Goal: Task Accomplishment & Management: Use online tool/utility

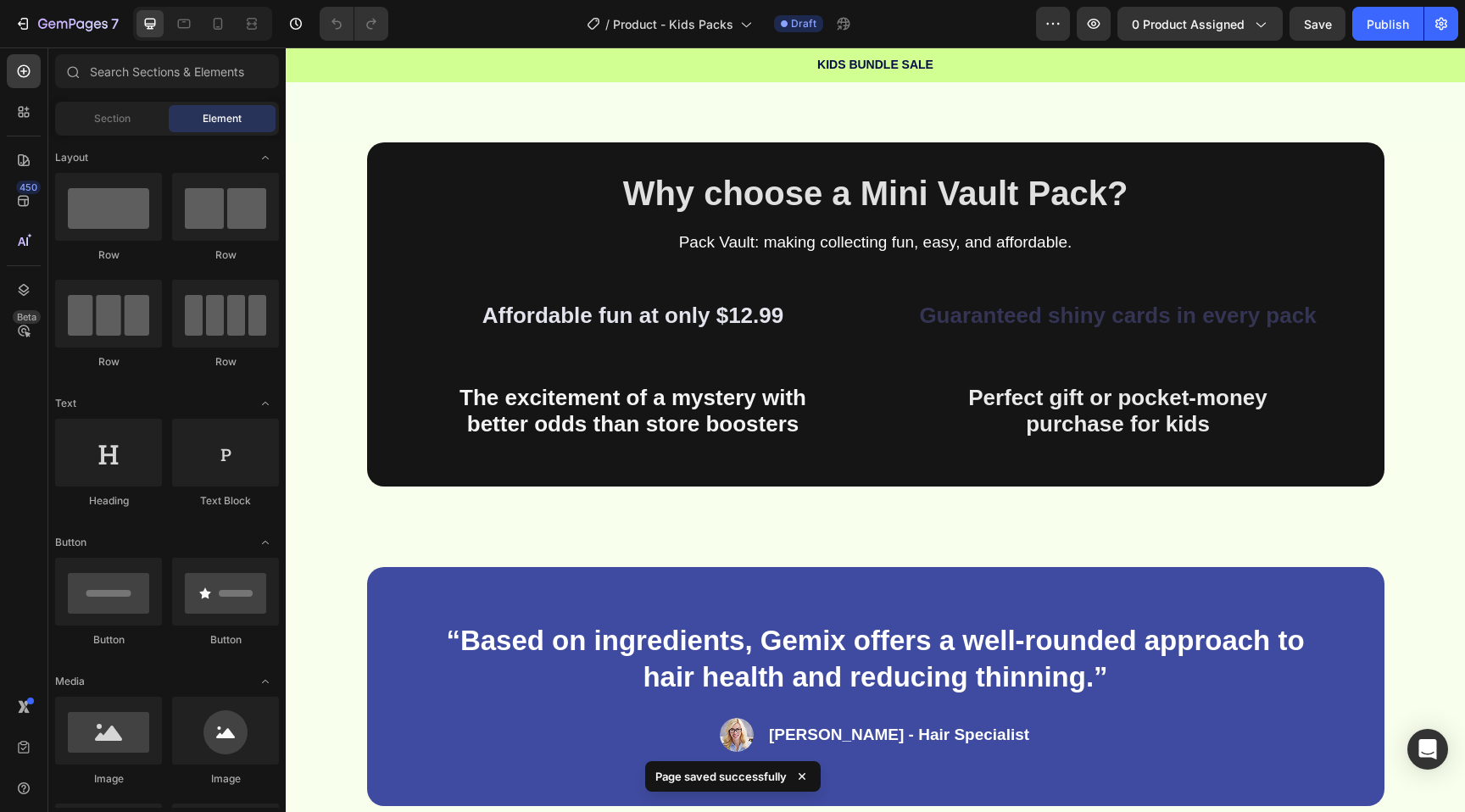
scroll to position [625, 0]
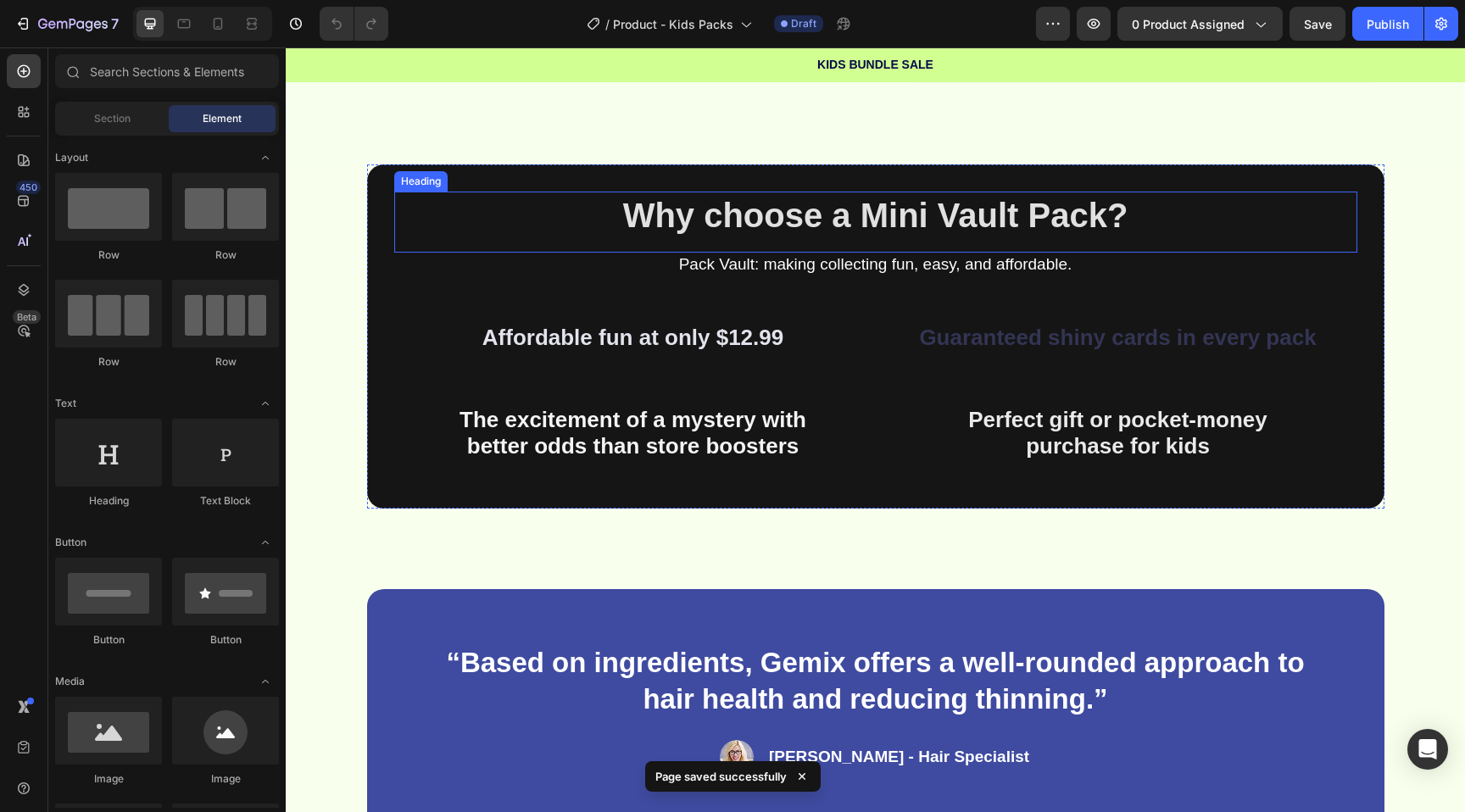
click at [478, 208] on h2 "Why choose a Mini Vault Pack?" at bounding box center [875, 215] width 963 height 47
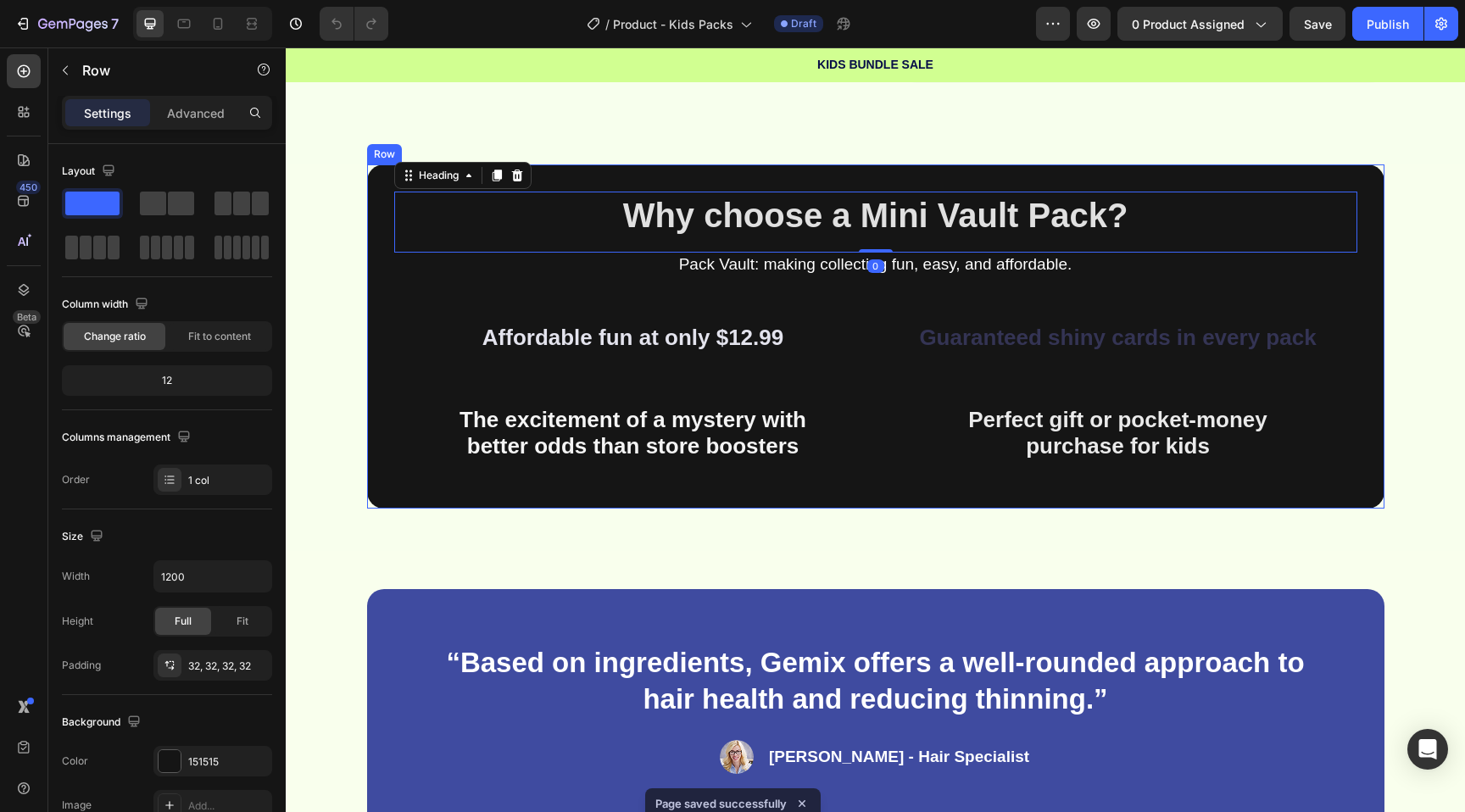
click at [375, 185] on div "Why choose a Mini Vault Pack? Heading 0 Pack Vault: making collecting fun, easy…" at bounding box center [876, 336] width 1018 height 344
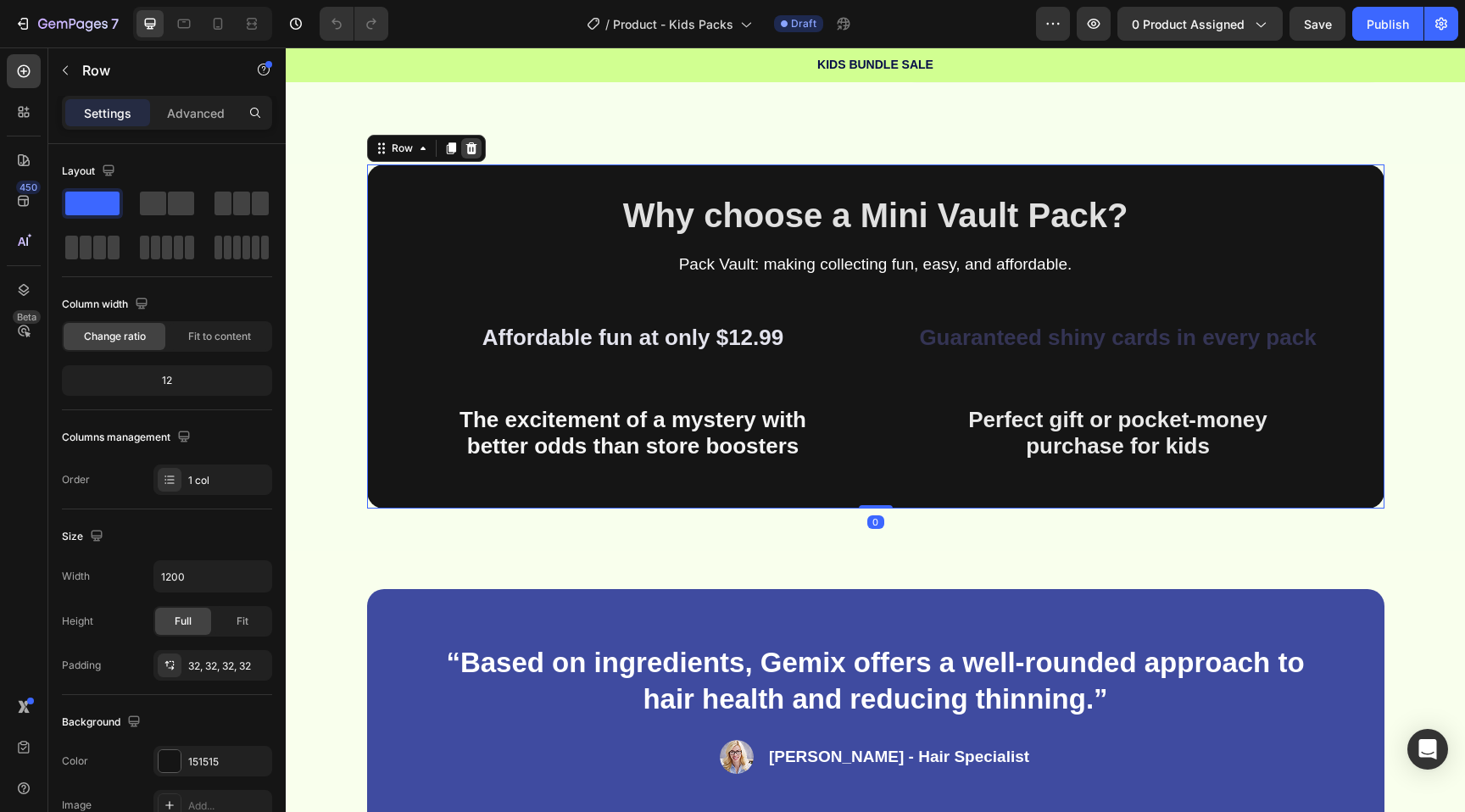
click at [478, 152] on div at bounding box center [471, 147] width 20 height 20
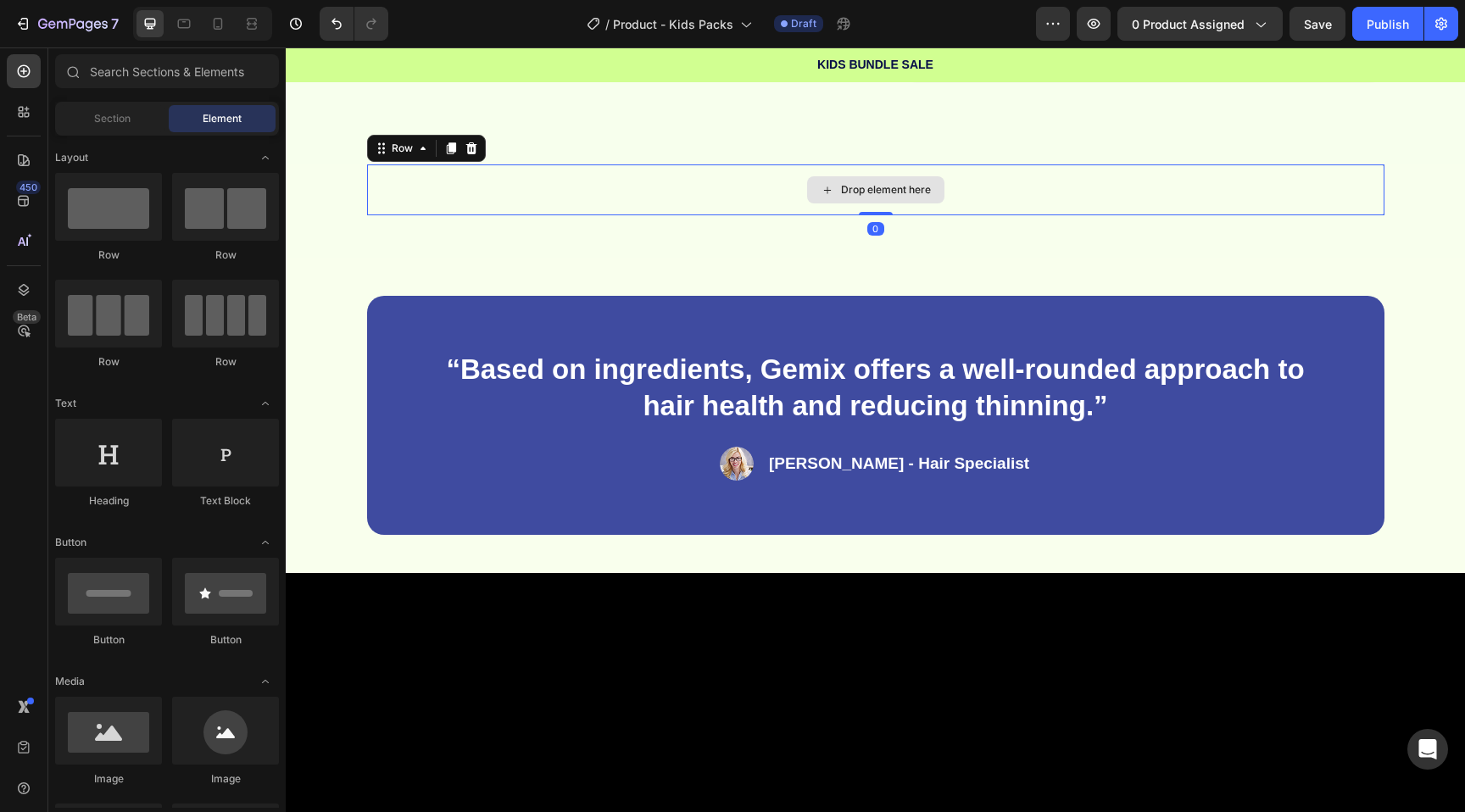
click at [467, 175] on div "Drop element here" at bounding box center [876, 190] width 1018 height 51
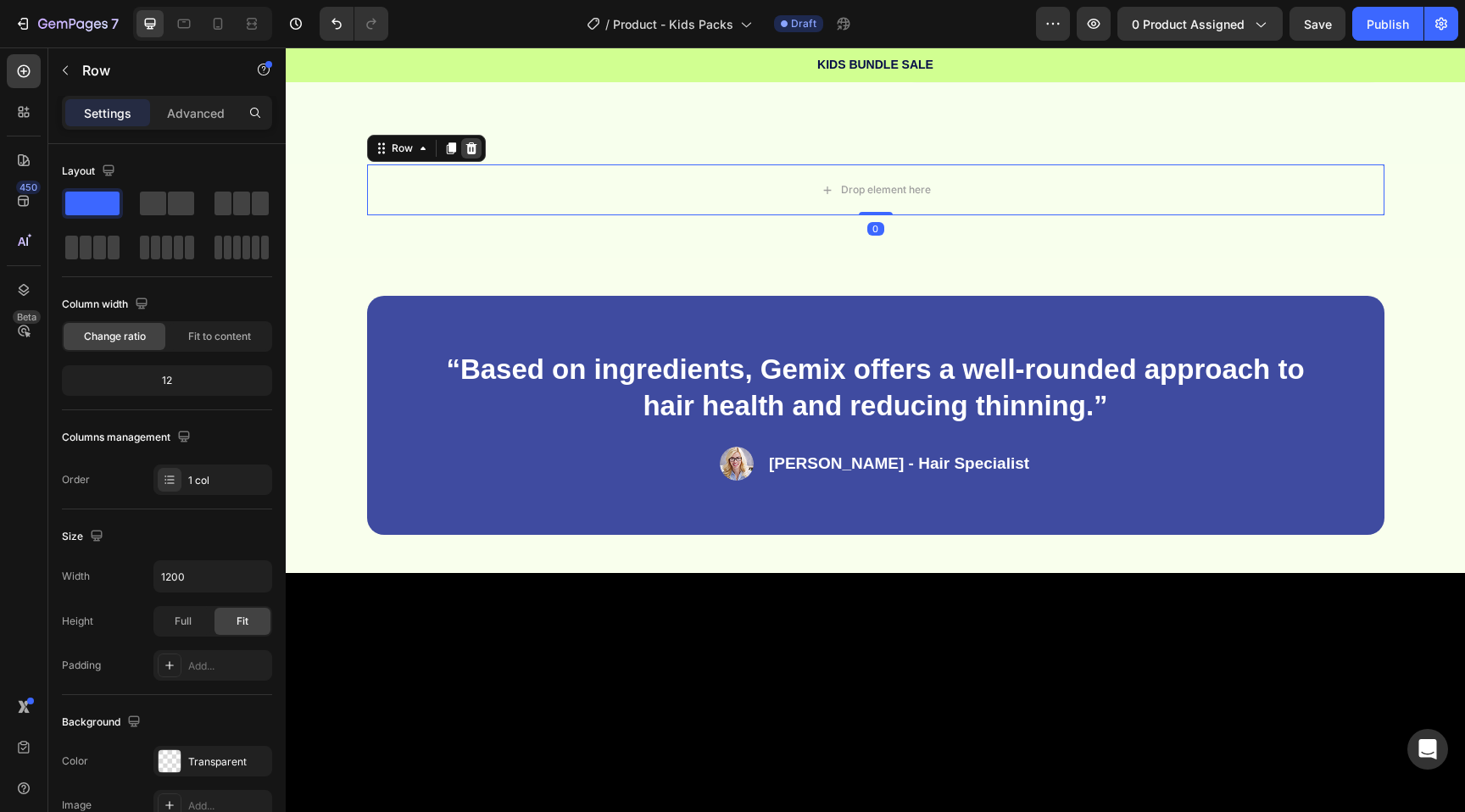
click at [479, 143] on div at bounding box center [471, 147] width 20 height 20
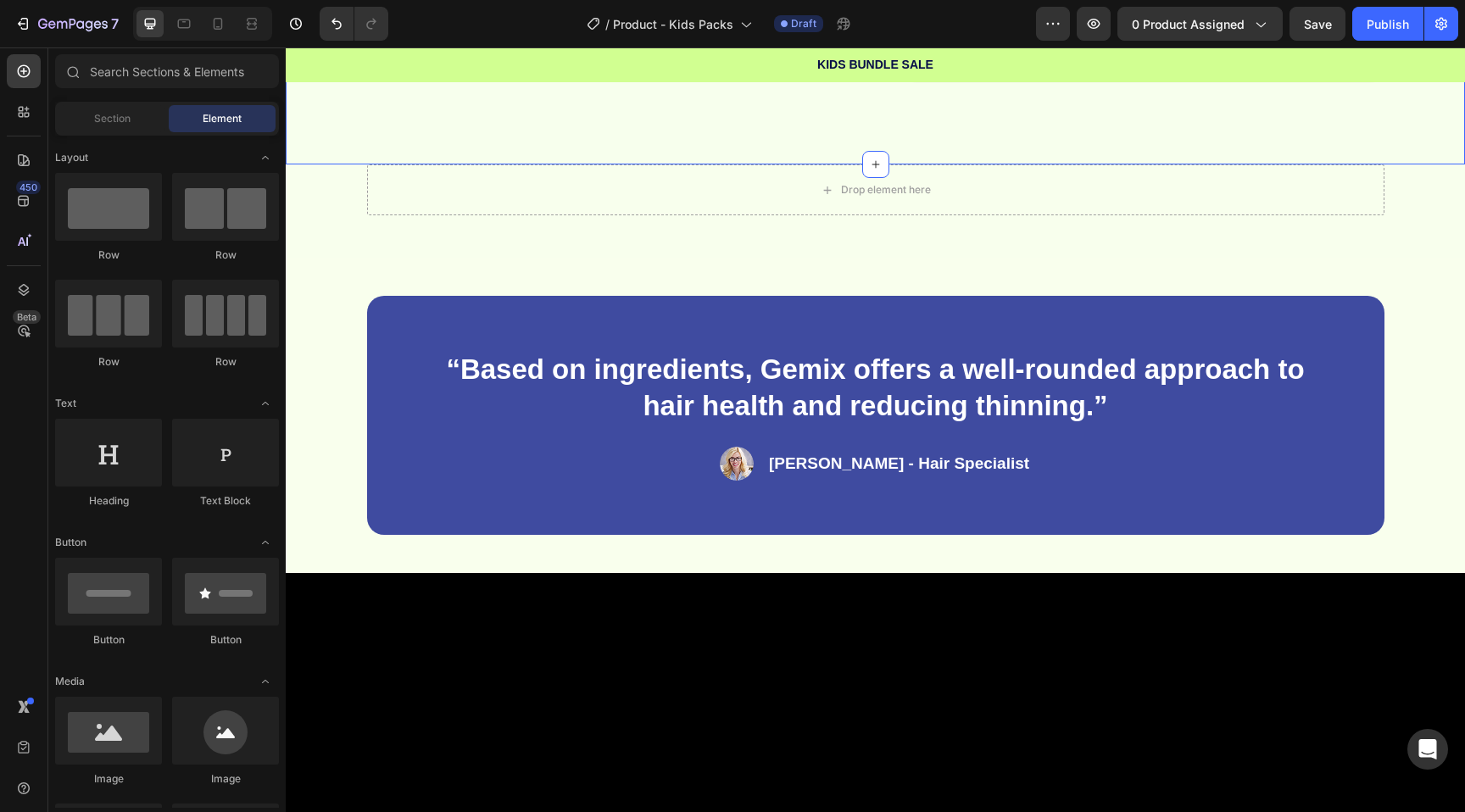
click at [518, 189] on div "Drop element here" at bounding box center [876, 190] width 1018 height 51
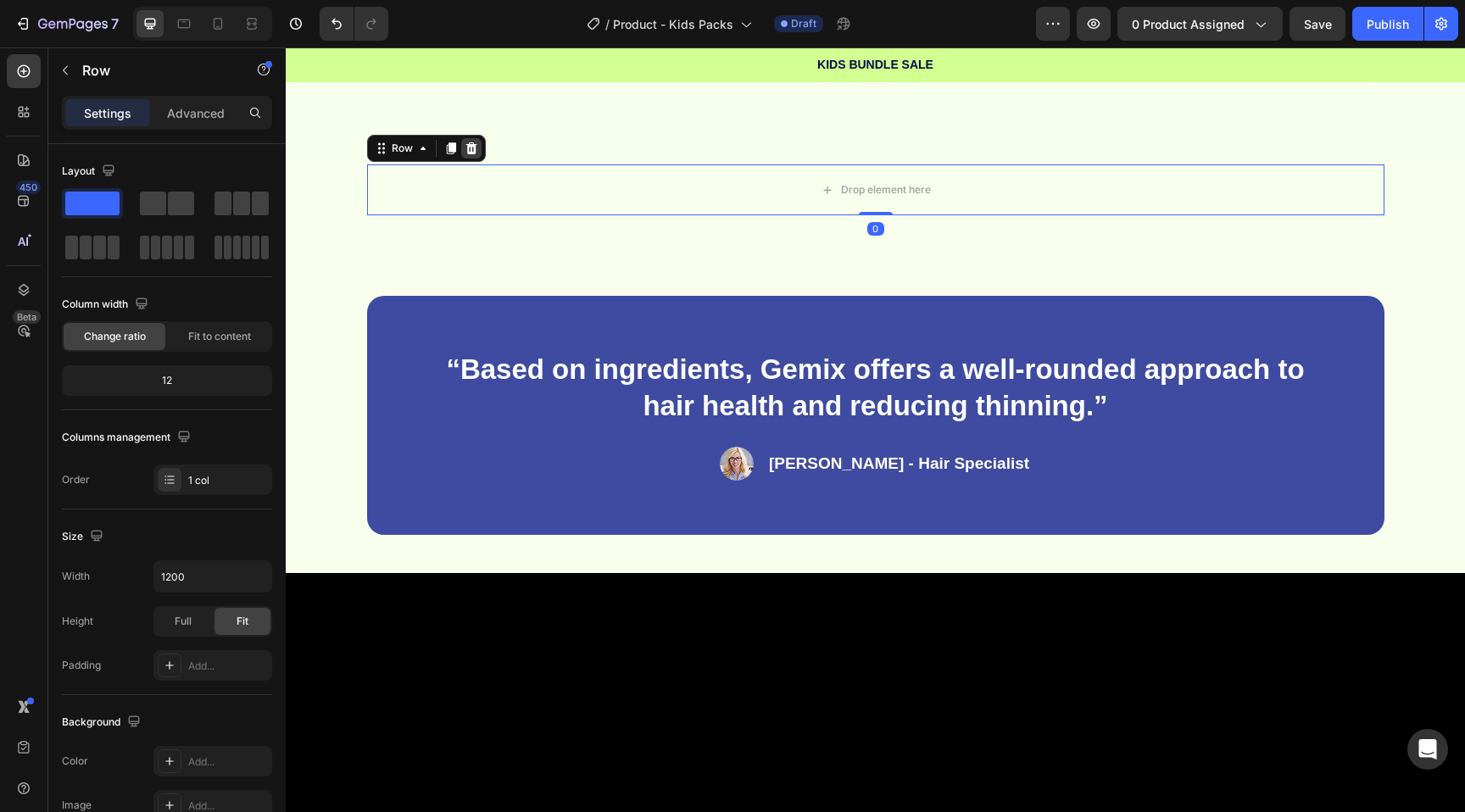
click at [471, 151] on icon at bounding box center [470, 148] width 11 height 12
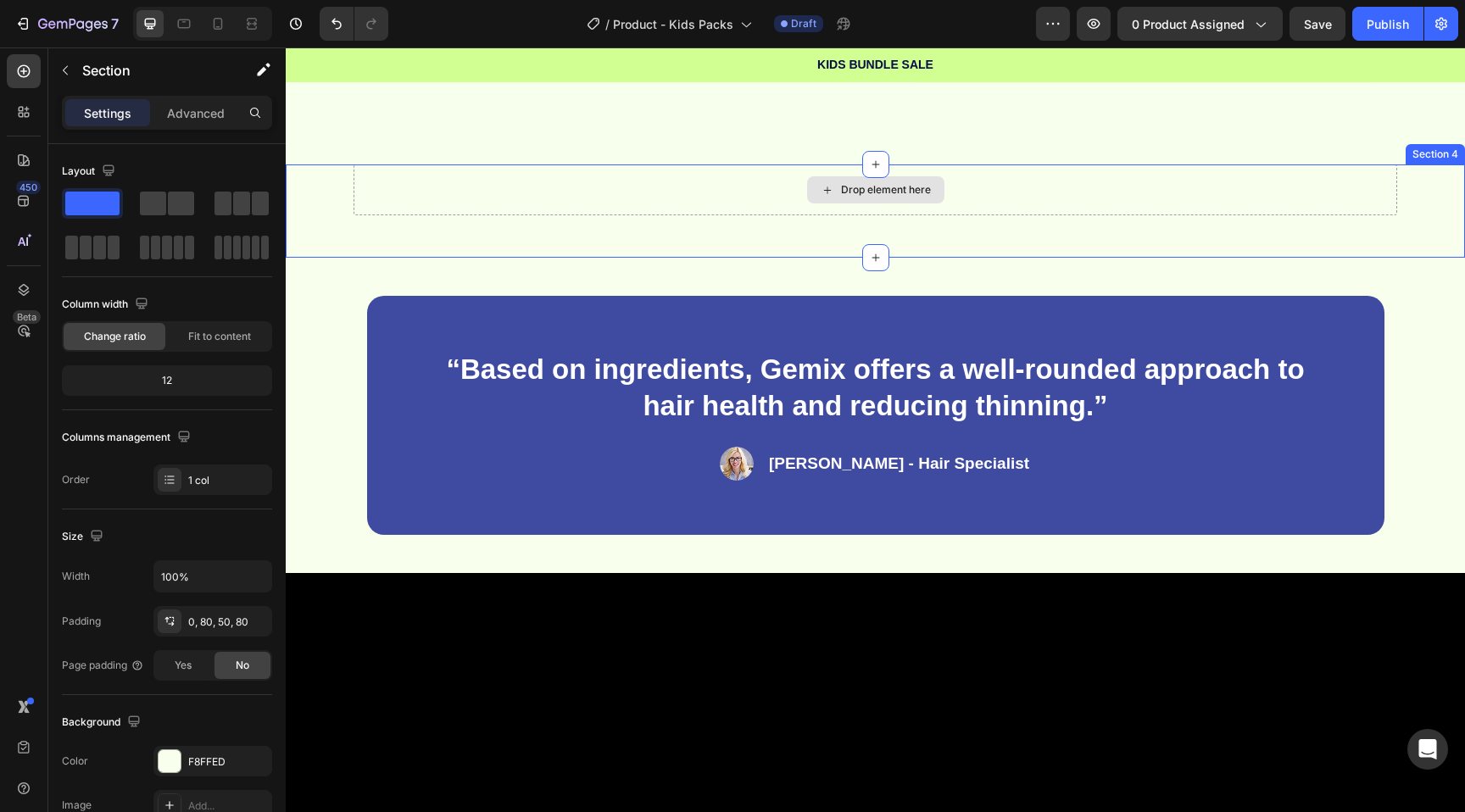
click at [439, 197] on div "Drop element here" at bounding box center [875, 190] width 1044 height 51
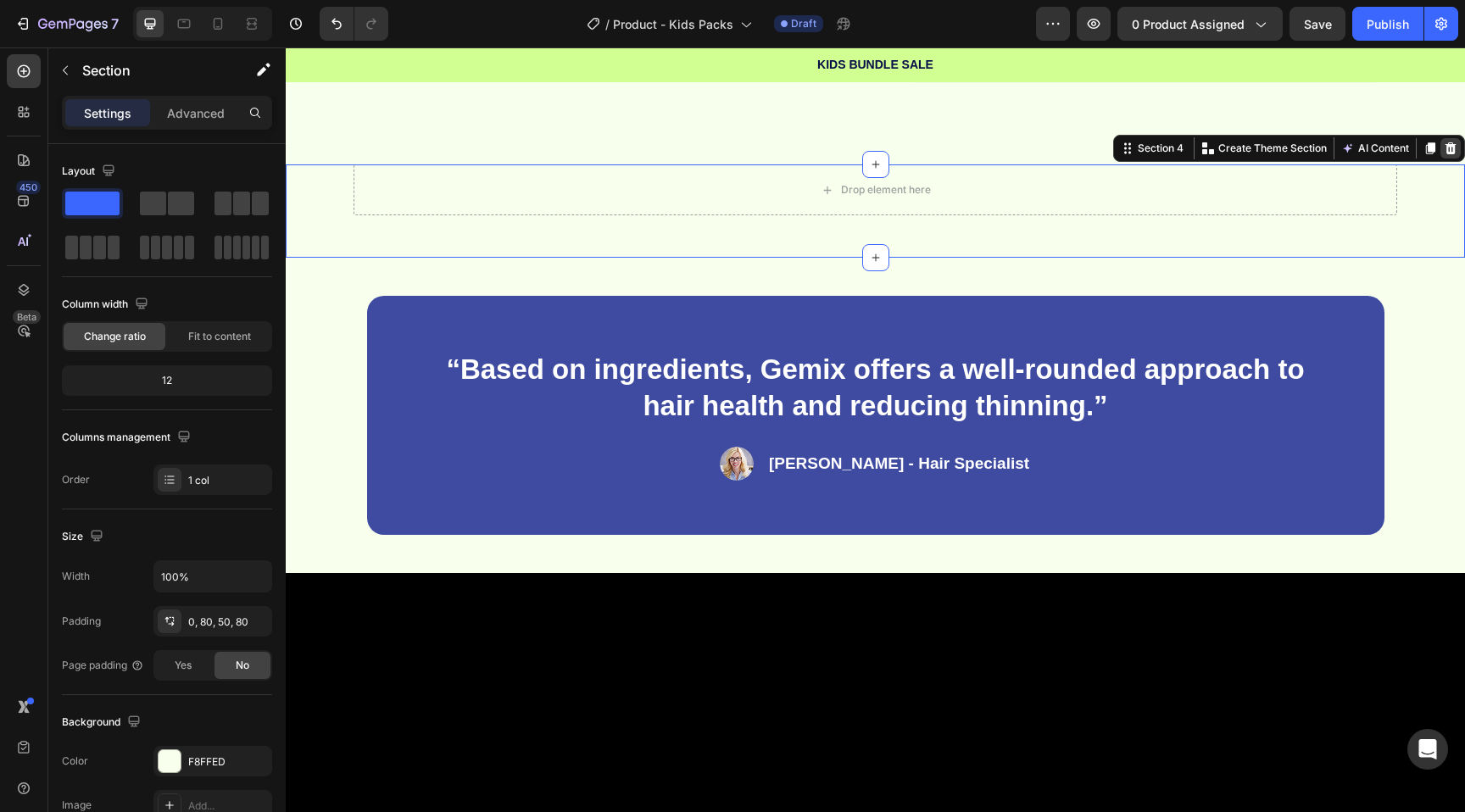
click at [1452, 150] on icon at bounding box center [1451, 148] width 13 height 13
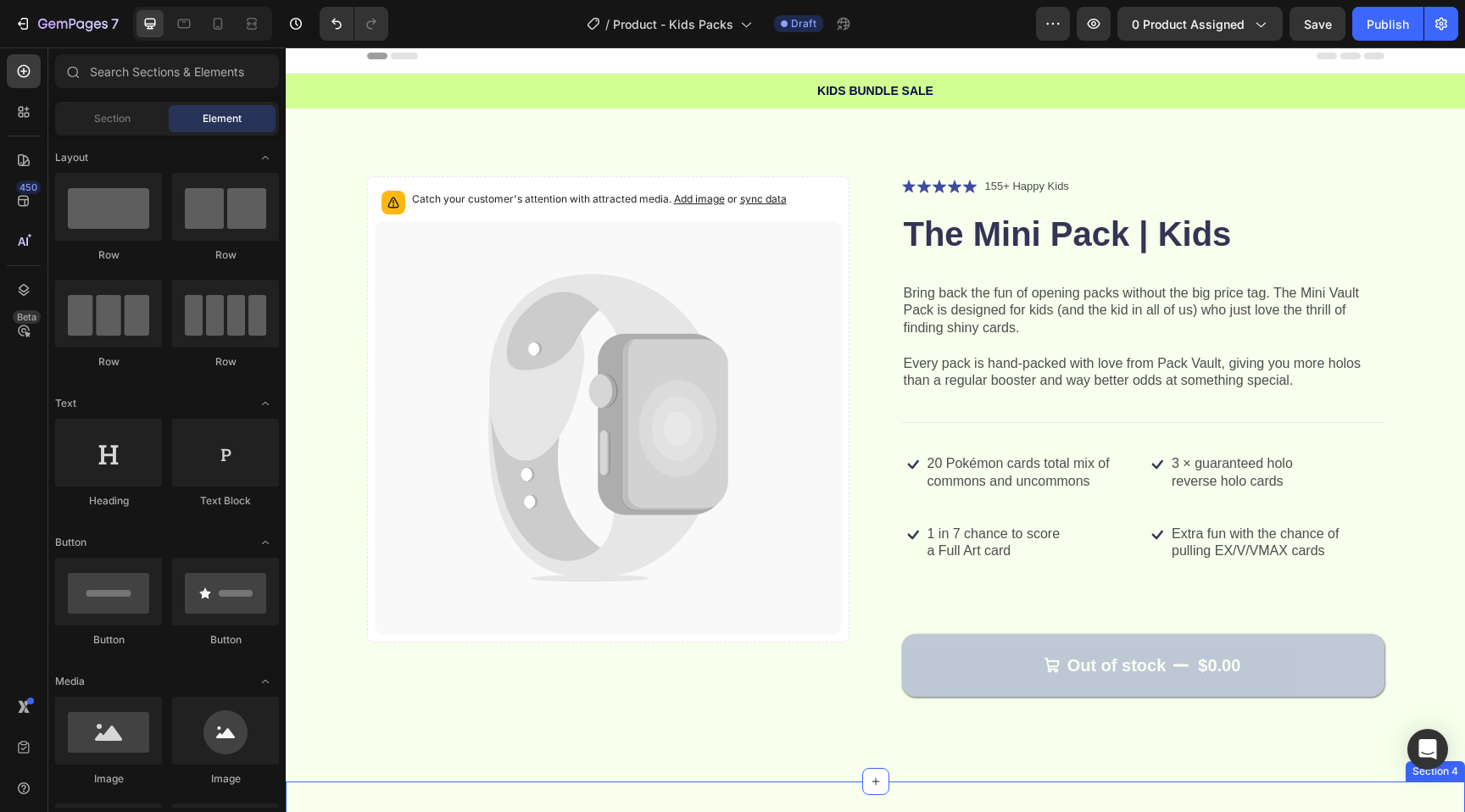
scroll to position [0, 0]
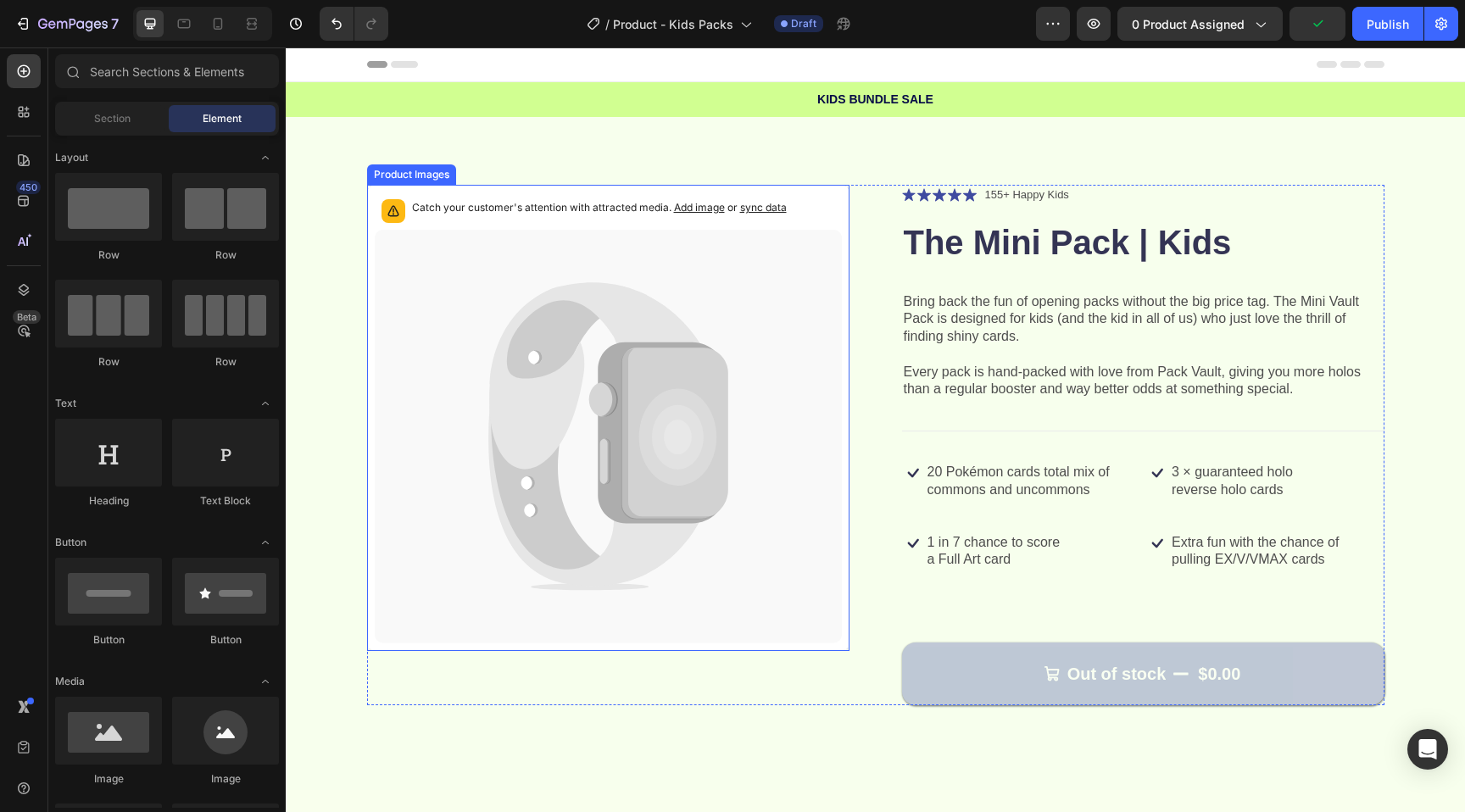
click at [773, 210] on span "sync data" at bounding box center [763, 206] width 46 height 13
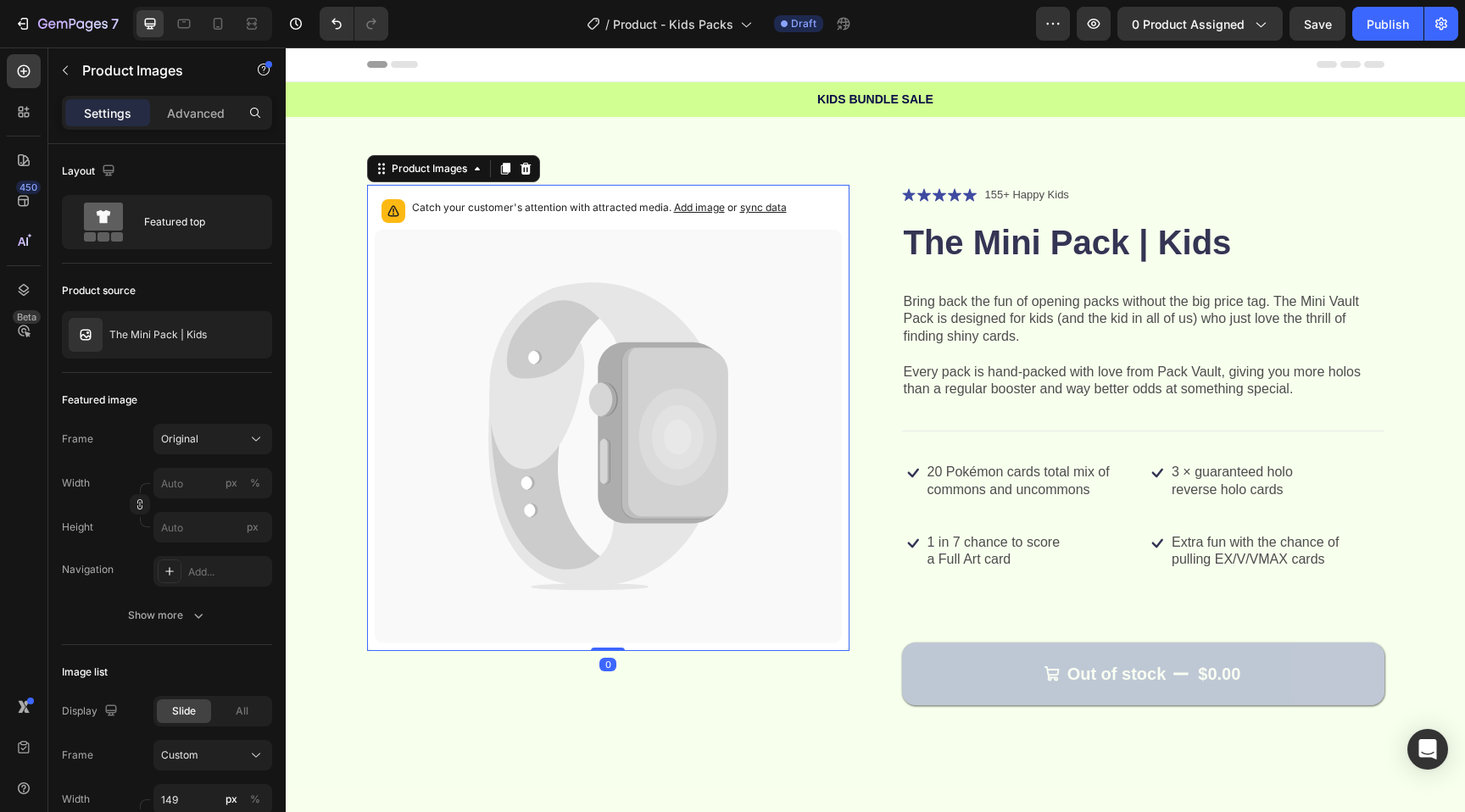
click at [764, 201] on span "sync data" at bounding box center [763, 206] width 46 height 13
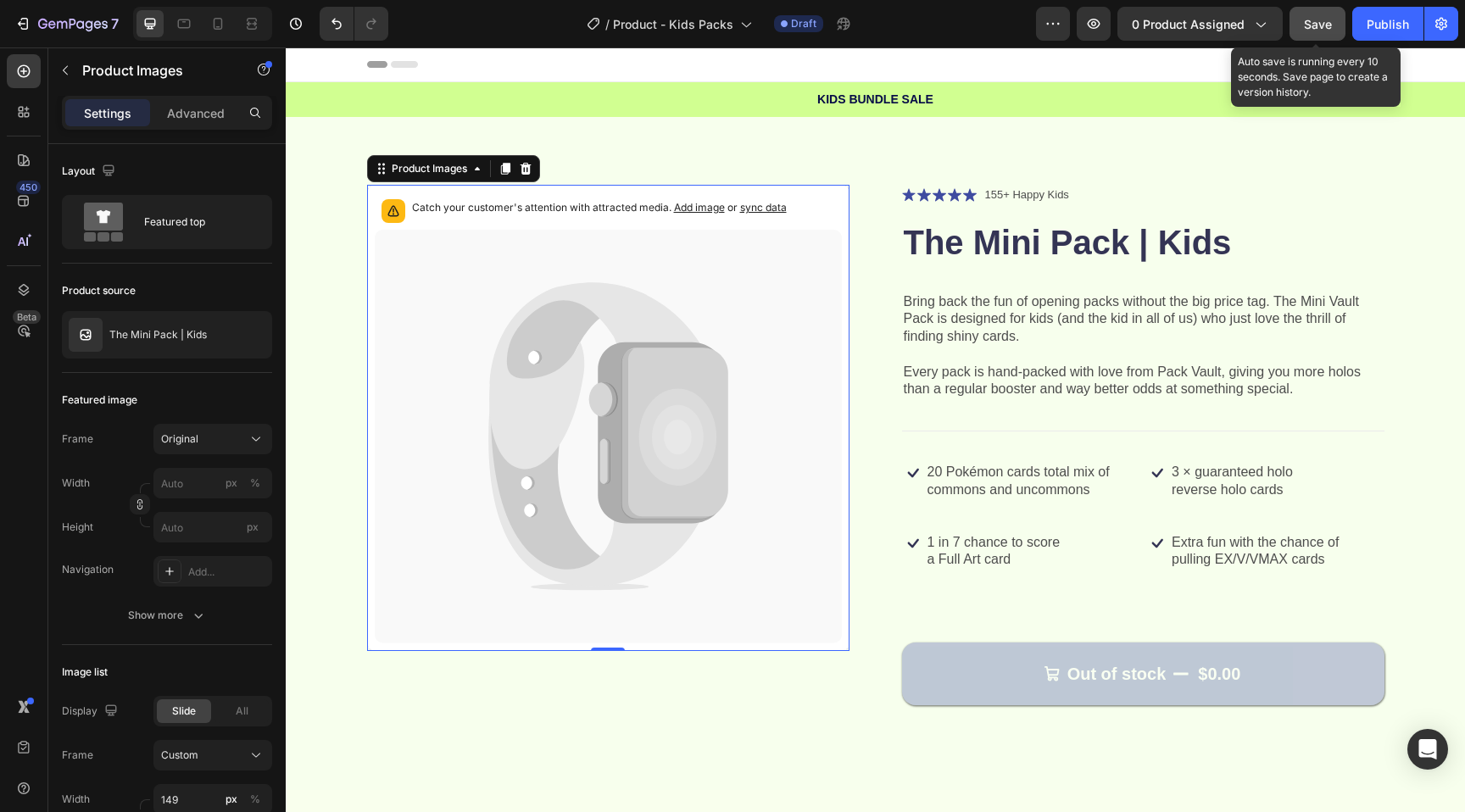
click at [1307, 11] on button "Save" at bounding box center [1318, 23] width 56 height 34
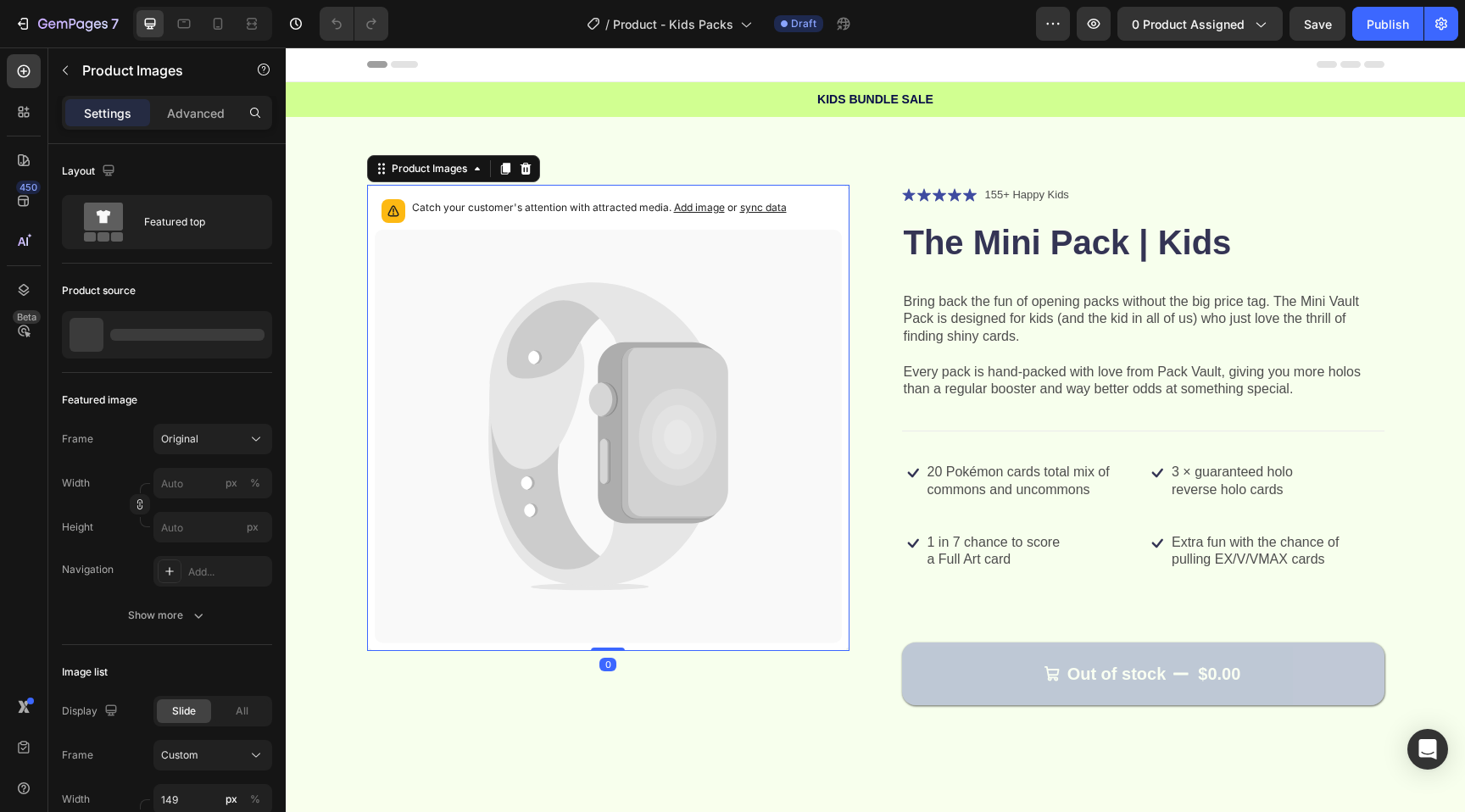
click at [819, 329] on icon at bounding box center [608, 435] width 467 height 413
click at [1208, 8] on button "0 product assigned" at bounding box center [1200, 23] width 166 height 34
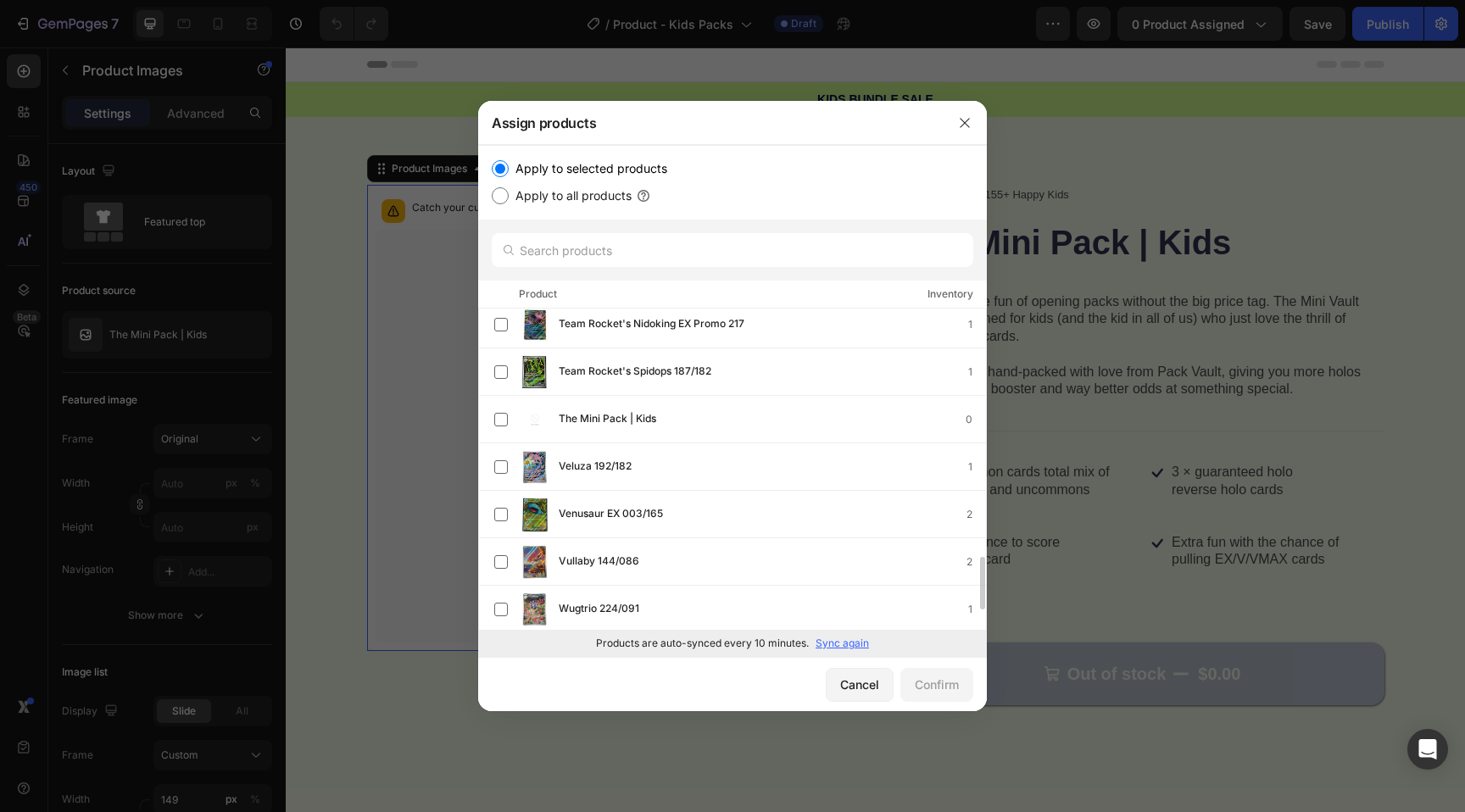
scroll to position [1523, 0]
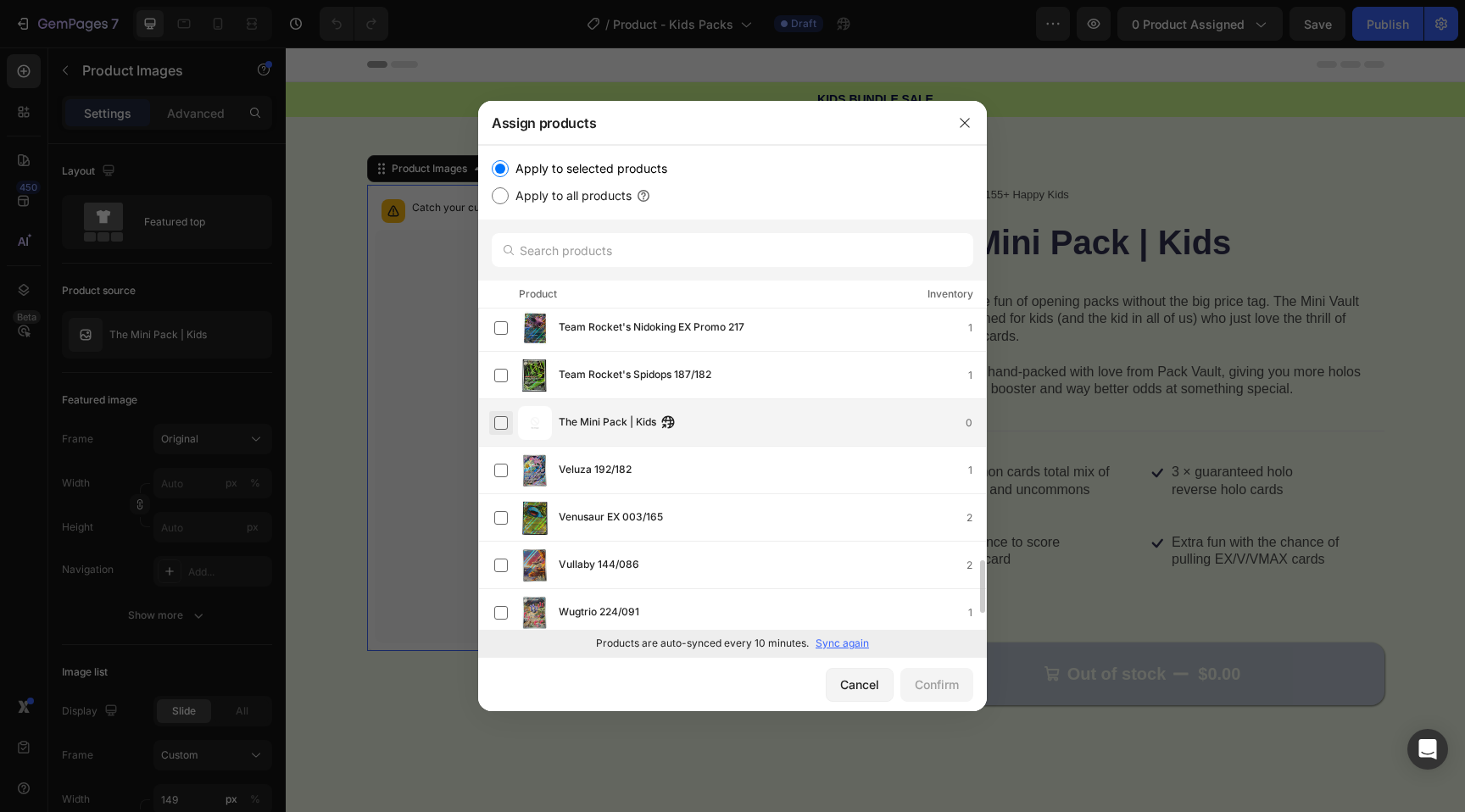
click at [500, 421] on label at bounding box center [501, 423] width 13 height 13
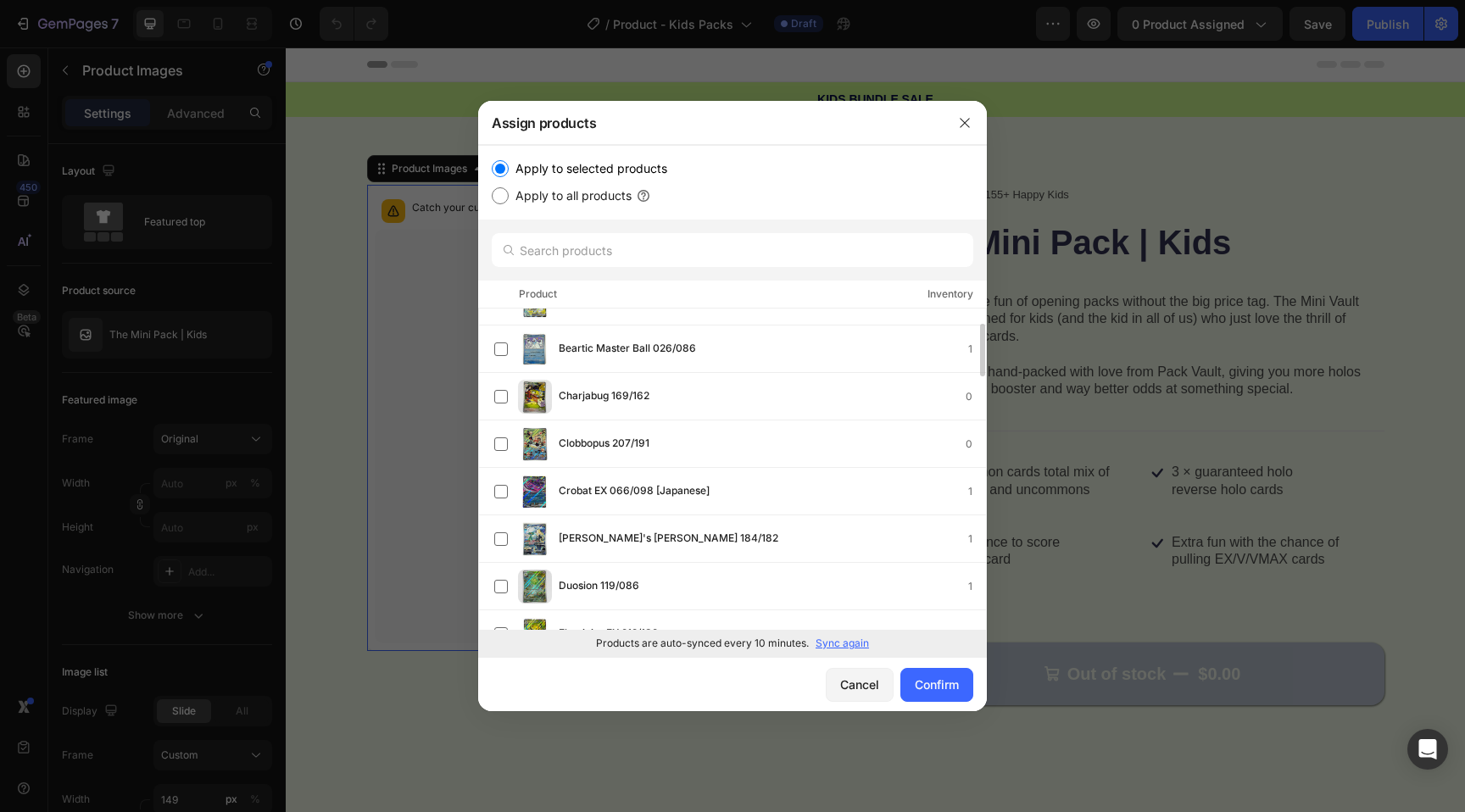
scroll to position [0, 0]
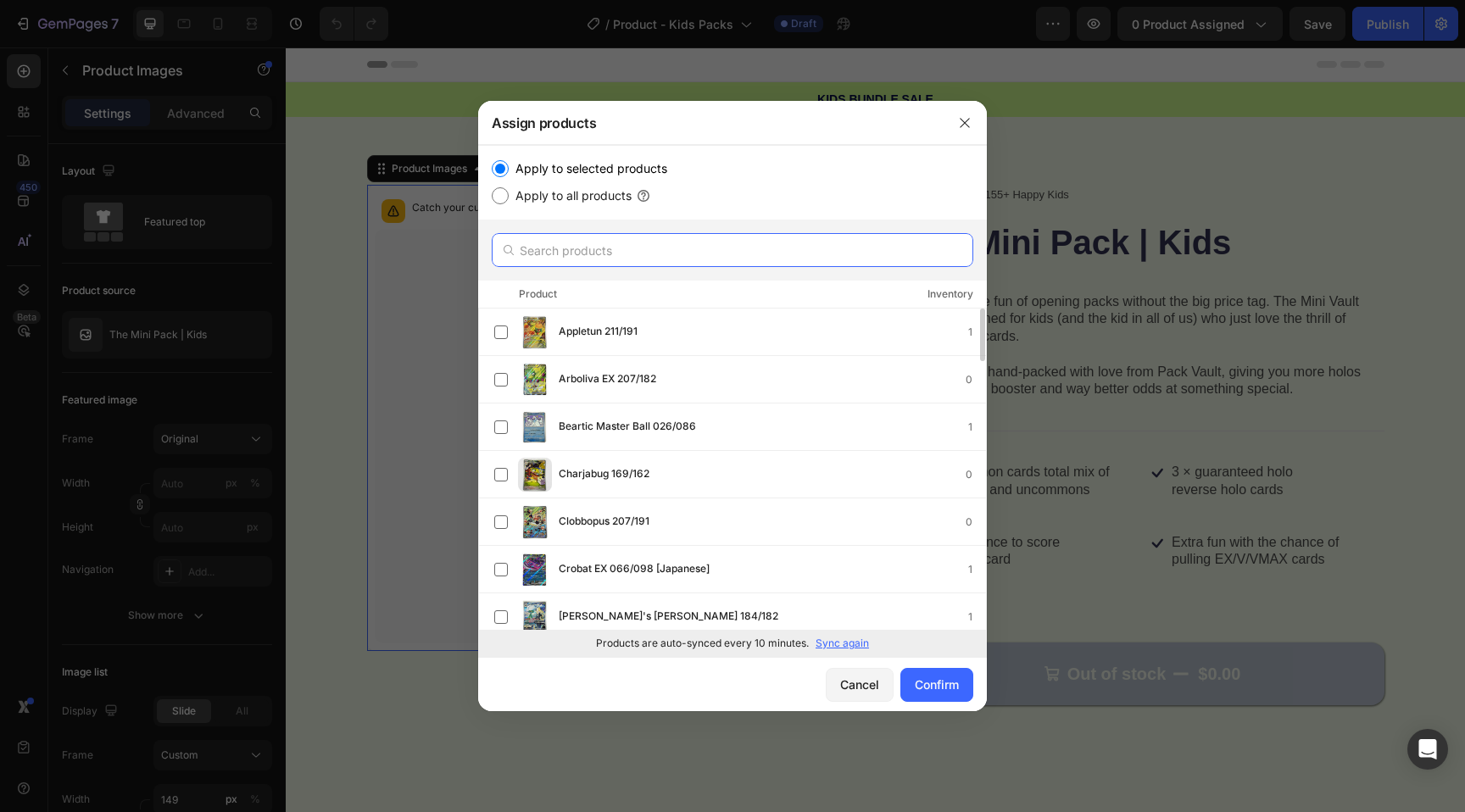
click at [580, 254] on input "text" at bounding box center [732, 249] width 482 height 34
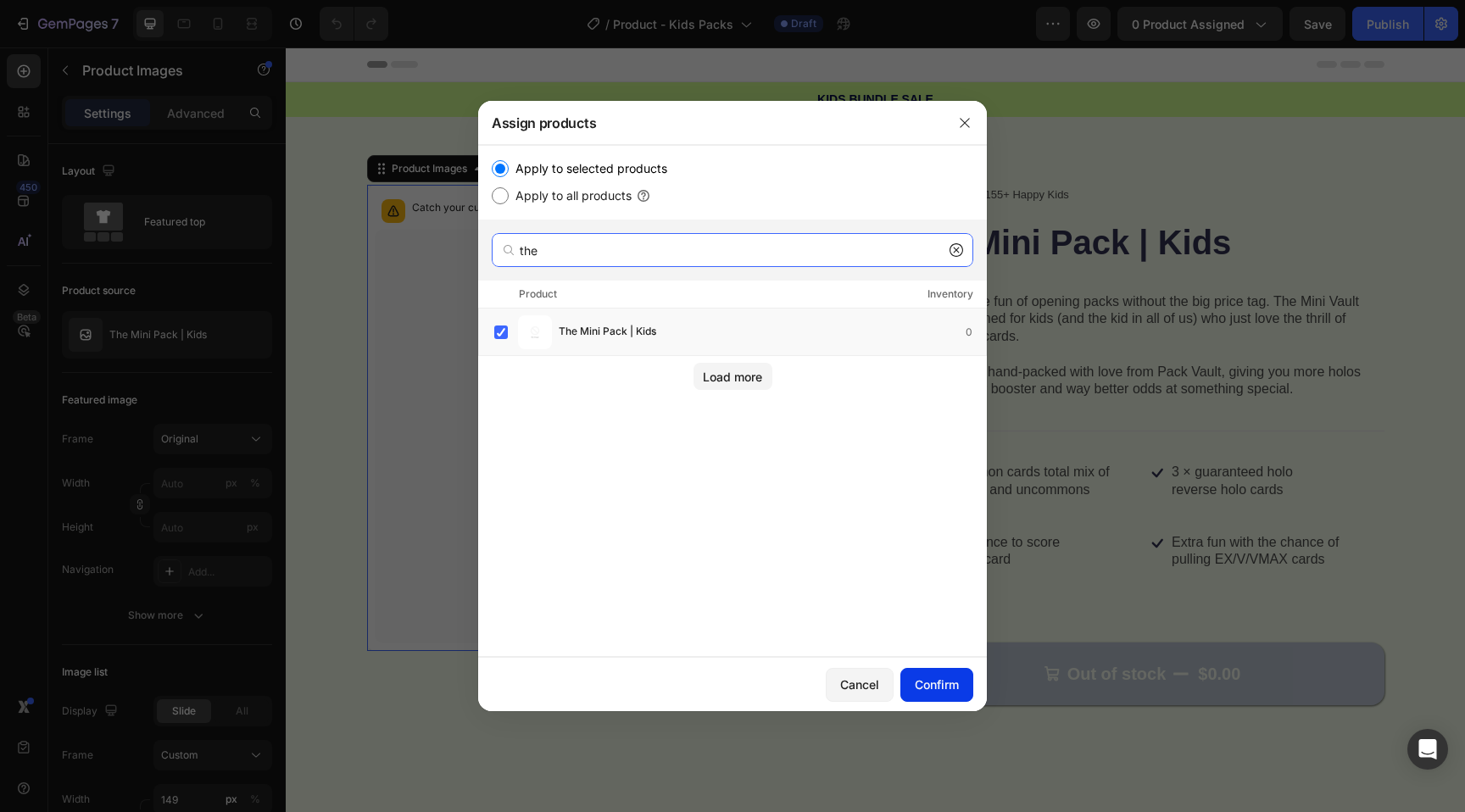
type input "the"
click at [938, 676] on div "Confirm" at bounding box center [937, 684] width 44 height 17
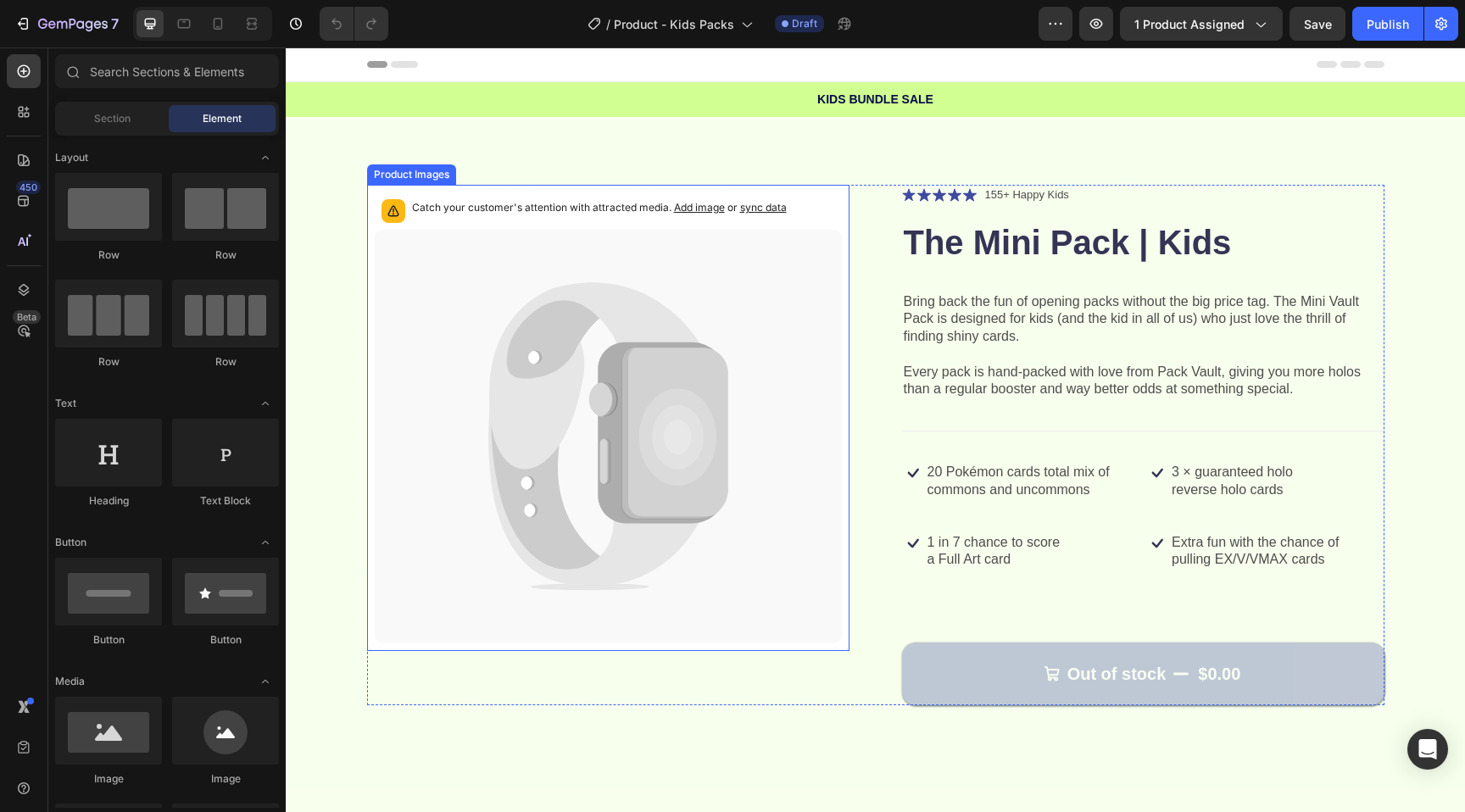
click at [764, 200] on span "sync data" at bounding box center [763, 206] width 46 height 13
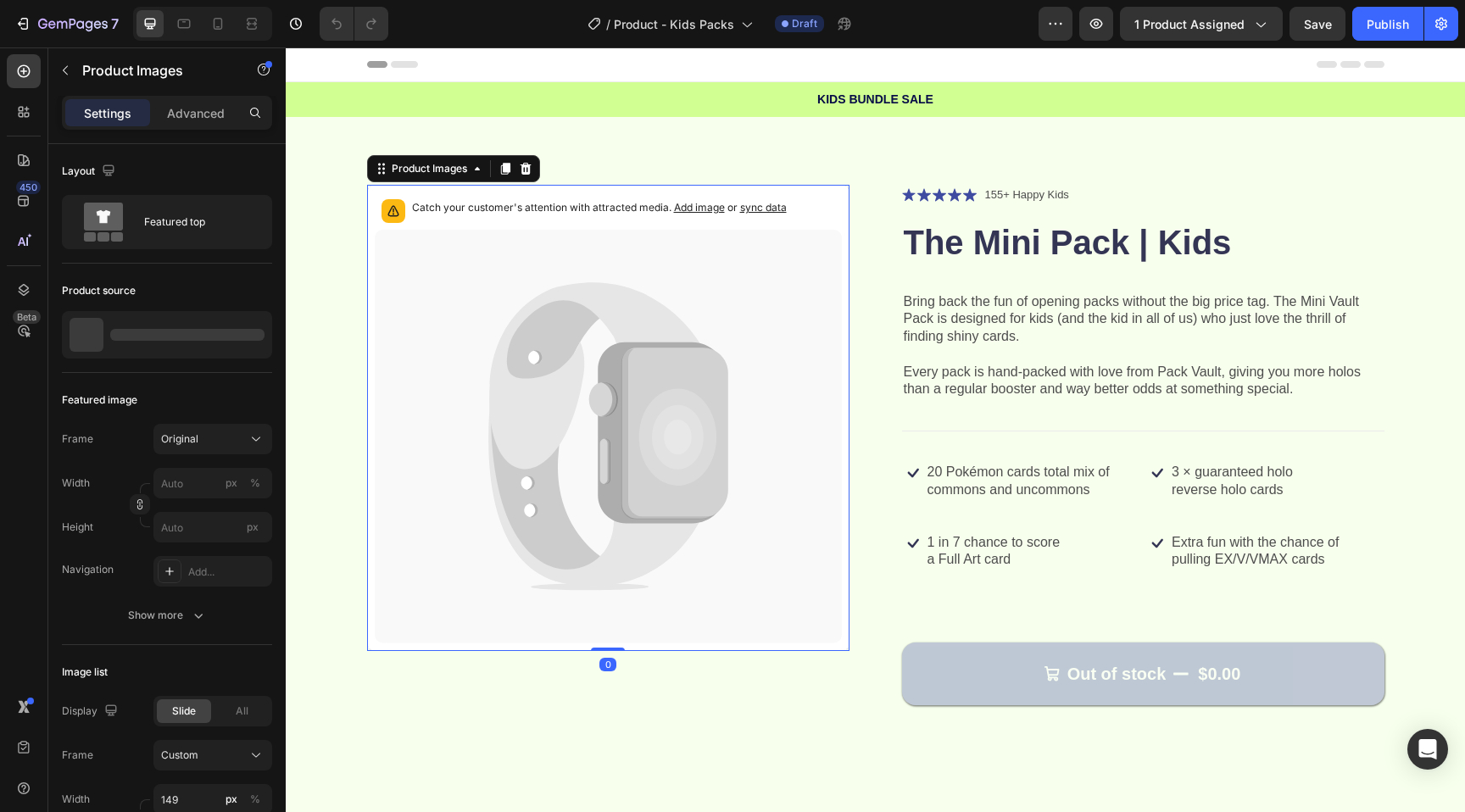
click at [762, 207] on span "sync data" at bounding box center [763, 206] width 46 height 13
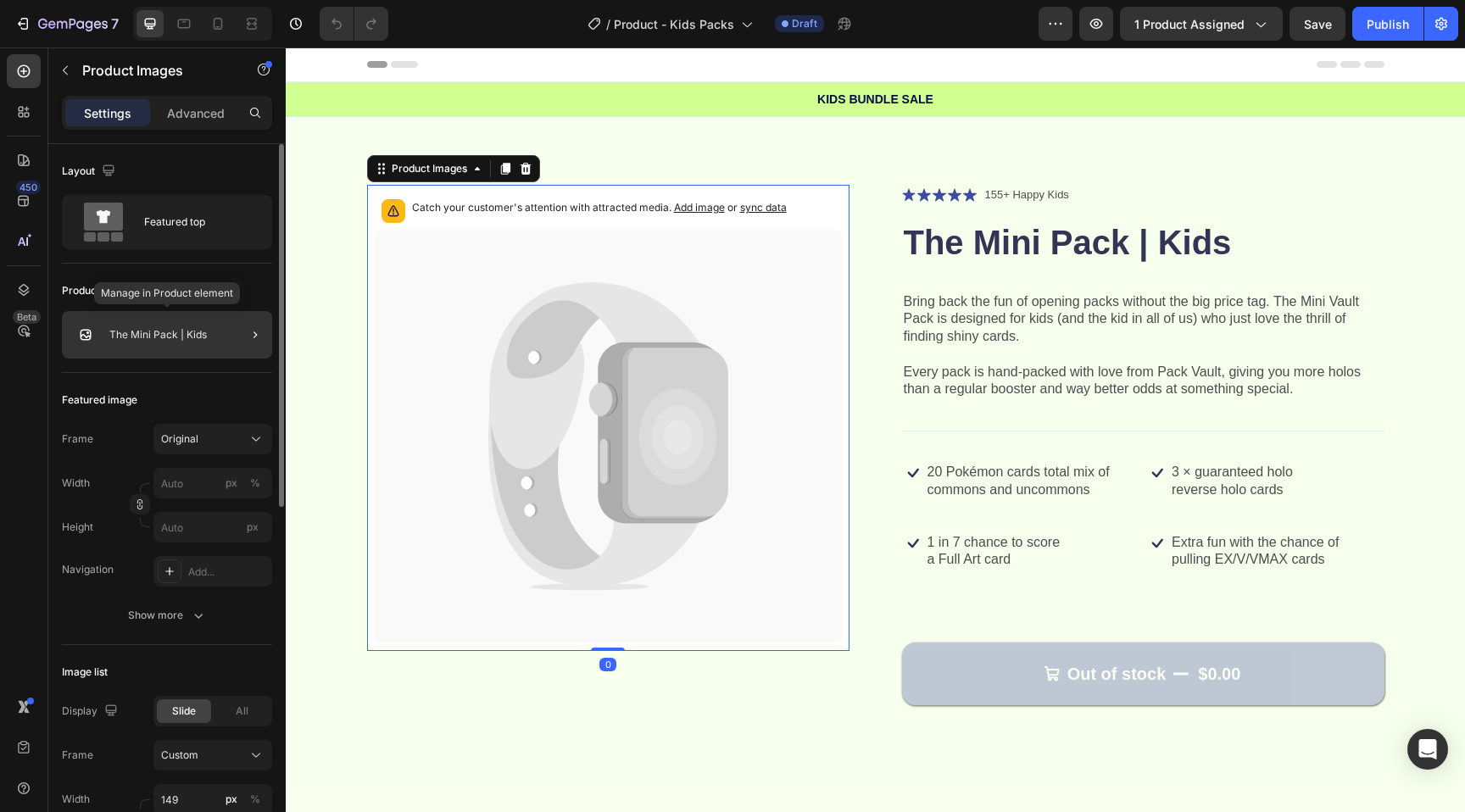
click at [189, 319] on div "The Mini Pack | Kids" at bounding box center [167, 334] width 210 height 47
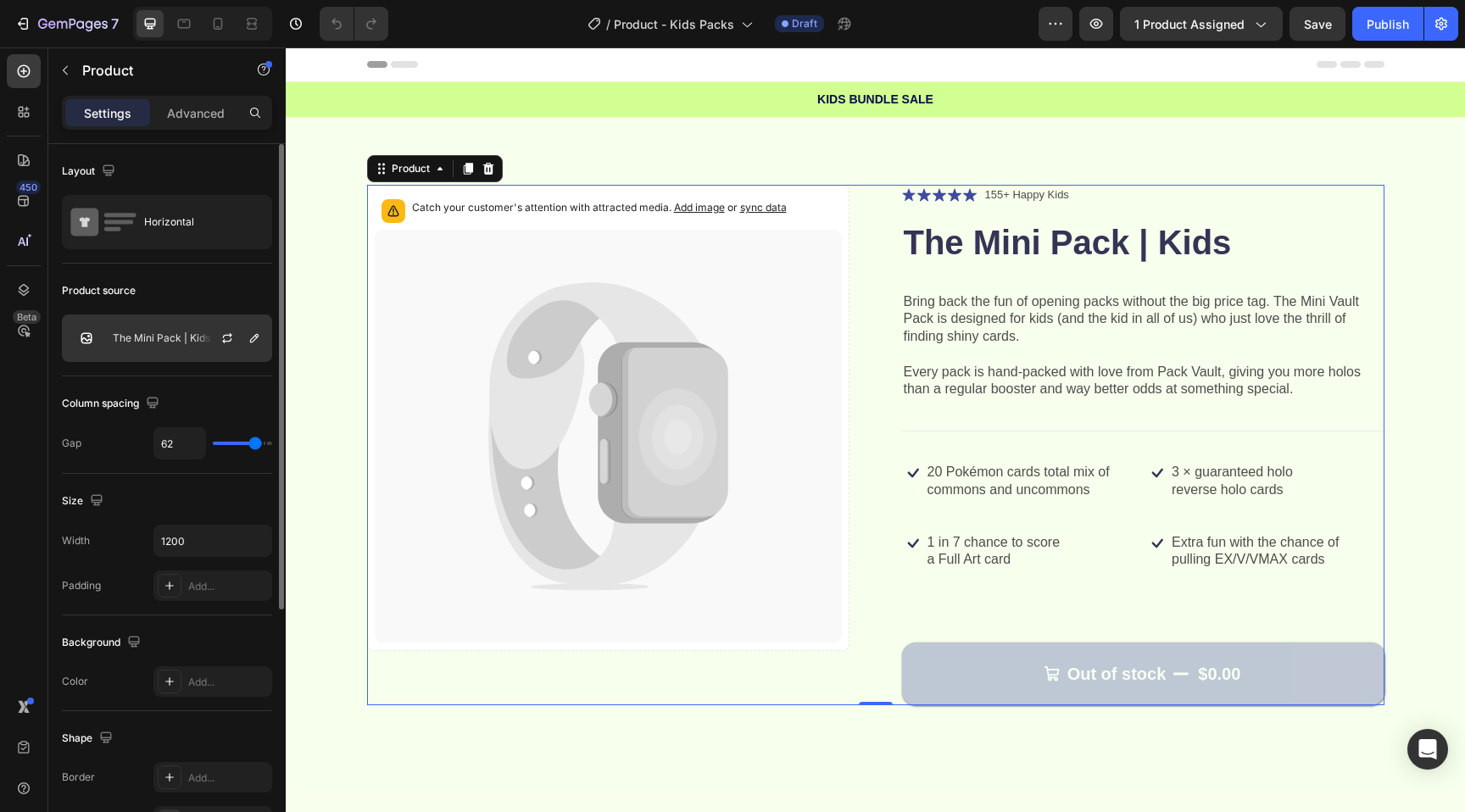
click at [181, 336] on p "The Mini Pack | Kids" at bounding box center [161, 338] width 97 height 12
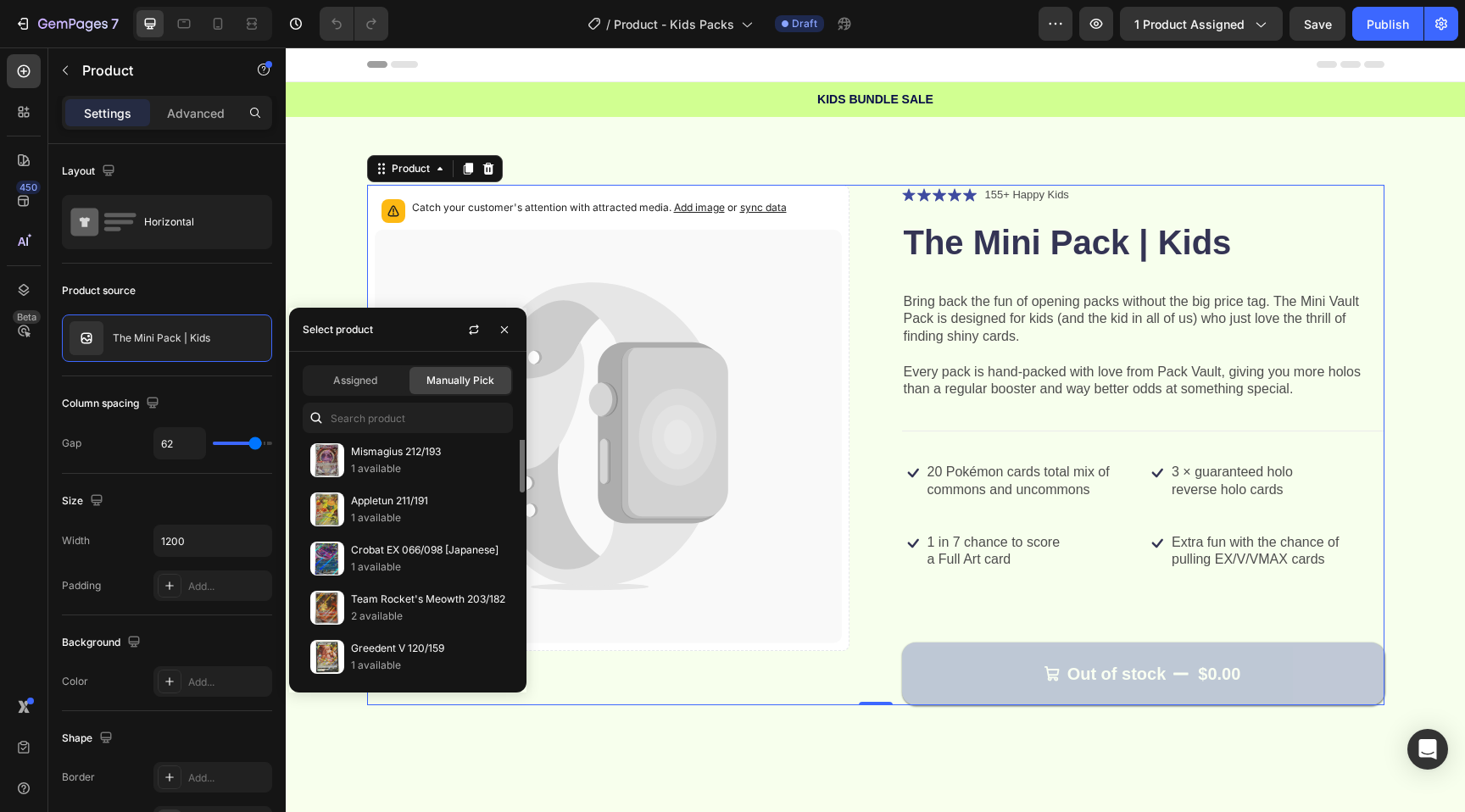
scroll to position [40, 0]
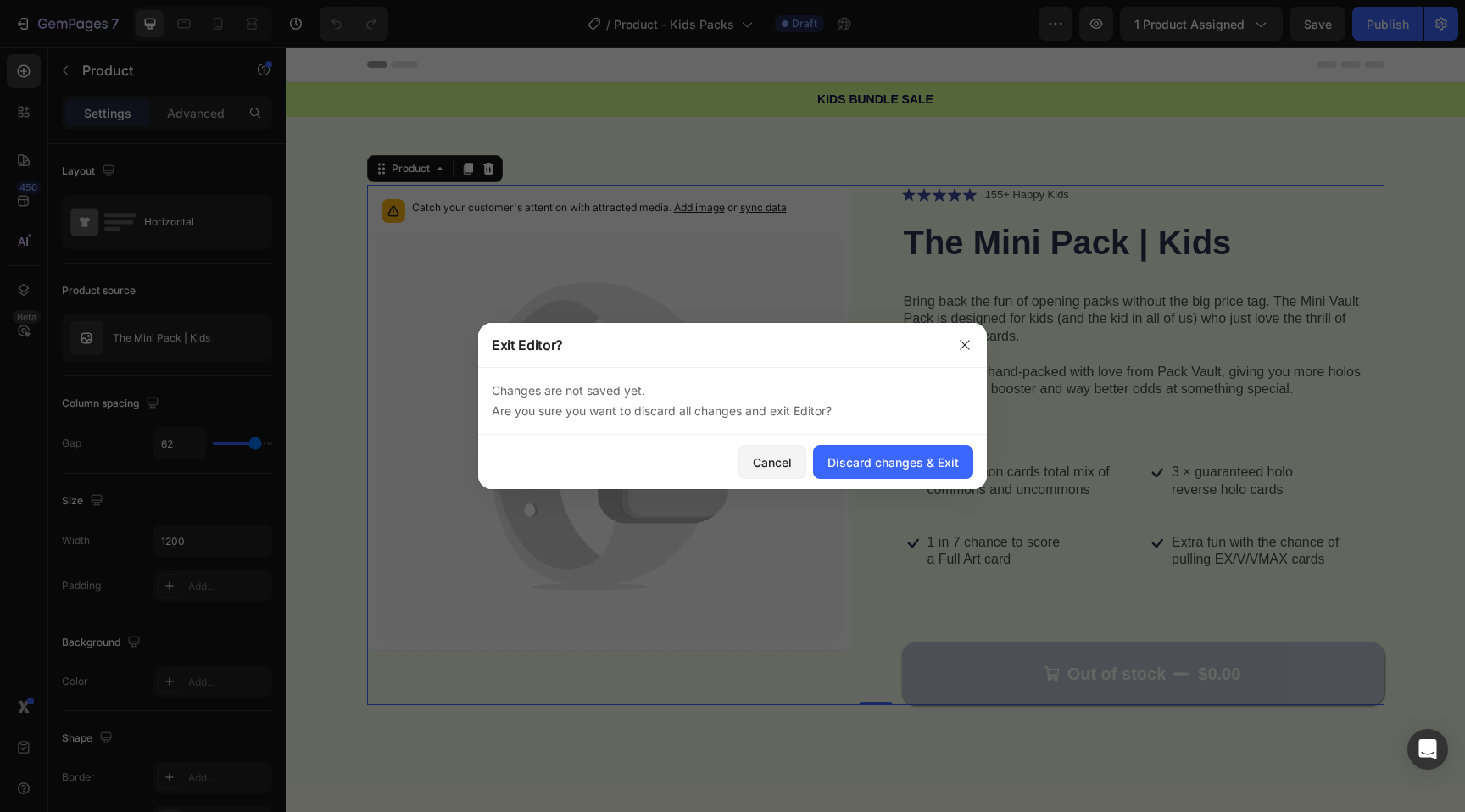
click at [862, 369] on div "Changes are not saved yet. Are you sure you want to discard all changes and exi…" at bounding box center [732, 401] width 509 height 67
click at [963, 342] on icon "button" at bounding box center [965, 345] width 10 height 10
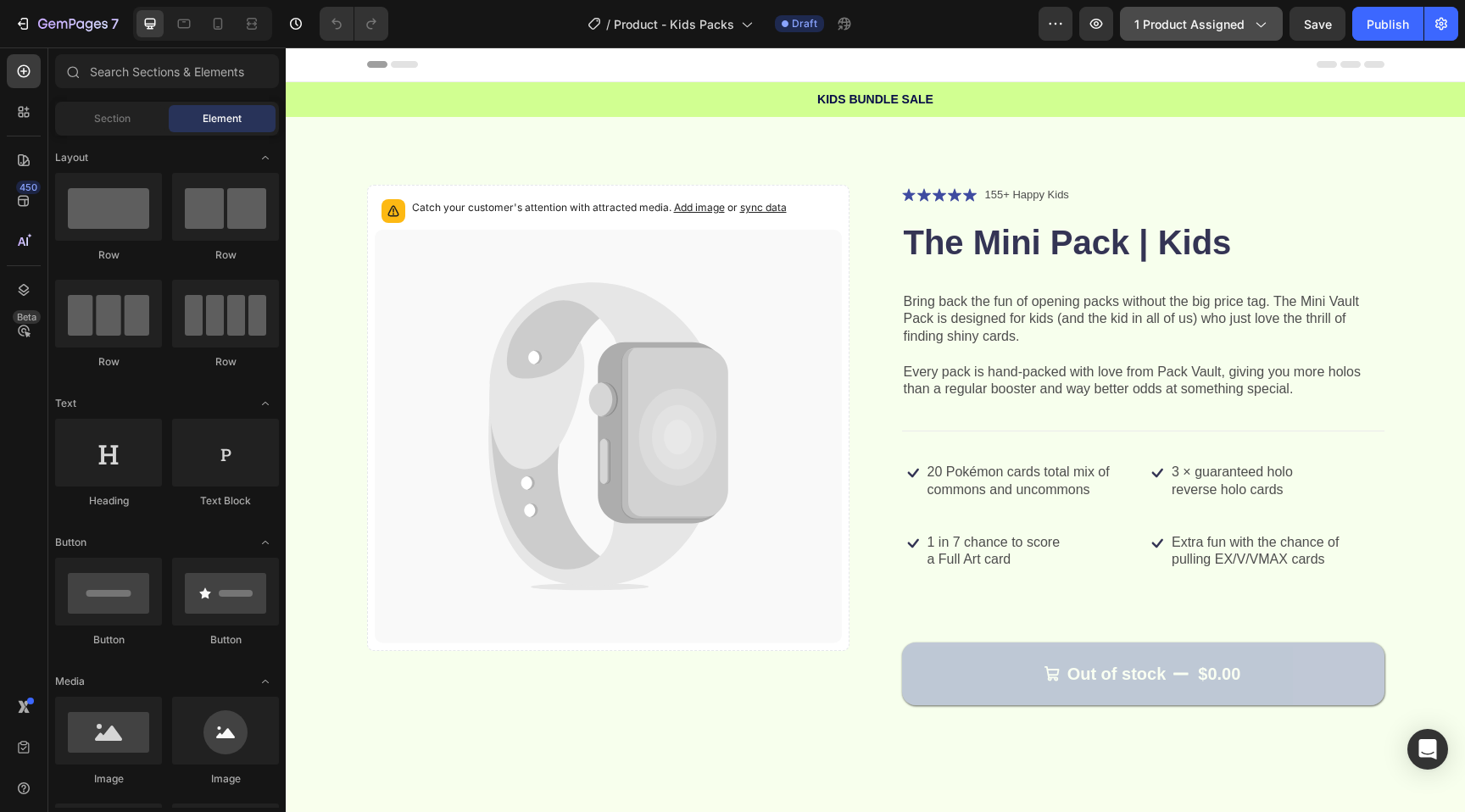
click at [1173, 17] on span "1 product assigned" at bounding box center [1189, 24] width 110 height 17
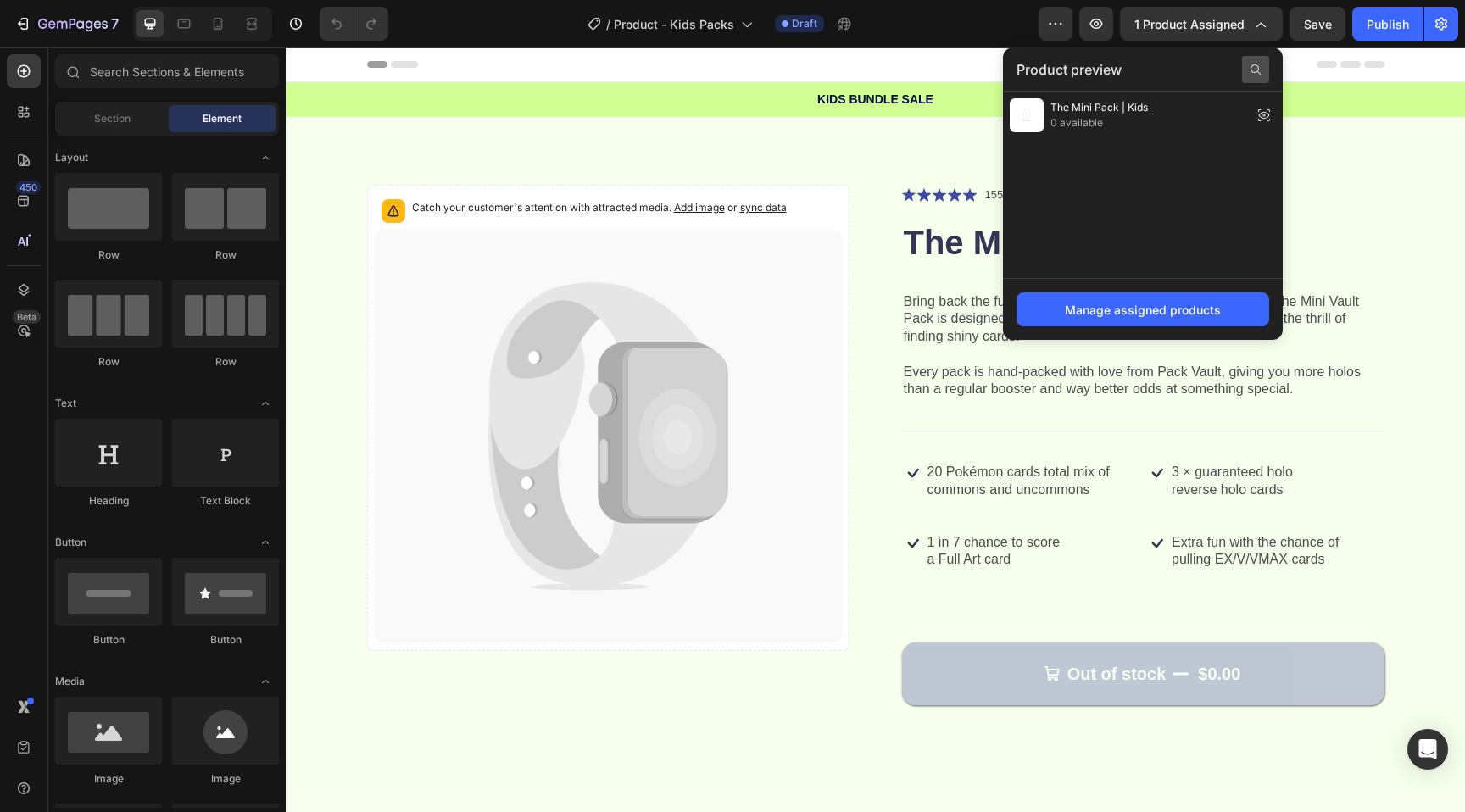
click at [1257, 72] on icon at bounding box center [1256, 69] width 13 height 13
type input "the"
click at [58, 25] on icon "button" at bounding box center [62, 25] width 11 height 8
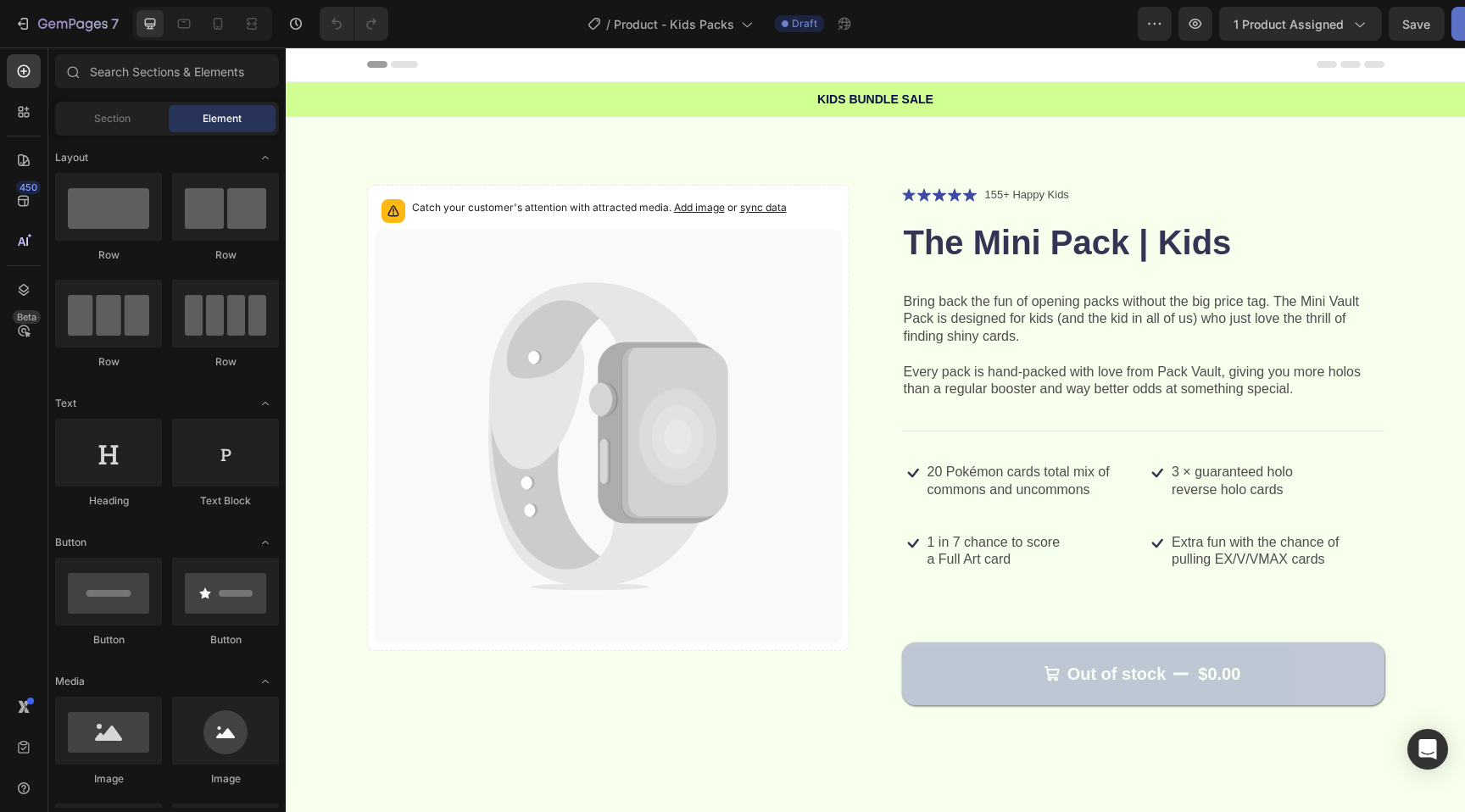
click at [1382, 26] on div "Publish" at bounding box center [1388, 24] width 42 height 17
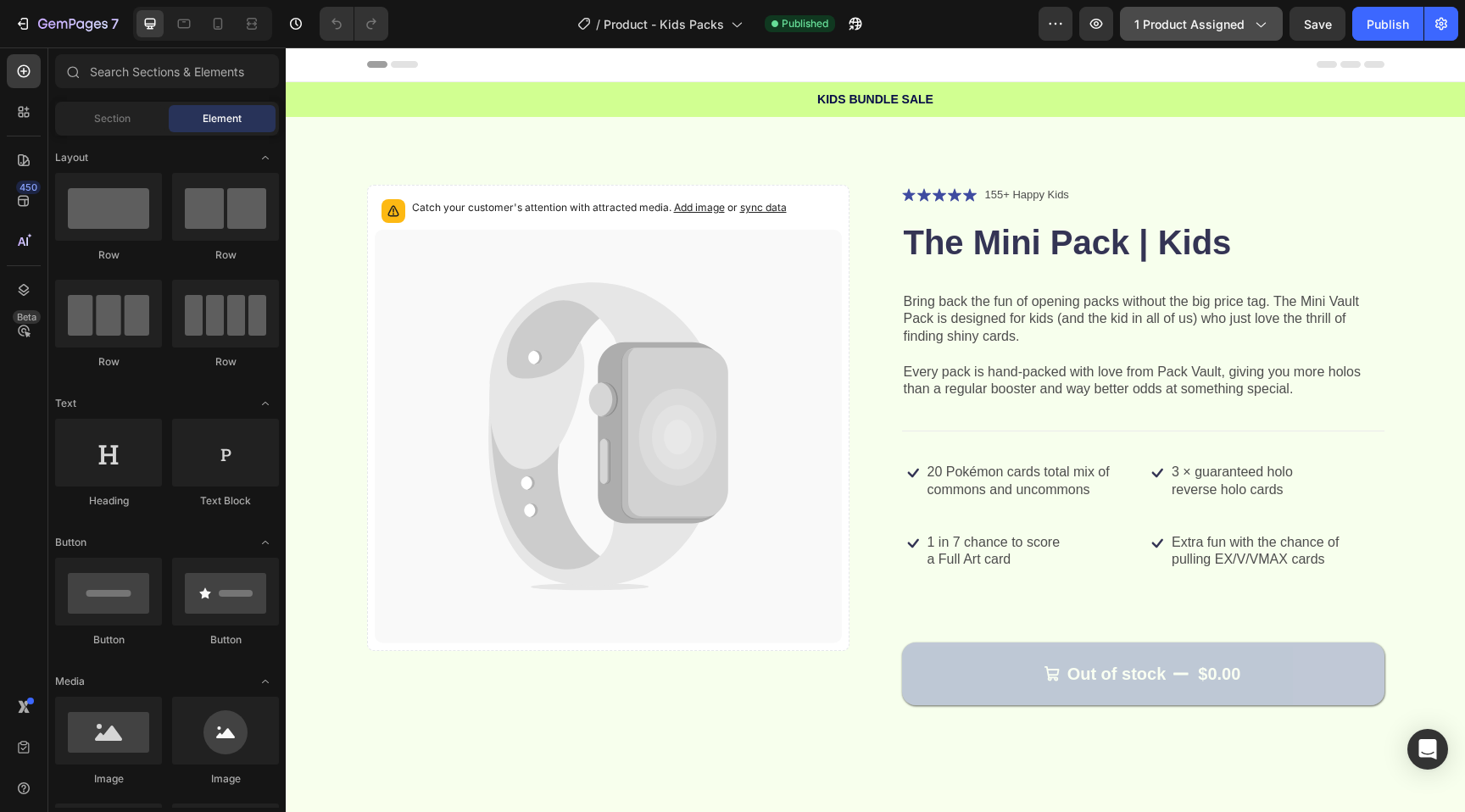
click at [1229, 35] on button "1 product assigned" at bounding box center [1201, 23] width 163 height 34
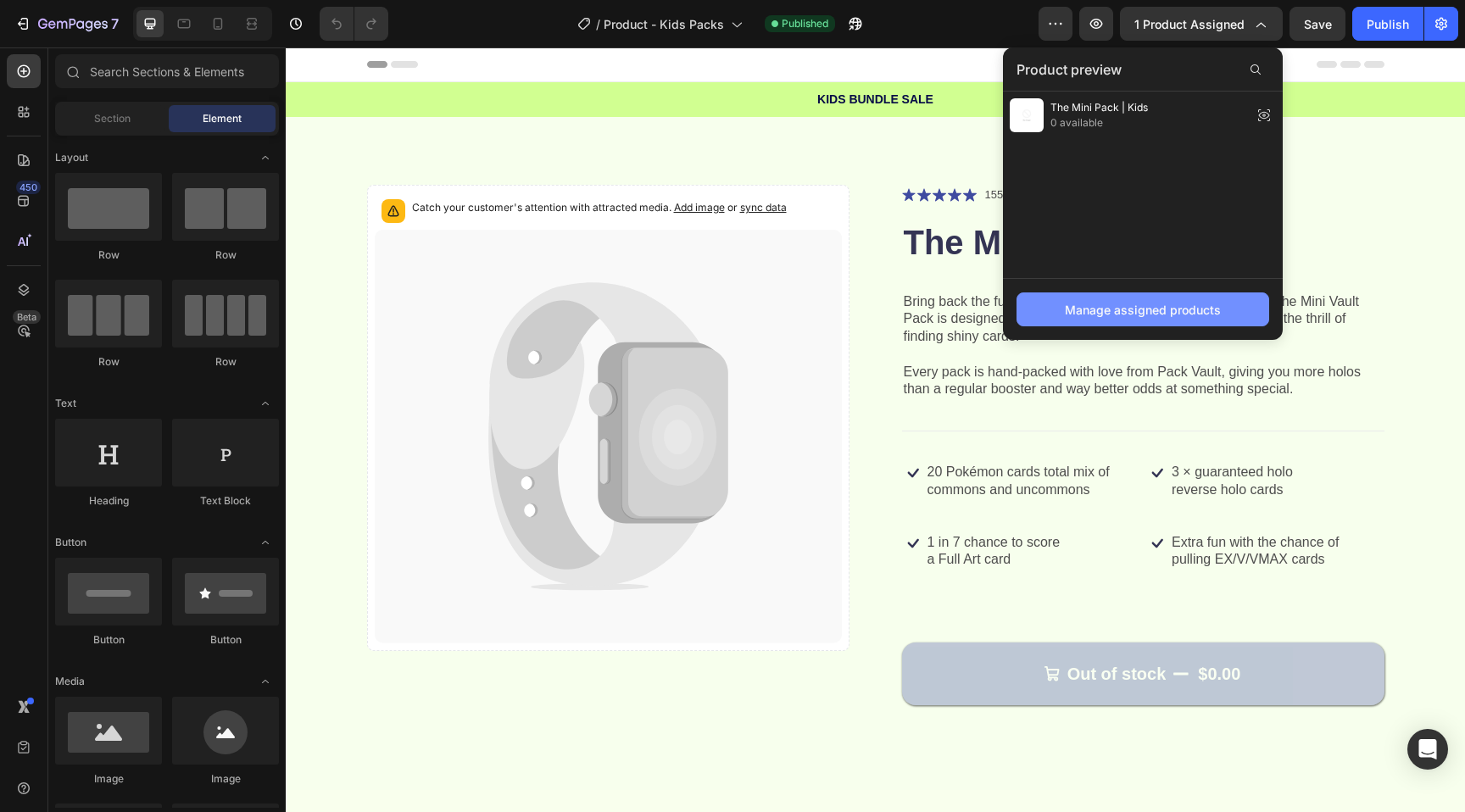
click at [1098, 307] on div "Manage assigned products" at bounding box center [1143, 309] width 156 height 17
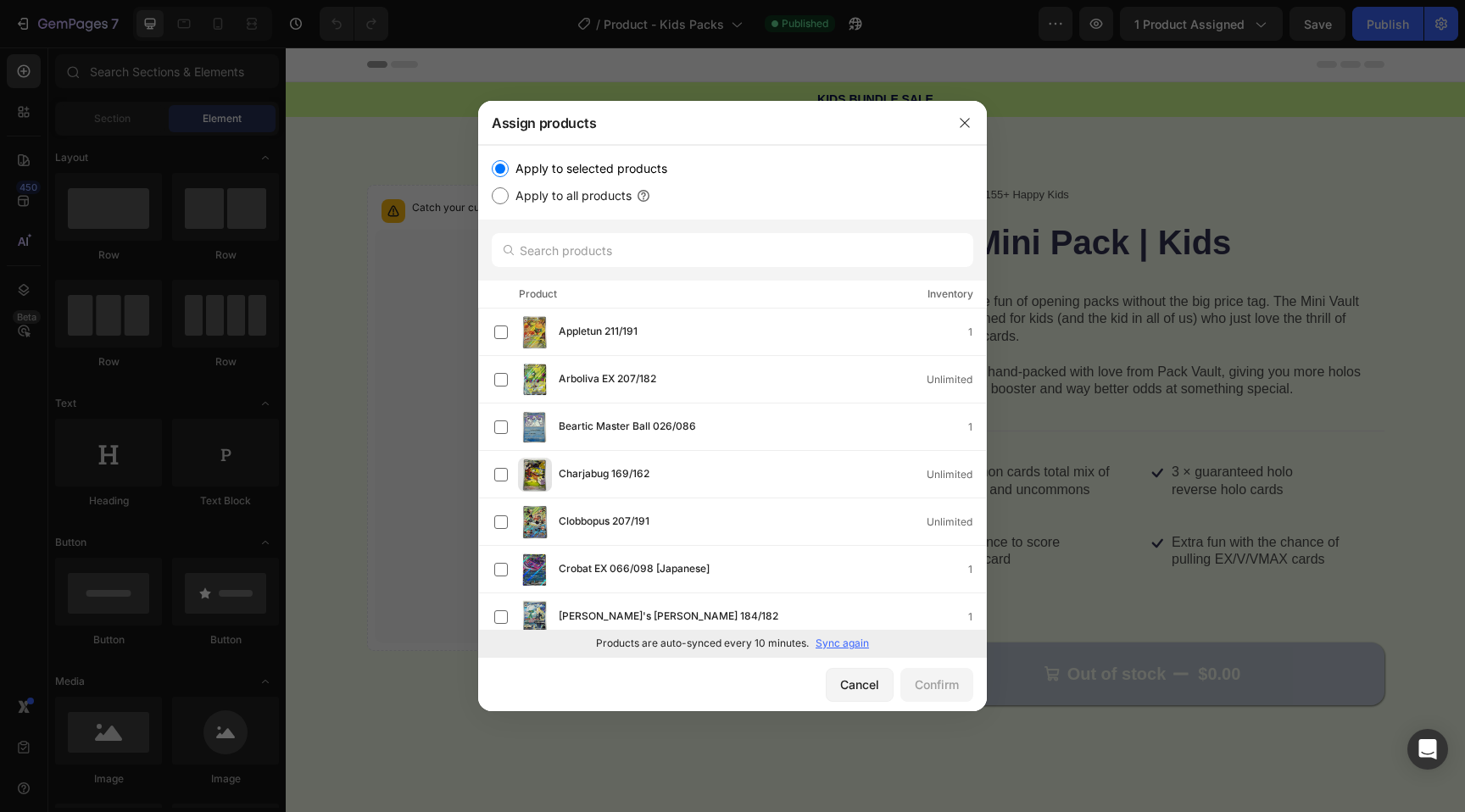
scroll to position [4, 0]
click at [833, 641] on p "Sync again" at bounding box center [841, 643] width 53 height 15
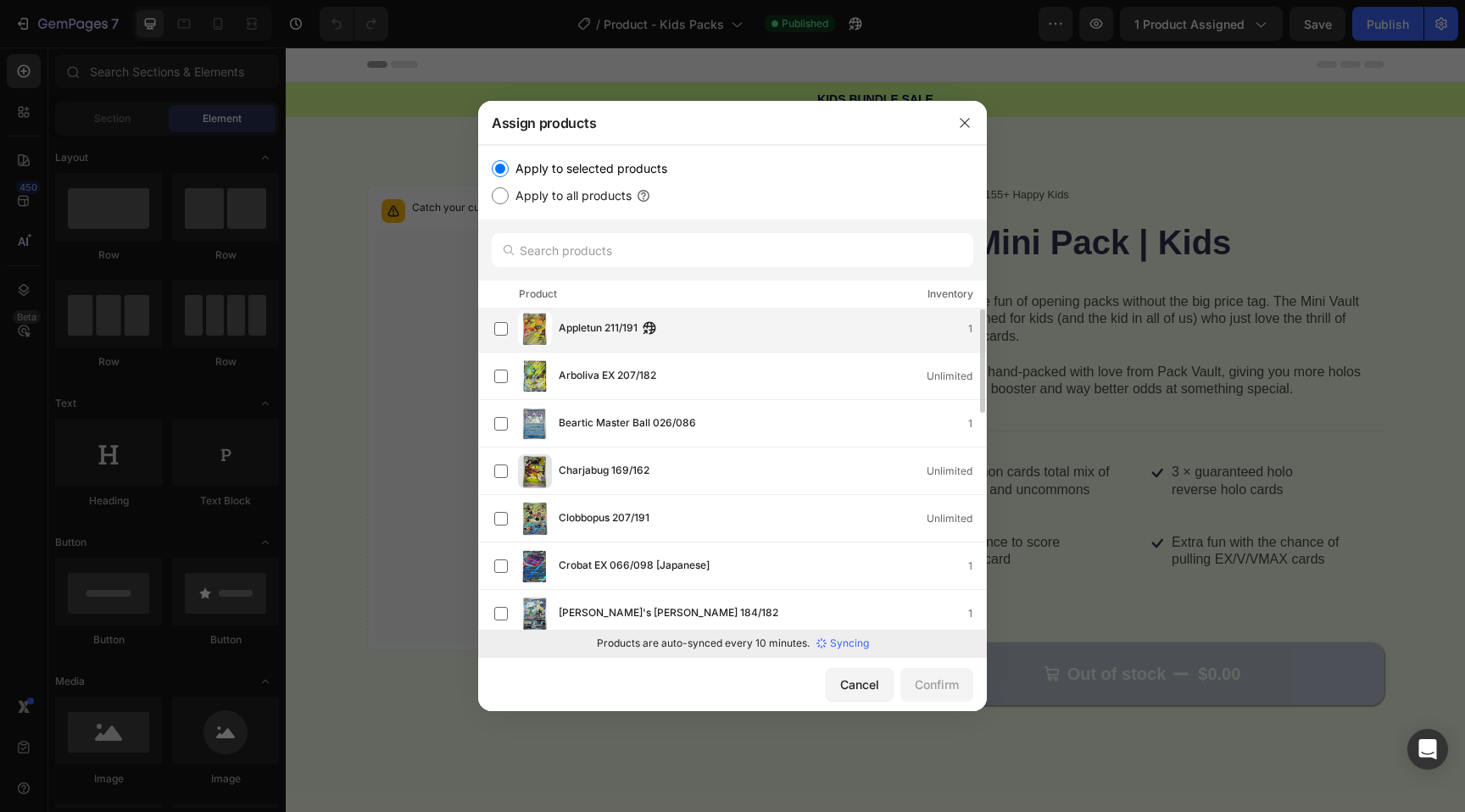
scroll to position [0, 0]
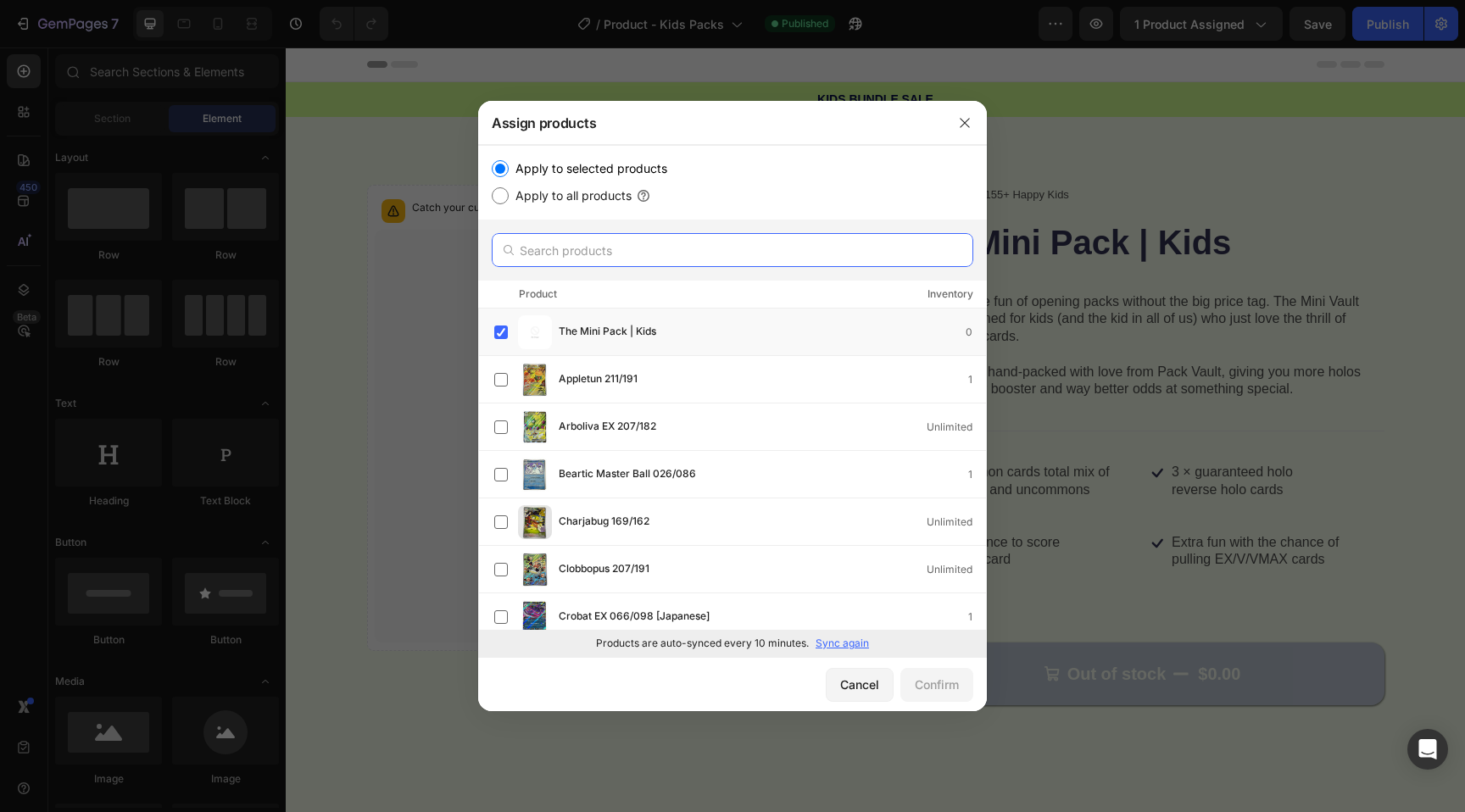
click at [593, 247] on input "text" at bounding box center [732, 249] width 482 height 34
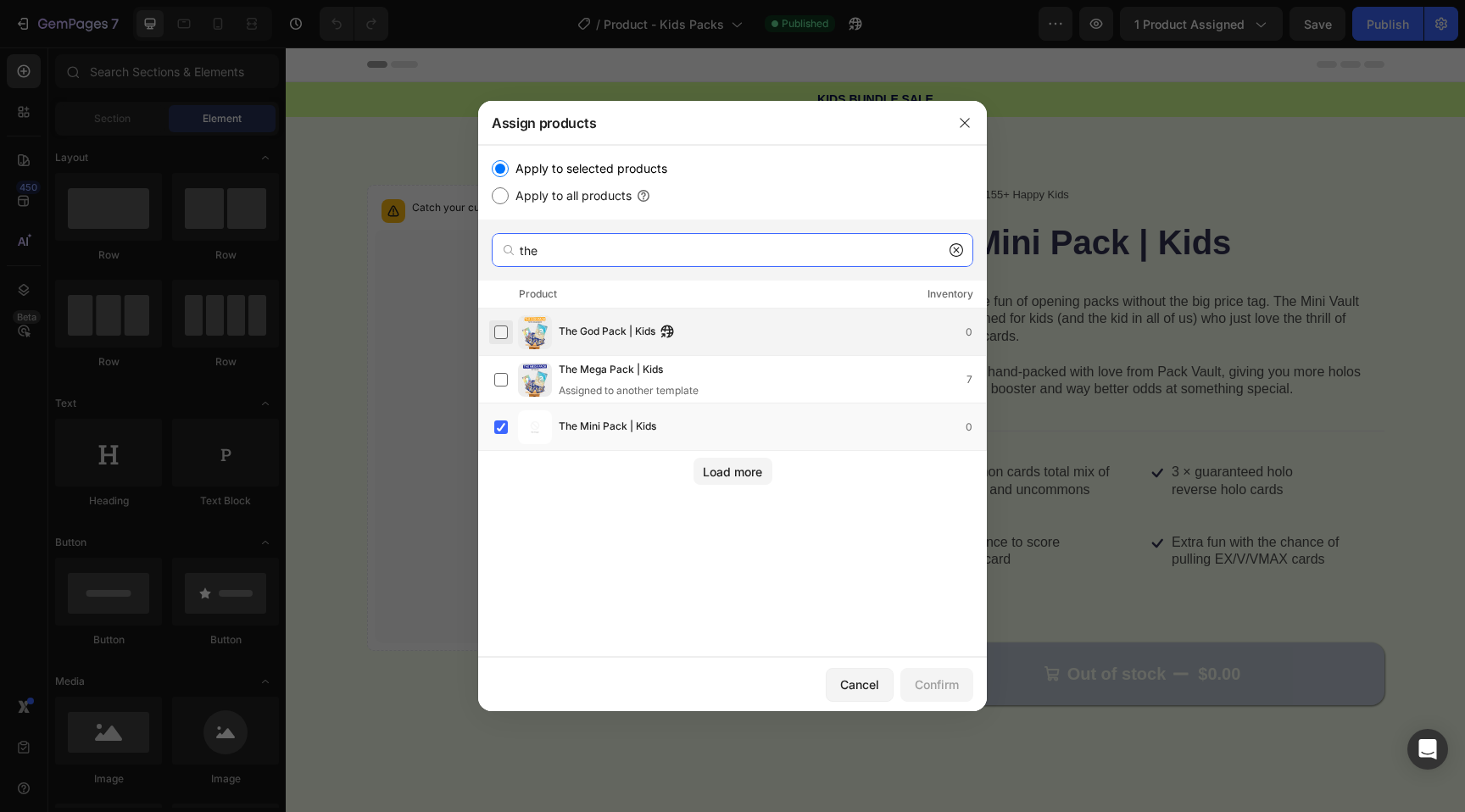
type input "the"
click at [506, 330] on label at bounding box center [501, 332] width 13 height 13
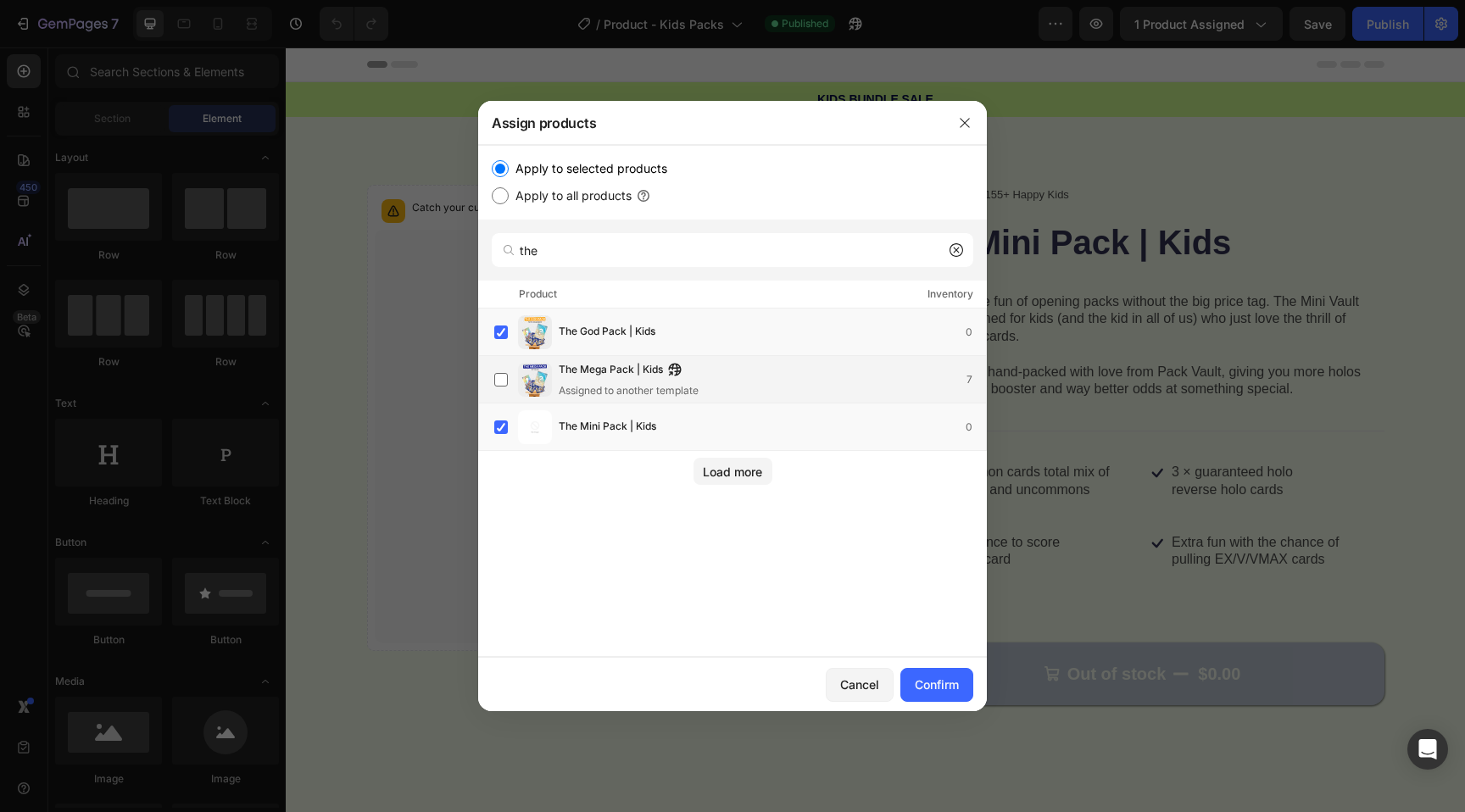
click at [506, 362] on div "The Mega Pack | Kids Assigned to another template 7" at bounding box center [740, 380] width 492 height 38
click at [931, 686] on div "Confirm" at bounding box center [937, 684] width 44 height 17
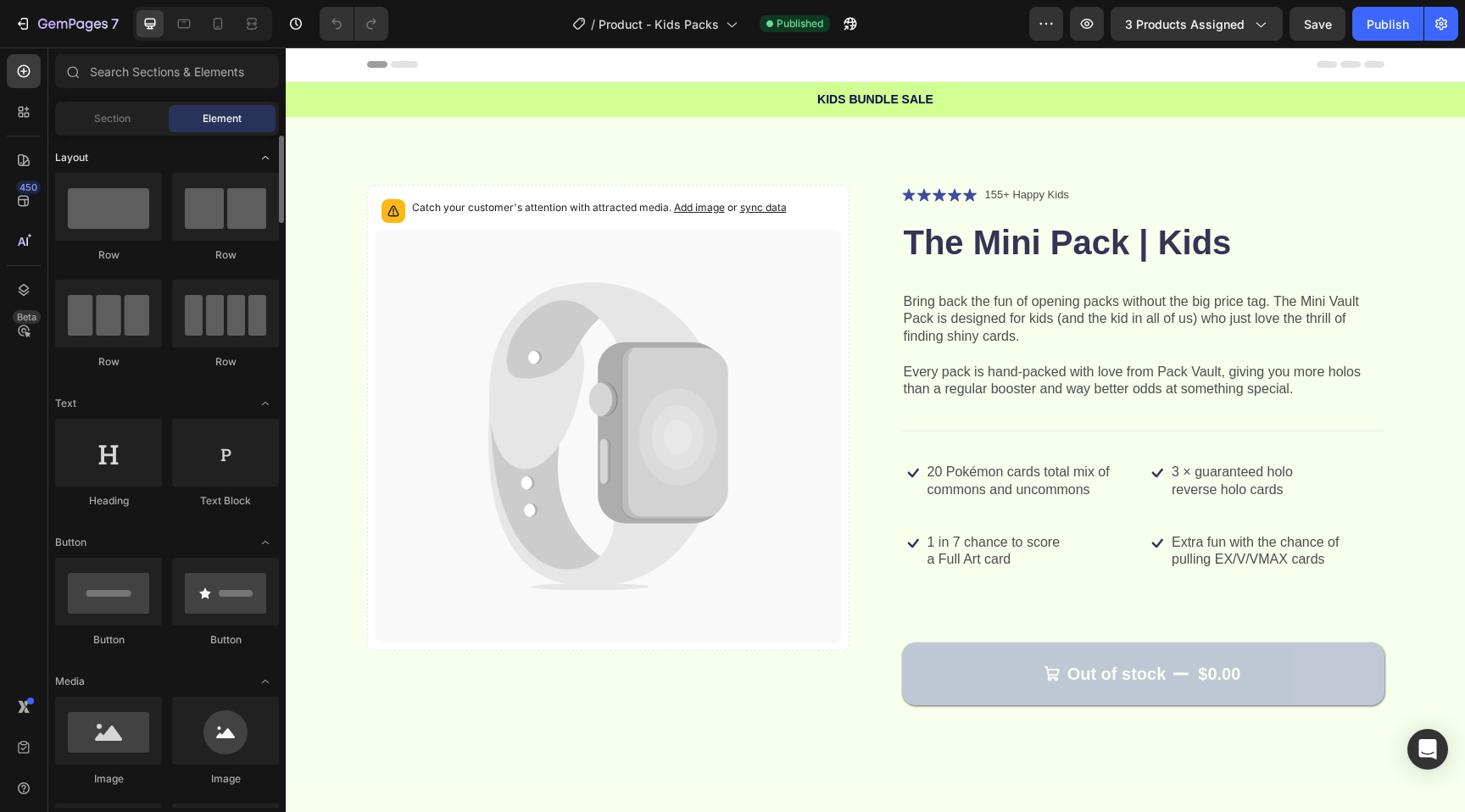
click at [117, 150] on div "Layout" at bounding box center [167, 158] width 224 height 17
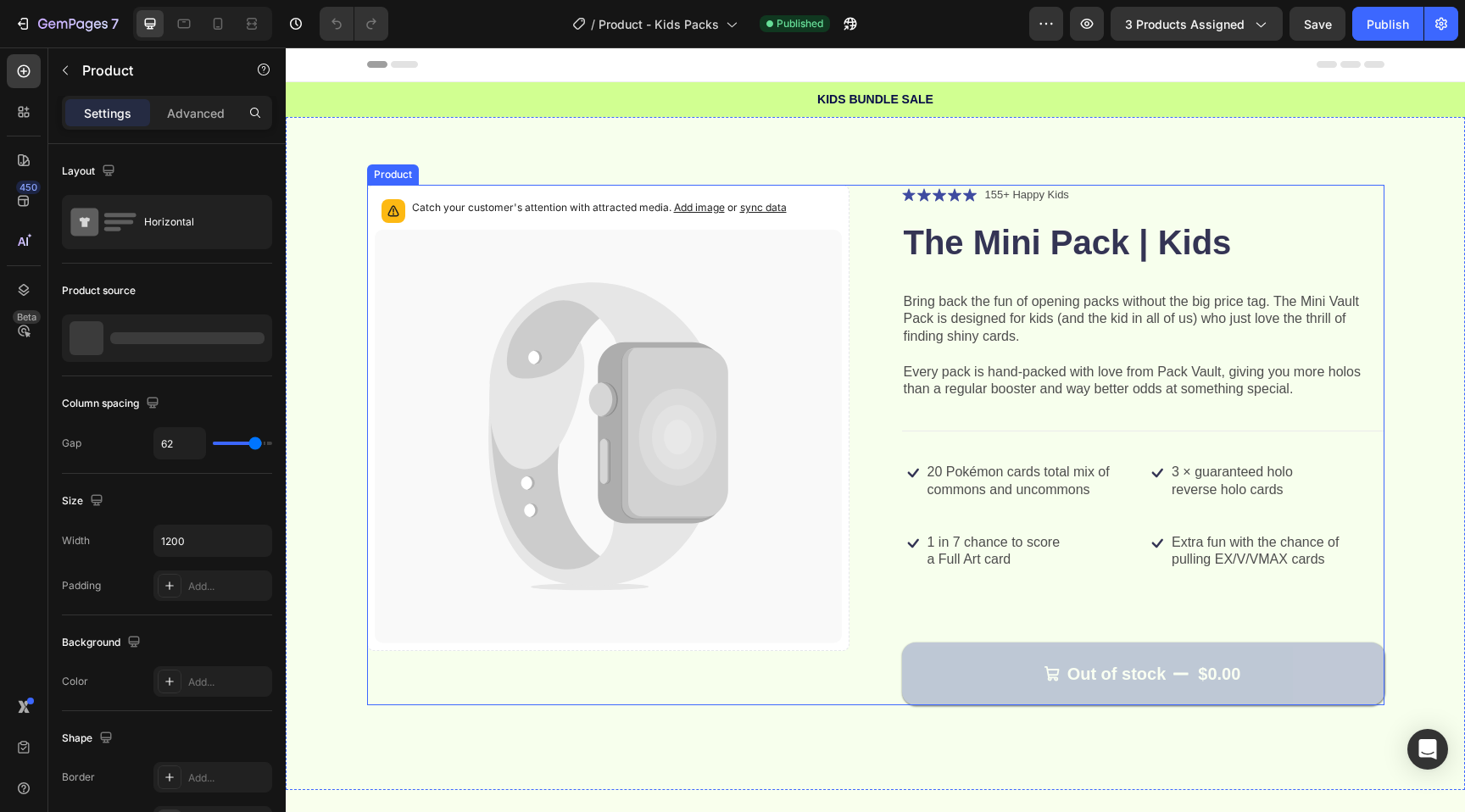
click at [866, 393] on div "Catch your customer's attention with attracted media. Add image or sync data Pr…" at bounding box center [876, 445] width 1018 height 520
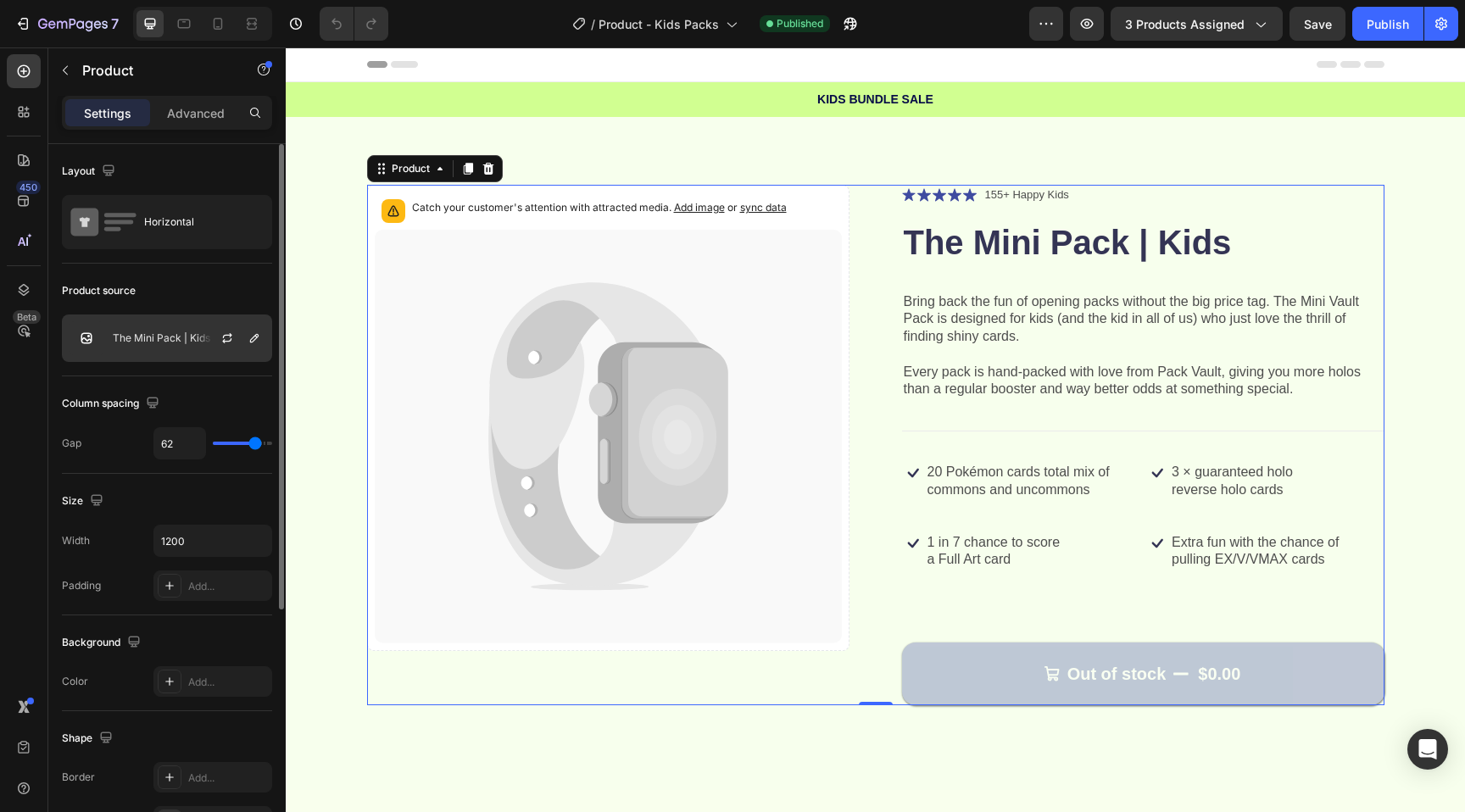
click at [142, 342] on p "The Mini Pack | Kids" at bounding box center [161, 338] width 97 height 12
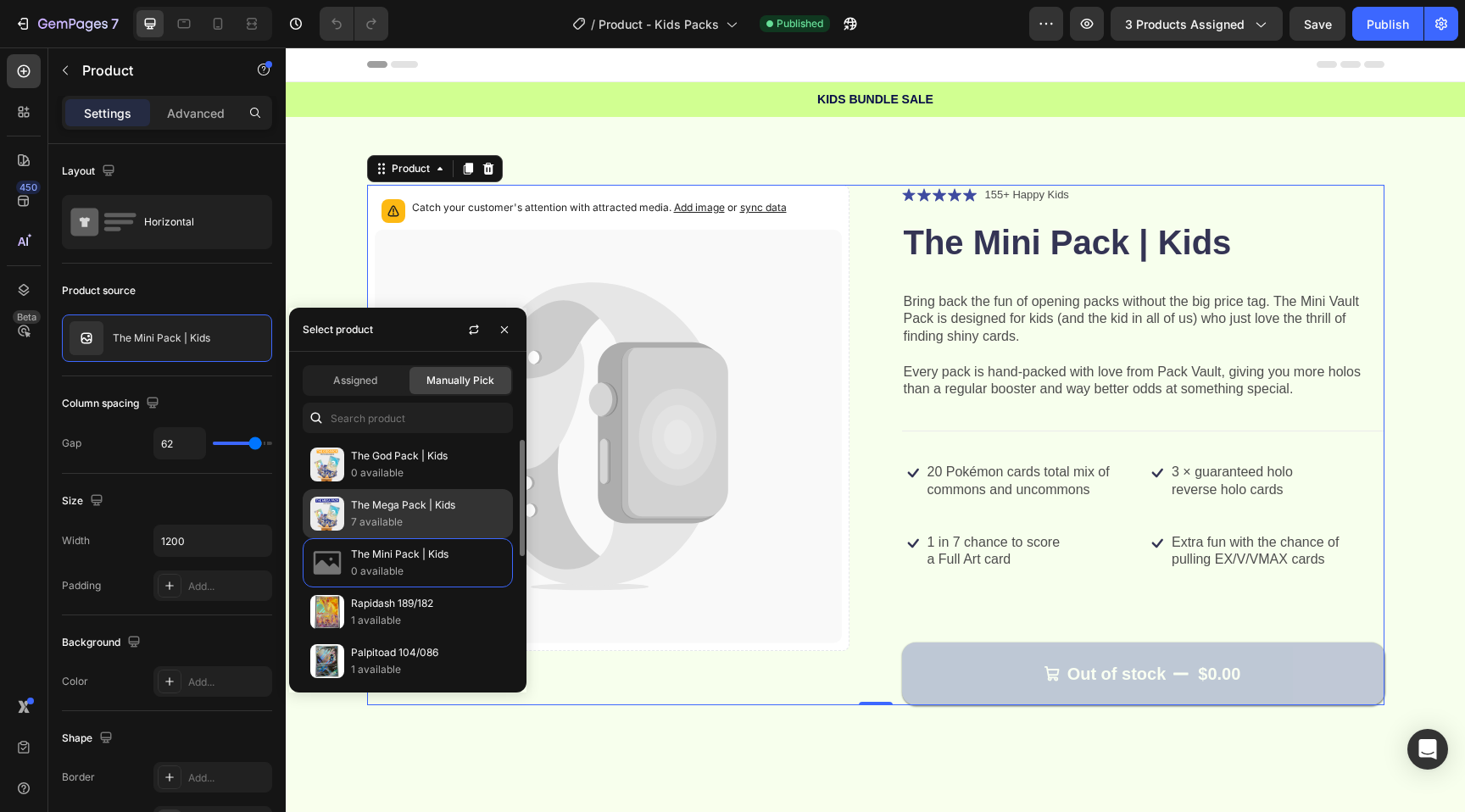
click at [391, 524] on p "7 available" at bounding box center [428, 522] width 154 height 17
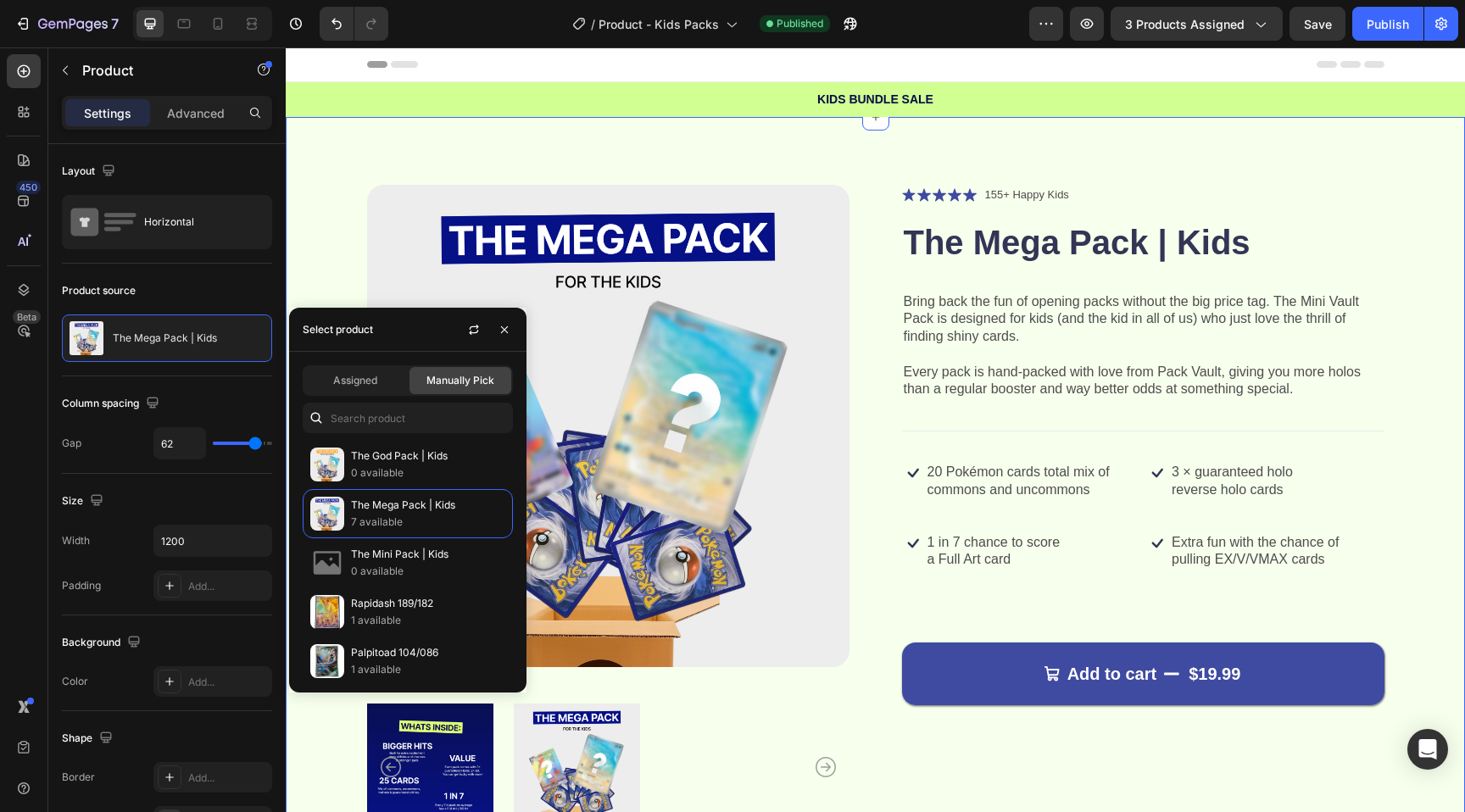
click at [882, 144] on div "Product Images Icon Icon Icon Icon Icon Icon List 155+ Happy Kids Text Block Ro…" at bounding box center [875, 519] width 1180 height 806
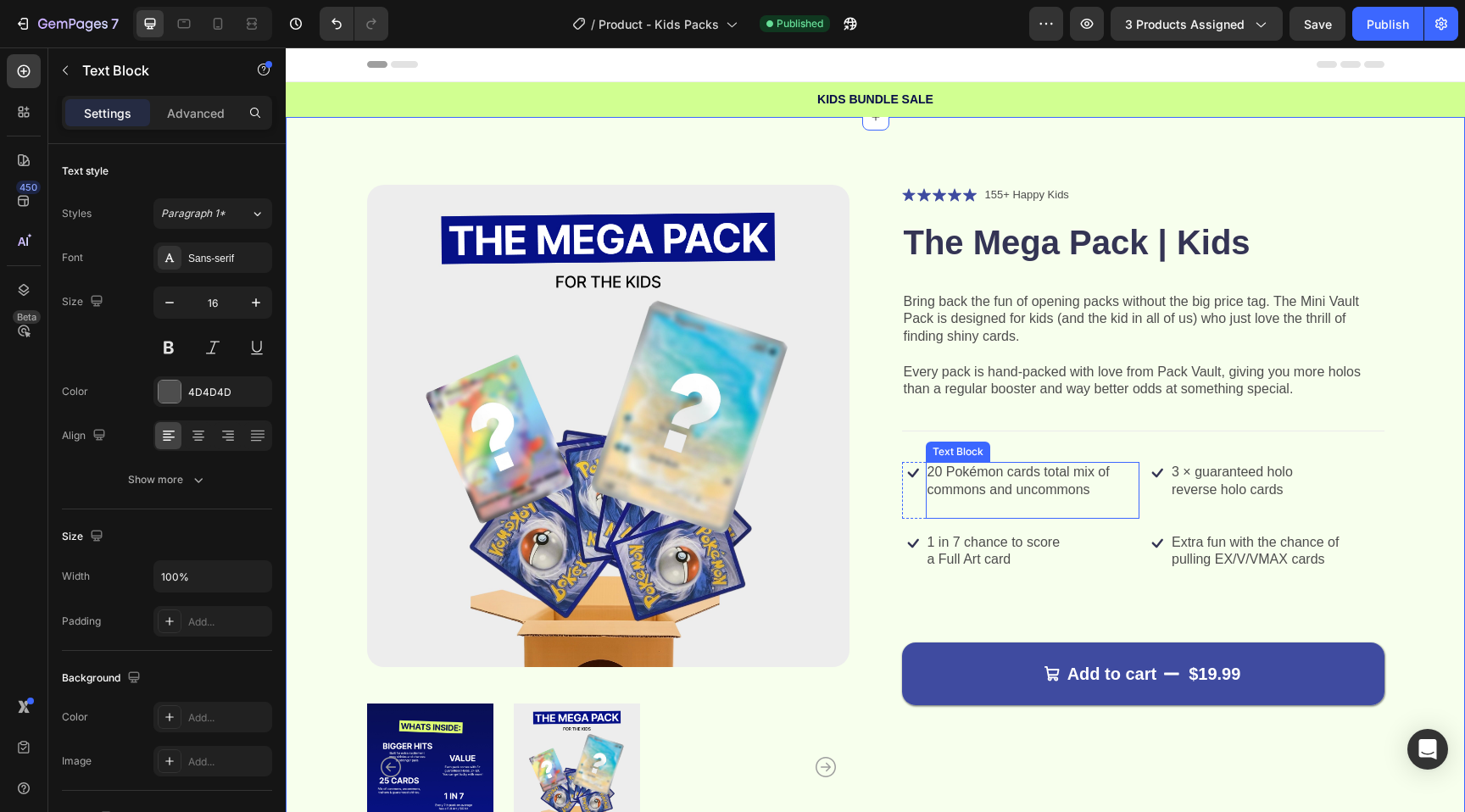
click at [969, 476] on p "20 Pokémon cards total mix of commons and uncommons" at bounding box center [1032, 481] width 211 height 36
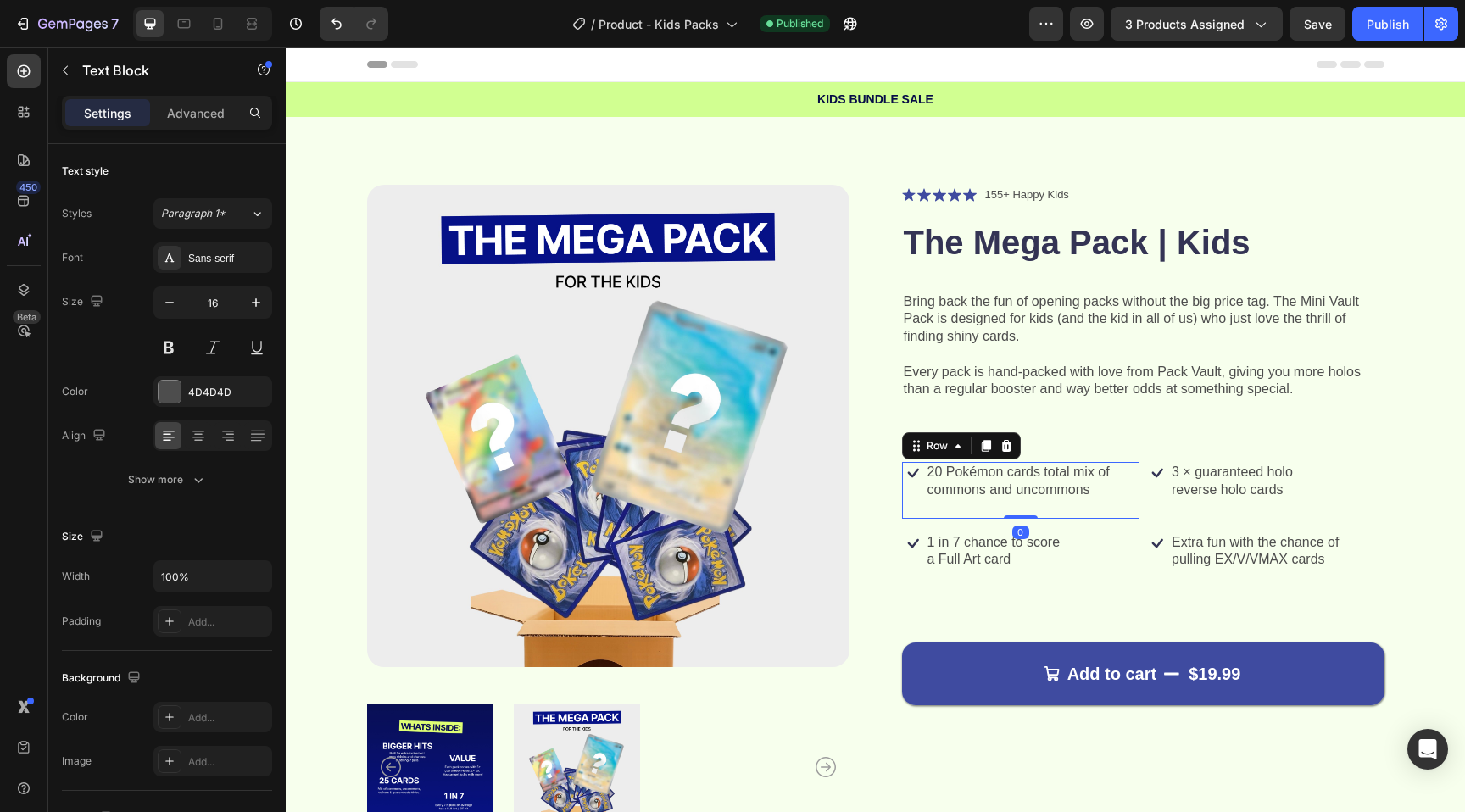
click at [905, 513] on div "Icon" at bounding box center [913, 489] width 22 height 56
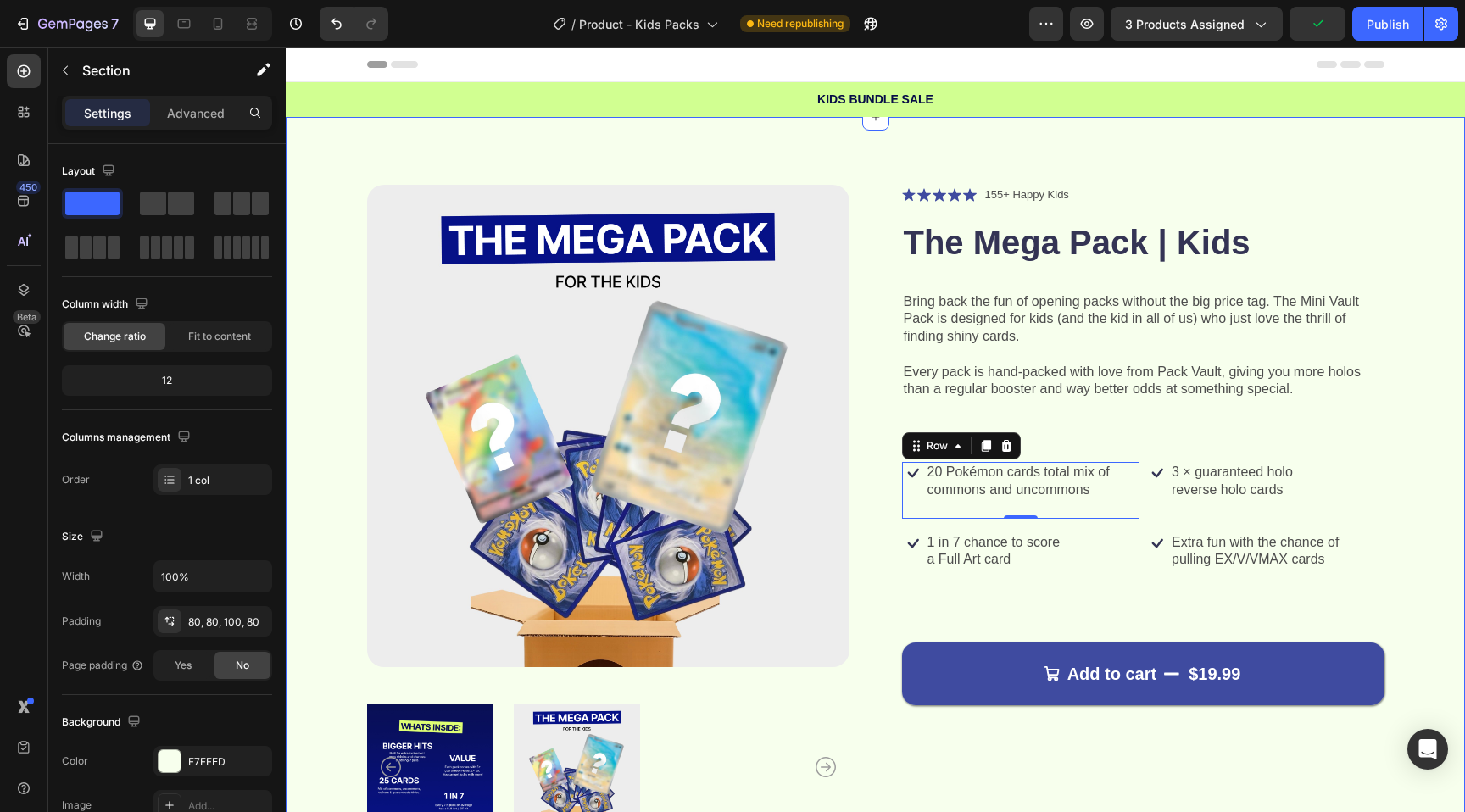
click at [571, 135] on div "Product Images Icon Icon Icon Icon Icon Icon List 155+ Happy Kids Text Block Ro…" at bounding box center [875, 519] width 1180 height 806
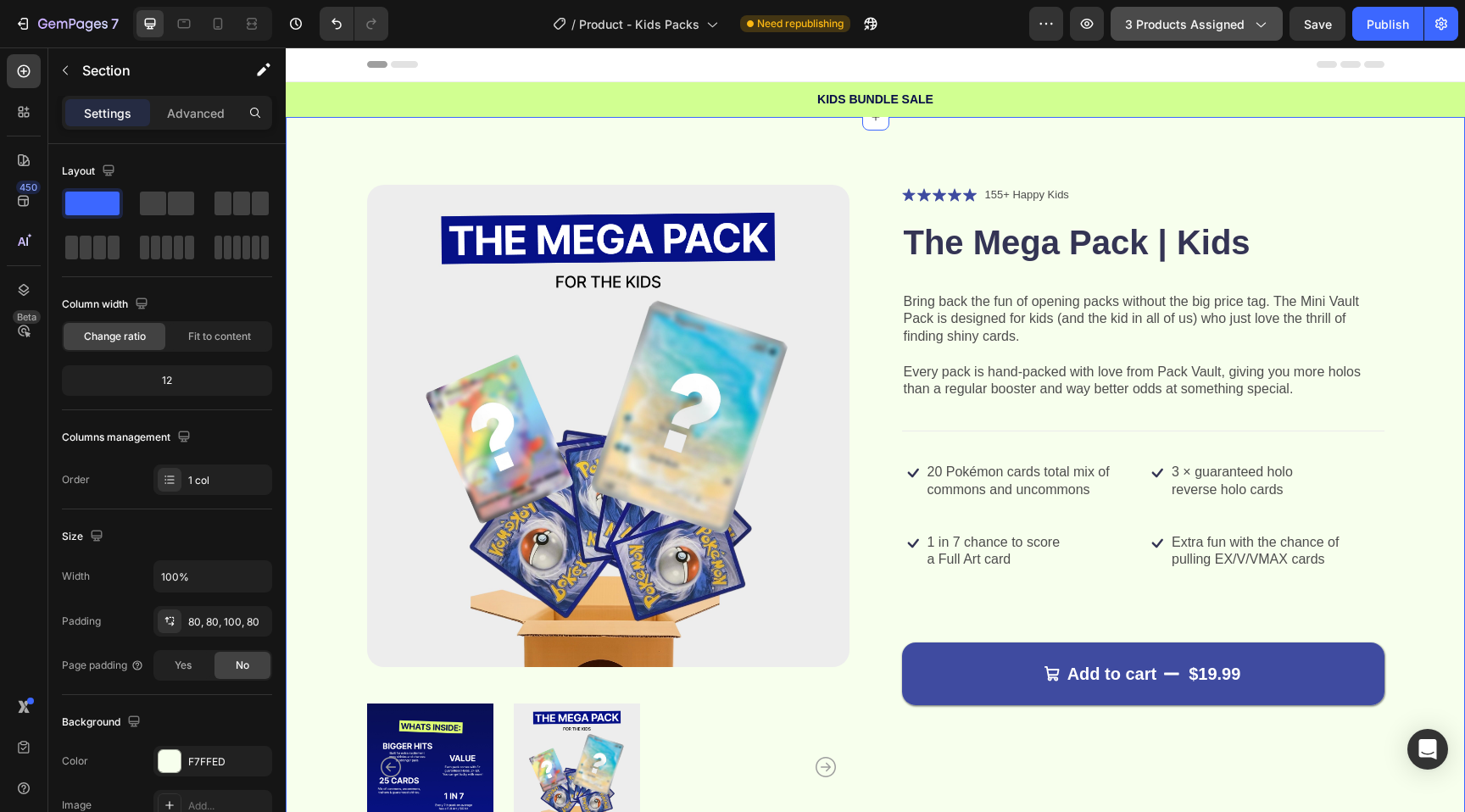
click at [1227, 12] on button "3 products assigned" at bounding box center [1196, 23] width 173 height 34
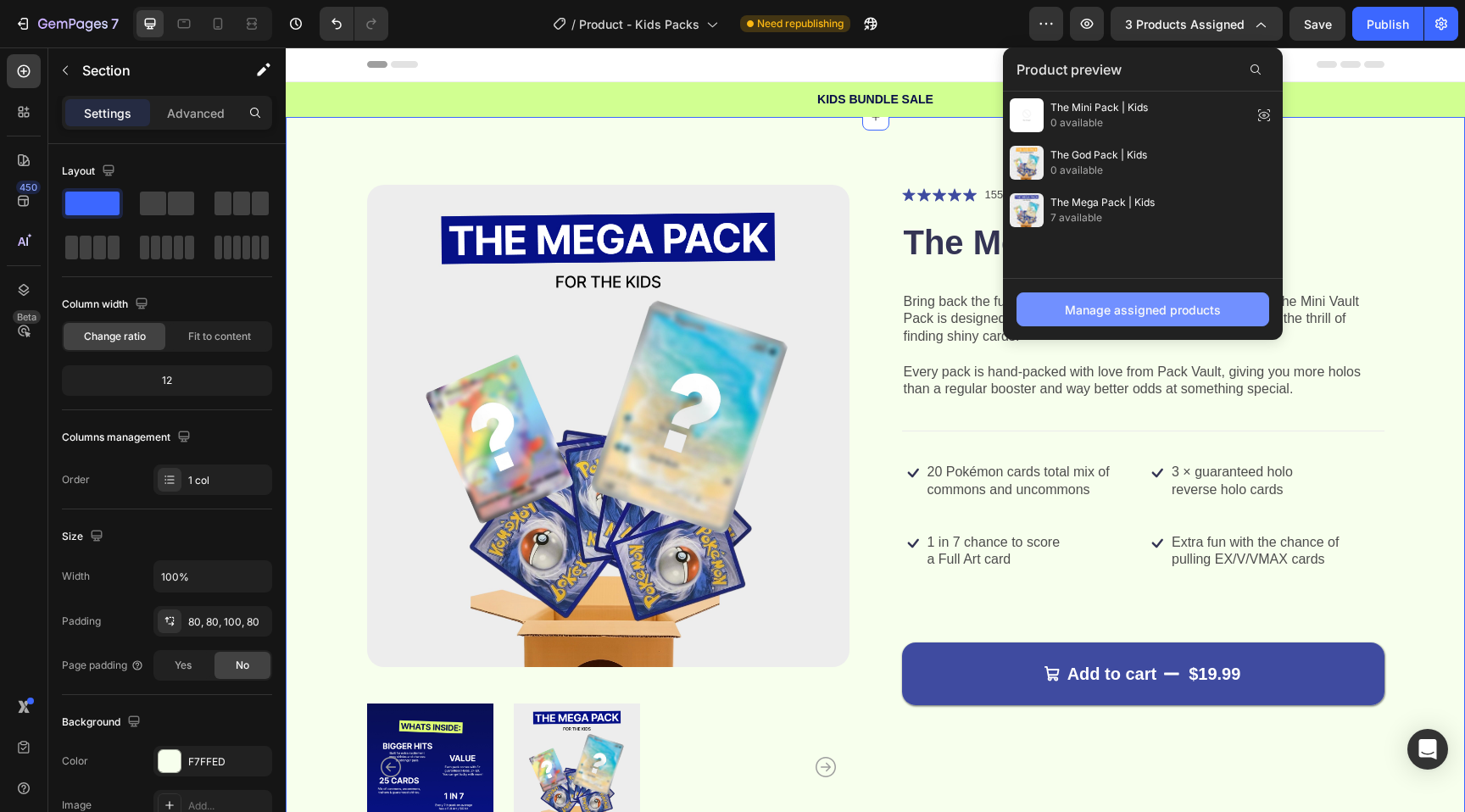
click at [1104, 305] on div "Manage assigned products" at bounding box center [1143, 309] width 156 height 17
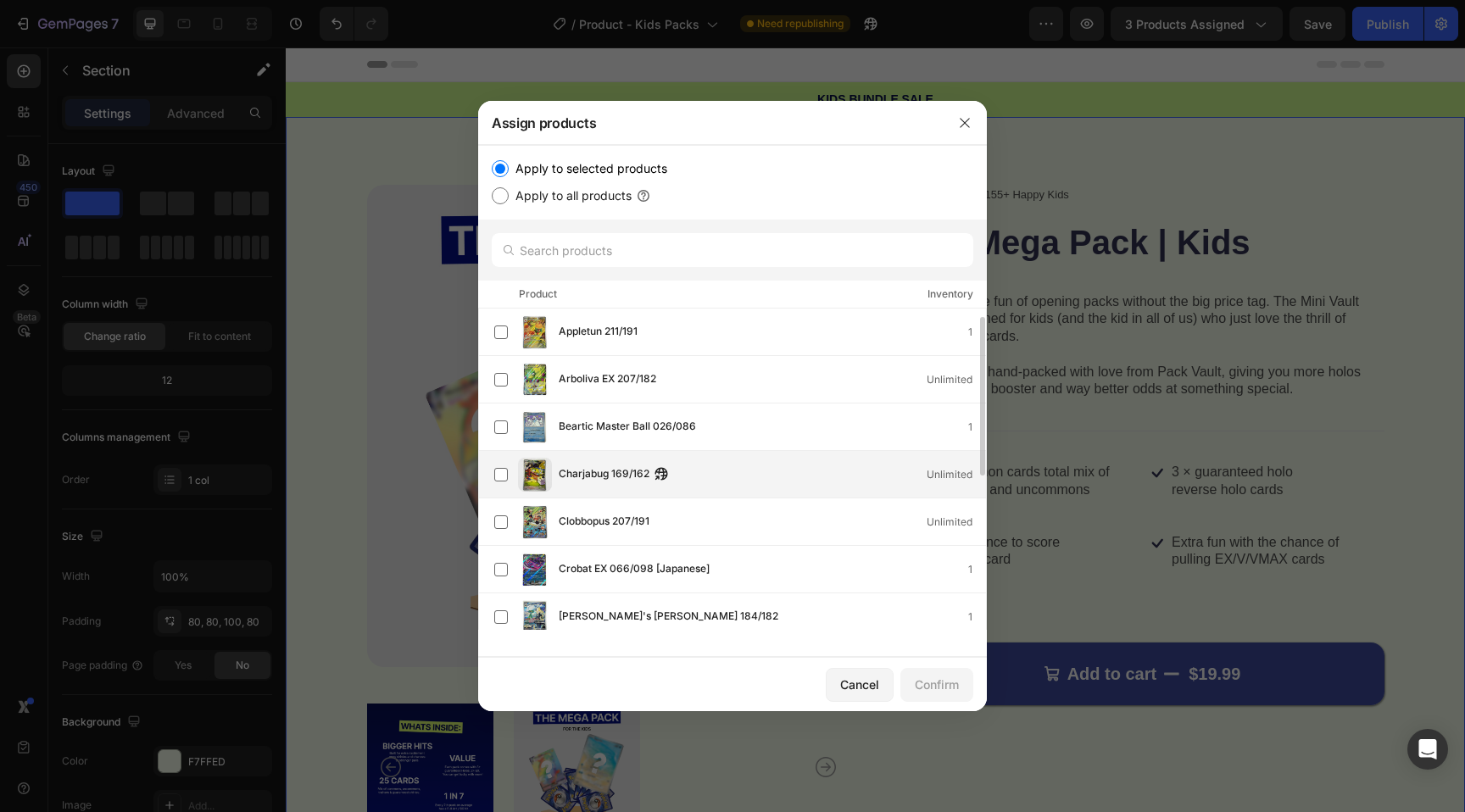
scroll to position [329, 0]
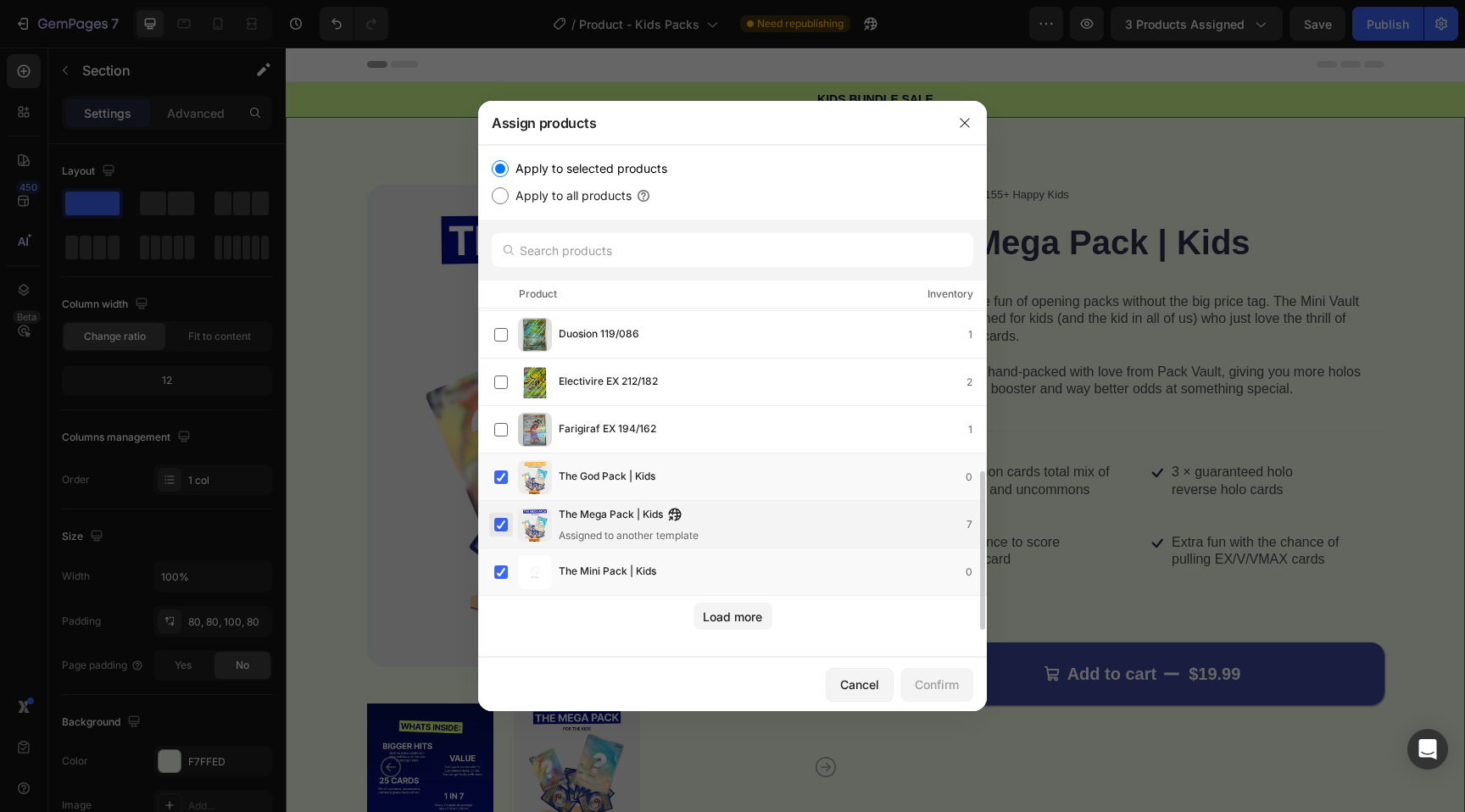
click at [496, 527] on label at bounding box center [501, 524] width 13 height 13
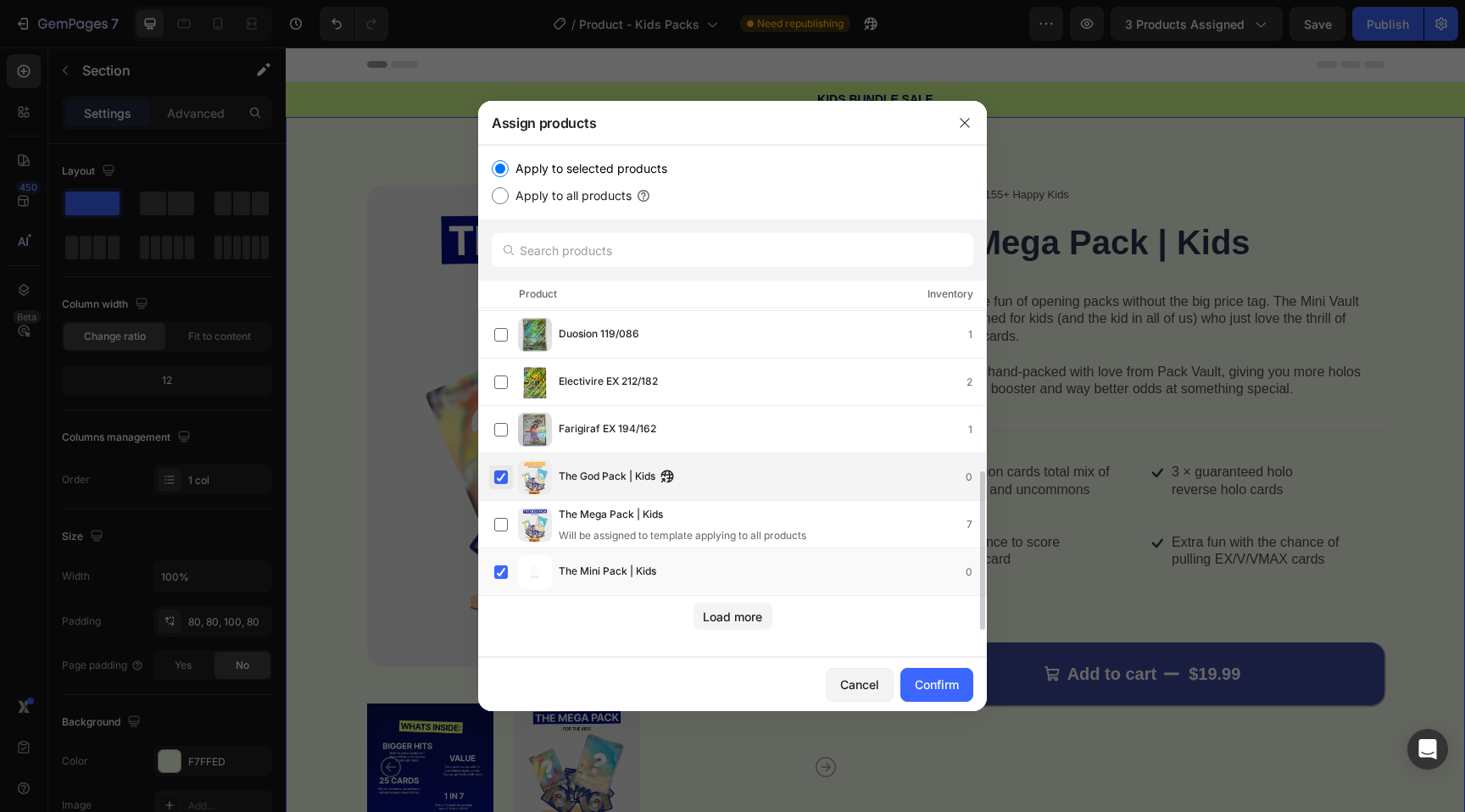
click at [507, 478] on label at bounding box center [501, 477] width 13 height 13
click at [944, 681] on div "Confirm" at bounding box center [937, 684] width 44 height 17
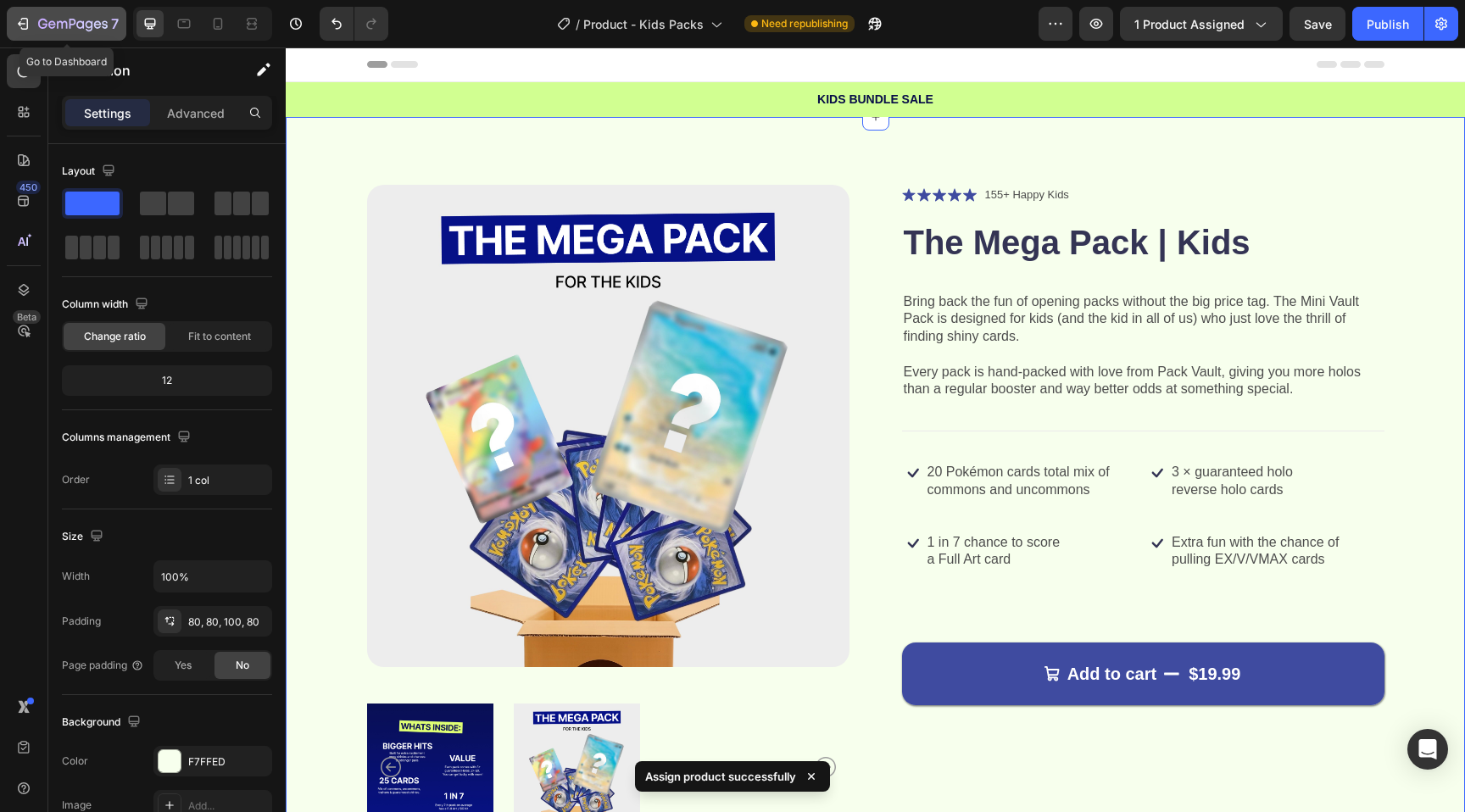
click at [80, 27] on icon "button" at bounding box center [80, 24] width 8 height 8
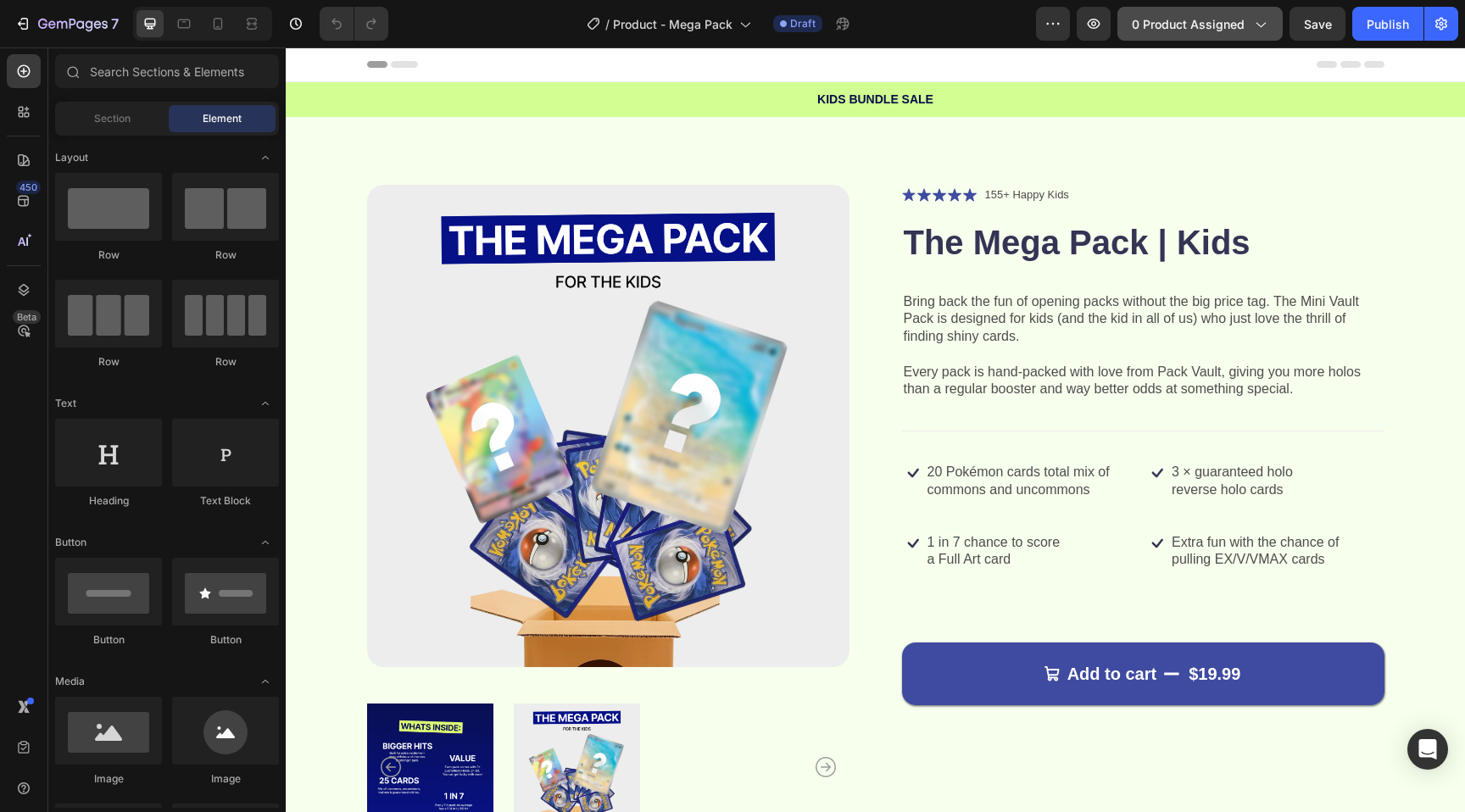
click at [1156, 26] on span "0 product assigned" at bounding box center [1187, 24] width 113 height 17
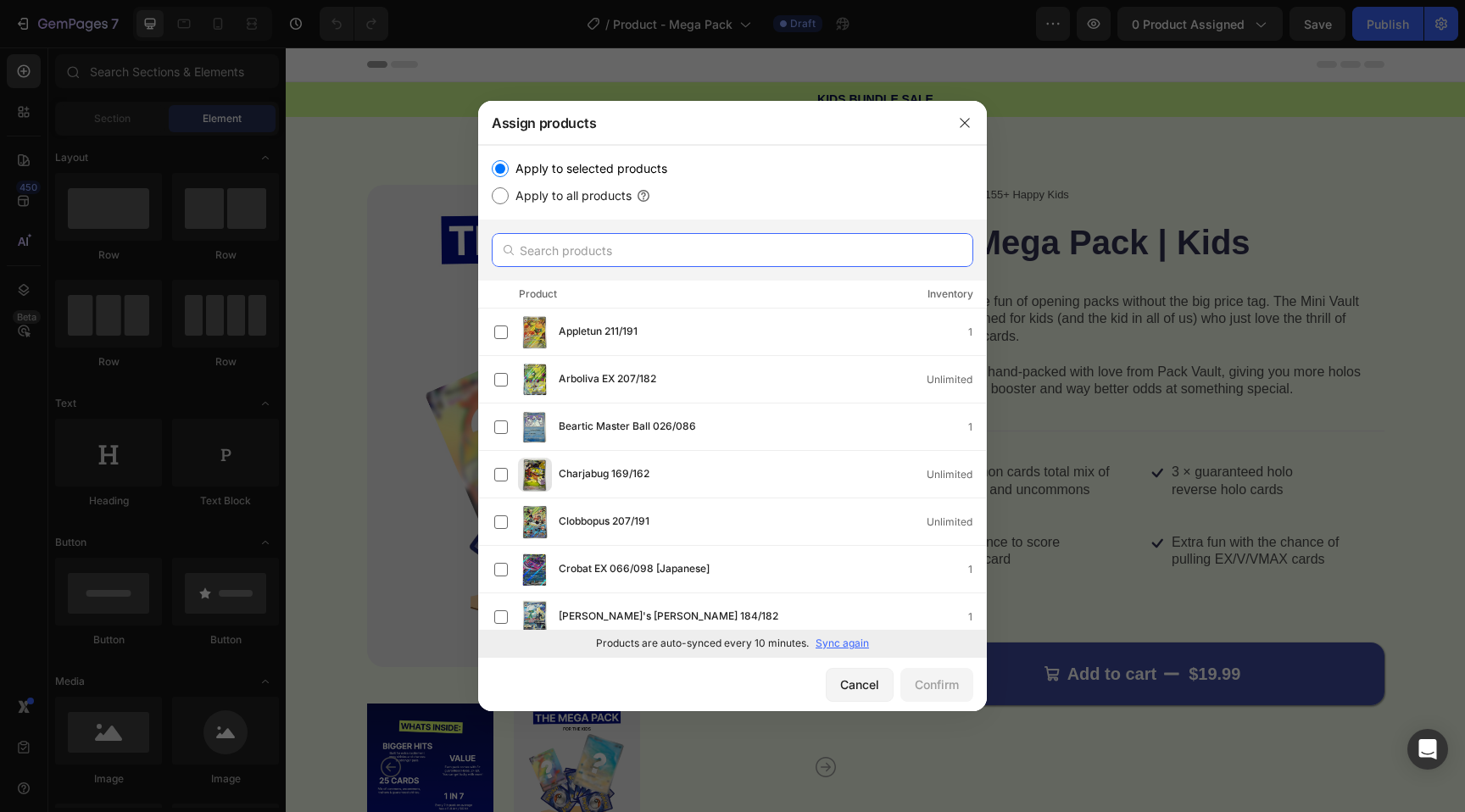
click at [645, 248] on input "text" at bounding box center [732, 249] width 482 height 34
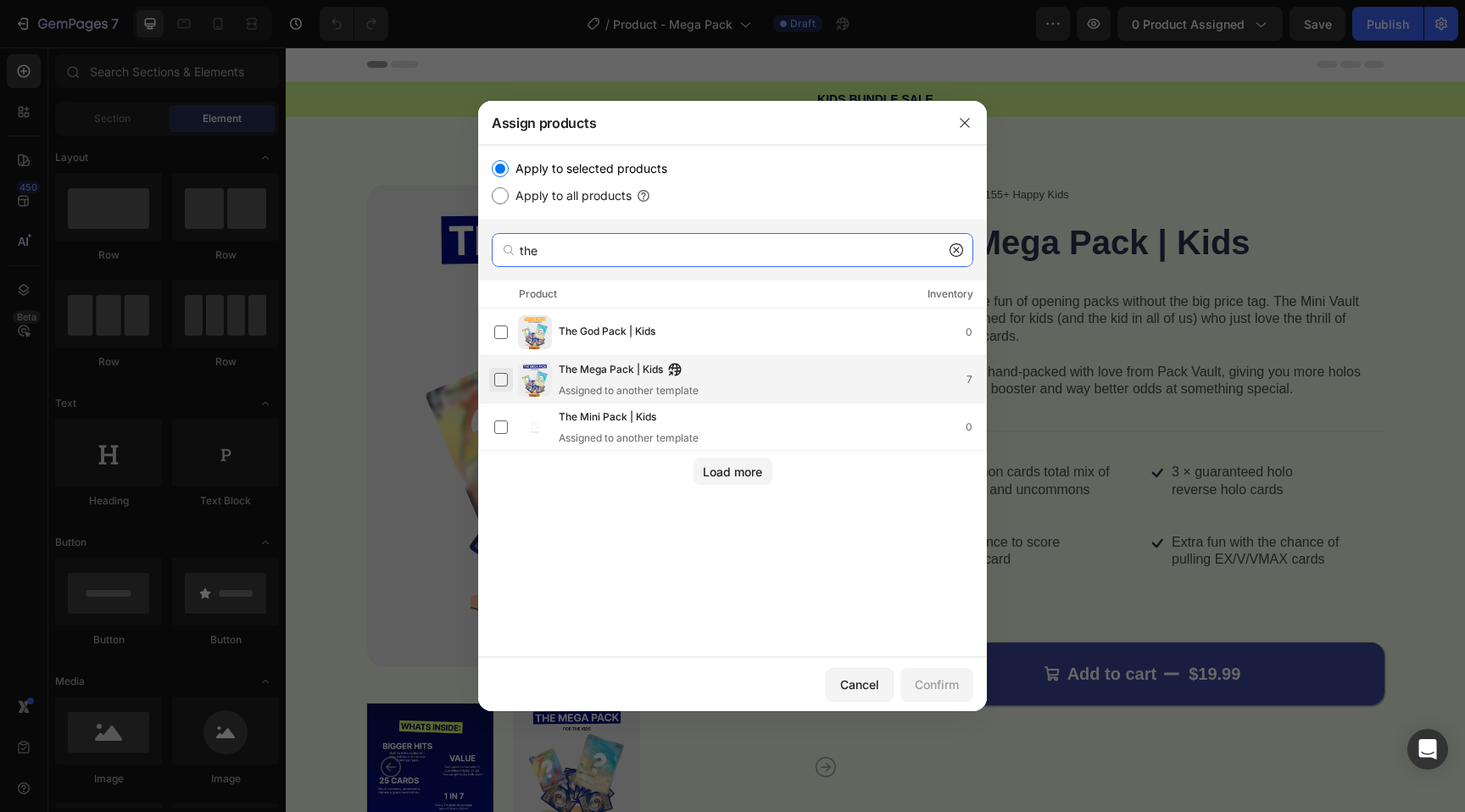
type input "the"
click at [508, 376] on label at bounding box center [501, 380] width 13 height 13
click at [930, 680] on div "Confirm" at bounding box center [937, 684] width 44 height 17
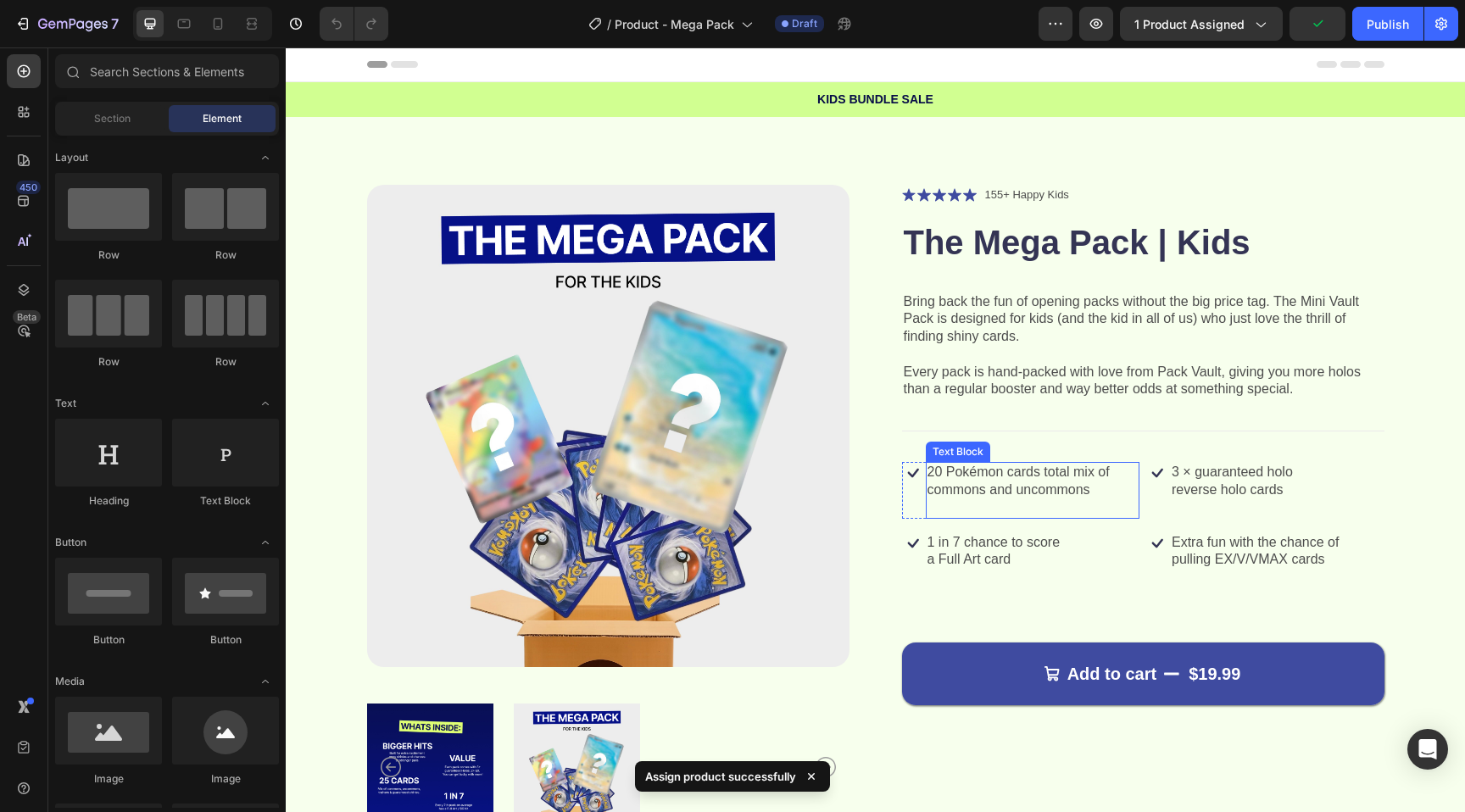
click at [1038, 474] on p "20 Pokémon cards total mix of commons and uncommons" at bounding box center [1032, 481] width 211 height 36
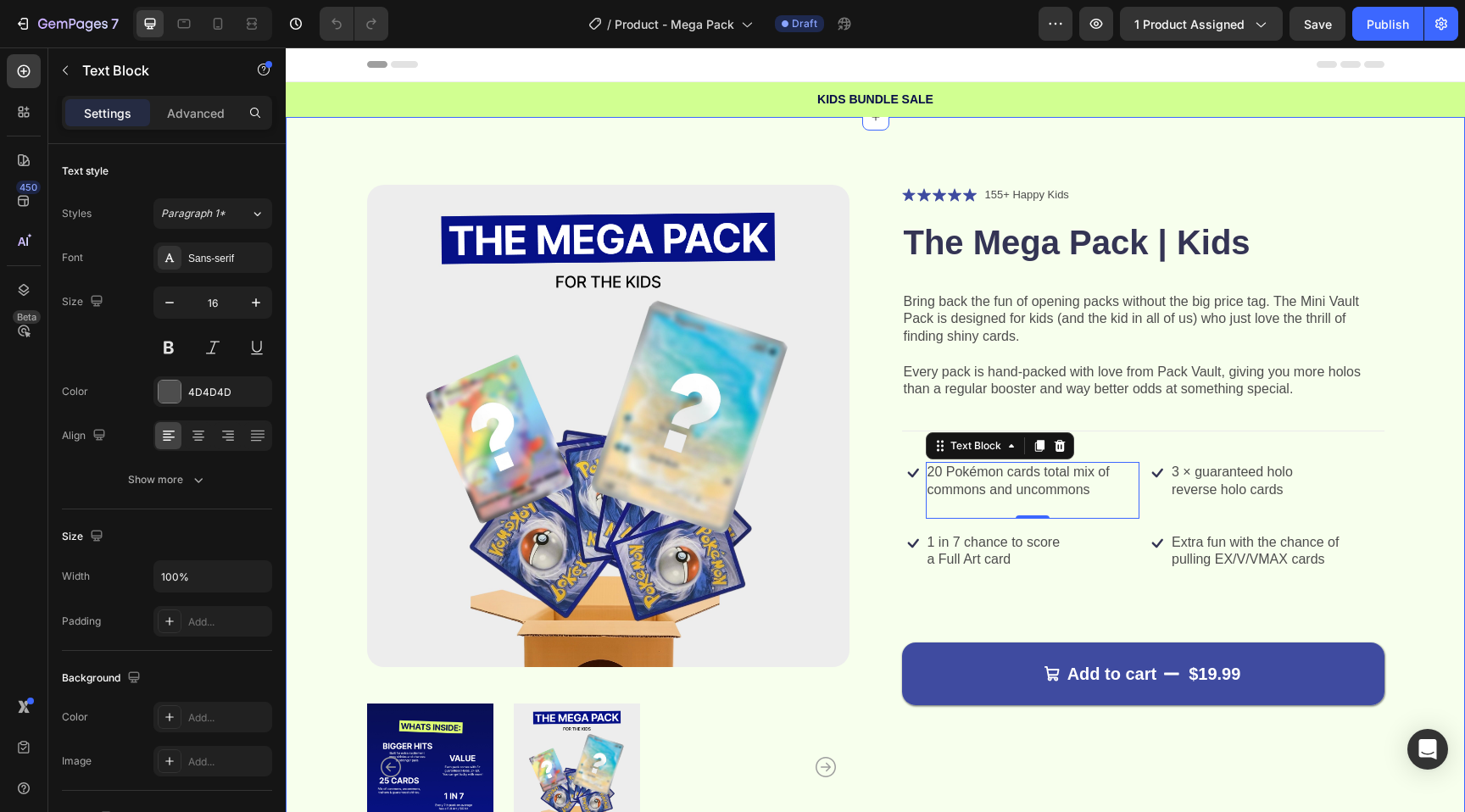
click at [334, 149] on div "Product Images Icon Icon Icon Icon Icon Icon List 155+ Happy Kids Text Block Ro…" at bounding box center [875, 519] width 1180 height 806
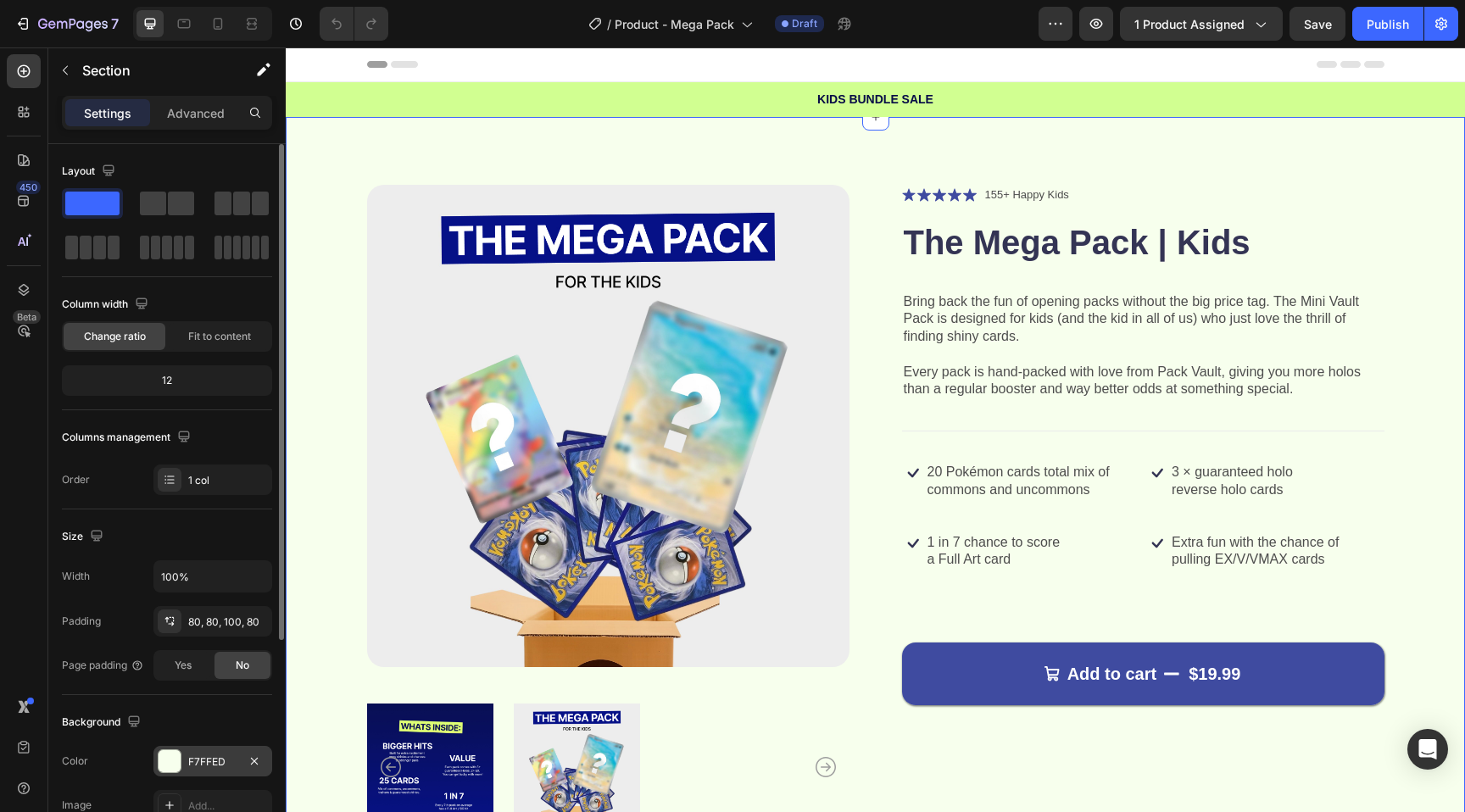
click at [160, 752] on div at bounding box center [170, 761] width 22 height 22
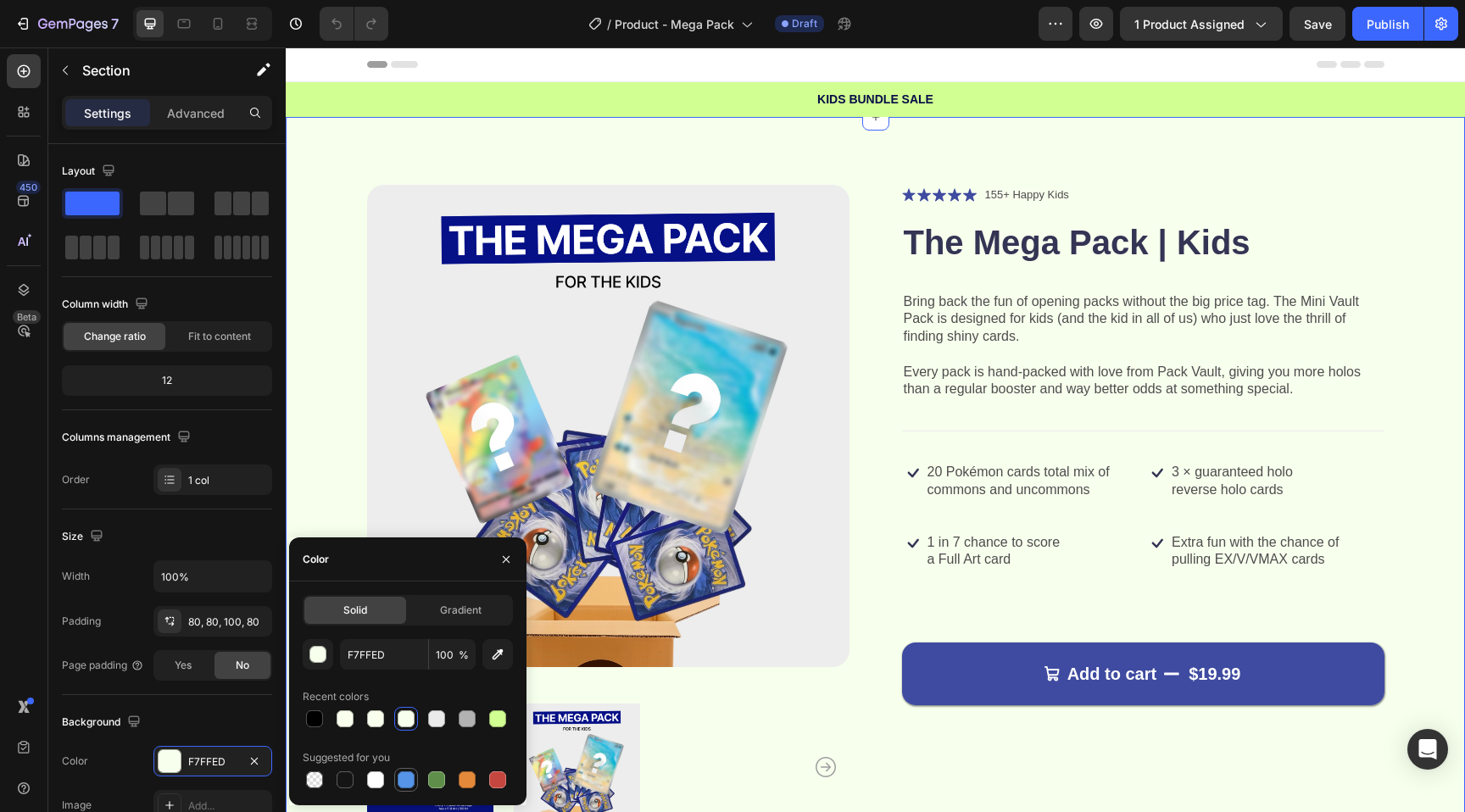
click at [398, 783] on div at bounding box center [407, 780] width 17 height 17
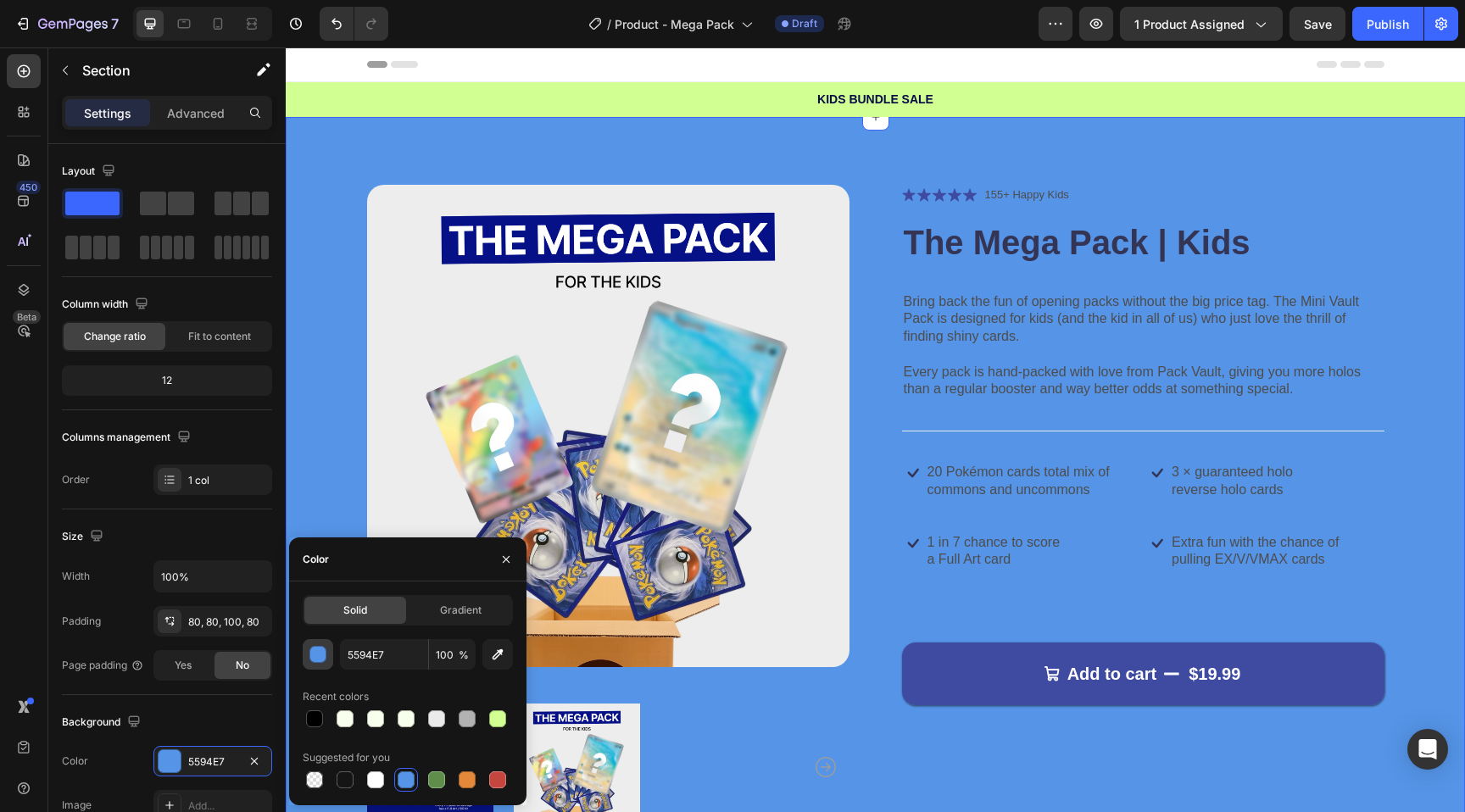
click at [313, 660] on div "button" at bounding box center [319, 655] width 17 height 17
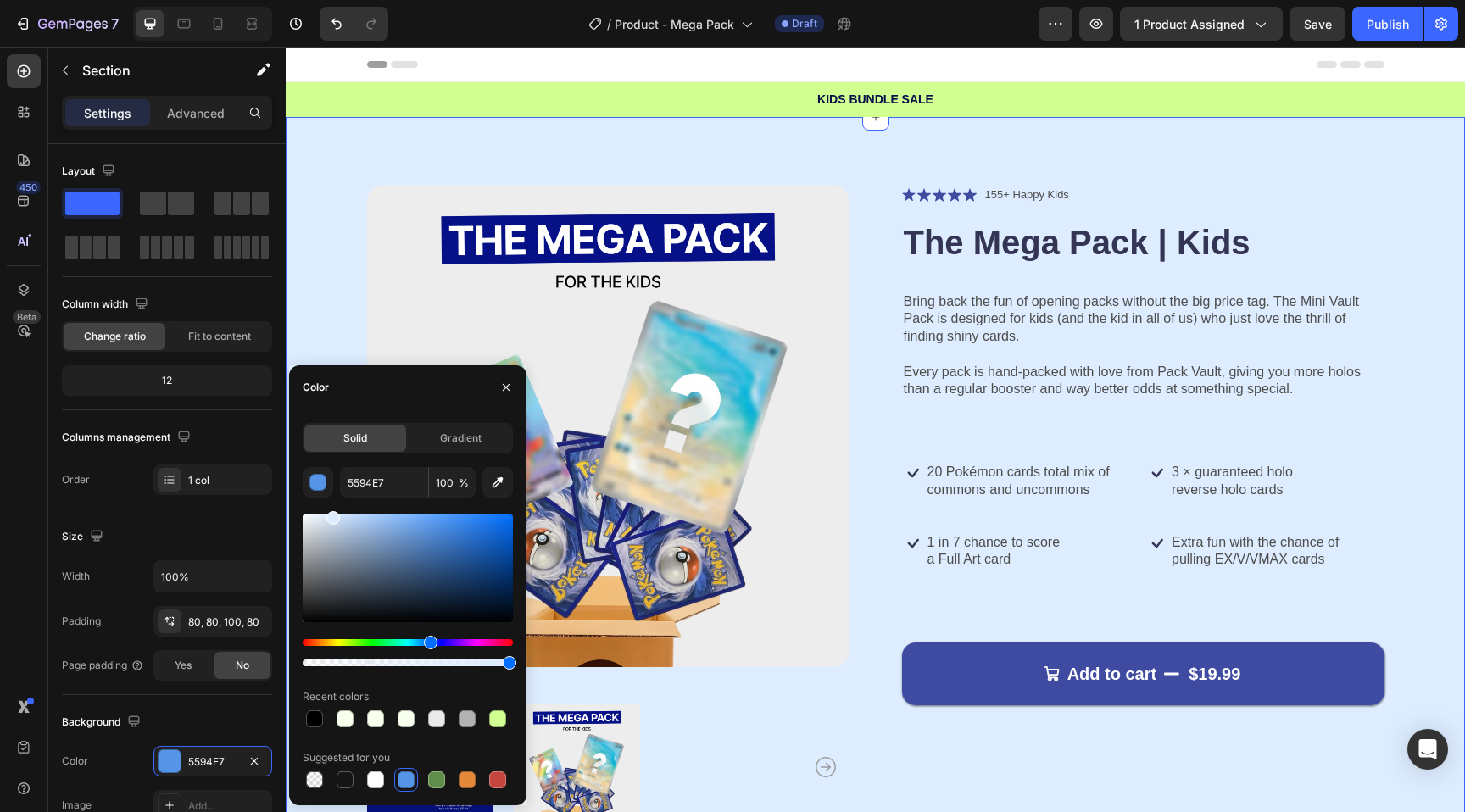
drag, startPoint x: 442, startPoint y: 553, endPoint x: 332, endPoint y: 503, distance: 120.8
click at [332, 503] on div "5594E7 100 % Recent colors Suggested for you" at bounding box center [408, 629] width 210 height 325
type input "DDECFF"
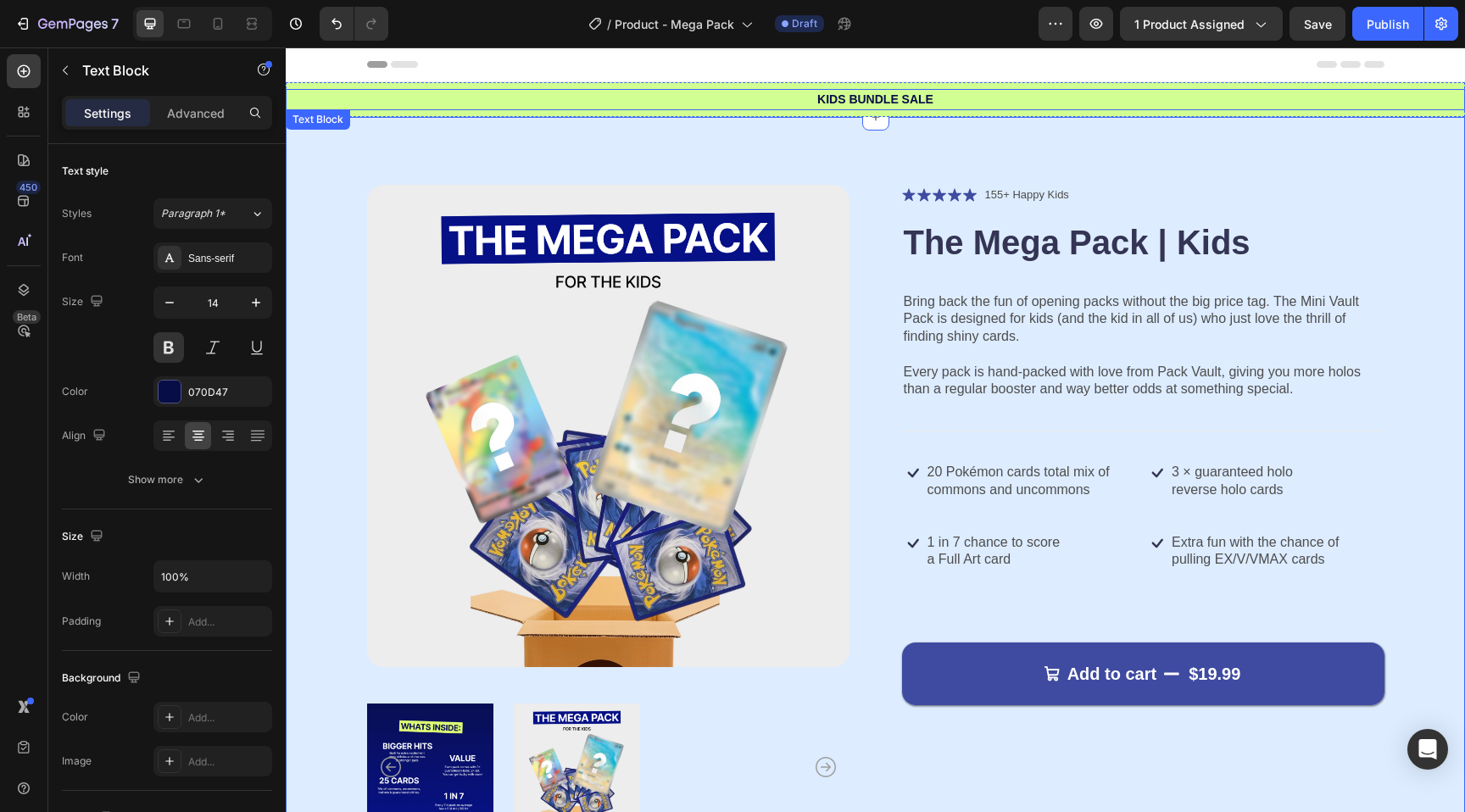
click at [498, 97] on p "KIDS BUNDLE SALE" at bounding box center [875, 99] width 1176 height 17
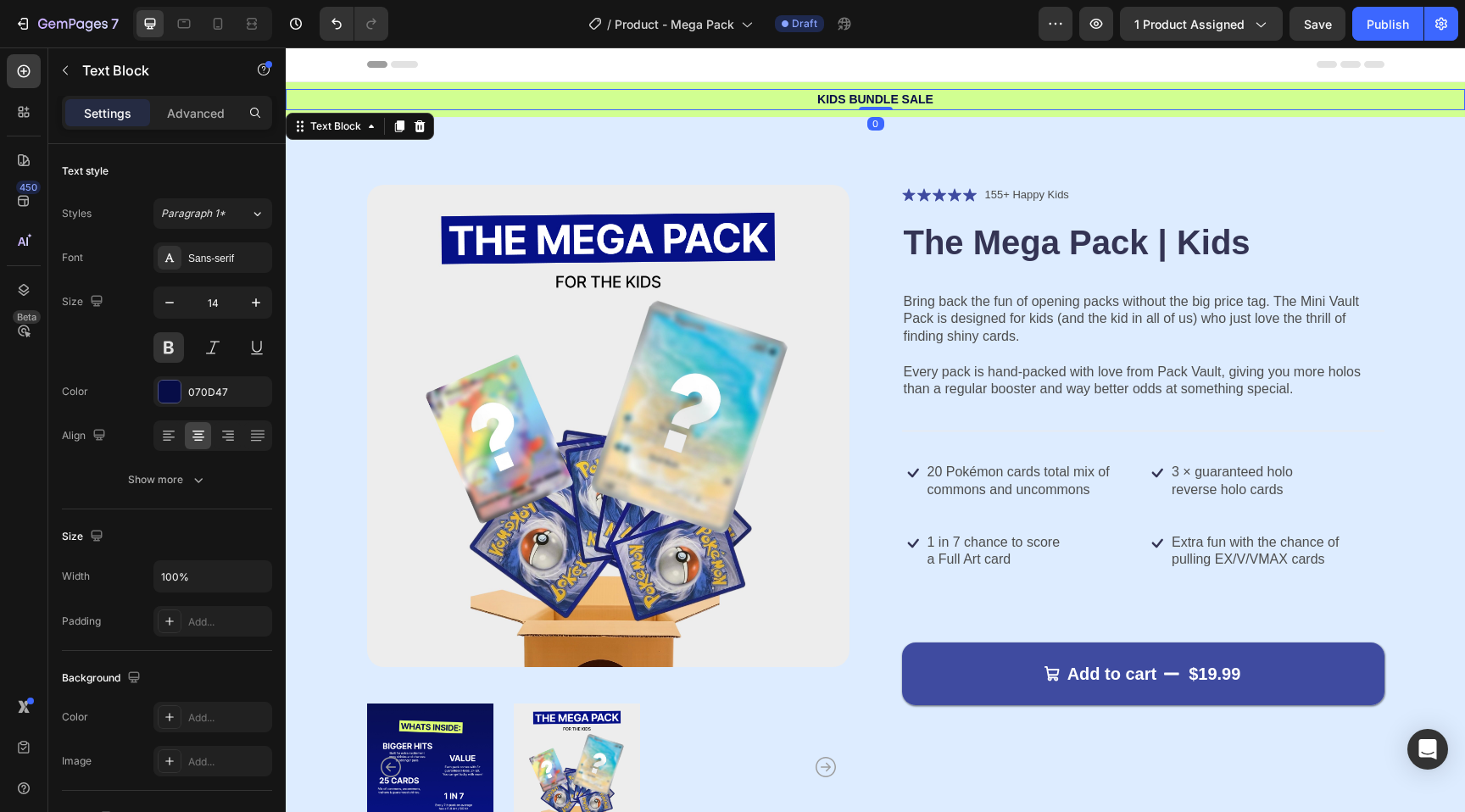
click at [440, 81] on div "Header" at bounding box center [876, 64] width 1018 height 34
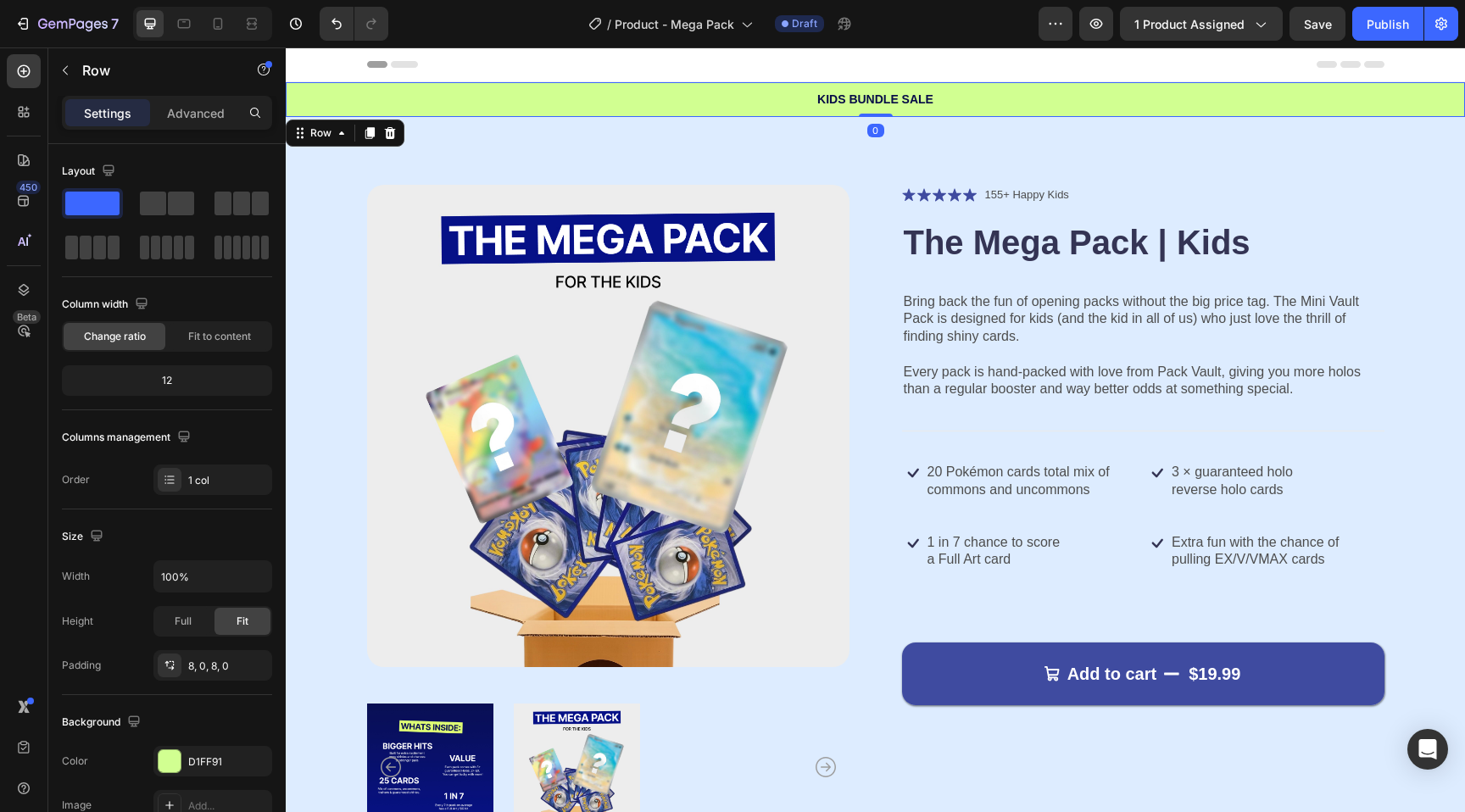
click at [521, 112] on div "KIDS BUNDLE SALE Text Block Row 0" at bounding box center [875, 99] width 1180 height 35
click at [177, 753] on div at bounding box center [170, 761] width 22 height 22
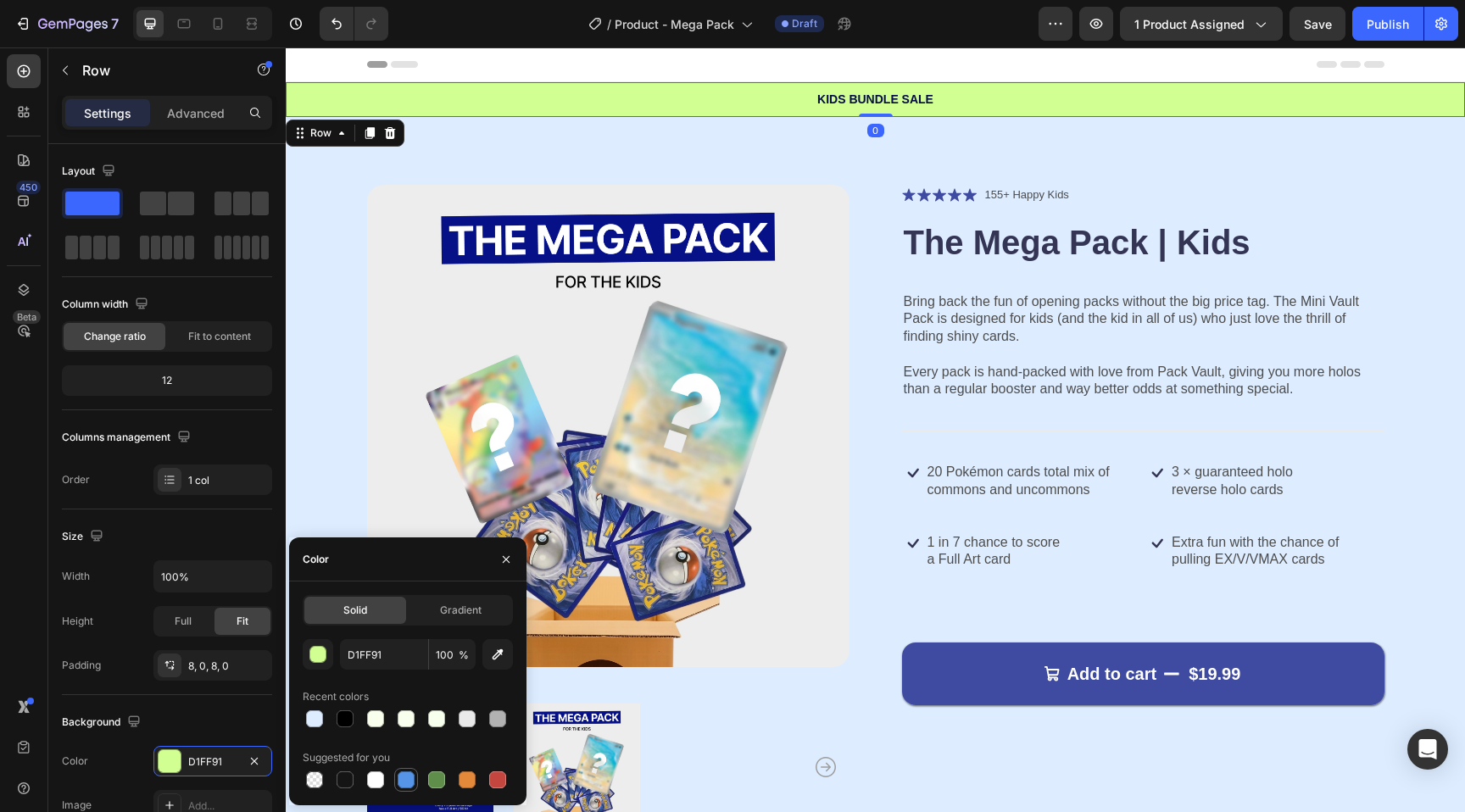
click at [410, 774] on div at bounding box center [407, 780] width 17 height 17
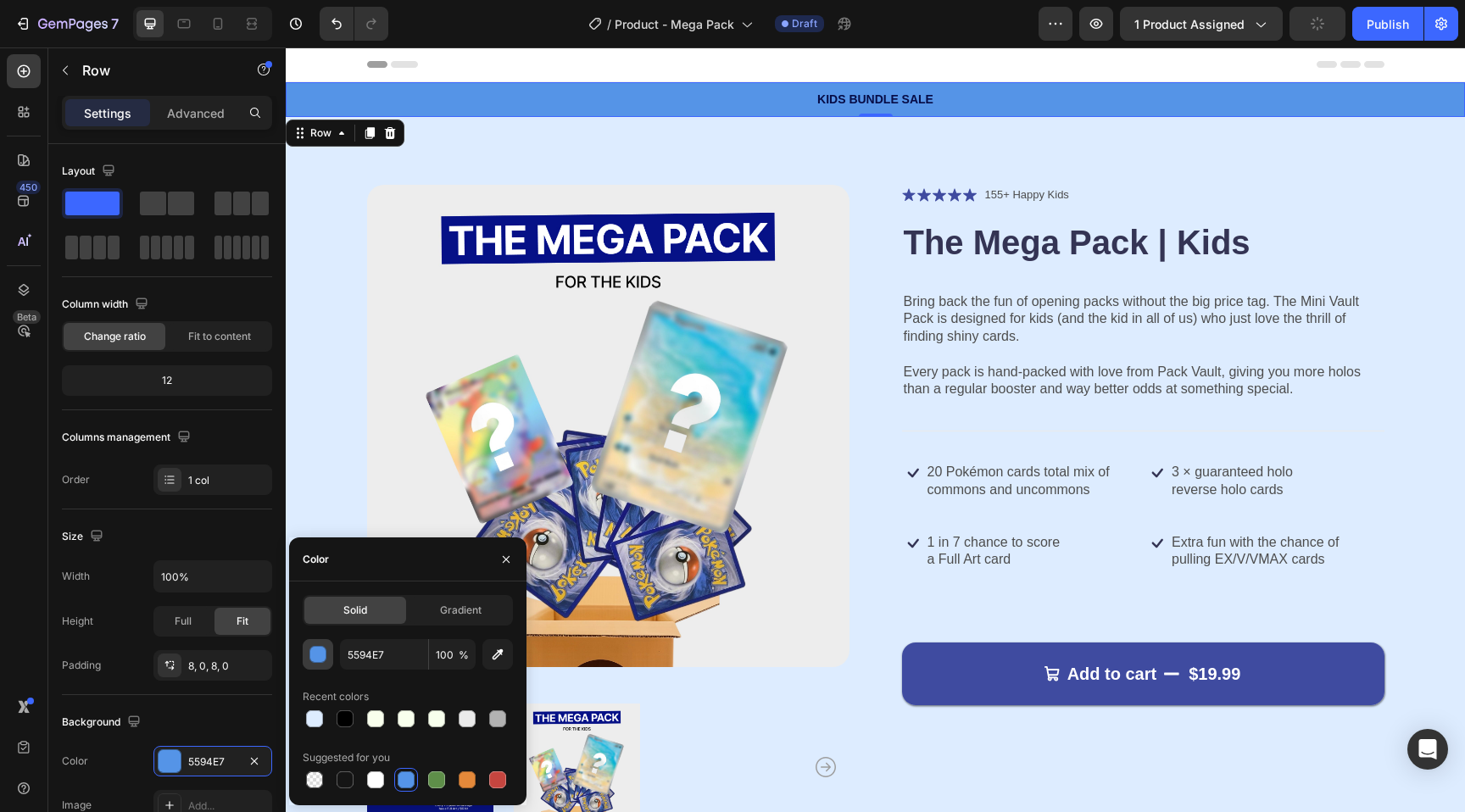
click at [325, 656] on div "button" at bounding box center [319, 655] width 17 height 17
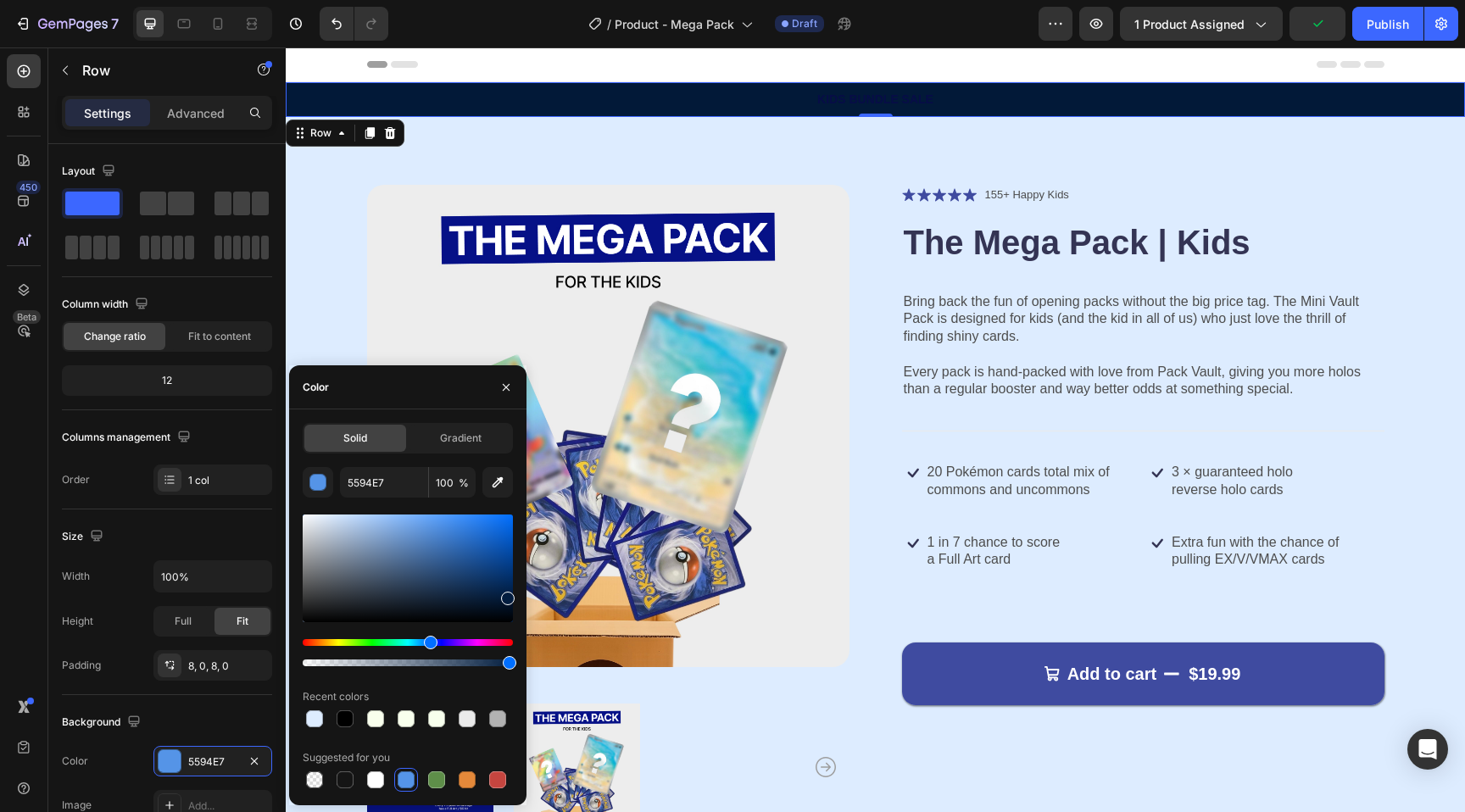
drag, startPoint x: 468, startPoint y: 544, endPoint x: 507, endPoint y: 592, distance: 61.8
click at [507, 592] on div at bounding box center [408, 568] width 210 height 108
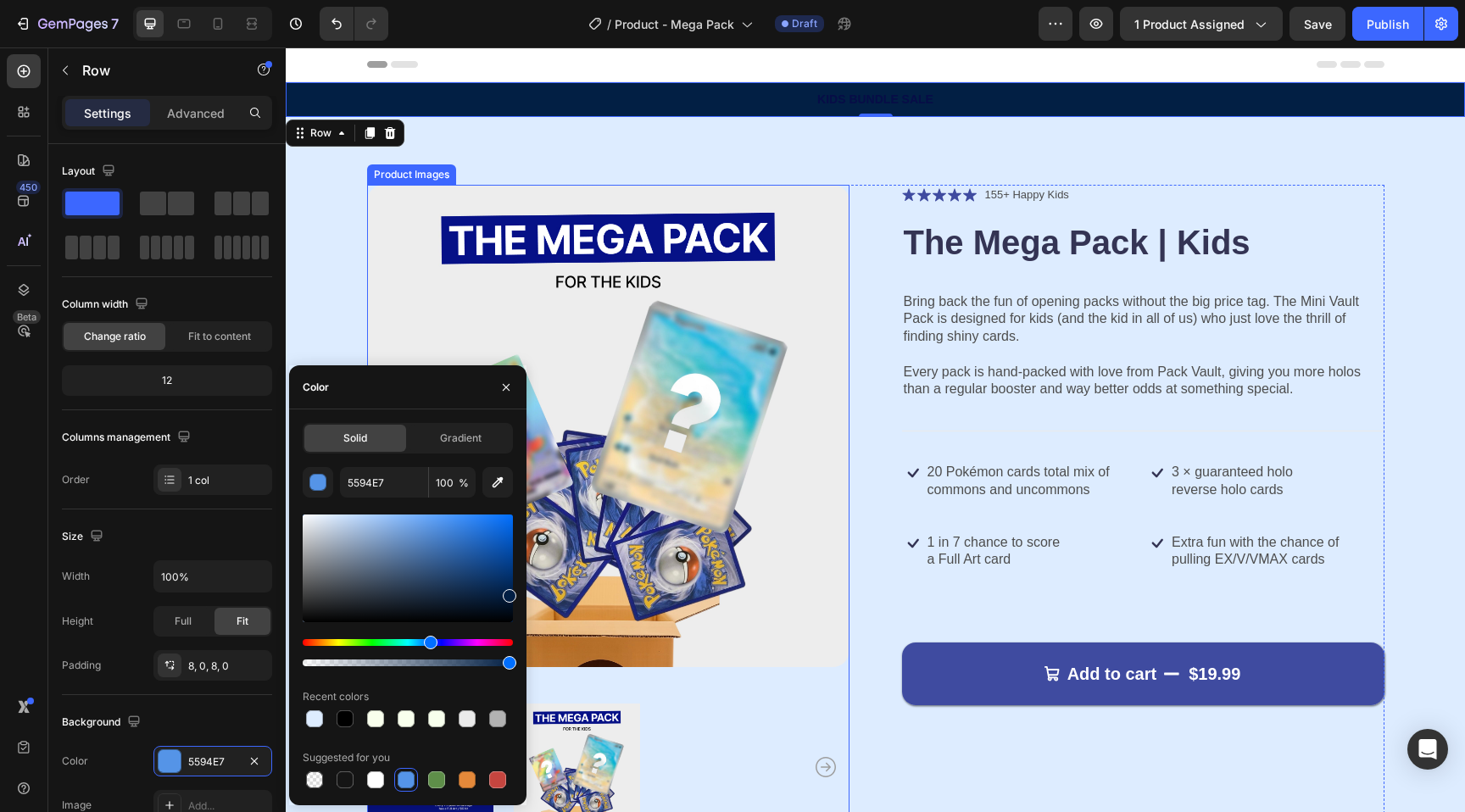
type input "021F44"
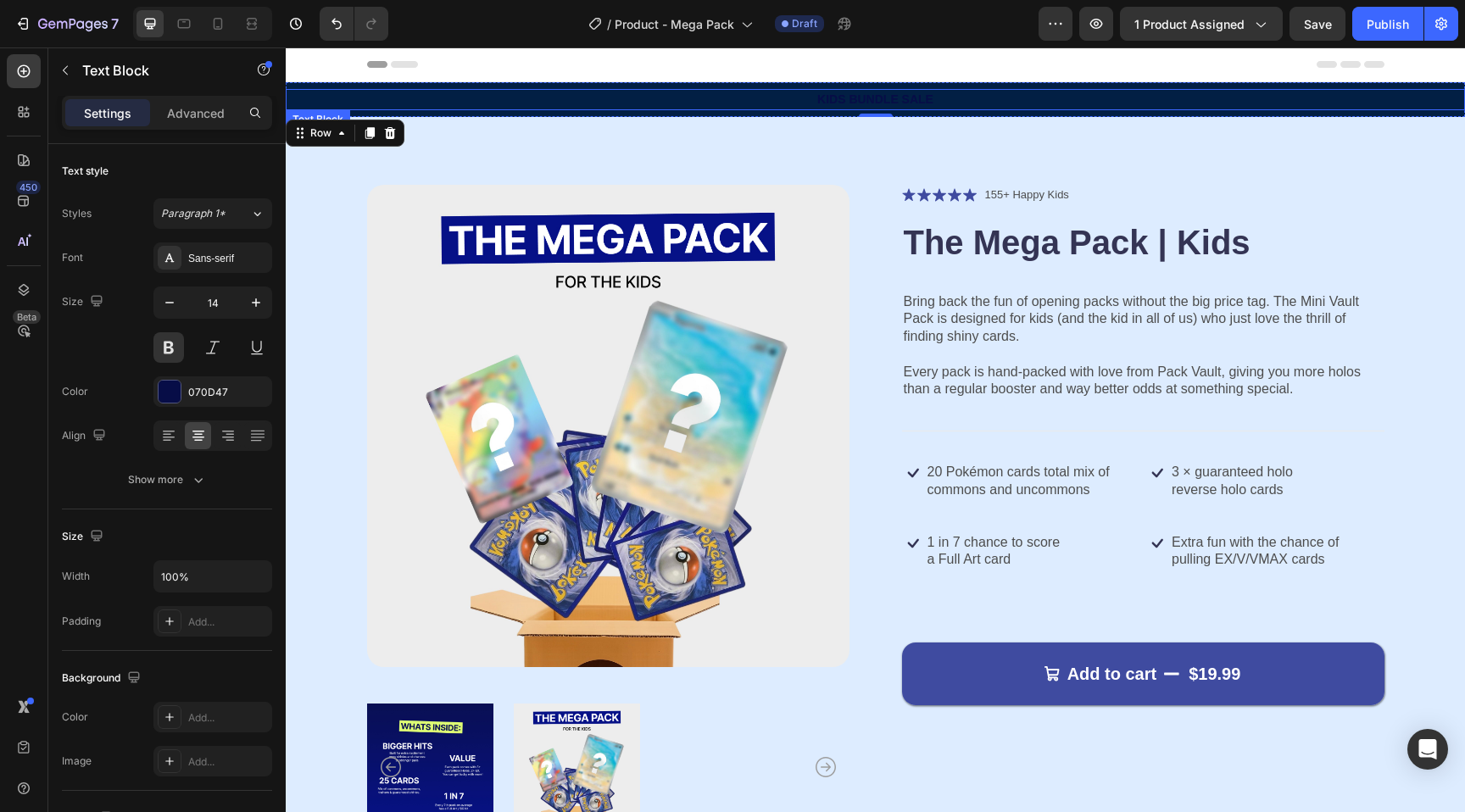
click at [876, 99] on p "KIDS BUNDLE SALE" at bounding box center [875, 99] width 1176 height 17
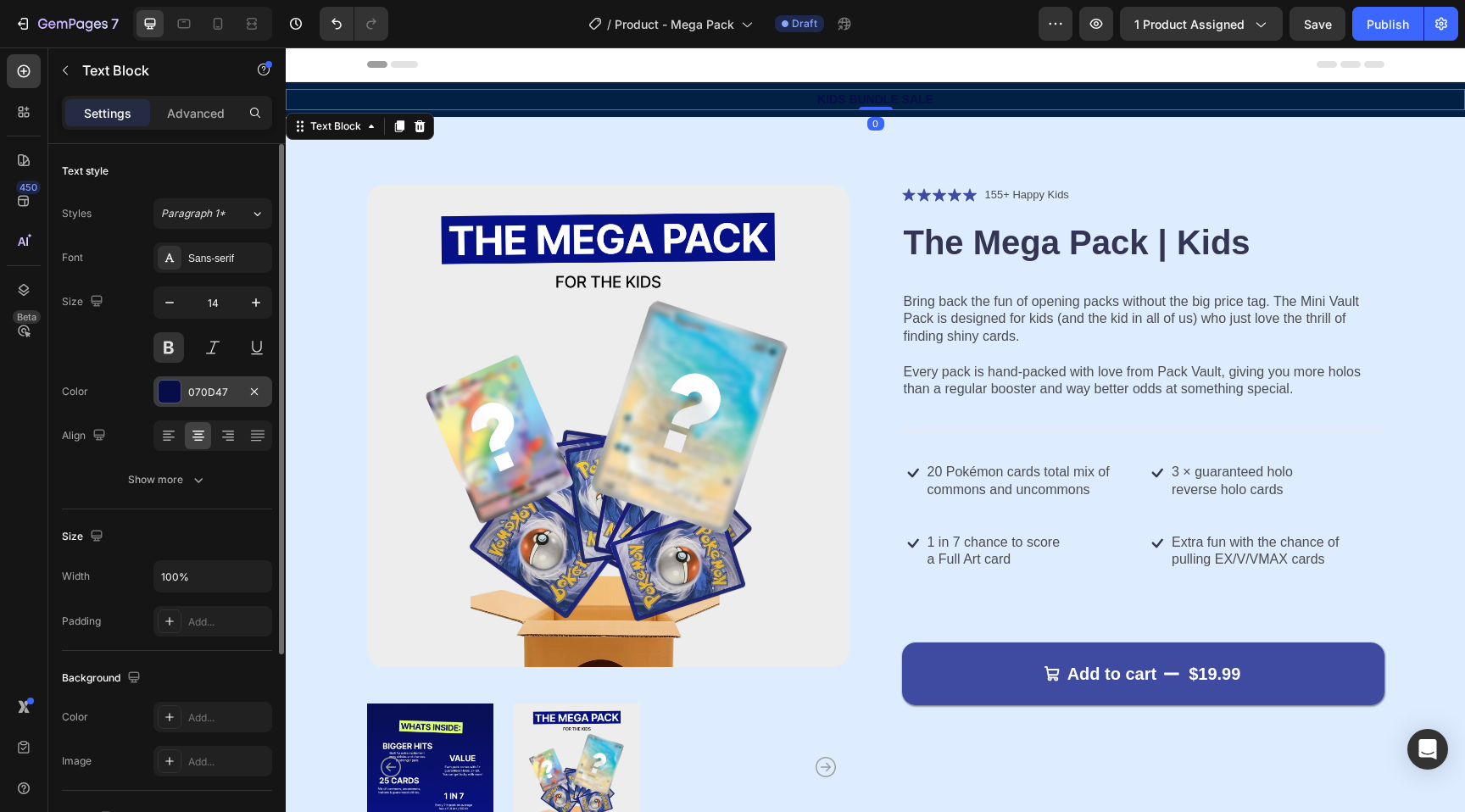
click at [163, 398] on div at bounding box center [170, 391] width 22 height 22
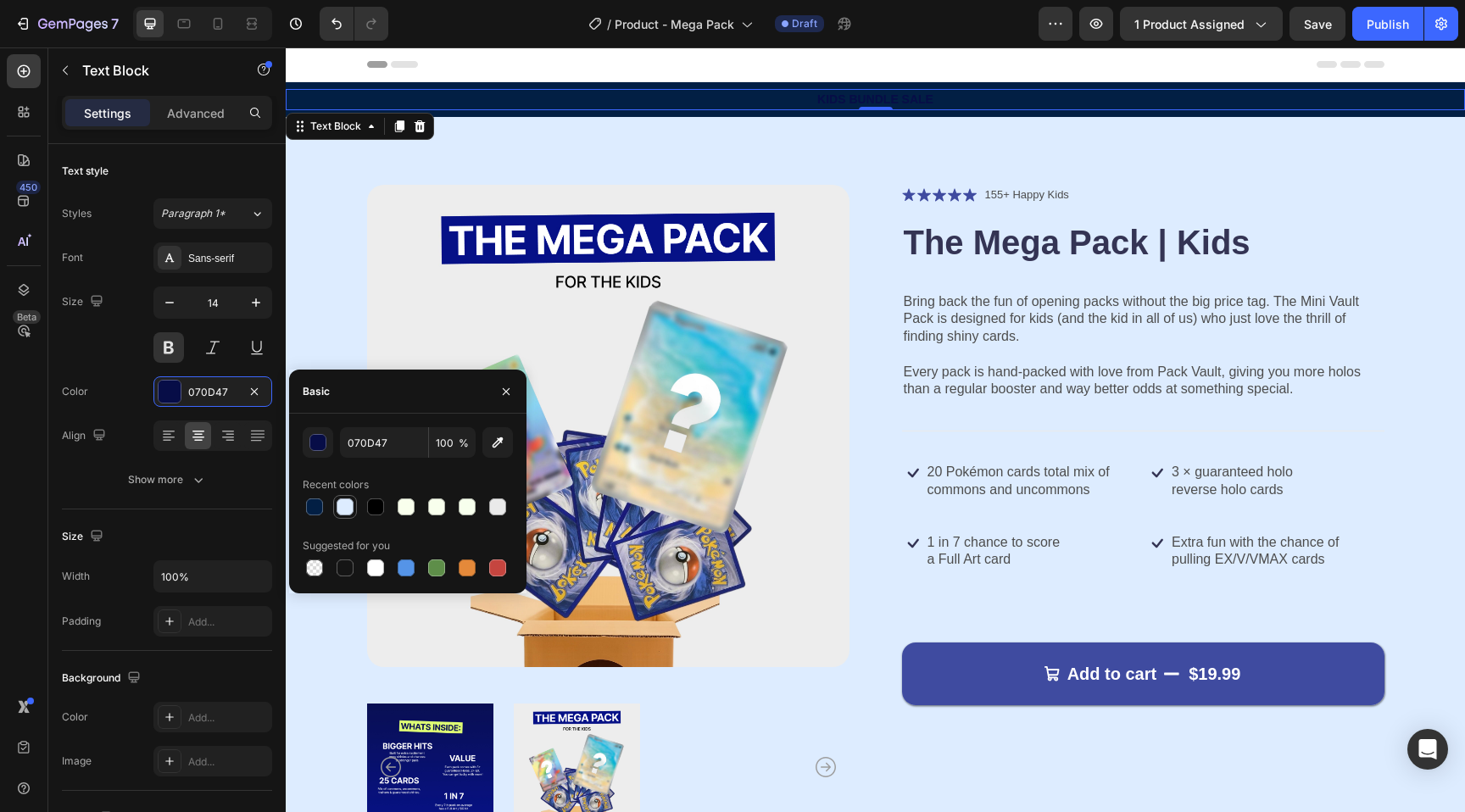
click at [349, 508] on div at bounding box center [345, 507] width 17 height 17
type input "DDECFF"
click at [317, 446] on div "button" at bounding box center [319, 443] width 17 height 17
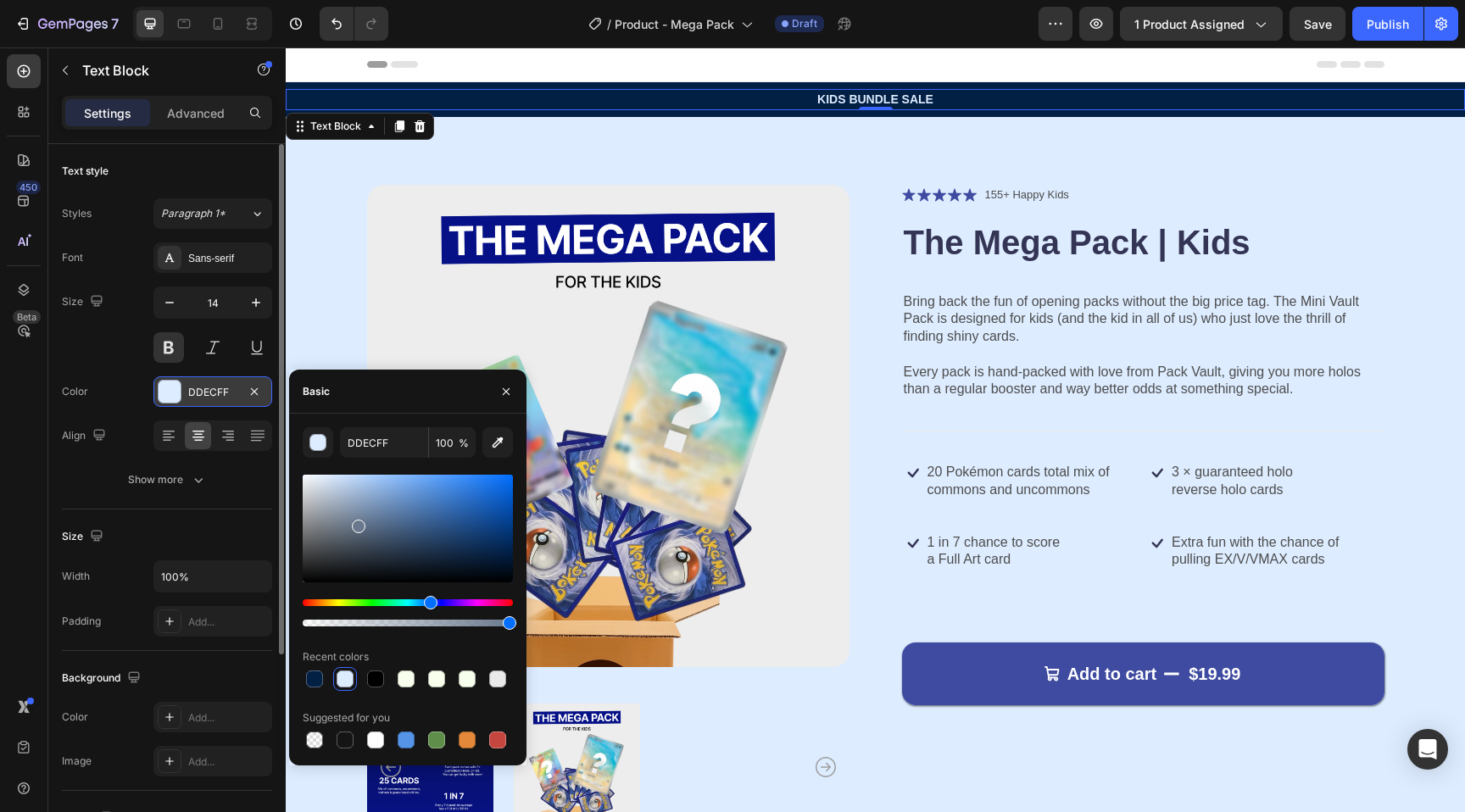
drag, startPoint x: 356, startPoint y: 523, endPoint x: 230, endPoint y: 377, distance: 192.9
click at [230, 378] on div "450 Beta Sections(18) Elements(84) Section Element Hero Section Product Detail …" at bounding box center [143, 429] width 285 height 764
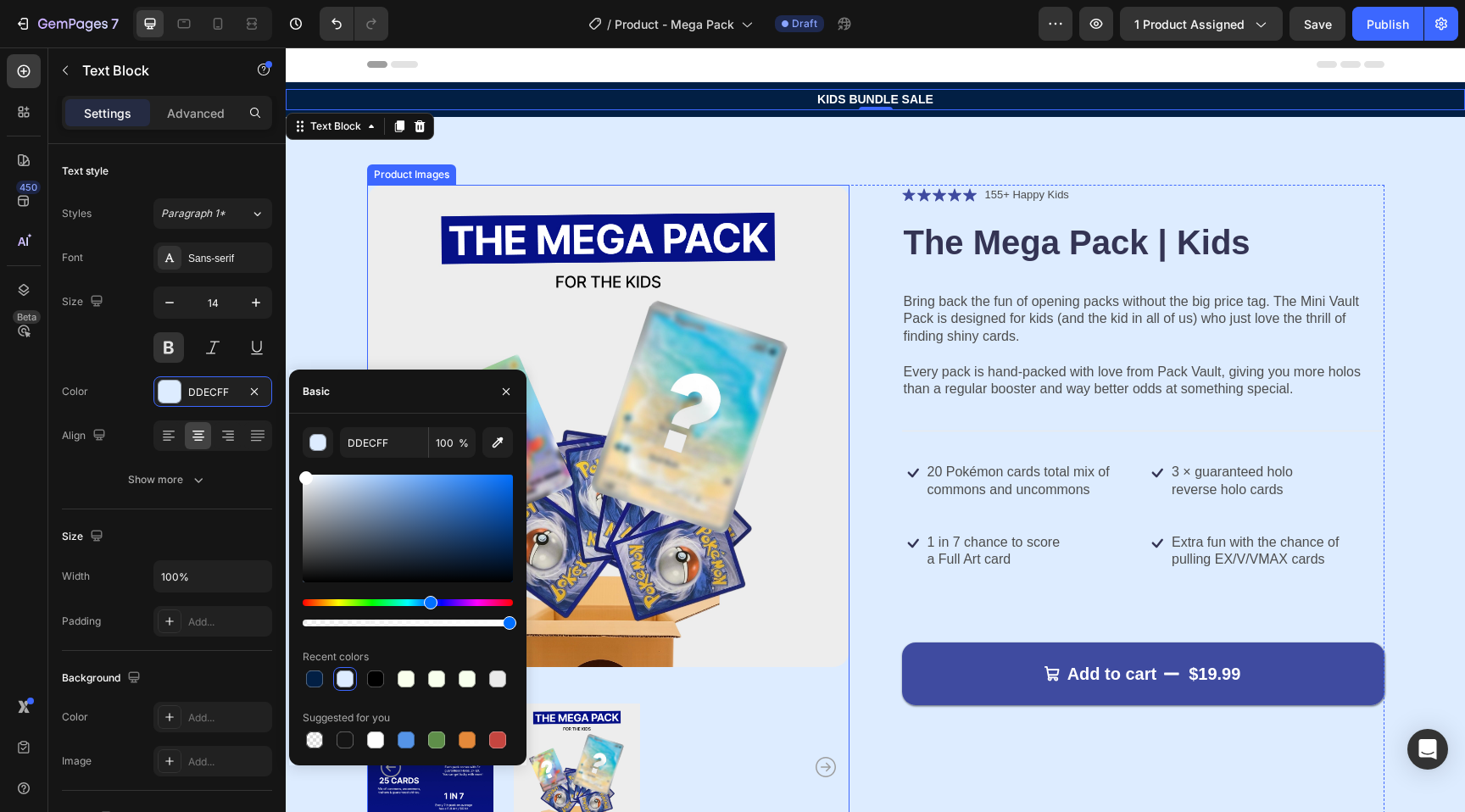
click at [458, 250] on img at bounding box center [608, 426] width 483 height 483
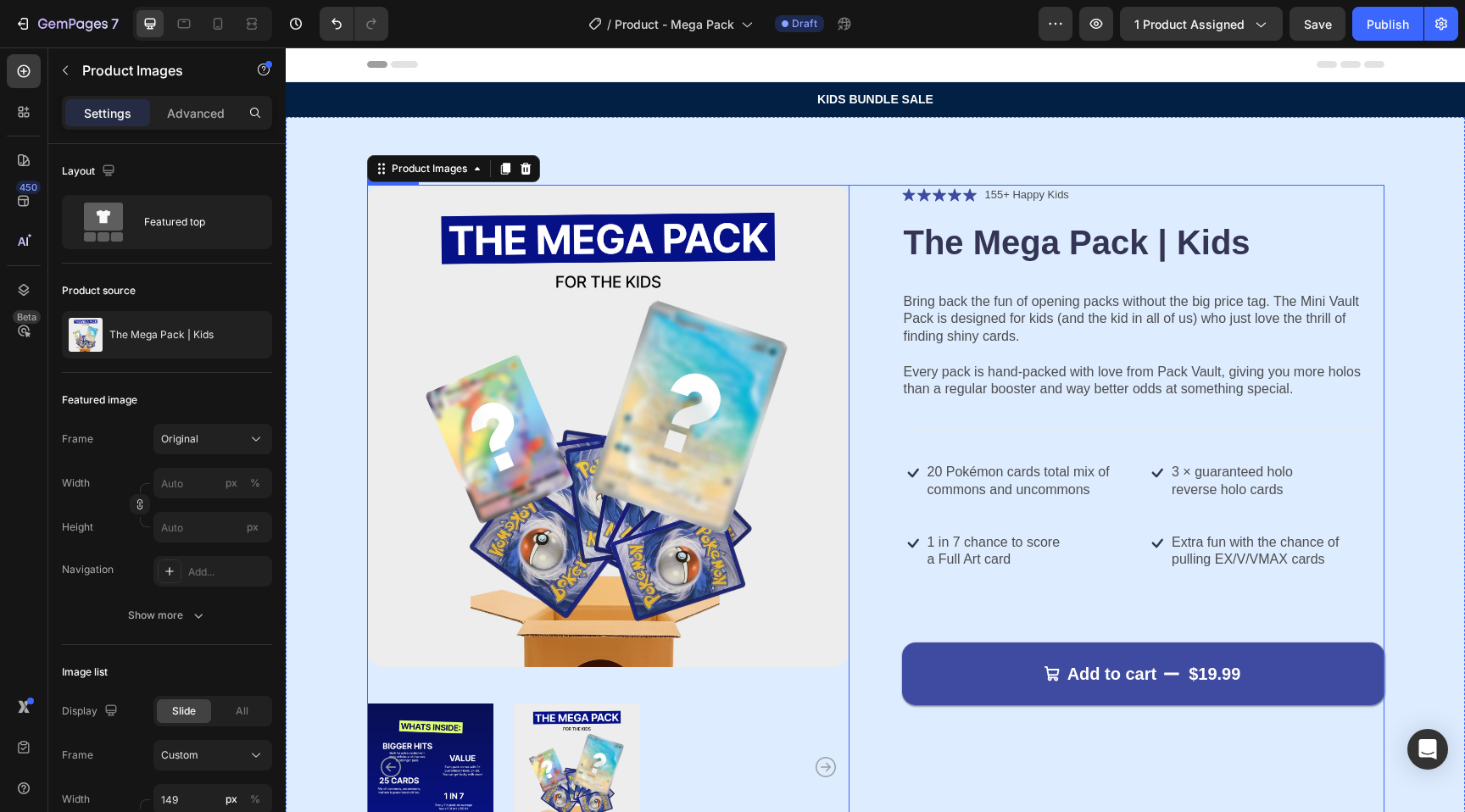
click at [892, 479] on div "Product Images 0 Icon Icon Icon Icon Icon Icon List 155+ Happy Kids Text Block …" at bounding box center [876, 511] width 1018 height 654
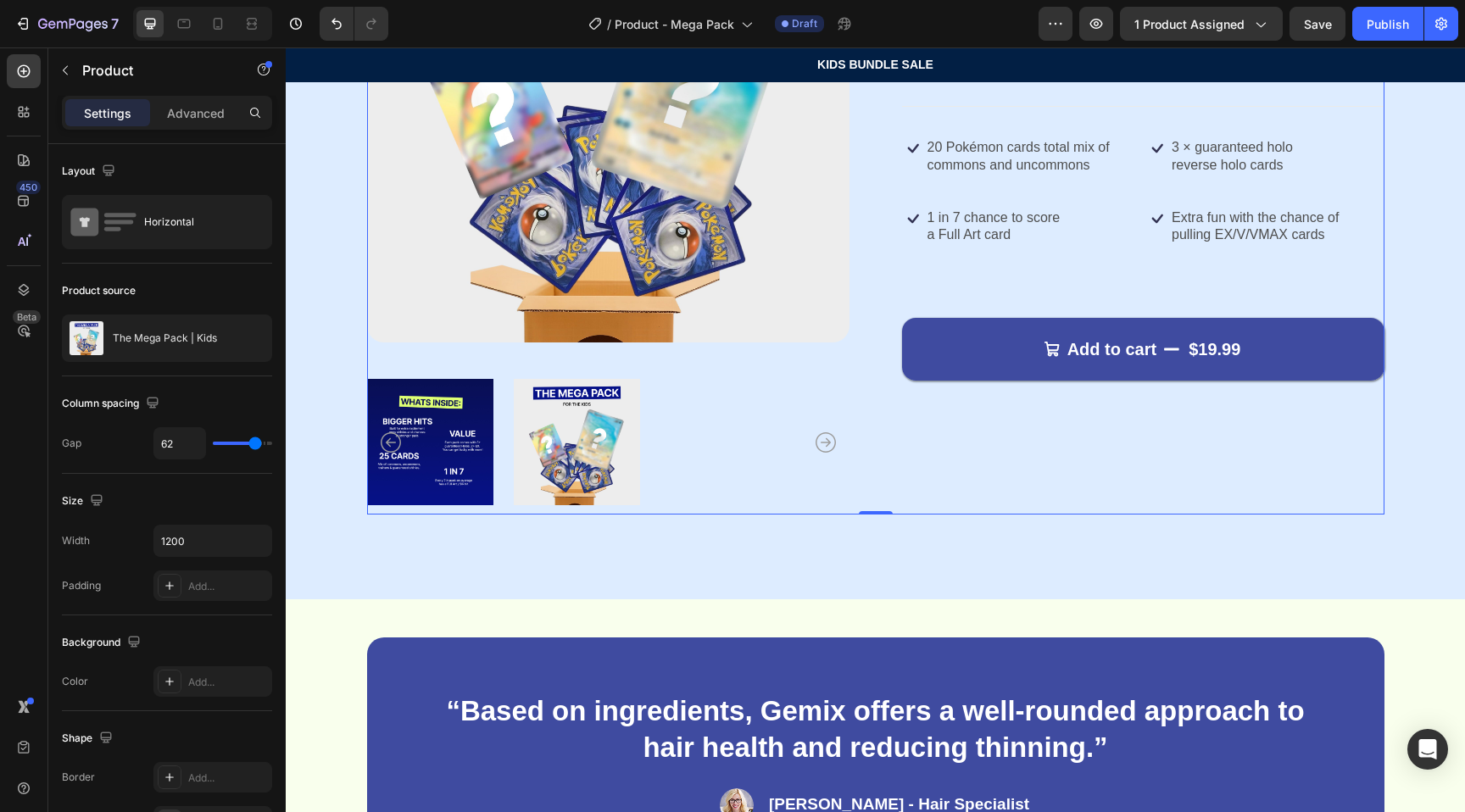
scroll to position [326, 0]
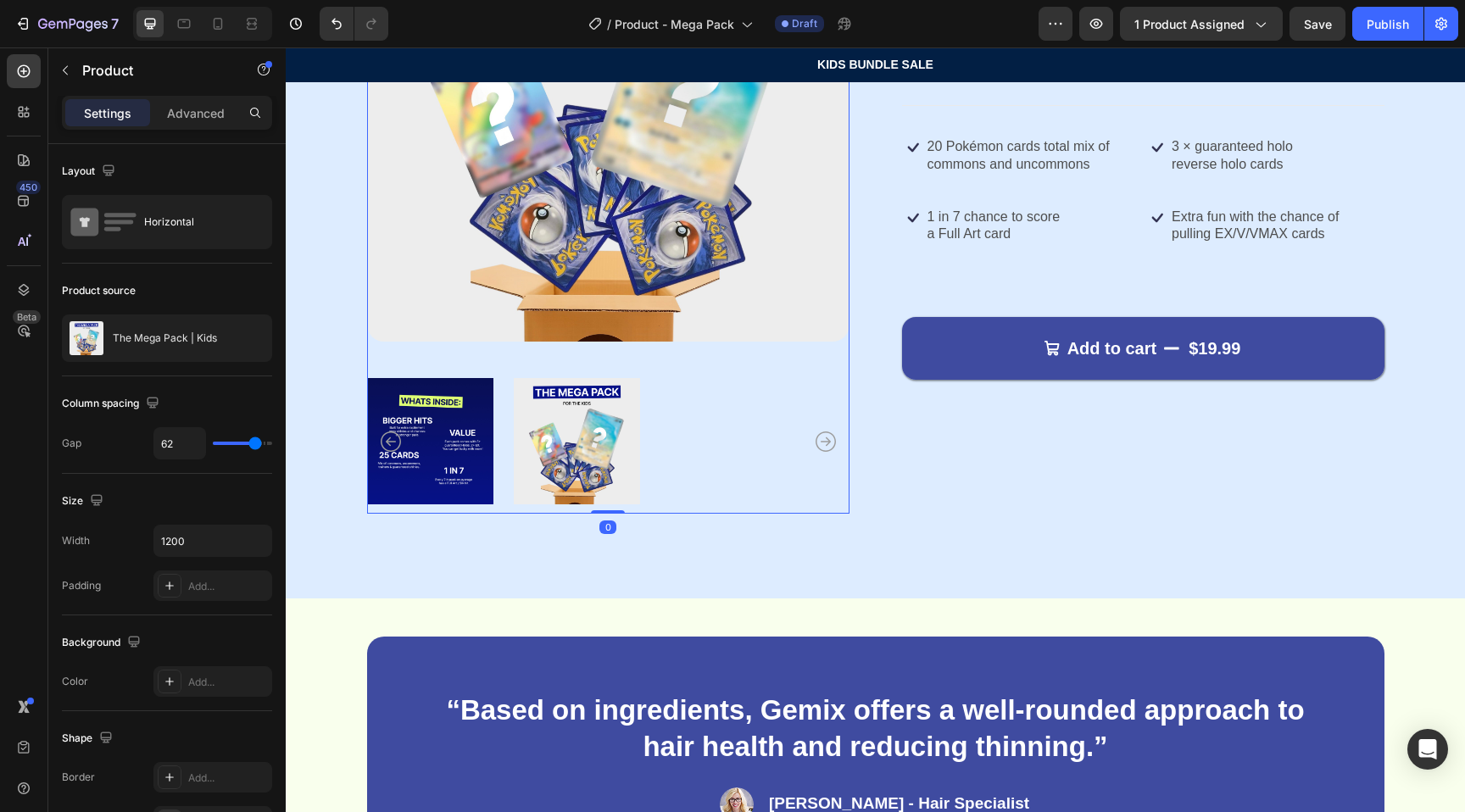
click at [828, 445] on icon "Carousel Next Arrow" at bounding box center [825, 441] width 20 height 20
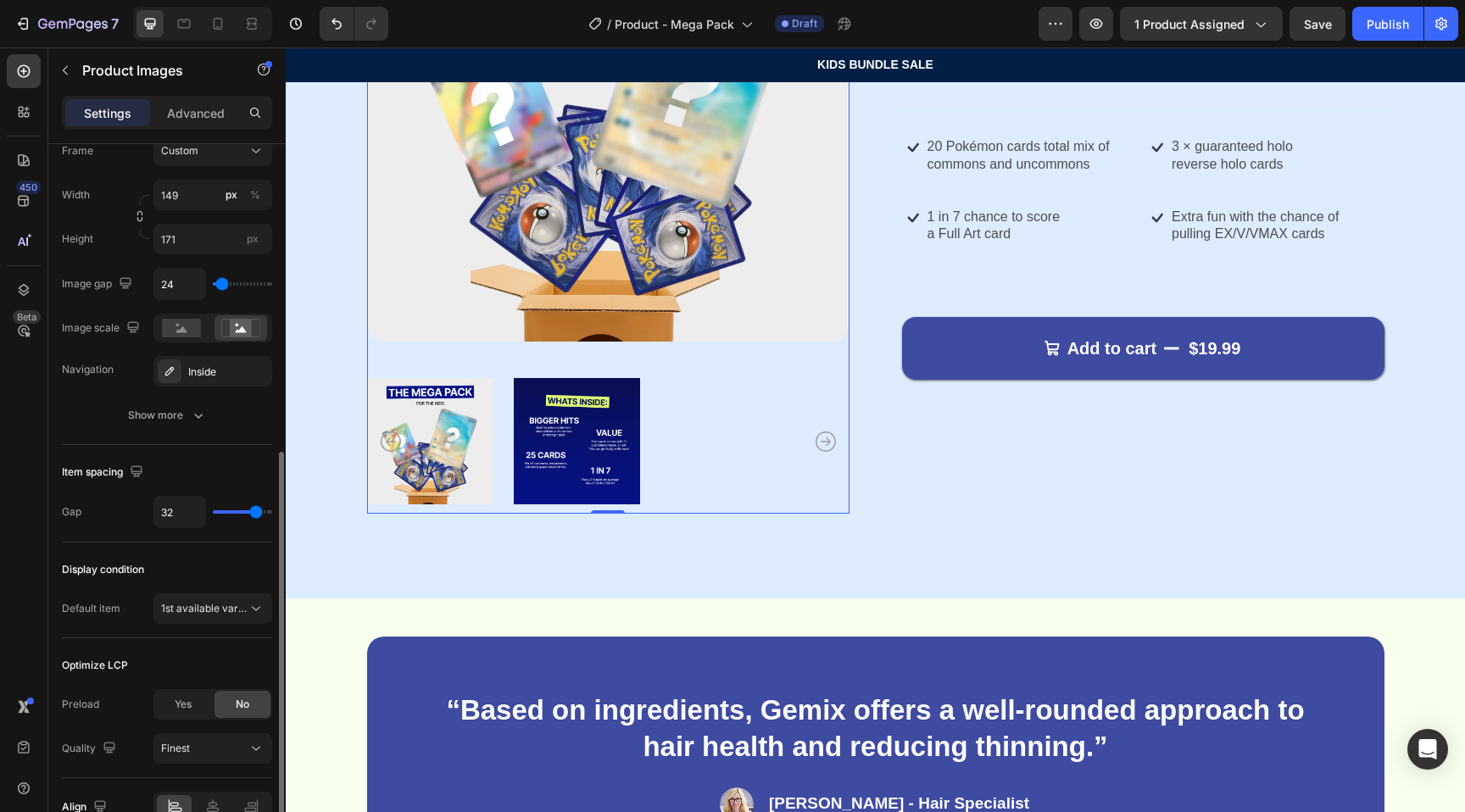
scroll to position [605, 0]
click at [152, 415] on div "Show more" at bounding box center [168, 414] width 79 height 17
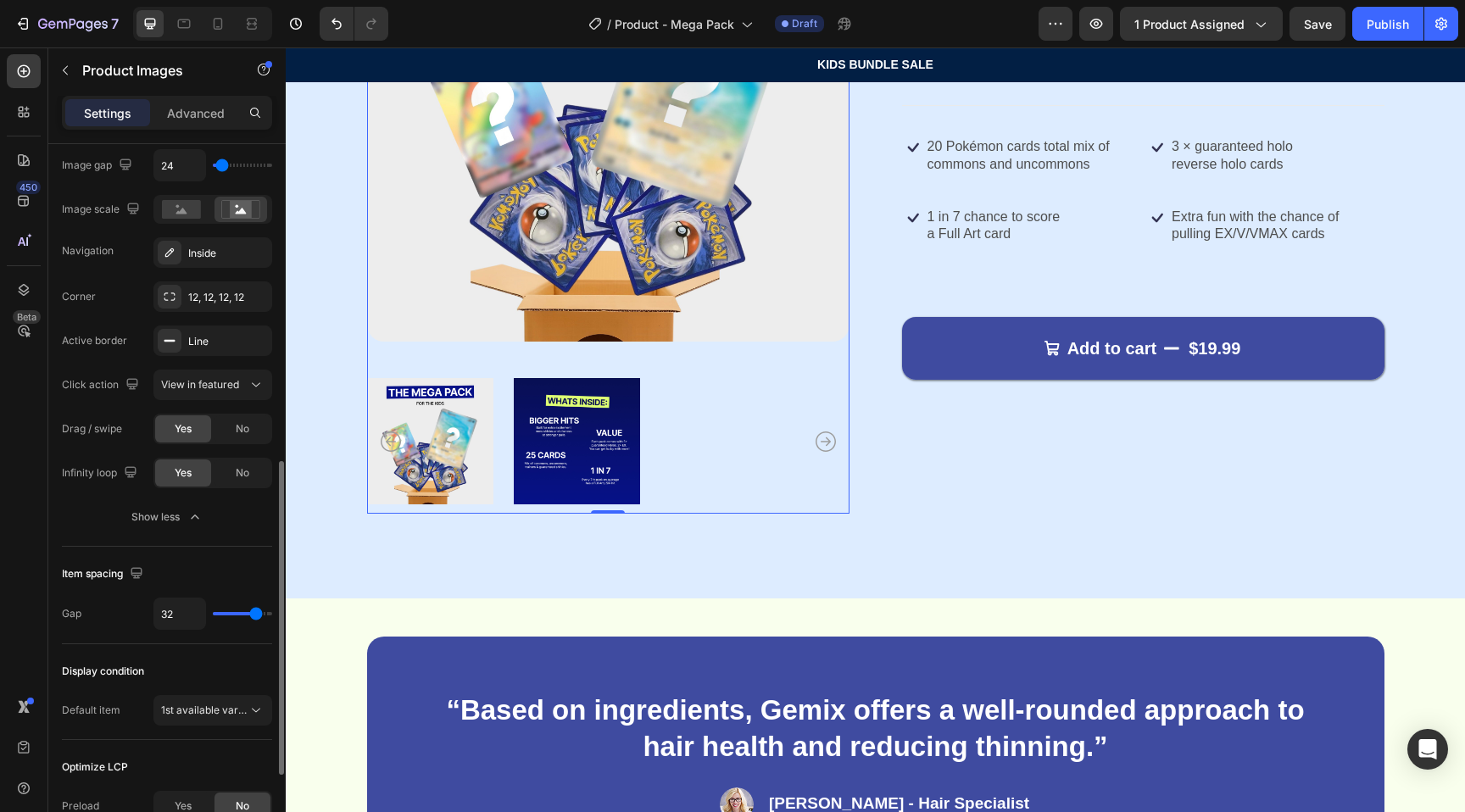
scroll to position [685, 0]
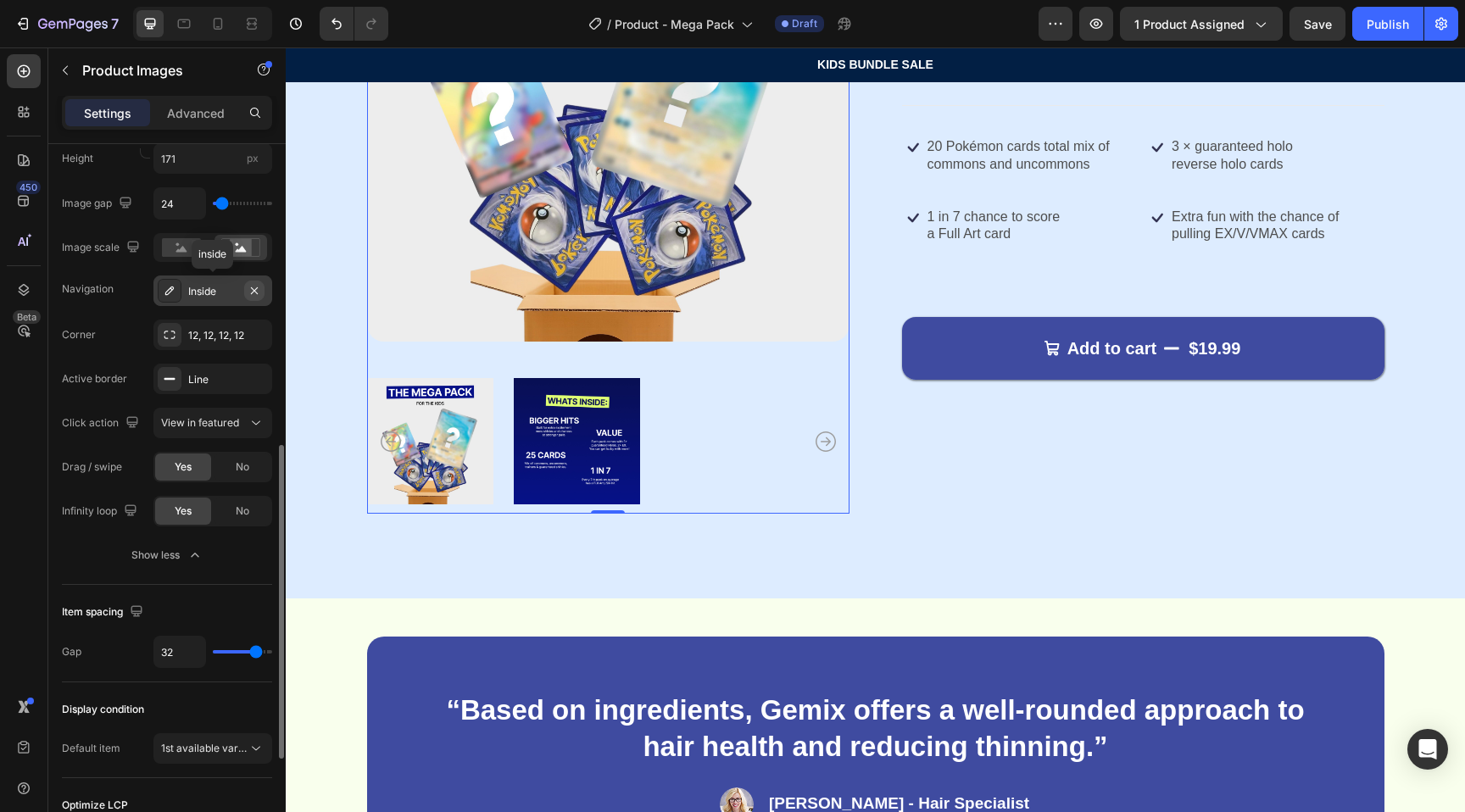
click at [254, 291] on icon "button" at bounding box center [253, 289] width 7 height 7
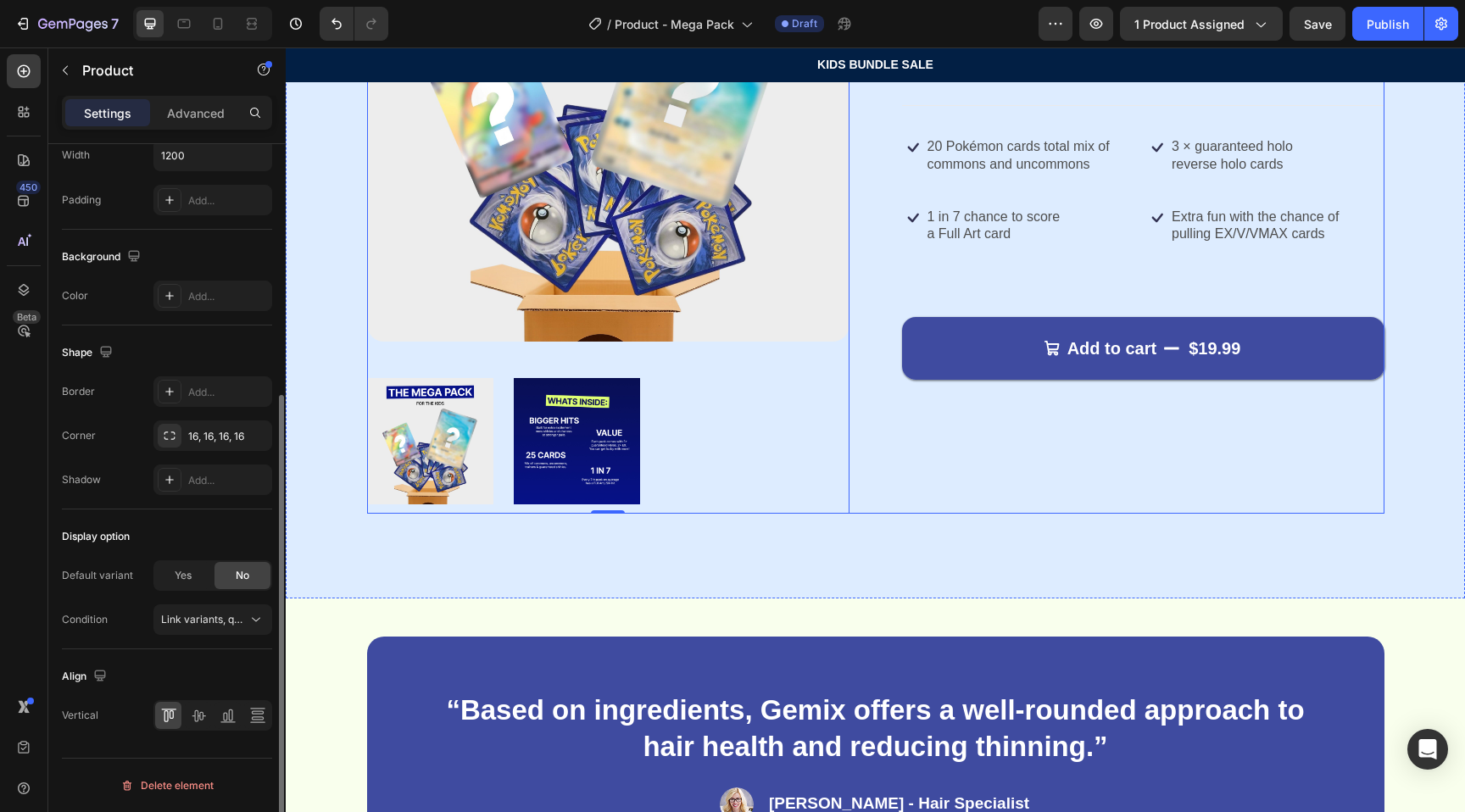
click at [920, 508] on div "Icon Icon Icon Icon Icon Icon List 155+ Happy Kids Text Block Row The Mega Pack…" at bounding box center [1143, 186] width 483 height 654
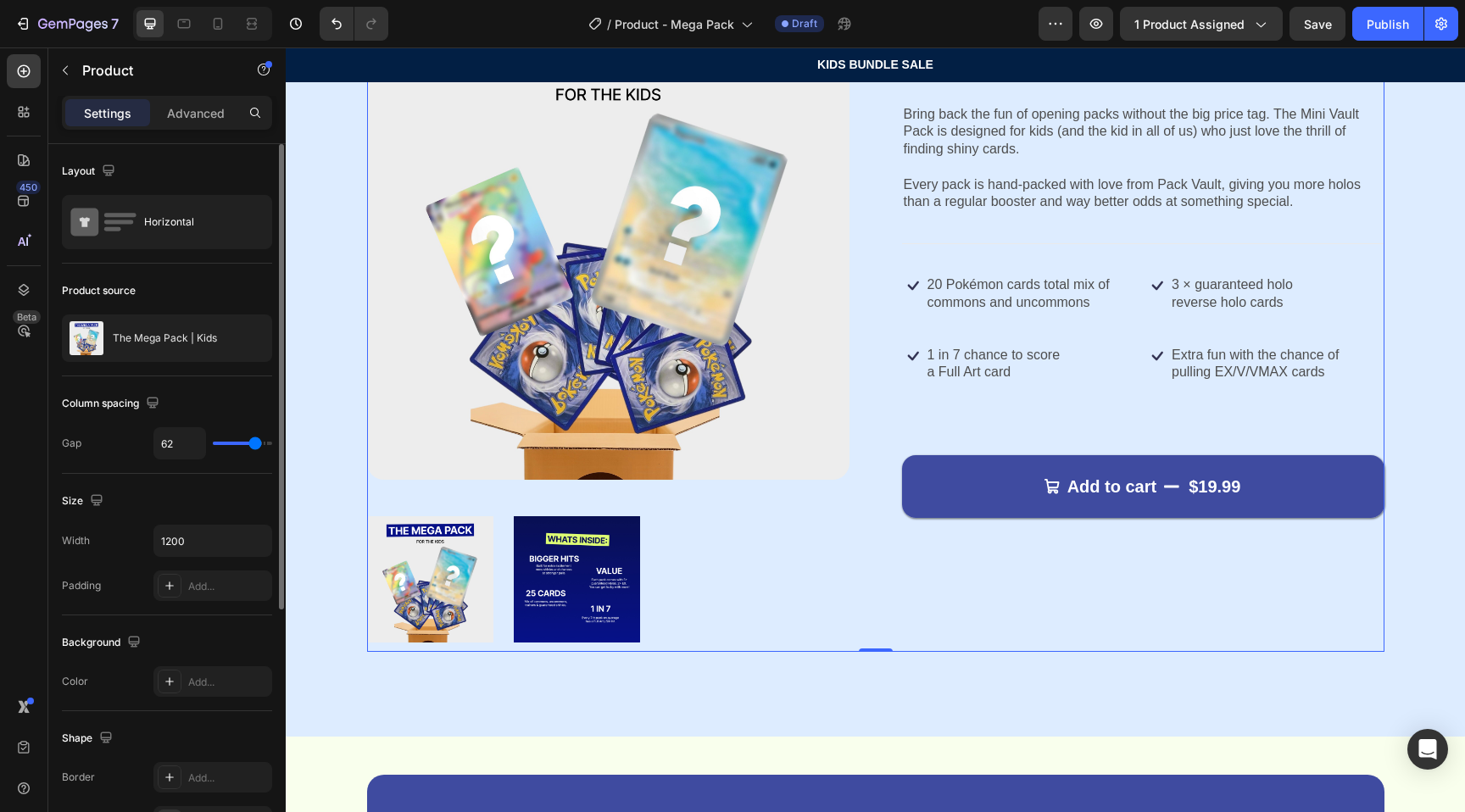
scroll to position [169, 0]
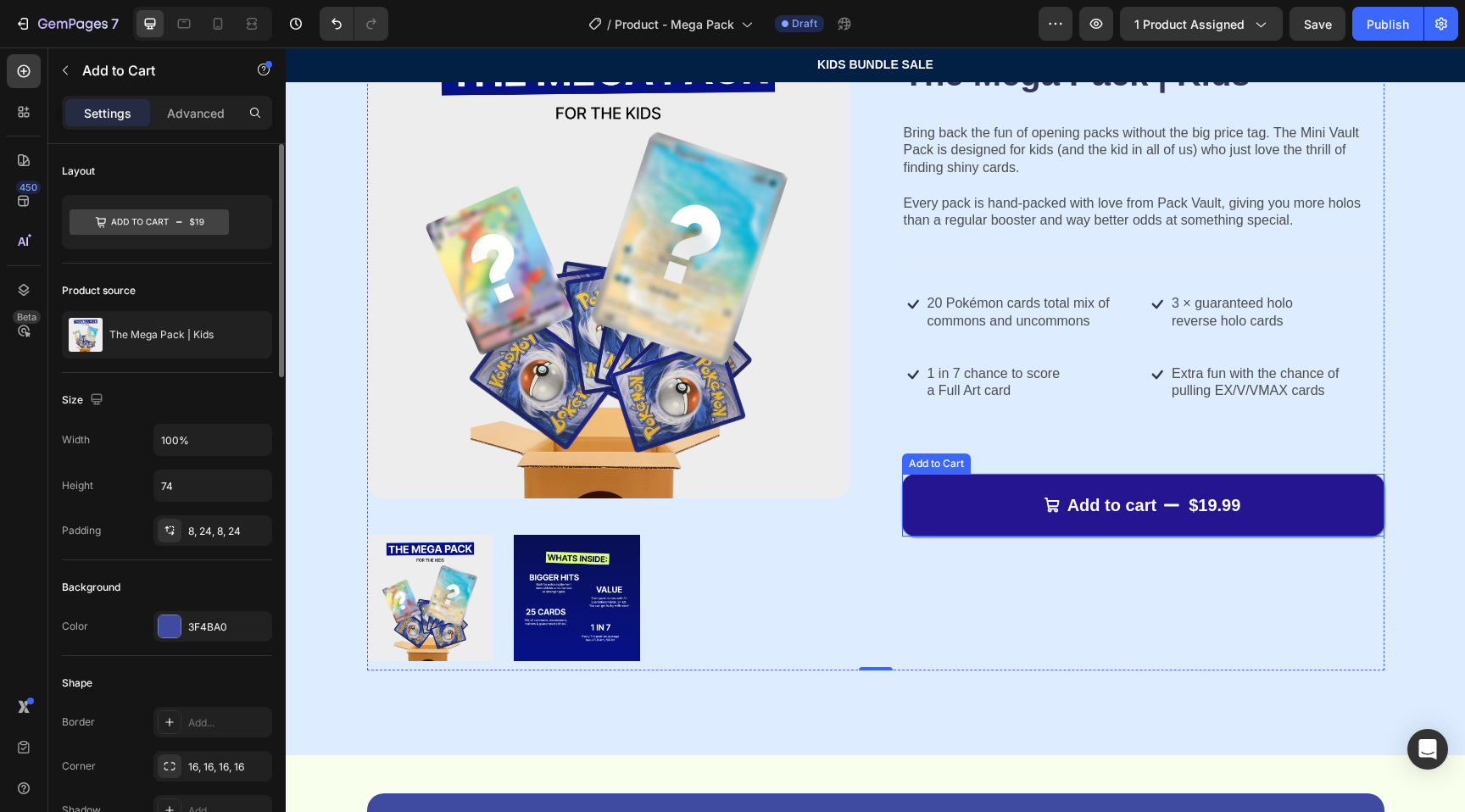
click at [940, 497] on button "Add to cart $19.99" at bounding box center [1143, 505] width 483 height 63
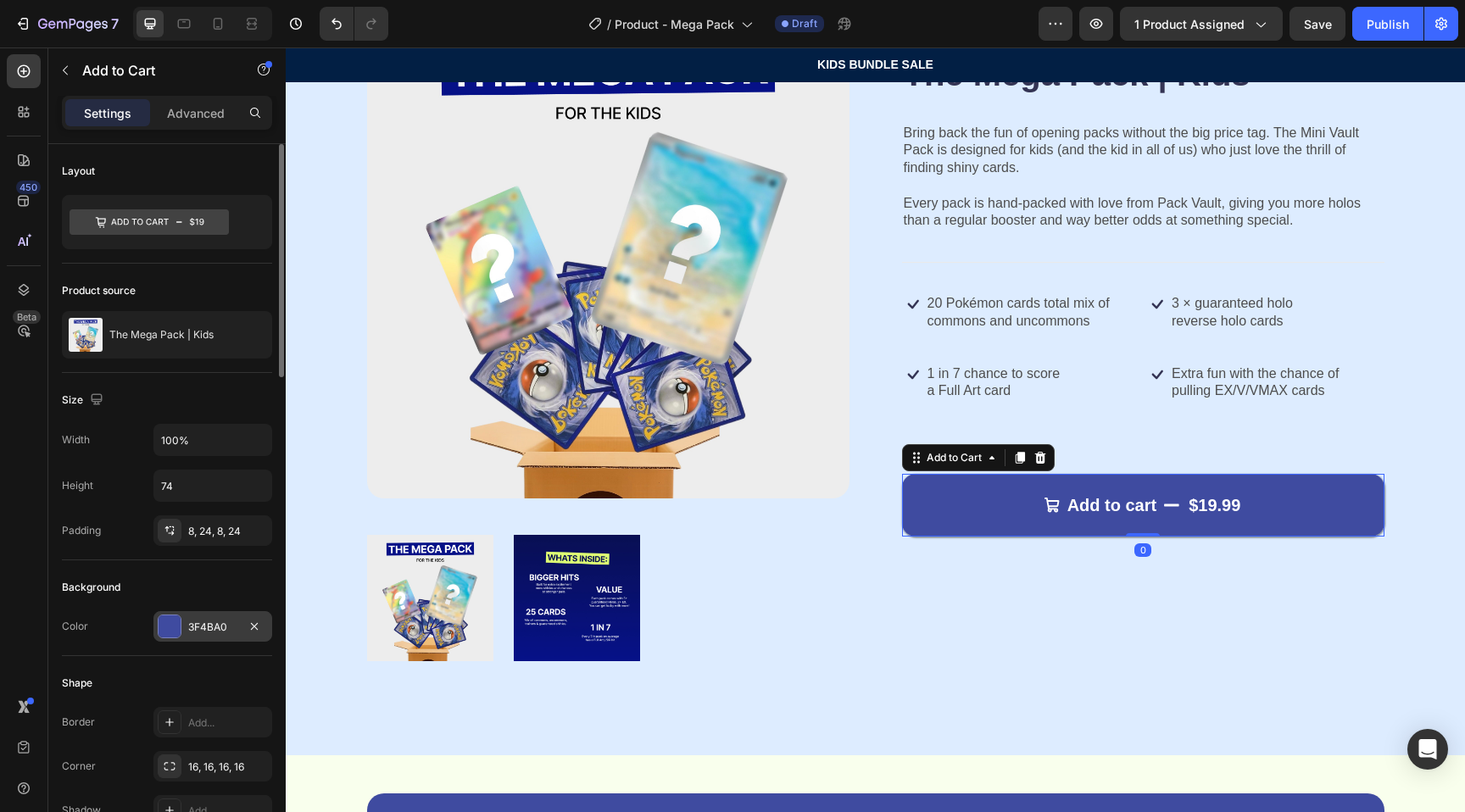
click at [174, 619] on div at bounding box center [170, 626] width 22 height 22
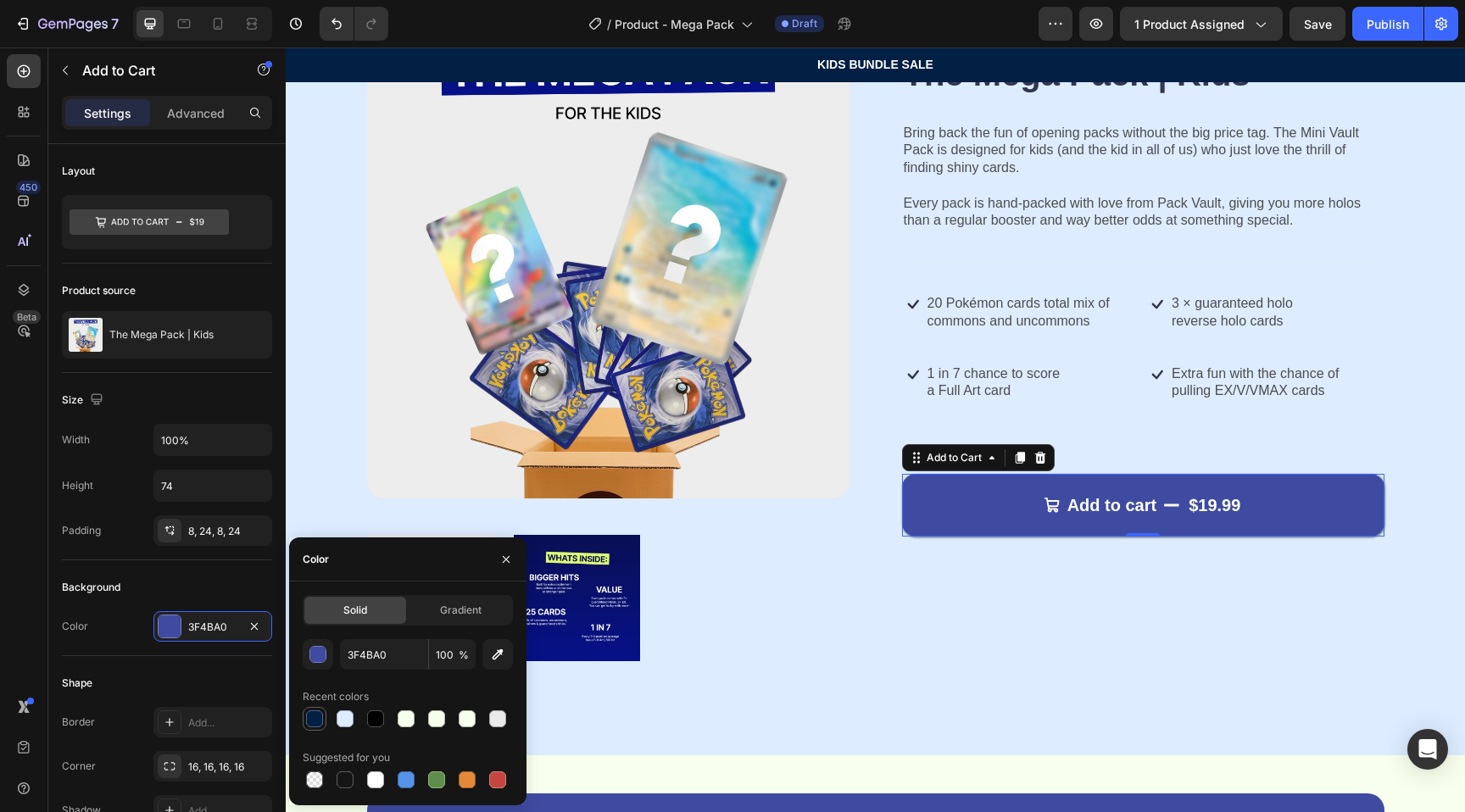
click at [319, 721] on div at bounding box center [315, 719] width 17 height 17
type input "021F44"
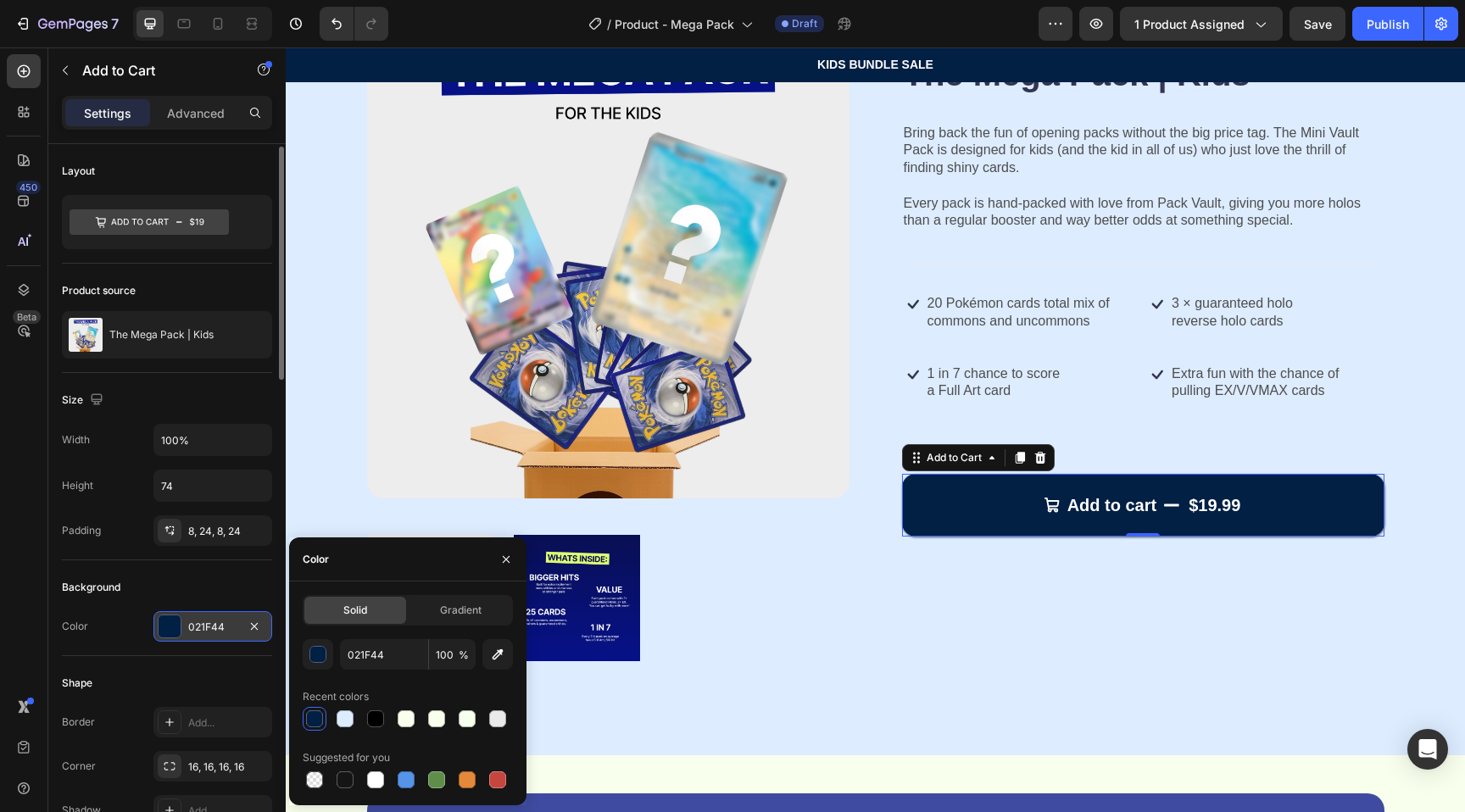
scroll to position [3, 0]
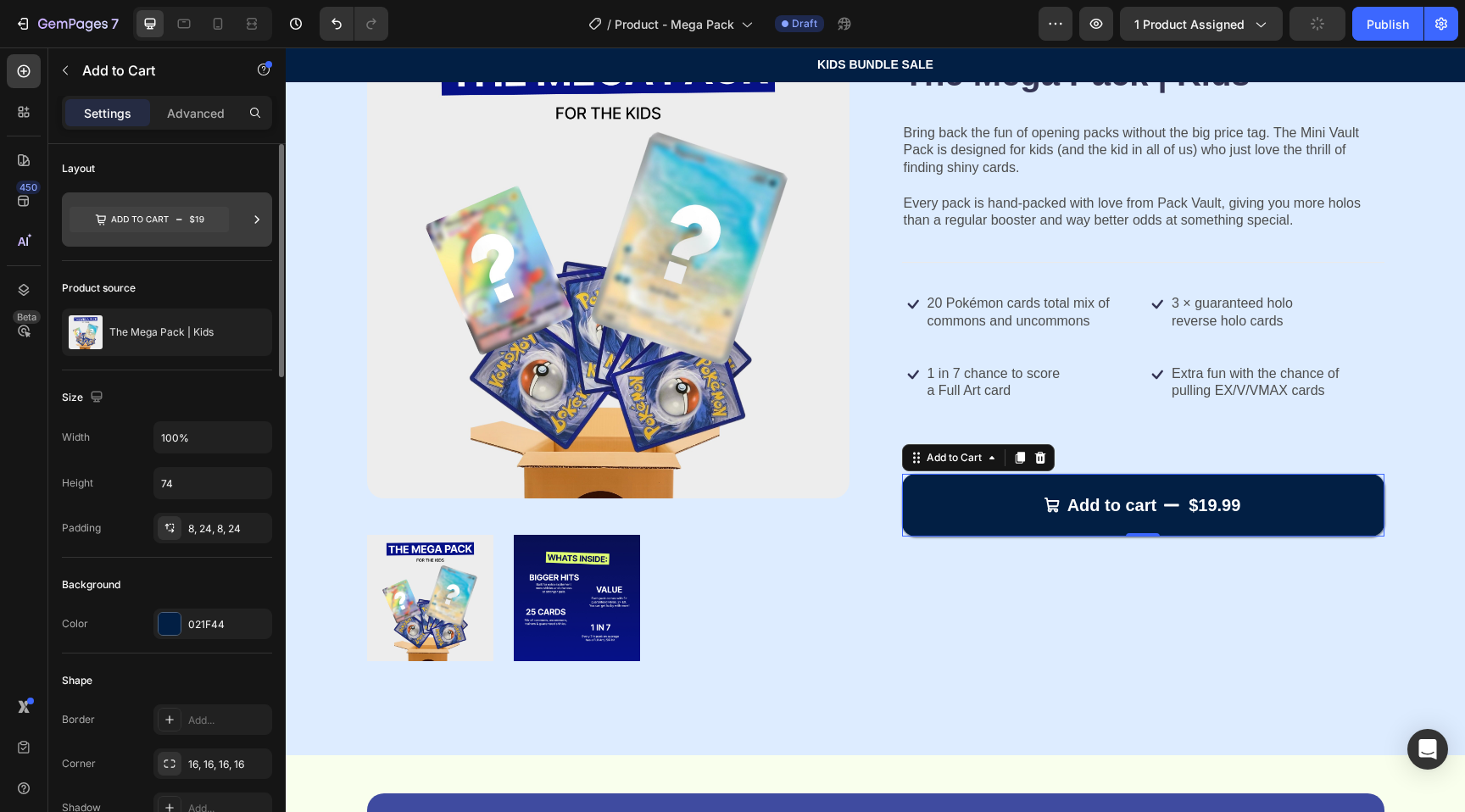
click at [179, 200] on icon at bounding box center [148, 220] width 159 height 39
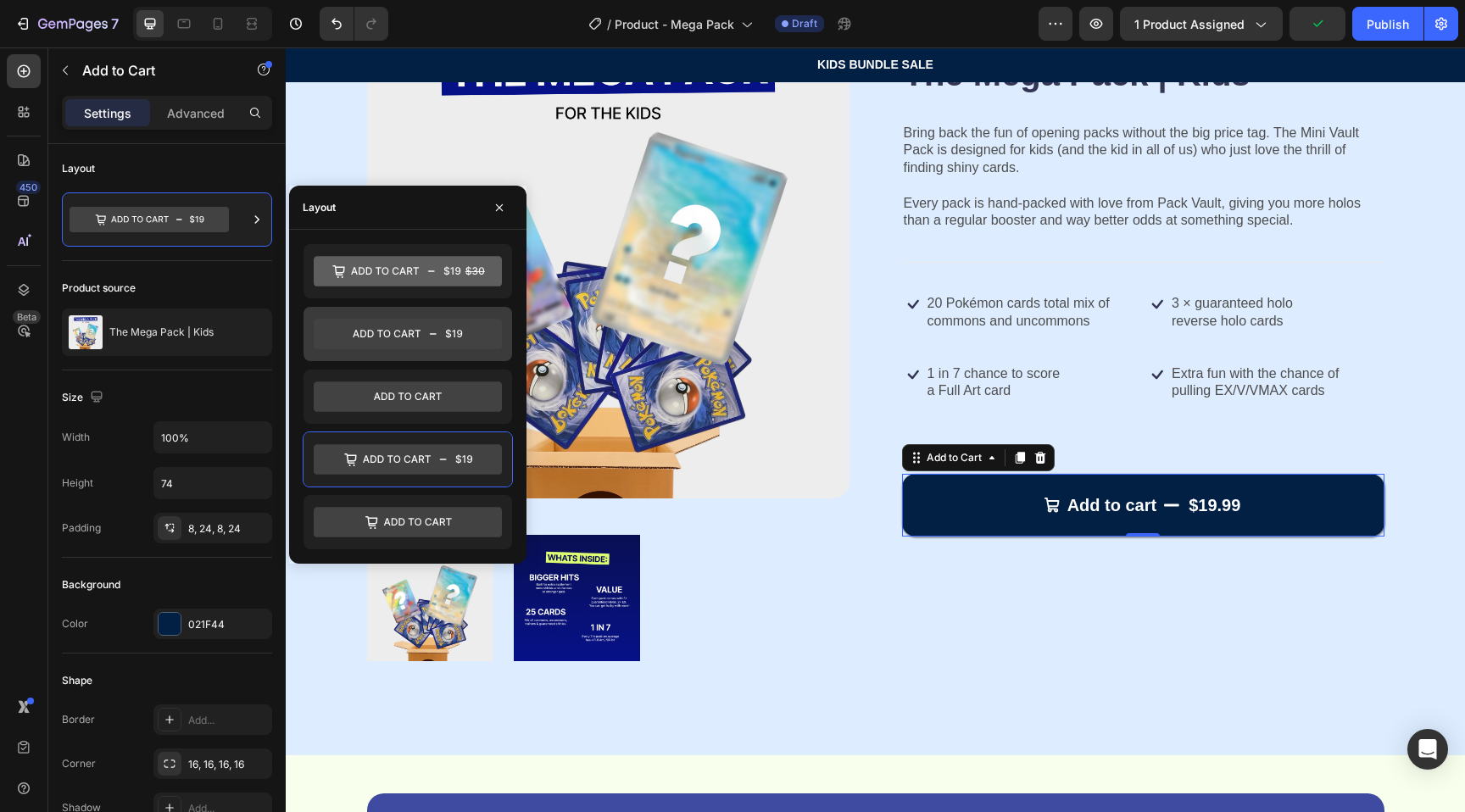
click at [392, 317] on icon at bounding box center [407, 333] width 188 height 34
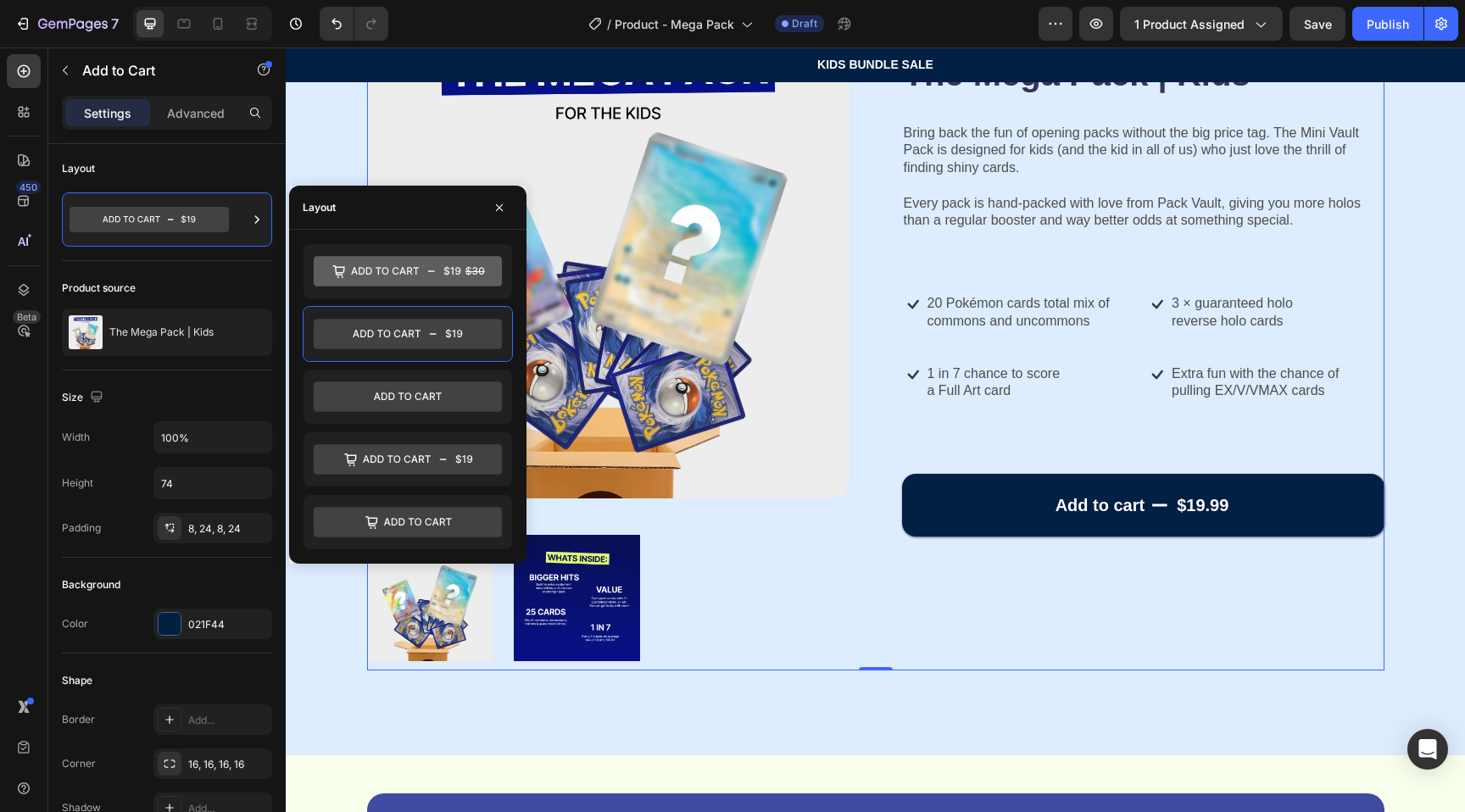
click at [997, 639] on div "Icon Icon Icon Icon Icon Icon List 155+ Happy Kids Text Block Row The Mega Pack…" at bounding box center [1143, 343] width 483 height 654
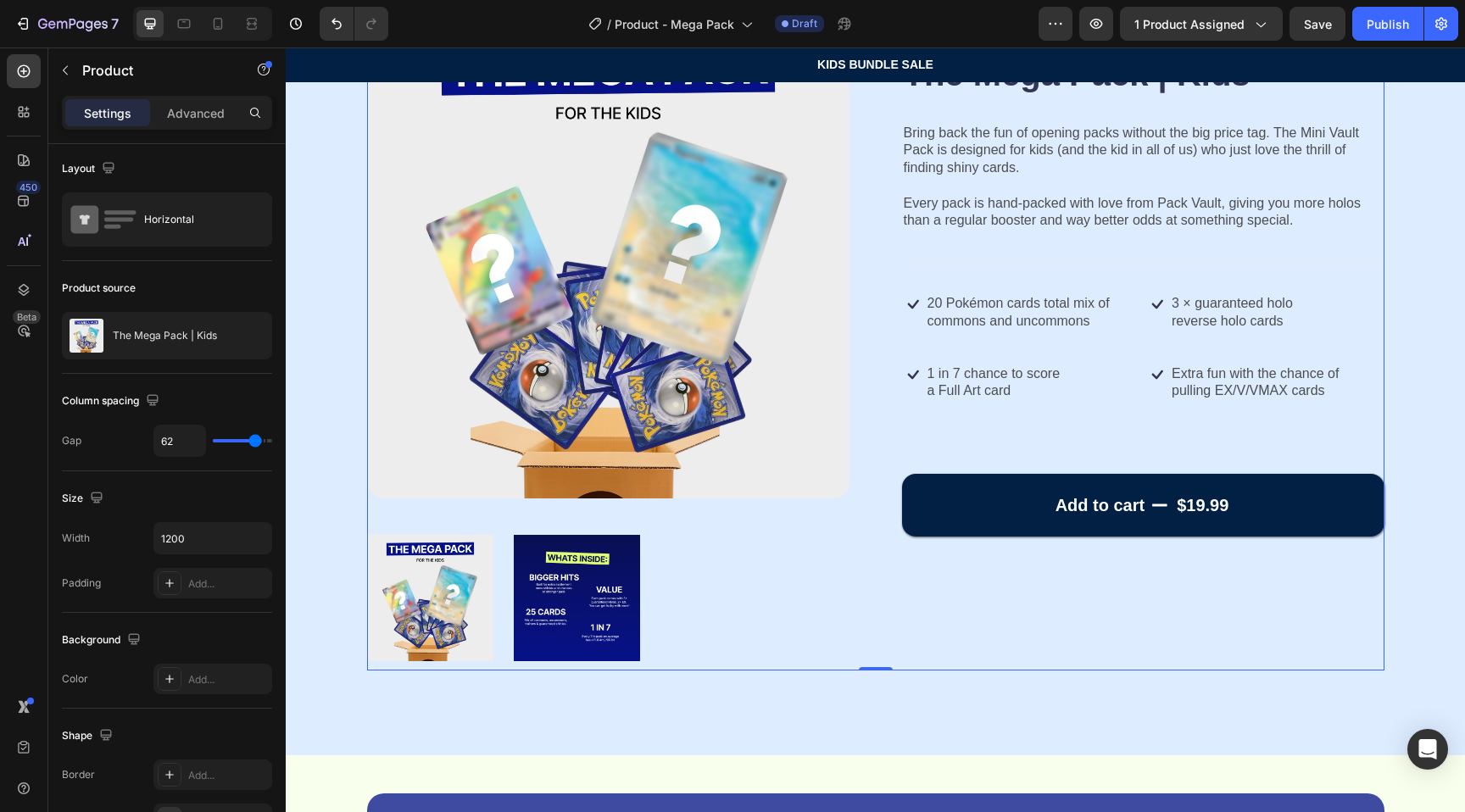
scroll to position [0, 0]
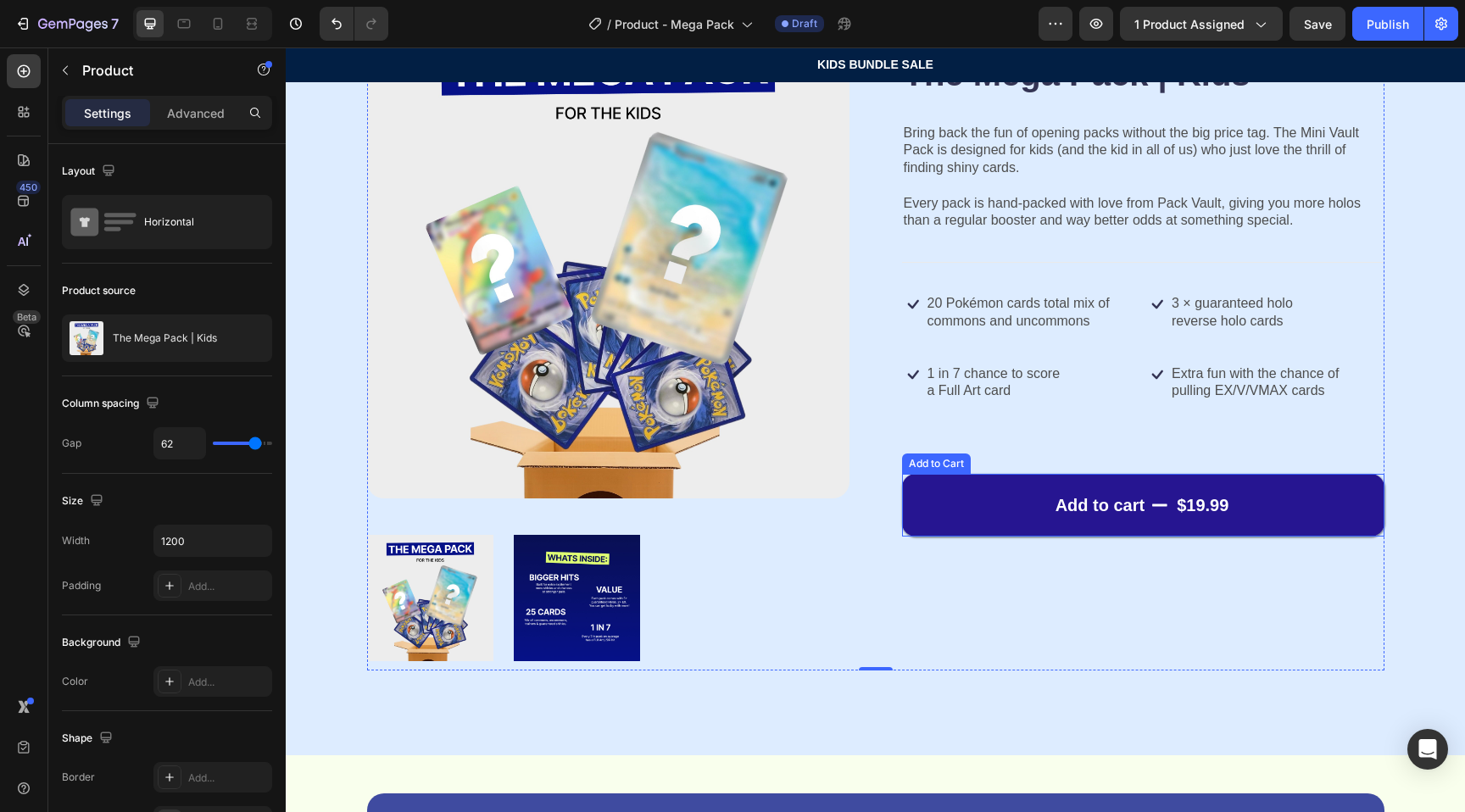
click at [971, 512] on button "Add to cart $19.99" at bounding box center [1143, 505] width 483 height 63
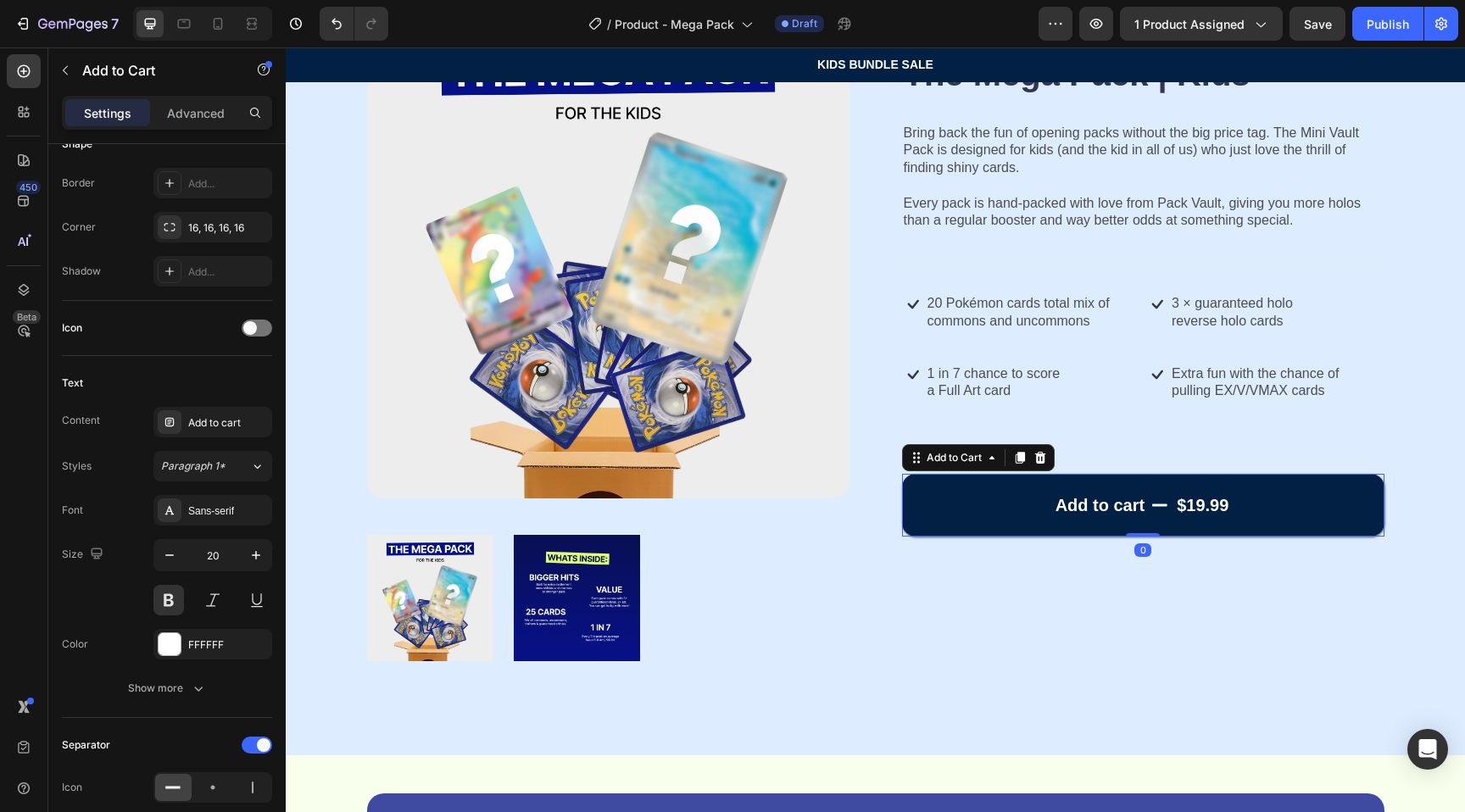
scroll to position [1349, 0]
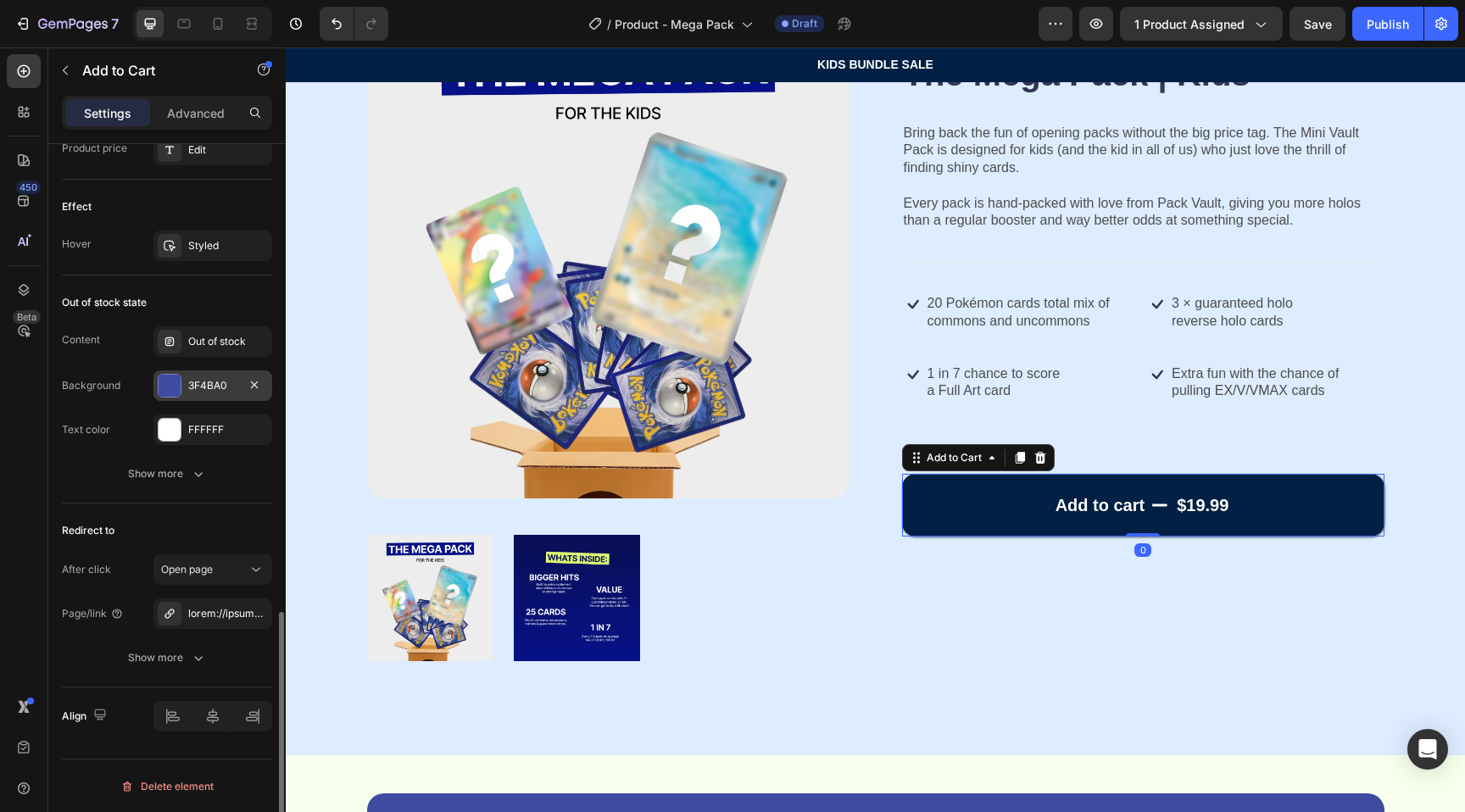
click at [157, 386] on div "3F4BA0" at bounding box center [212, 385] width 119 height 31
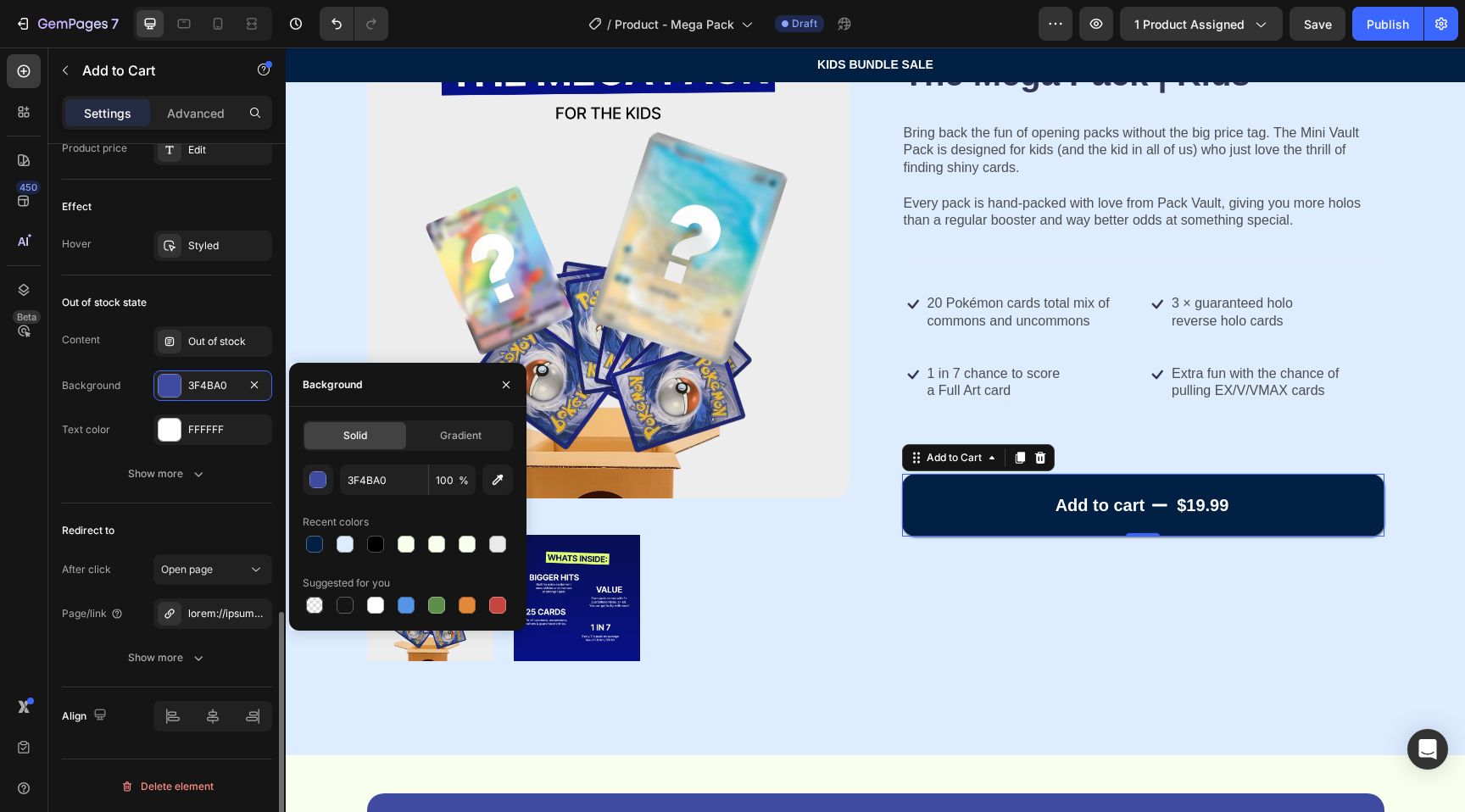
click at [88, 433] on div "Text color" at bounding box center [86, 430] width 48 height 15
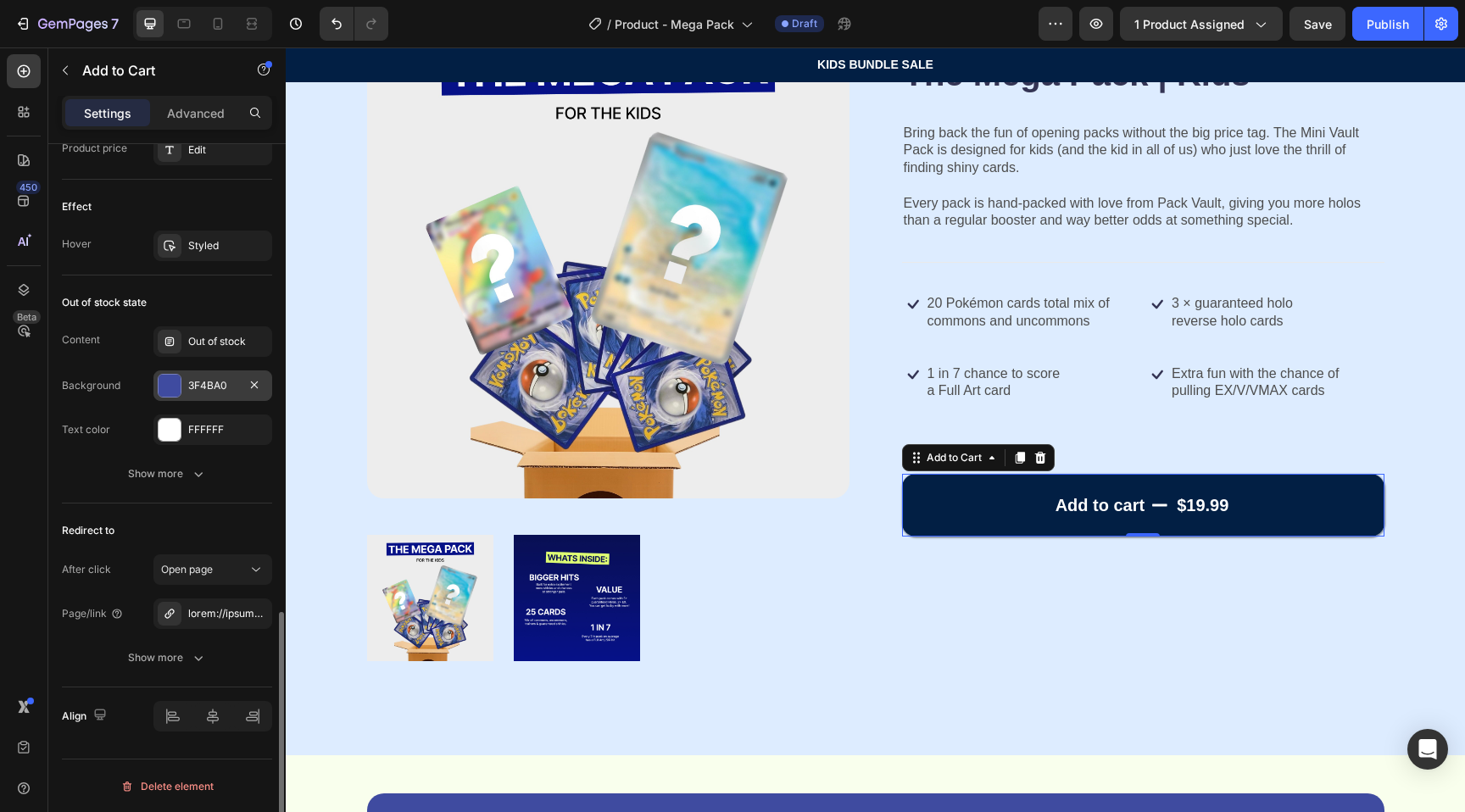
click at [166, 380] on div at bounding box center [170, 385] width 22 height 22
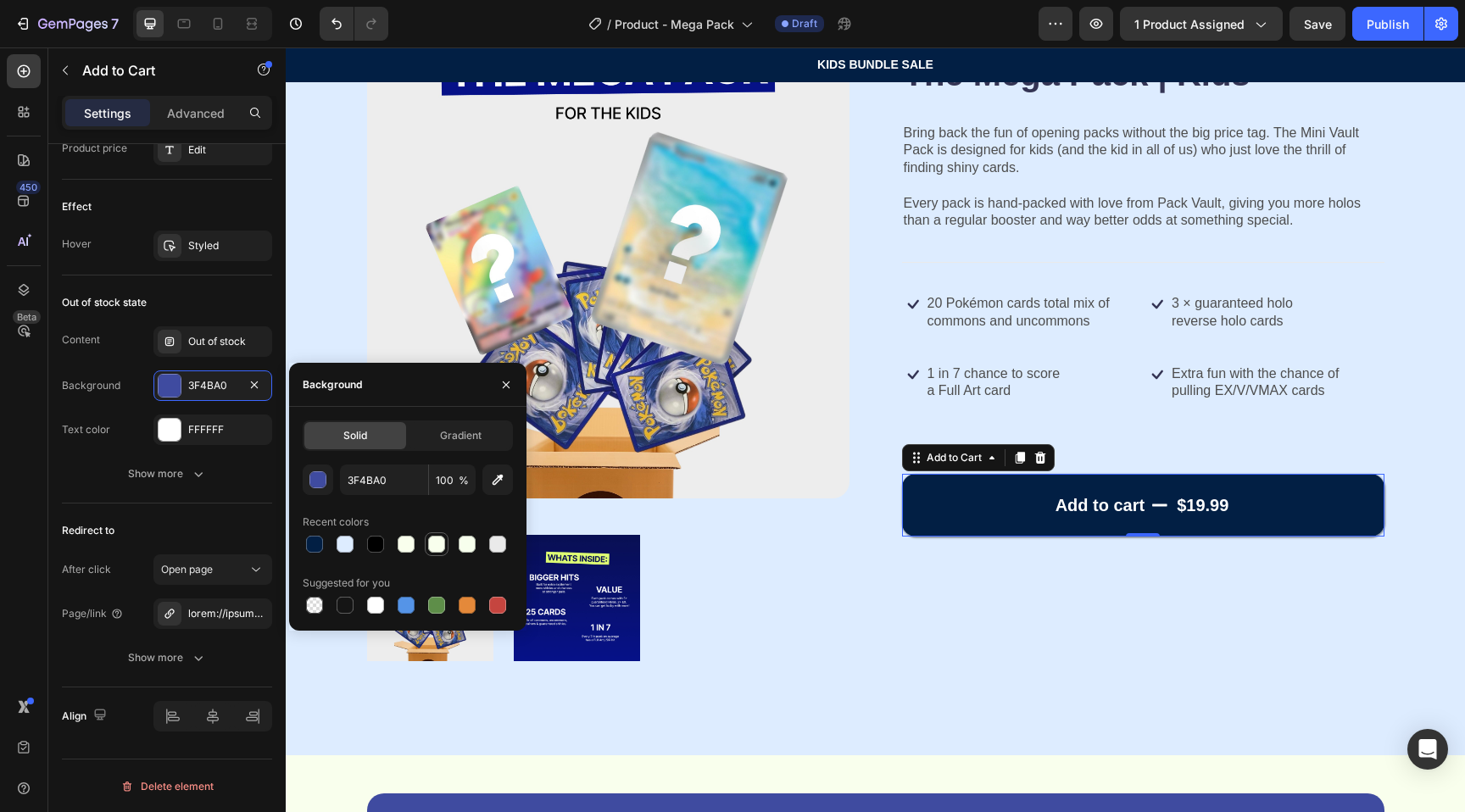
click at [447, 540] on div at bounding box center [437, 543] width 24 height 24
click at [319, 481] on div "button" at bounding box center [319, 481] width 17 height 17
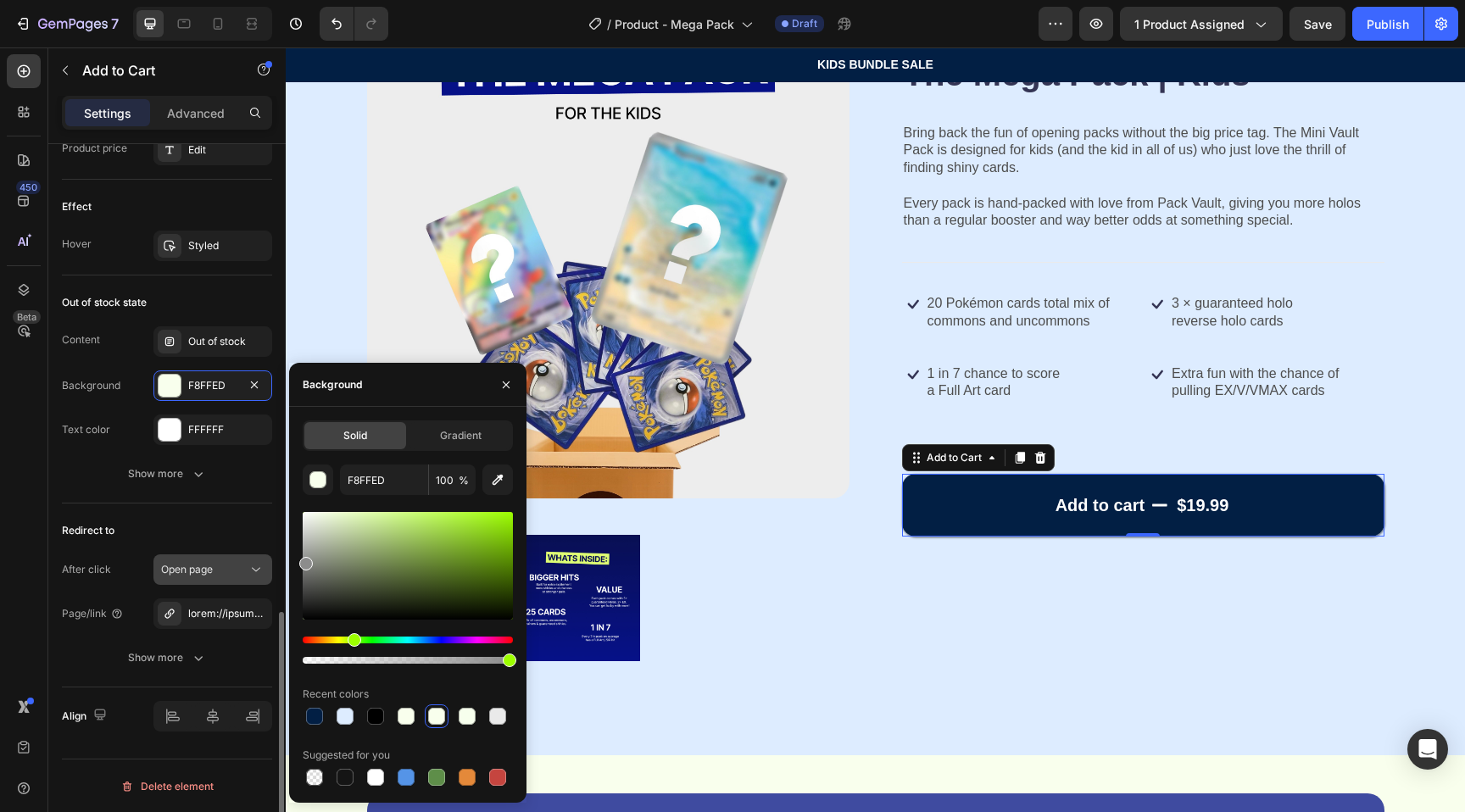
drag, startPoint x: 334, startPoint y: 563, endPoint x: 261, endPoint y: 560, distance: 73.1
click at [261, 560] on div "450 Beta Sections(18) Elements(84) Section Element Hero Section Product Detail …" at bounding box center [143, 429] width 285 height 764
type input "8C8C8C"
click at [105, 483] on button "Show more" at bounding box center [167, 474] width 210 height 31
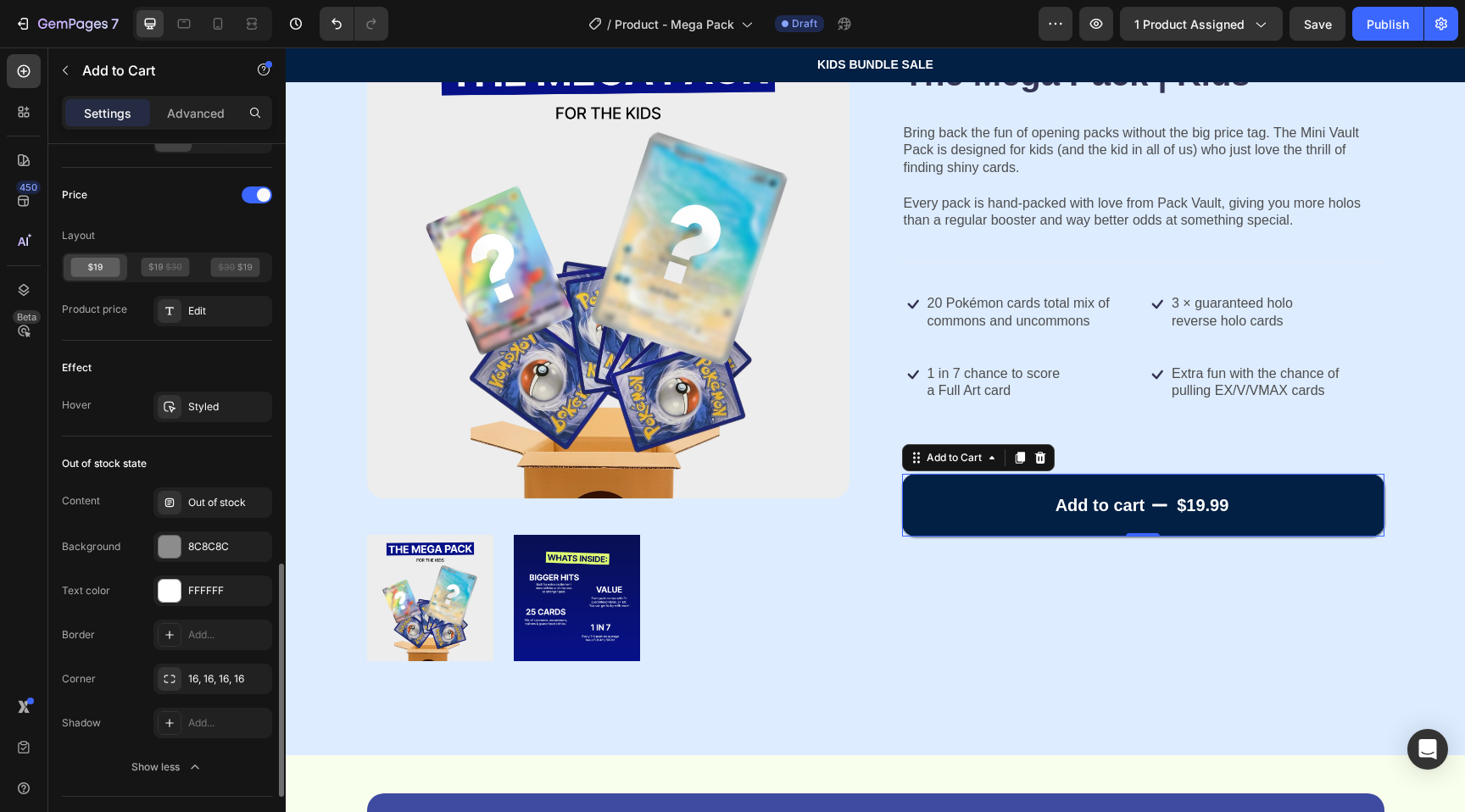
scroll to position [1182, 0]
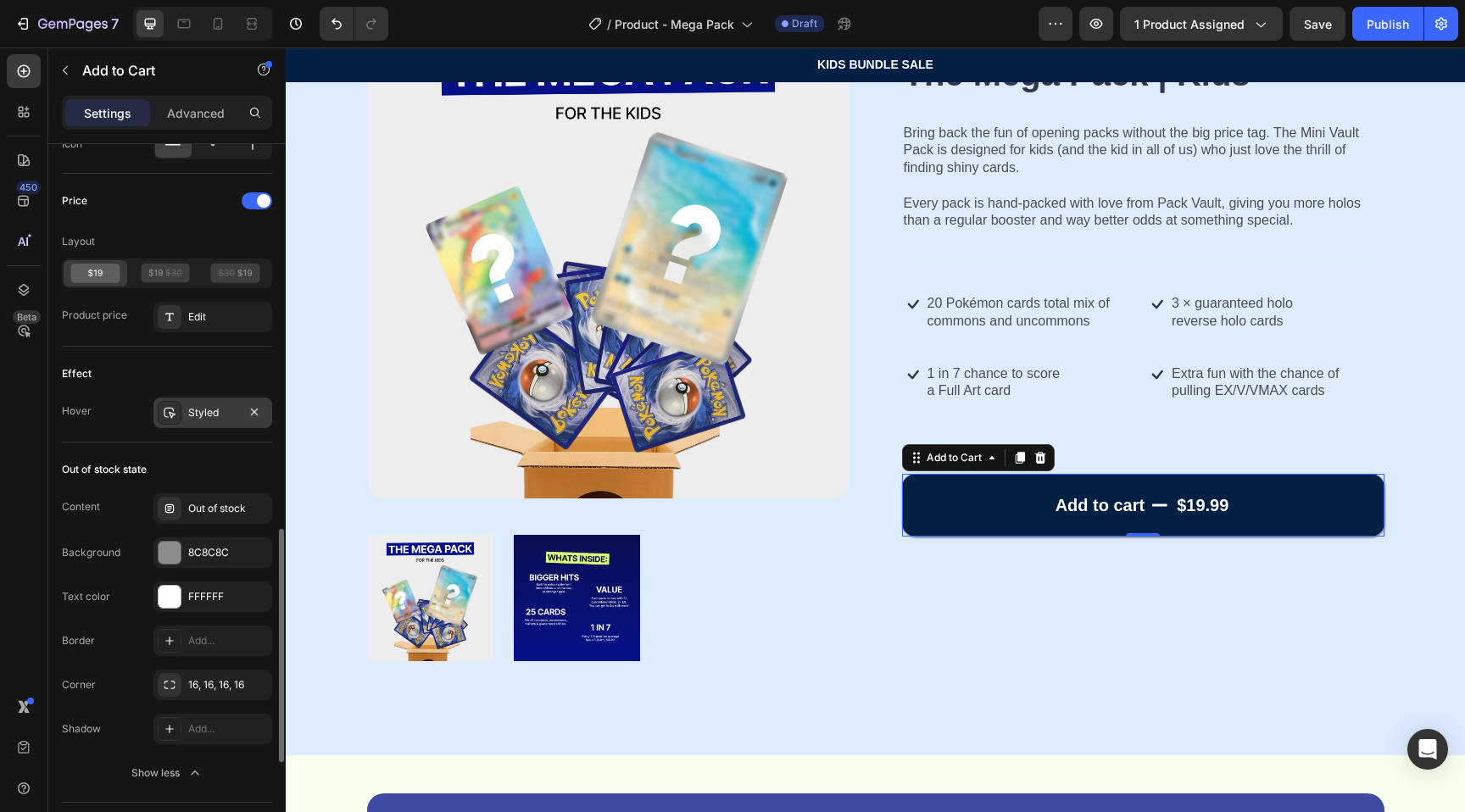
click at [192, 405] on div "Styled" at bounding box center [212, 412] width 49 height 15
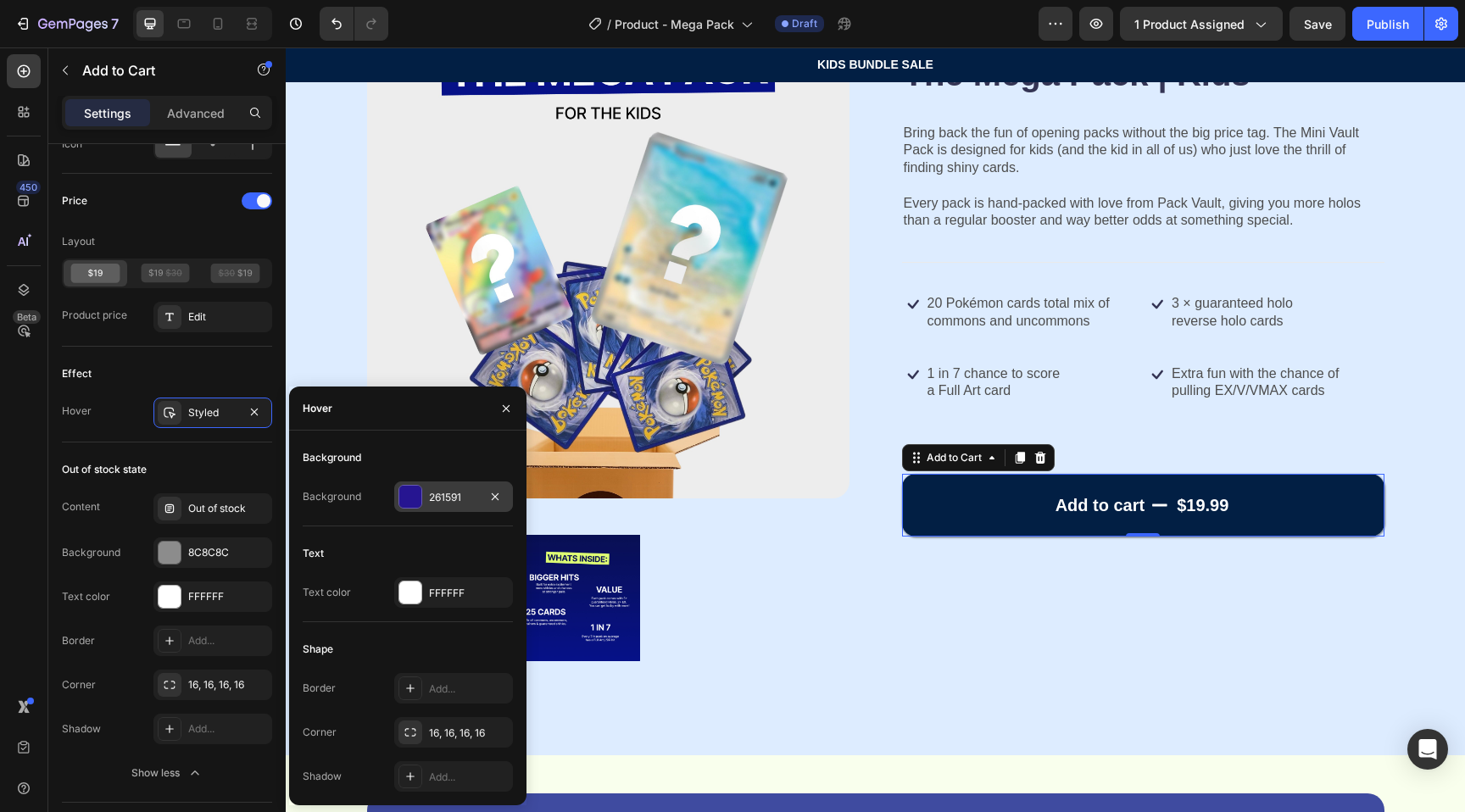
click at [404, 495] on div at bounding box center [410, 496] width 22 height 22
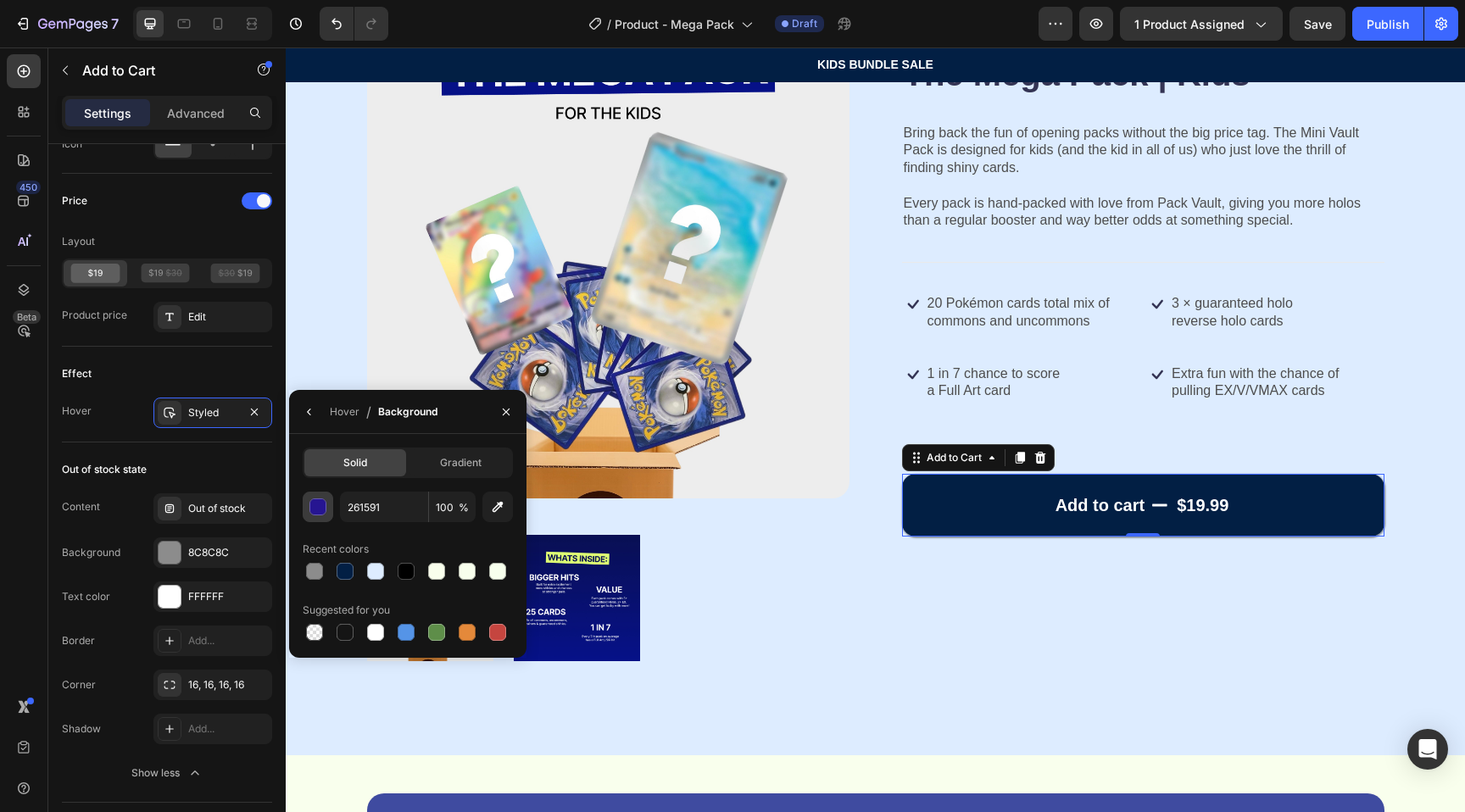
click at [311, 503] on div "button" at bounding box center [319, 508] width 17 height 17
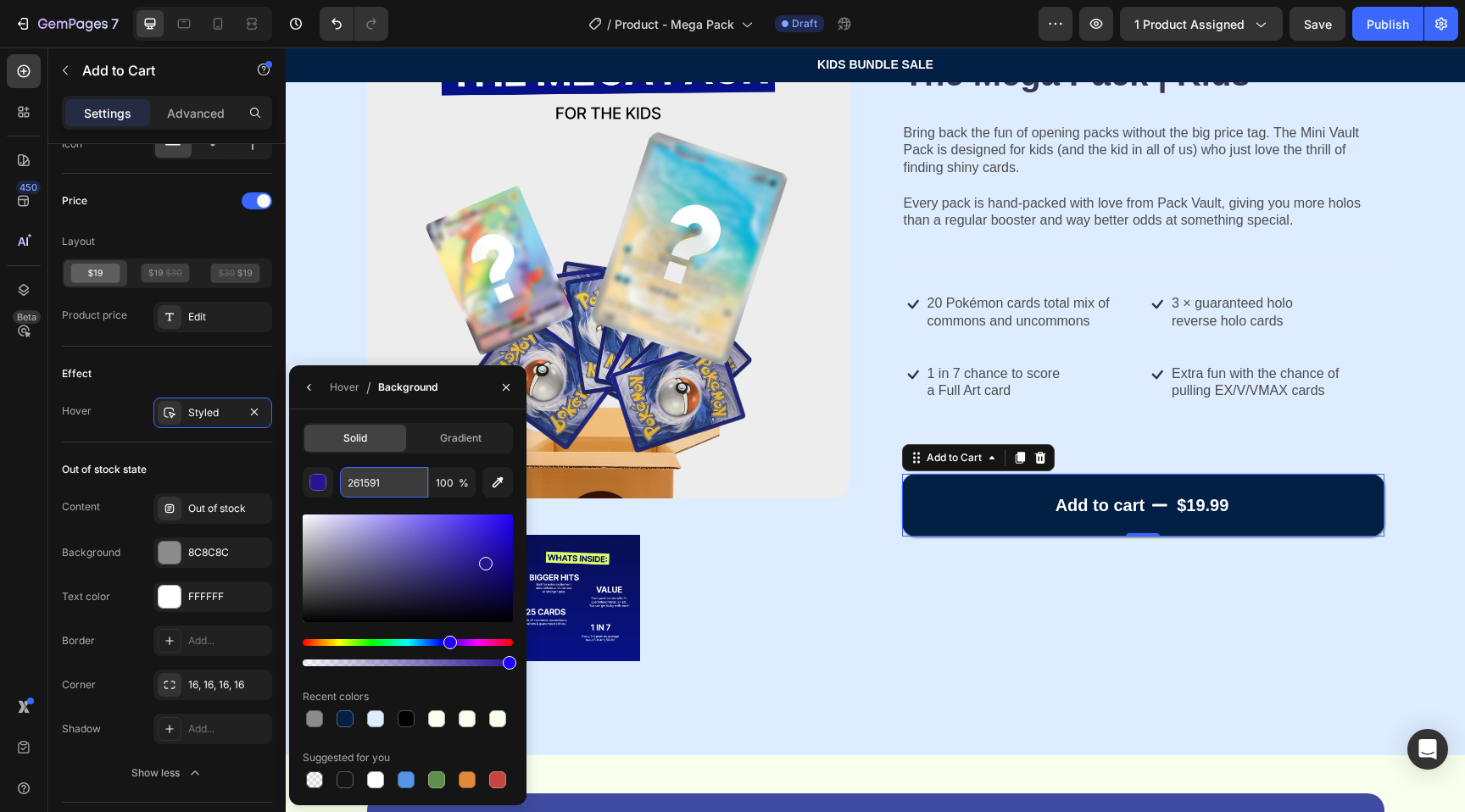
click at [386, 483] on input "261591" at bounding box center [384, 483] width 88 height 31
paste input "DEFF73"
type input "DEFF73"
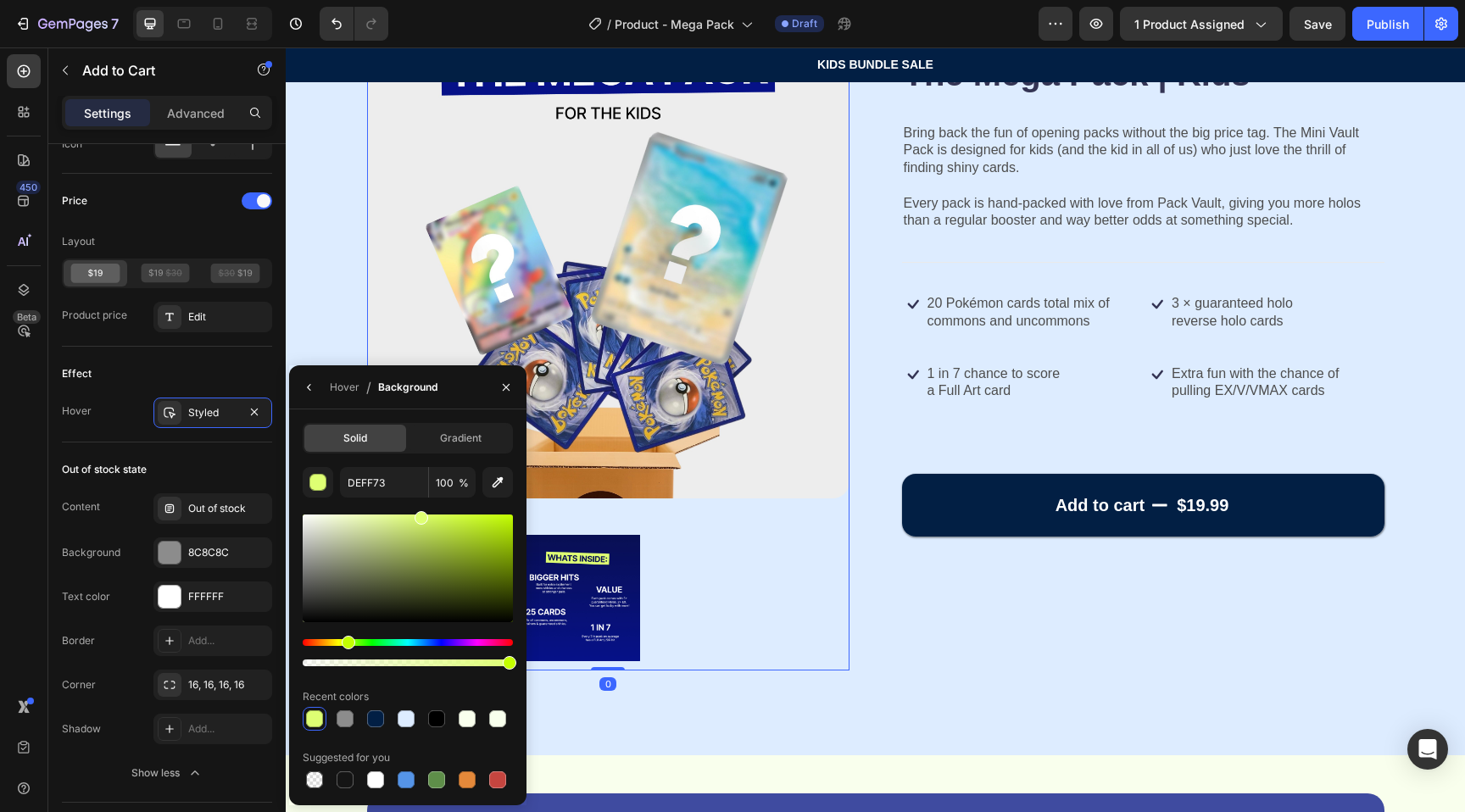
click at [751, 616] on div at bounding box center [608, 597] width 483 height 144
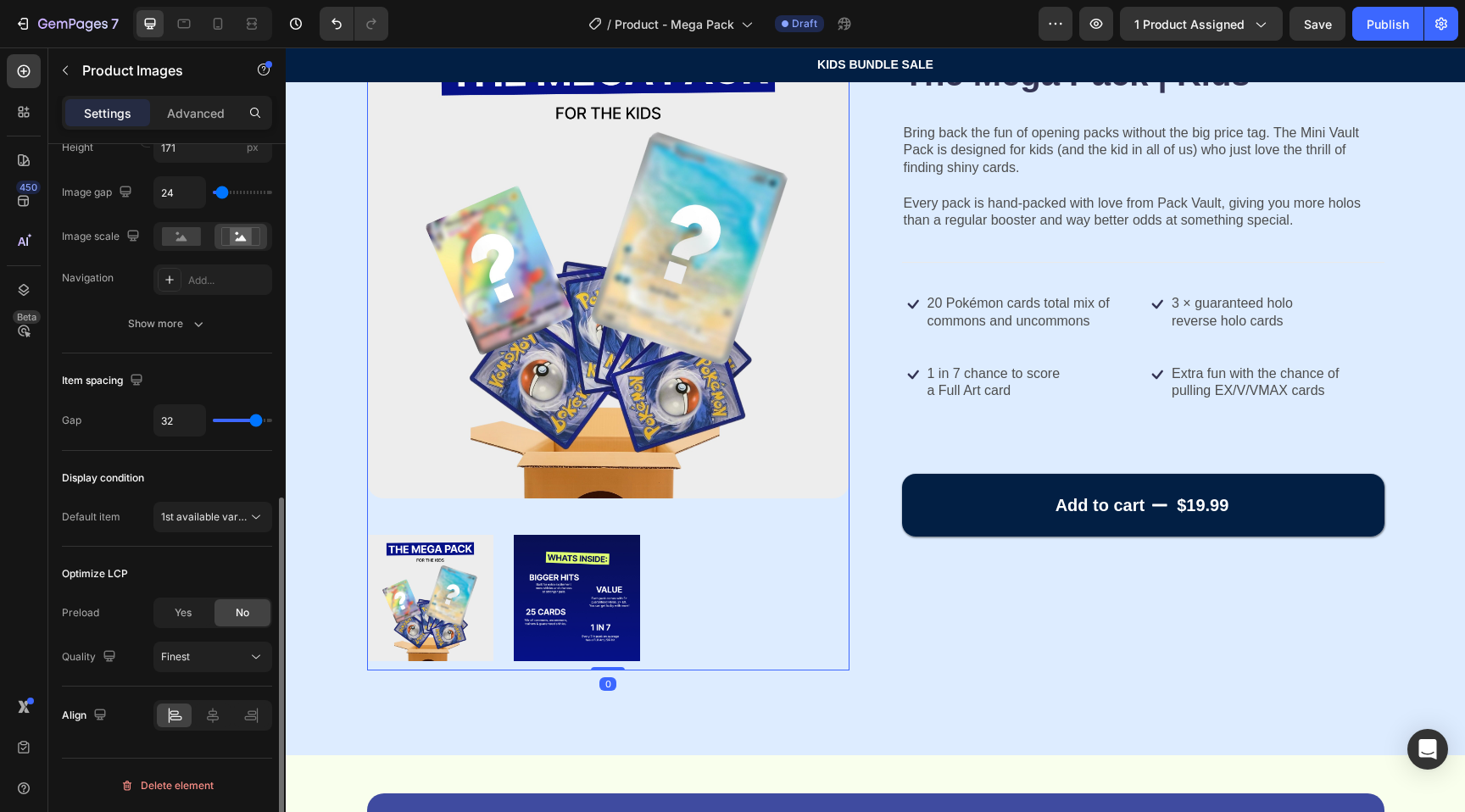
scroll to position [0, 0]
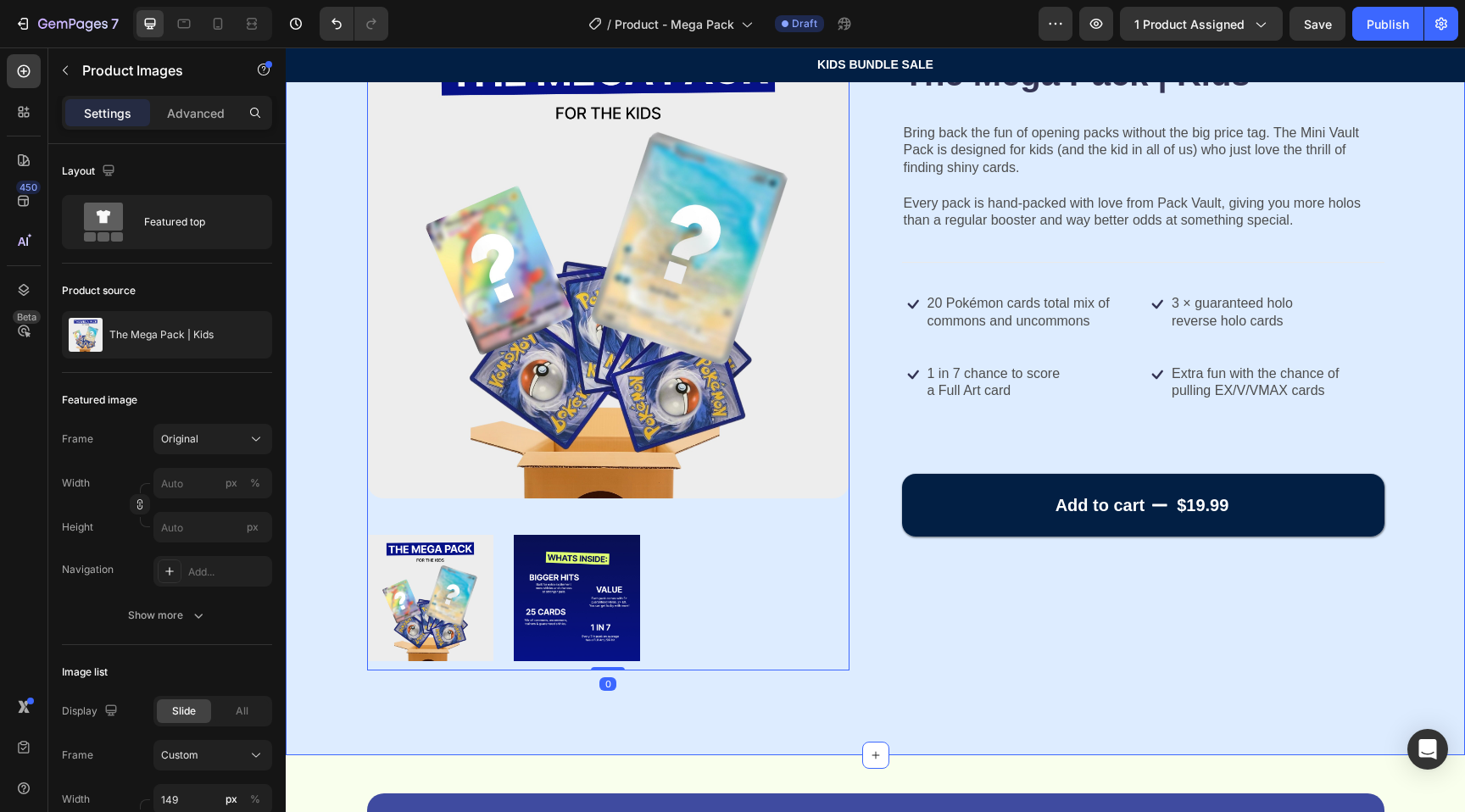
click at [998, 690] on div "Product Images 0 Icon Icon Icon Icon Icon Icon List 155+ Happy Kids Text Block …" at bounding box center [875, 351] width 1180 height 806
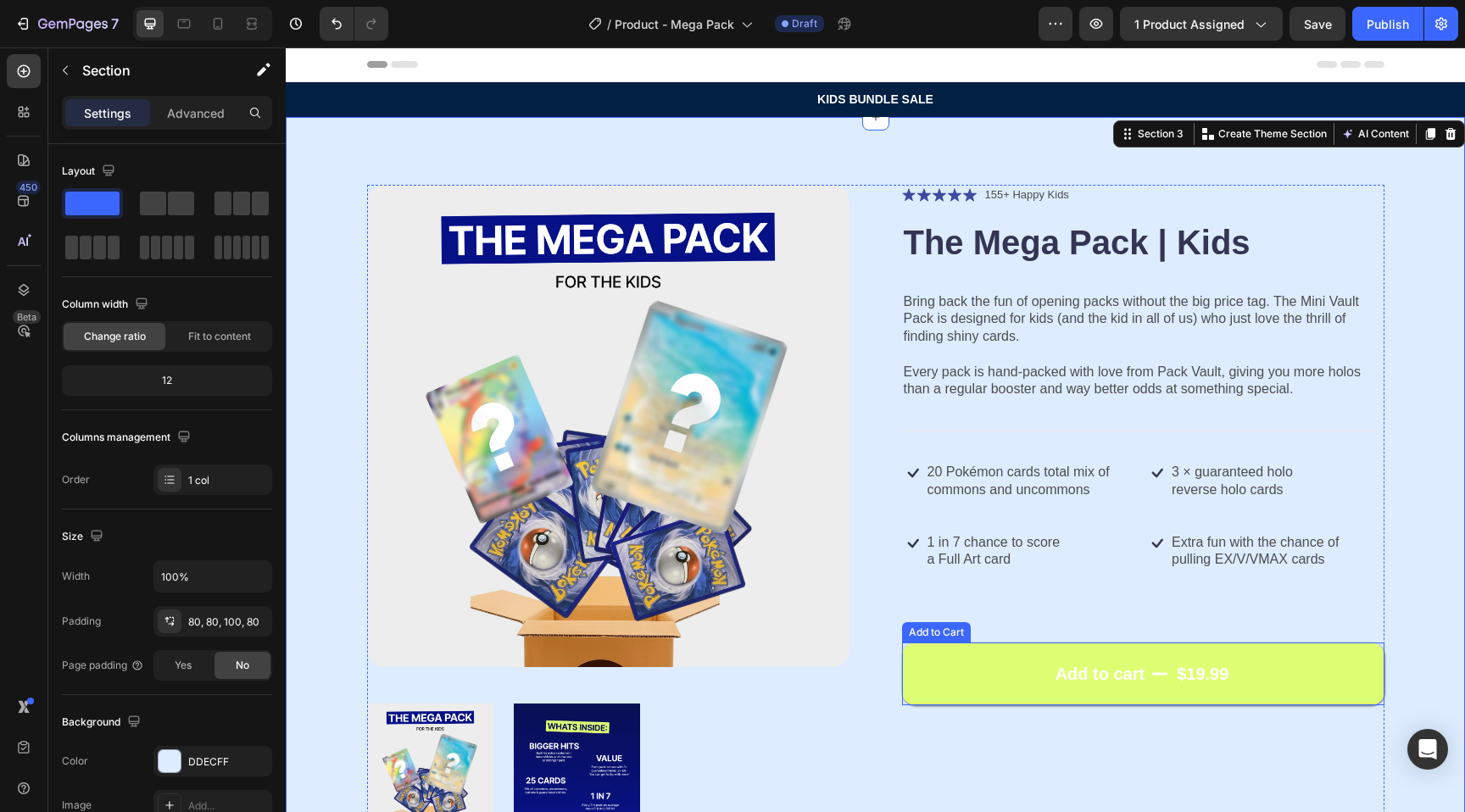
click at [1032, 692] on button "Add to cart $19.99" at bounding box center [1143, 673] width 483 height 63
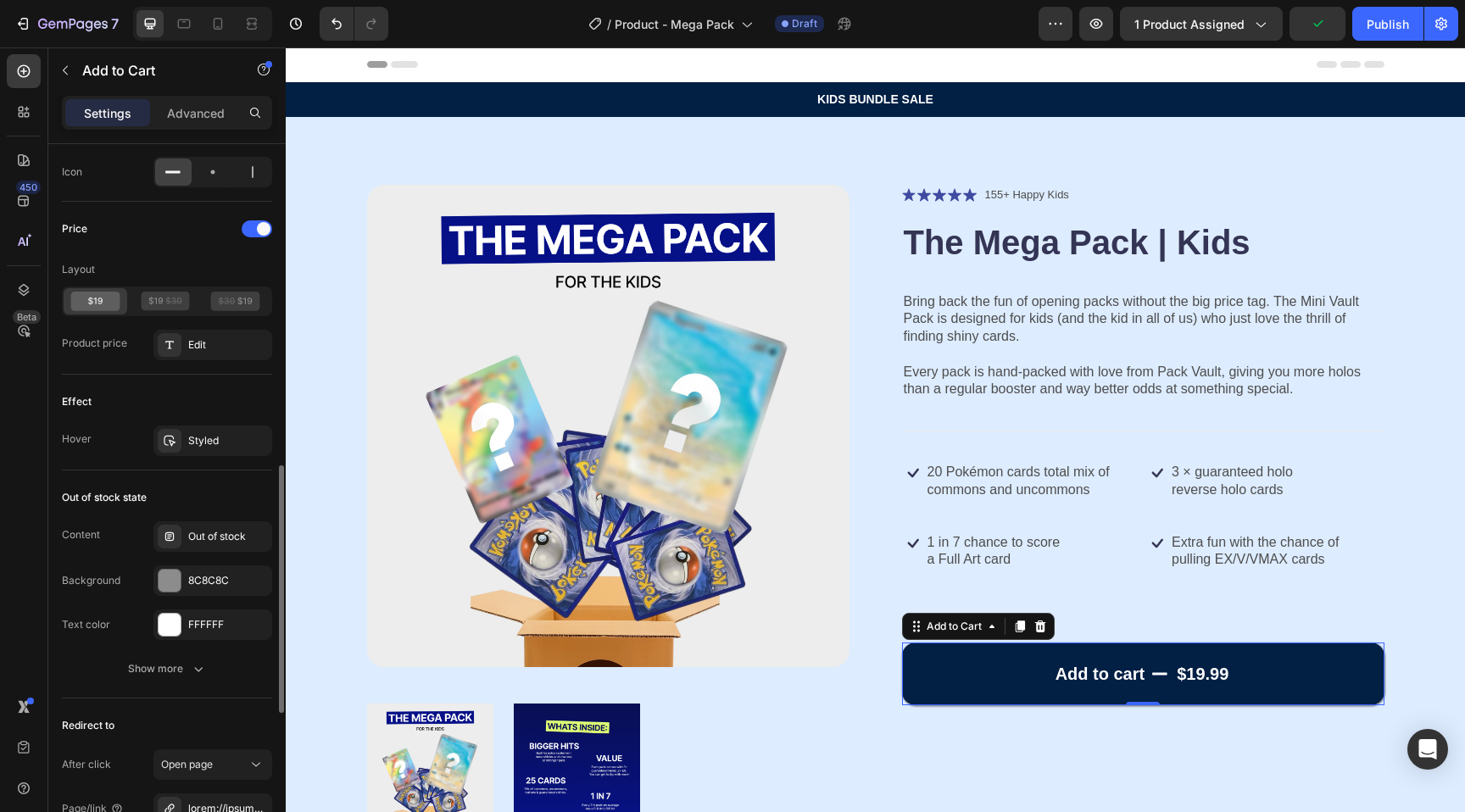
scroll to position [1224, 0]
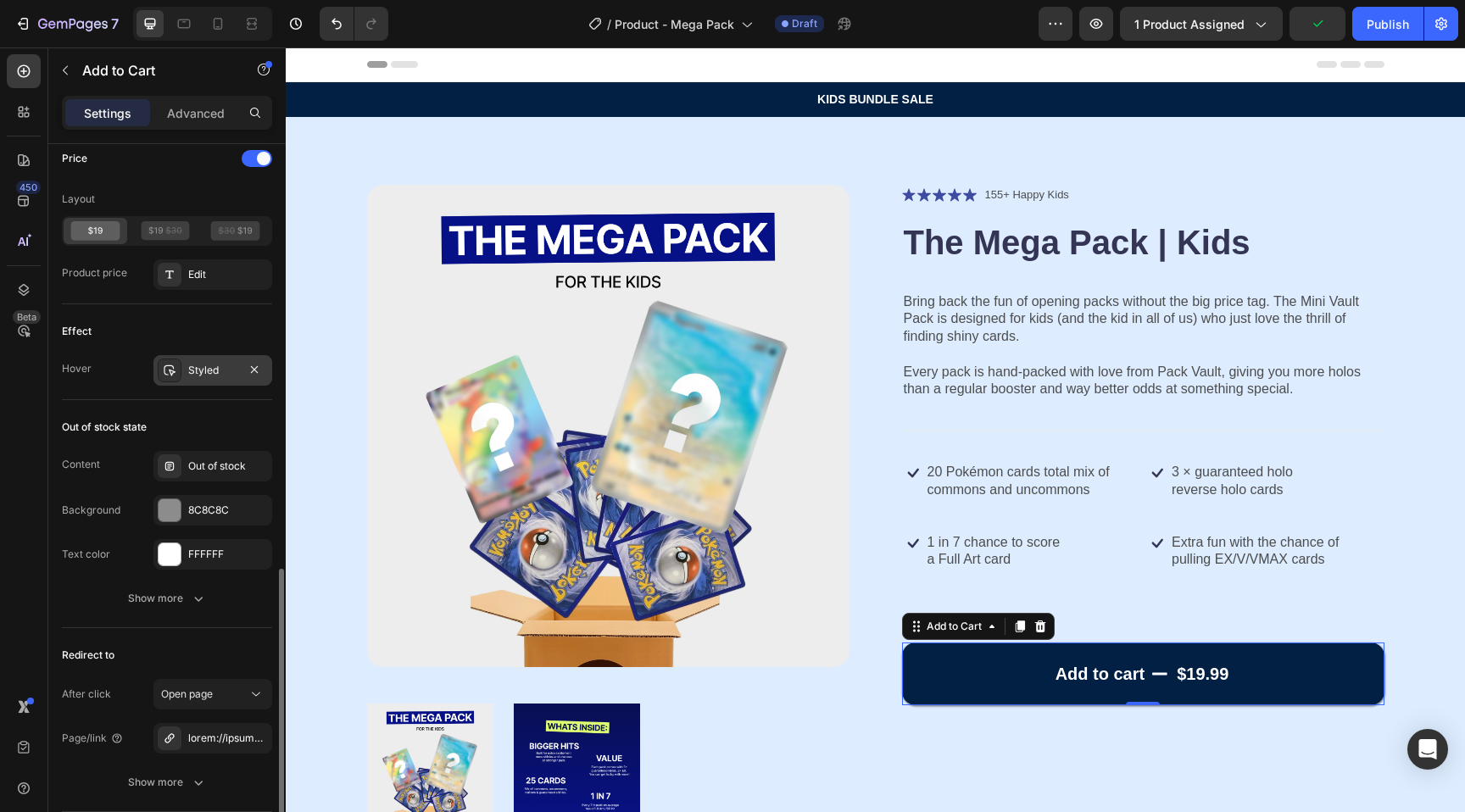
click at [211, 359] on div "Styled" at bounding box center [212, 371] width 119 height 31
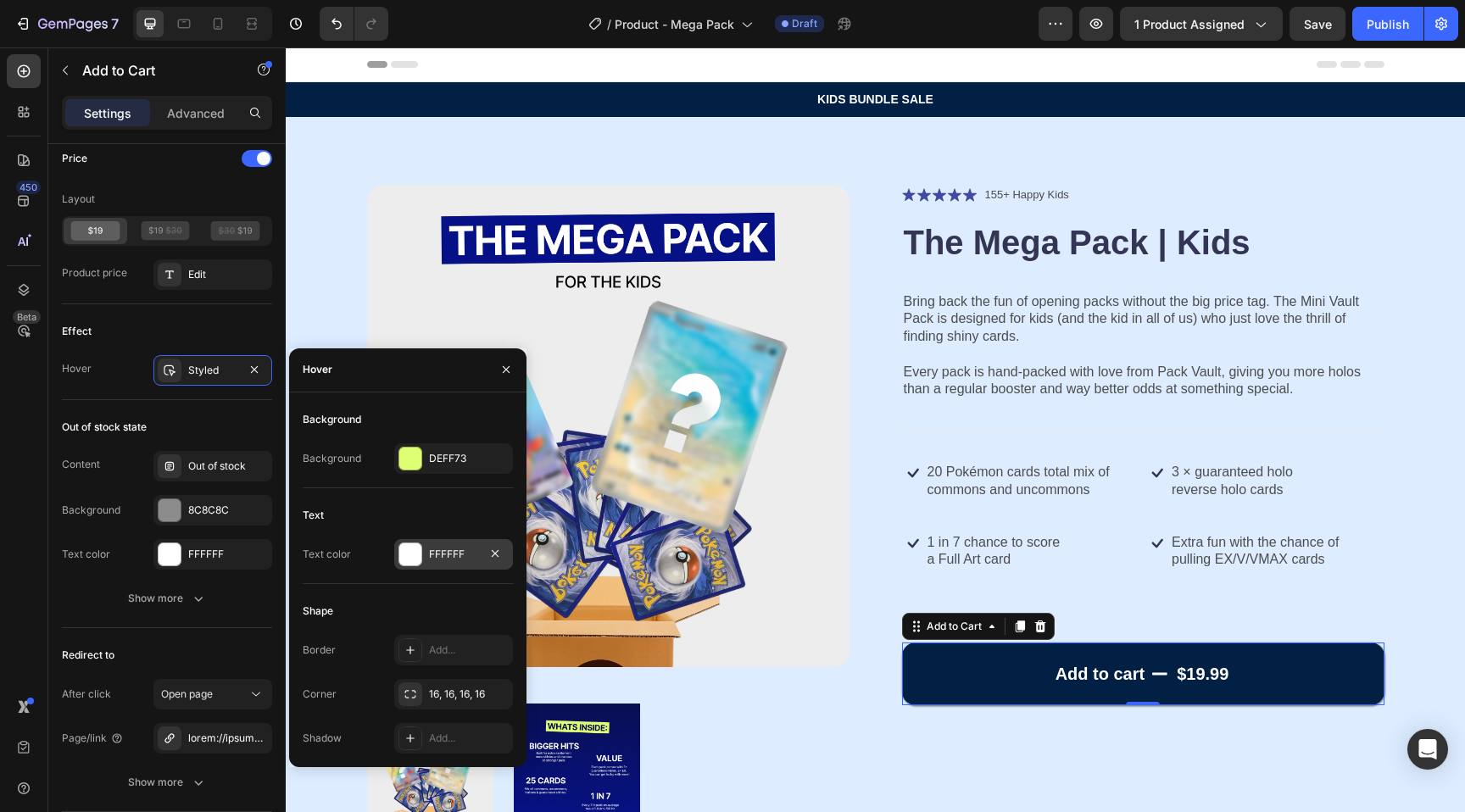
click at [413, 560] on div at bounding box center [410, 554] width 22 height 22
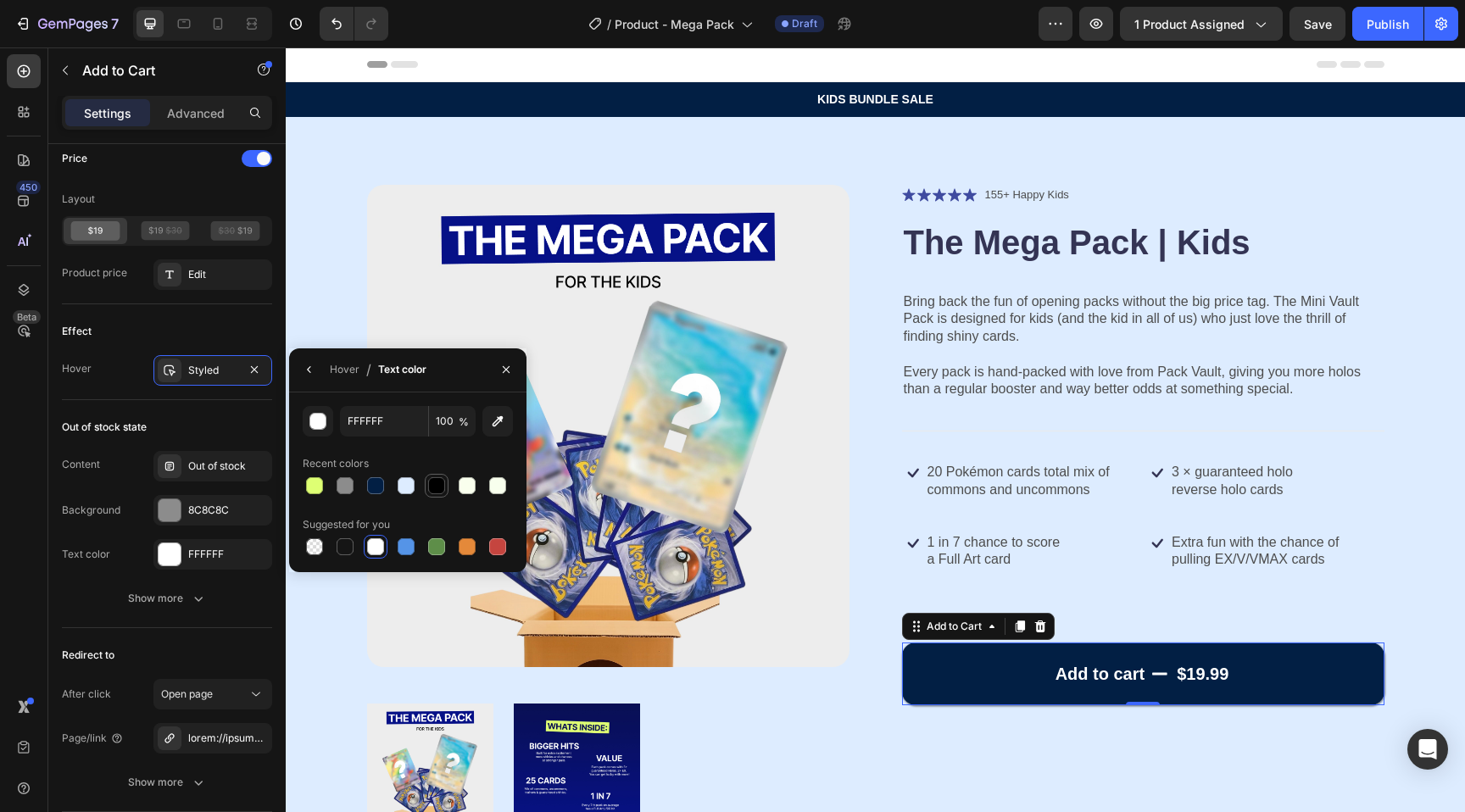
click at [439, 492] on div at bounding box center [437, 485] width 17 height 17
type input "000000"
click at [727, 679] on div at bounding box center [608, 511] width 483 height 654
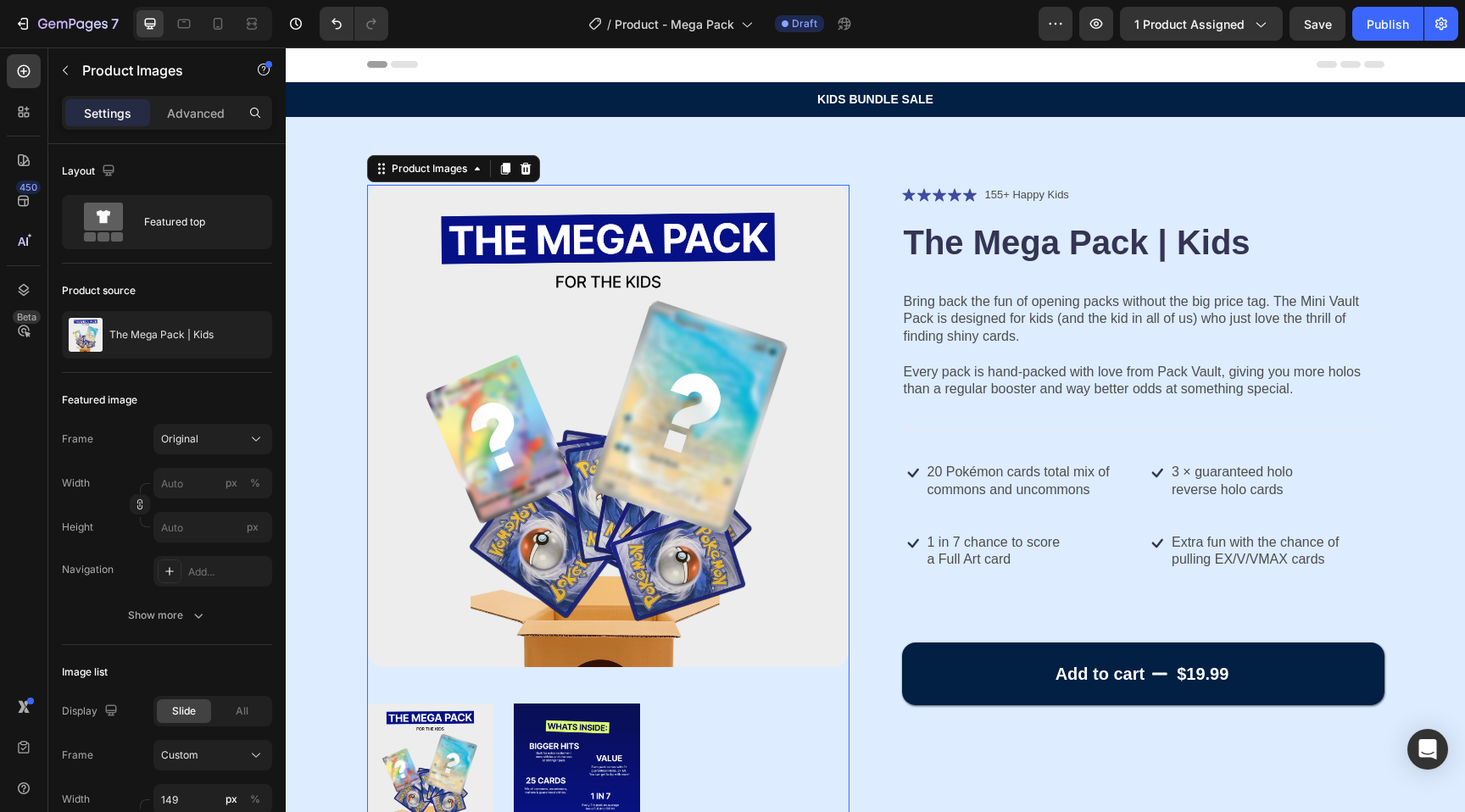
click at [919, 311] on p "Bring back the fun of opening packs without the big price tag. The Mini Vault P…" at bounding box center [1143, 319] width 479 height 53
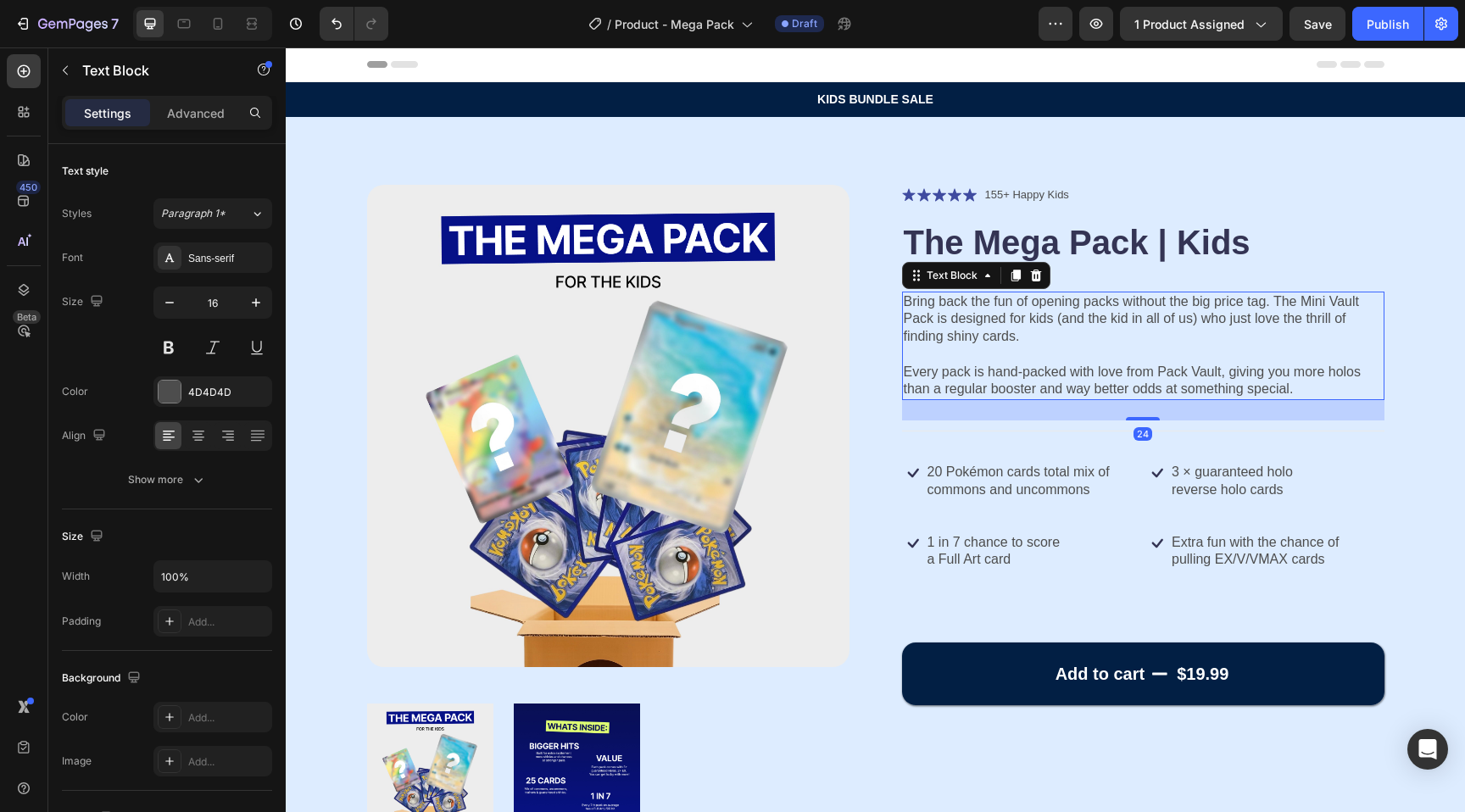
click at [919, 311] on p "Bring back the fun of opening packs without the big price tag. The Mini Vault P…" at bounding box center [1143, 319] width 479 height 53
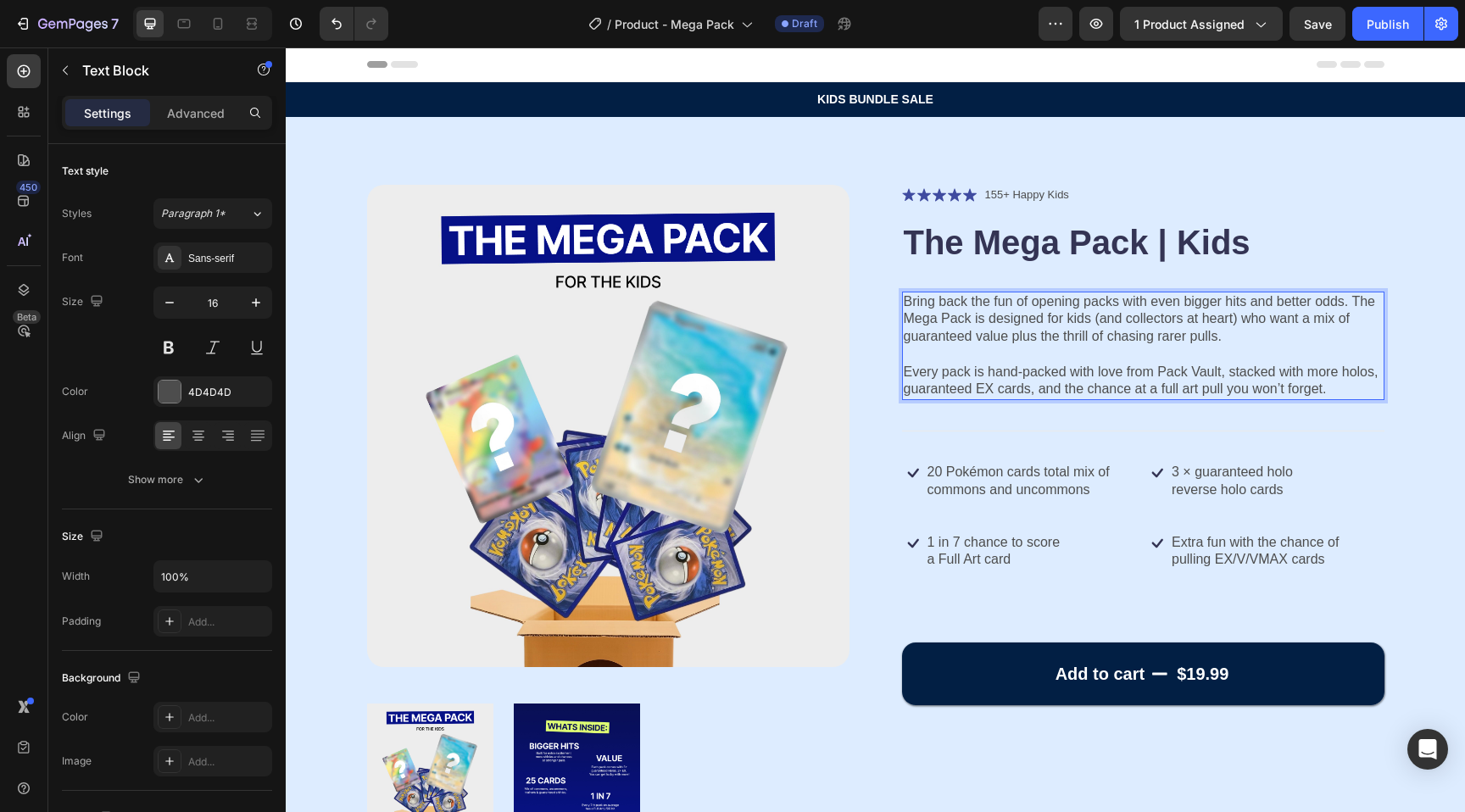
click at [934, 320] on p "Bring back the fun of opening packs with even bigger hits and better odds. The …" at bounding box center [1143, 319] width 479 height 53
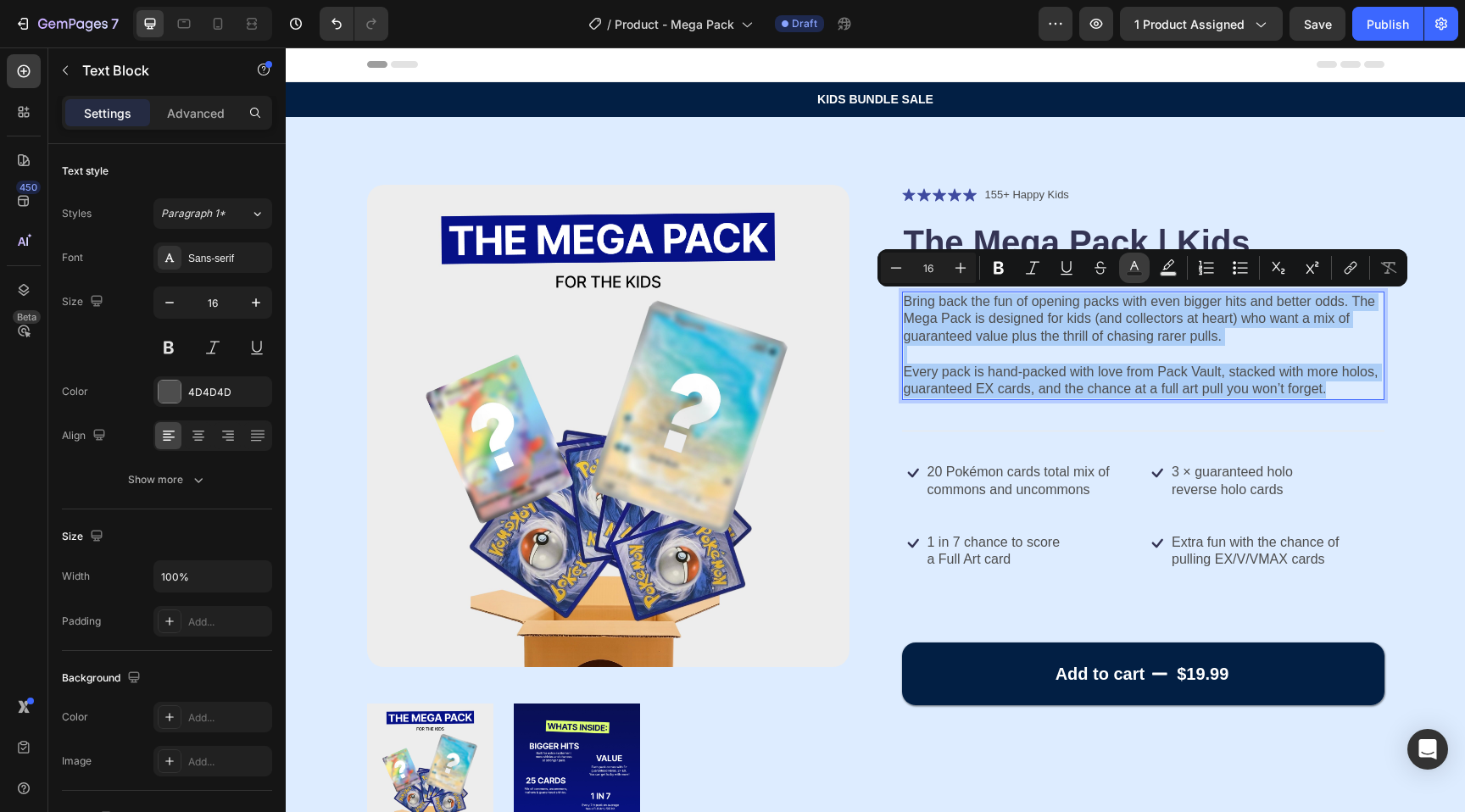
click at [1138, 270] on icon "Editor contextual toolbar" at bounding box center [1134, 266] width 9 height 10
type input "4D4D4D"
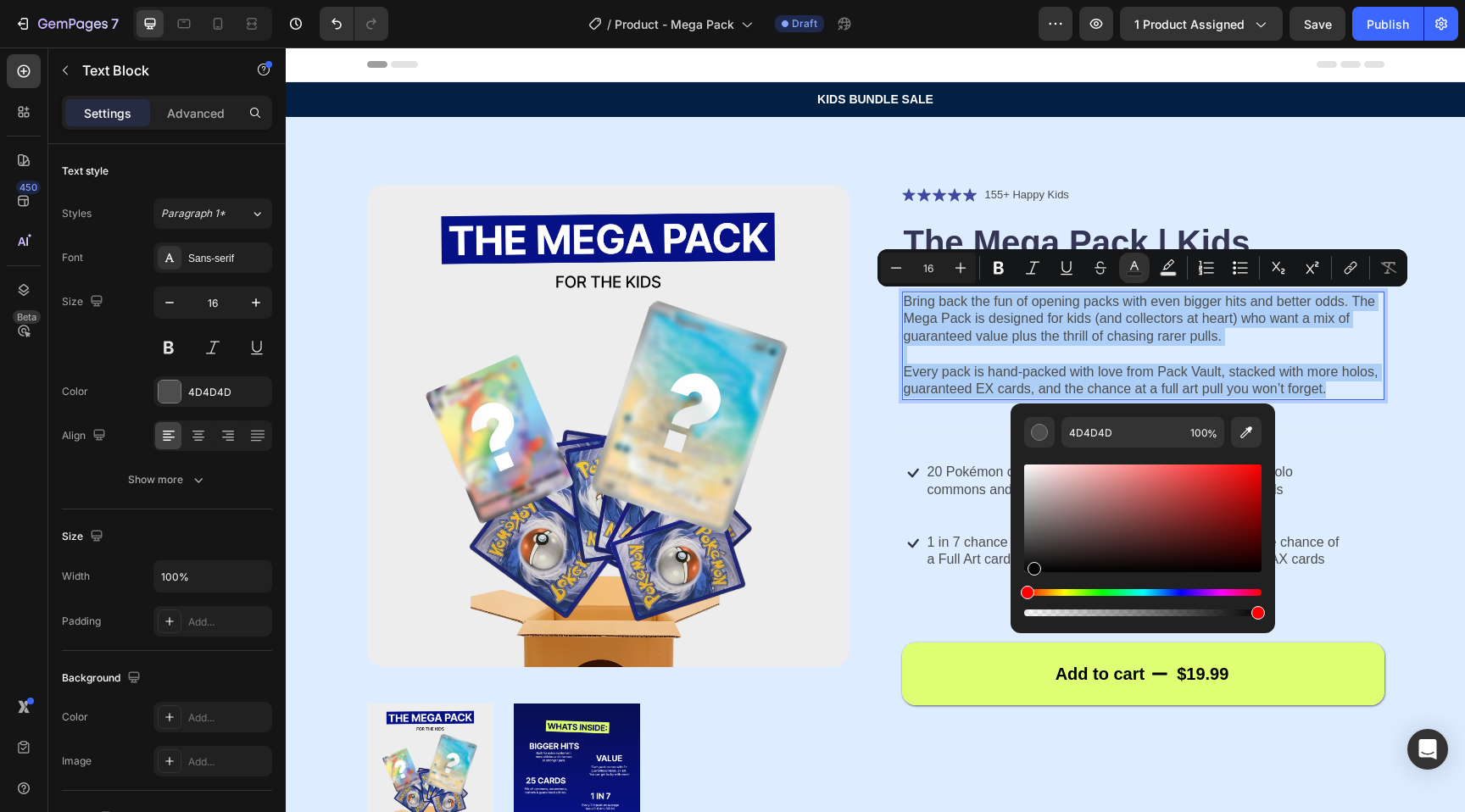
drag, startPoint x: 1400, startPoint y: 525, endPoint x: 921, endPoint y: 664, distance: 498.8
type input "020202"
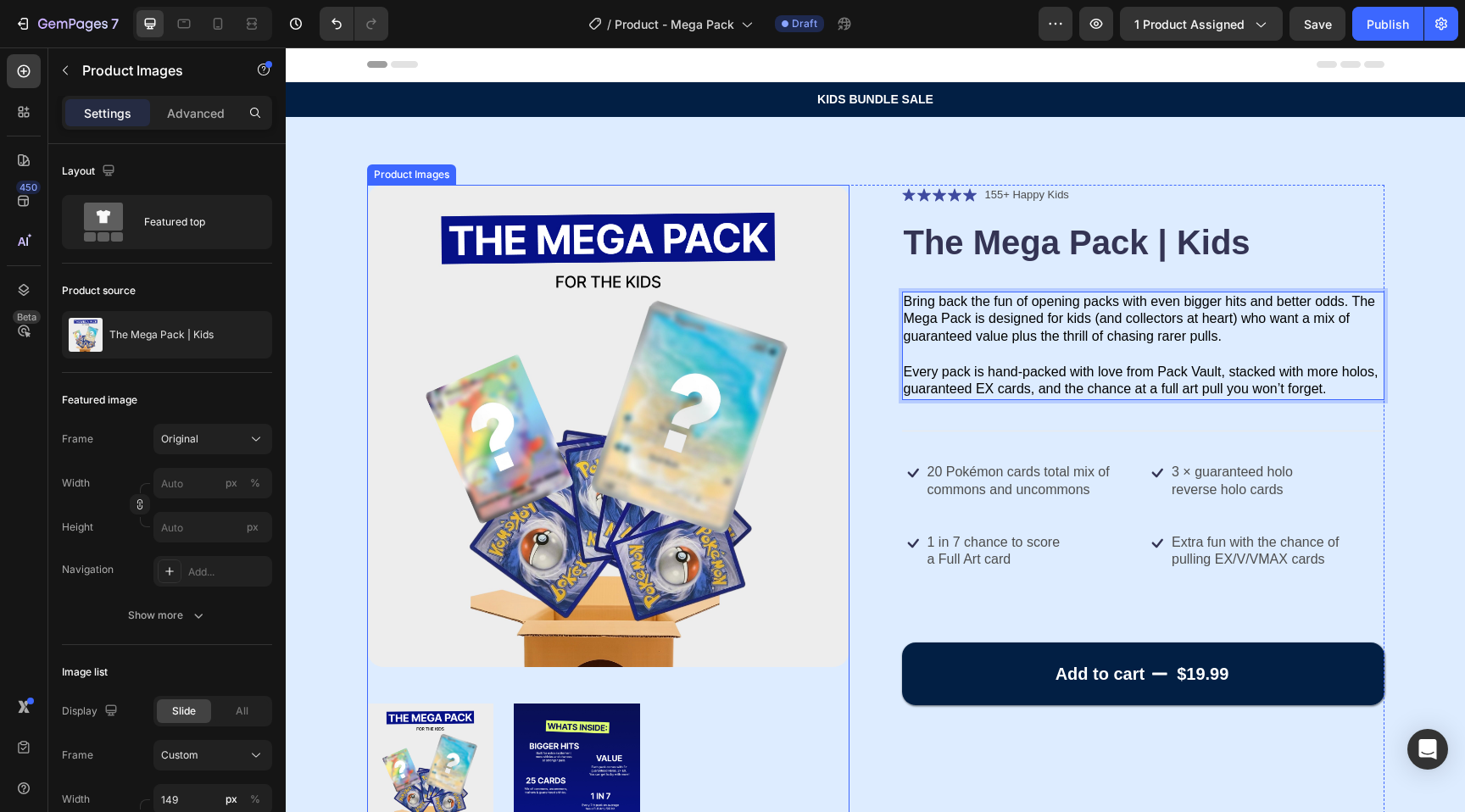
click at [542, 756] on img at bounding box center [576, 766] width 126 height 144
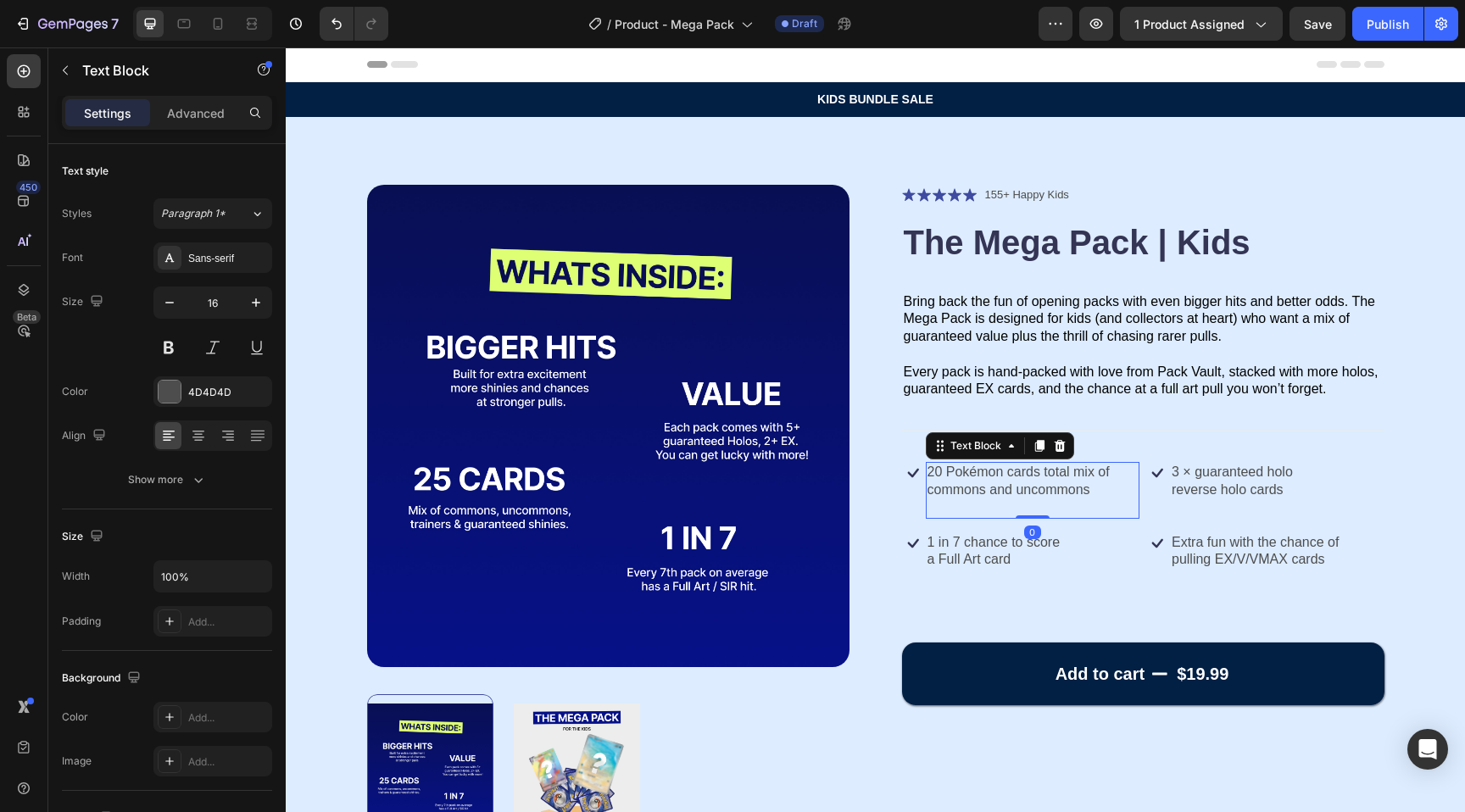
click at [937, 473] on p "20 Pokémon cards total mix of commons and uncommons" at bounding box center [1032, 481] width 211 height 36
click at [1014, 476] on p "25 Pokémon cards total mix of commons and uncommons" at bounding box center [1032, 481] width 211 height 36
click at [1019, 488] on p "25 Pokémon cards total mix of commons and uncommons" at bounding box center [1032, 481] width 211 height 36
click at [1075, 491] on p "25 Pokémon cards total mix of commons, uncommons" at bounding box center [1032, 481] width 211 height 36
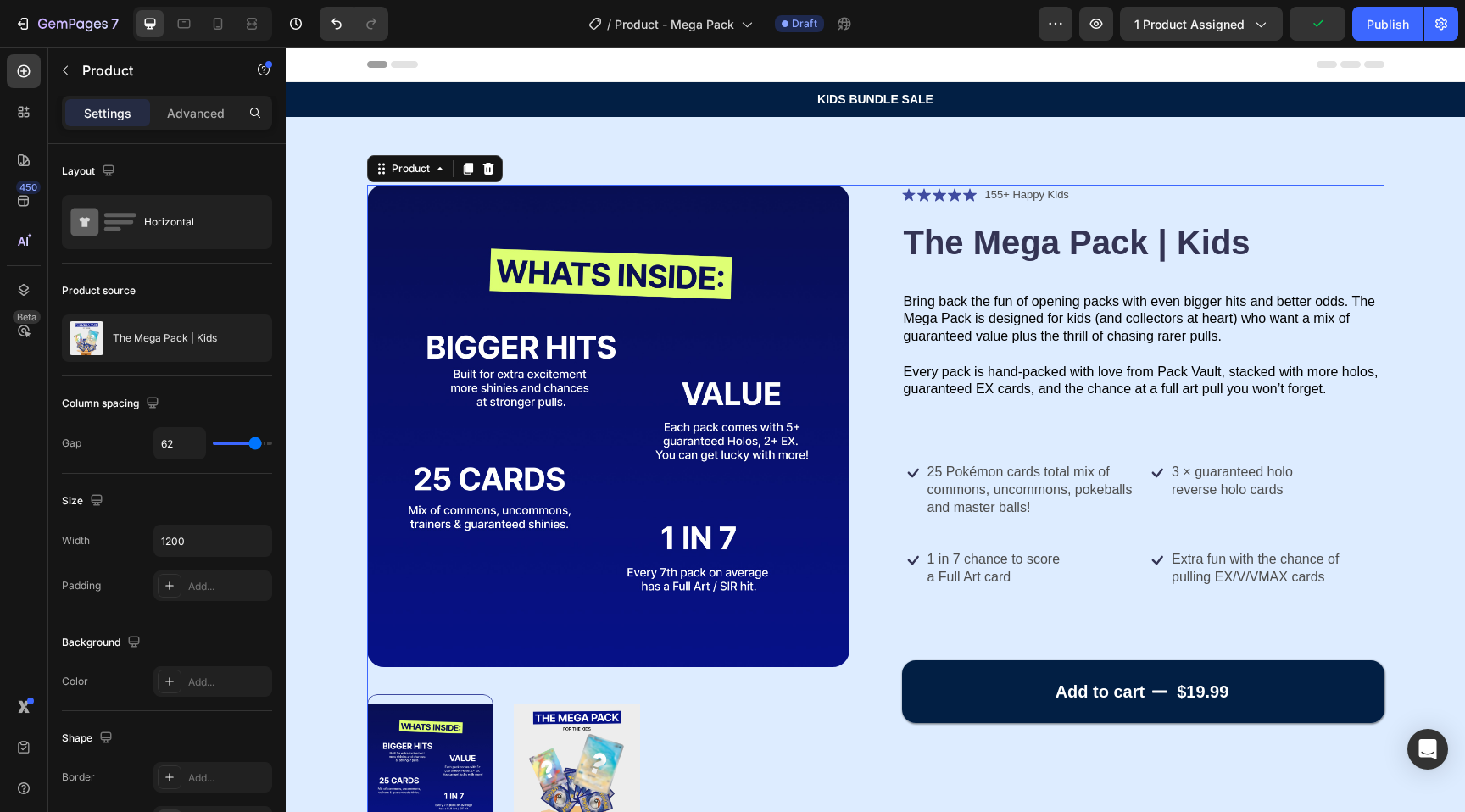
click at [907, 649] on div "Add to cart $19.99 Add to Cart" at bounding box center [1143, 677] width 483 height 90
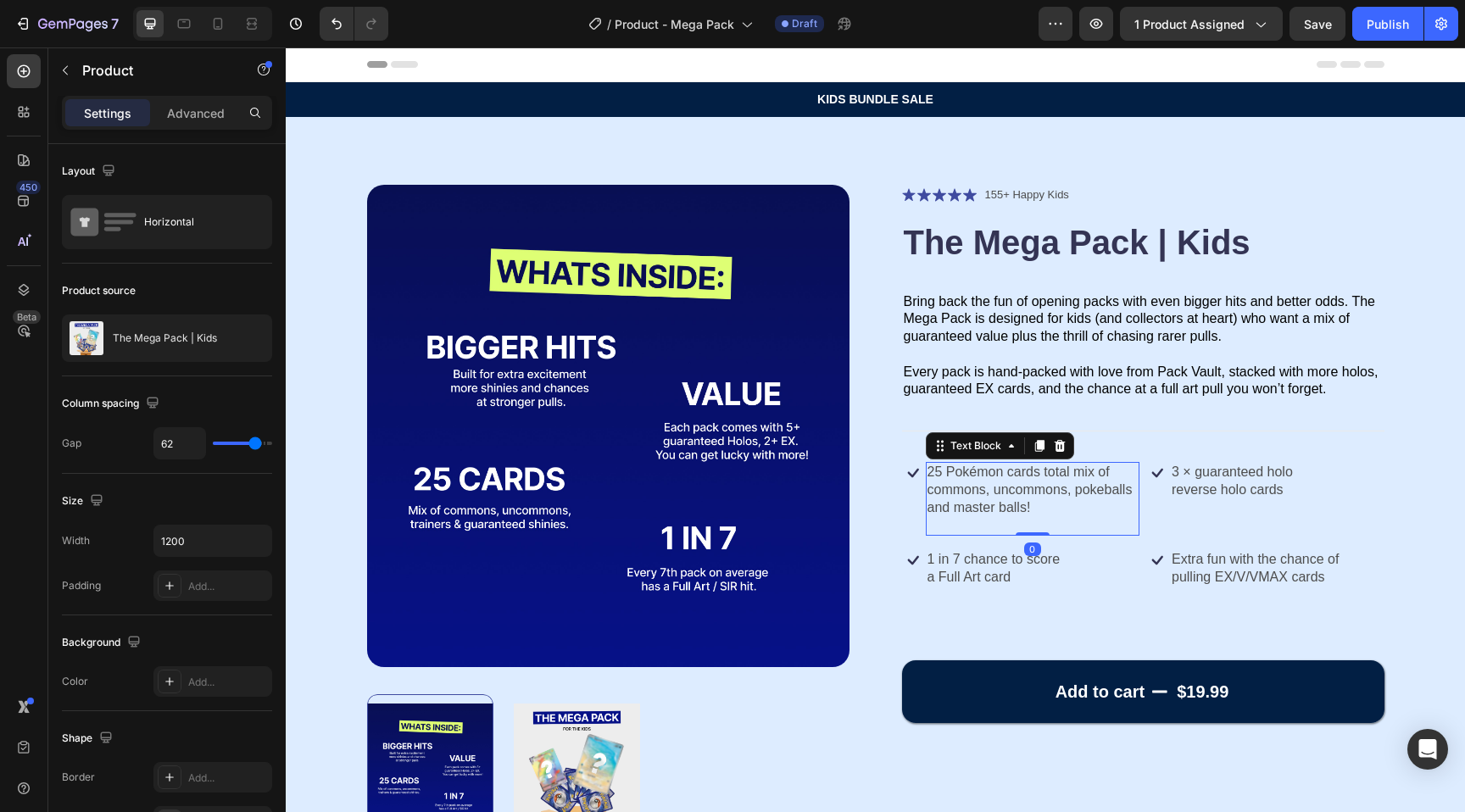
click at [1020, 504] on p "25 Pokémon cards total mix of commons, uncommons, pokeballs and master balls!" at bounding box center [1032, 489] width 211 height 53
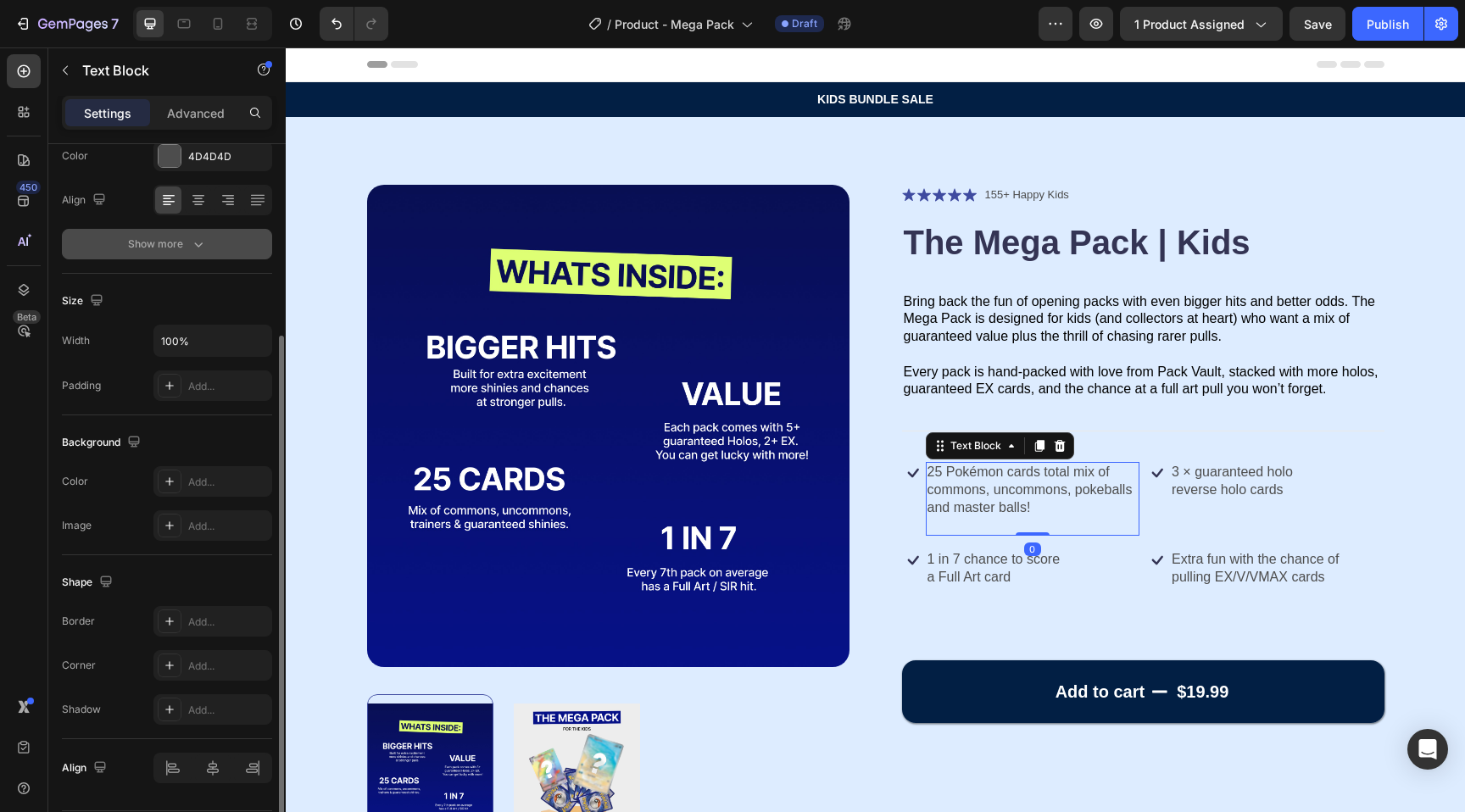
scroll to position [288, 0]
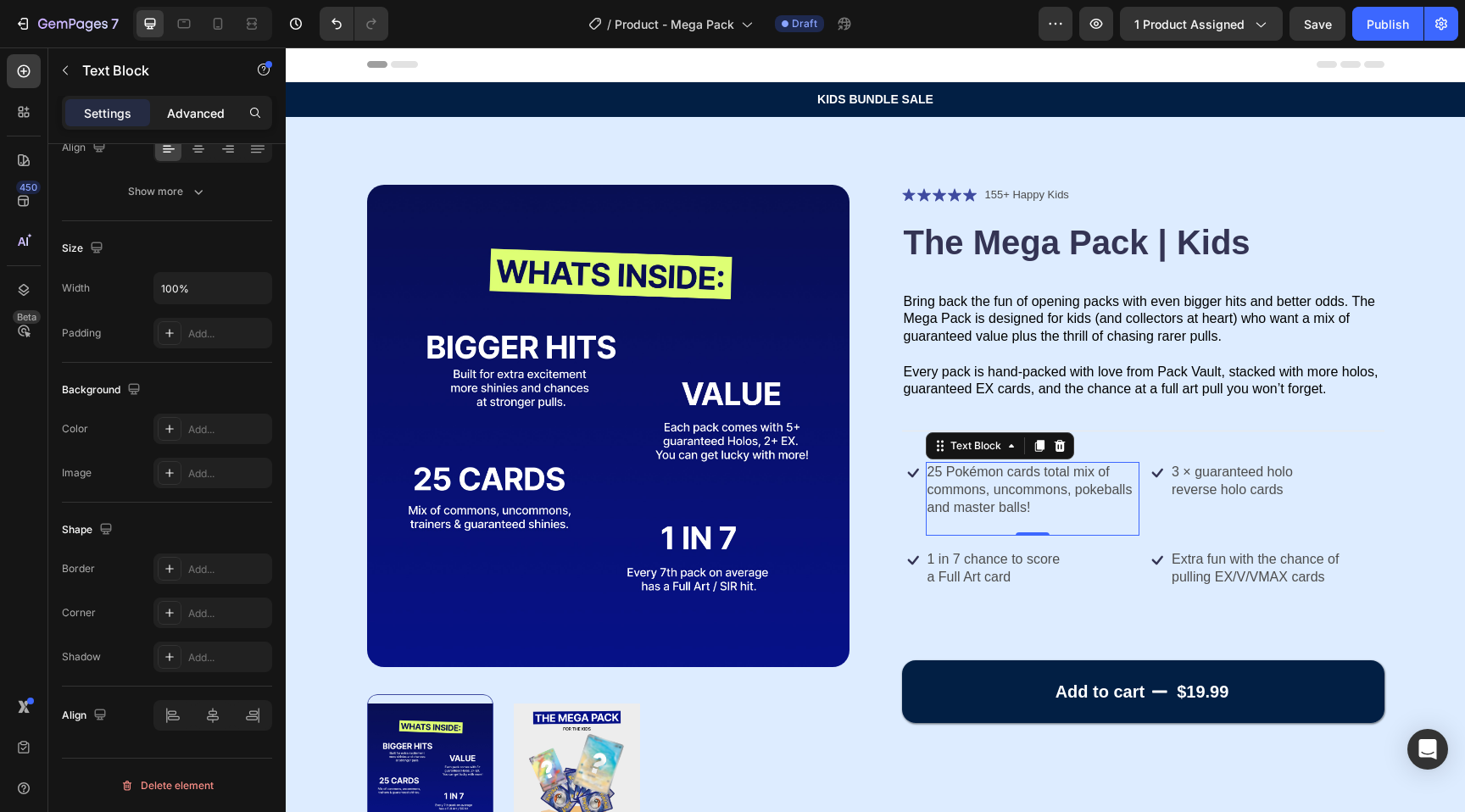
click at [195, 112] on p "Advanced" at bounding box center [196, 113] width 58 height 17
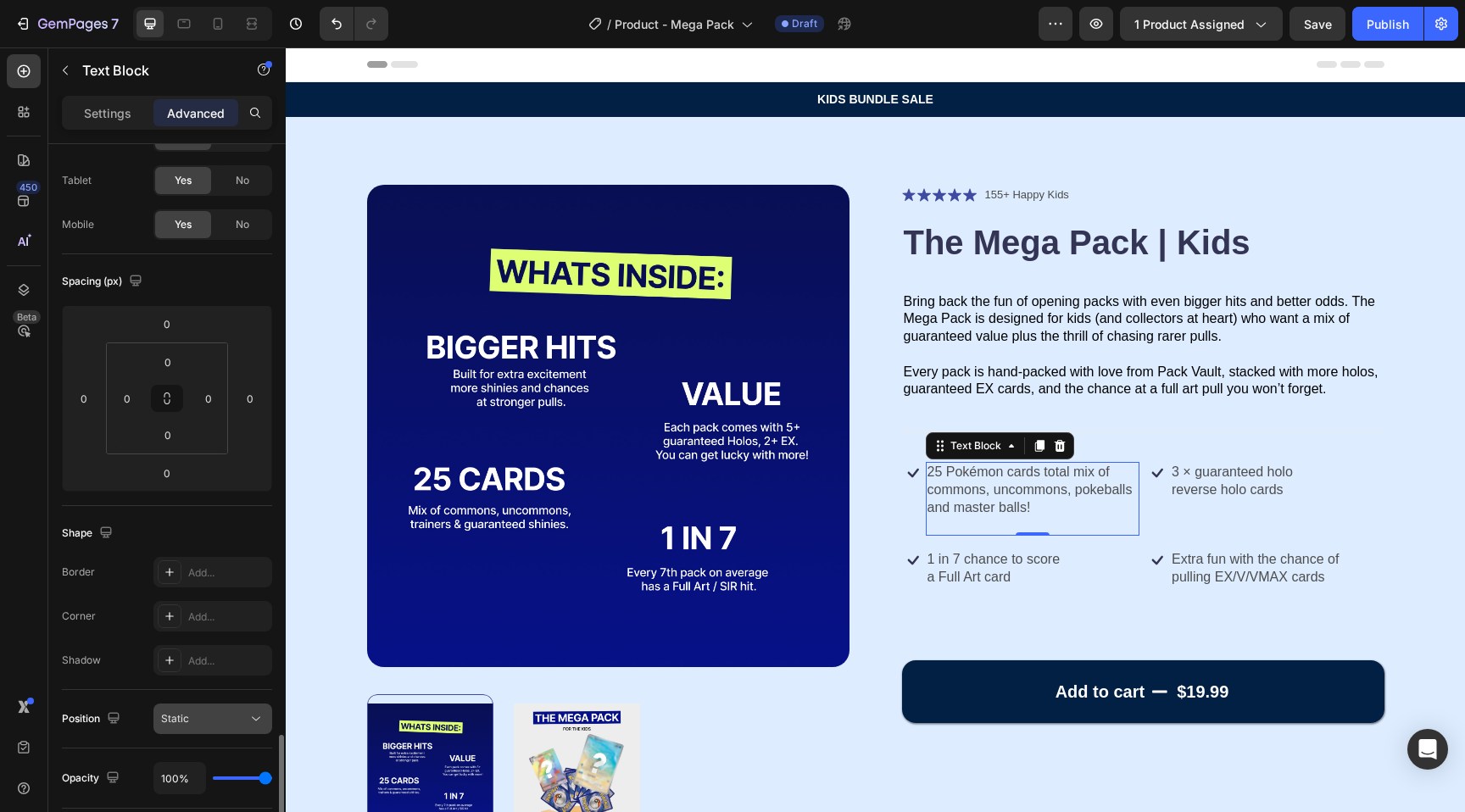
scroll to position [0, 0]
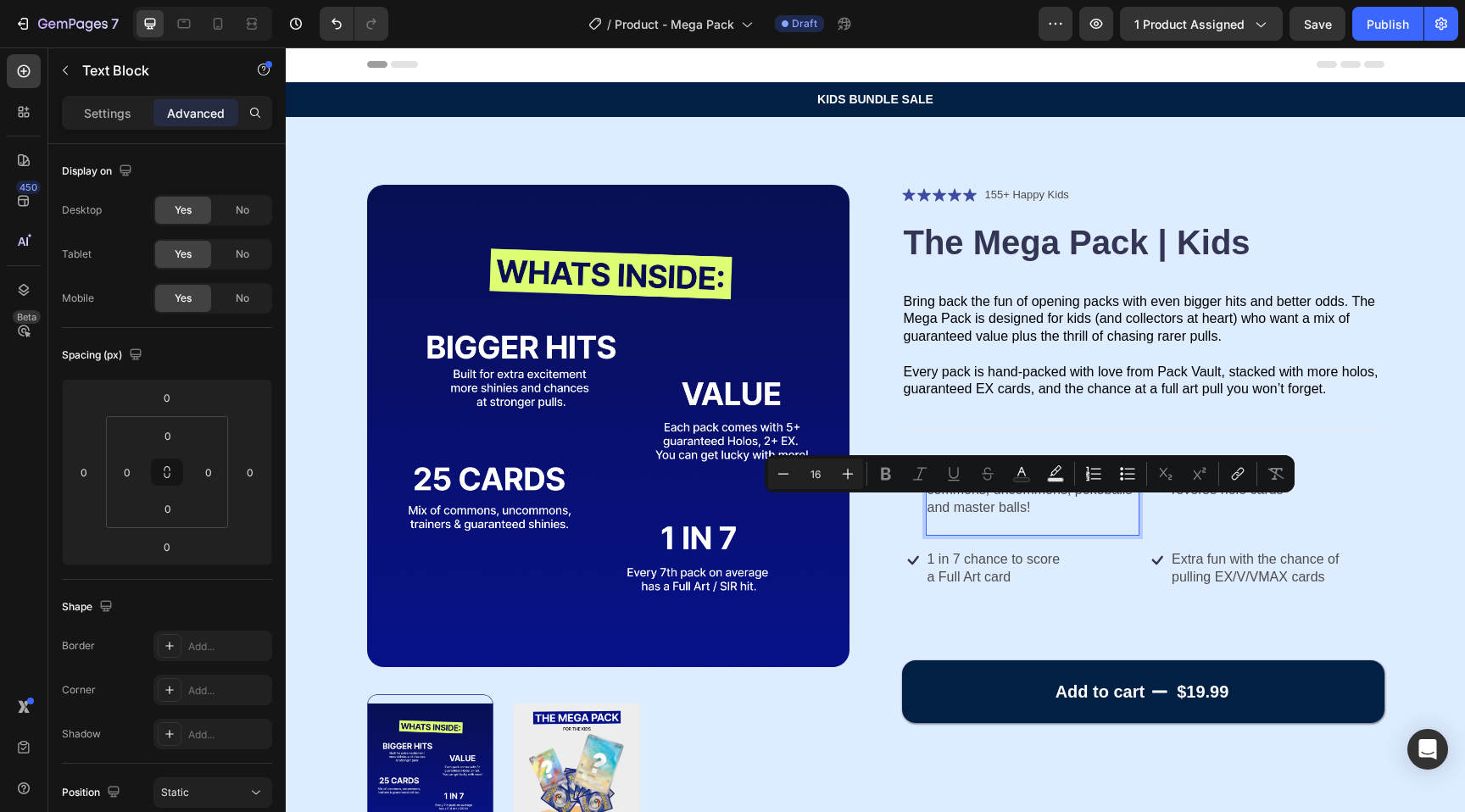
click at [1000, 517] on p "Rich Text Editor. Editing area: main" at bounding box center [1032, 526] width 211 height 17
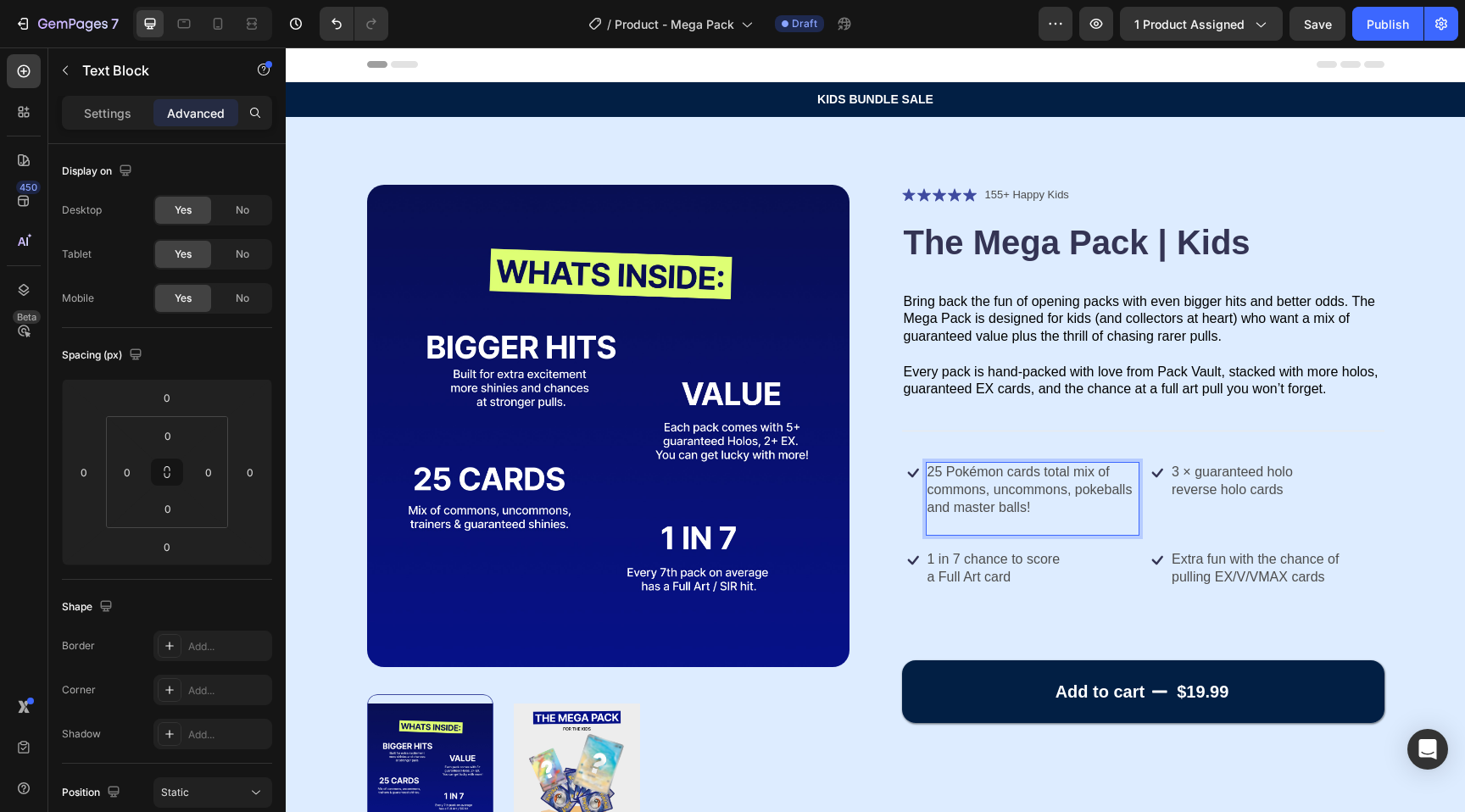
click at [1000, 517] on p "Rich Text Editor. Editing area: main" at bounding box center [1032, 526] width 211 height 17
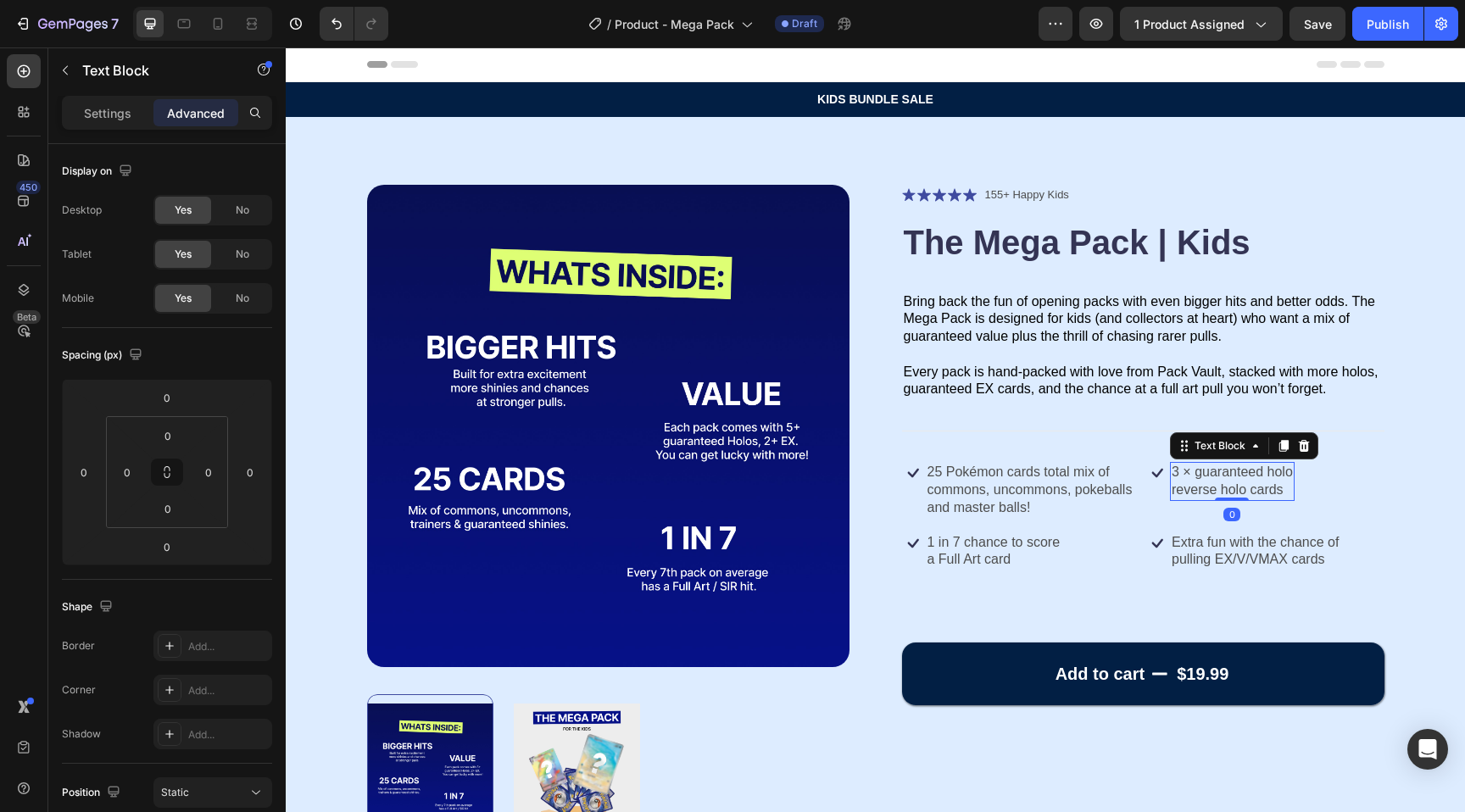
click at [1248, 478] on p "3 × guaranteed holo" at bounding box center [1233, 472] width 121 height 17
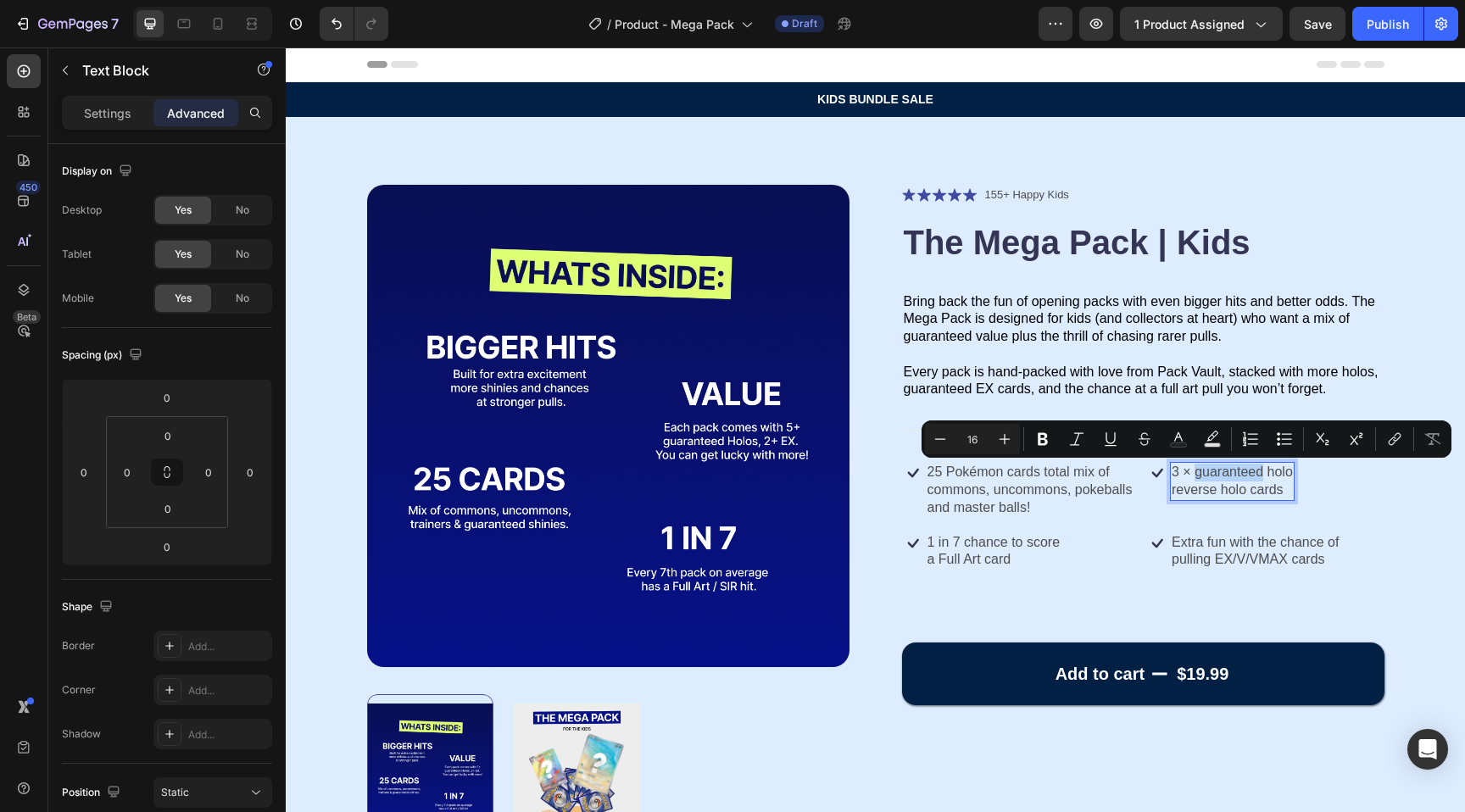
click at [1203, 479] on p "3 × guaranteed holo" at bounding box center [1233, 472] width 121 height 17
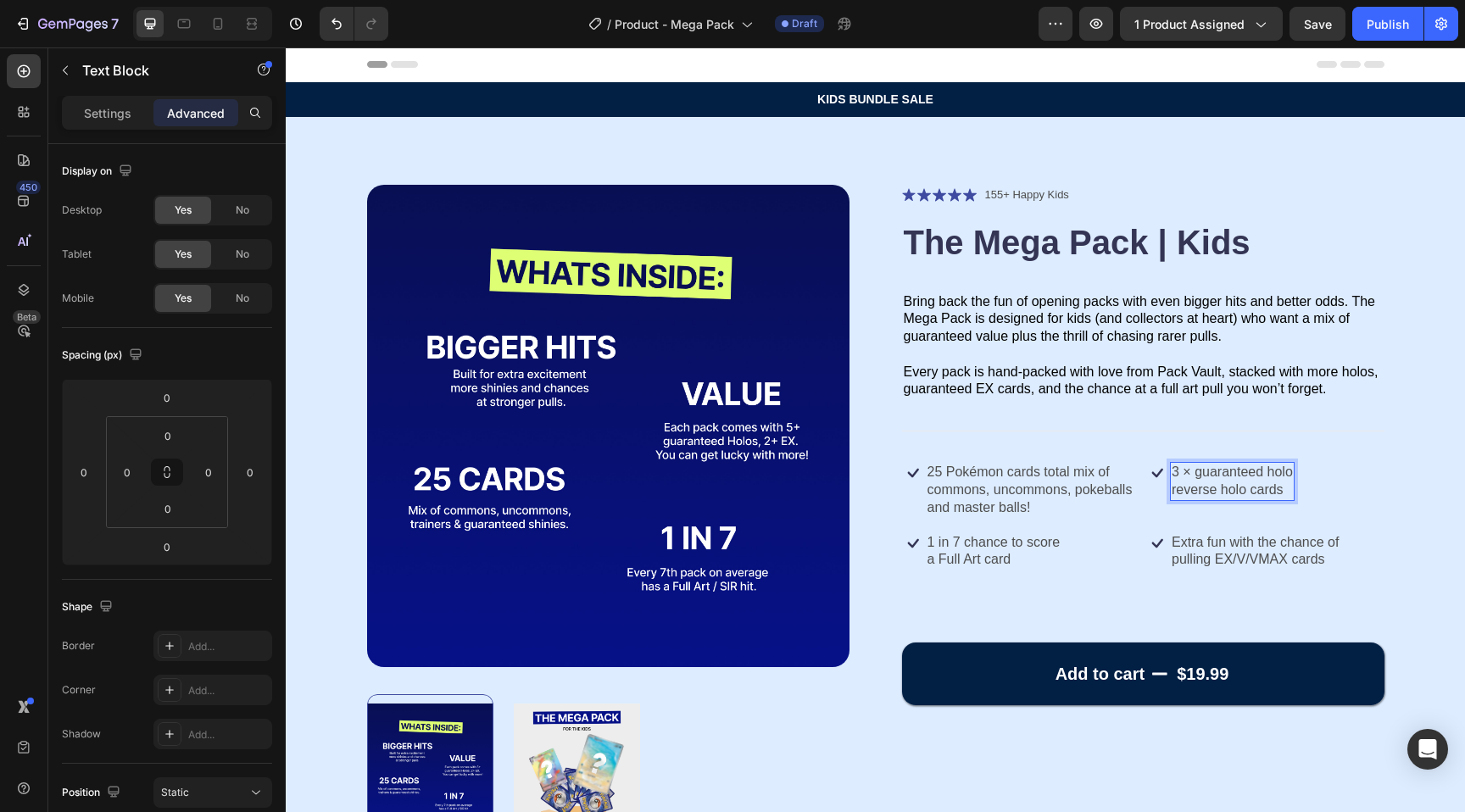
click at [1262, 472] on p "3 × guaranteed holo" at bounding box center [1233, 472] width 121 height 17
drag, startPoint x: 1289, startPoint y: 489, endPoint x: 1152, endPoint y: 460, distance: 140.0
click at [1152, 461] on div "Icon 3 × guaranteed holo reverse holo cards Text Block 0 Row" at bounding box center [1265, 481] width 238 height 39
click at [1323, 475] on div "2 × guaranteed EX cards" at bounding box center [1246, 472] width 153 height 21
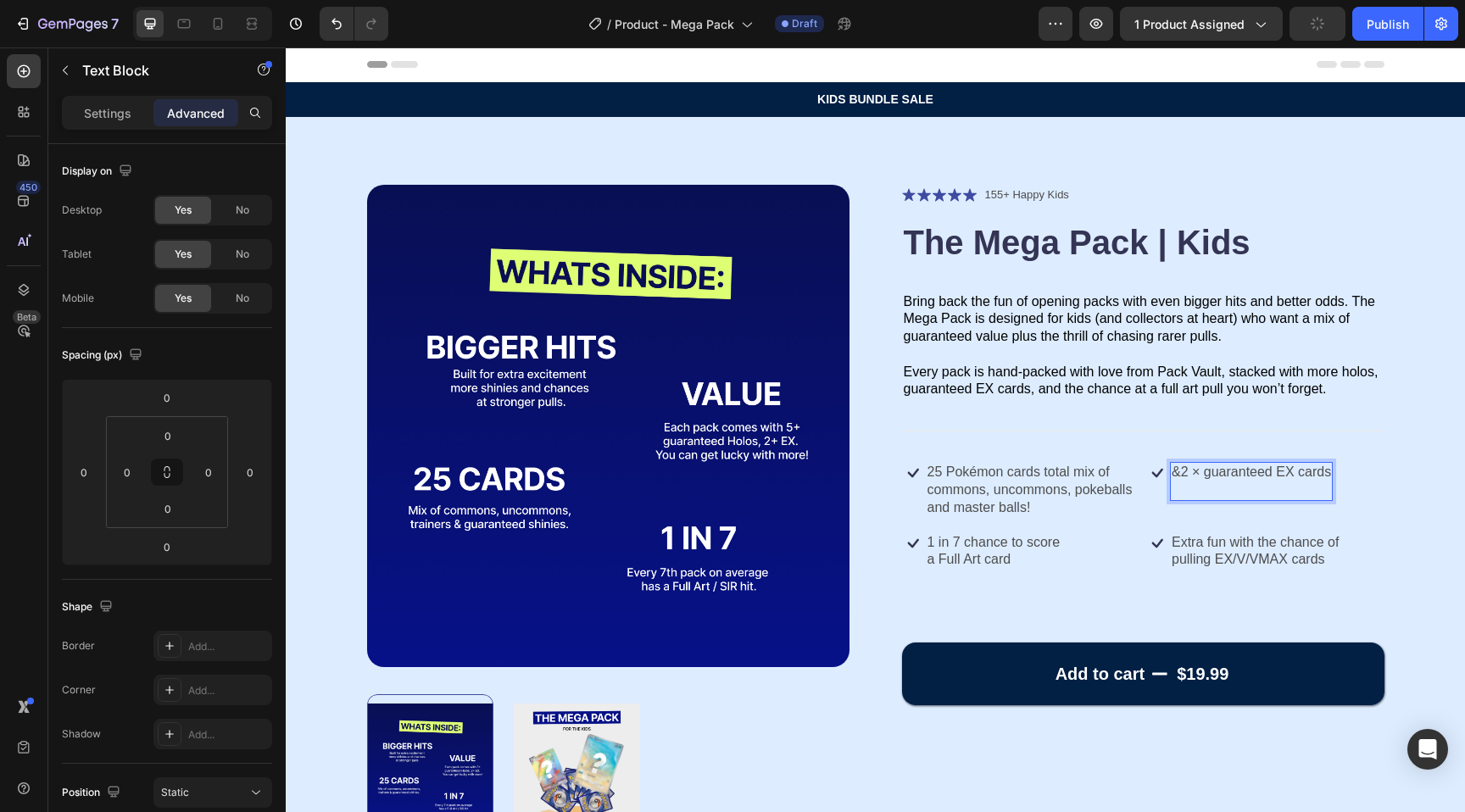
click at [1323, 475] on p "&2 × guaranteed EX cards" at bounding box center [1251, 472] width 159 height 17
click at [1400, 476] on div "Product Images Icon Icon Icon Icon Icon Icon List 155+ Happy Kids Text Block Ro…" at bounding box center [875, 519] width 1180 height 806
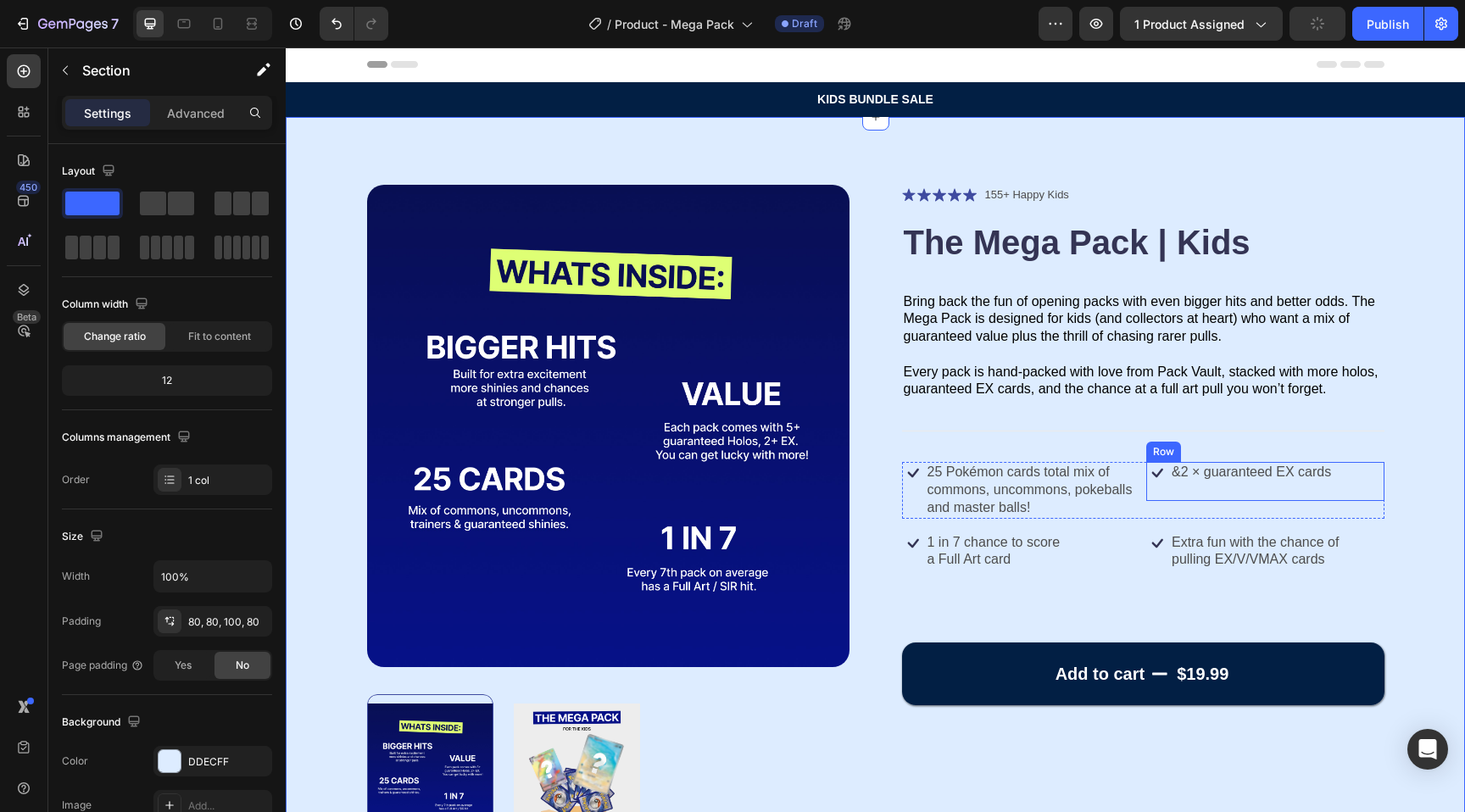
click at [1317, 472] on p "&2 × guaranteed EX cards" at bounding box center [1251, 472] width 159 height 17
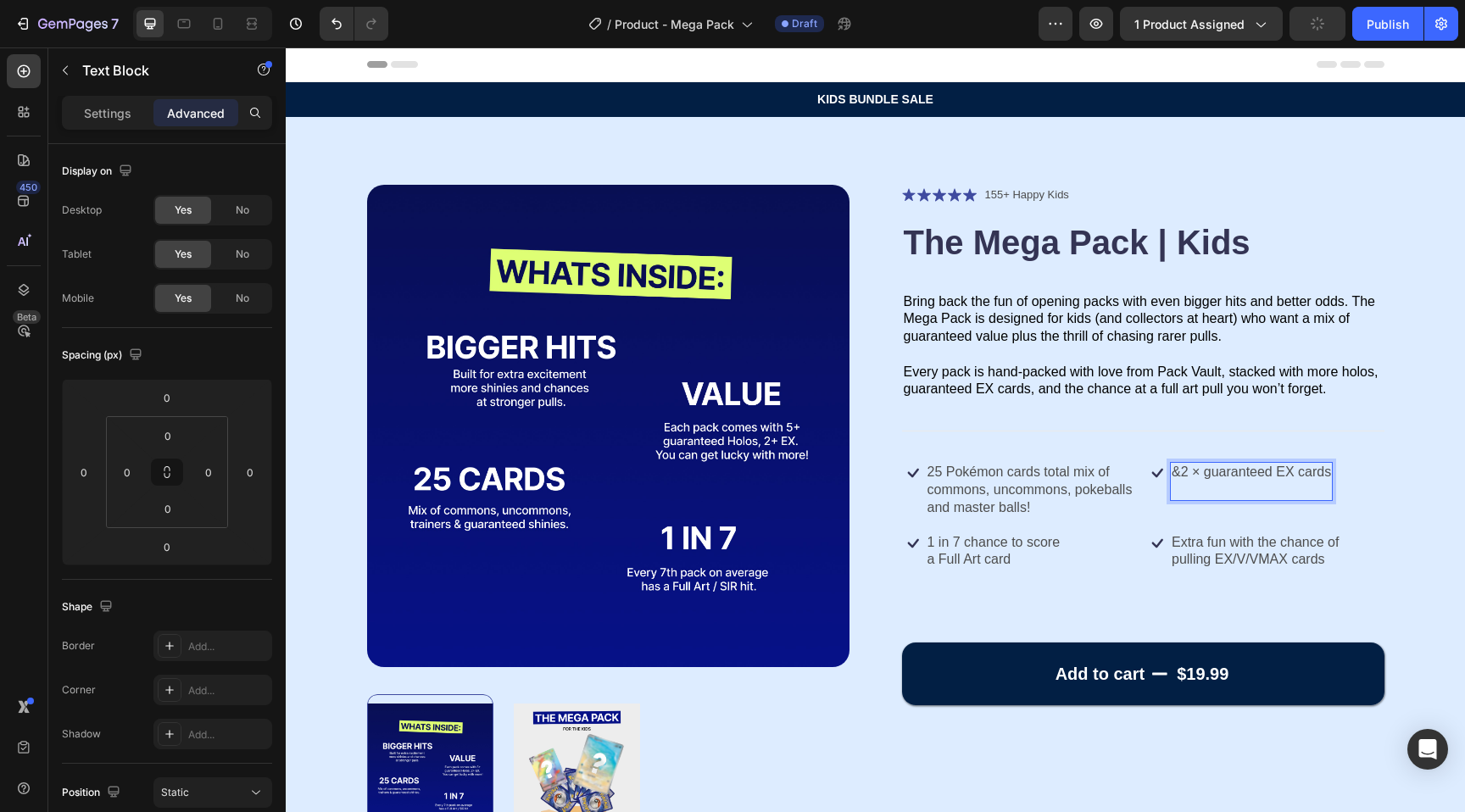
click at [1334, 474] on div "Icon &2 × guaranteed EX cards Text Block 0 Row" at bounding box center [1265, 481] width 238 height 39
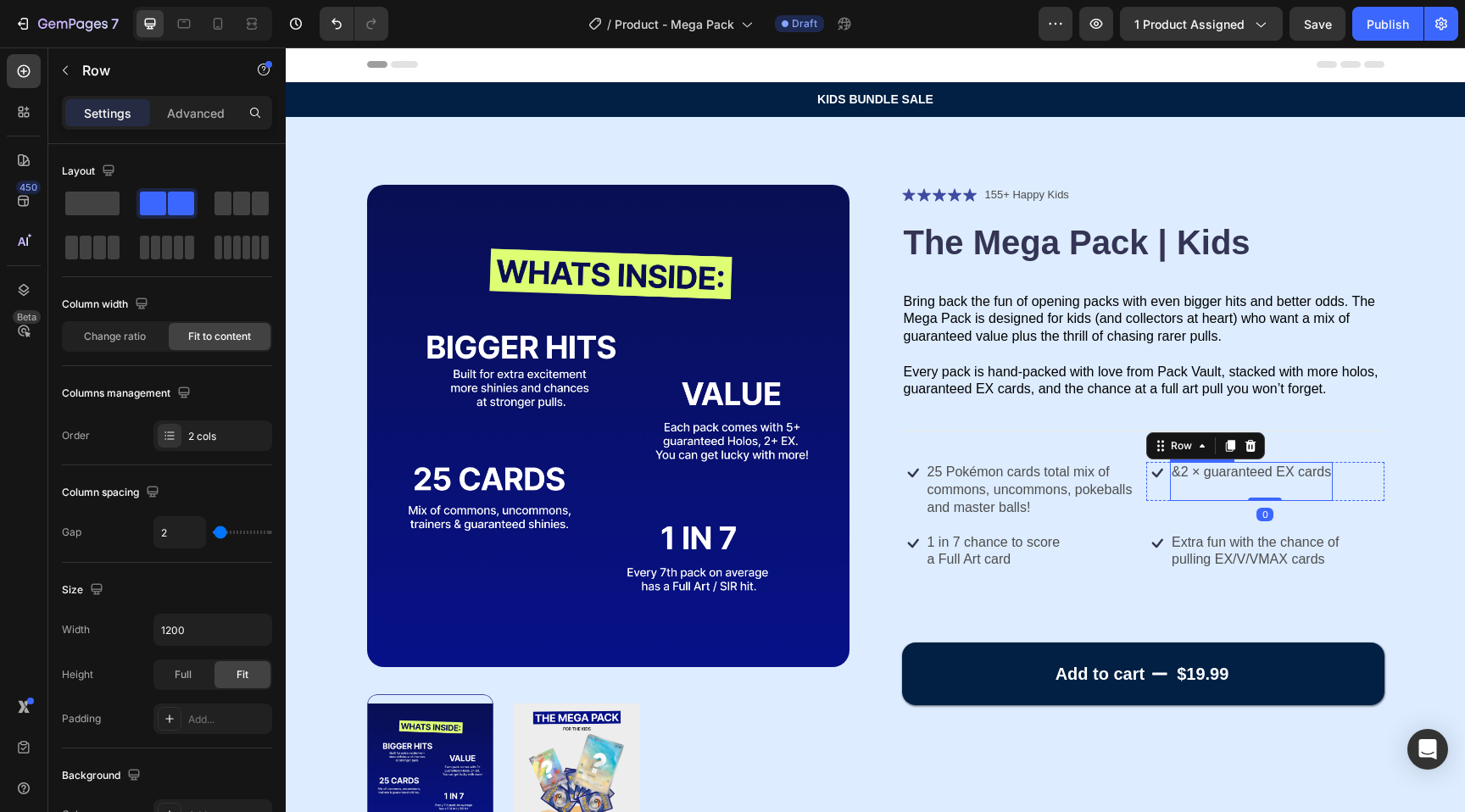
click at [1332, 474] on div "&2 × guaranteed EX cards" at bounding box center [1251, 481] width 163 height 39
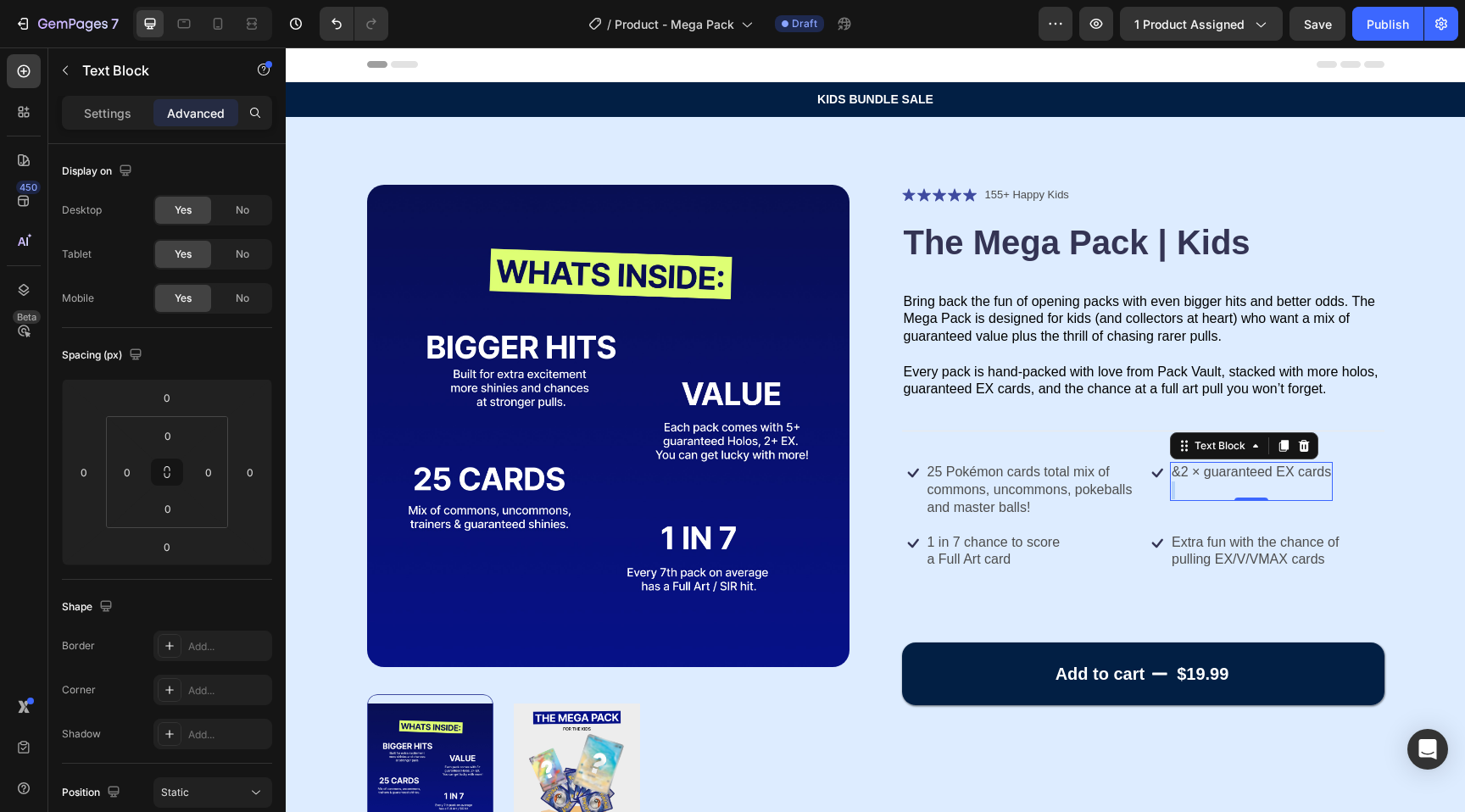
click at [1328, 474] on p "&2 × guaranteed EX cards" at bounding box center [1251, 472] width 159 height 17
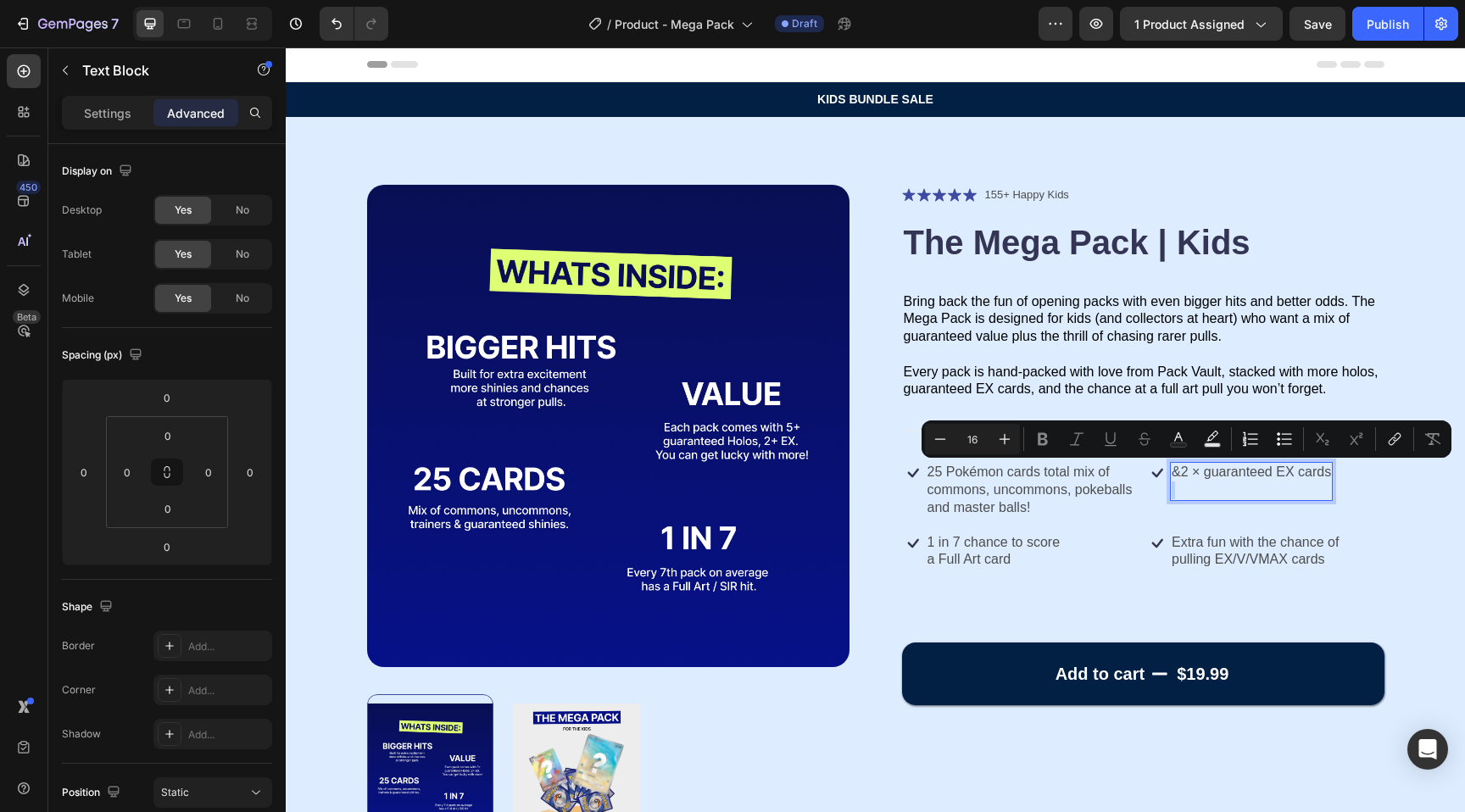
click at [1328, 474] on p "&2 × guaranteed EX cards" at bounding box center [1251, 472] width 159 height 17
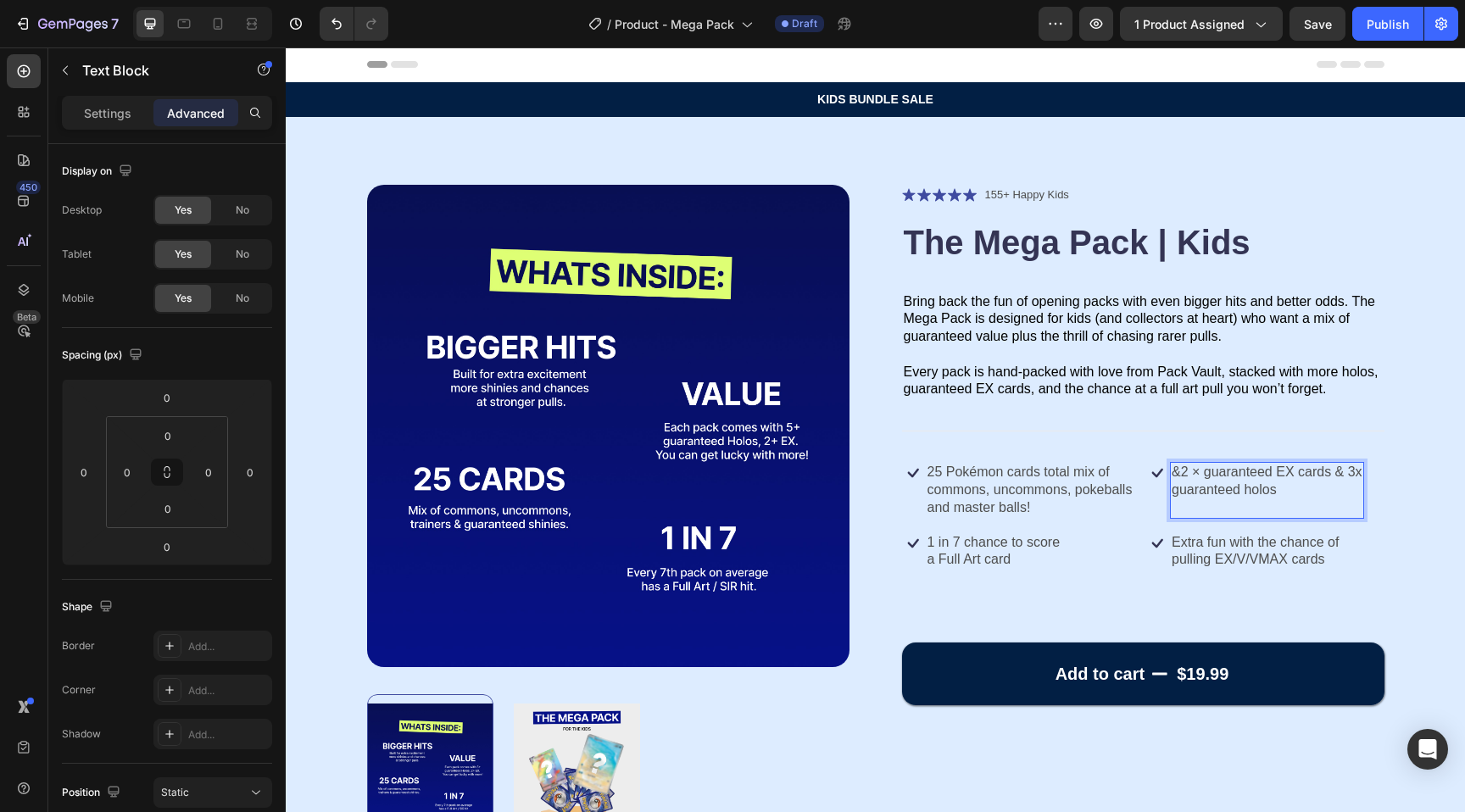
click at [1354, 471] on p "&2 × guaranteed EX cards & 3x" at bounding box center [1267, 472] width 191 height 17
click at [1349, 472] on p "&2 × guaranteed EX cards & 3x" at bounding box center [1267, 472] width 191 height 17
click at [1149, 310] on p "Bring back the fun of opening packs with even bigger hits and better odds. The …" at bounding box center [1143, 319] width 479 height 53
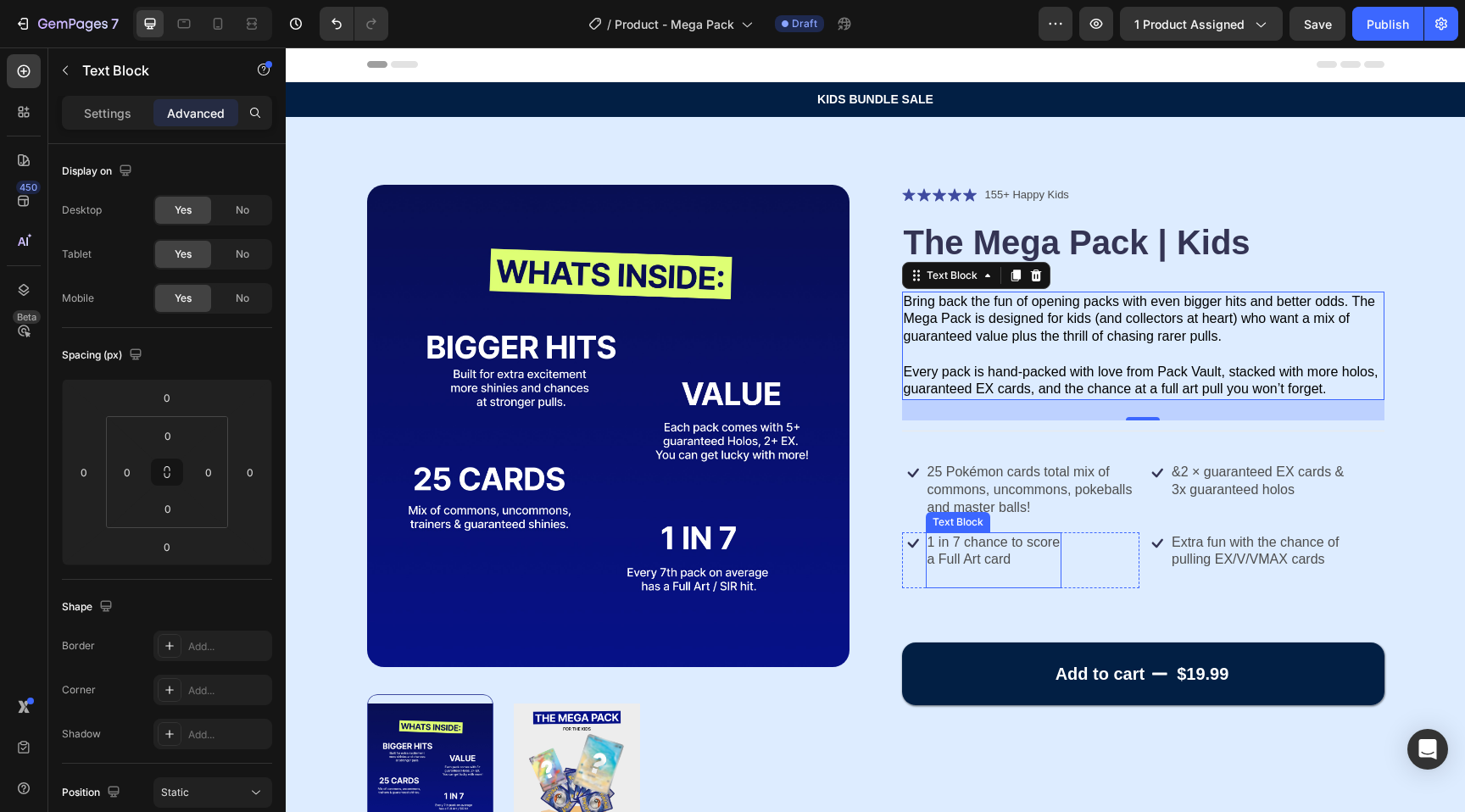
click at [1020, 552] on p "a Full Art card" at bounding box center [994, 560] width 133 height 17
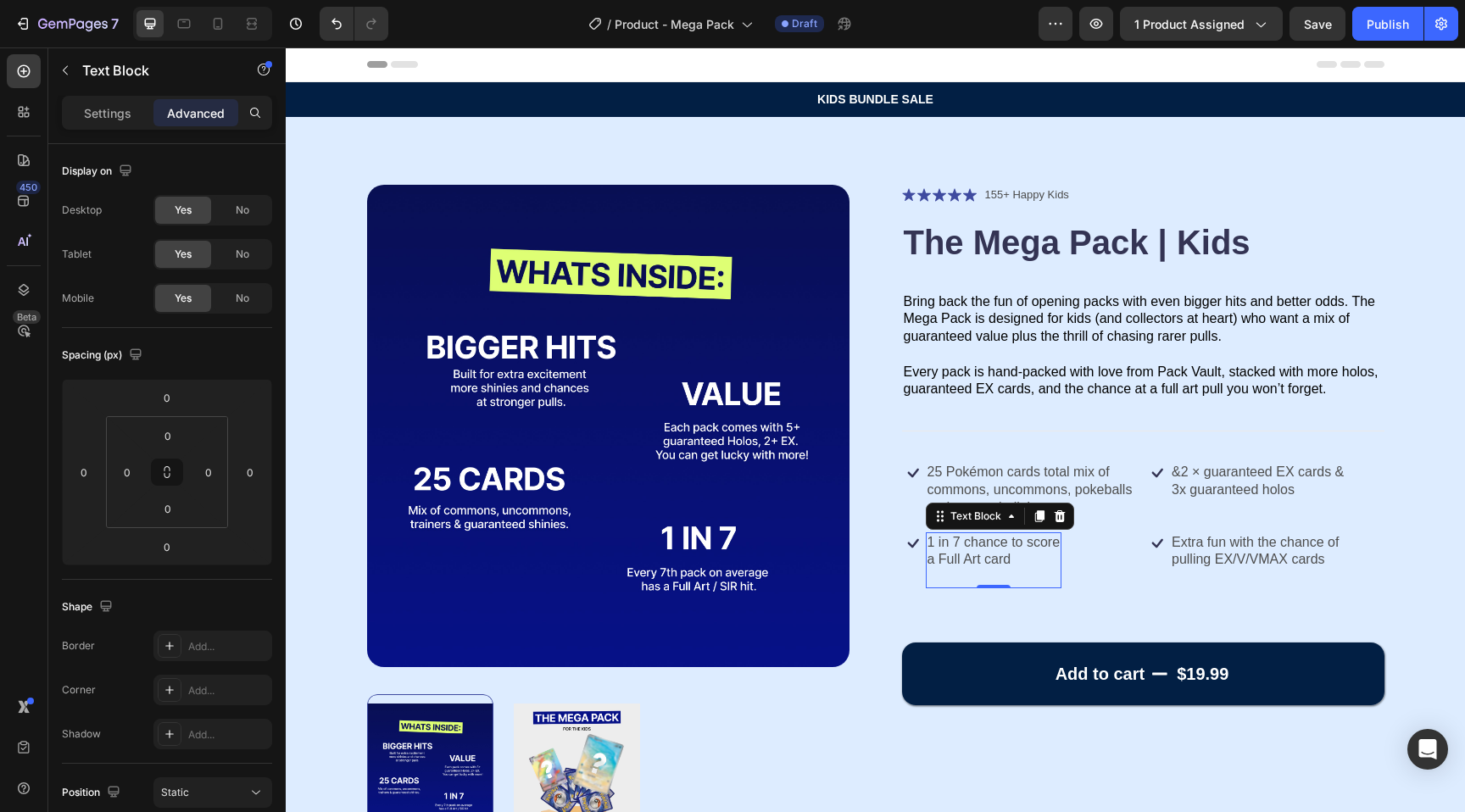
click at [1020, 552] on p "a Full Art card" at bounding box center [994, 560] width 133 height 17
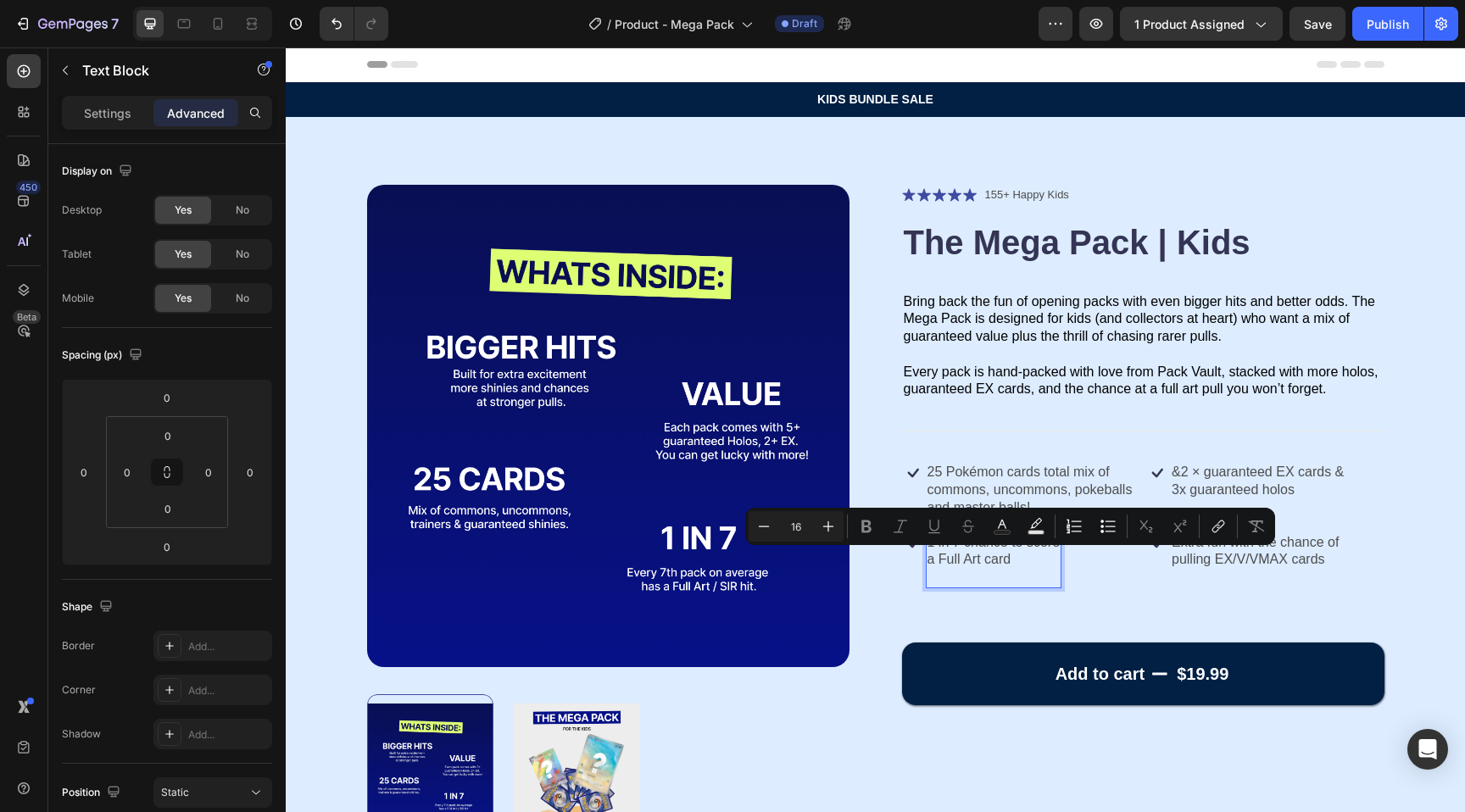
click at [1037, 555] on p "a Full Art card" at bounding box center [994, 560] width 133 height 17
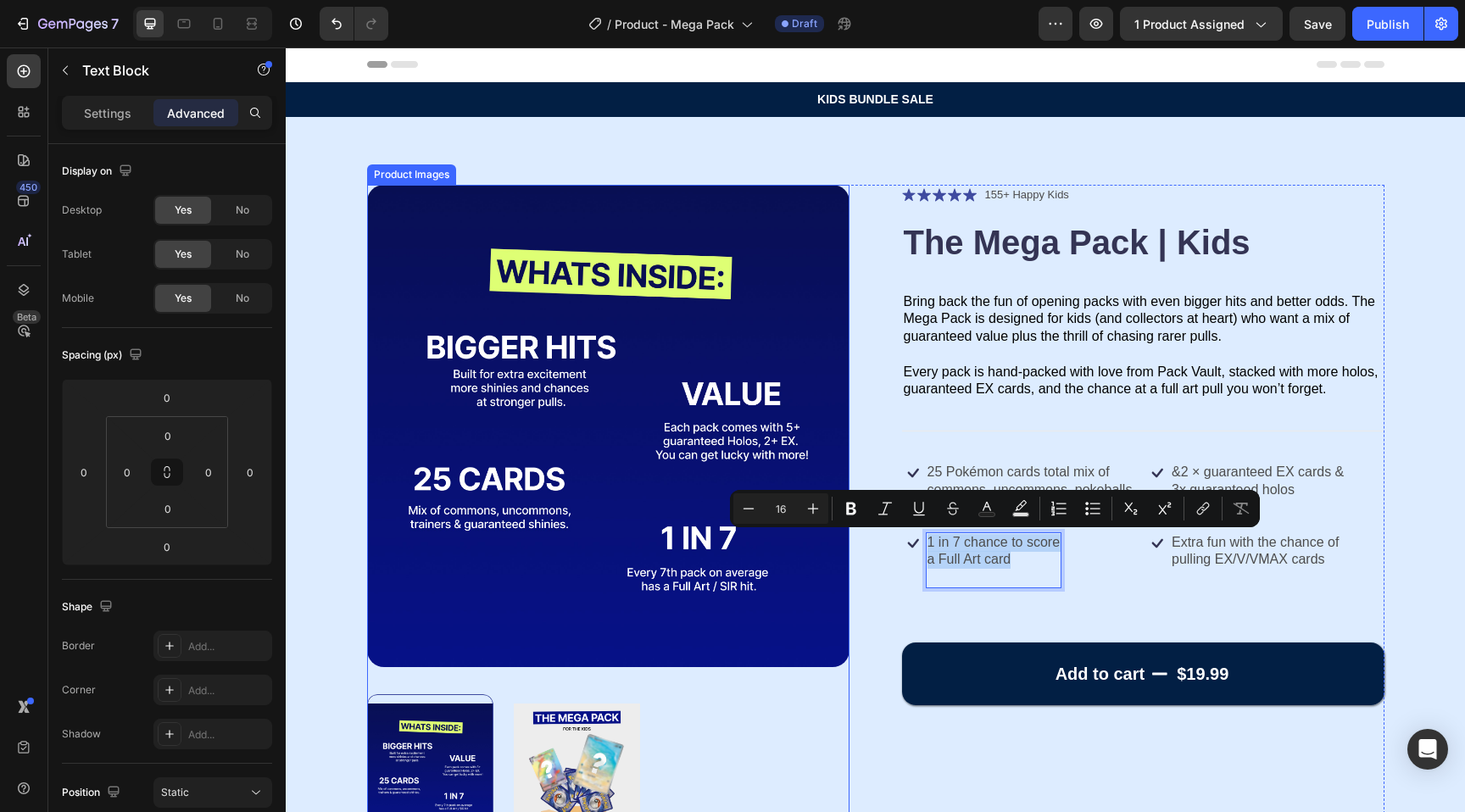
drag, startPoint x: 1025, startPoint y: 559, endPoint x: 839, endPoint y: 507, distance: 193.1
click at [839, 507] on div "Product Images Icon Icon Icon Icon Icon Icon List 155+ Happy Kids Text Block Ro…" at bounding box center [876, 511] width 1018 height 654
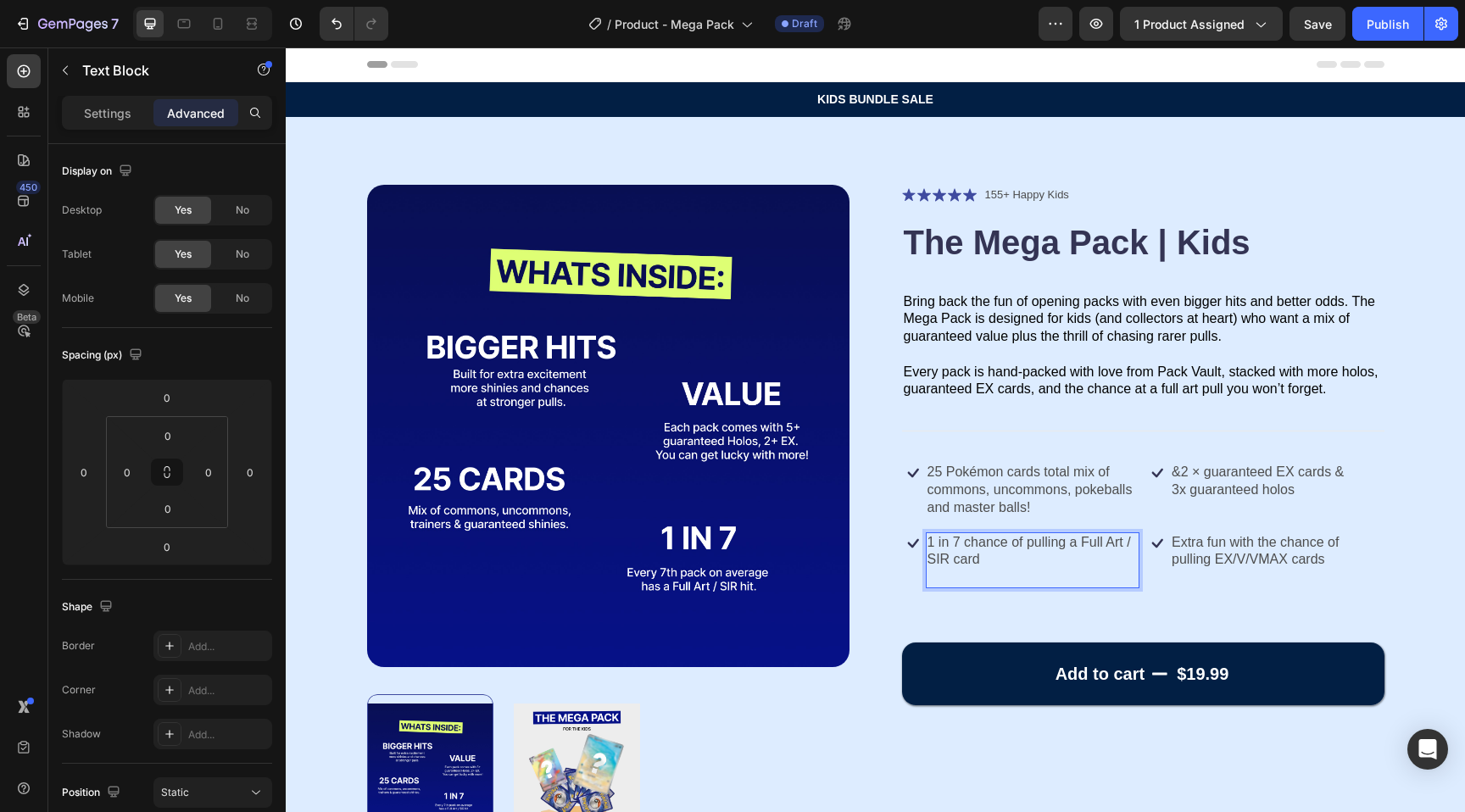
click at [1070, 541] on p "1 in 7 chance of pulling a Full Art / SIR card" at bounding box center [1032, 551] width 211 height 36
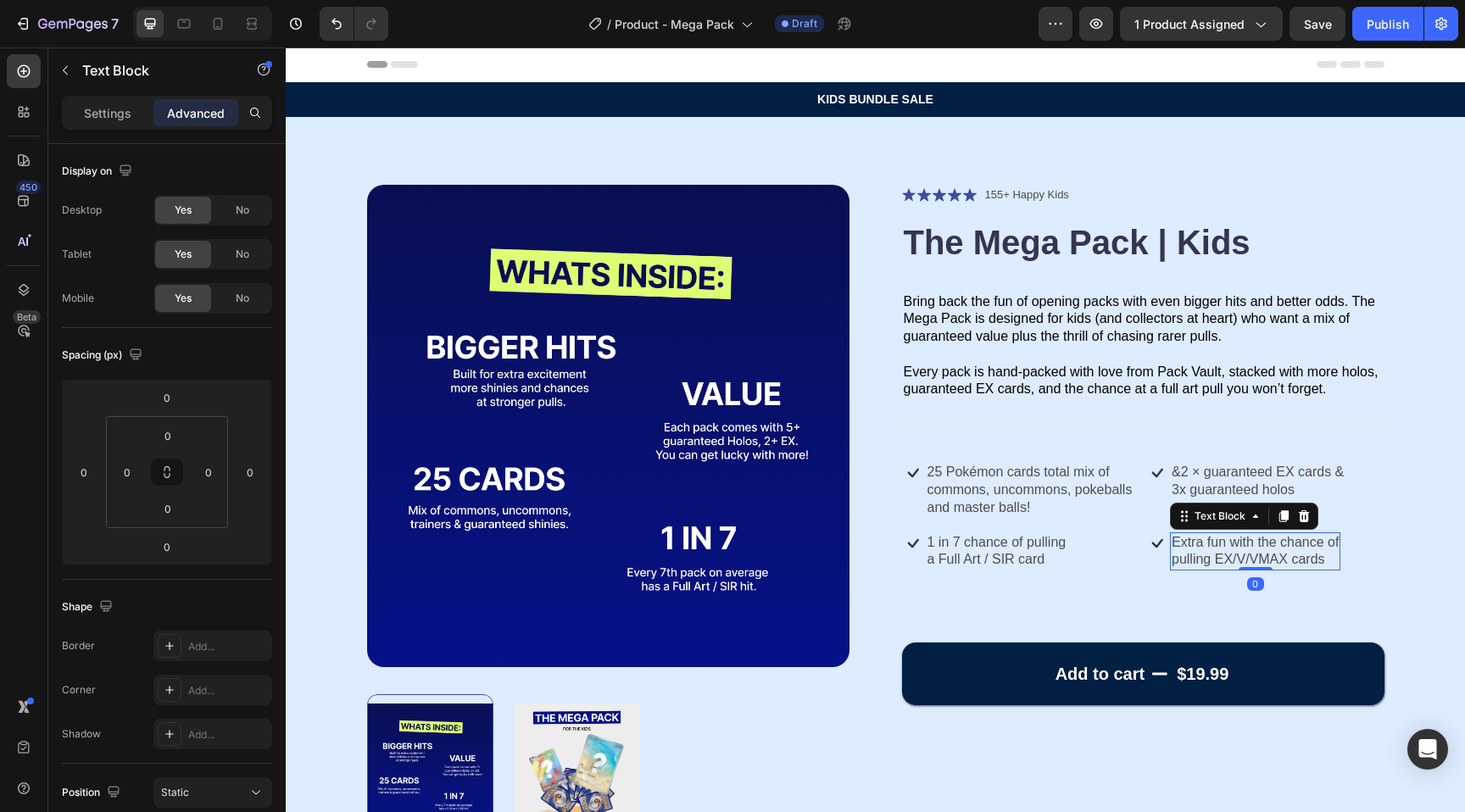
click at [1225, 554] on p "pulling EX/V/VMAX cards" at bounding box center [1255, 560] width 167 height 17
click at [1228, 552] on p "pulling EX/V/VMAX cards" at bounding box center [1255, 560] width 167 height 17
click at [1229, 557] on p "pulling EX/V/VMAX cards" at bounding box center [1255, 560] width 167 height 17
click at [1232, 556] on p "pulling EX/V/VMAX cards" at bounding box center [1255, 560] width 167 height 17
click at [1222, 560] on p "pulling /V/VMAX cards" at bounding box center [1255, 560] width 167 height 17
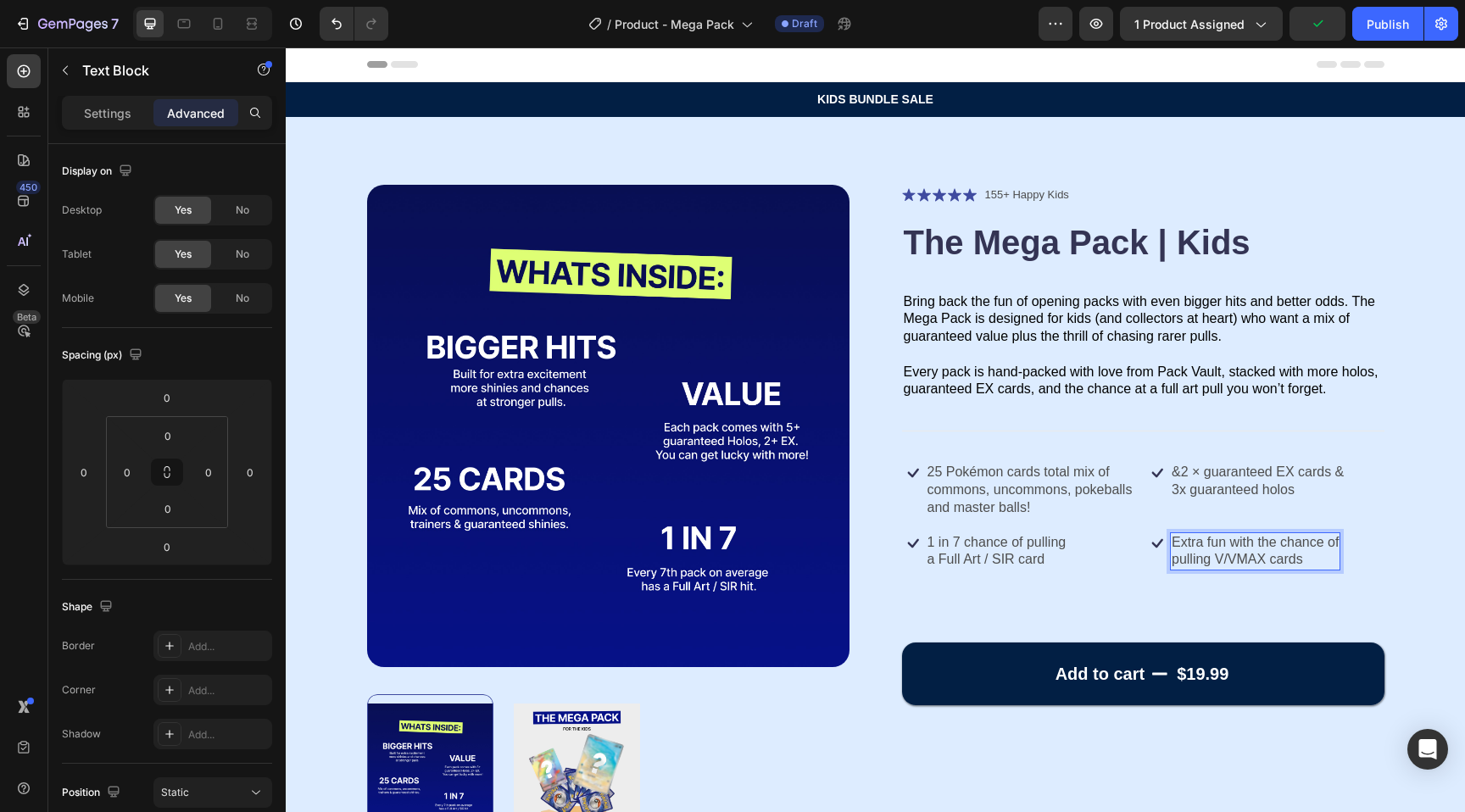
click at [1262, 560] on p "pulling V/VMAX cards" at bounding box center [1255, 560] width 167 height 17
click at [1323, 564] on p "pulling V/VMAX/ cards" at bounding box center [1255, 560] width 167 height 17
click at [1323, 563] on p "Extra fun with the chance ofpulling V/VMAX/ card" at bounding box center [1277, 551] width 211 height 36
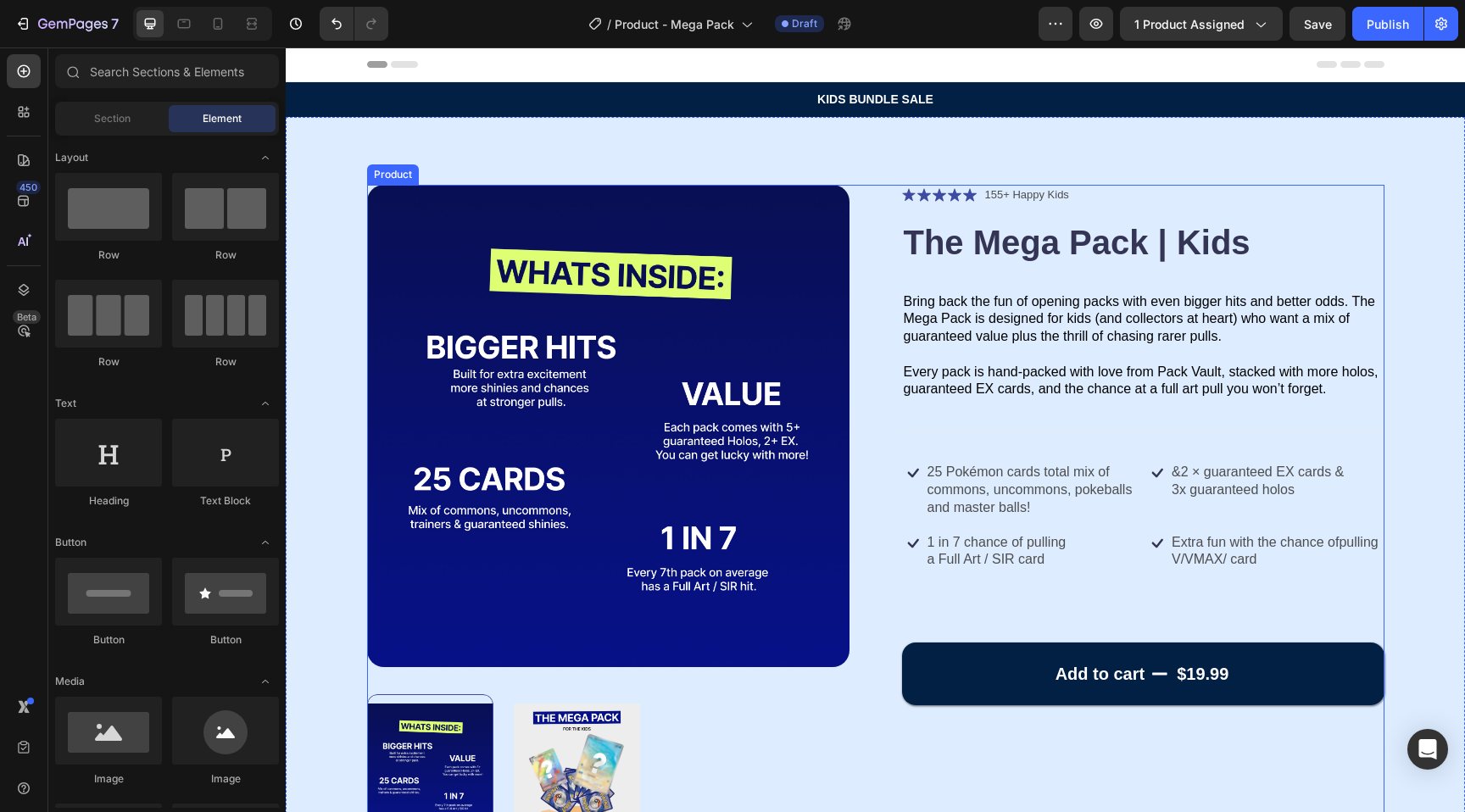
click at [1321, 613] on div "Icon Icon Icon Icon Icon Icon List 155+ Happy Kids Text Block Row The Mega Pack…" at bounding box center [1143, 511] width 483 height 654
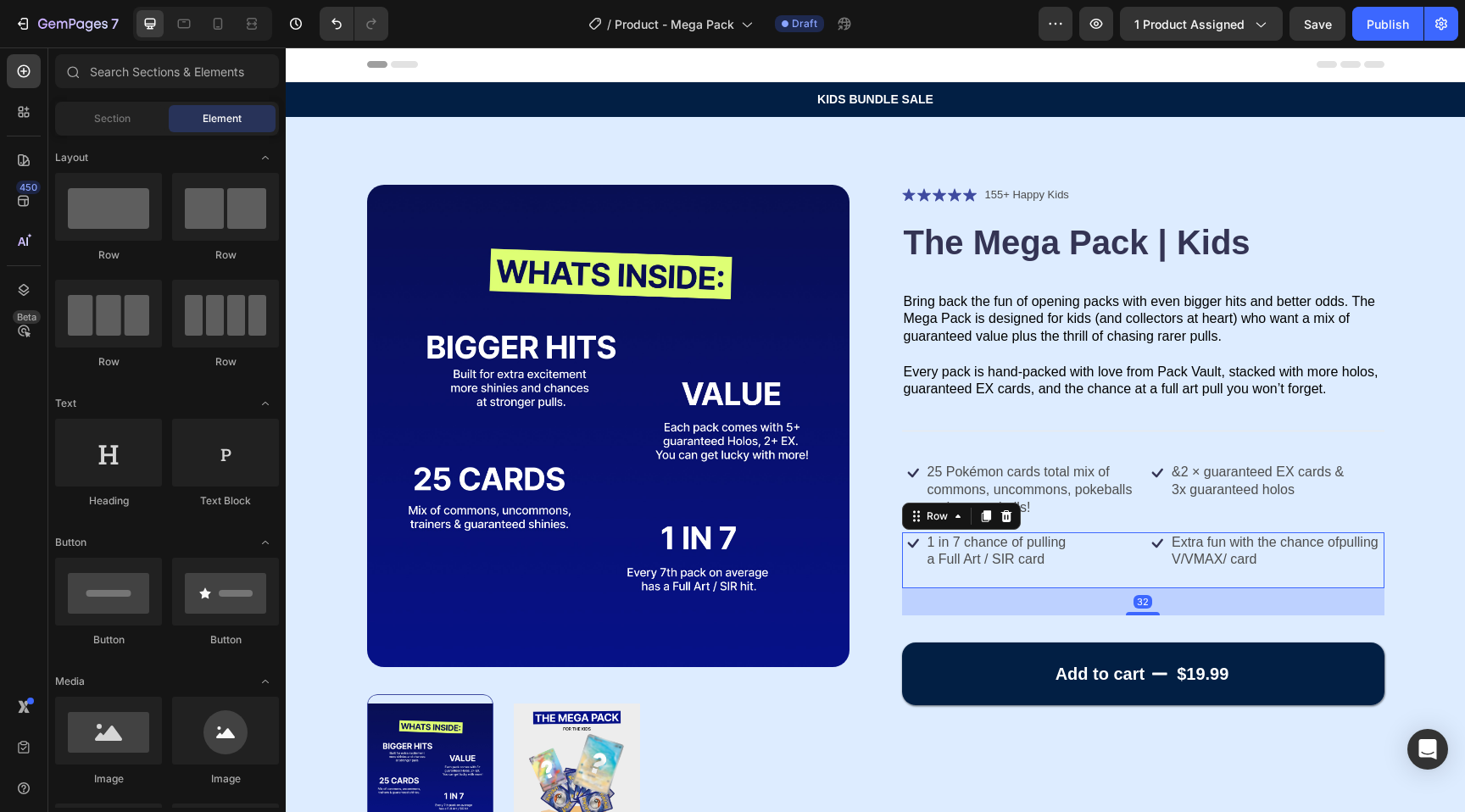
click at [1273, 572] on div "Icon Extra fun with the chance ofpulling V/VMAX/ card Text Block Row" at bounding box center [1265, 560] width 238 height 56
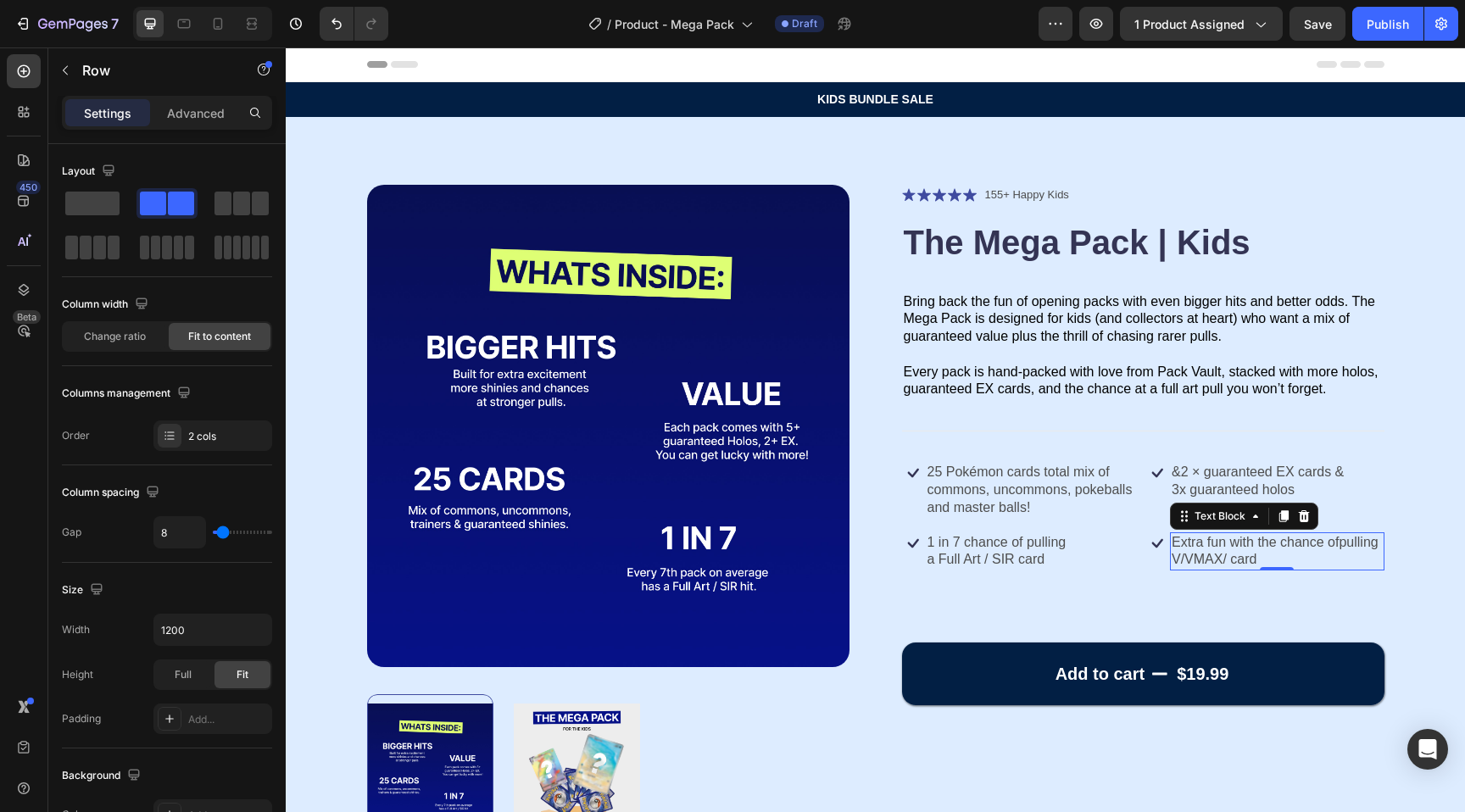
click at [1258, 559] on p "Extra fun with the chance ofpulling V/VMAX/ card" at bounding box center [1277, 551] width 211 height 36
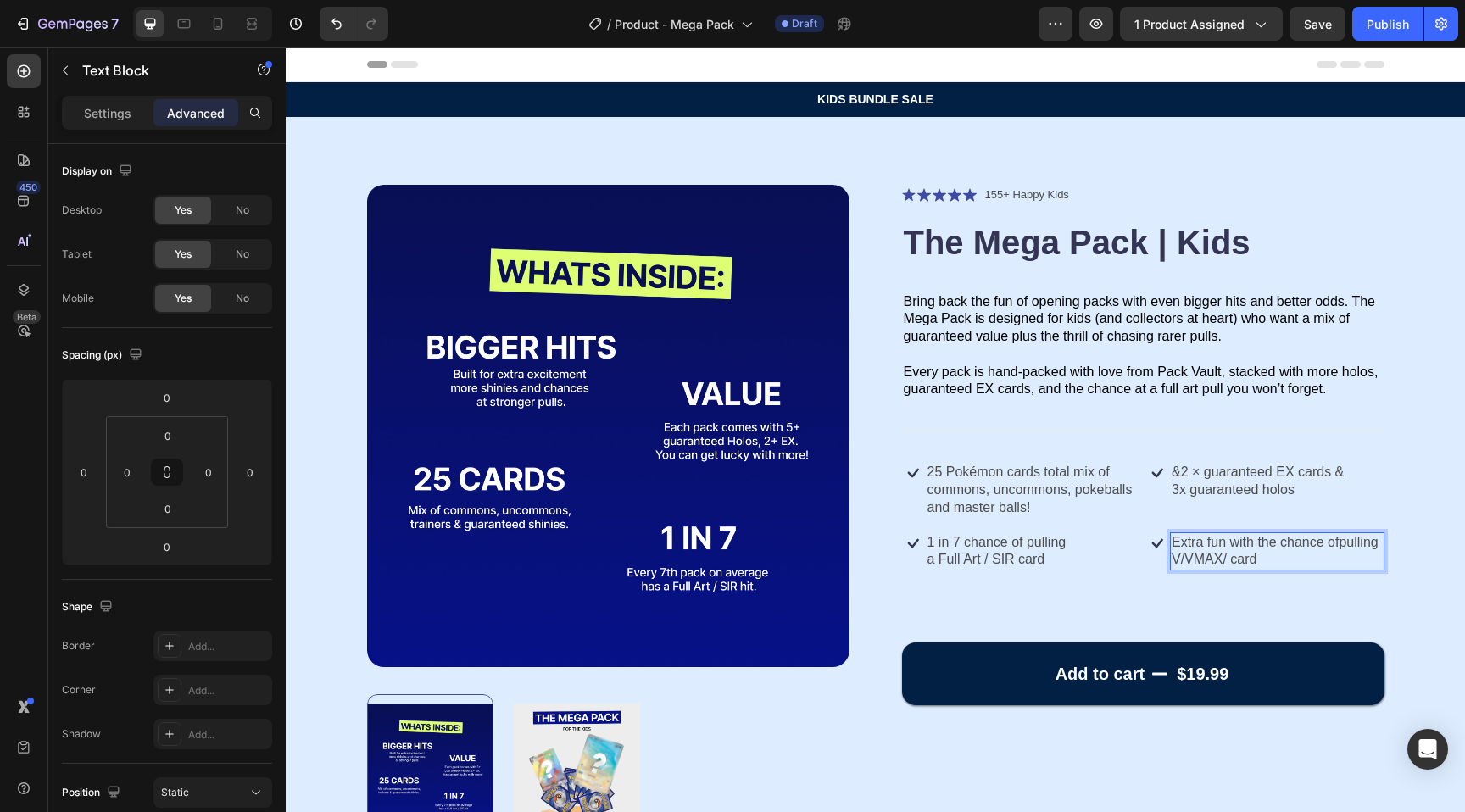
click at [1343, 543] on p "Extra fun with the chance ofpulling V/VMAX/ card" at bounding box center [1277, 551] width 211 height 36
click at [1341, 544] on p "Extra fun with the chance ofpulling V/VMAX/ card" at bounding box center [1277, 551] width 211 height 36
click at [1267, 560] on p "Extra fun with the chance of pulling V/VMAX/ card" at bounding box center [1277, 551] width 211 height 36
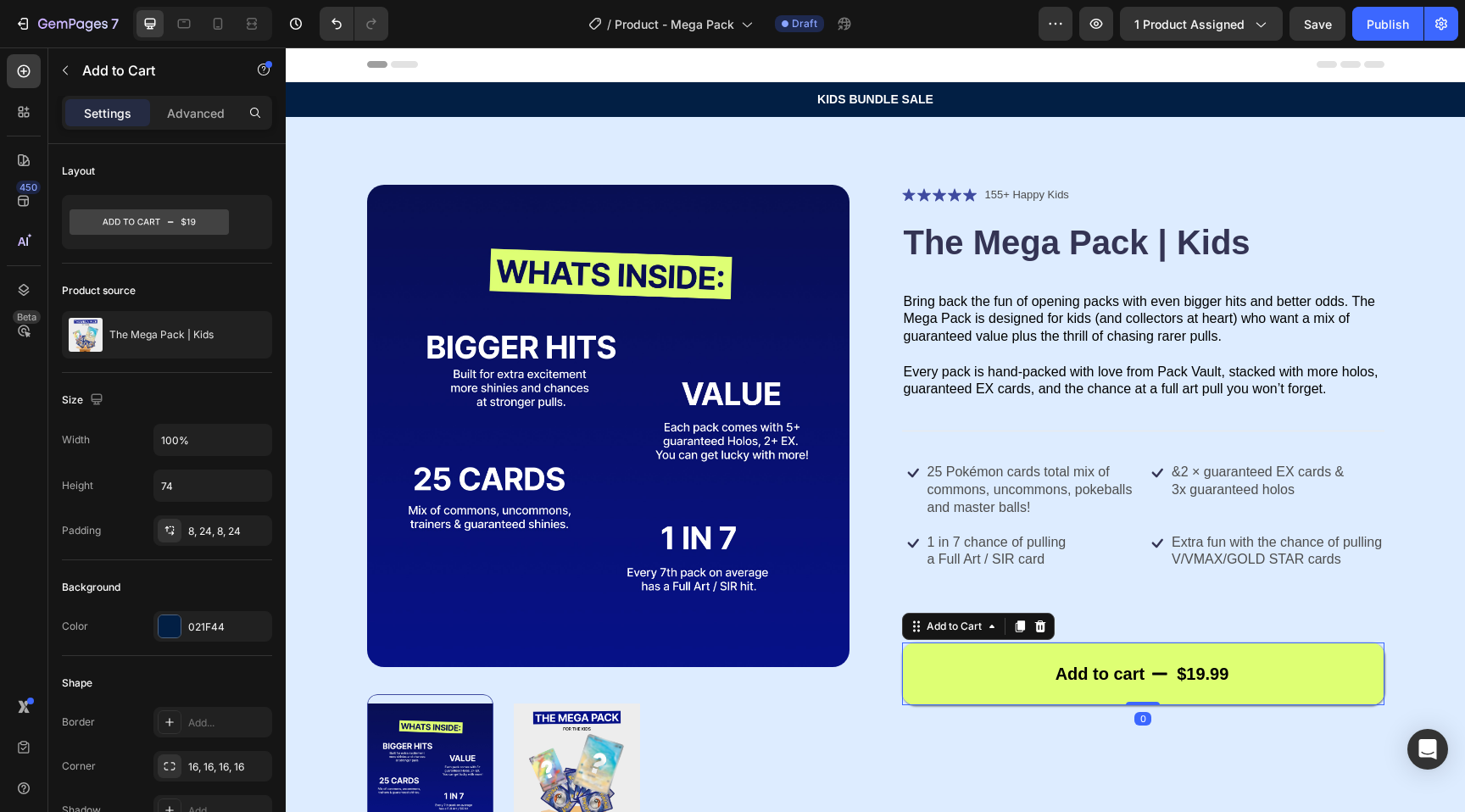
click at [1150, 654] on button "Add to cart $19.99" at bounding box center [1143, 673] width 483 height 63
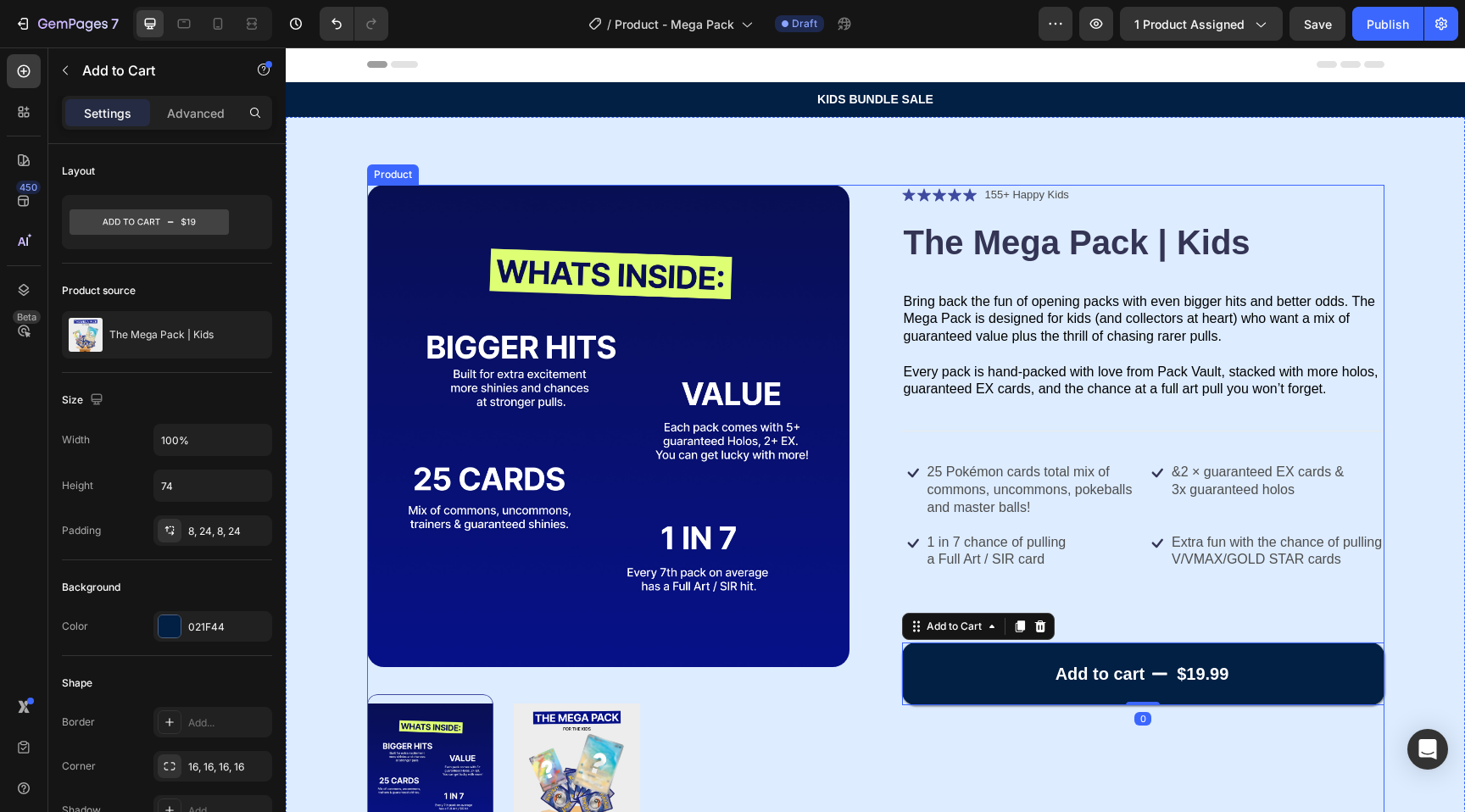
click at [1119, 611] on div "Icon Icon Icon Icon Icon Icon List 155+ Happy Kids Text Block Row The Mega Pack…" at bounding box center [1143, 511] width 483 height 654
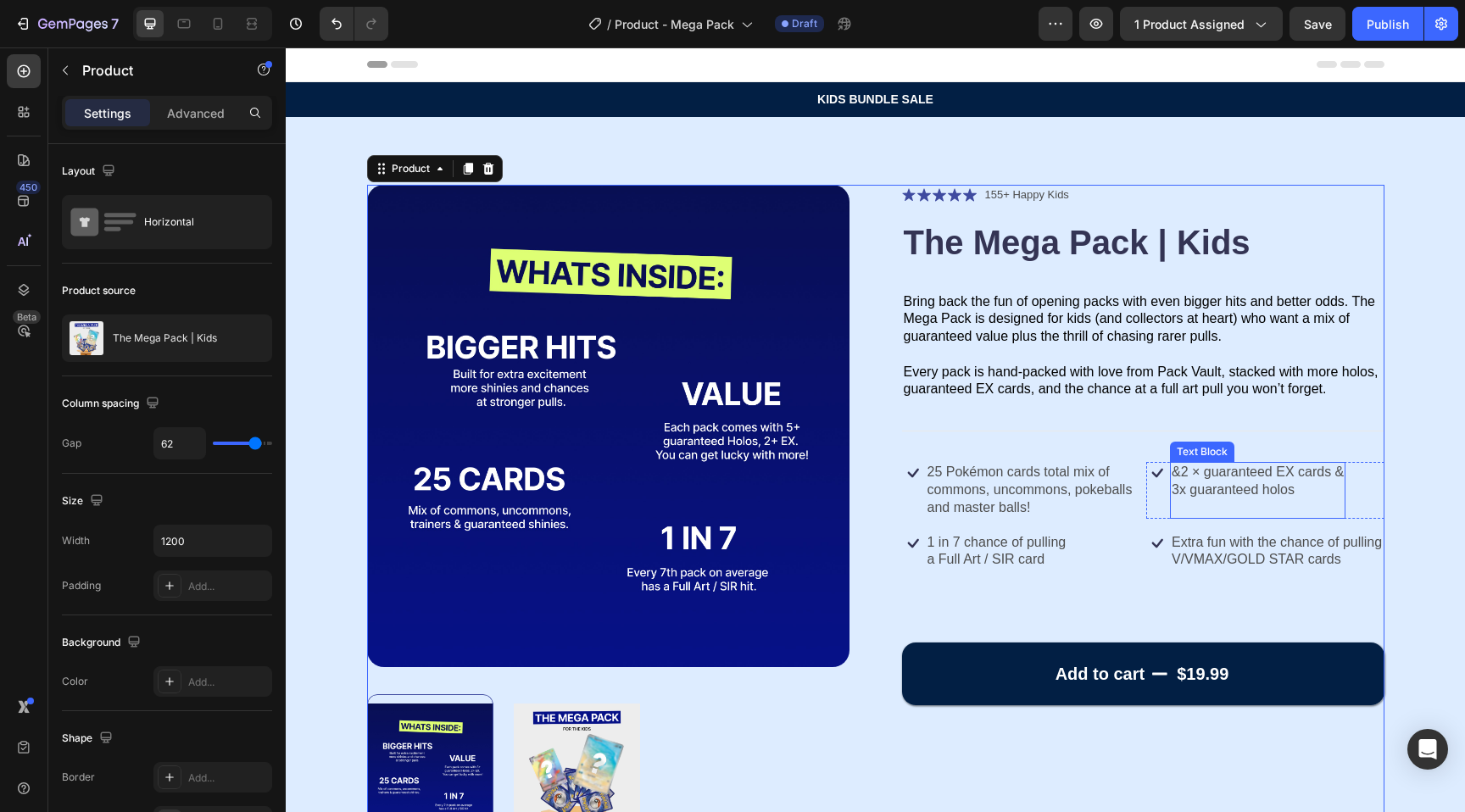
click at [1176, 489] on p "3x guaranteed holos" at bounding box center [1258, 490] width 173 height 17
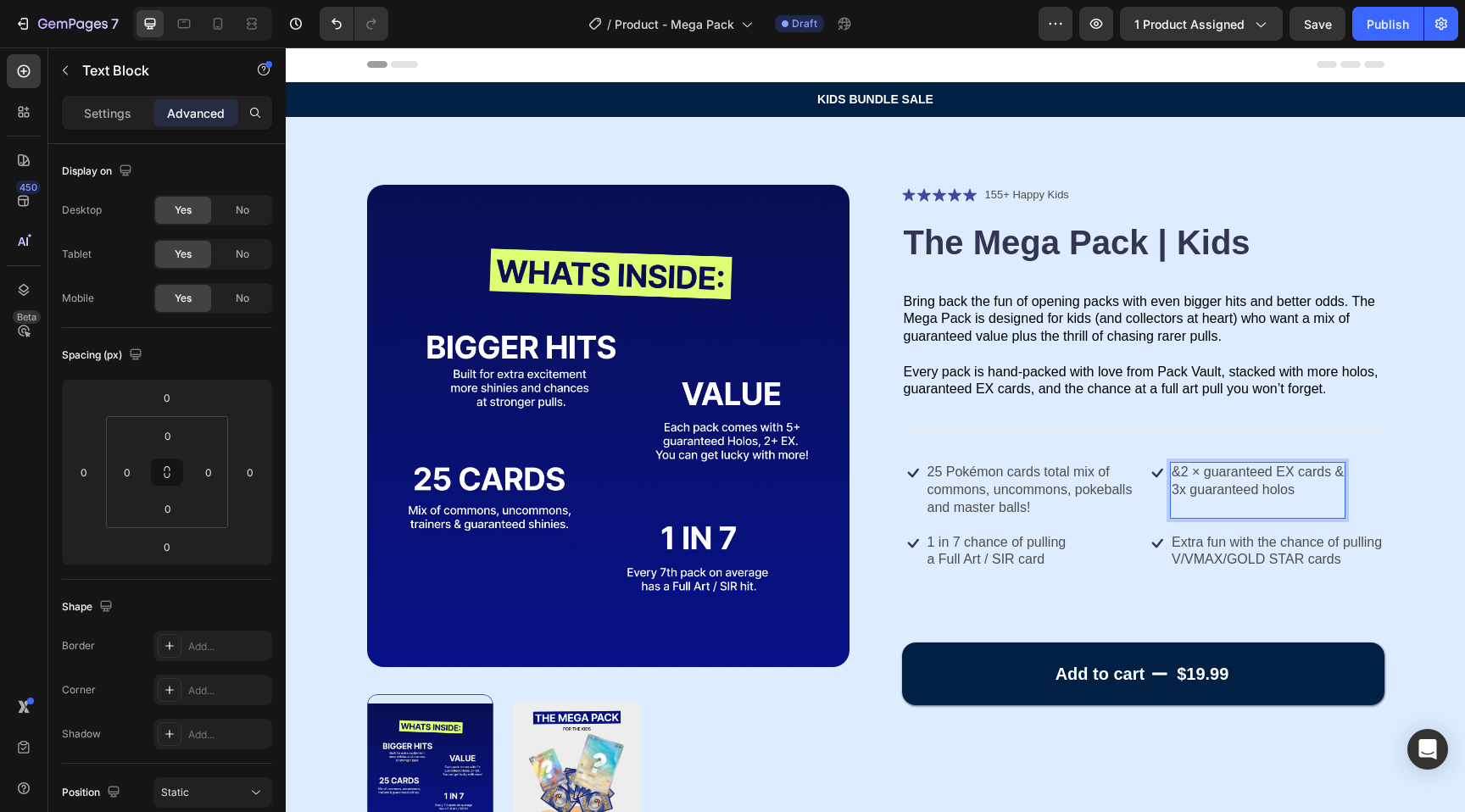
click at [1178, 488] on p "3x guaranteed holos" at bounding box center [1258, 490] width 173 height 17
click at [1181, 469] on p "&2 × guaranteed EX cards &" at bounding box center [1258, 472] width 173 height 17
click at [1180, 494] on p "3x guaranteed holos" at bounding box center [1254, 490] width 164 height 17
click at [1321, 469] on p "2 × guaranteed EX cards &" at bounding box center [1254, 472] width 164 height 17
click at [1043, 504] on p "25 Pokémon cards total mix of commons, uncommons, pokeballs and master balls!" at bounding box center [1032, 489] width 211 height 53
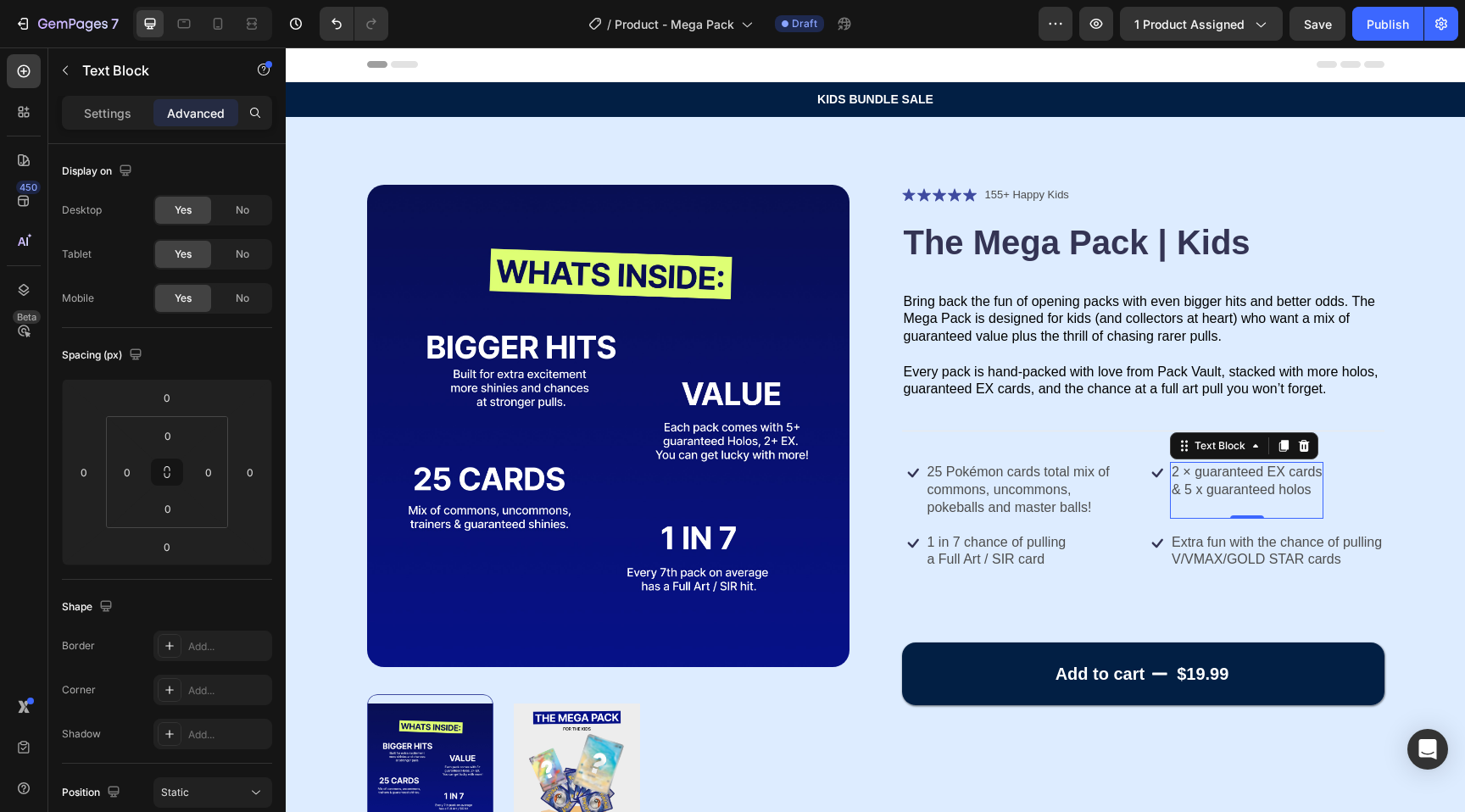
click at [1227, 506] on p "Rich Text Editor. Editing area: main" at bounding box center [1247, 508] width 150 height 17
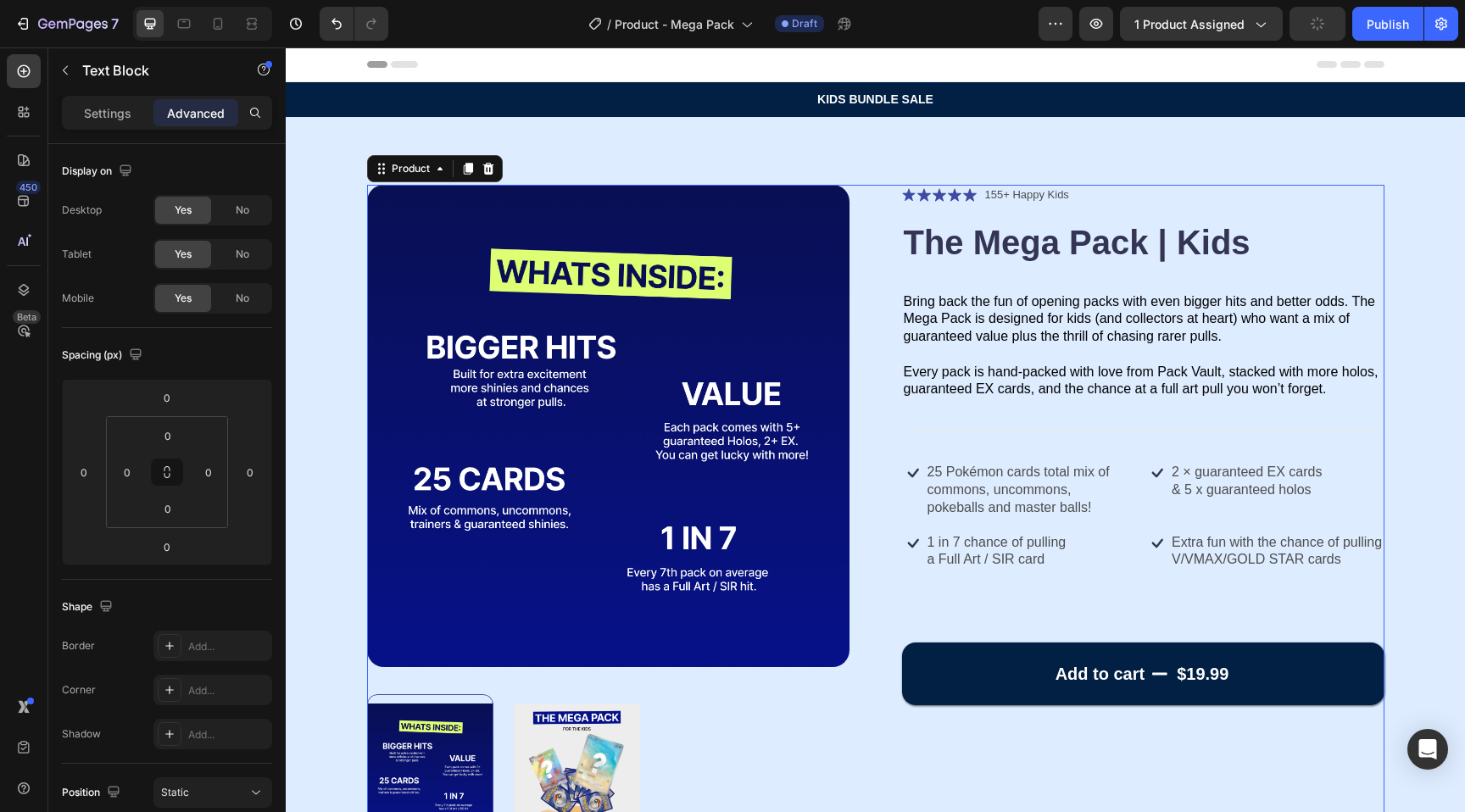
click at [1185, 613] on div "Icon Icon Icon Icon Icon Icon List 155+ Happy Kids Text Block Row The Mega Pack…" at bounding box center [1143, 511] width 483 height 654
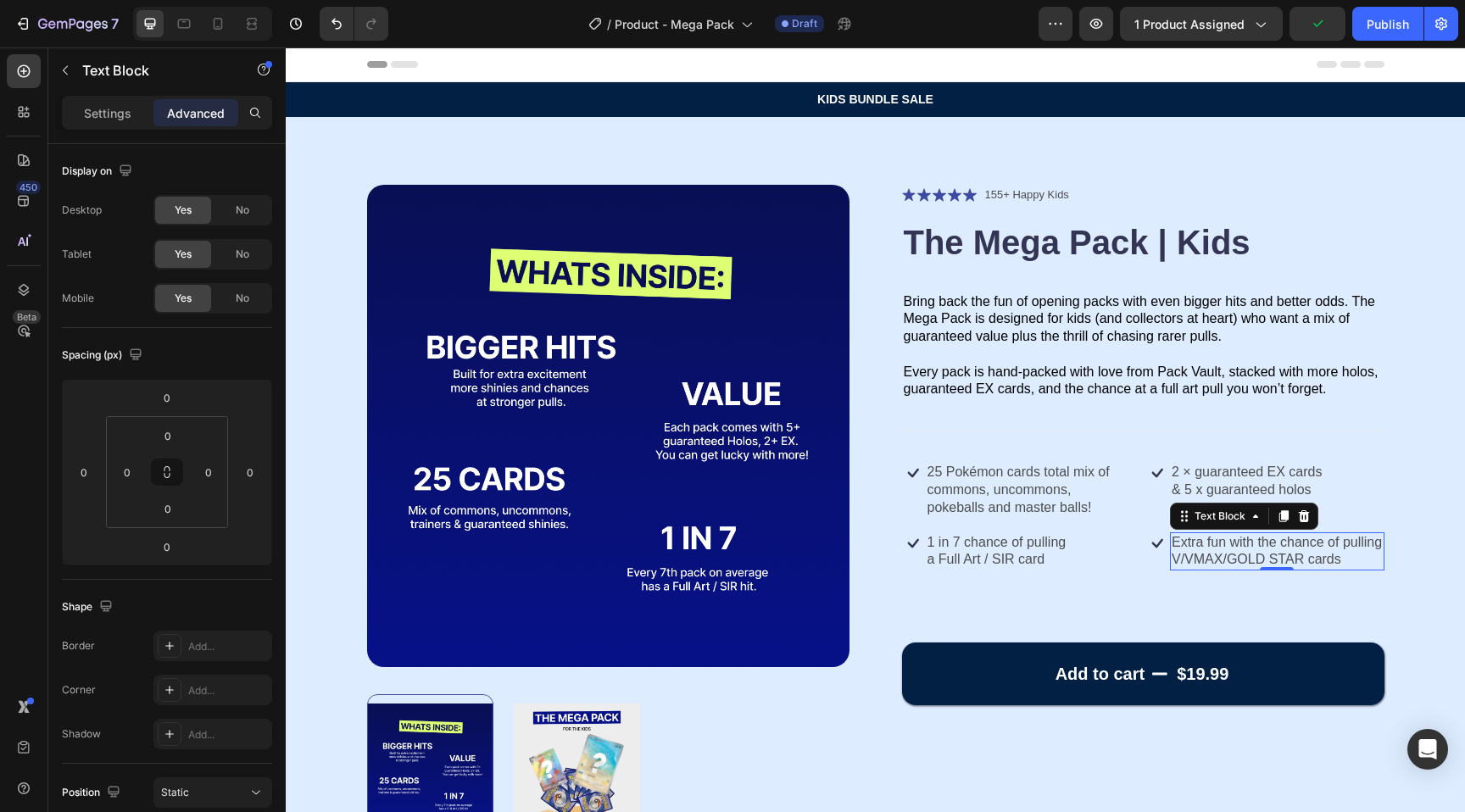
click at [1308, 543] on p "Extra fun with the chance of pulling V/VMAX/GOLD STAR cards" at bounding box center [1277, 551] width 211 height 36
click at [1234, 545] on p "Extra fun with the chance of pulling V/VMAX/GOLD STAR cards" at bounding box center [1277, 551] width 211 height 36
drag, startPoint x: 1321, startPoint y: 540, endPoint x: 1117, endPoint y: 539, distance: 204.0
click at [1117, 539] on div "Icon 1 in 7 chance of pulling a Full Art / SIR card Text Block Row Icon Extra f…" at bounding box center [1143, 560] width 483 height 56
click at [1280, 538] on p "Chance of pulling V/VMAX/GOLD STAR cards" at bounding box center [1277, 551] width 211 height 36
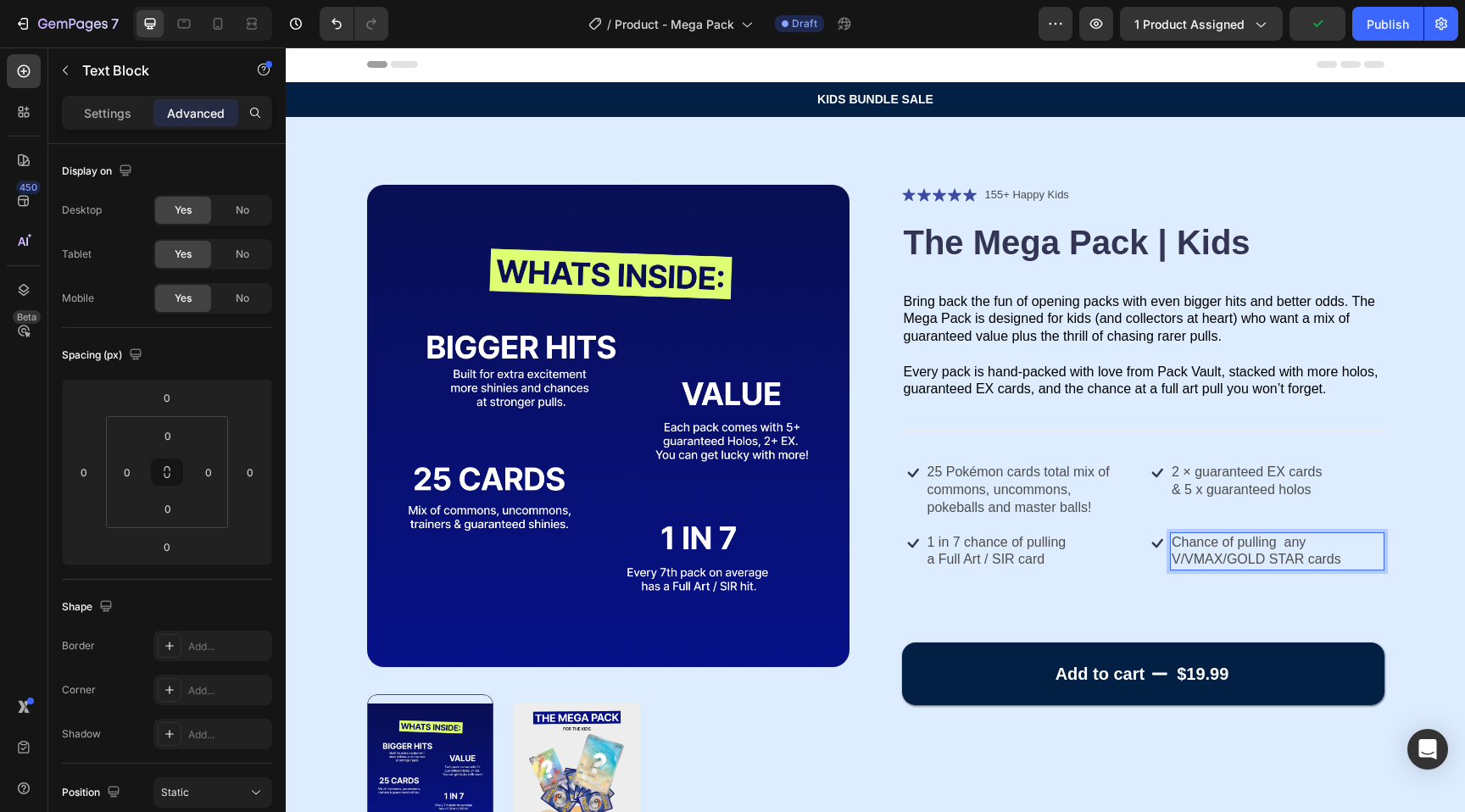
click at [1283, 540] on p "Chance of pulling any V/VMAX/GOLD STAR cards" at bounding box center [1277, 551] width 211 height 36
click at [1256, 633] on div "Add to cart $19.99 Add to Cart" at bounding box center [1143, 660] width 483 height 90
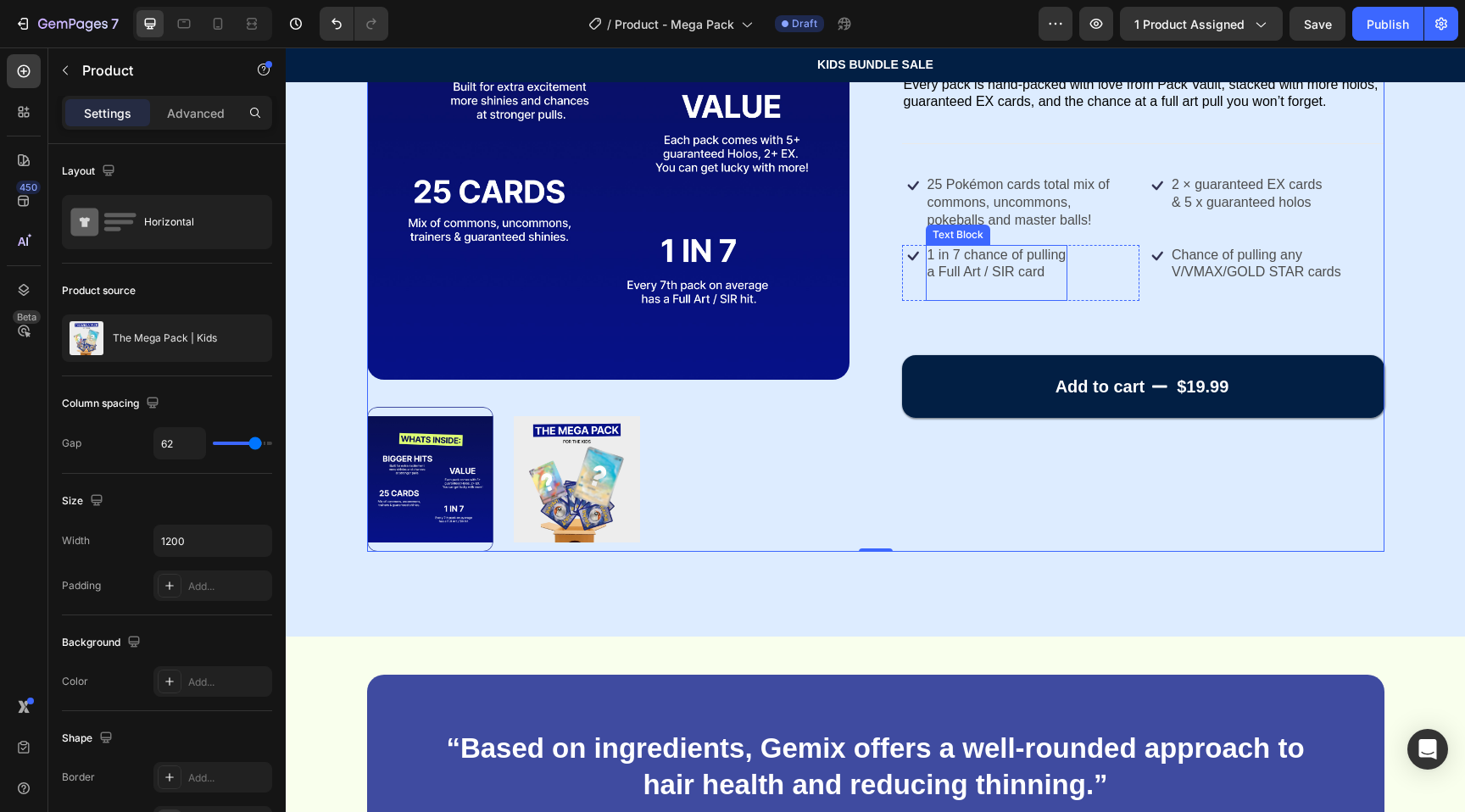
scroll to position [284, 0]
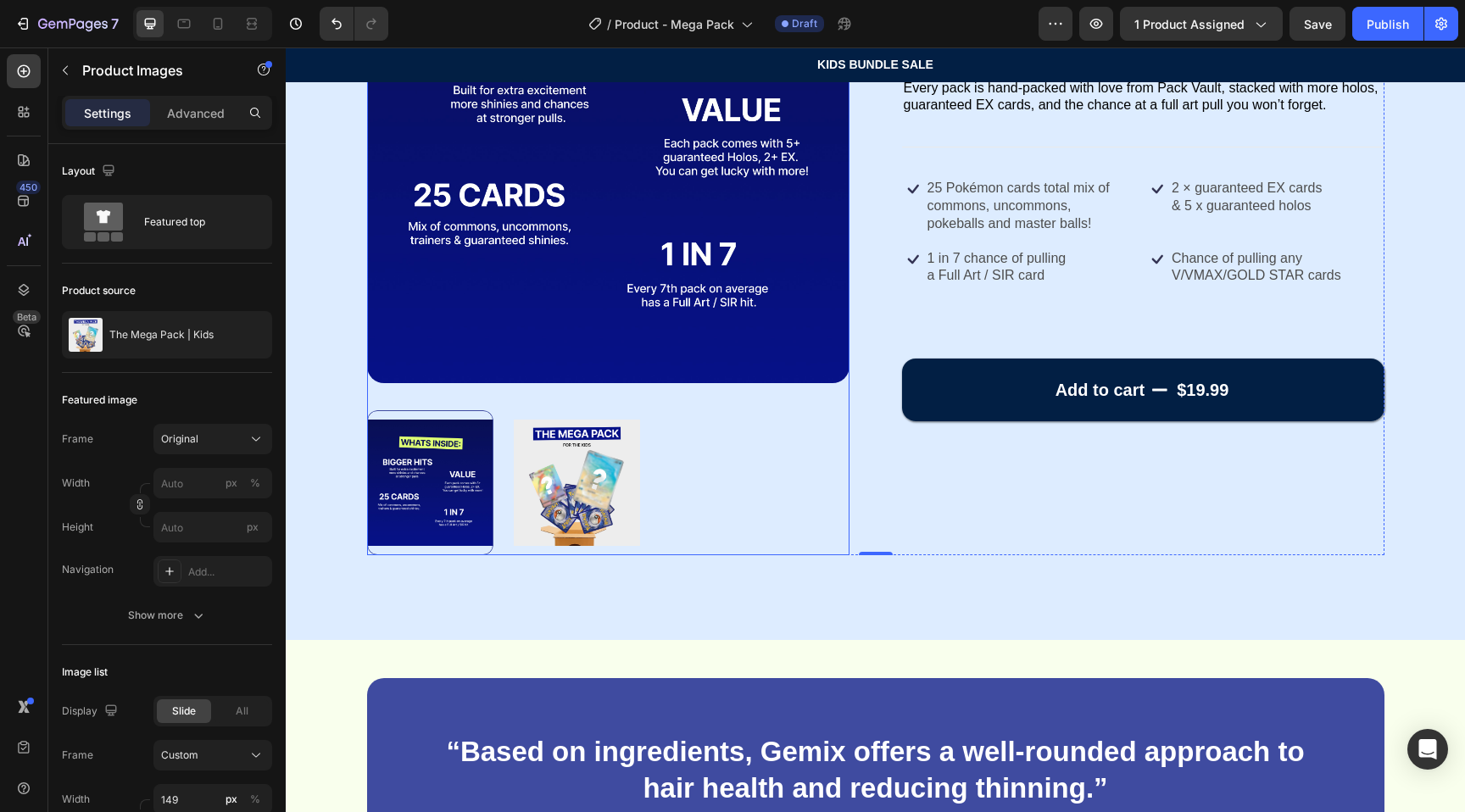
click at [434, 511] on div at bounding box center [430, 483] width 126 height 144
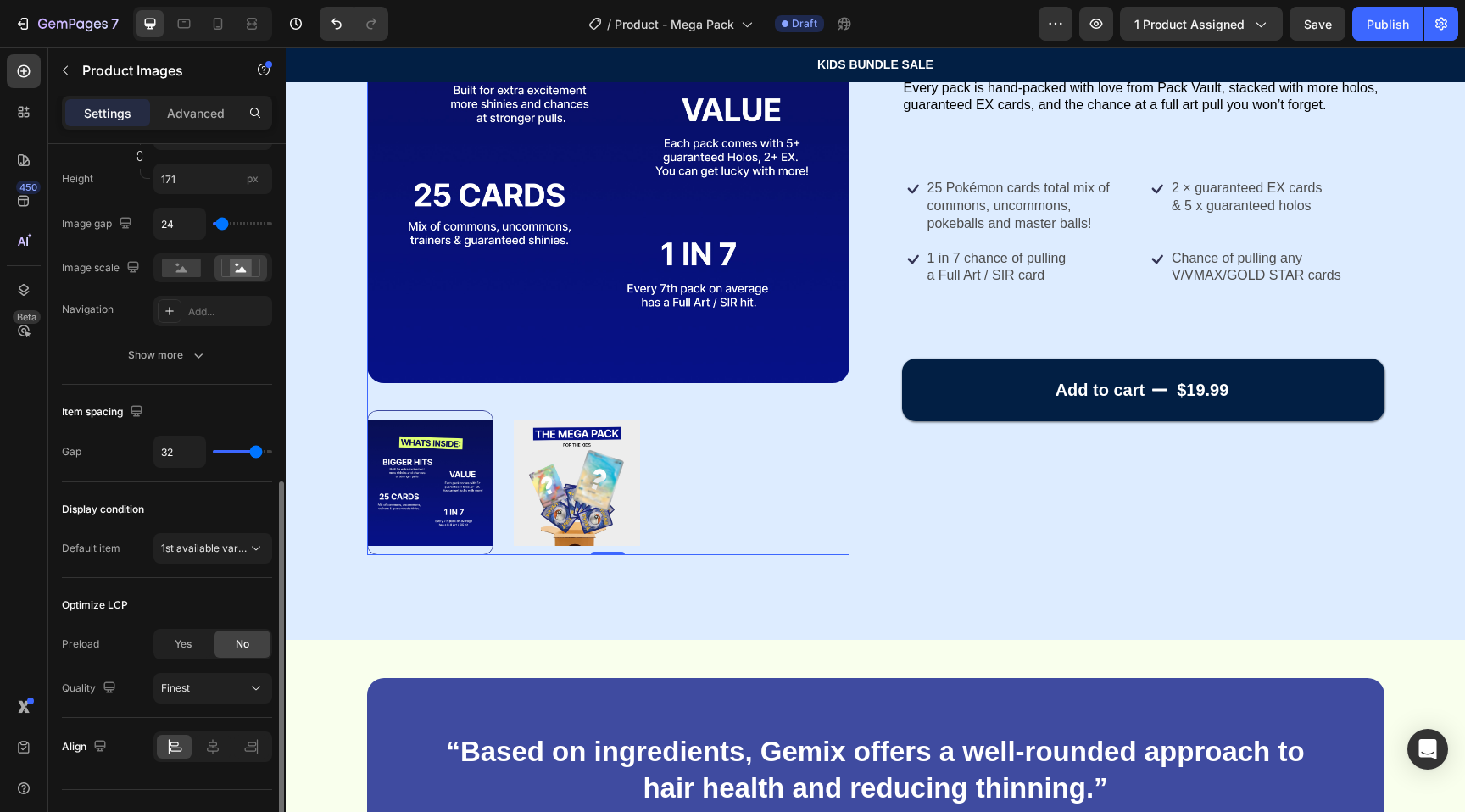
scroll to position [695, 0]
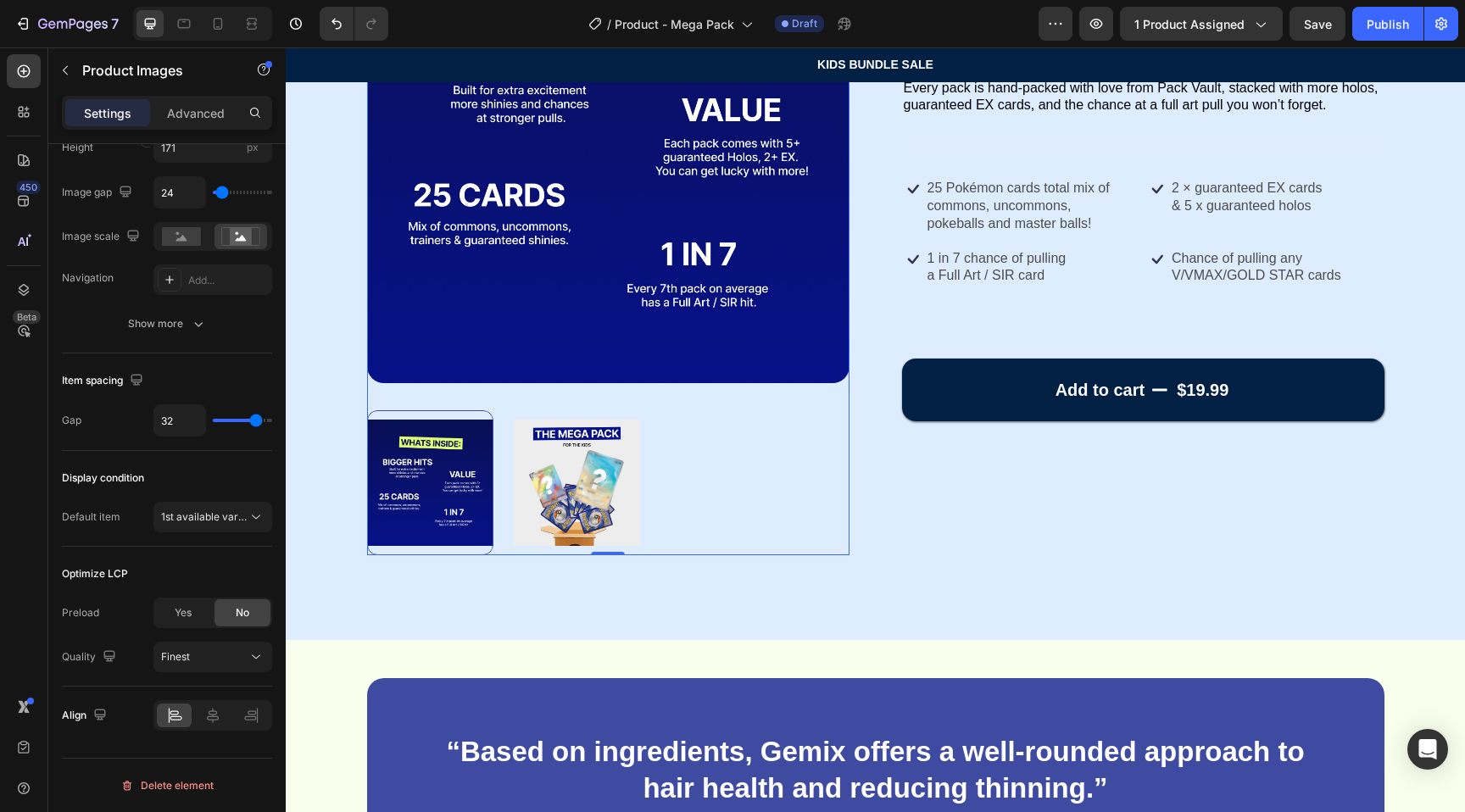
click at [460, 554] on div at bounding box center [430, 483] width 126 height 144
click at [452, 507] on div at bounding box center [430, 483] width 126 height 144
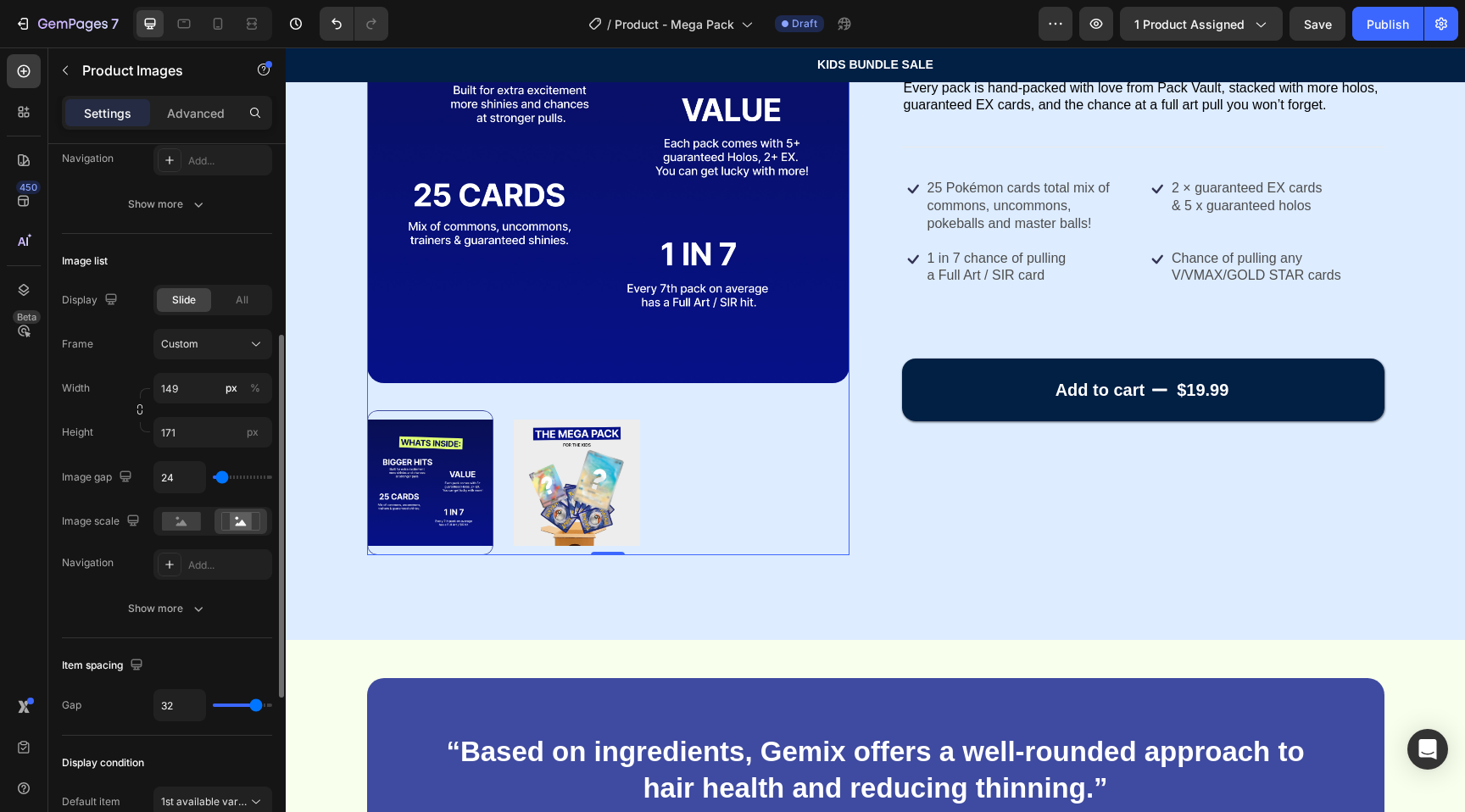
scroll to position [398, 0]
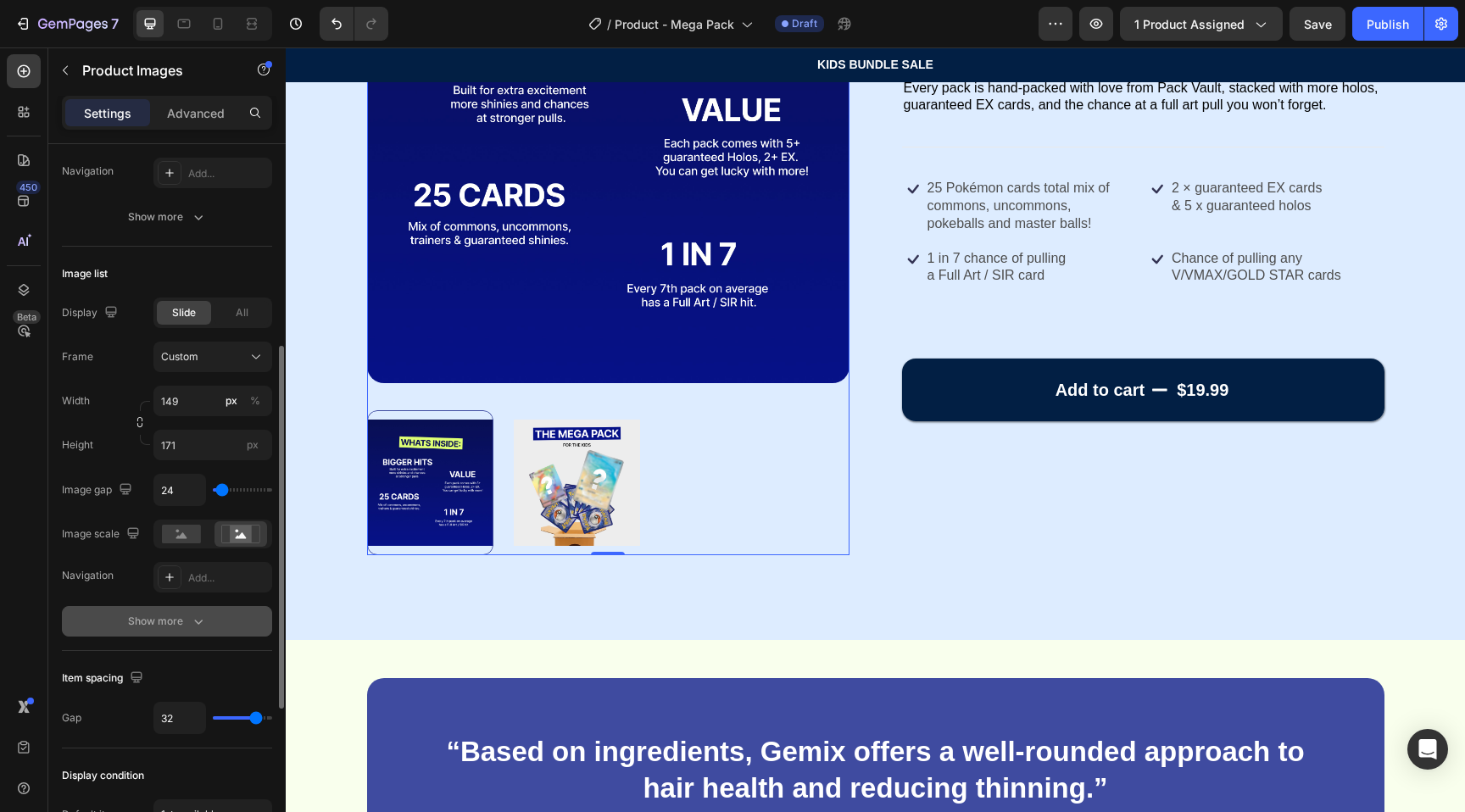
click at [166, 617] on div "Show more" at bounding box center [168, 621] width 79 height 17
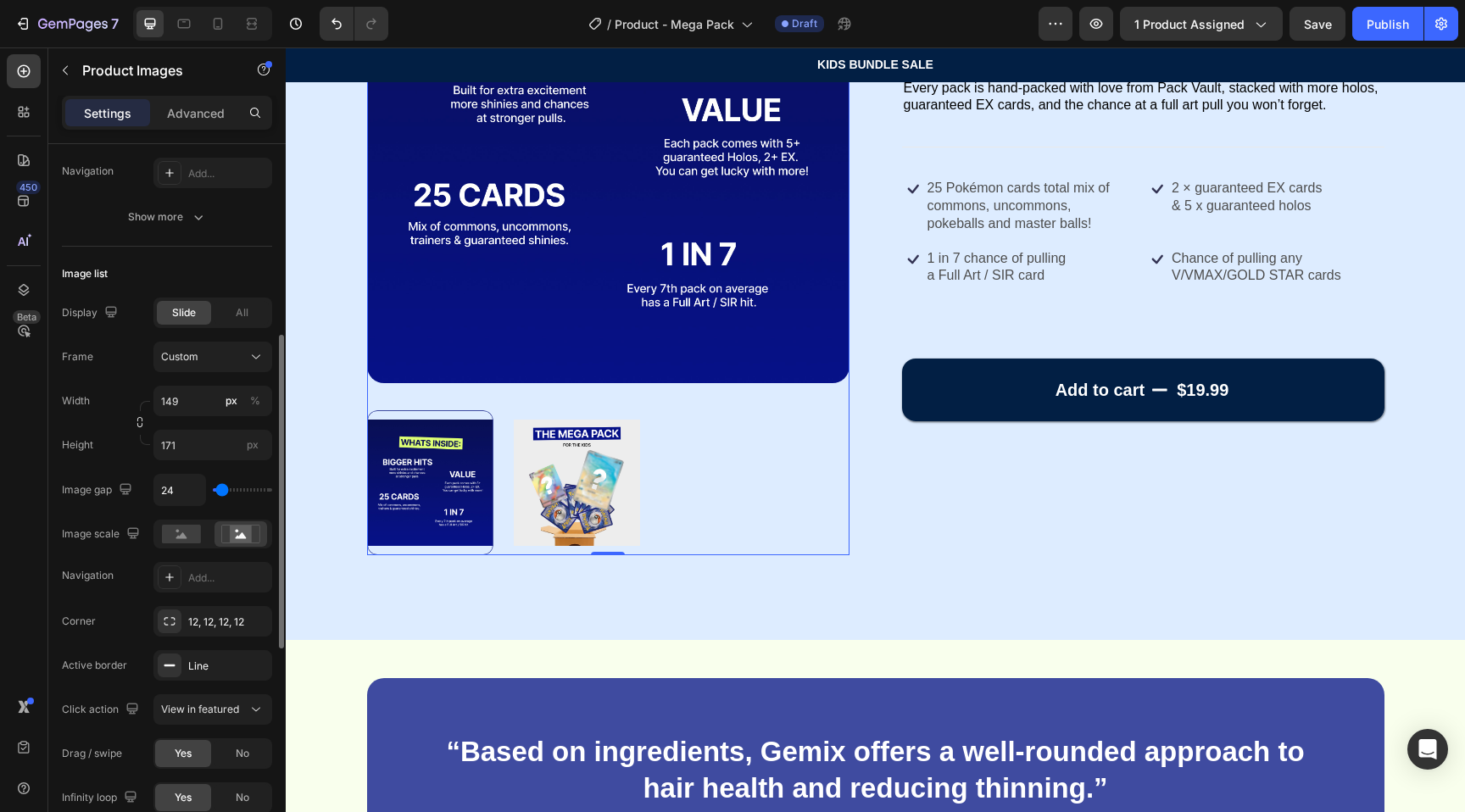
scroll to position [418, 0]
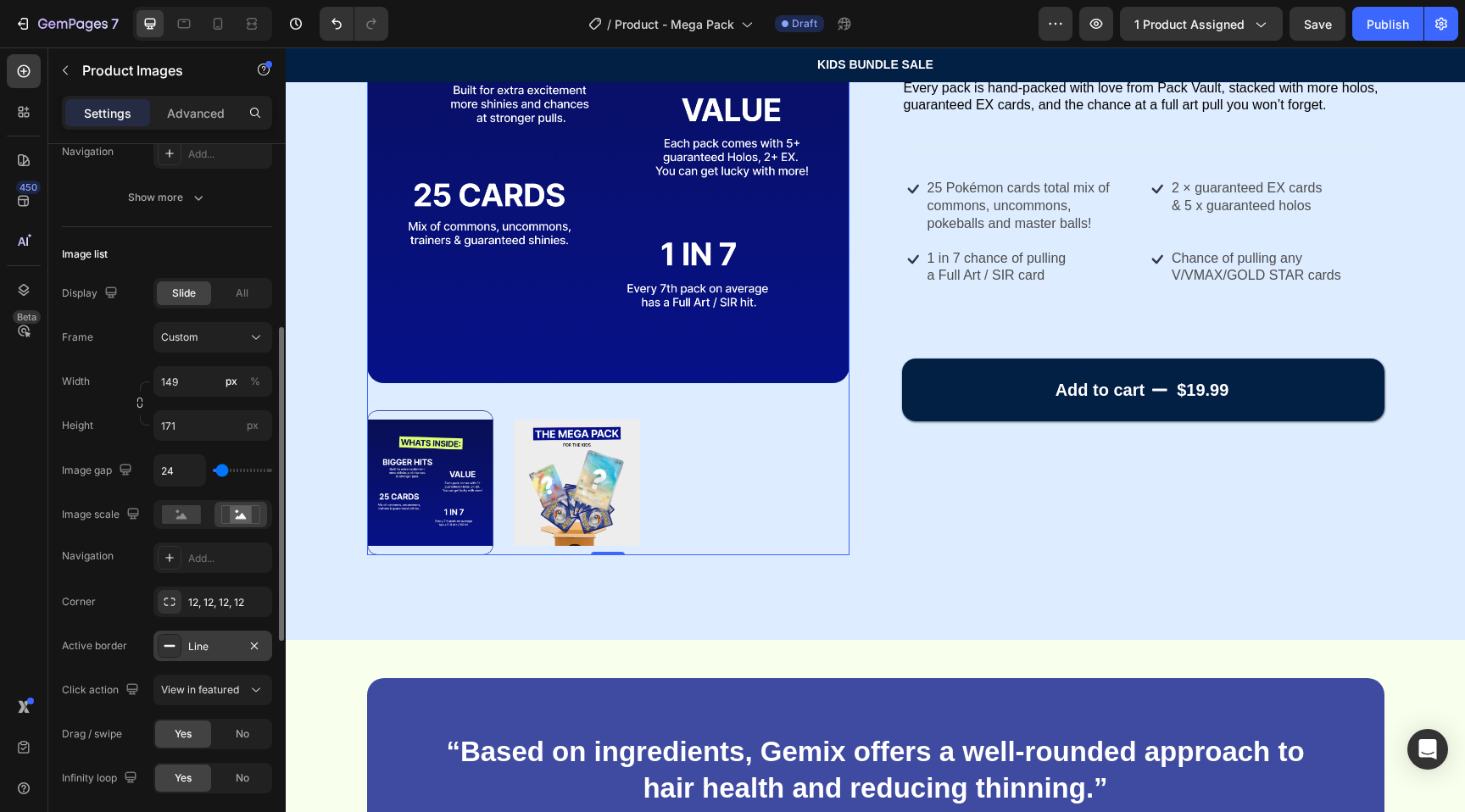
click at [182, 645] on div "Line" at bounding box center [212, 645] width 119 height 31
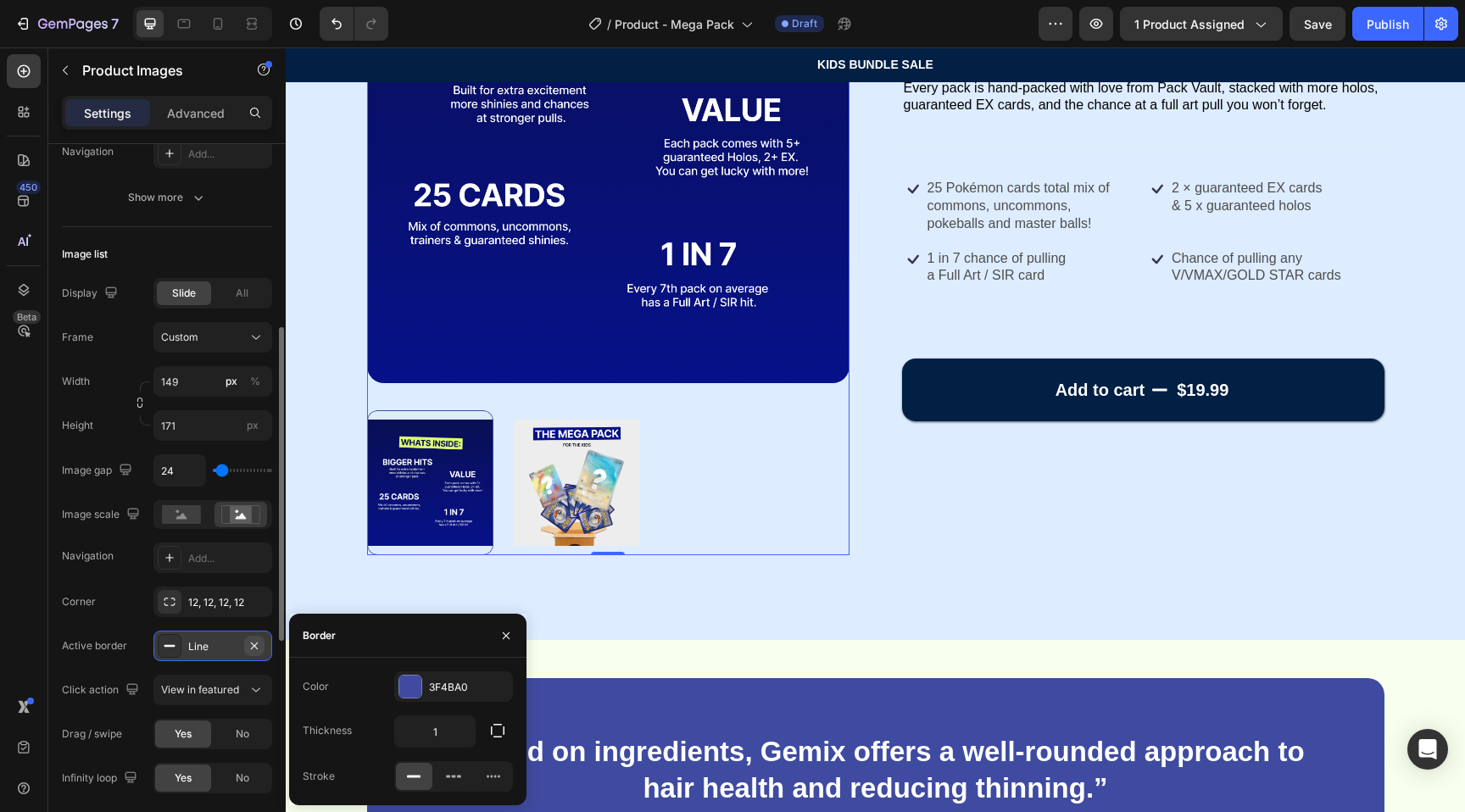
click at [264, 647] on button "button" at bounding box center [253, 645] width 20 height 20
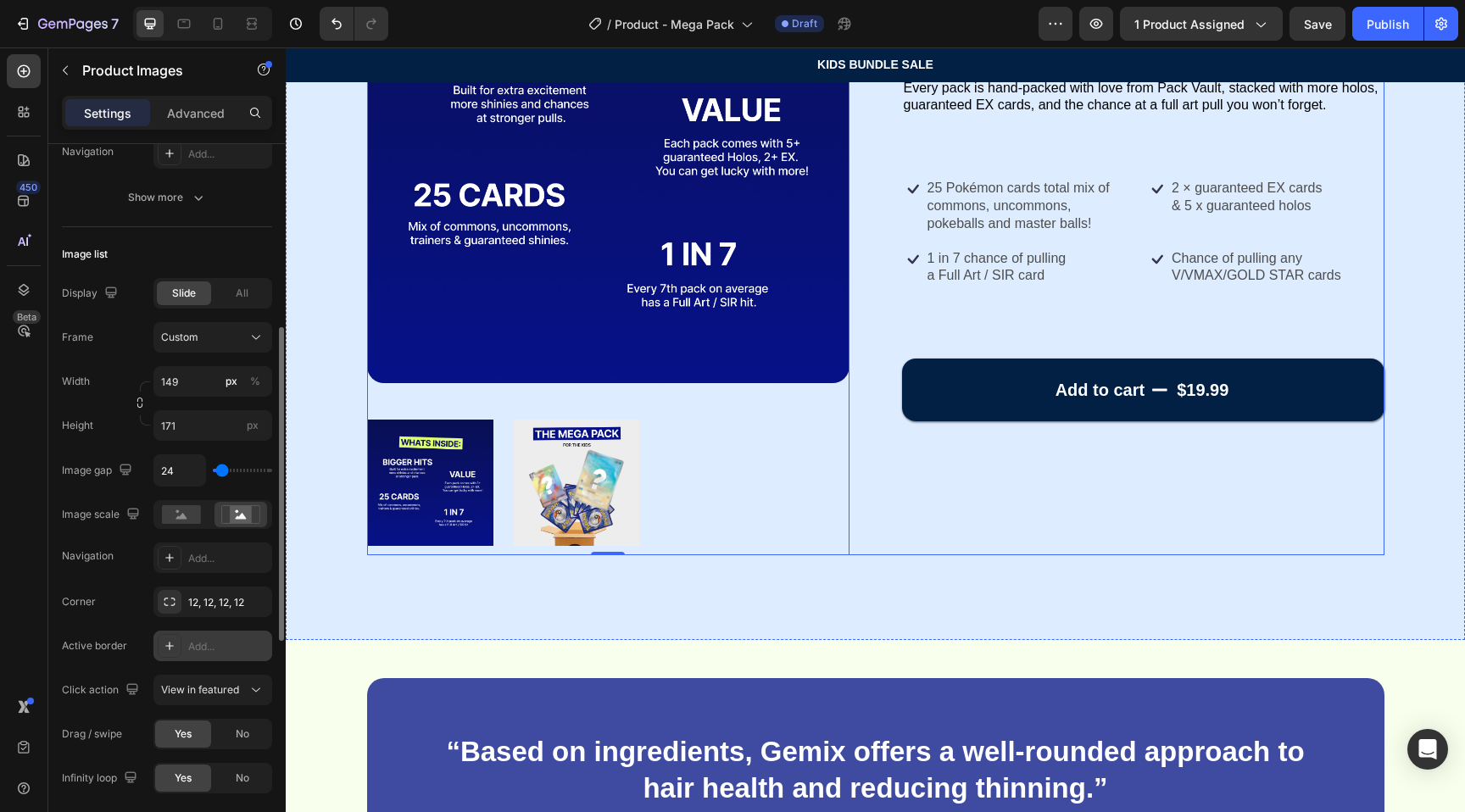
scroll to position [0, 0]
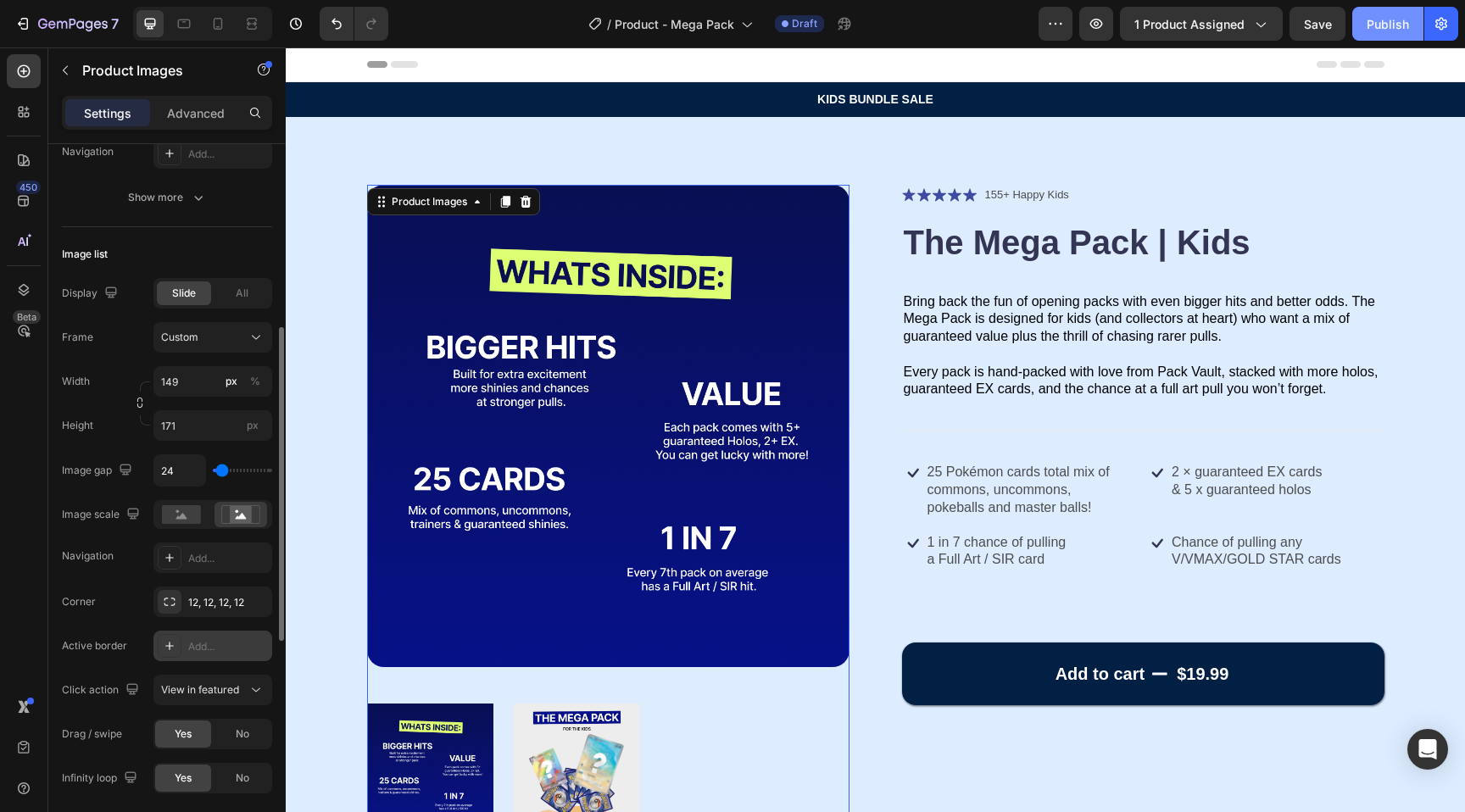
click at [1382, 32] on div "Publish" at bounding box center [1388, 24] width 42 height 17
click at [1384, 16] on div "Publish" at bounding box center [1388, 24] width 42 height 17
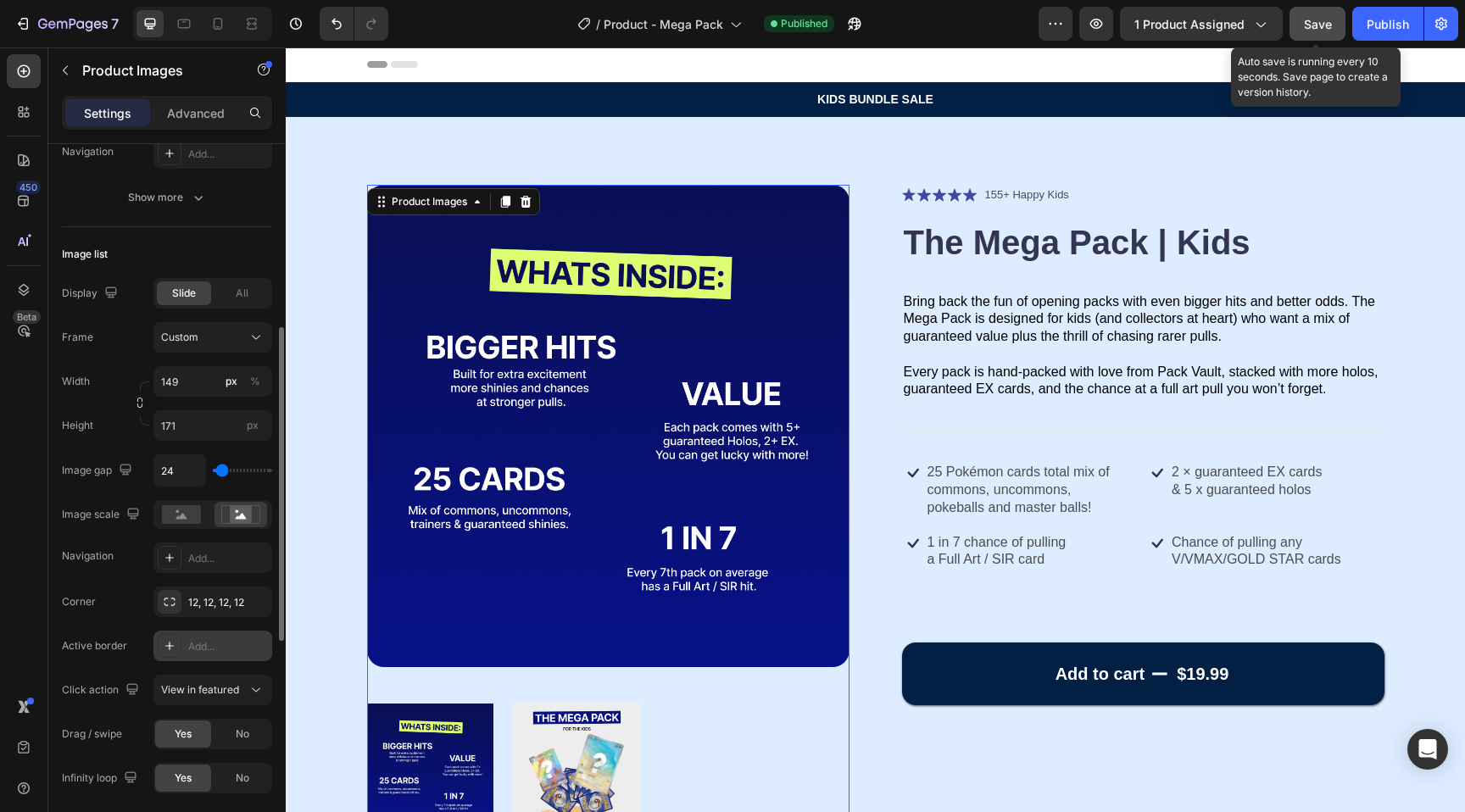
click at [1322, 31] on span "Save" at bounding box center [1318, 24] width 28 height 14
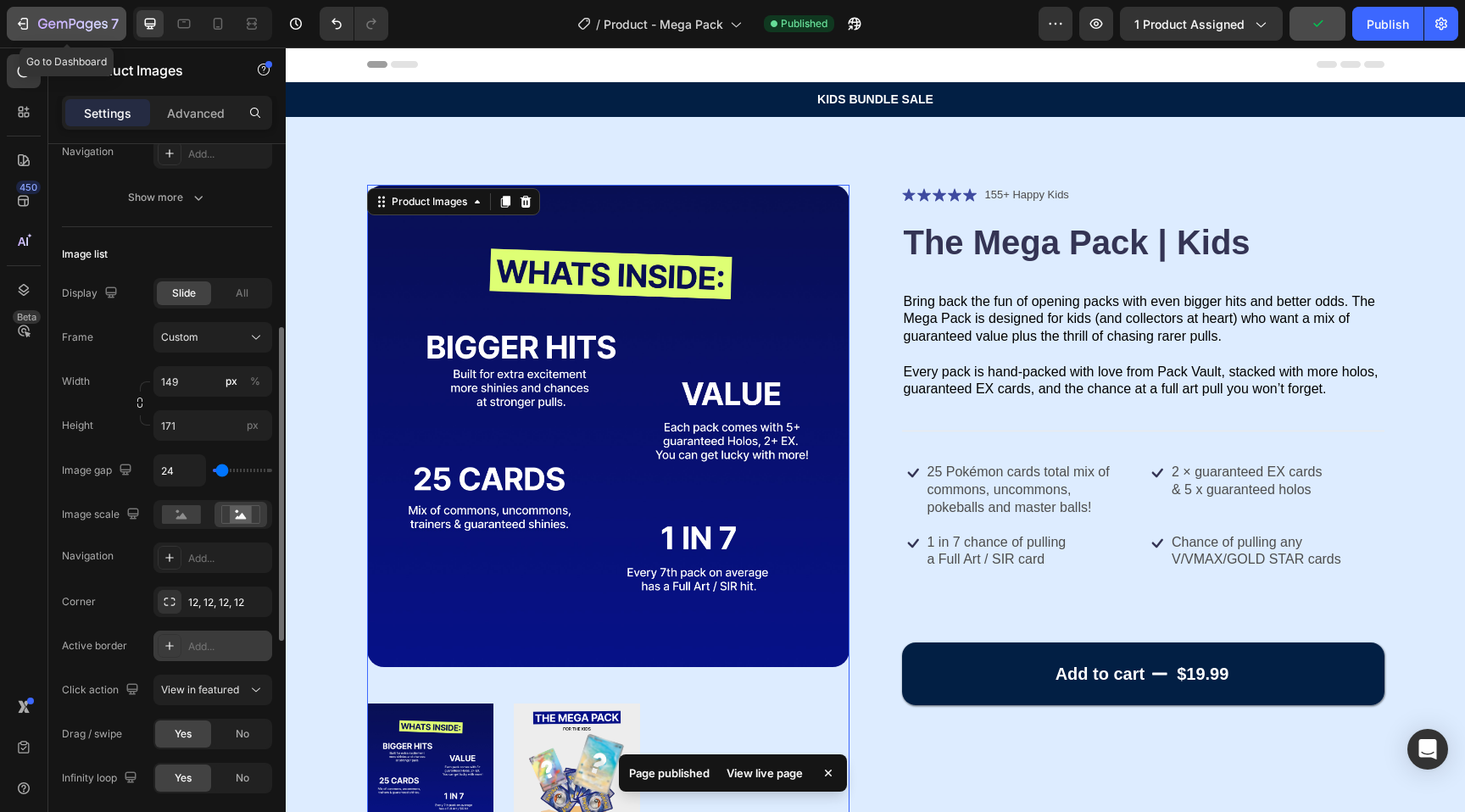
click at [94, 17] on icon "button" at bounding box center [73, 24] width 69 height 14
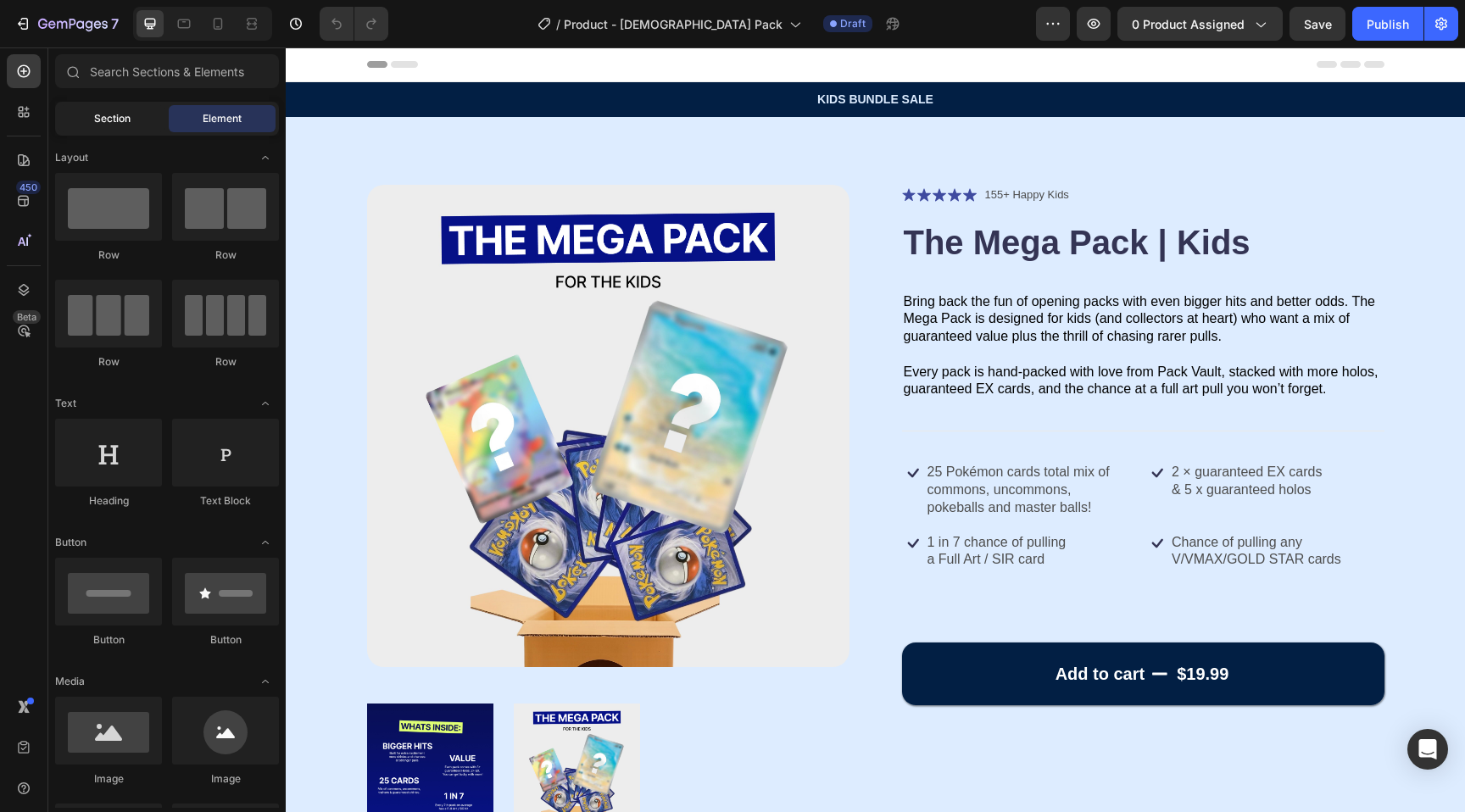
click at [117, 120] on span "Section" at bounding box center [113, 118] width 37 height 15
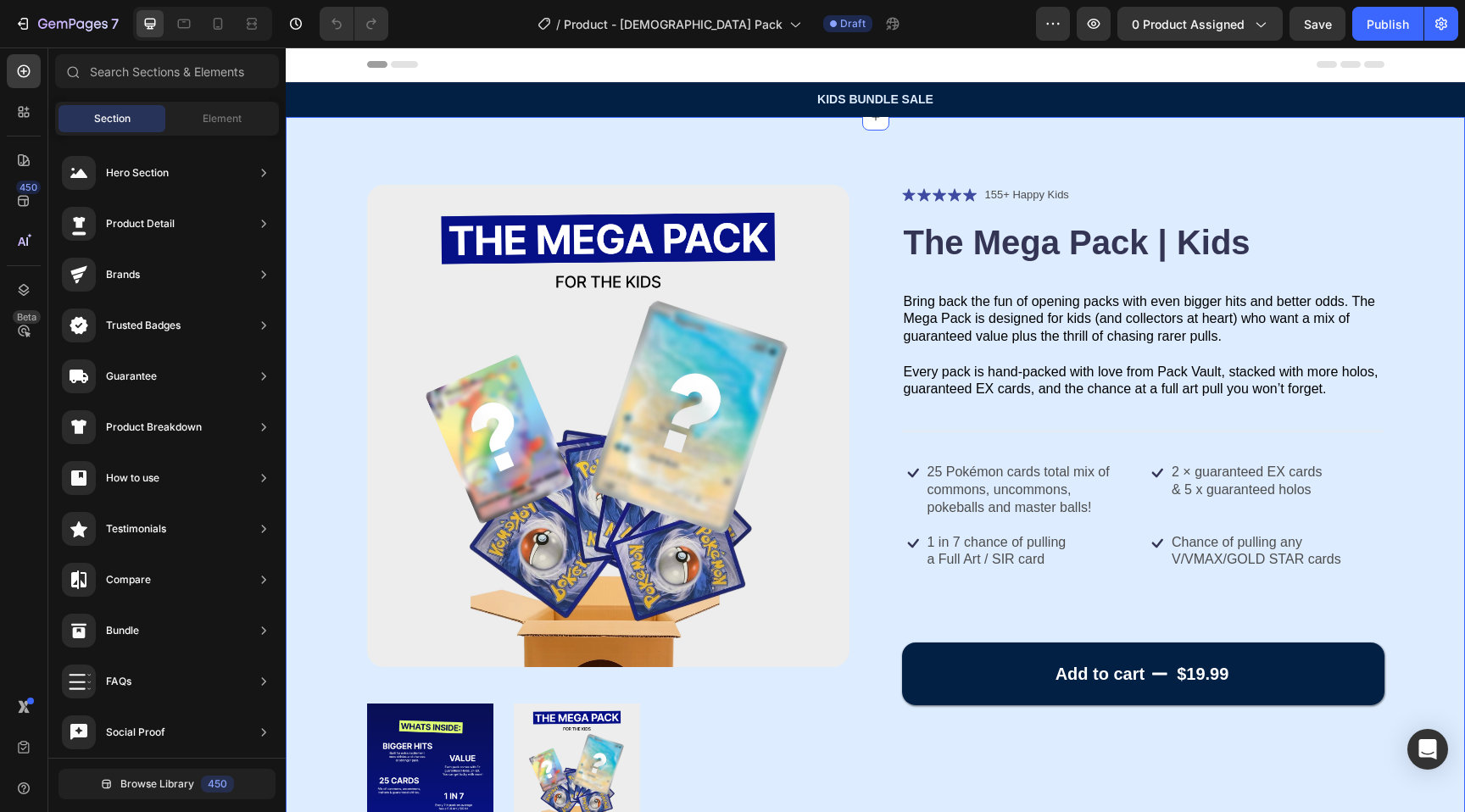
click at [501, 144] on div "Product Images Icon Icon Icon Icon Icon Icon List 155+ Happy Kids Text Block Ro…" at bounding box center [875, 519] width 1180 height 806
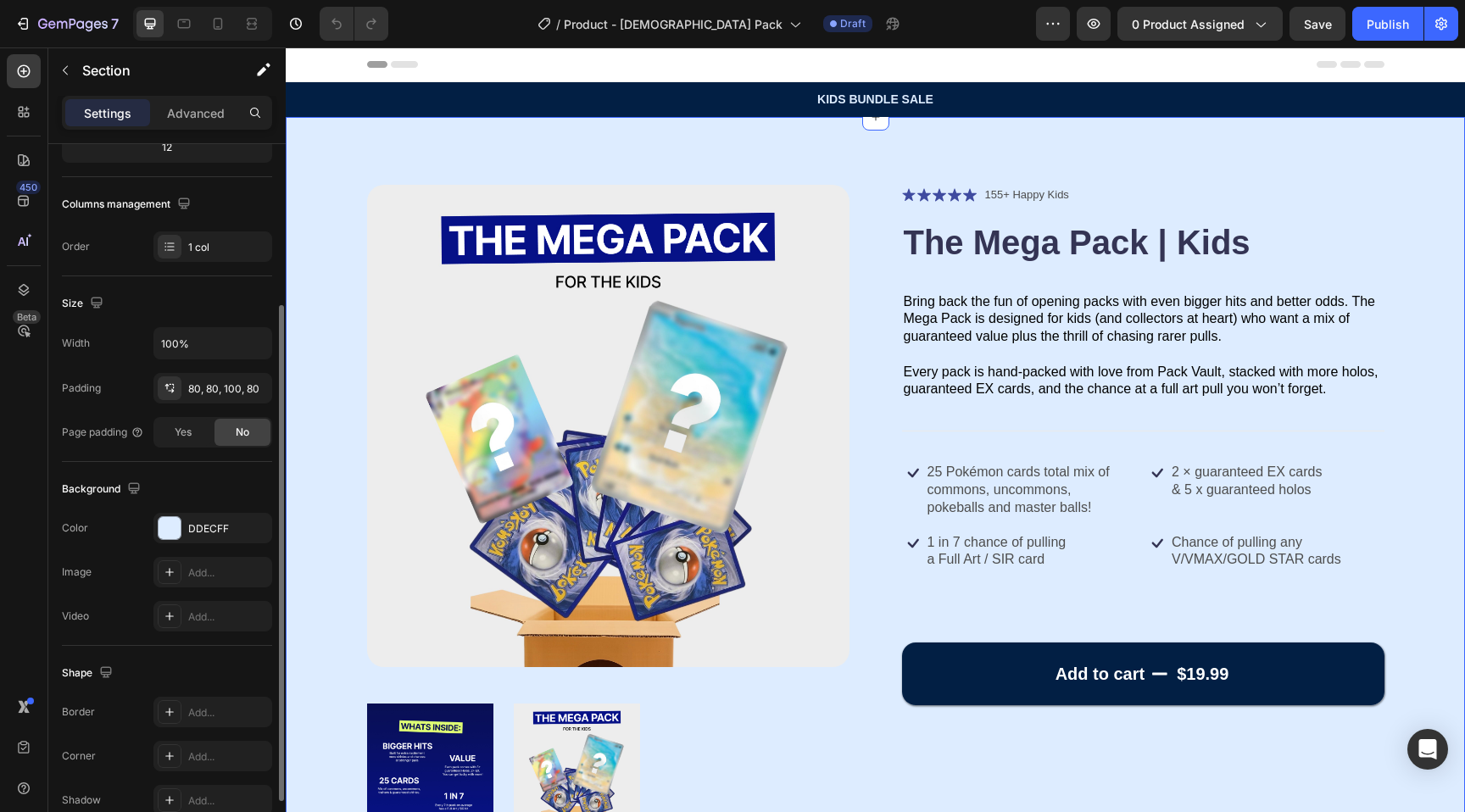
scroll to position [318, 0]
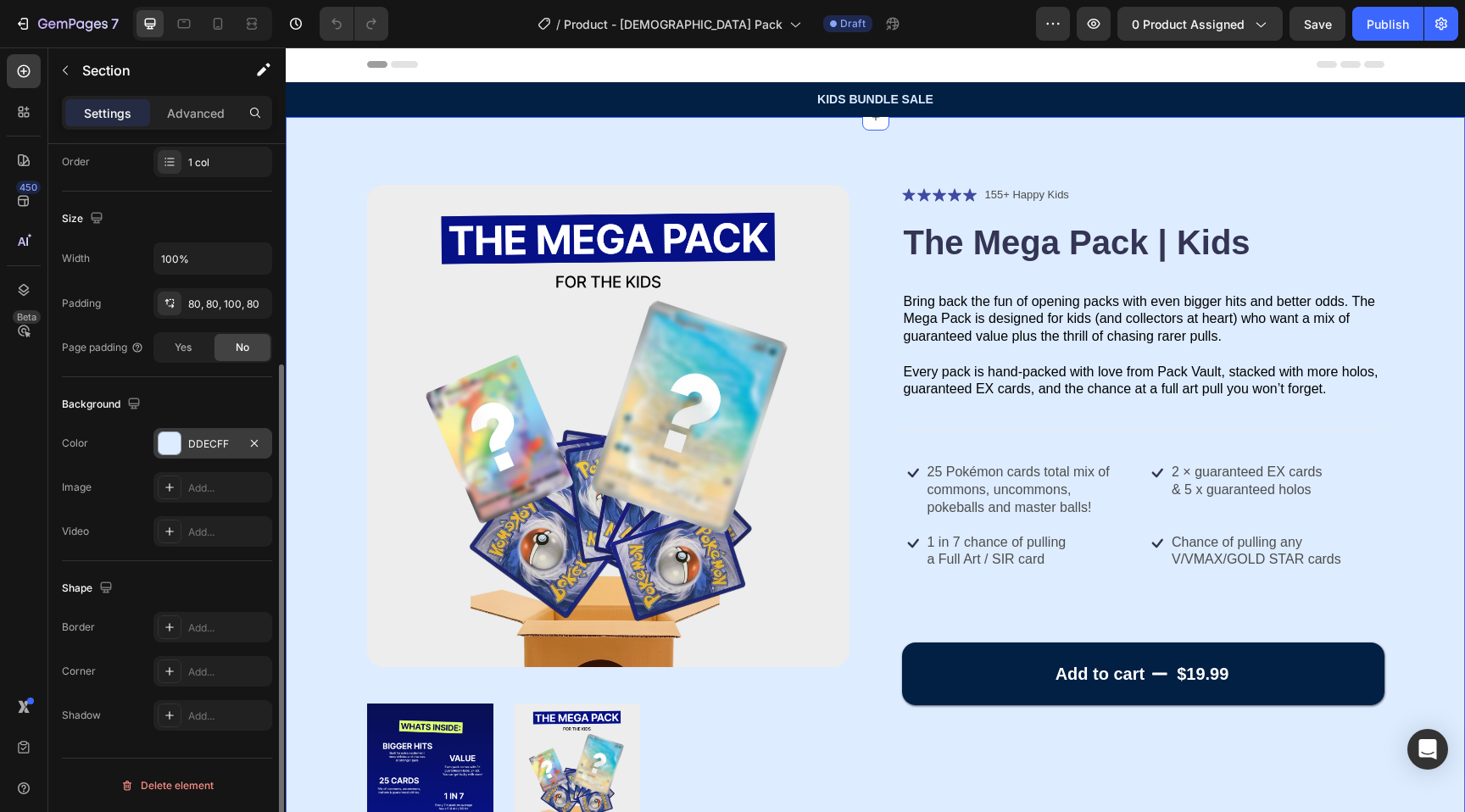
click at [170, 441] on div at bounding box center [170, 443] width 22 height 22
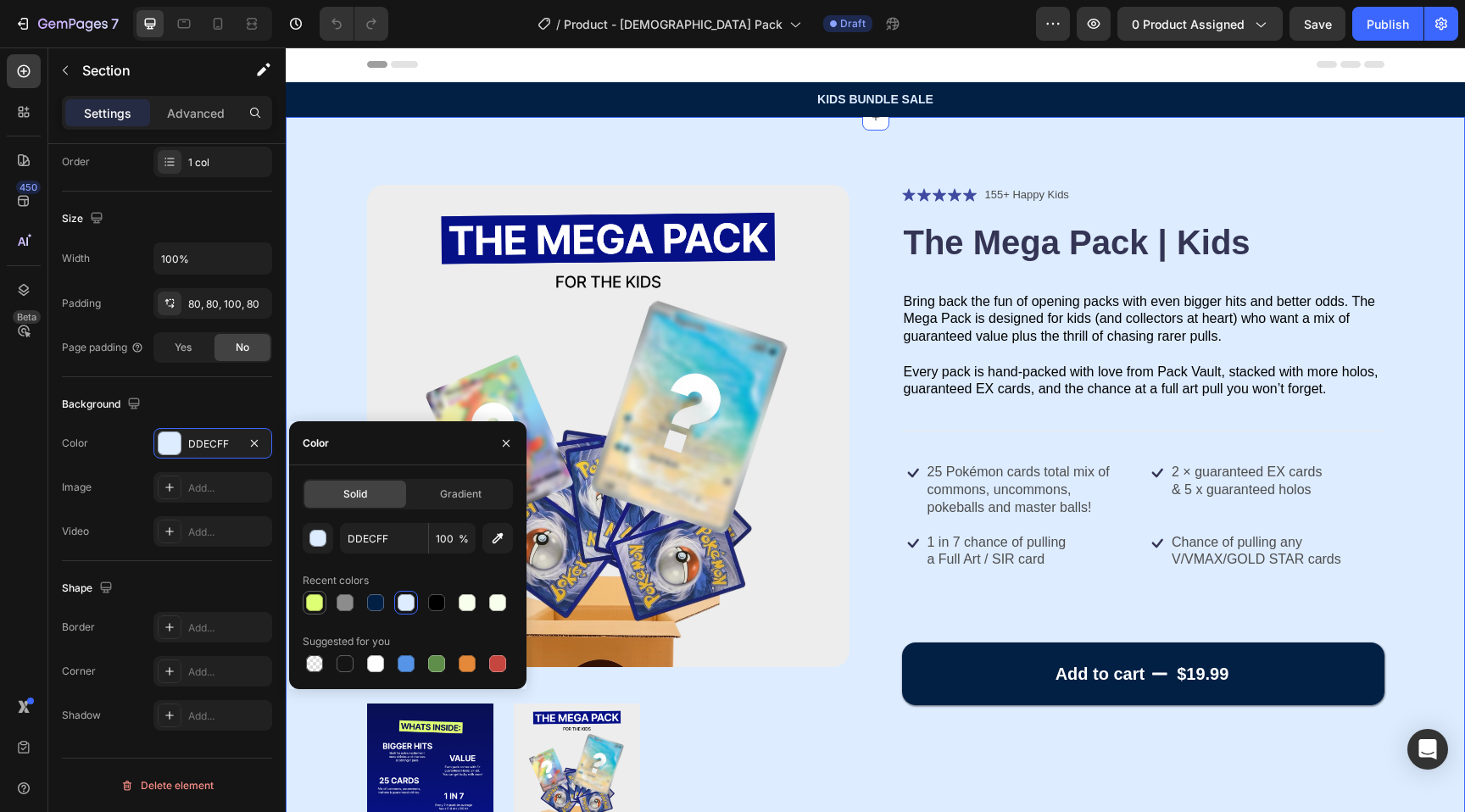
click at [306, 605] on div at bounding box center [315, 603] width 17 height 17
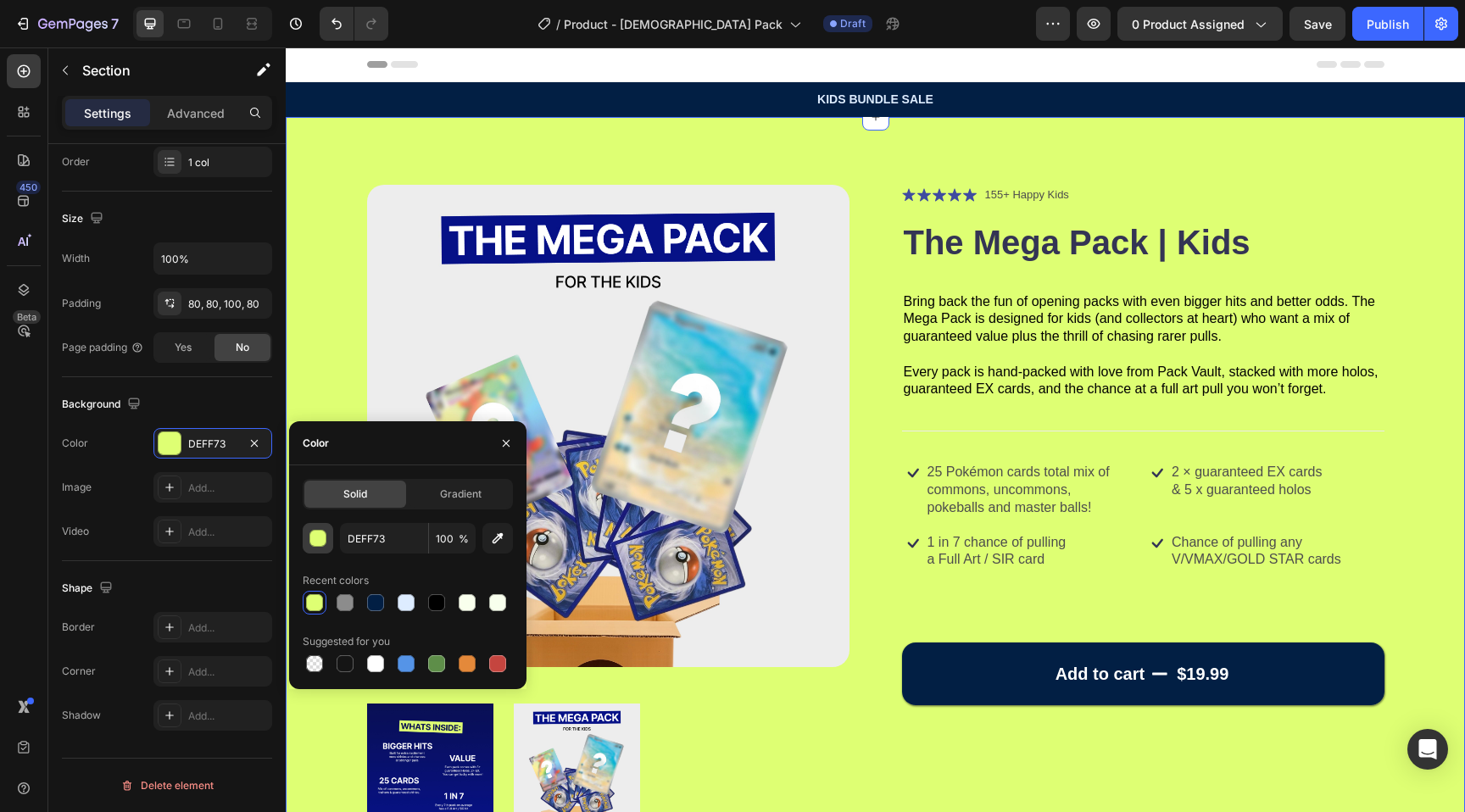
click at [312, 547] on button "button" at bounding box center [318, 538] width 31 height 31
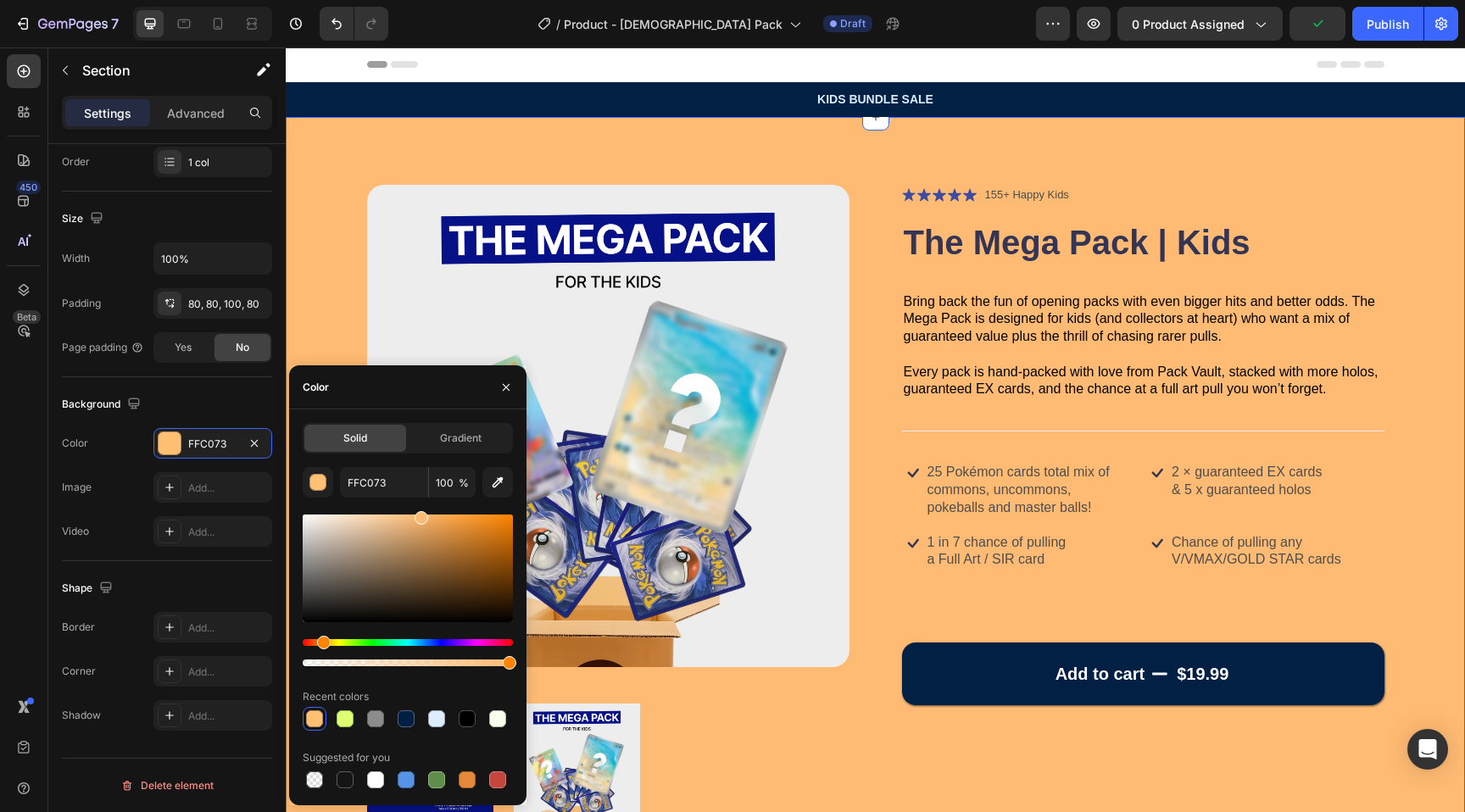
click at [321, 639] on div "Hue" at bounding box center [408, 642] width 210 height 7
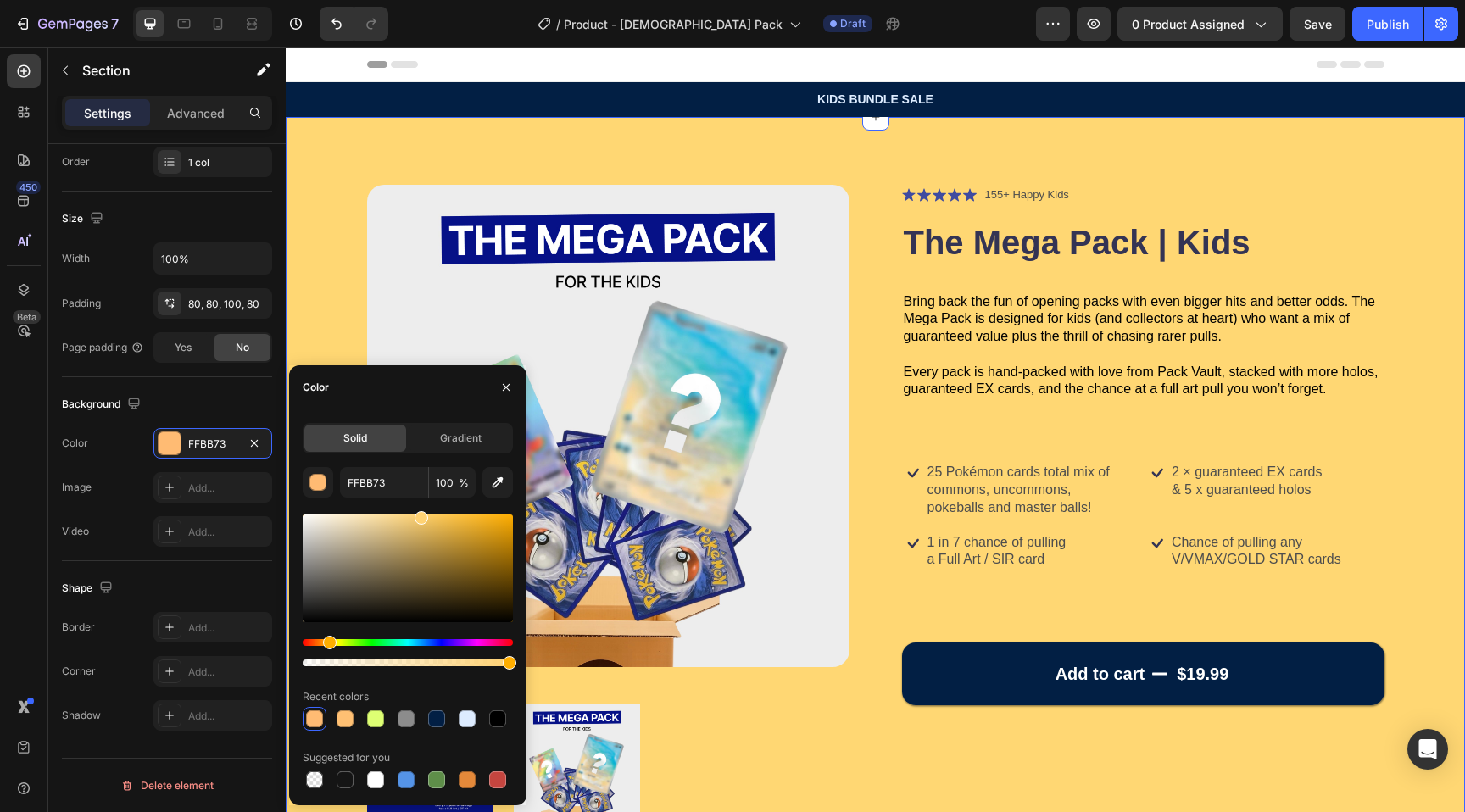
click at [328, 643] on div "Hue" at bounding box center [408, 642] width 210 height 7
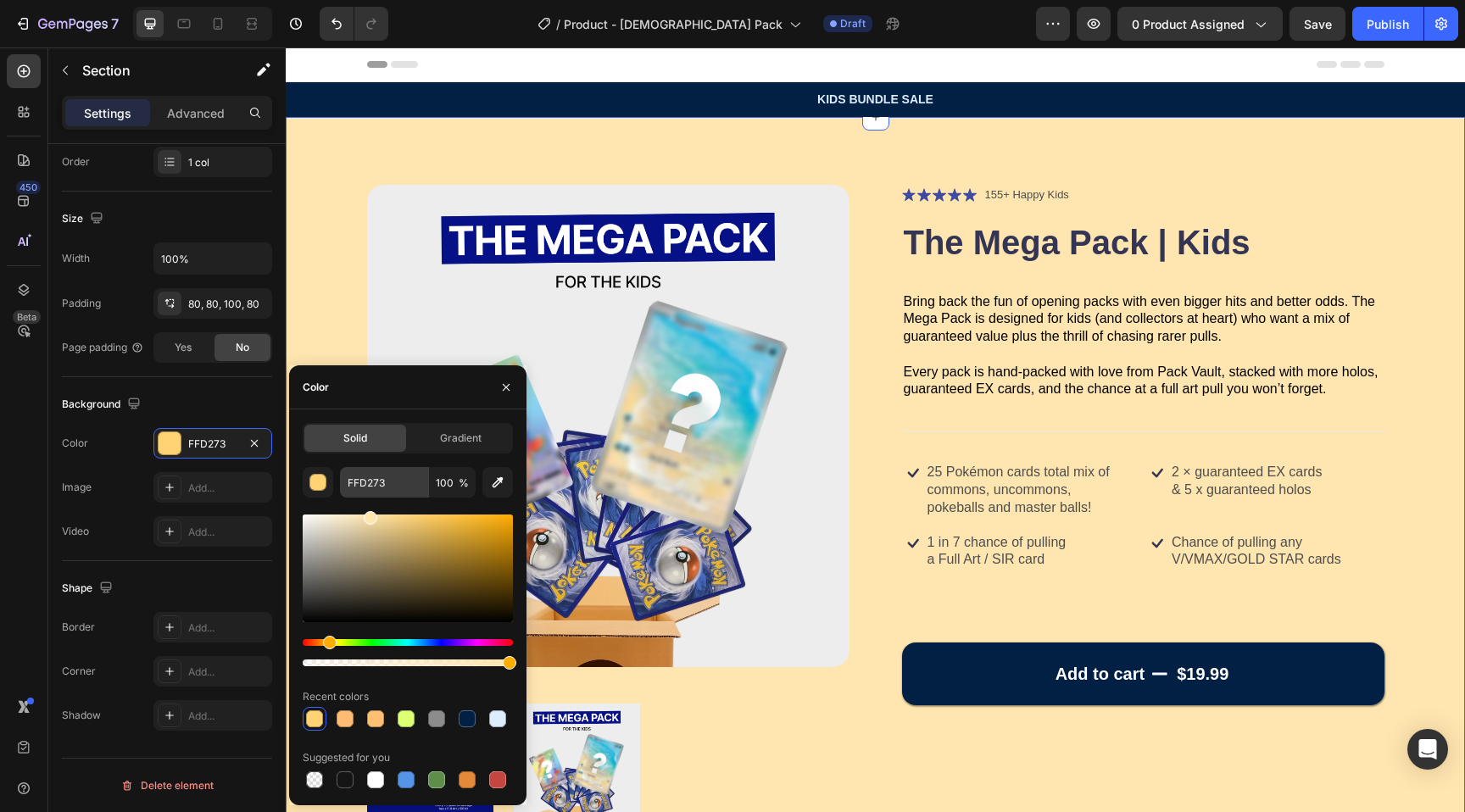
drag, startPoint x: 356, startPoint y: 530, endPoint x: 368, endPoint y: 493, distance: 38.9
click at [368, 493] on div "FFD273 100 % Recent colors Suggested for you" at bounding box center [408, 629] width 210 height 325
type input "FFE5AF"
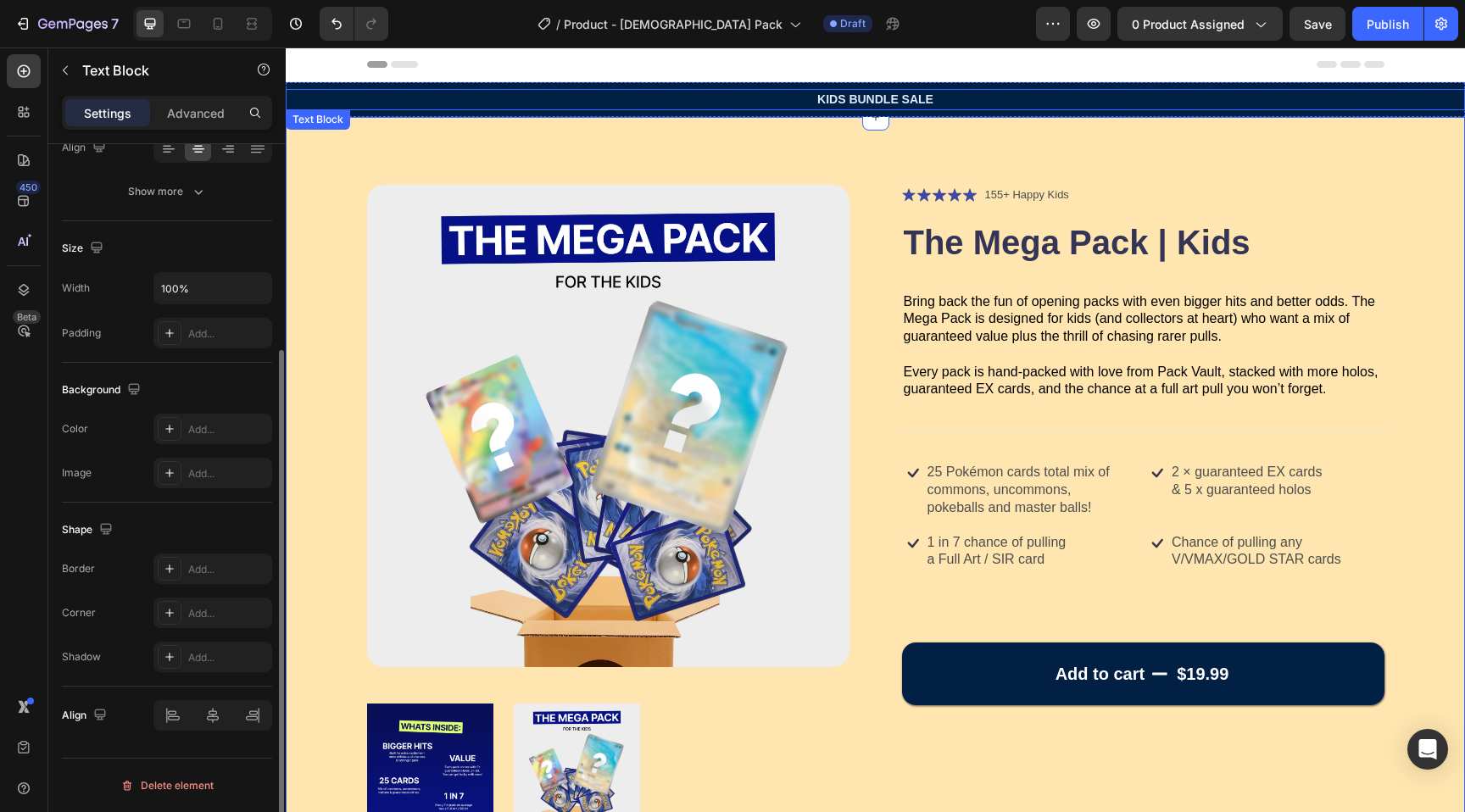
scroll to position [0, 0]
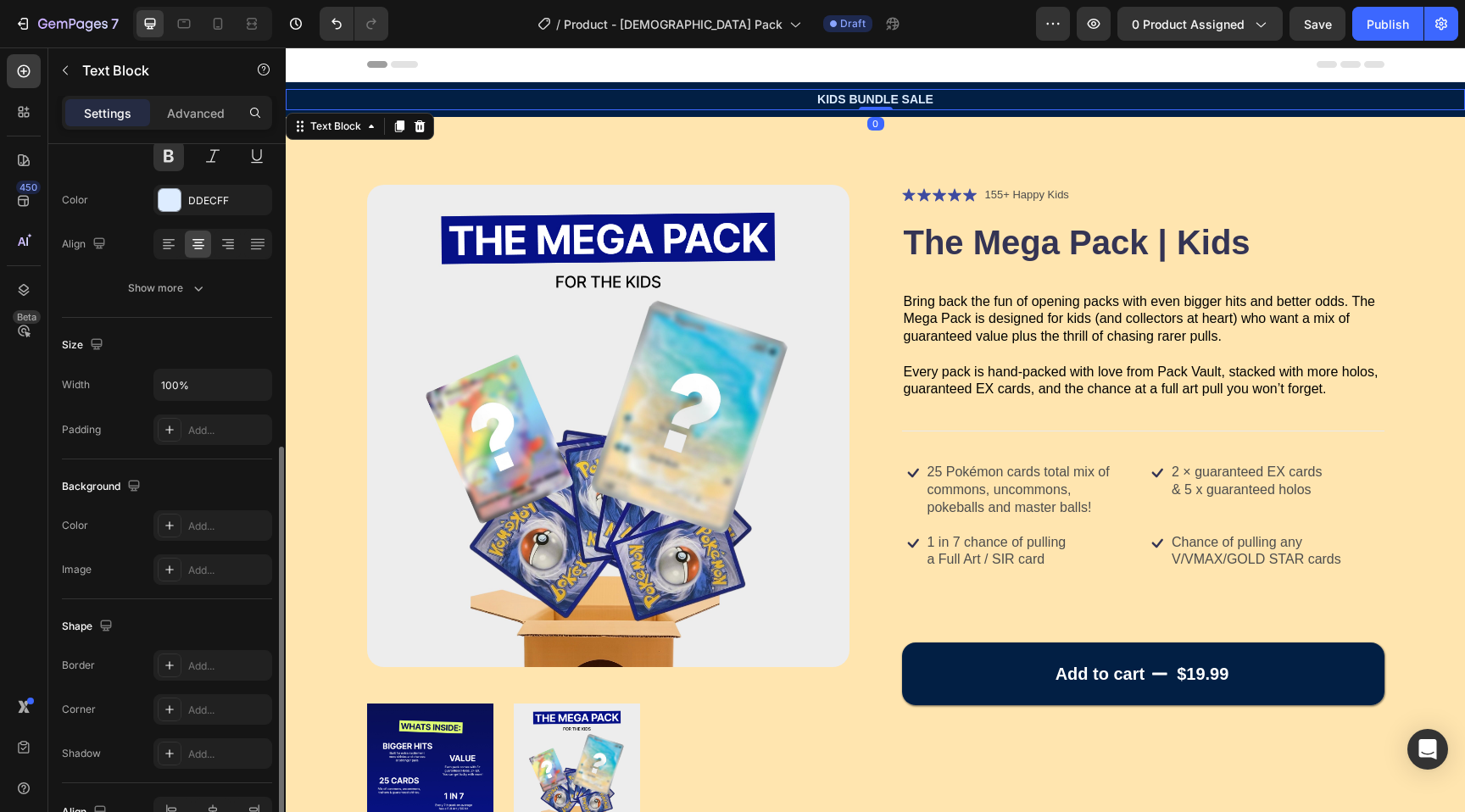
click at [548, 94] on p "KIDS BUNDLE SALE" at bounding box center [875, 99] width 1176 height 17
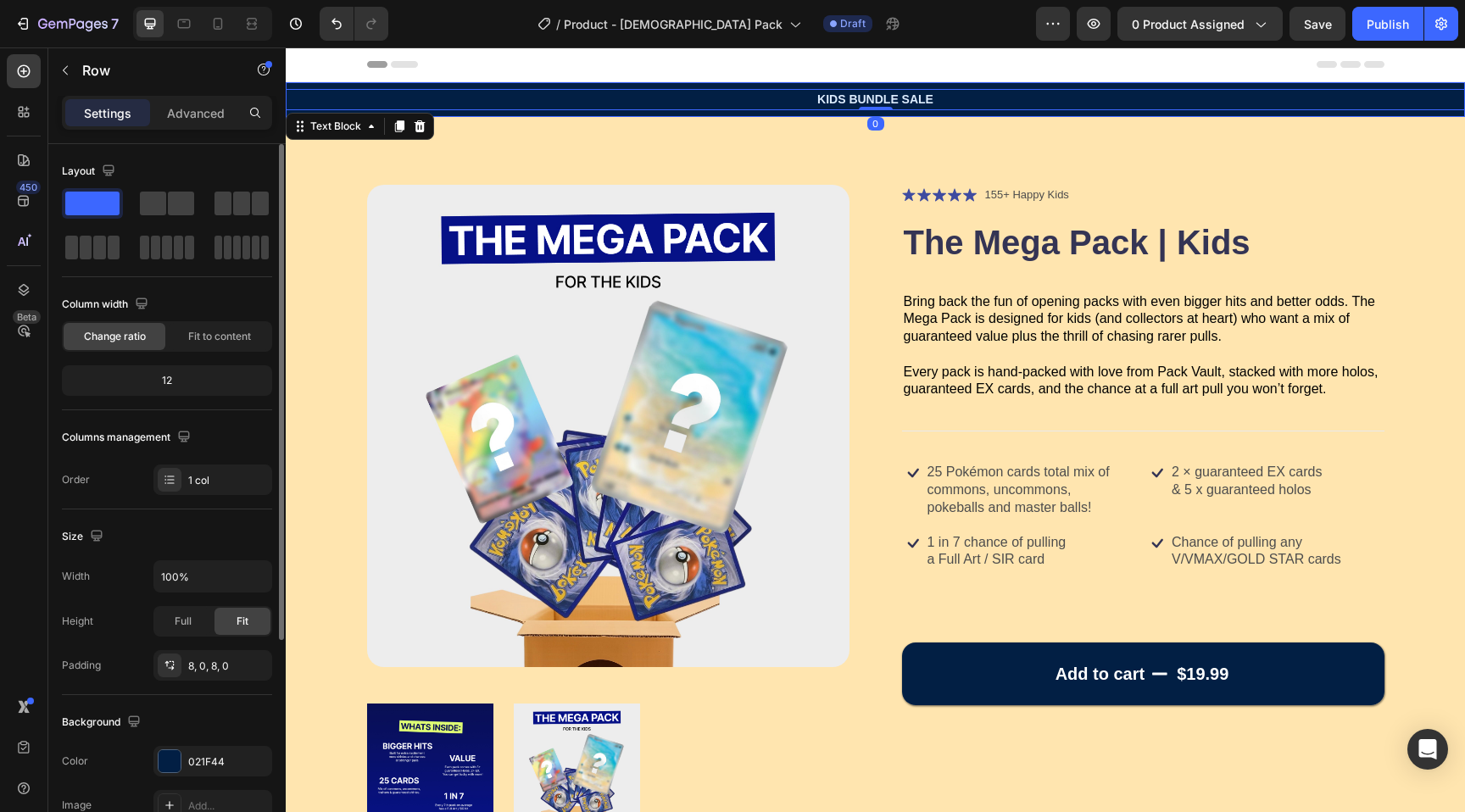
click at [537, 82] on div "KIDS BUNDLE SALE Text Block 0 Row" at bounding box center [875, 99] width 1180 height 35
click at [174, 762] on div at bounding box center [170, 761] width 22 height 22
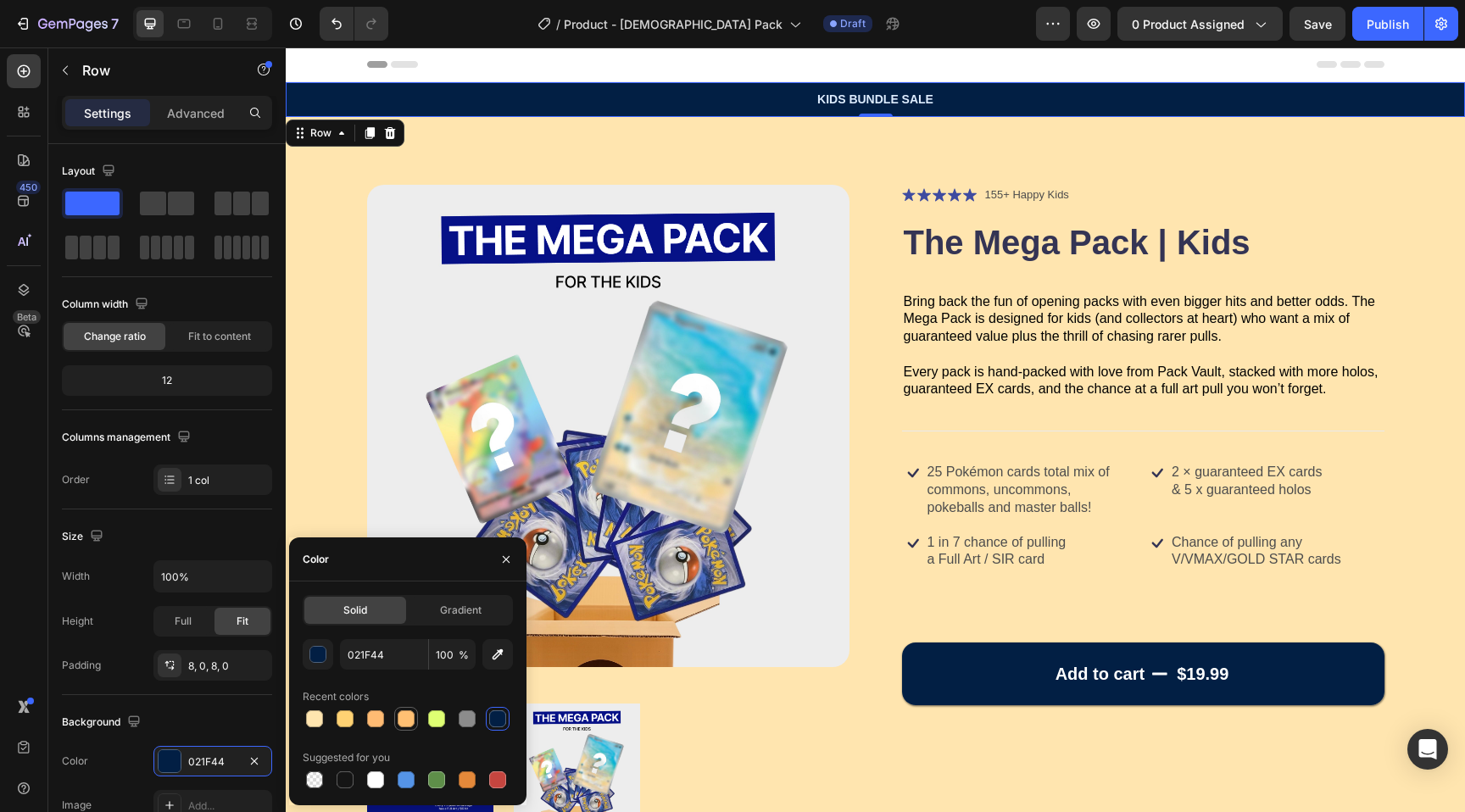
click at [404, 714] on div at bounding box center [407, 719] width 17 height 17
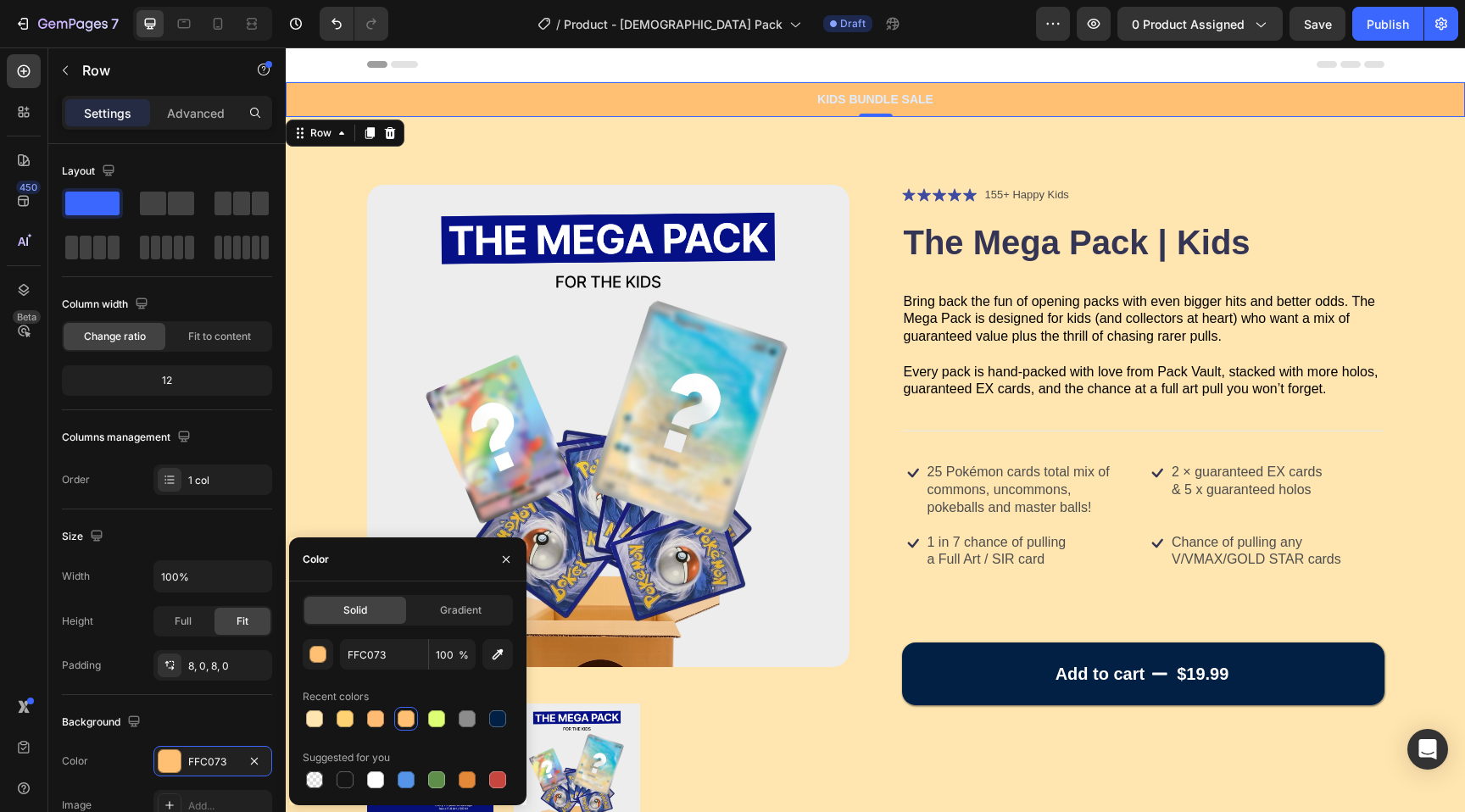
click at [300, 642] on div "Solid Gradient FFC073 100 % Recent colors Suggested for you" at bounding box center [408, 694] width 237 height 196
click at [315, 646] on div "button" at bounding box center [319, 655] width 17 height 17
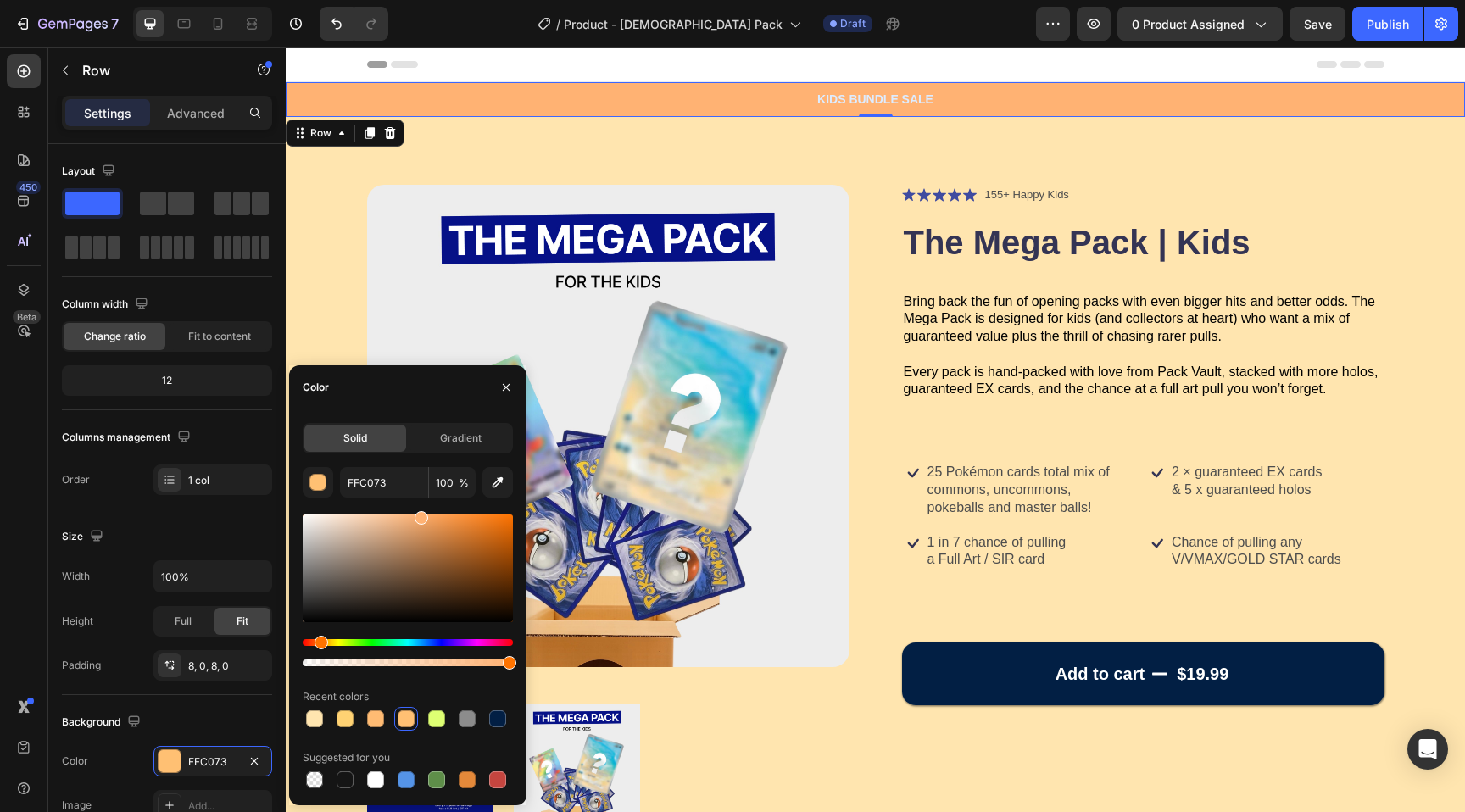
click at [320, 641] on div "Hue" at bounding box center [321, 642] width 13 height 13
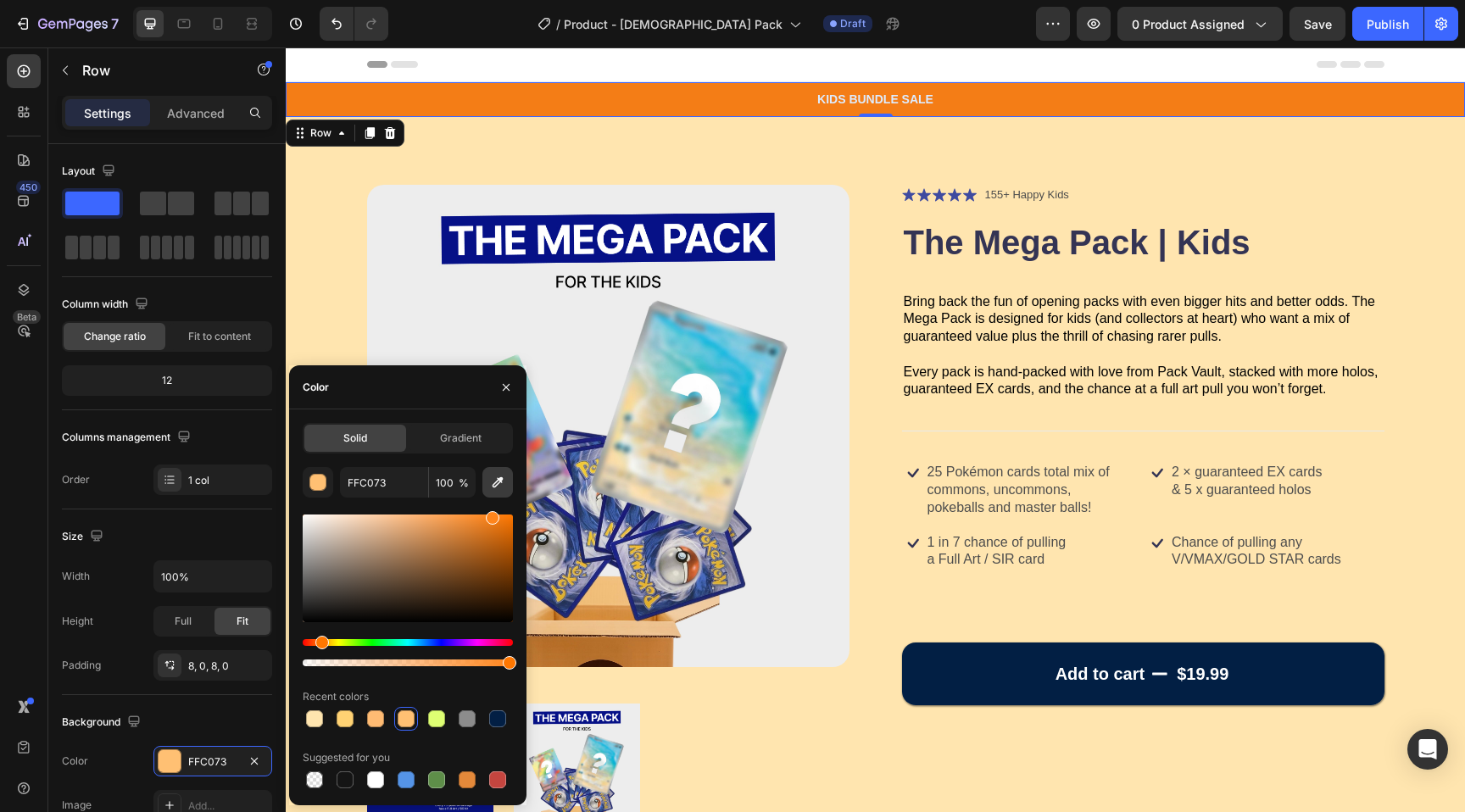
drag, startPoint x: 496, startPoint y: 532, endPoint x: 491, endPoint y: 491, distance: 41.3
click at [491, 491] on div "FFC073 100 % Recent colors Suggested for you" at bounding box center [408, 629] width 210 height 325
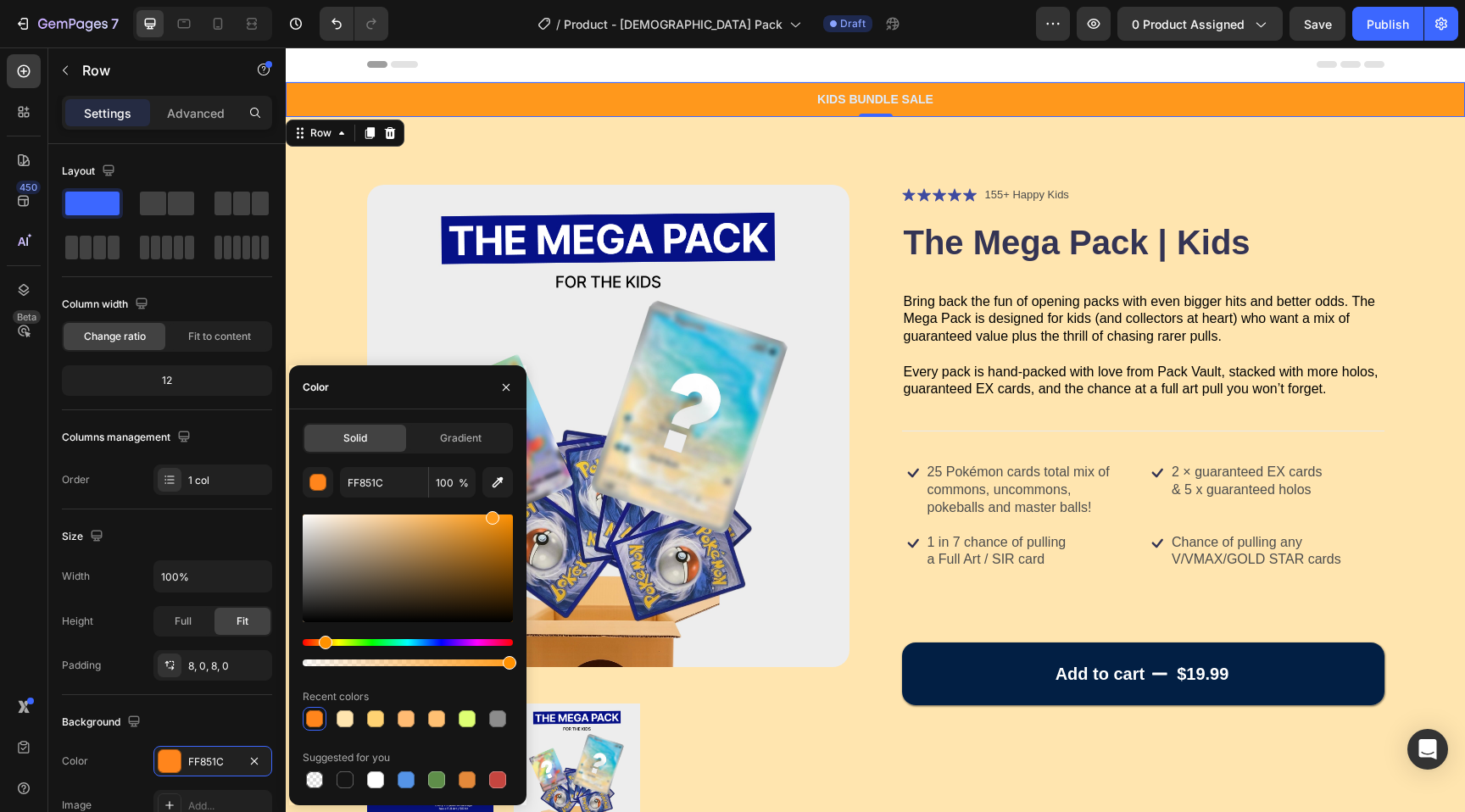
click at [323, 643] on div "Hue" at bounding box center [326, 642] width 13 height 13
type input "FF9C1C"
click at [851, 94] on p "KIDS BUNDLE SALE" at bounding box center [875, 99] width 1176 height 17
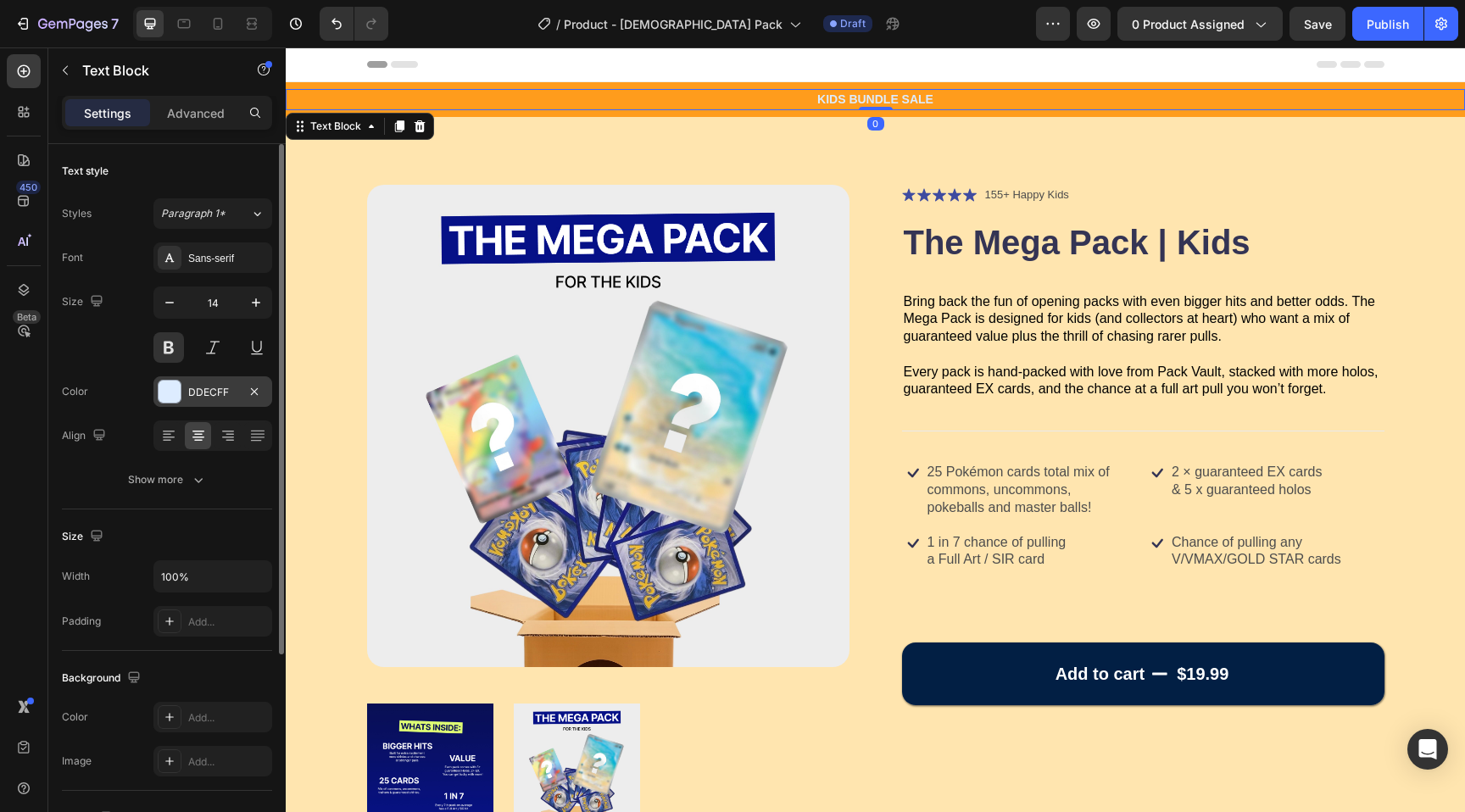
click at [159, 387] on div at bounding box center [170, 391] width 22 height 22
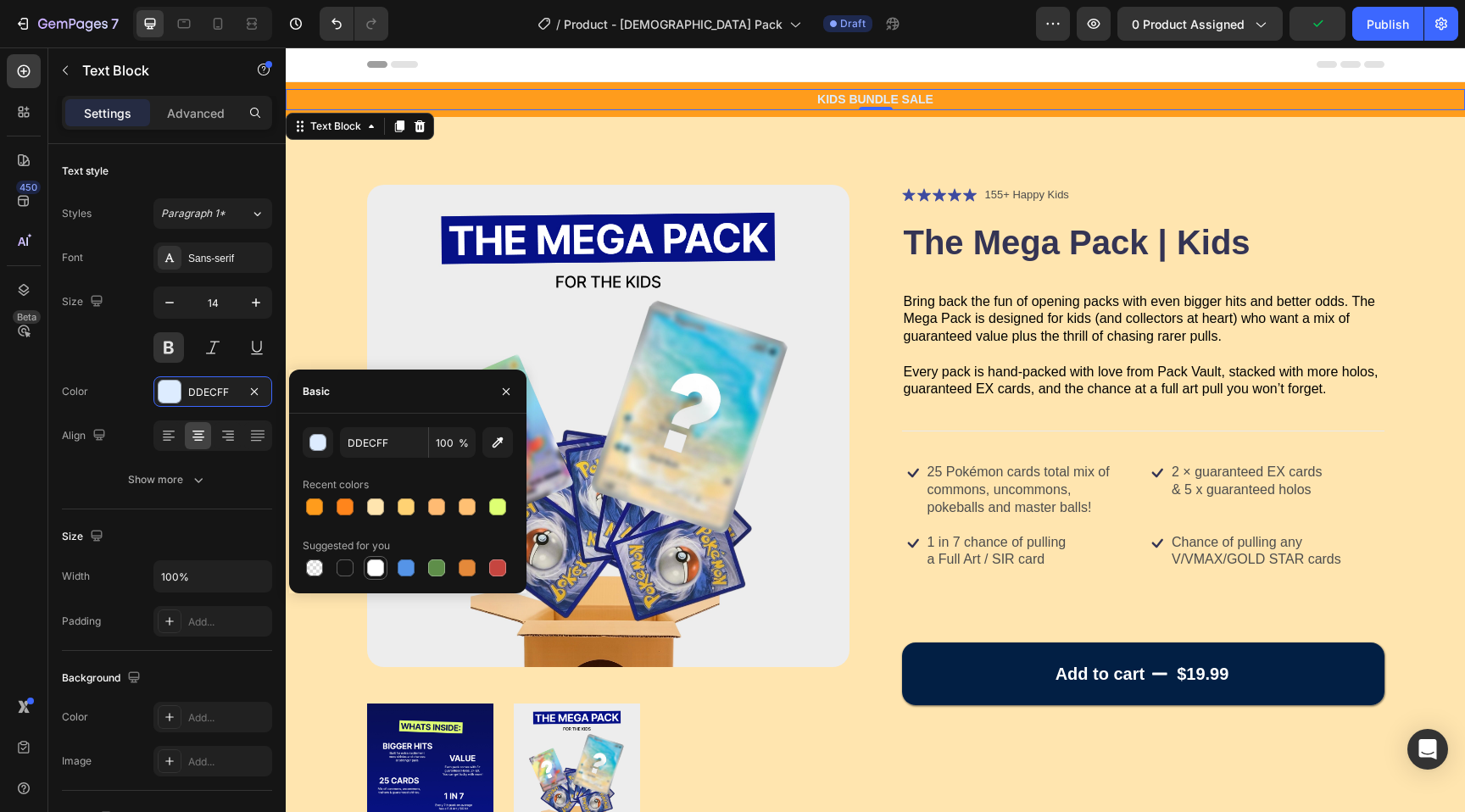
click at [379, 565] on div at bounding box center [376, 568] width 17 height 17
click at [347, 566] on div at bounding box center [345, 568] width 17 height 17
type input "151515"
click at [466, 204] on img at bounding box center [608, 426] width 483 height 483
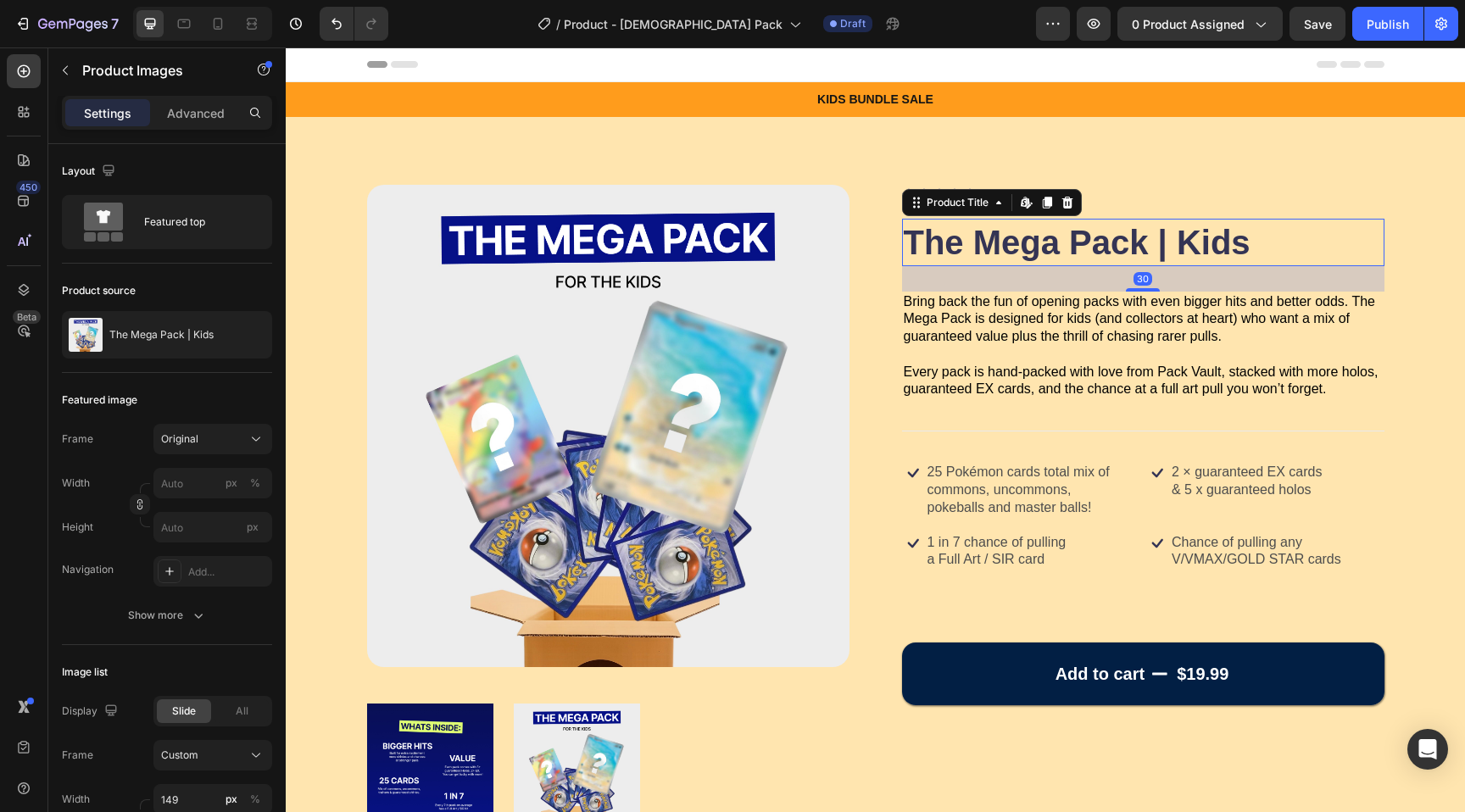
click at [980, 229] on h1 "The Mega Pack | Kids" at bounding box center [1143, 242] width 483 height 47
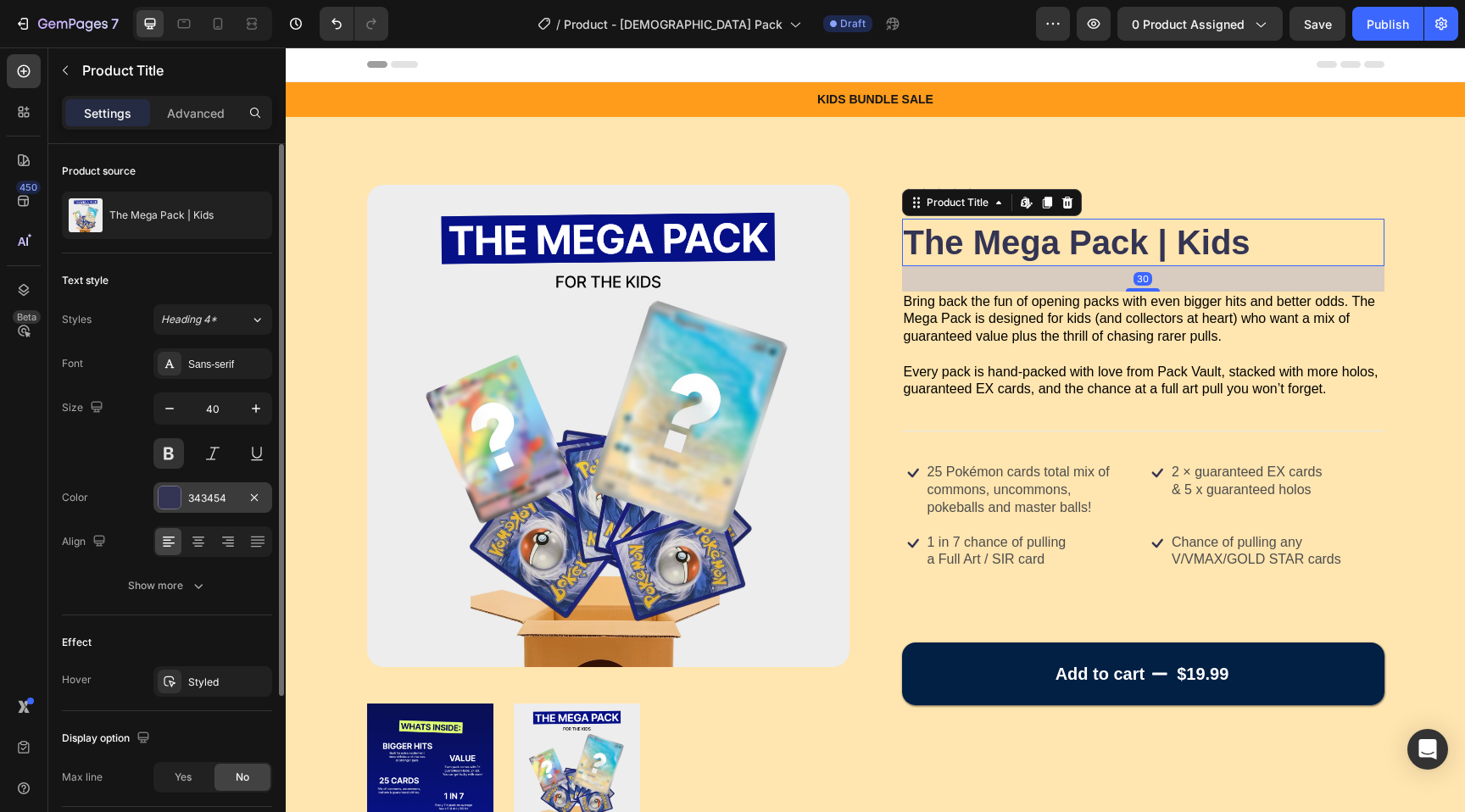
click at [173, 497] on div at bounding box center [170, 497] width 22 height 22
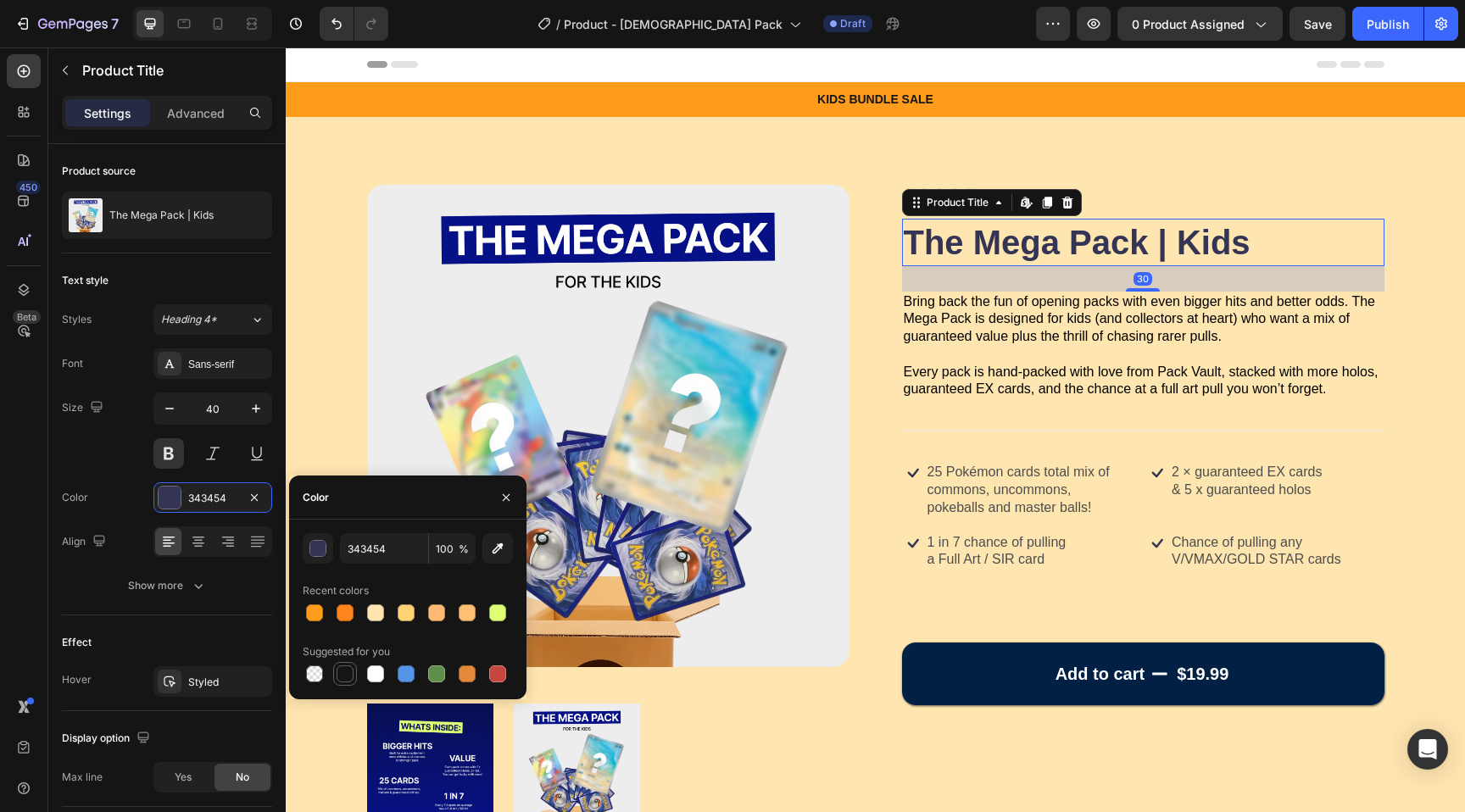
click at [341, 666] on div at bounding box center [345, 674] width 17 height 17
type input "151515"
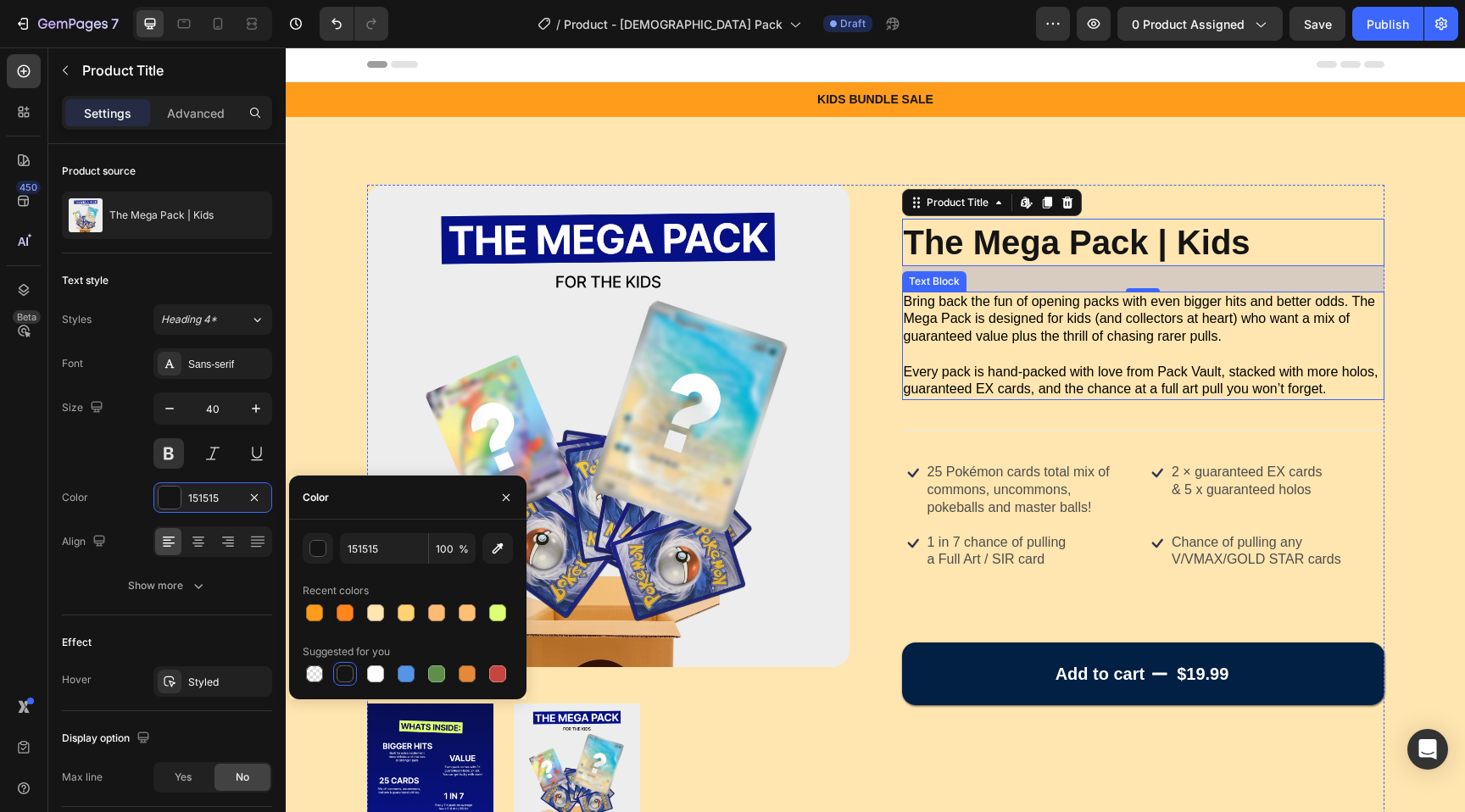
click at [1011, 365] on span "Every pack is hand-packed with love from Pack Vault, stacked with more holos, g…" at bounding box center [1141, 380] width 475 height 32
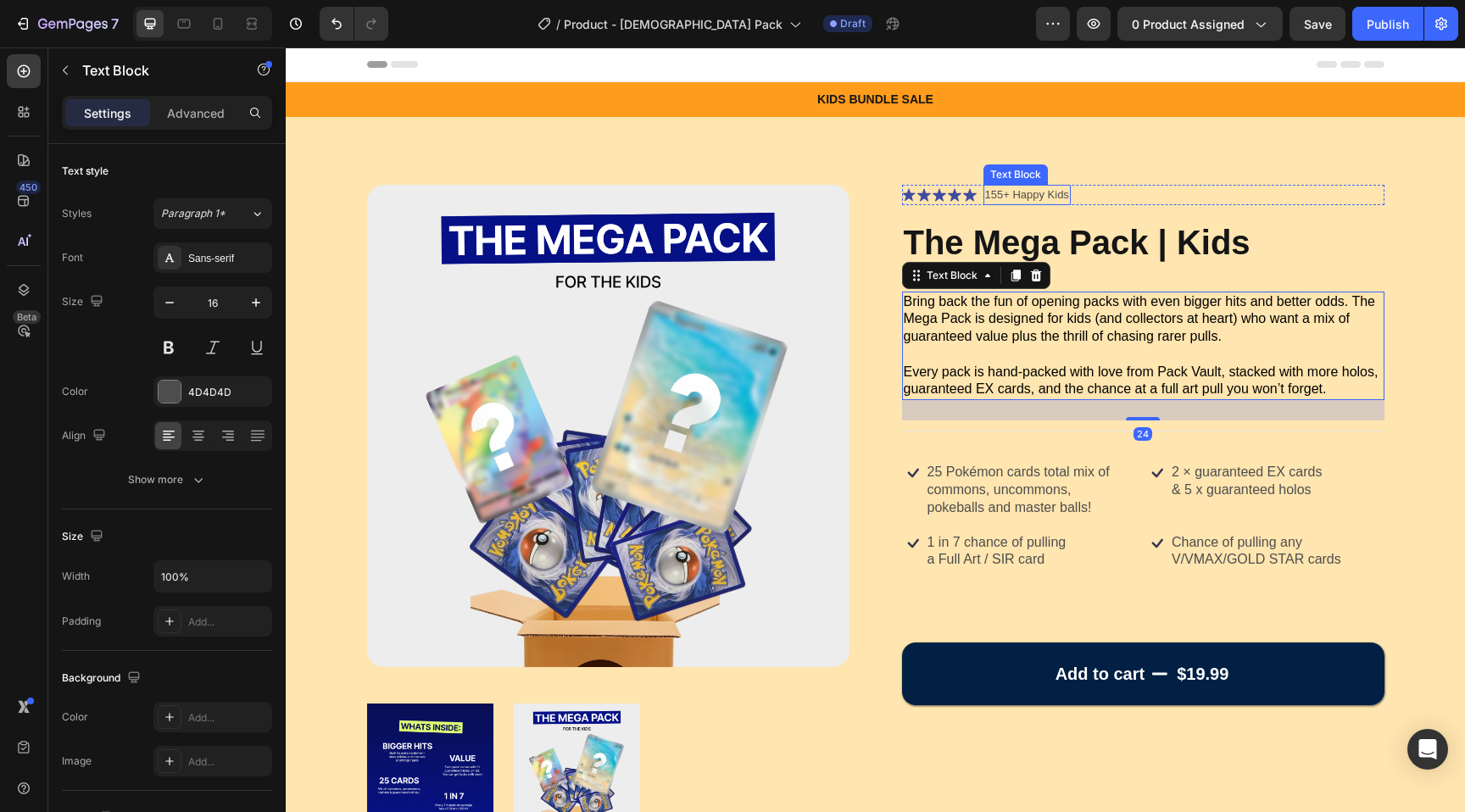
click at [1022, 199] on p "155+ Happy Kids" at bounding box center [1026, 196] width 84 height 17
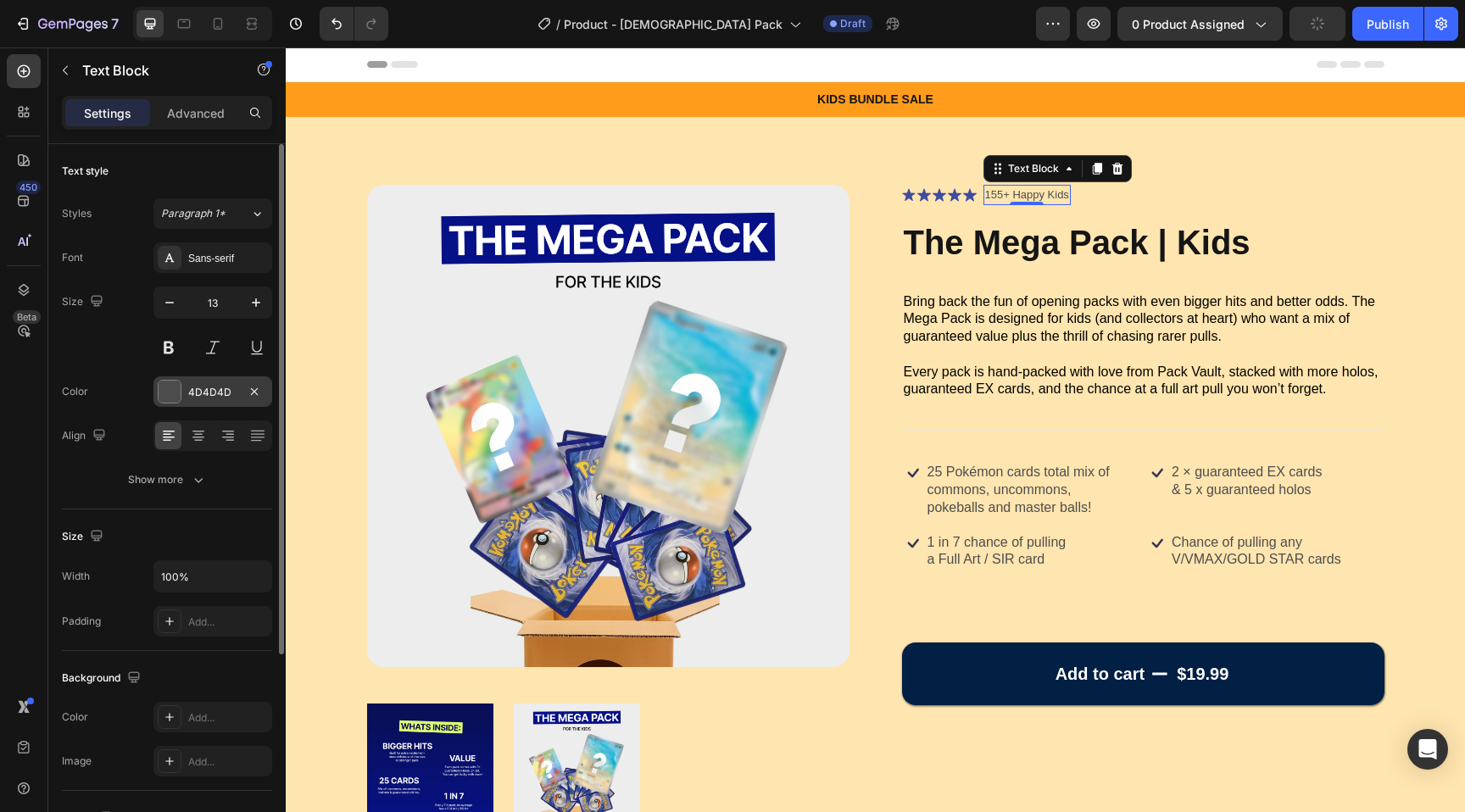
click at [169, 391] on div at bounding box center [170, 391] width 22 height 22
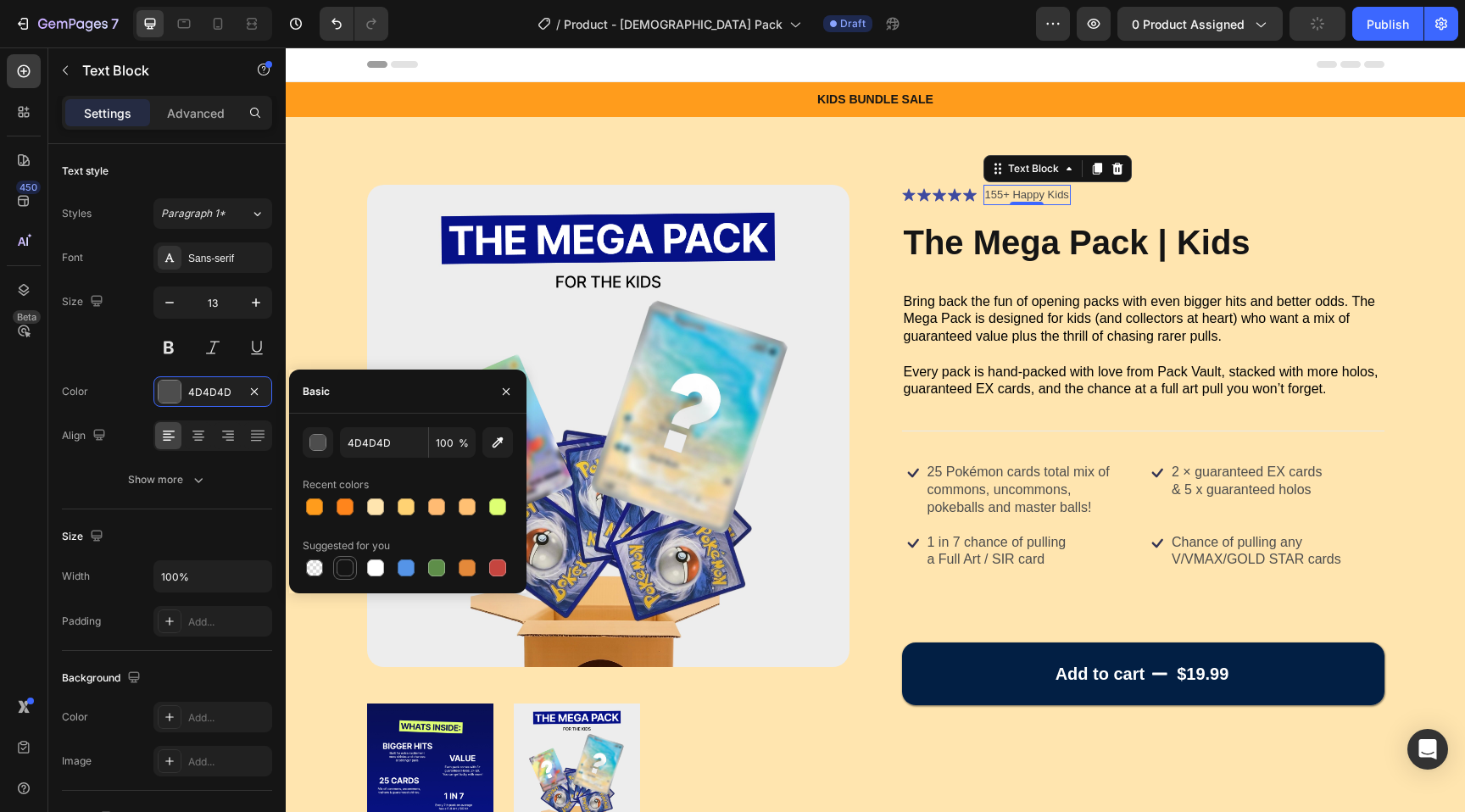
click at [340, 561] on div at bounding box center [345, 568] width 17 height 17
type input "151515"
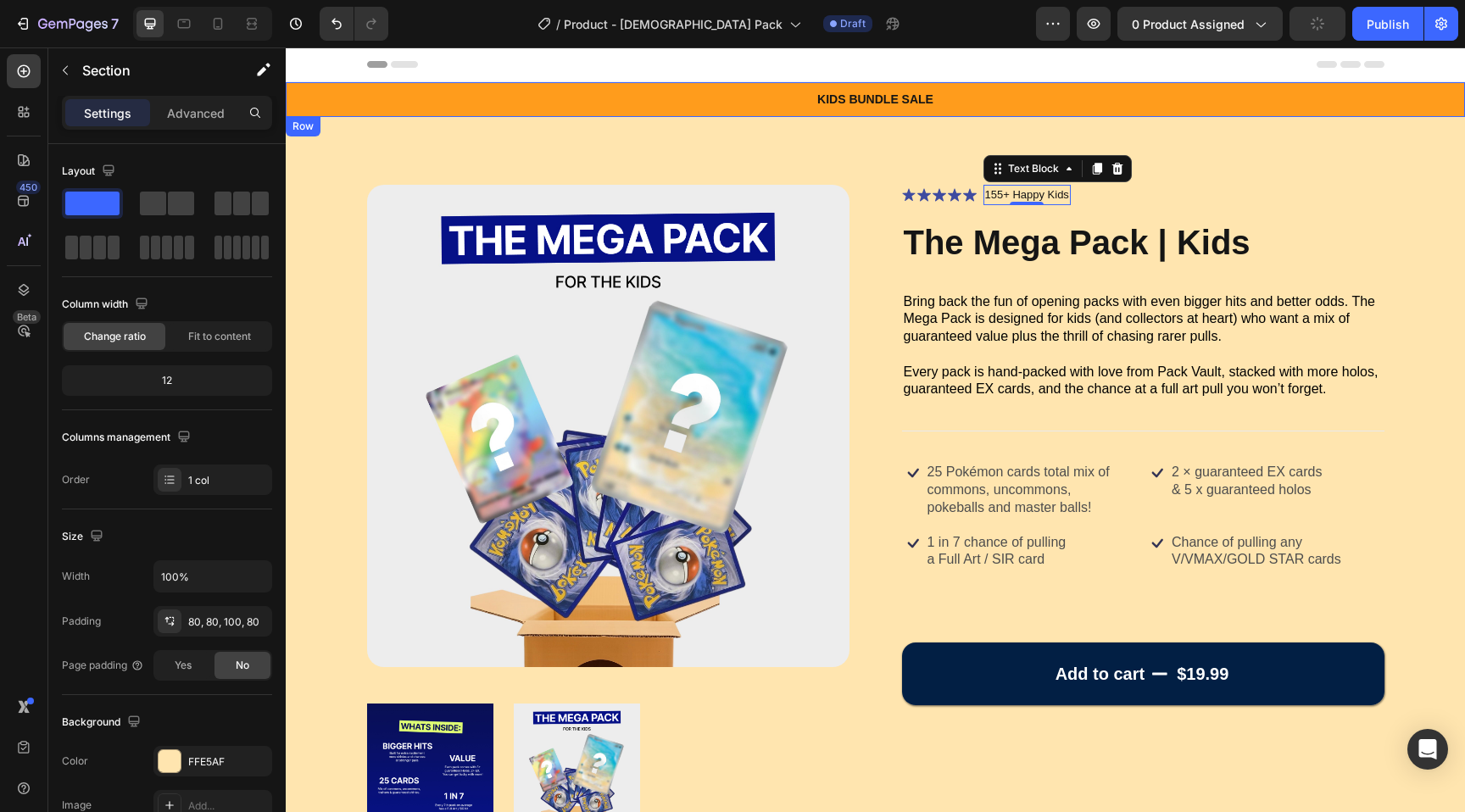
click at [568, 144] on div "Product Images Icon Icon Icon Icon Icon Icon List 155+ Happy Kids Text Block 0 …" at bounding box center [875, 519] width 1180 height 806
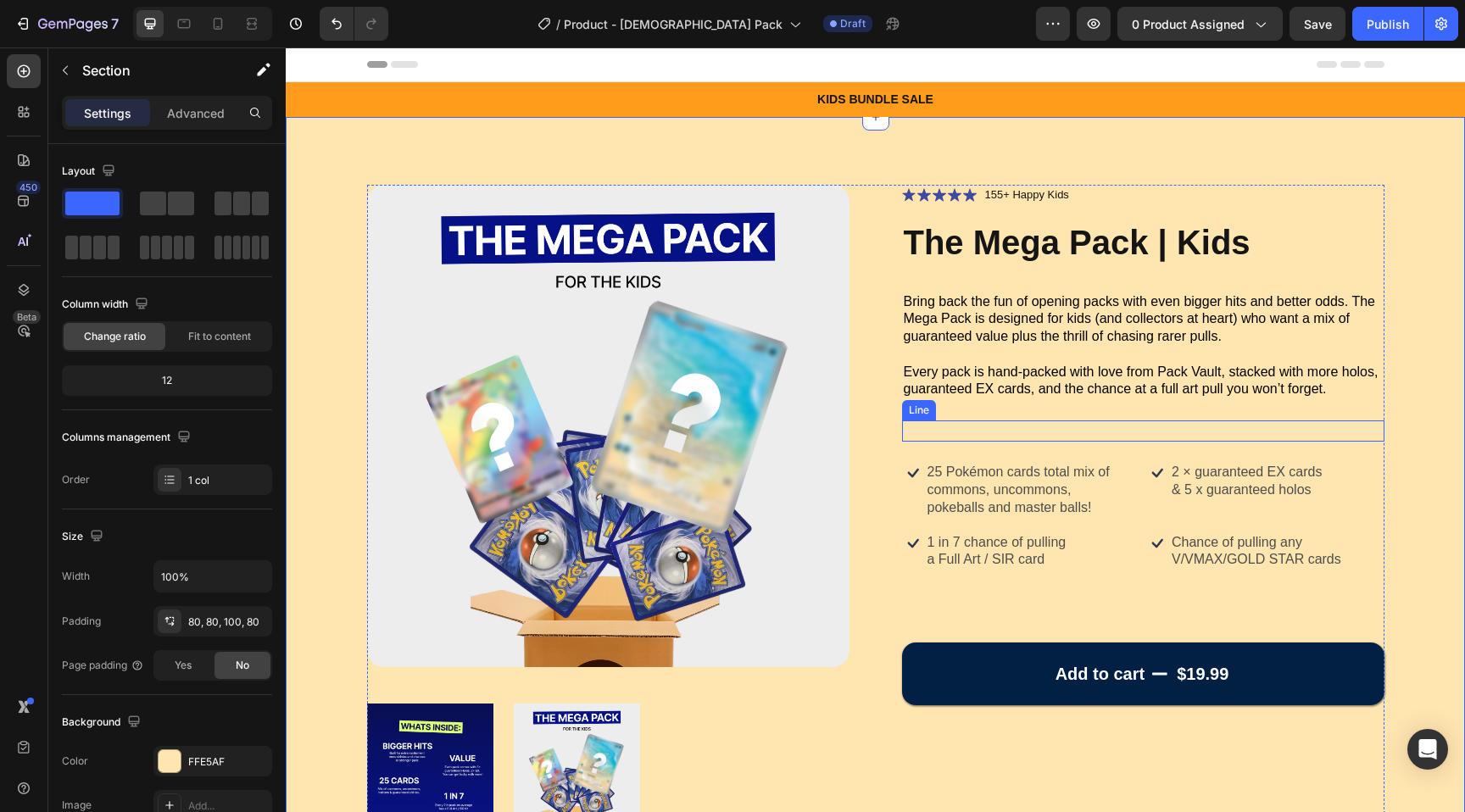
click at [945, 428] on div "Title Line" at bounding box center [1143, 431] width 483 height 21
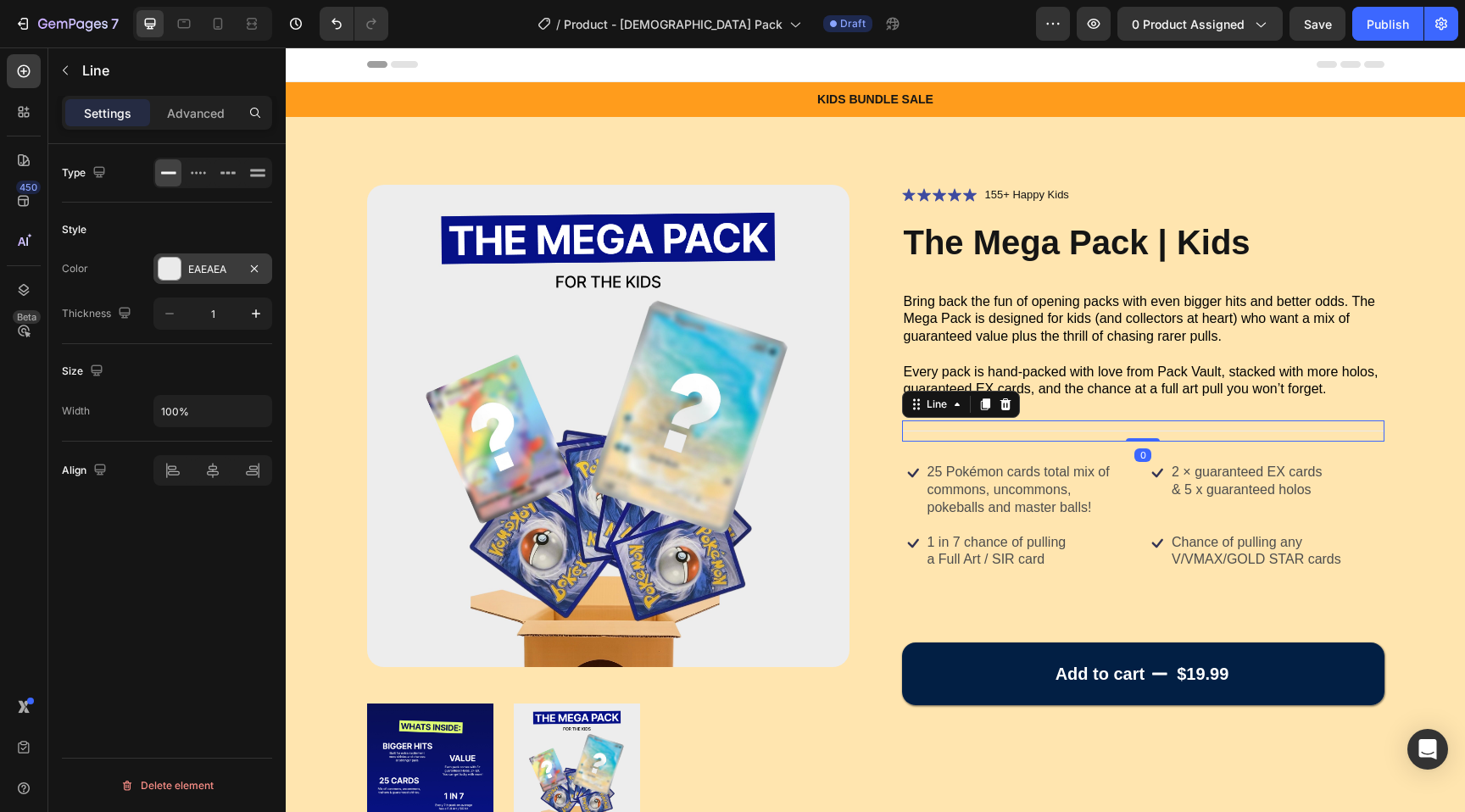
click at [172, 272] on div at bounding box center [170, 268] width 22 height 22
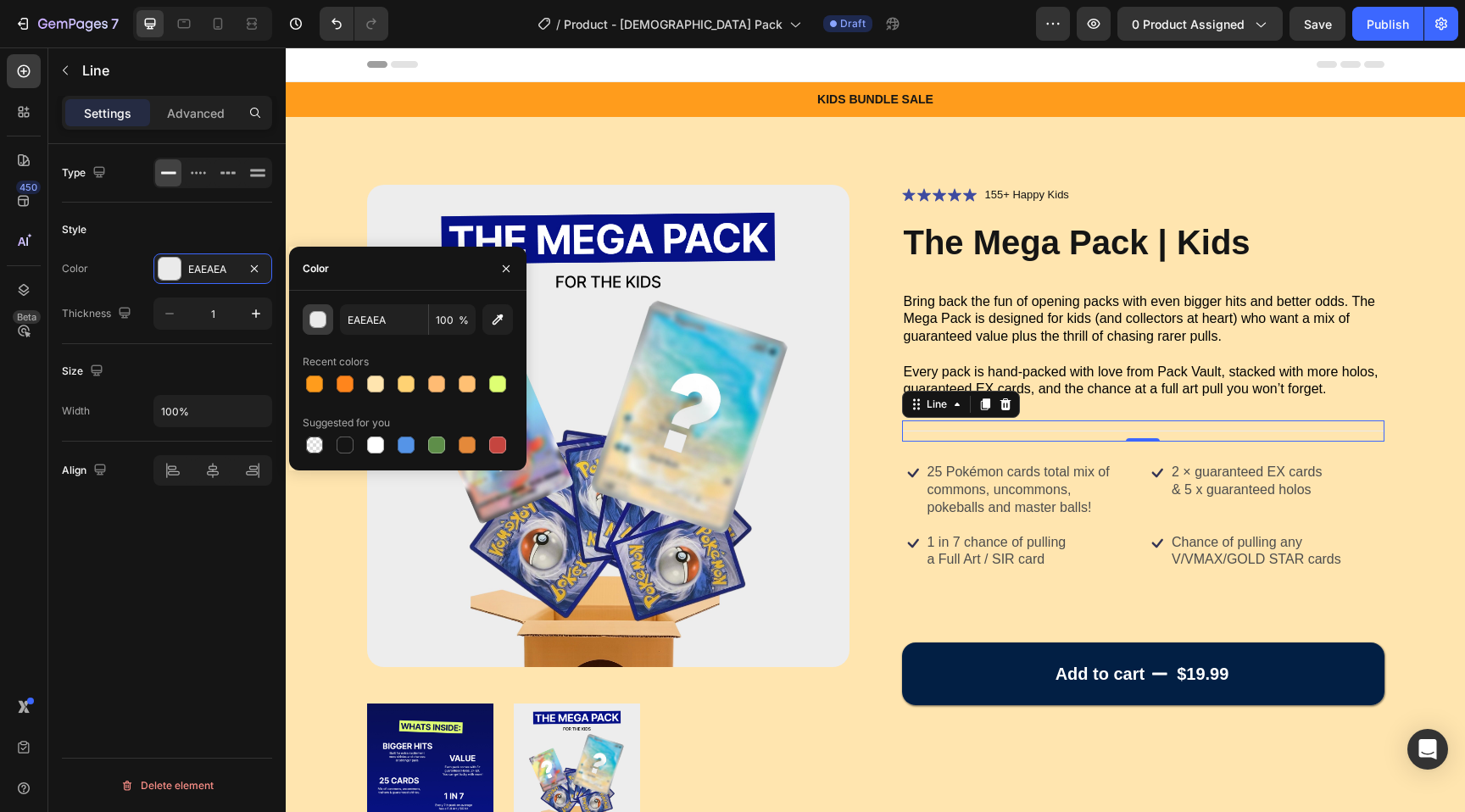
click at [320, 324] on div "button" at bounding box center [319, 321] width 17 height 17
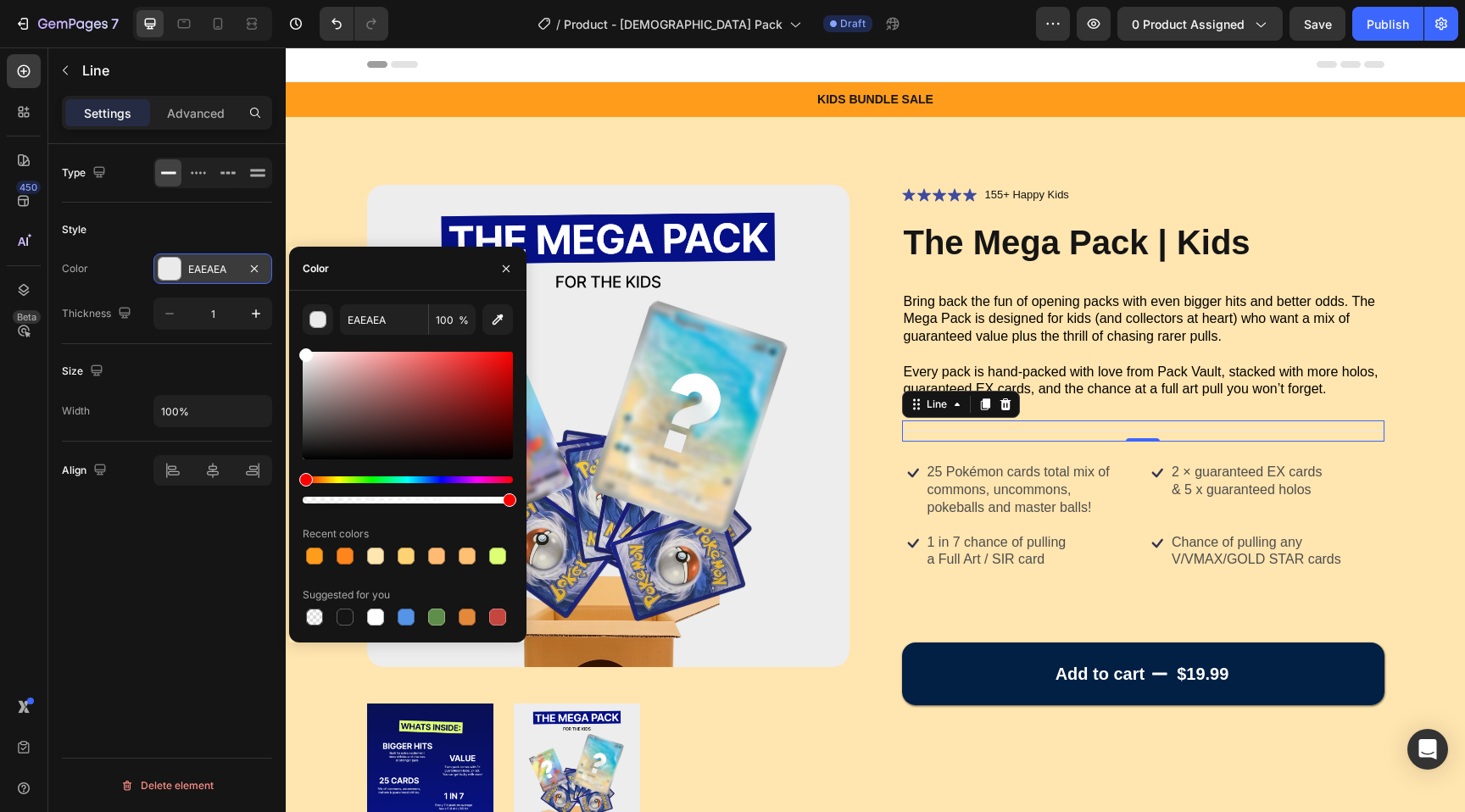
drag, startPoint x: 370, startPoint y: 423, endPoint x: 214, endPoint y: 254, distance: 230.0
click at [214, 254] on div "450 Beta Sections(18) Elements(84) Section Element Hero Section Product Detail …" at bounding box center [143, 429] width 285 height 764
click at [349, 618] on div at bounding box center [345, 617] width 17 height 17
type input "151515"
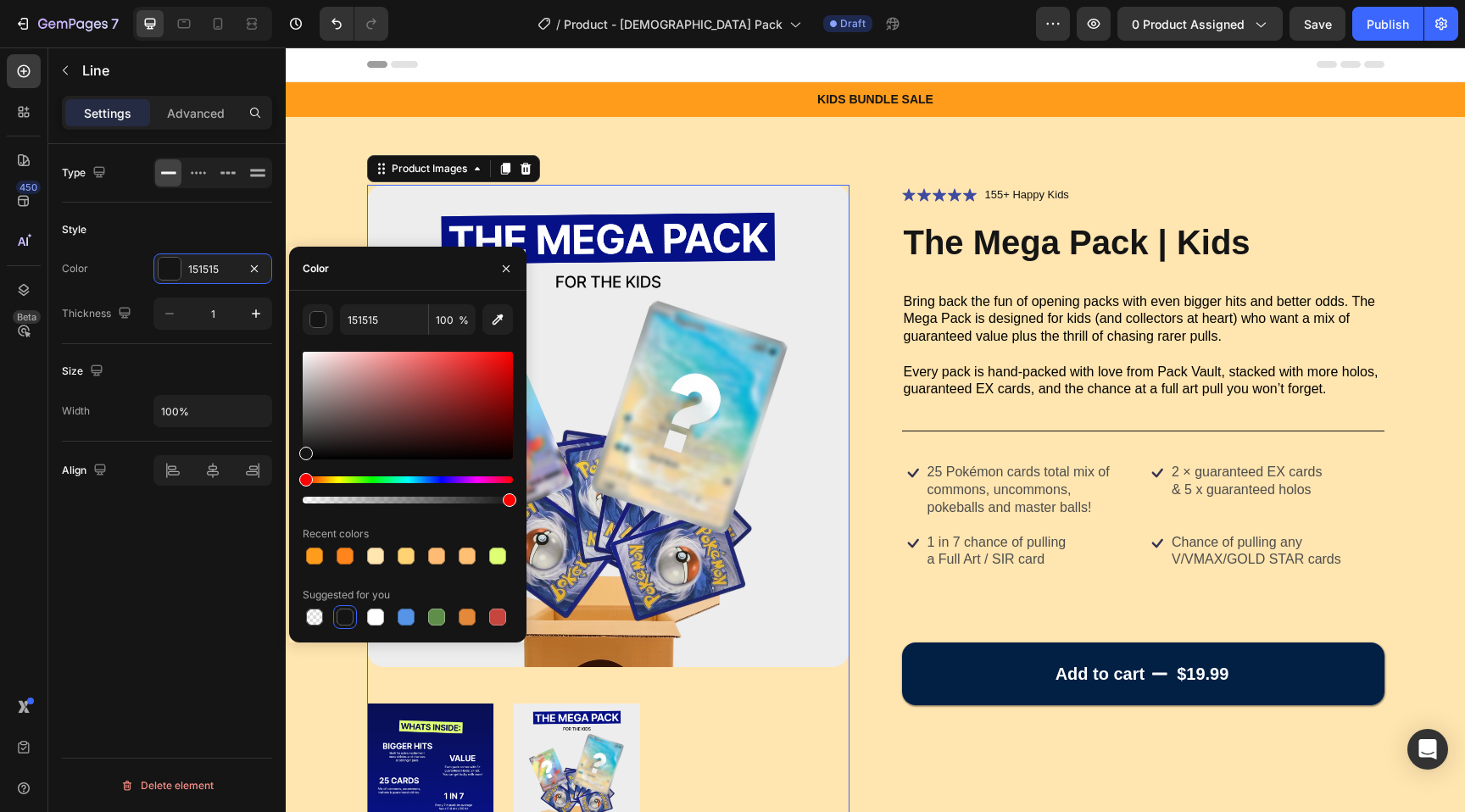
click at [648, 702] on div at bounding box center [608, 766] width 483 height 144
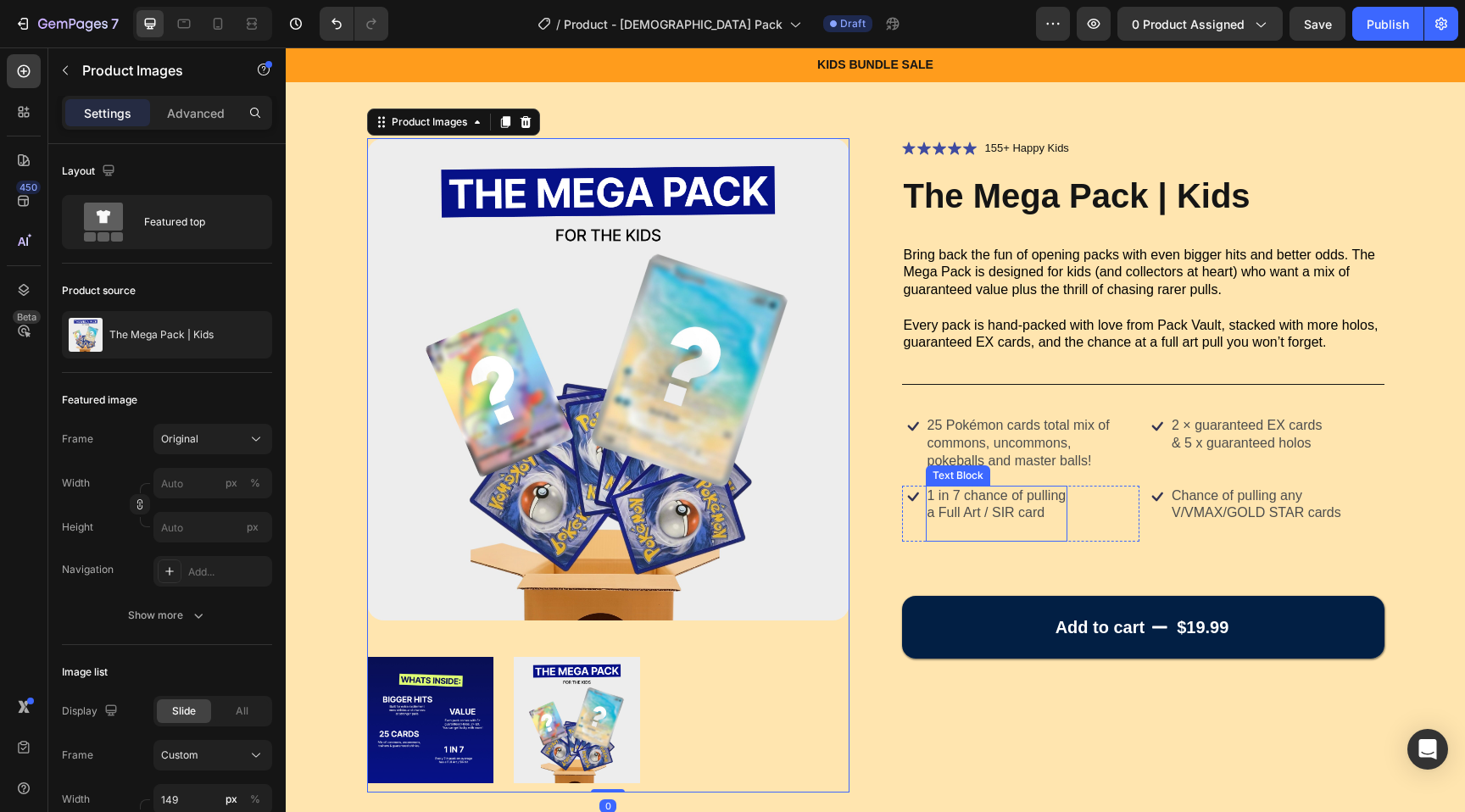
scroll to position [47, 0]
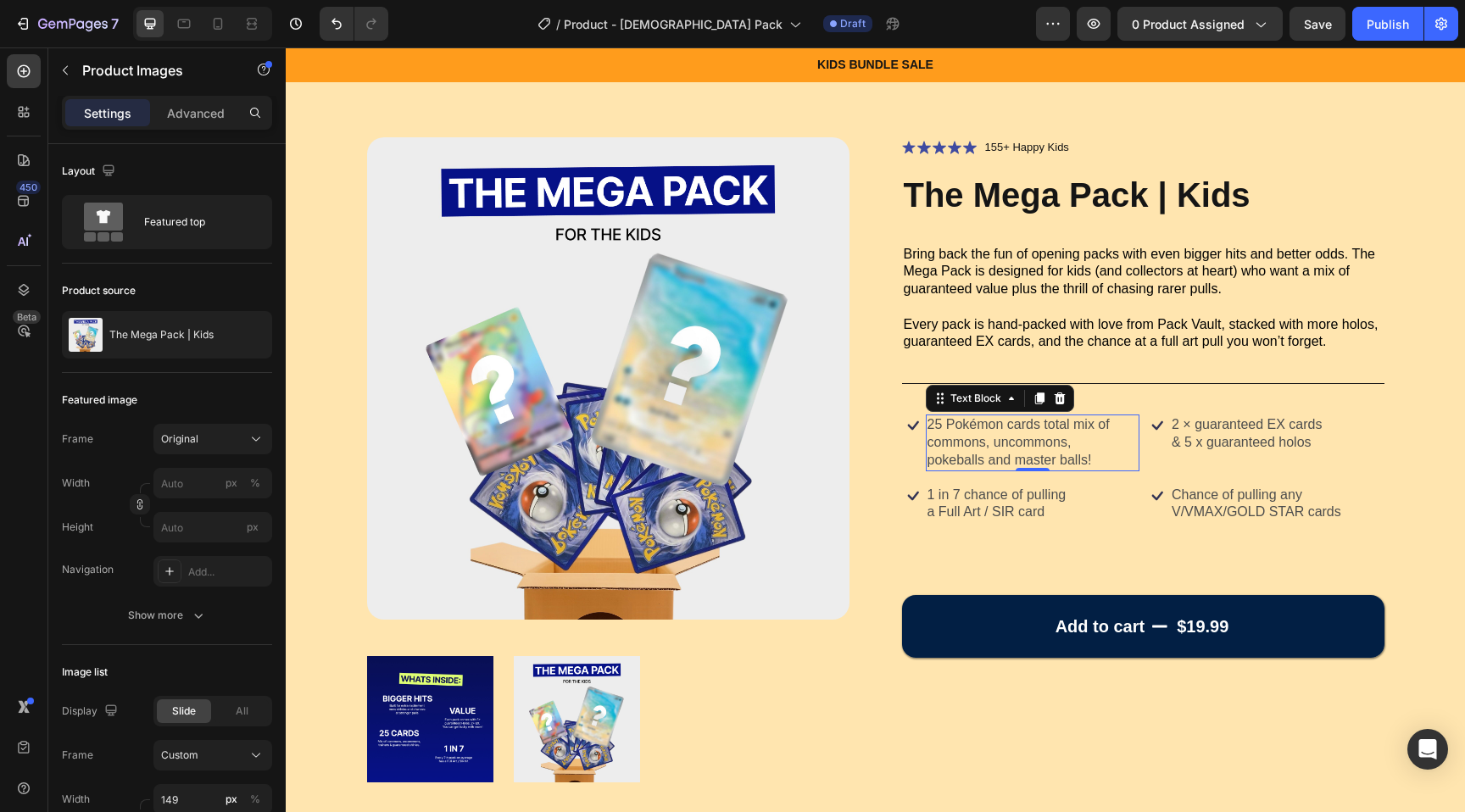
click at [958, 433] on p "25 Pokémon cards total mix of commons, uncommons," at bounding box center [1032, 433] width 211 height 36
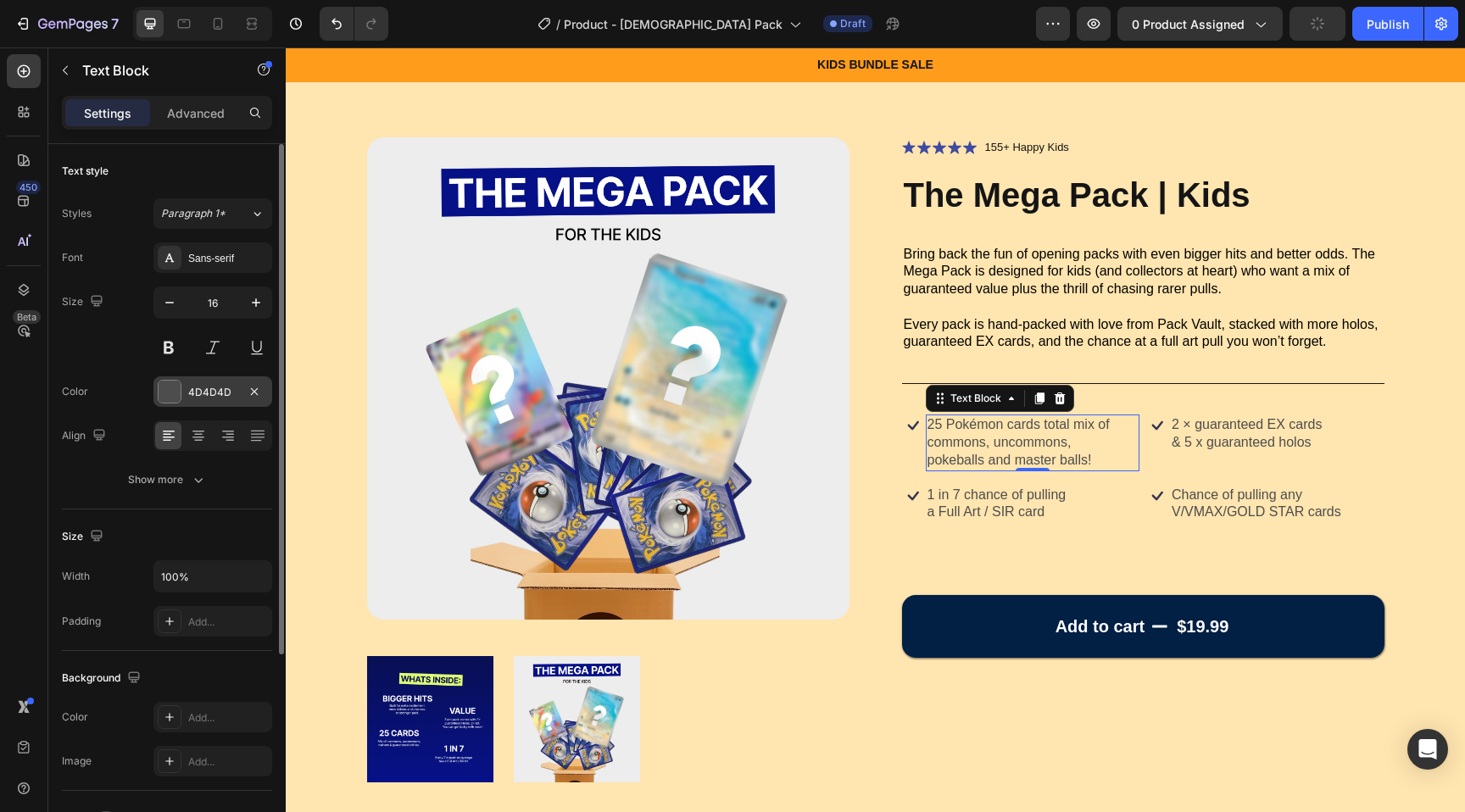
click at [169, 384] on div at bounding box center [170, 391] width 22 height 22
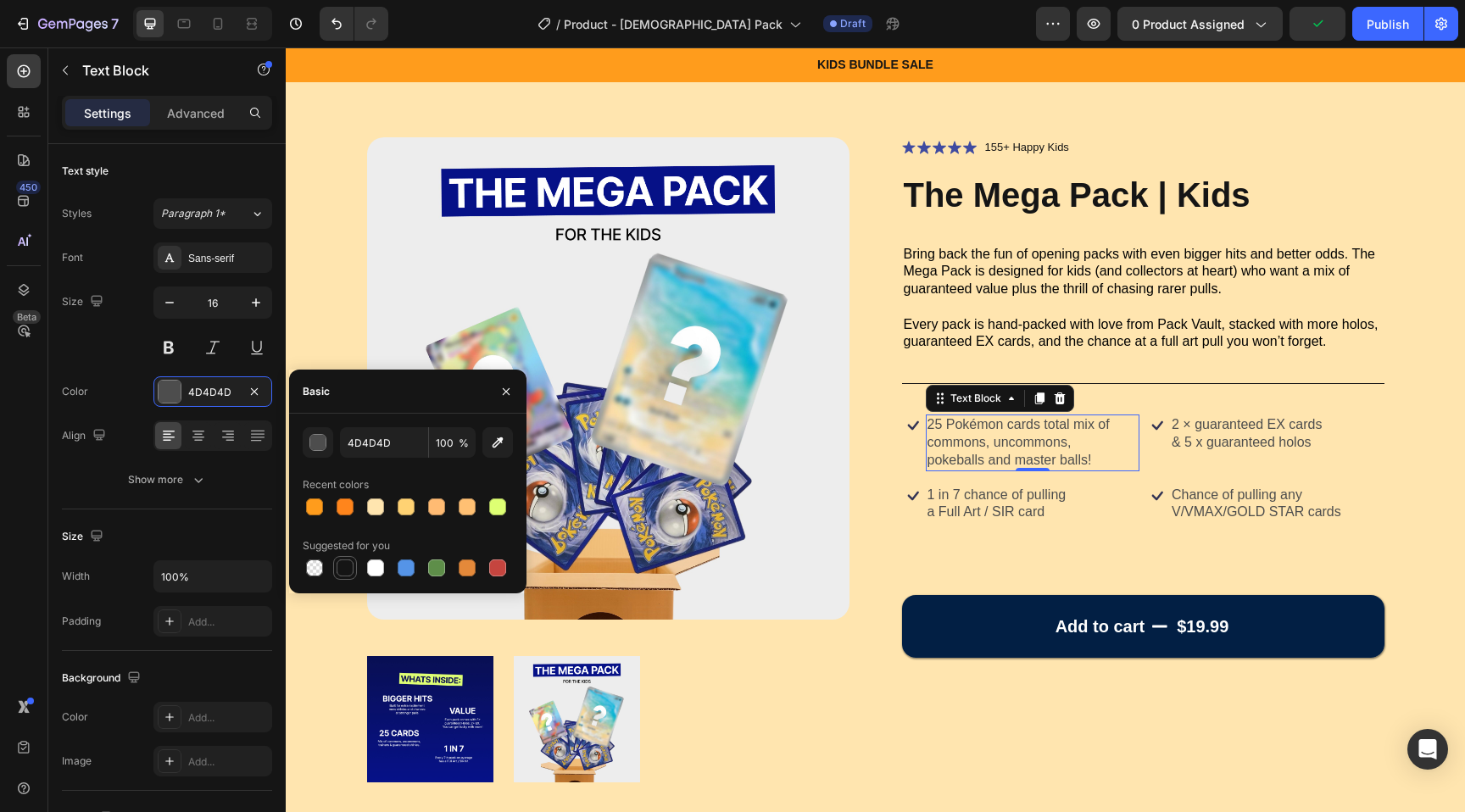
click at [349, 567] on div at bounding box center [345, 568] width 17 height 17
type input "151515"
click at [1168, 429] on div "Icon 2 × guaranteed EX cards & 5 x guaranteed holos Text Block Row" at bounding box center [1265, 433] width 238 height 39
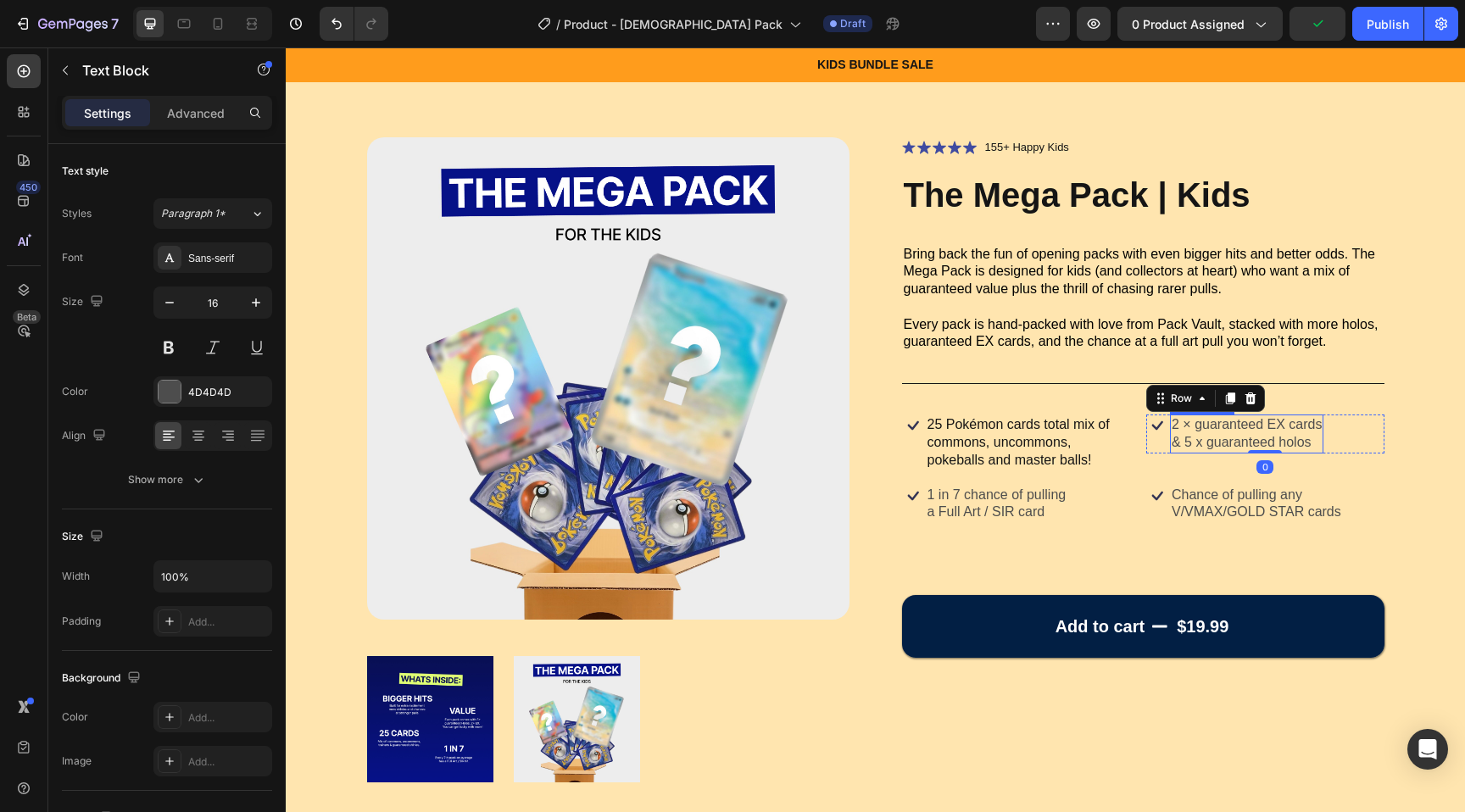
click at [1198, 429] on p "2 × guaranteed EX cards" at bounding box center [1247, 425] width 150 height 17
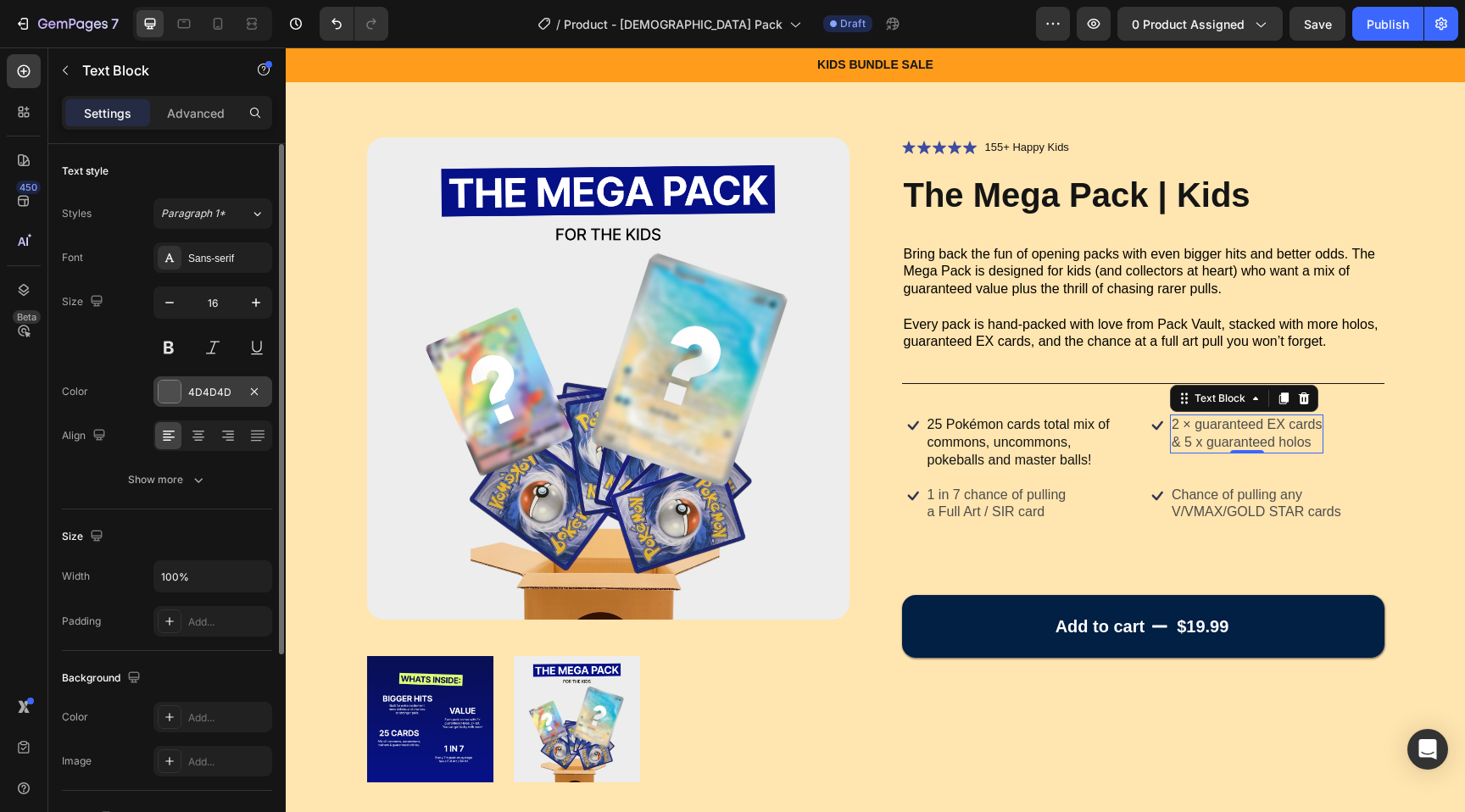
click at [173, 402] on div at bounding box center [170, 391] width 22 height 22
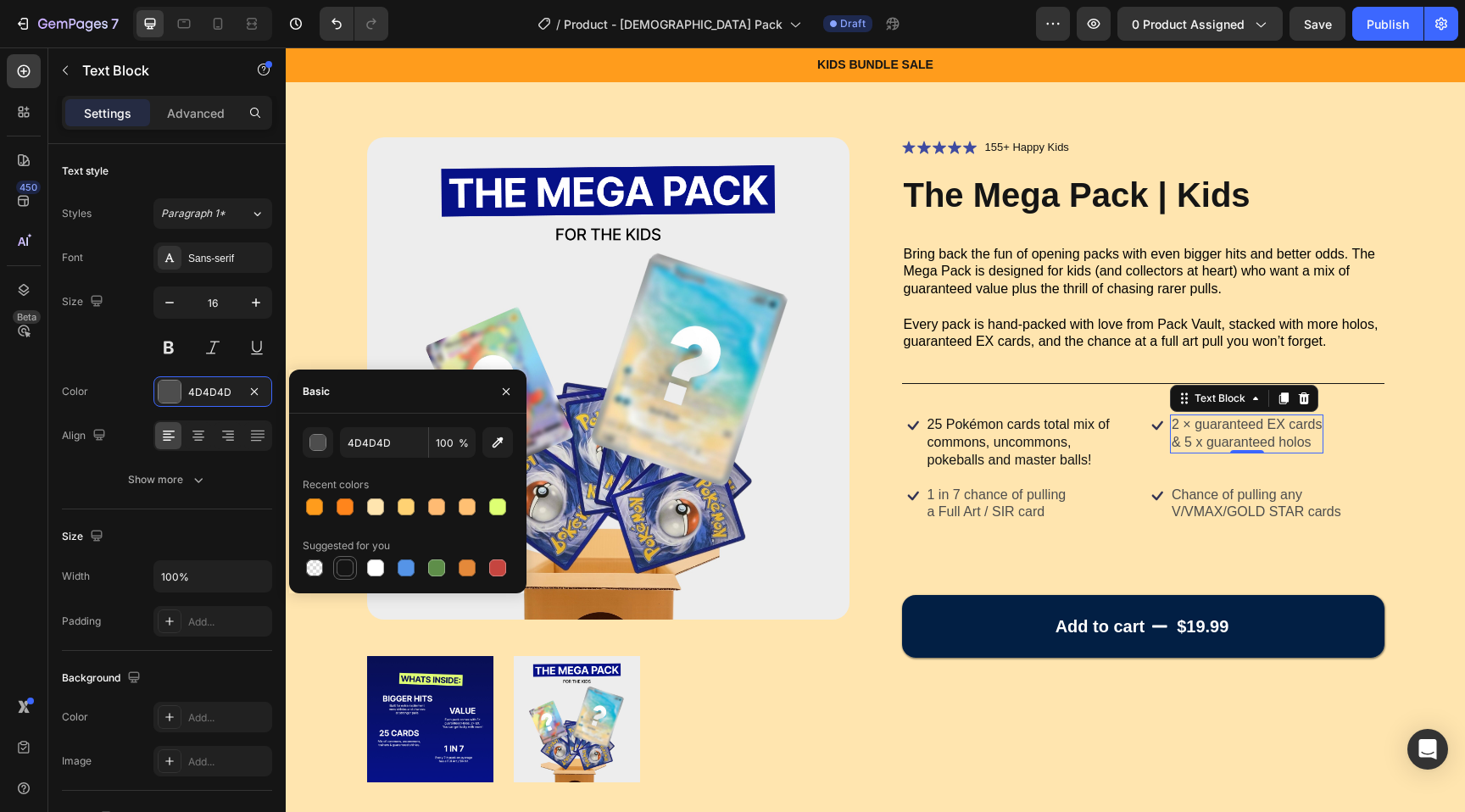
click at [353, 569] on div at bounding box center [345, 568] width 17 height 17
type input "151515"
click at [1061, 511] on p "a Full Art / SIR card" at bounding box center [997, 512] width 139 height 17
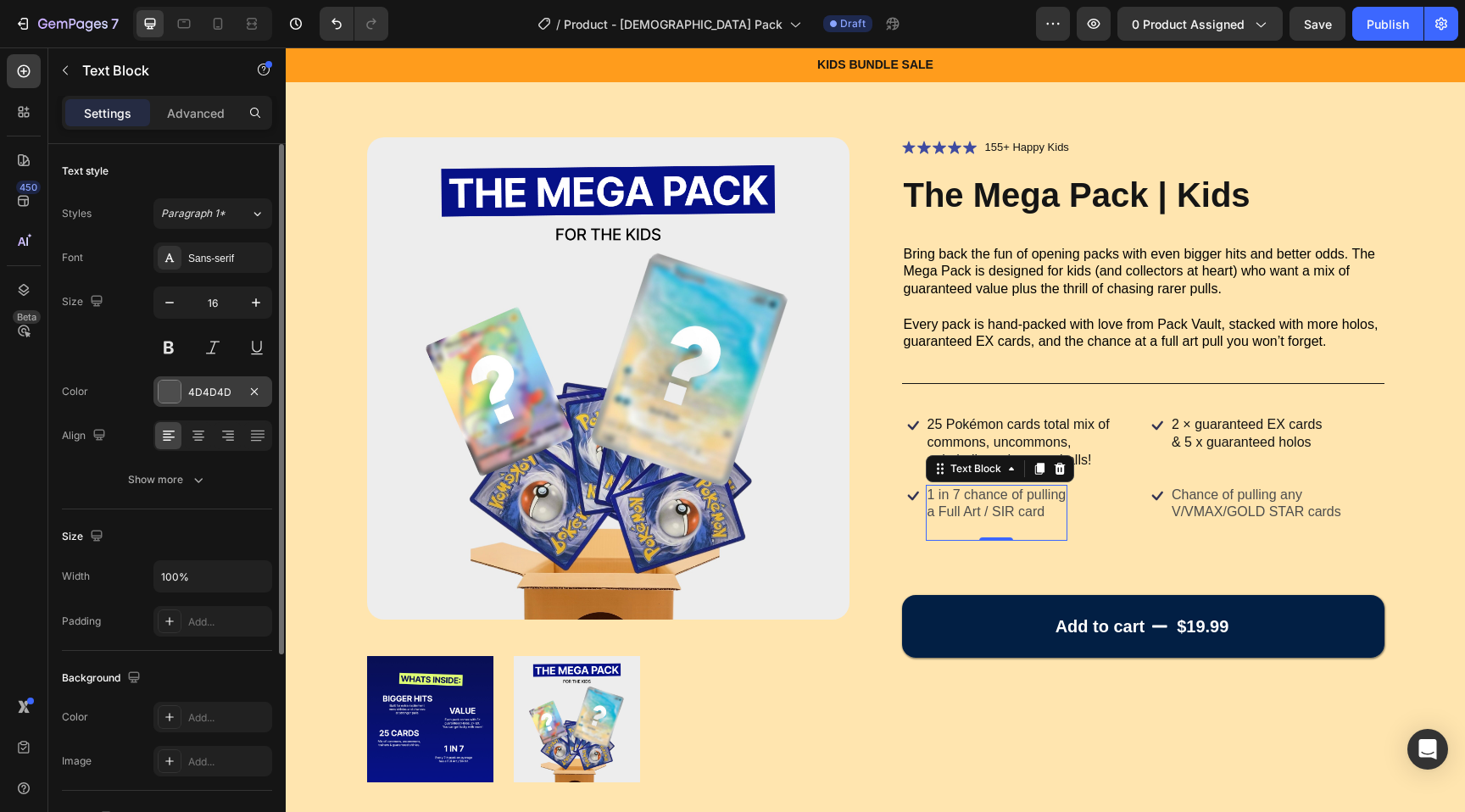
click at [173, 393] on div at bounding box center [170, 391] width 22 height 22
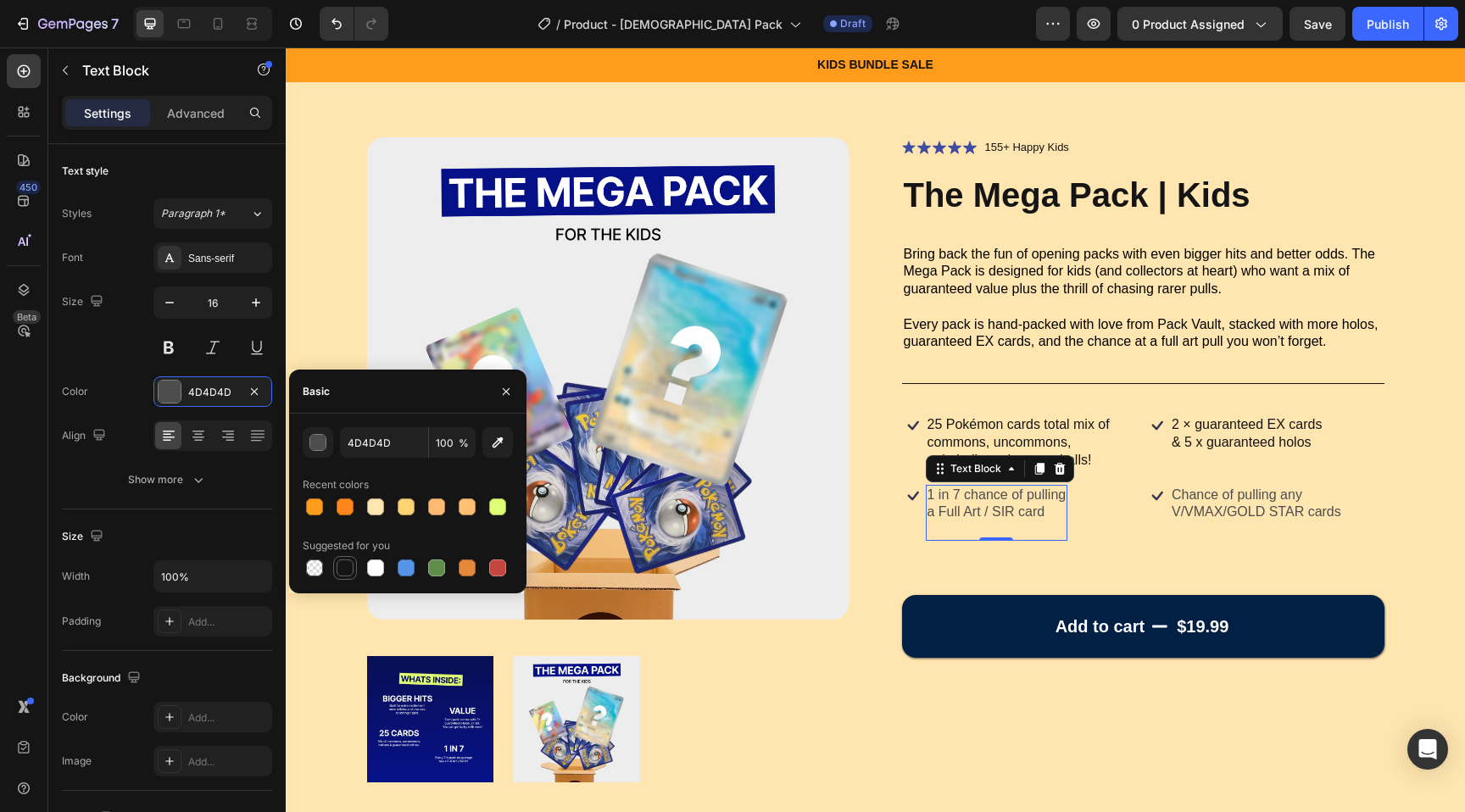
click at [341, 566] on div at bounding box center [345, 568] width 17 height 17
type input "151515"
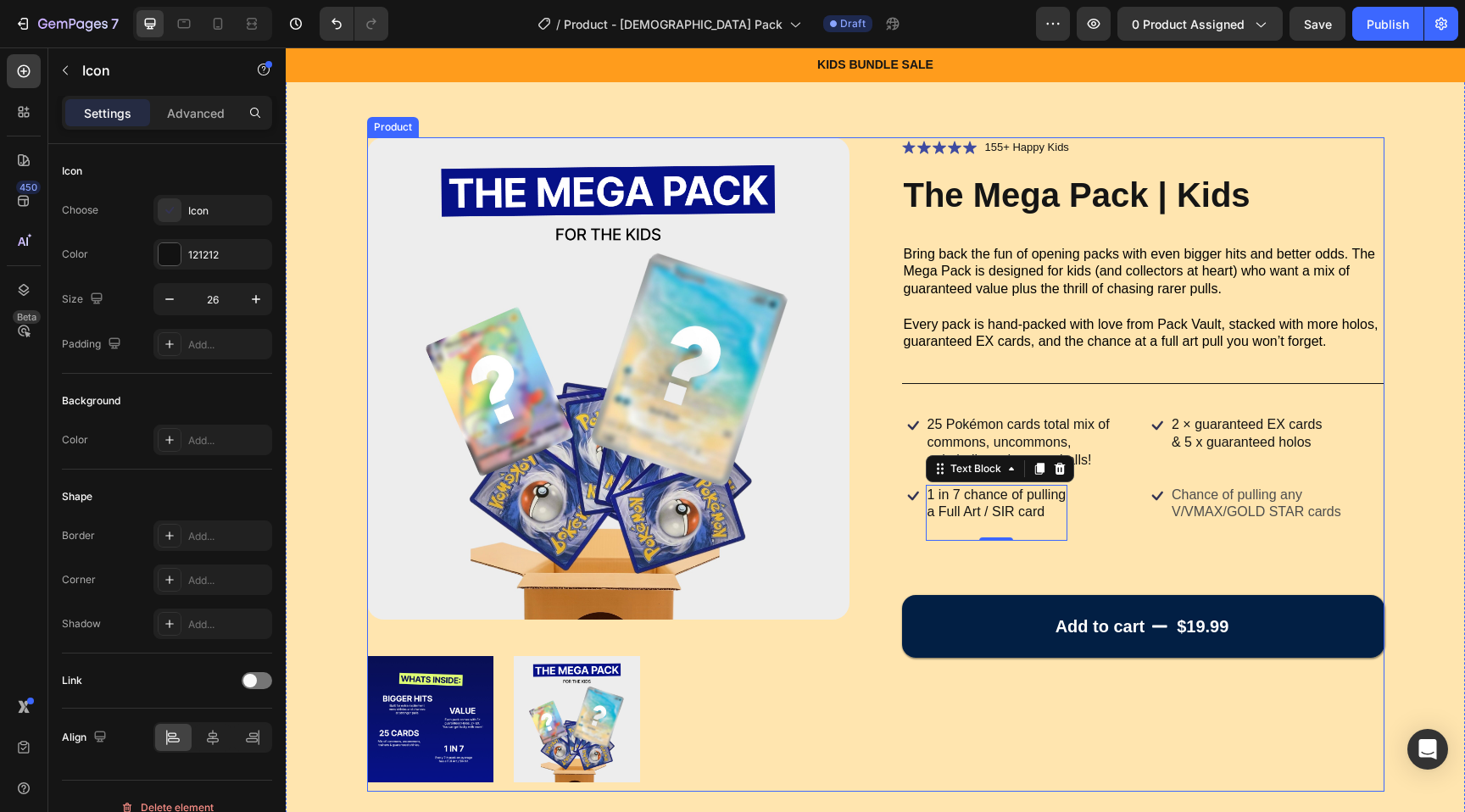
click at [1166, 489] on icon at bounding box center [1157, 495] width 22 height 22
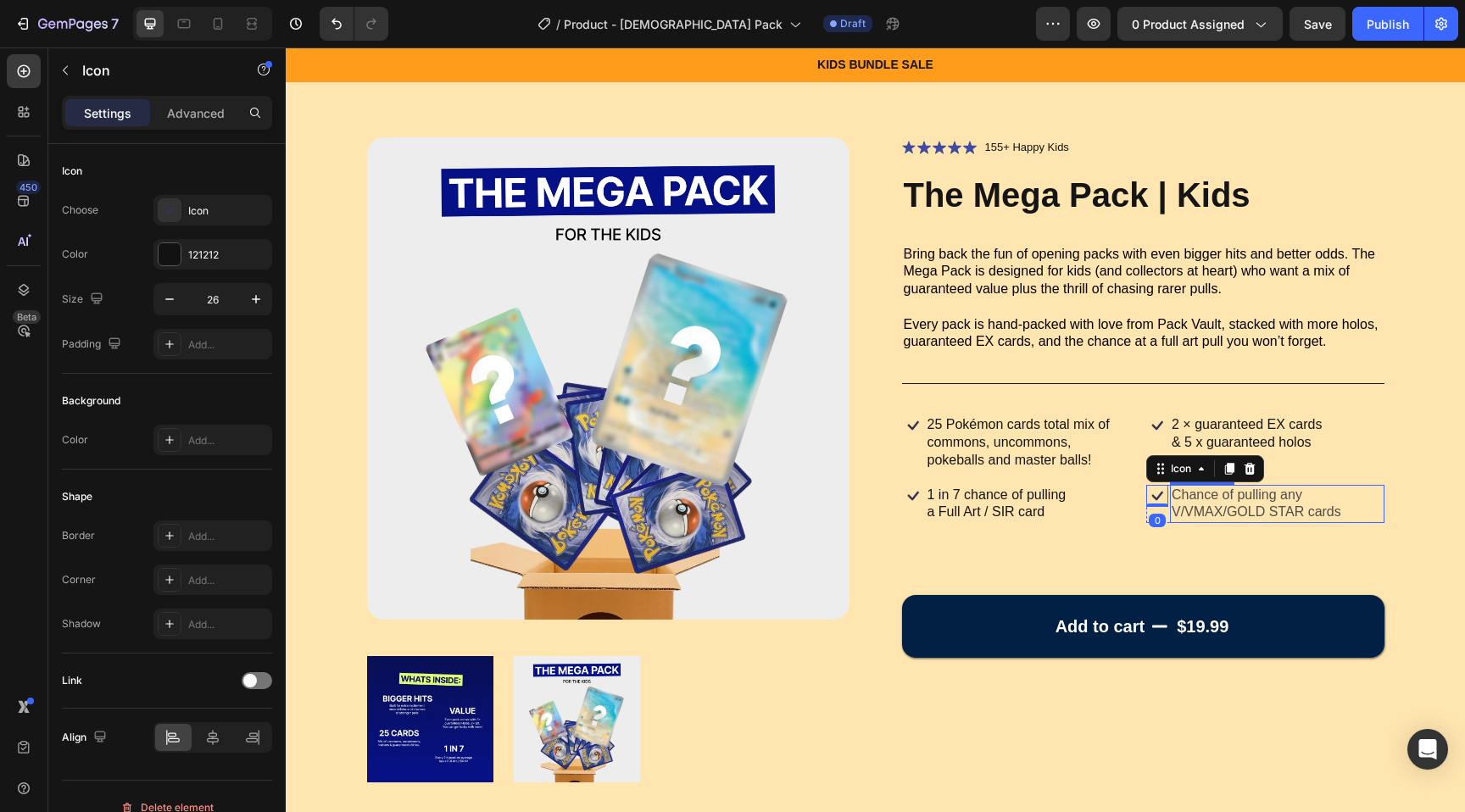
click at [1196, 496] on p "Chance of pulling any V/VMAX/GOLD STAR cards" at bounding box center [1277, 504] width 211 height 36
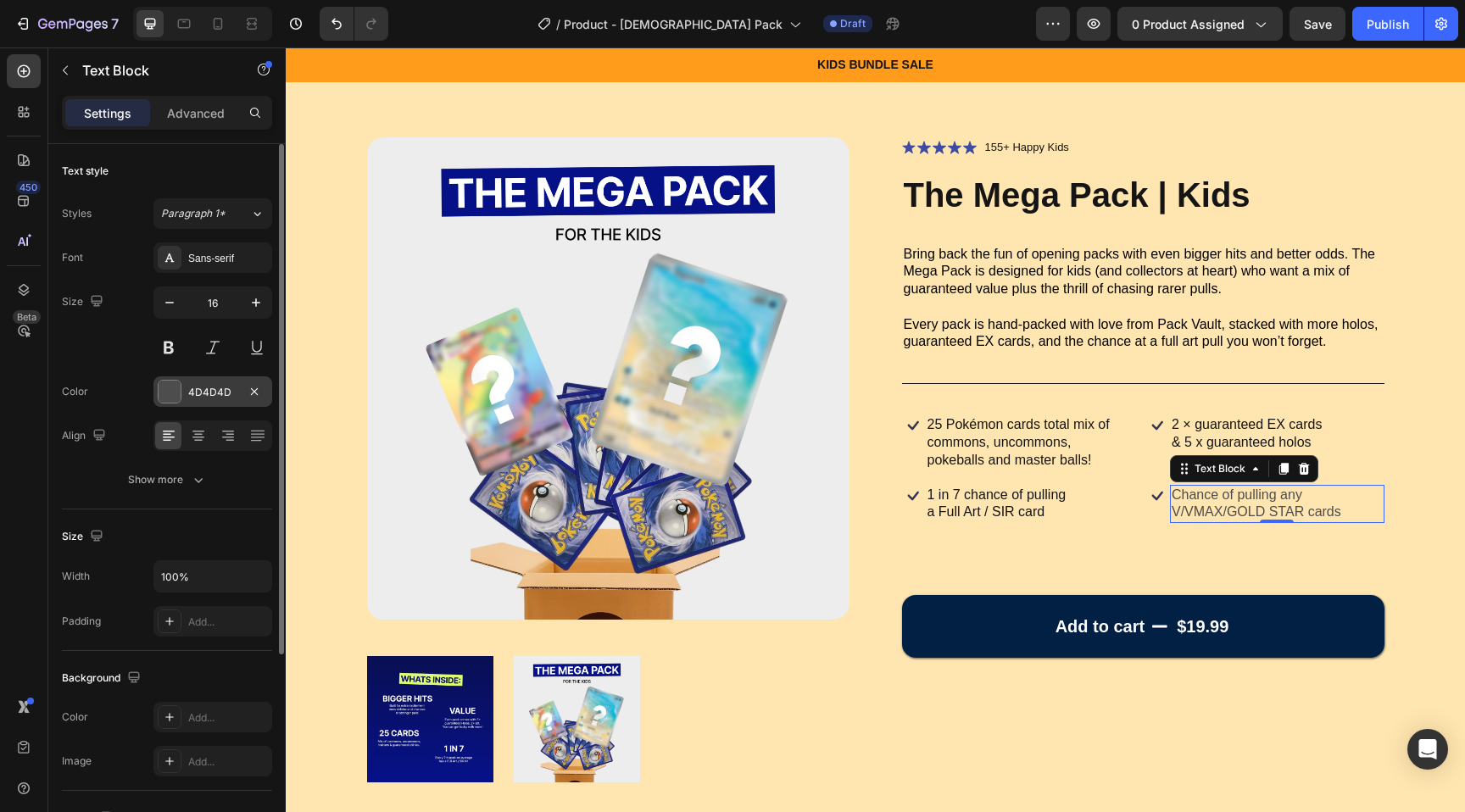
click at [179, 393] on div at bounding box center [170, 391] width 22 height 22
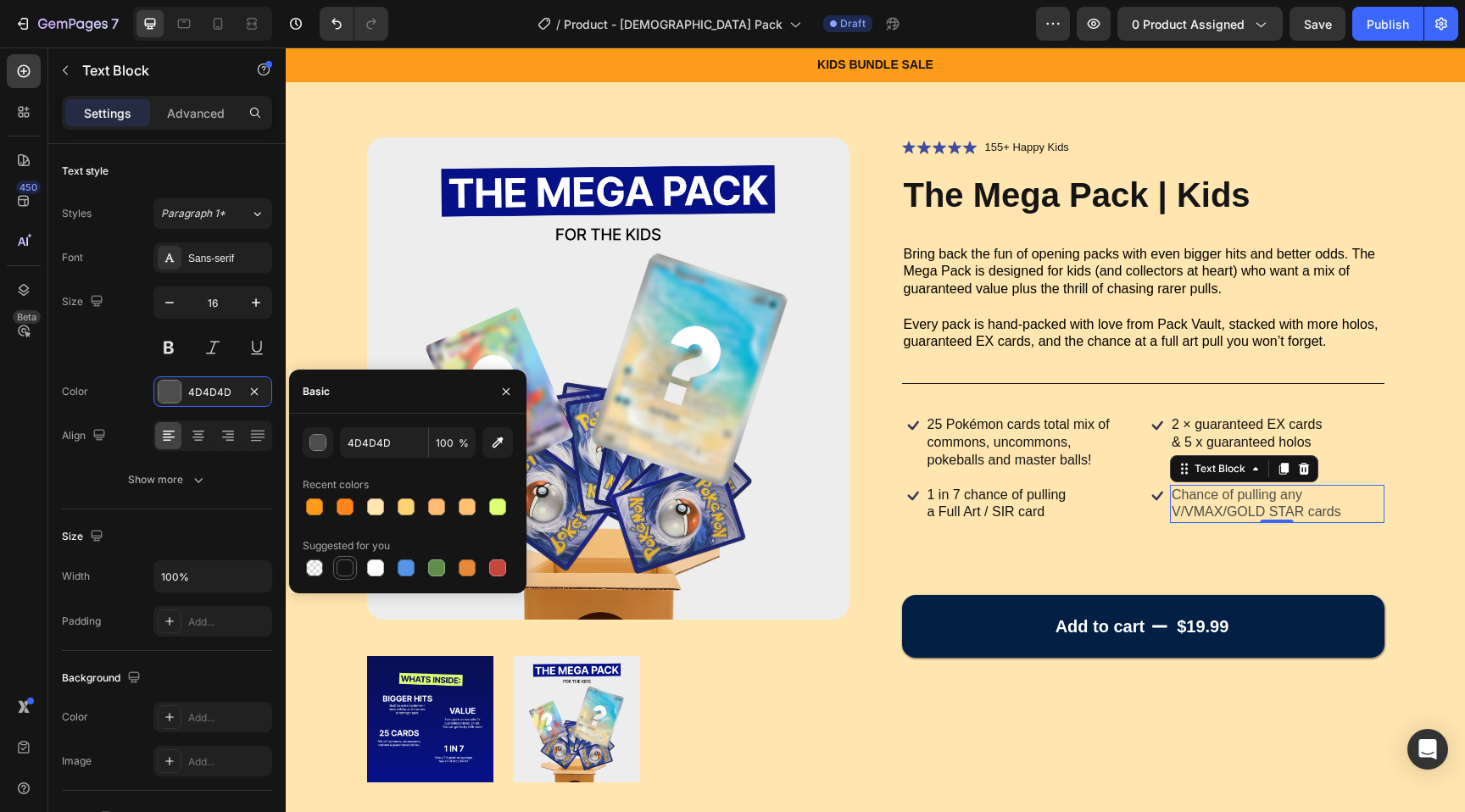
click at [348, 567] on div at bounding box center [345, 568] width 17 height 17
type input "151515"
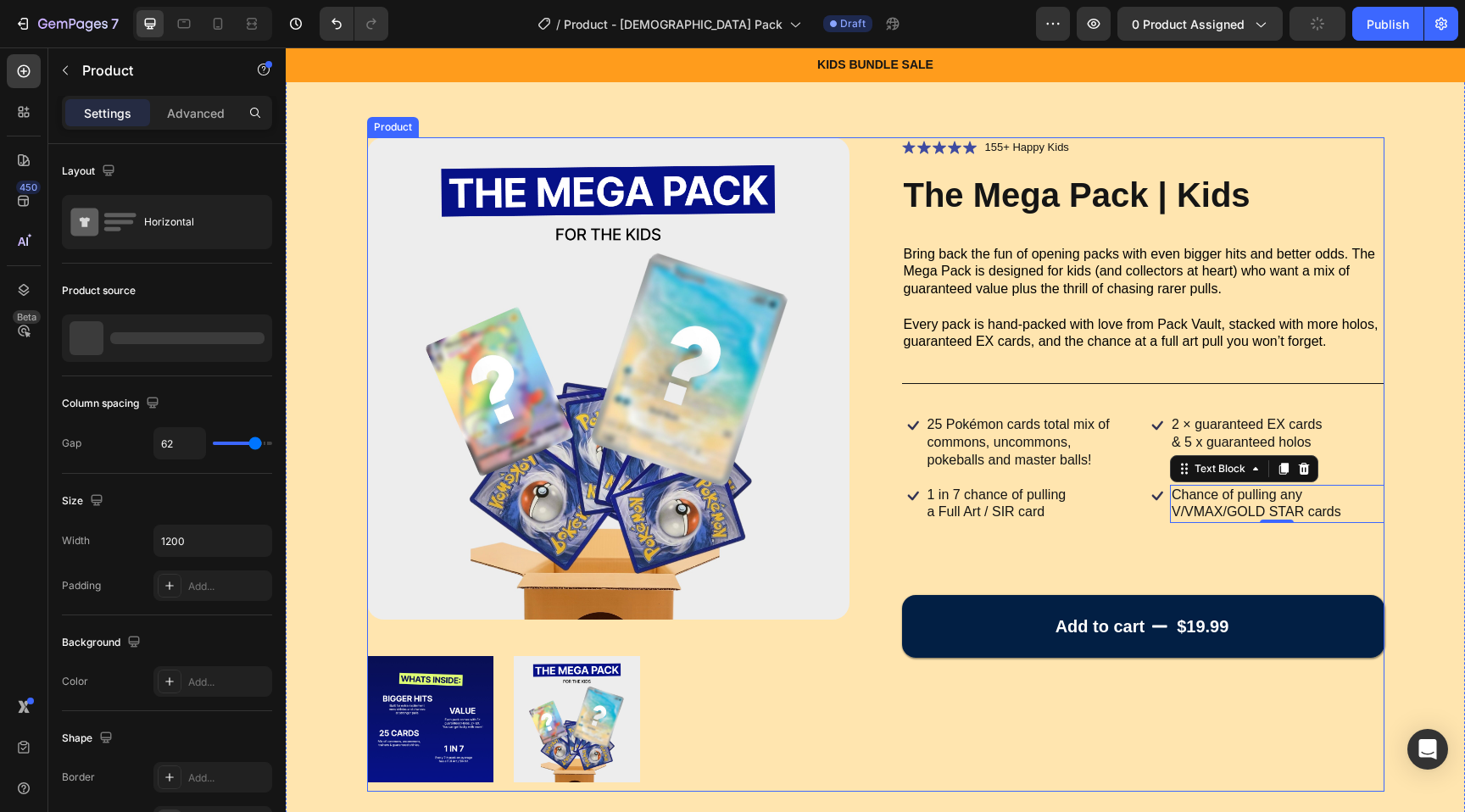
click at [963, 739] on div "Icon Icon Icon Icon Icon Icon List 155+ Happy Kids Text Block Row The Mega Pack…" at bounding box center [1143, 464] width 483 height 654
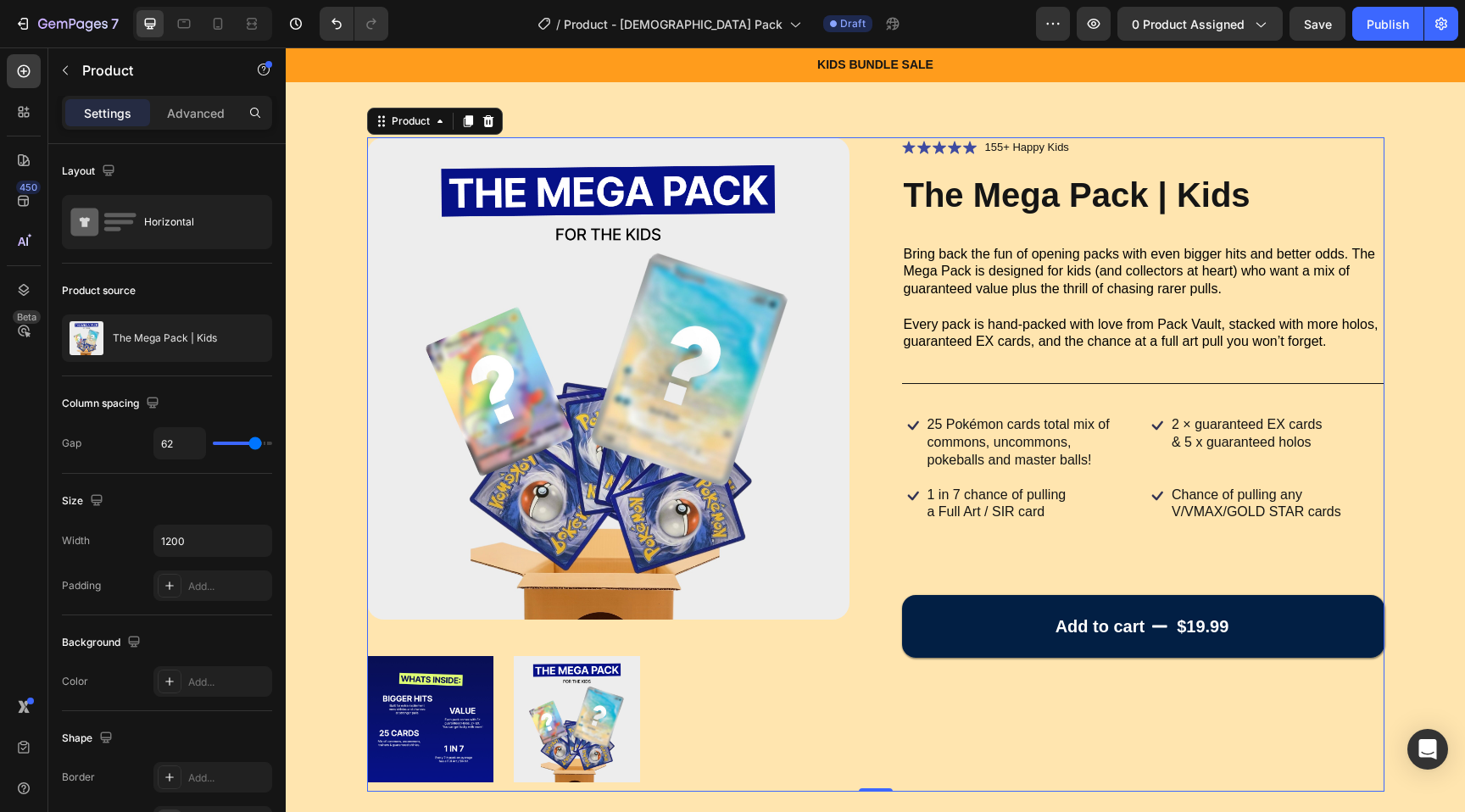
click at [971, 559] on div "Icon Icon Icon Icon Icon Icon List 155+ Happy Kids Text Block Row The Mega Pack…" at bounding box center [1143, 464] width 483 height 654
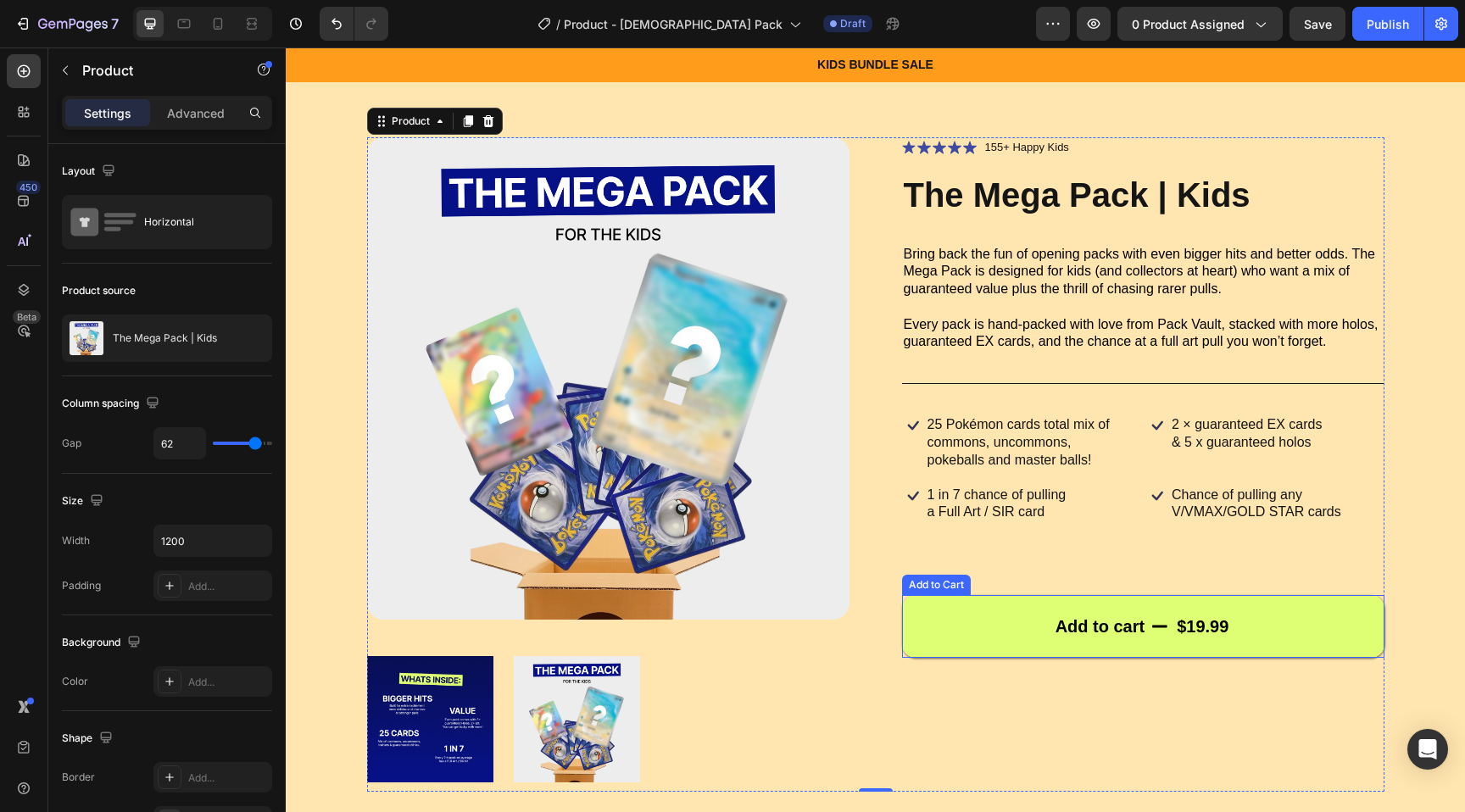
click at [974, 618] on button "Add to cart $19.99" at bounding box center [1143, 626] width 483 height 63
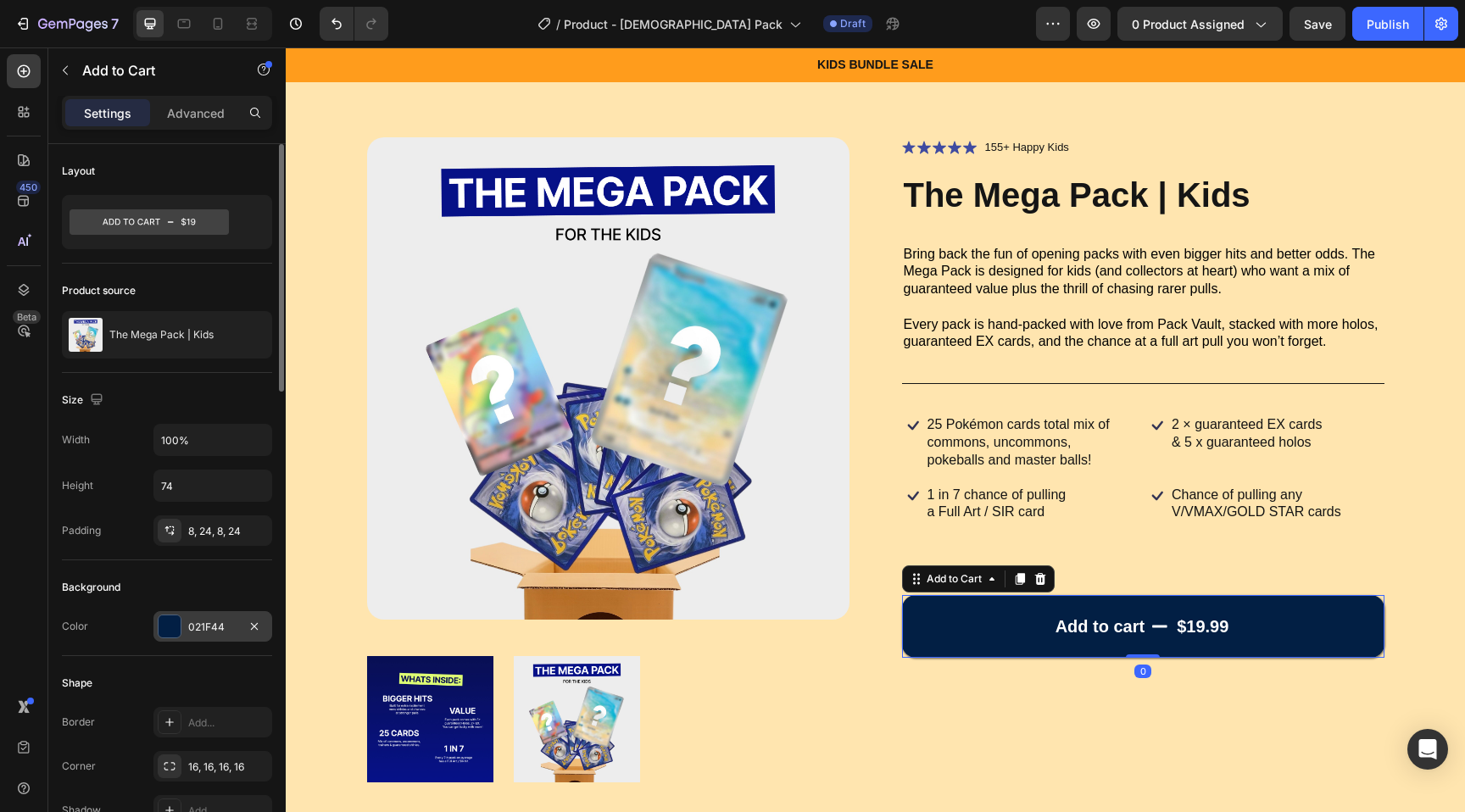
click at [182, 630] on div "021F44" at bounding box center [212, 626] width 119 height 31
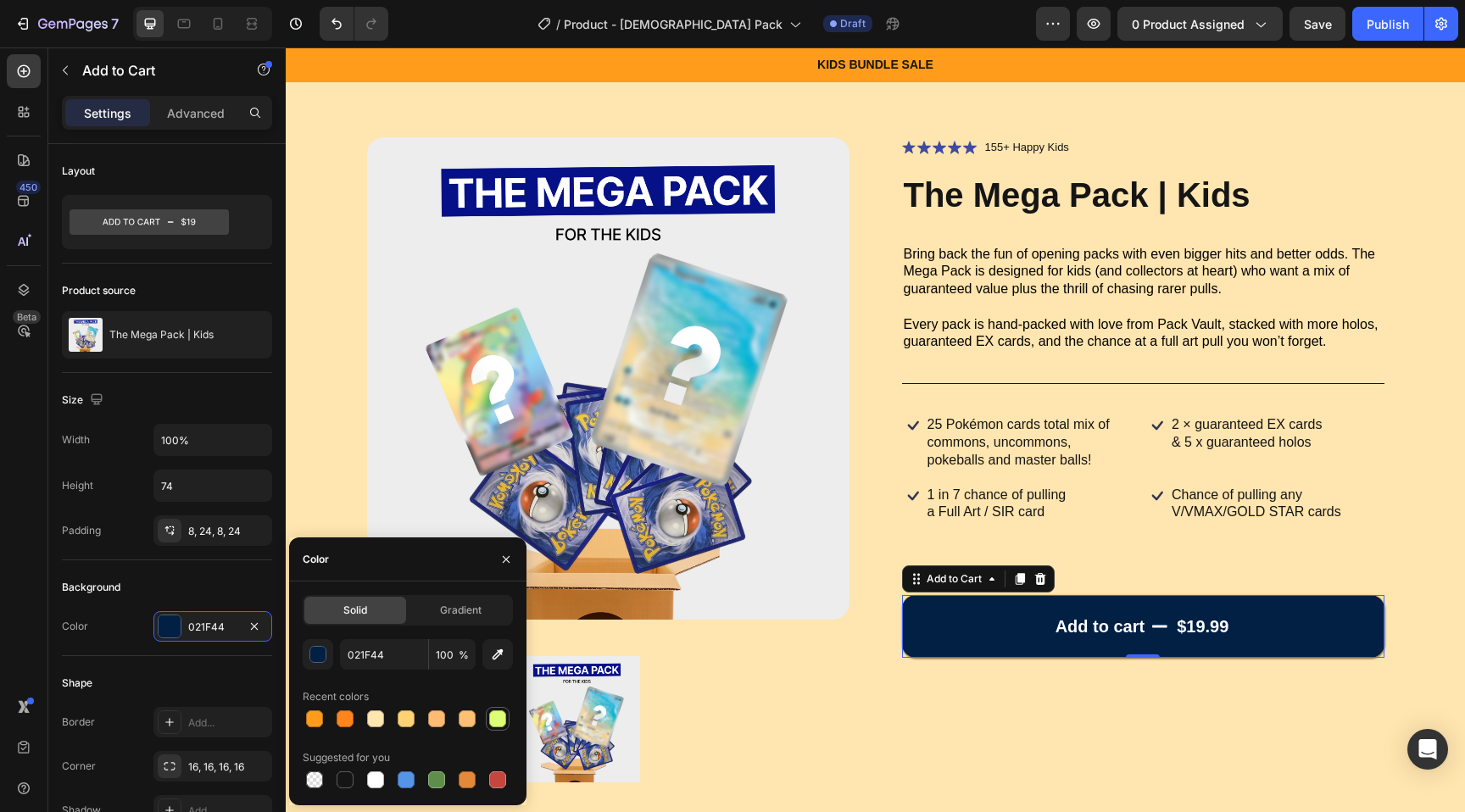
click at [496, 718] on div at bounding box center [498, 719] width 17 height 17
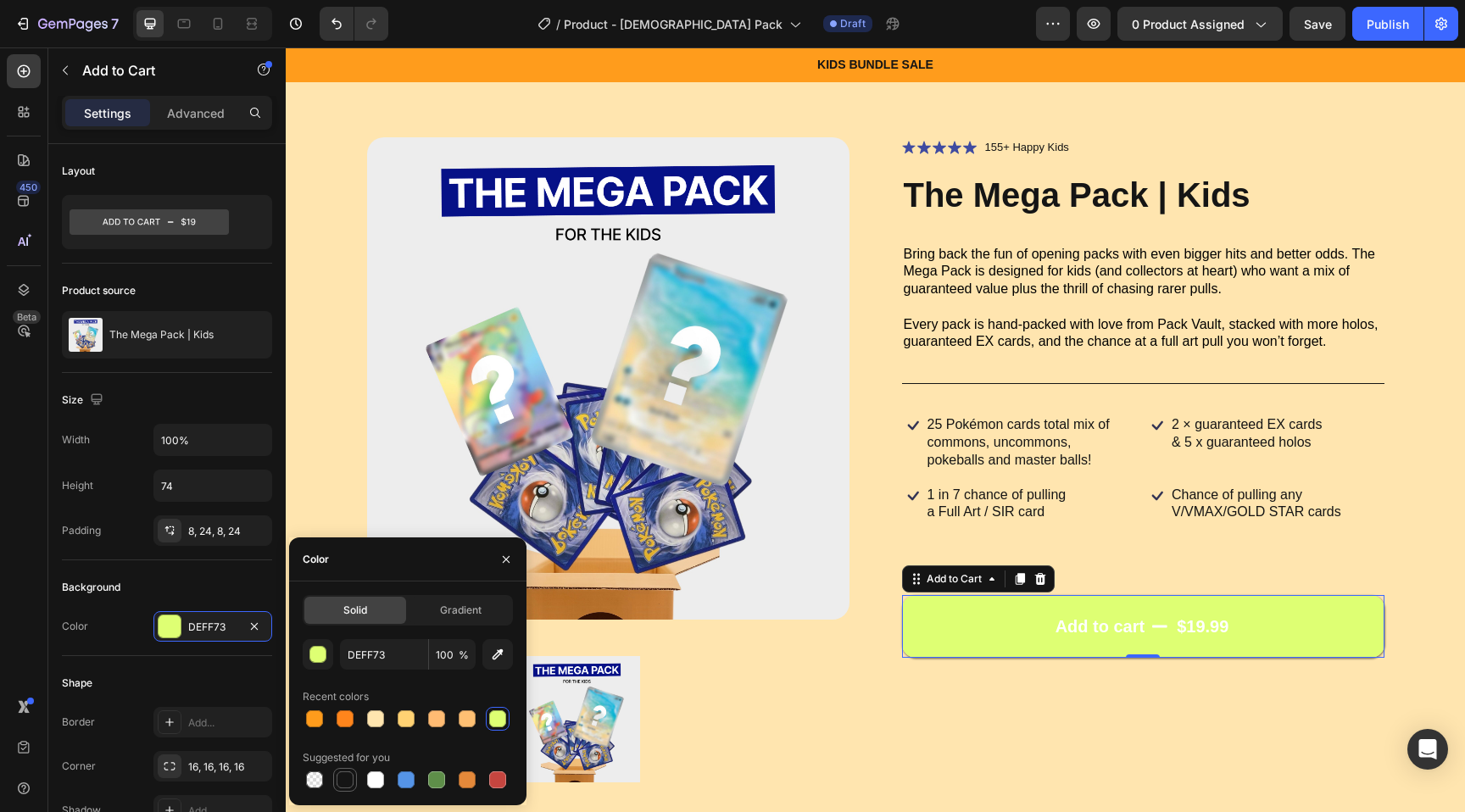
click at [342, 775] on div at bounding box center [345, 780] width 17 height 17
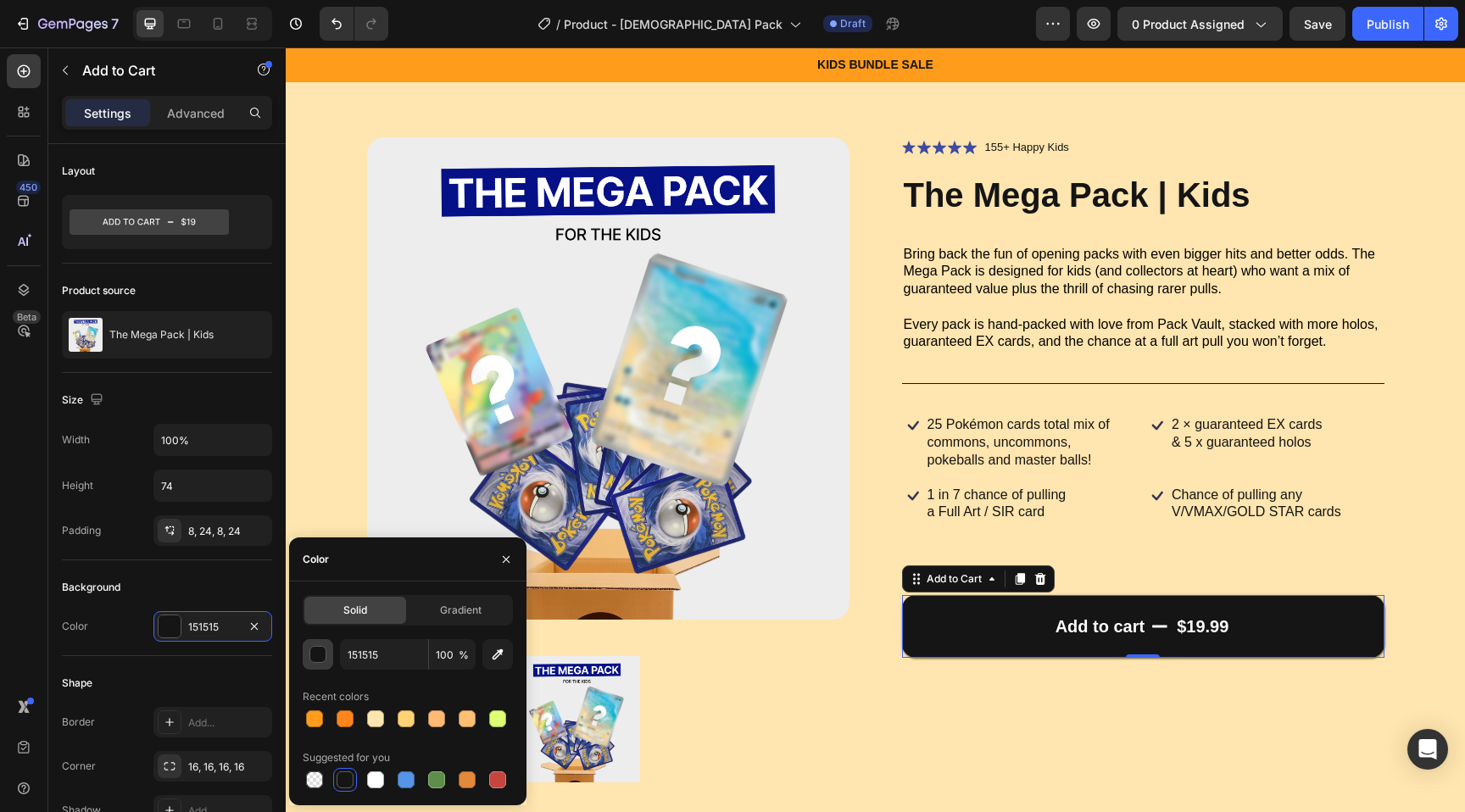
click at [319, 645] on div "button" at bounding box center [318, 654] width 17 height 17
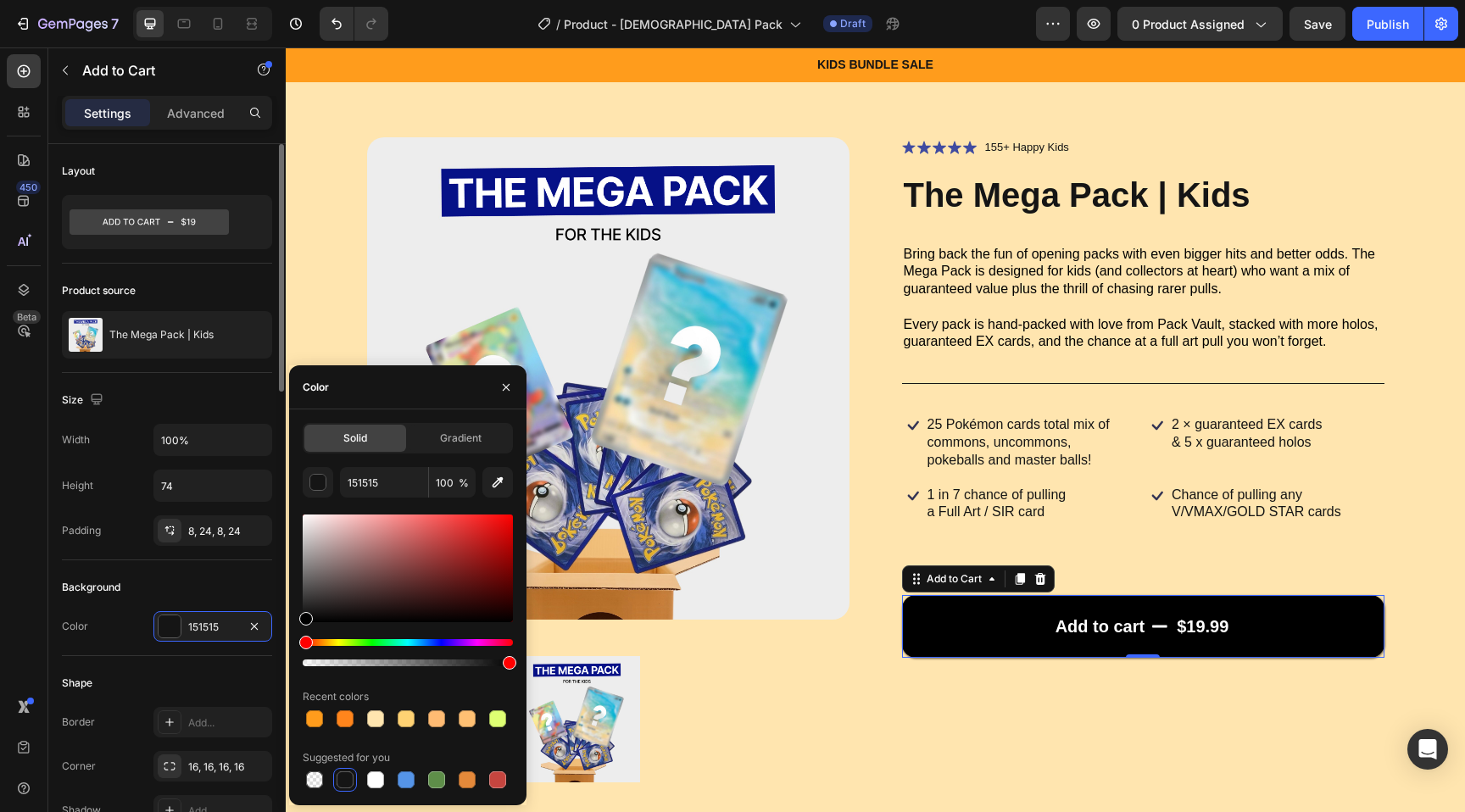
drag, startPoint x: 396, startPoint y: 553, endPoint x: 194, endPoint y: 747, distance: 280.1
click at [194, 747] on div "450 Beta Sections(18) Elements(84) Section Element Hero Section Product Detail …" at bounding box center [143, 429] width 285 height 764
click at [351, 717] on div at bounding box center [345, 719] width 17 height 17
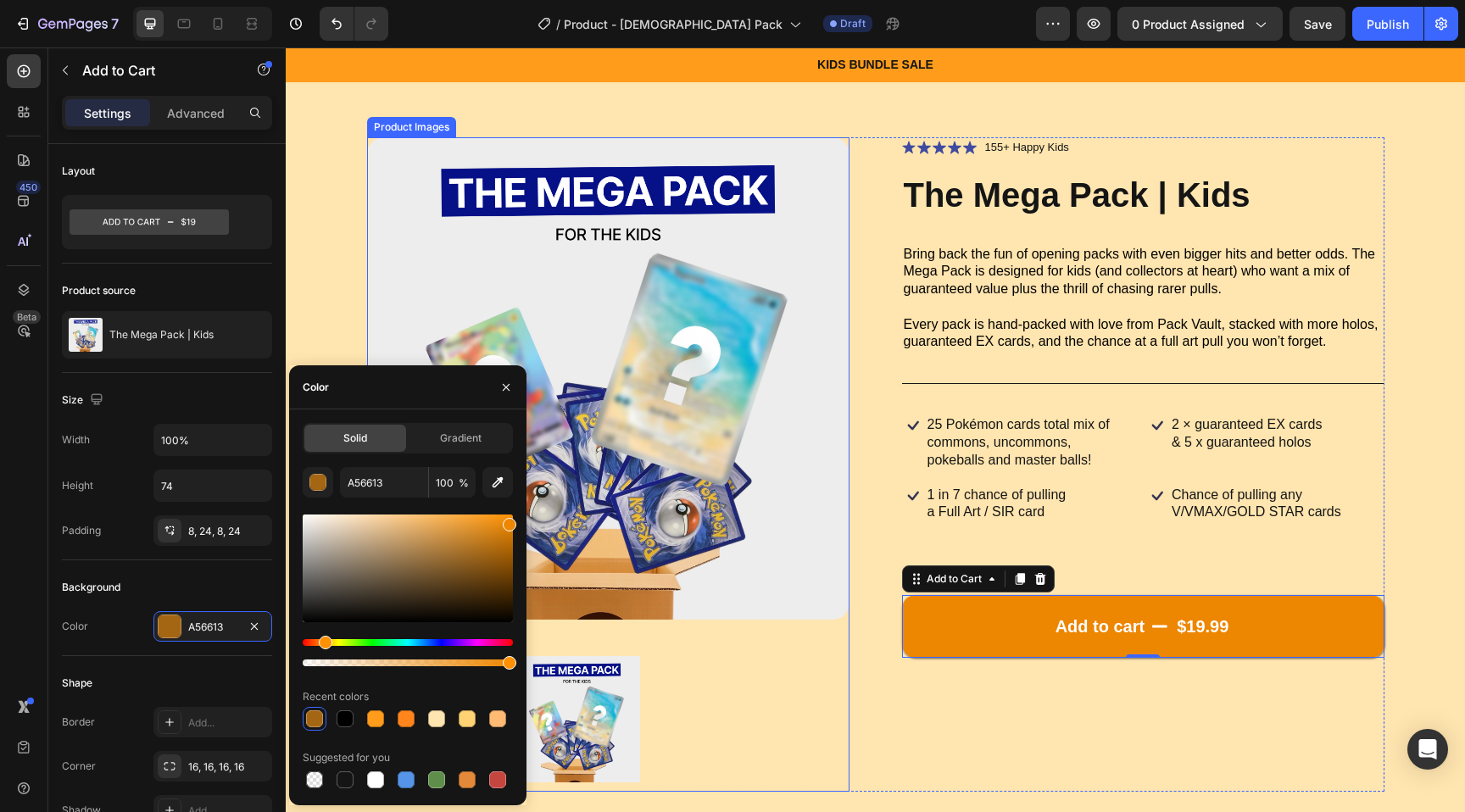
drag, startPoint x: 775, startPoint y: 599, endPoint x: 596, endPoint y: 454, distance: 230.4
type input "ED8600"
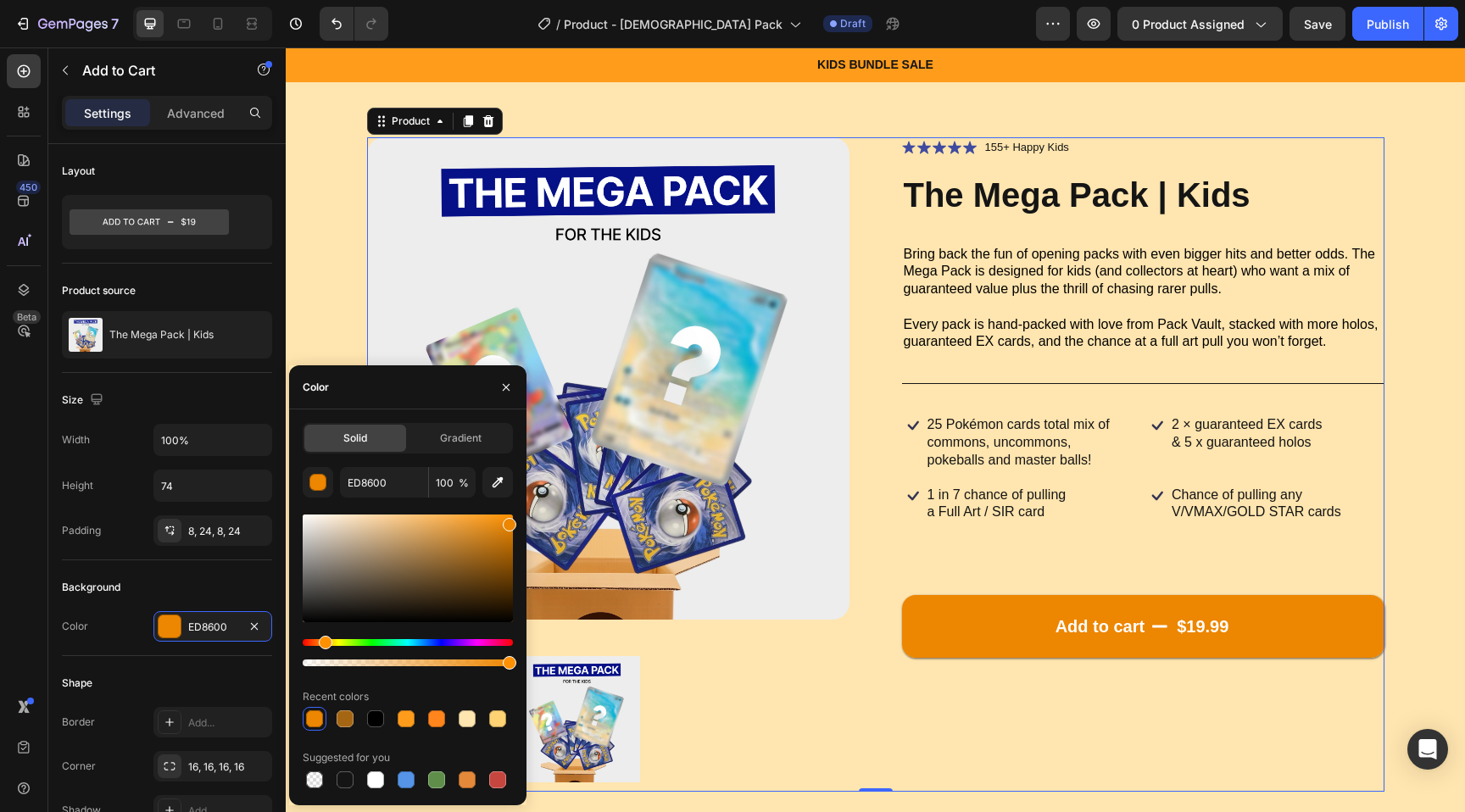
click at [923, 701] on div "Icon Icon Icon Icon Icon Icon List 155+ Happy Kids Text Block Row The Mega Pack…" at bounding box center [1143, 464] width 483 height 654
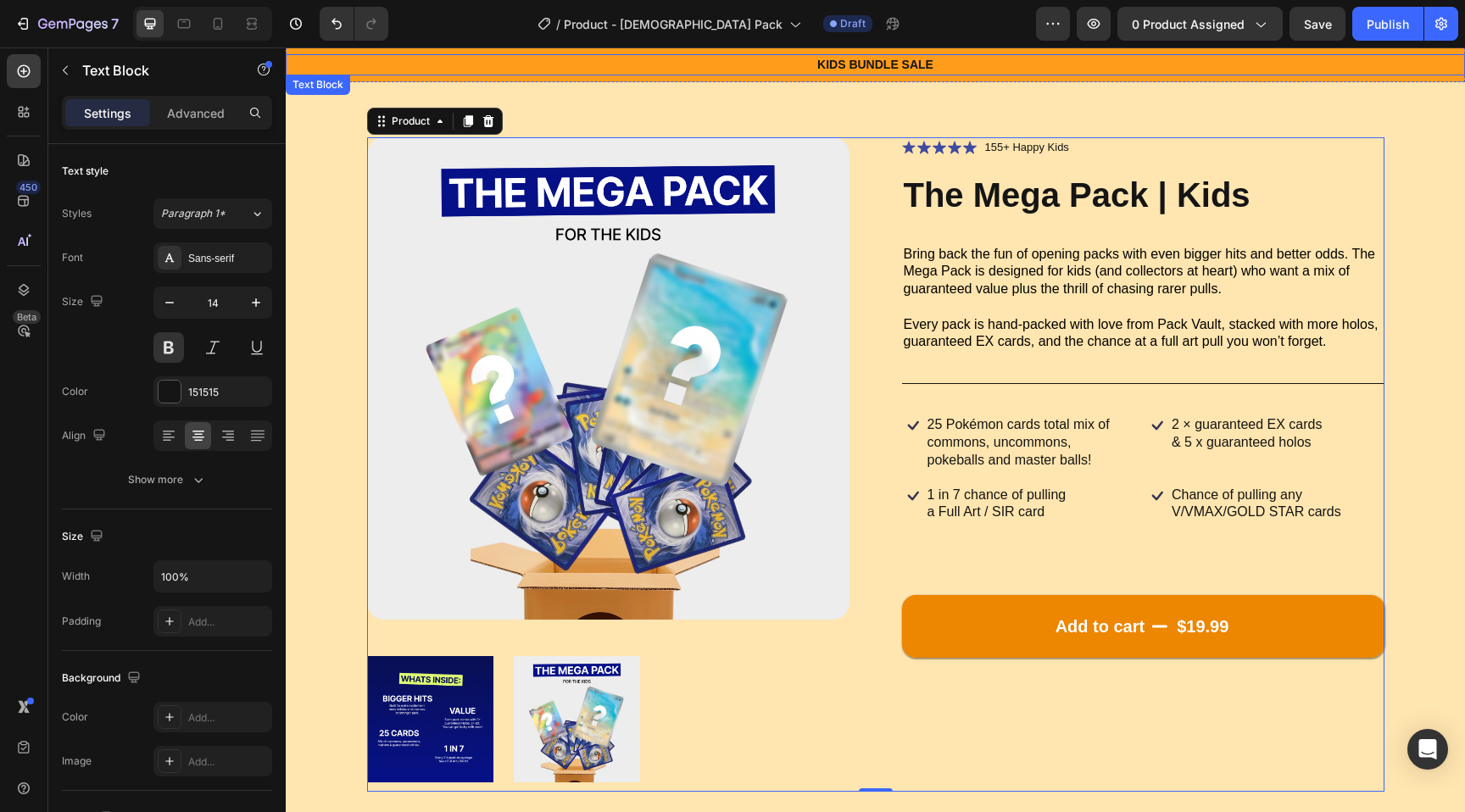
click at [892, 54] on div "KIDS BUNDLE SALE" at bounding box center [875, 65] width 1180 height 21
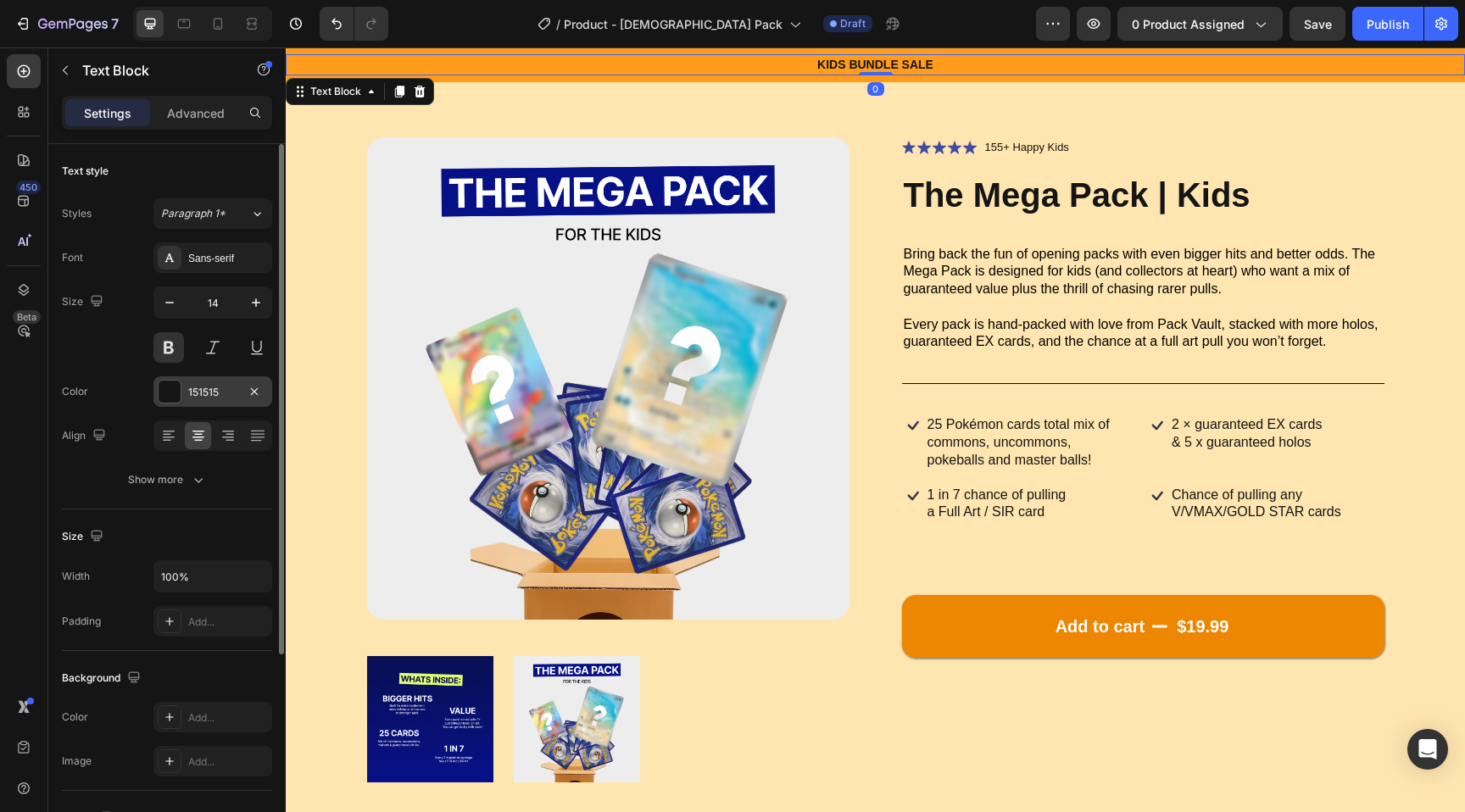
click at [173, 398] on div at bounding box center [170, 391] width 22 height 22
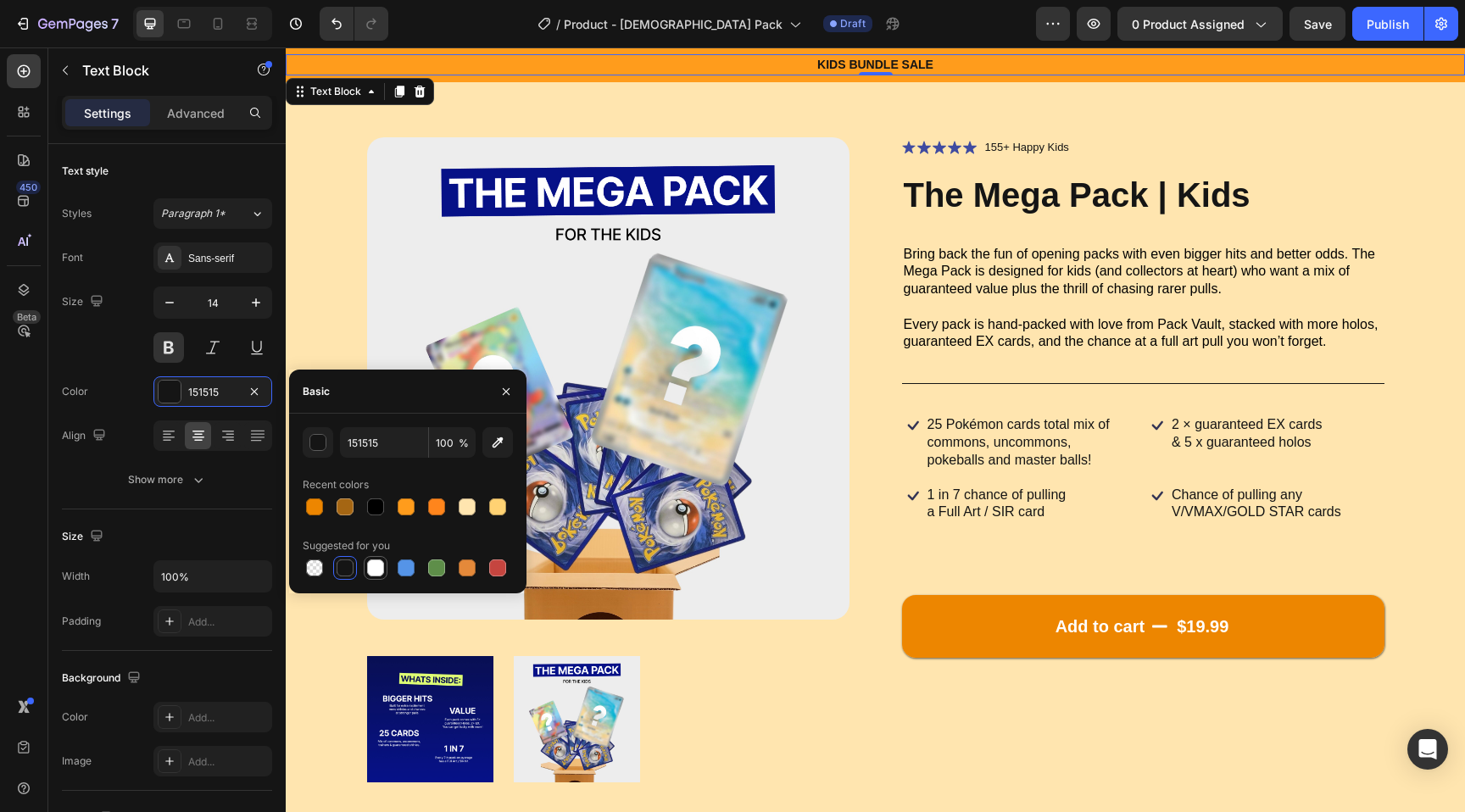
click at [381, 568] on div at bounding box center [376, 568] width 17 height 17
type input "FFFFFF"
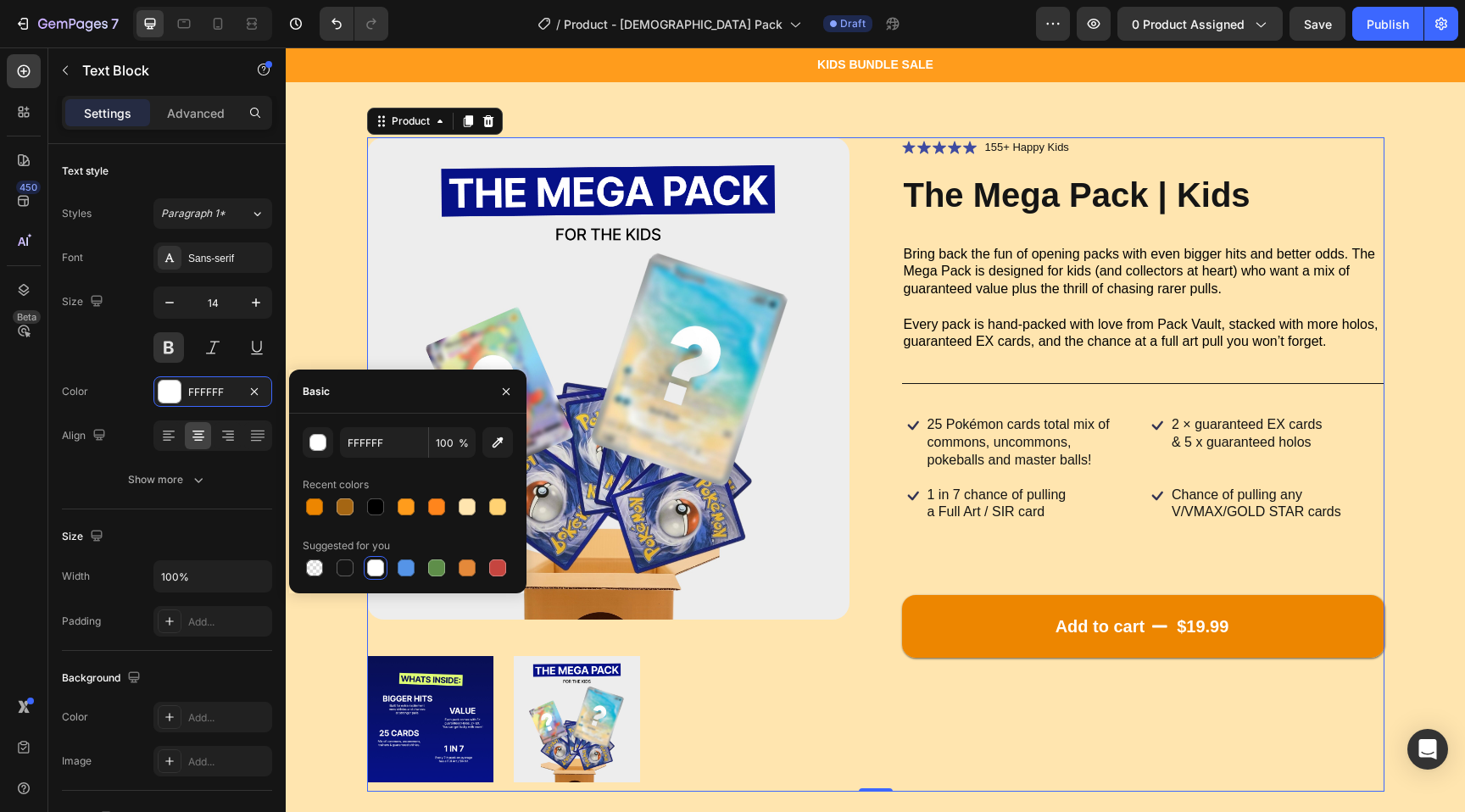
click at [894, 630] on div "Product Images Icon Icon Icon Icon Icon Icon List 155+ Happy Kids Text Block Ro…" at bounding box center [876, 464] width 1018 height 654
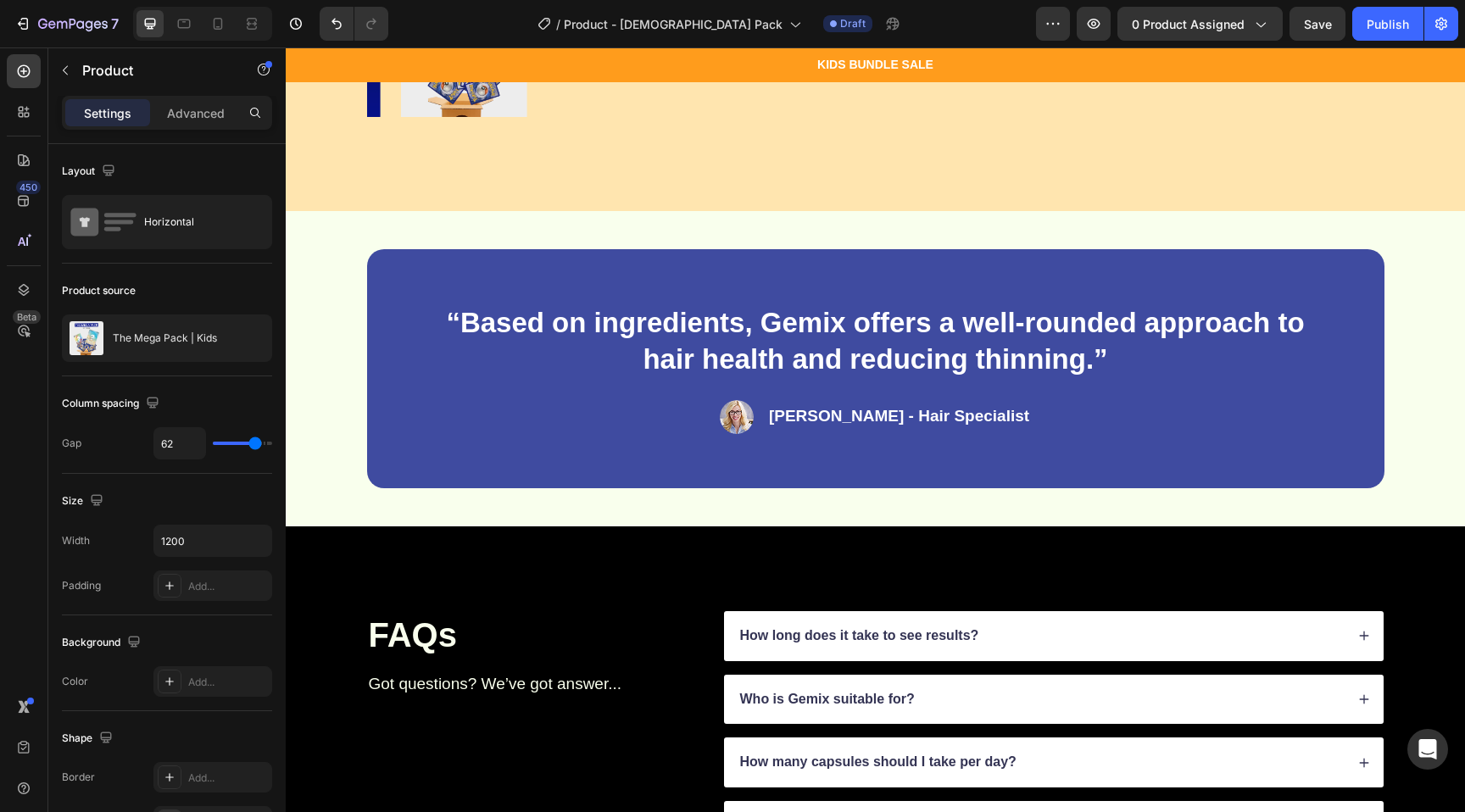
scroll to position [708, 0]
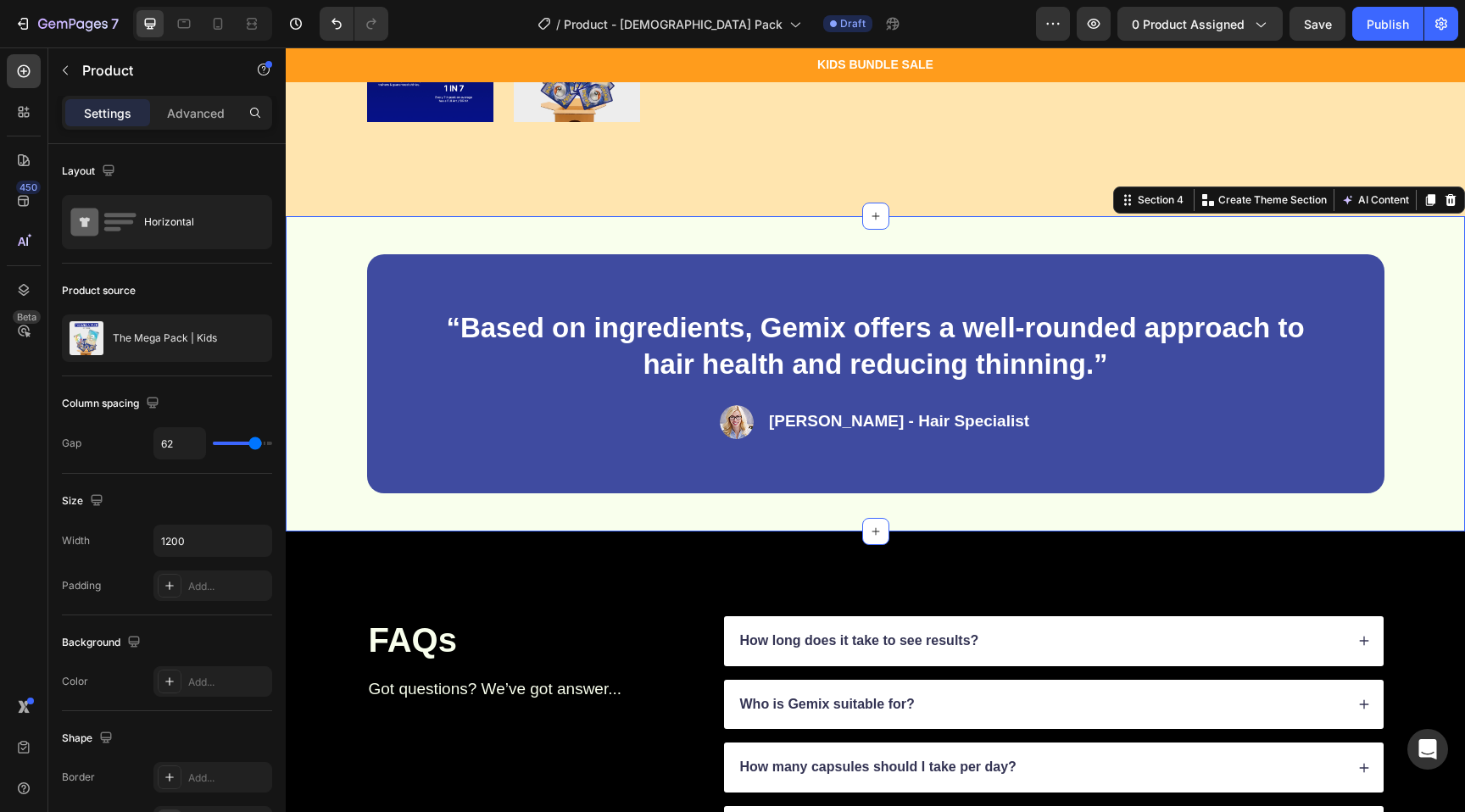
click at [363, 217] on div "“Based on ingredients, Gemix offers a well-rounded approach to hair health and …" at bounding box center [875, 373] width 1180 height 315
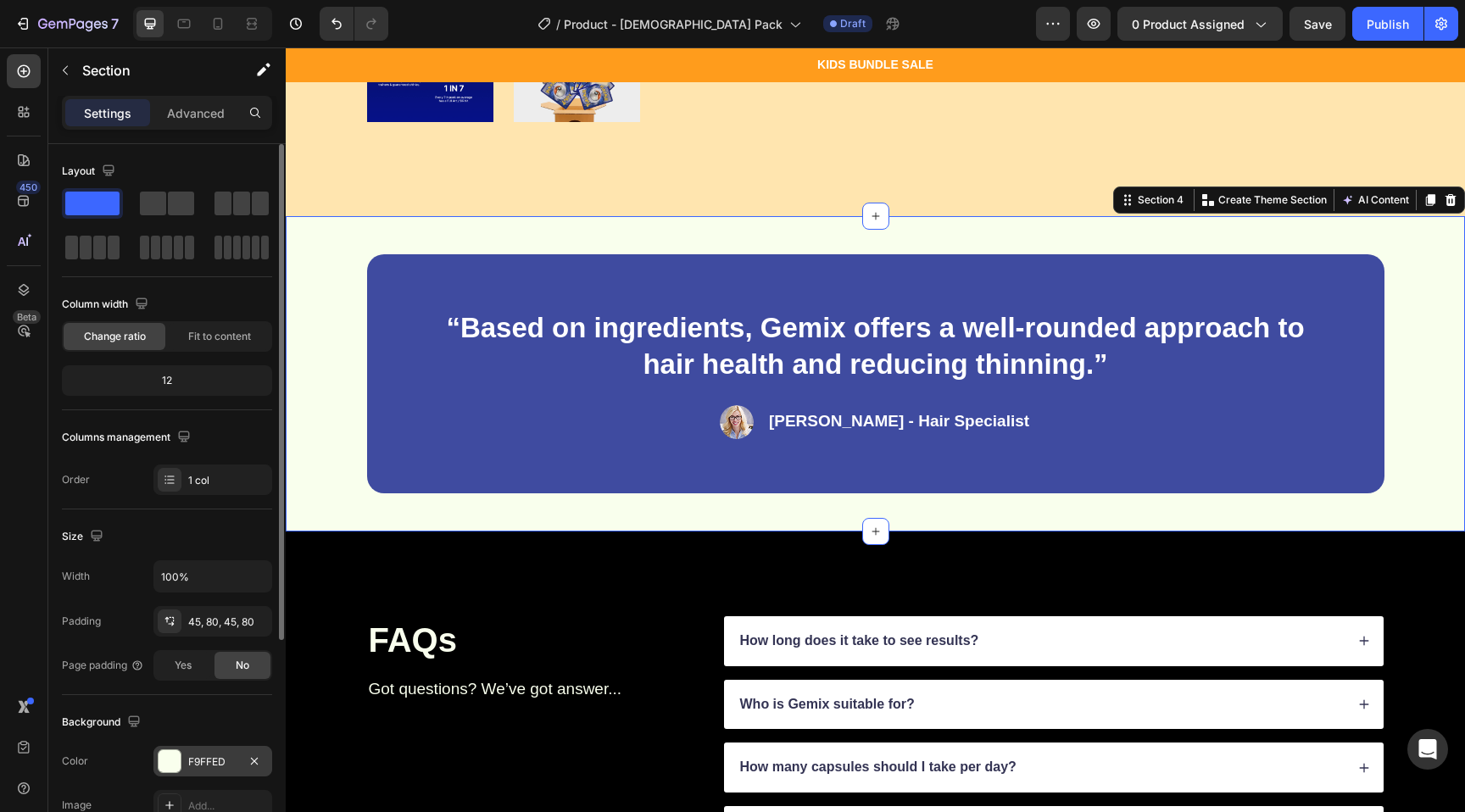
click at [169, 754] on div at bounding box center [170, 761] width 22 height 22
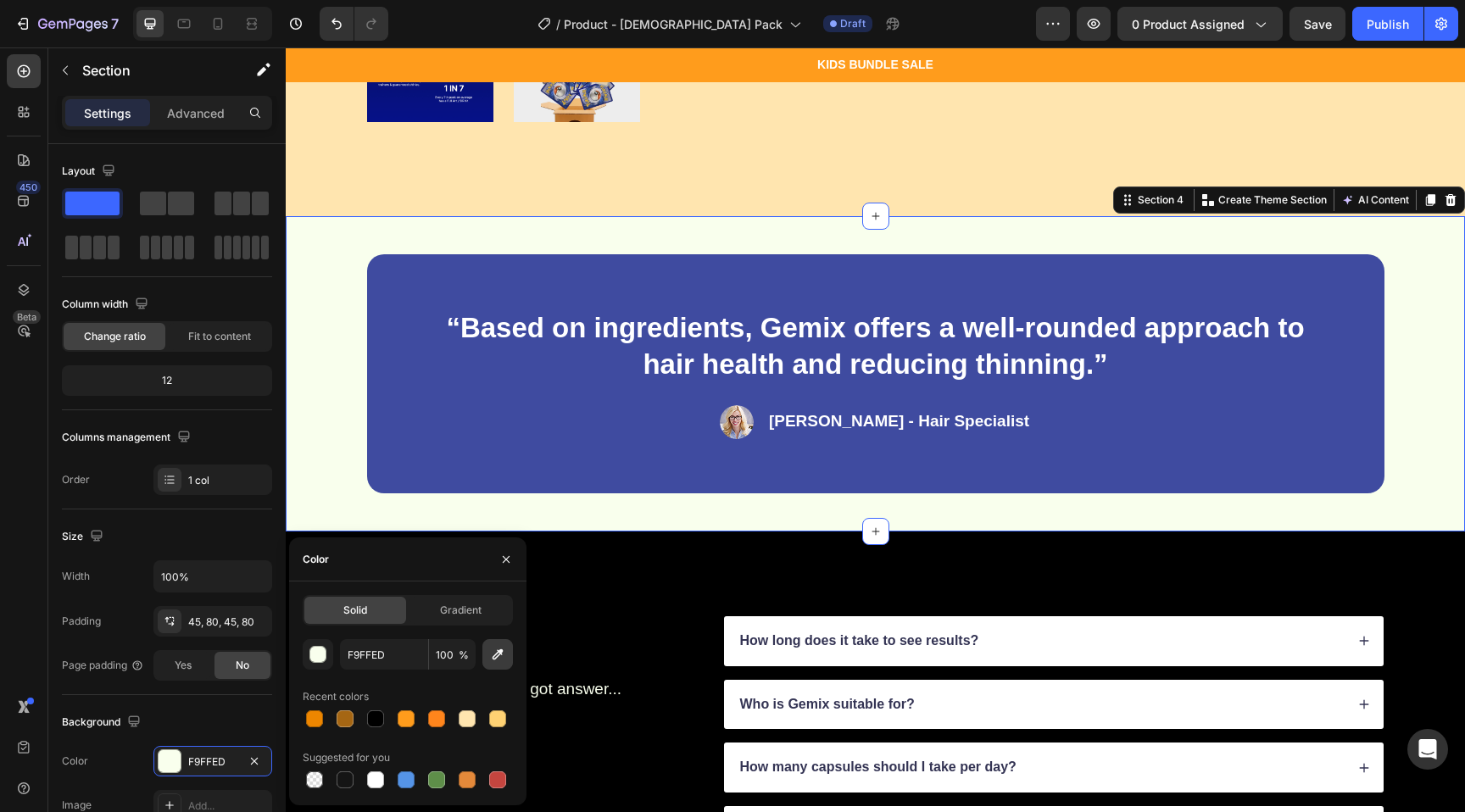
click at [511, 651] on button "button" at bounding box center [498, 654] width 31 height 31
type input "FFE5B0"
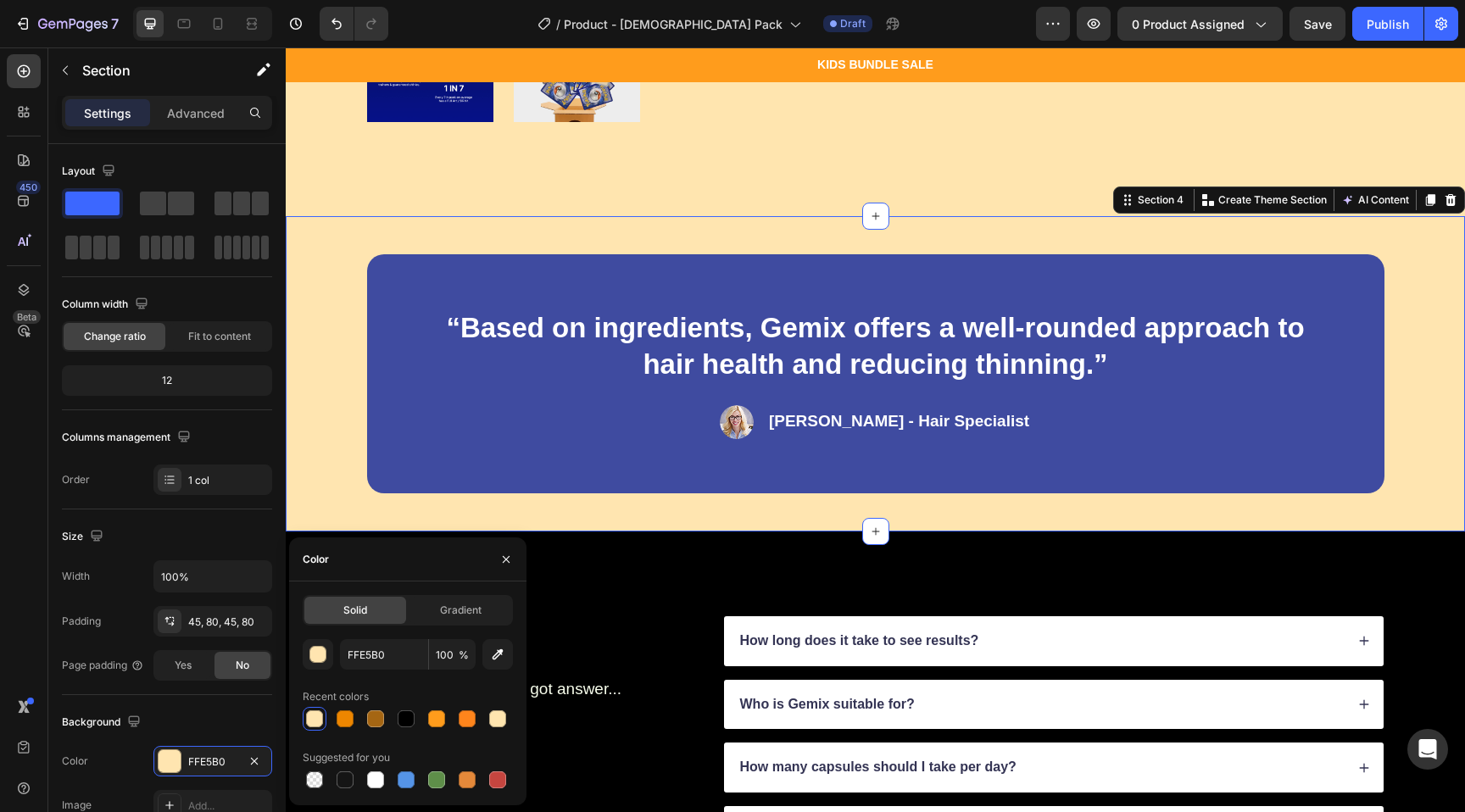
click at [336, 398] on div "“Based on ingredients, Gemix offers a well-rounded approach to hair health and …" at bounding box center [875, 373] width 1180 height 315
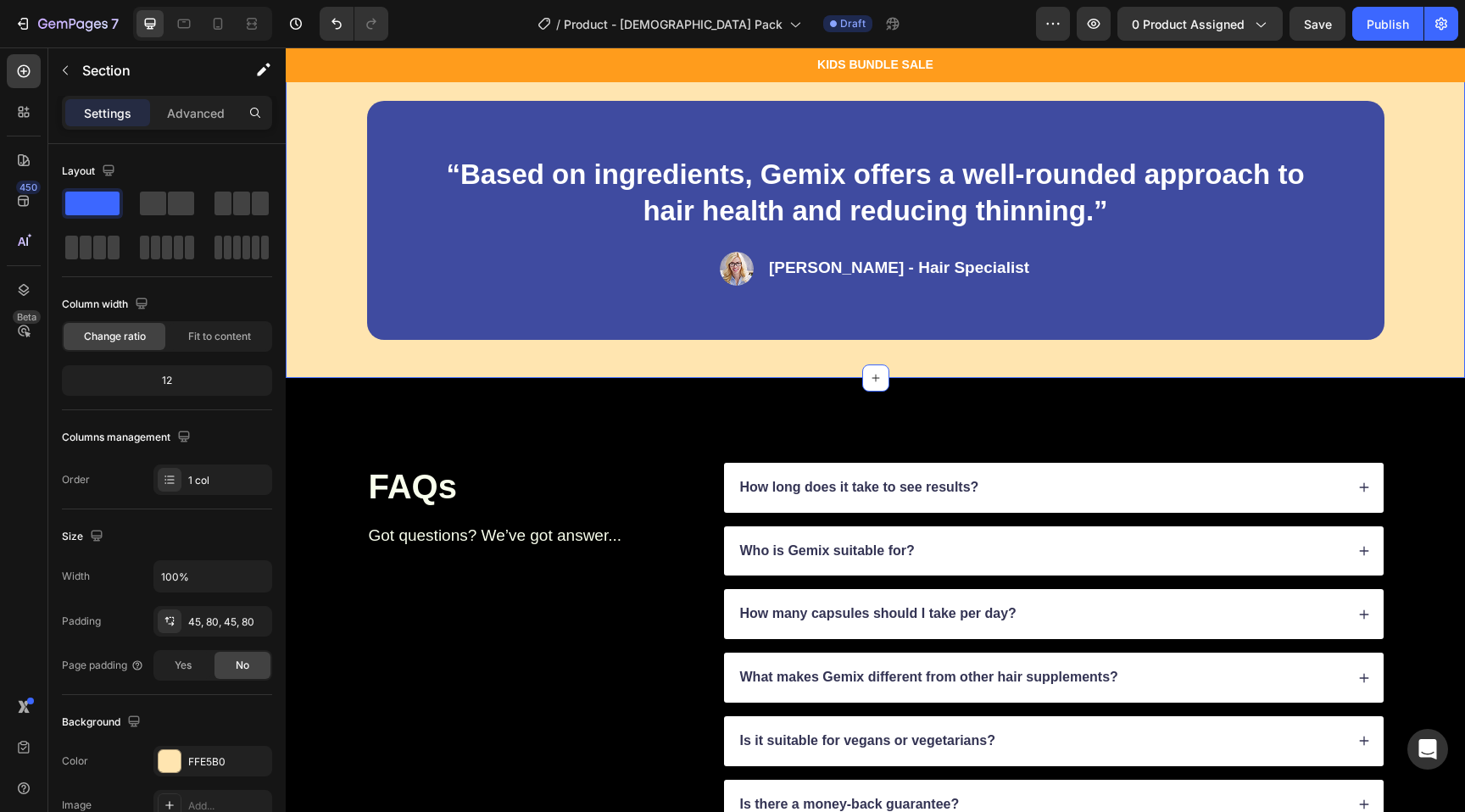
scroll to position [0, 0]
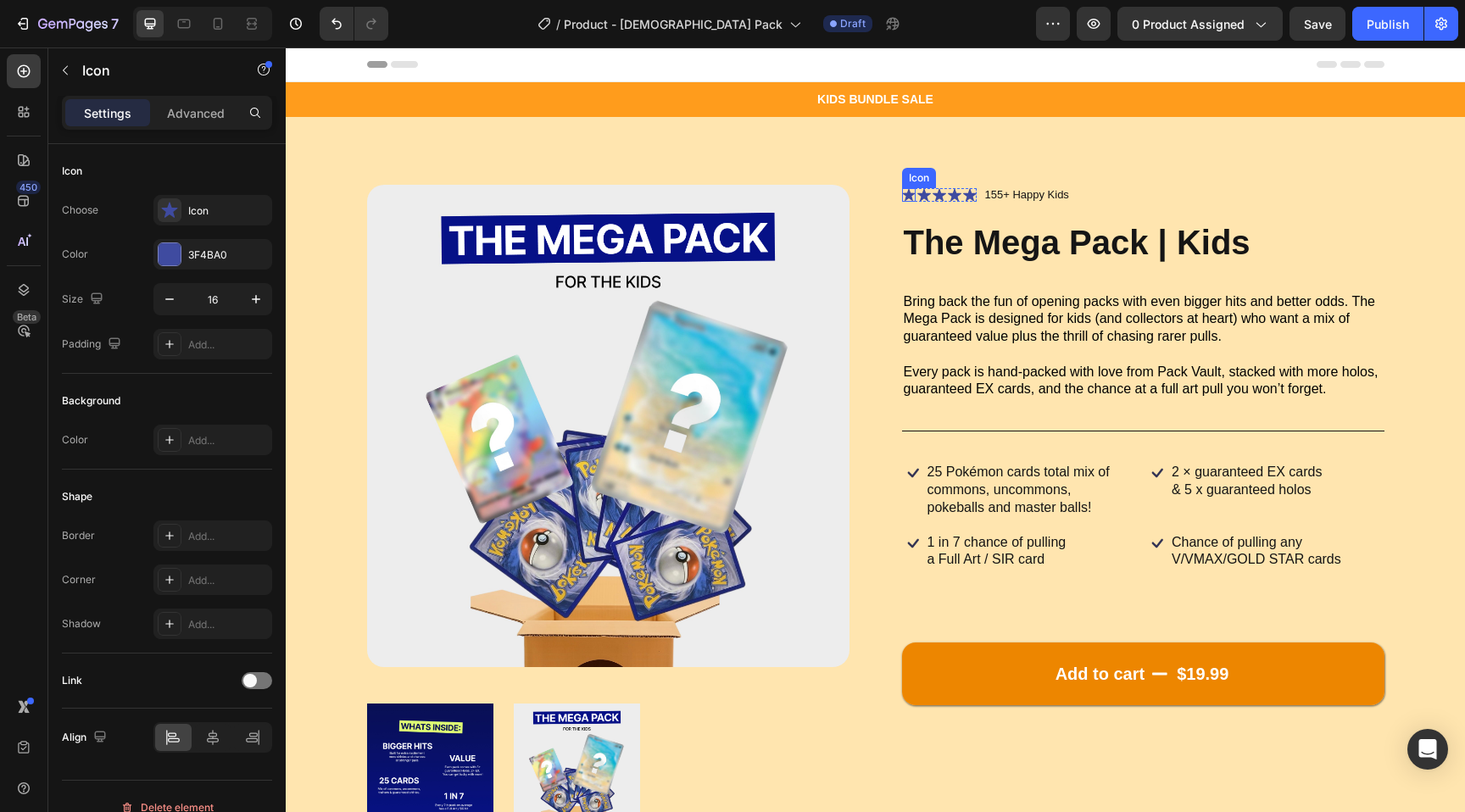
click at [902, 192] on icon at bounding box center [909, 195] width 13 height 13
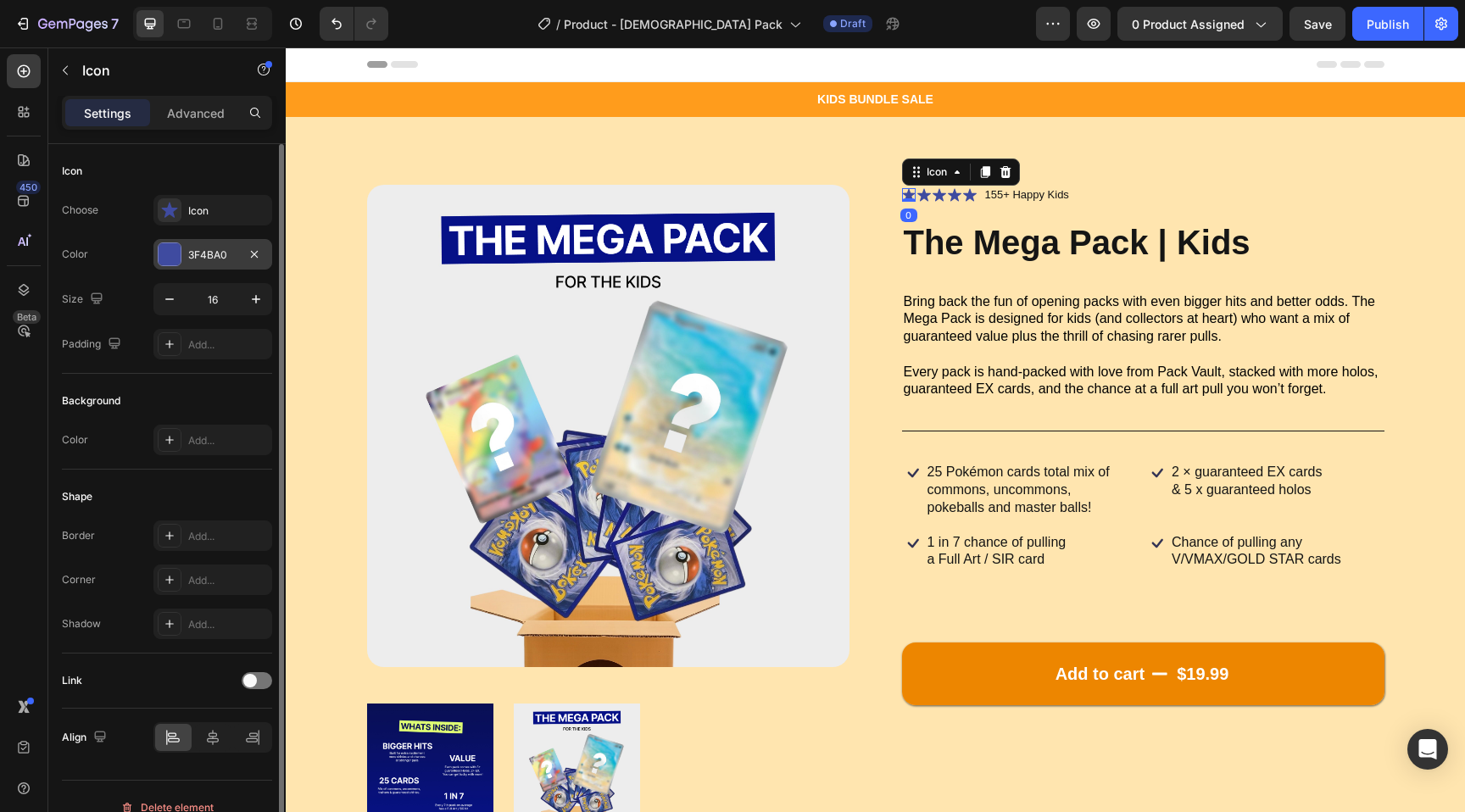
click at [162, 257] on div at bounding box center [170, 253] width 22 height 22
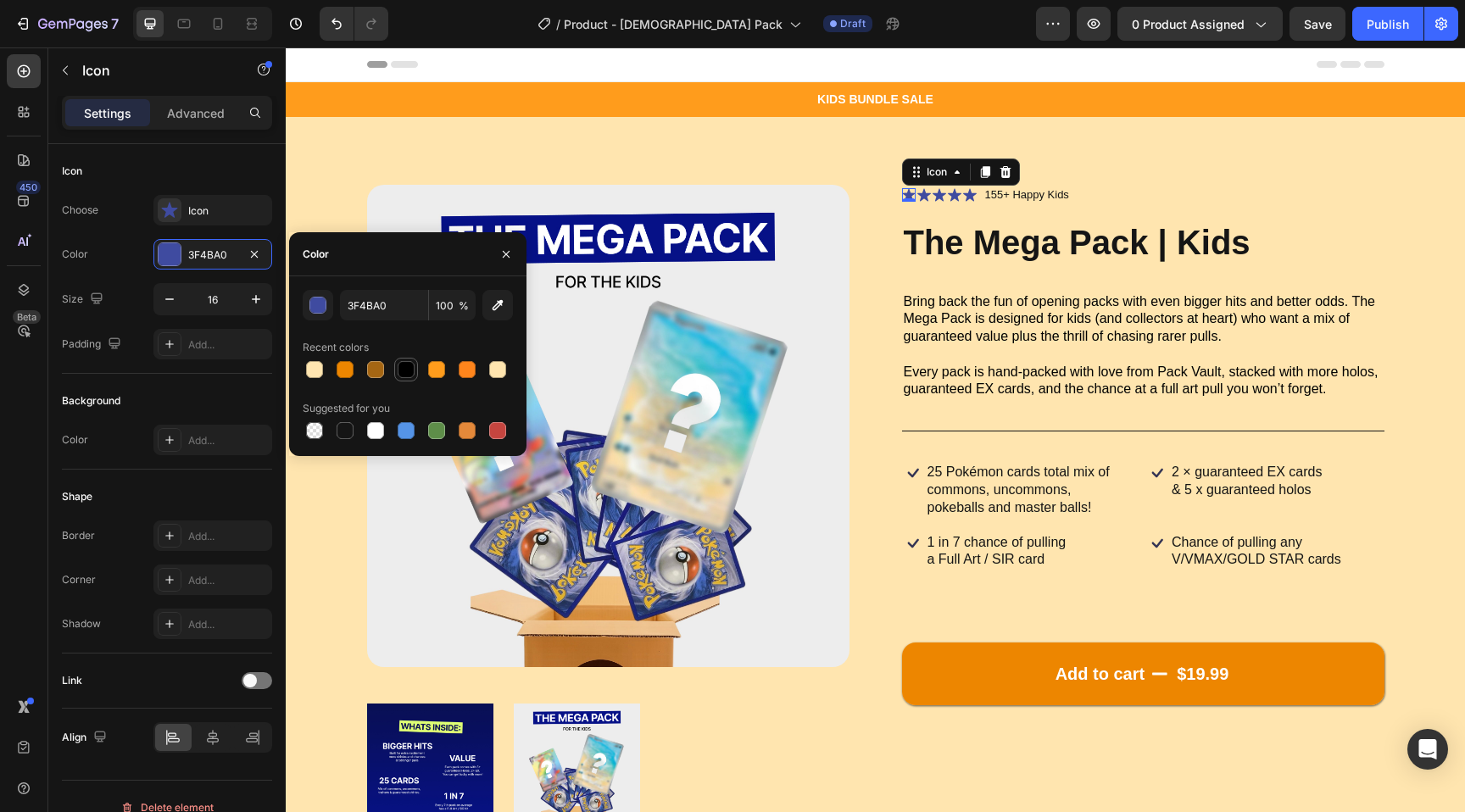
click at [399, 366] on div at bounding box center [407, 370] width 17 height 17
type input "000000"
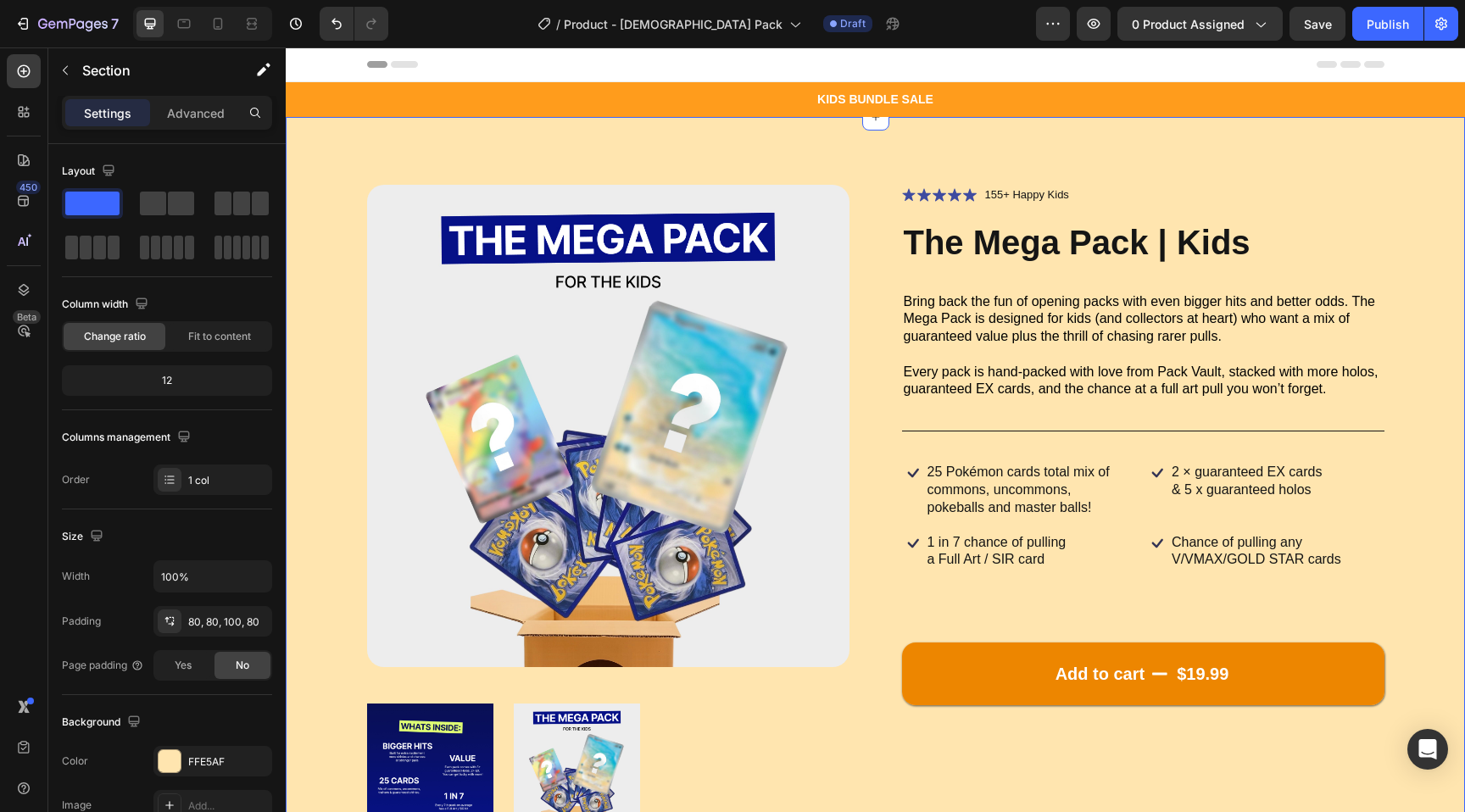
click at [1142, 179] on div "Product Images Icon Icon Icon Icon Icon Icon List 155+ Happy Kids Text Block Ro…" at bounding box center [875, 519] width 1180 height 806
click at [1194, 11] on button "0 product assigned" at bounding box center [1200, 23] width 166 height 34
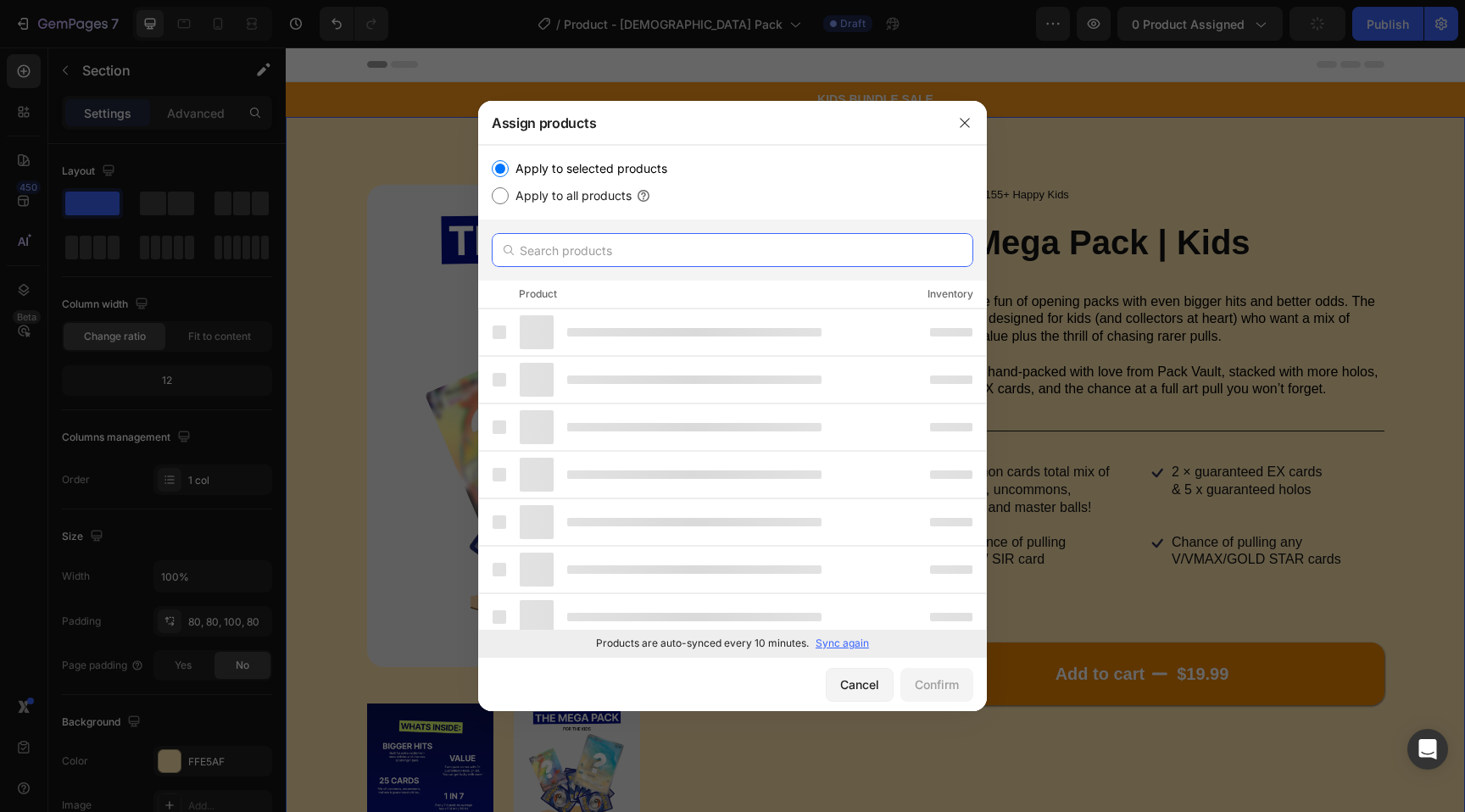
click at [546, 257] on input "text" at bounding box center [732, 249] width 482 height 34
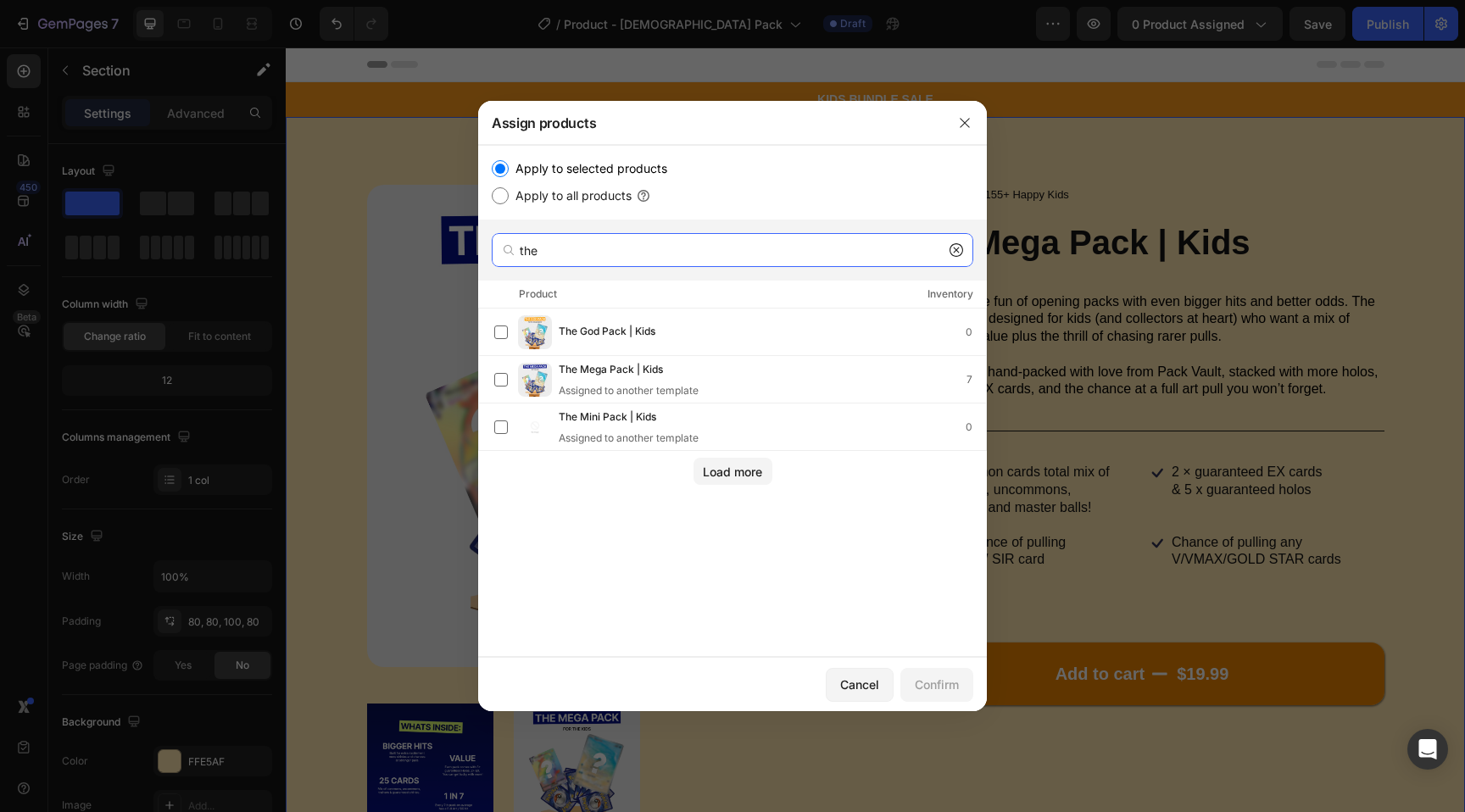
type input "the"
click at [622, 309] on div "The God Pack | Kids 0" at bounding box center [732, 331] width 509 height 47
click at [946, 681] on div "Confirm" at bounding box center [937, 684] width 44 height 17
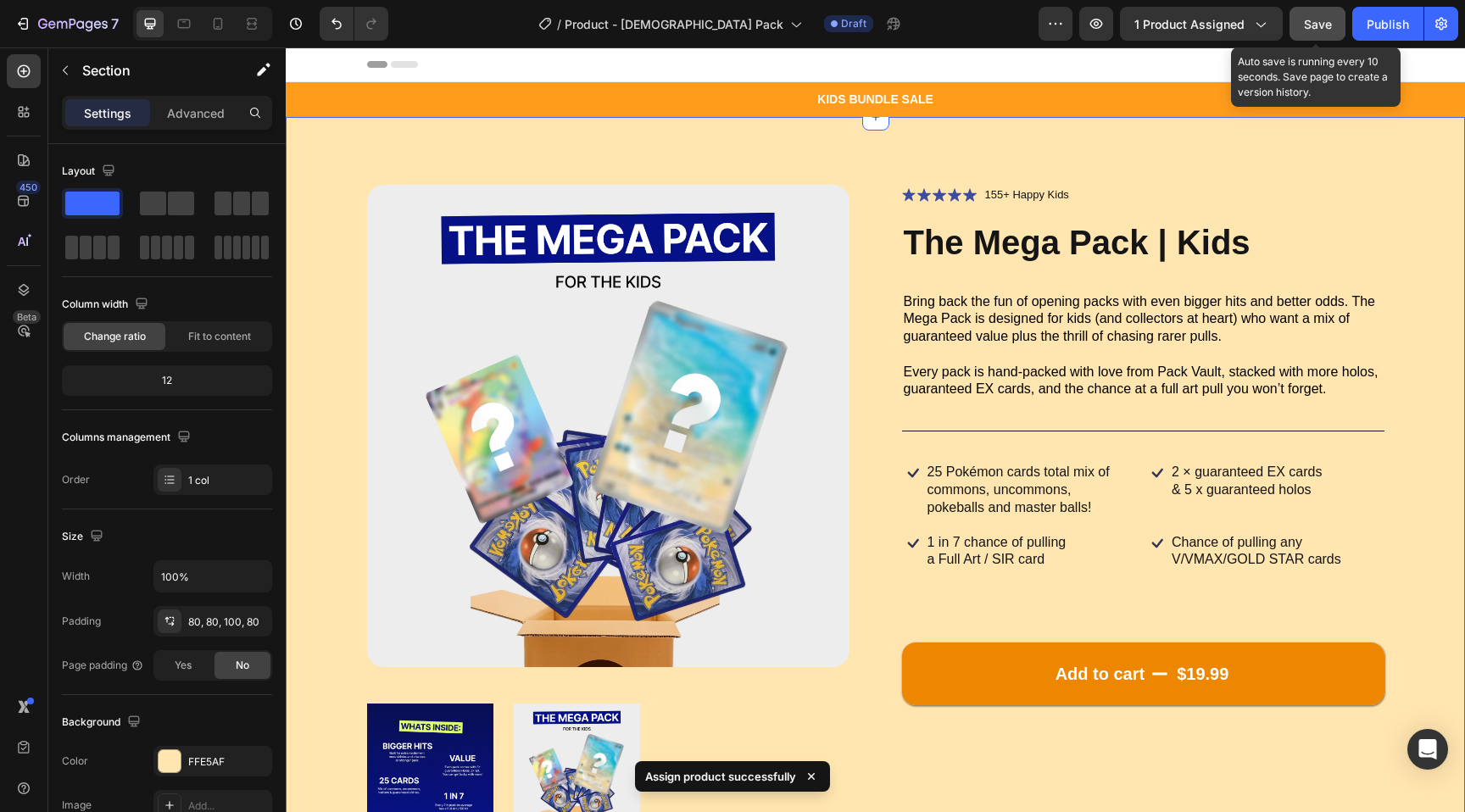
click at [1312, 29] on span "Save" at bounding box center [1318, 24] width 28 height 14
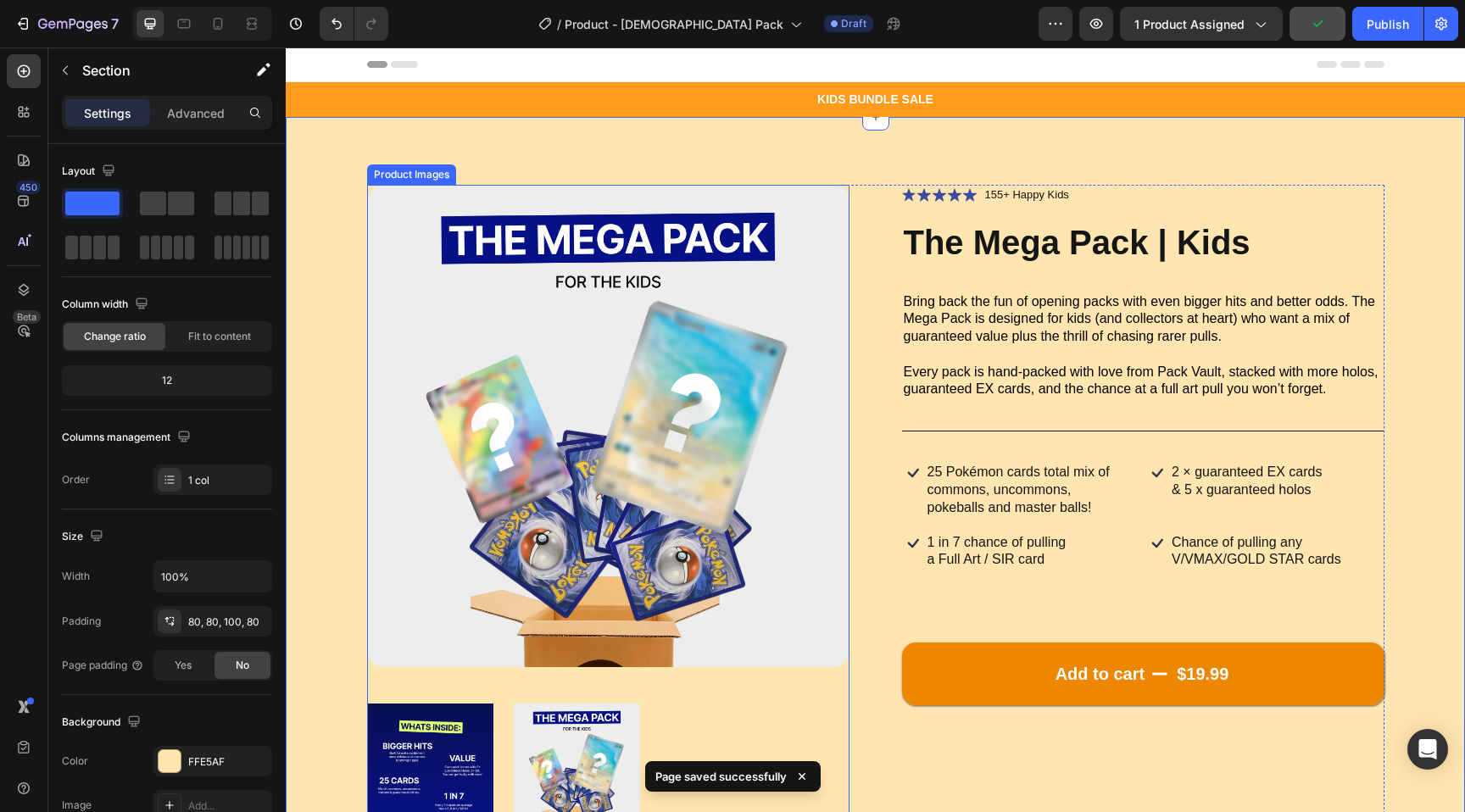
click at [599, 248] on img at bounding box center [608, 426] width 483 height 483
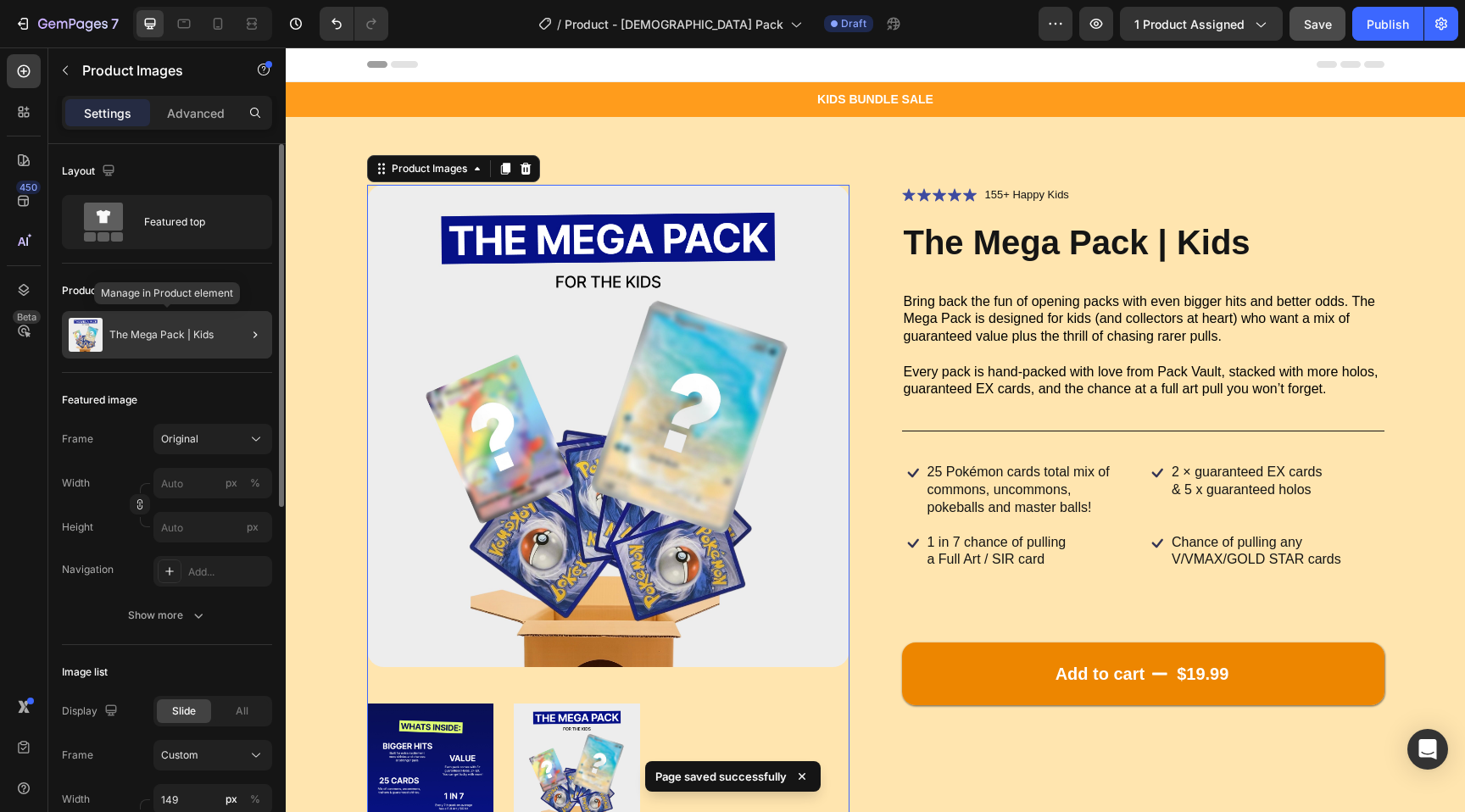
click at [162, 335] on p "The Mega Pack | Kids" at bounding box center [161, 334] width 104 height 12
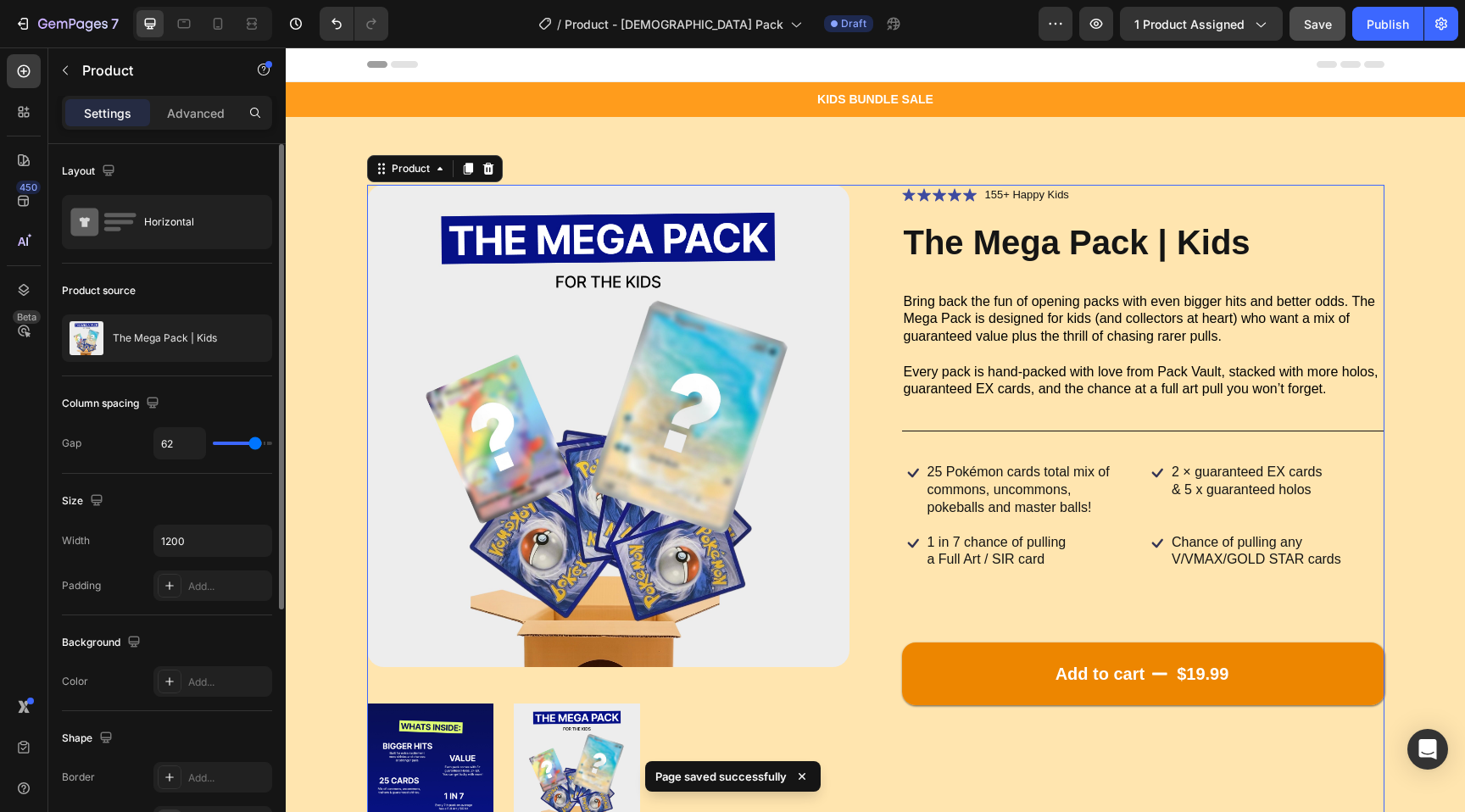
click at [162, 335] on p "The Mega Pack | Kids" at bounding box center [165, 338] width 104 height 12
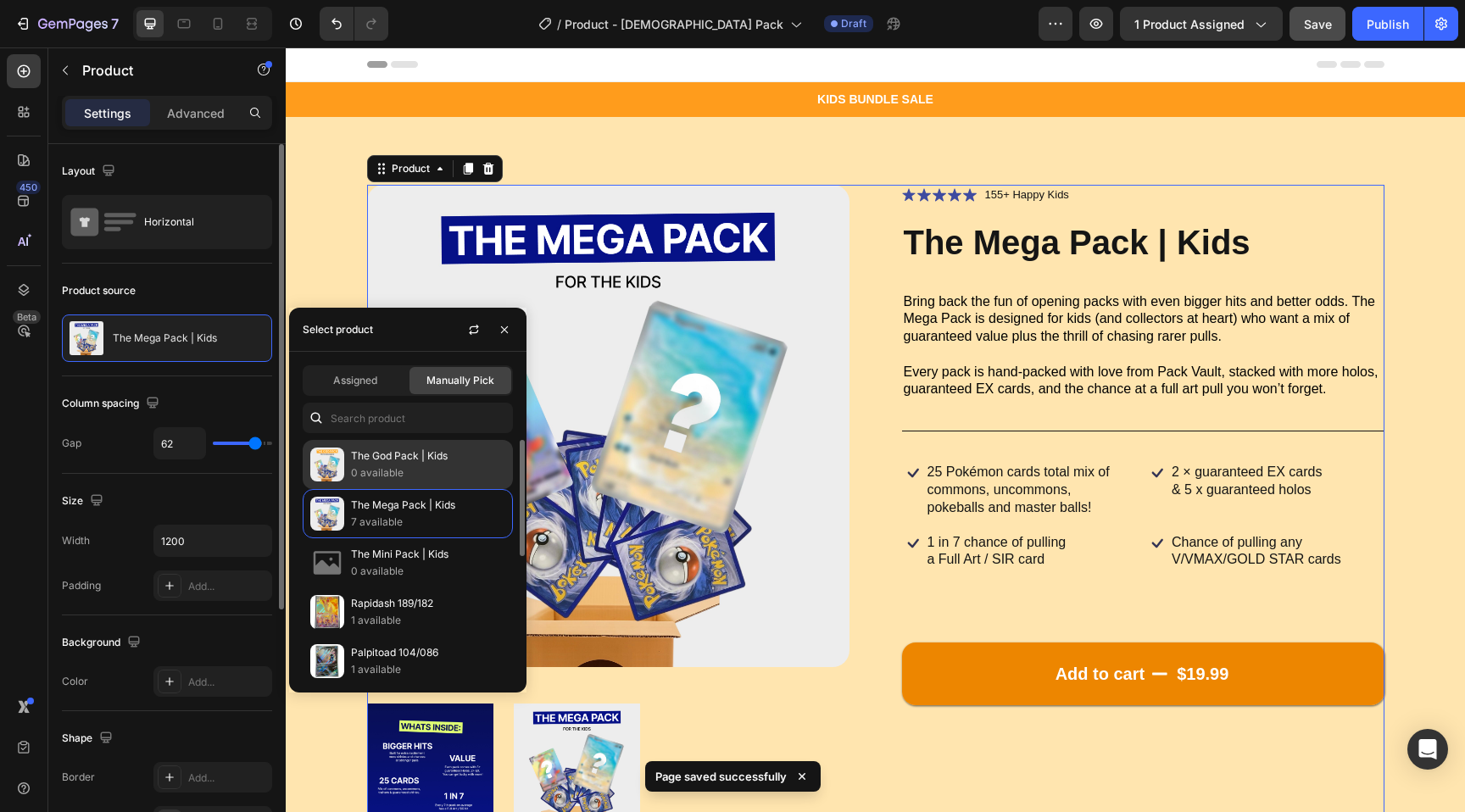
click at [363, 453] on p "The God Pack | Kids" at bounding box center [428, 456] width 154 height 17
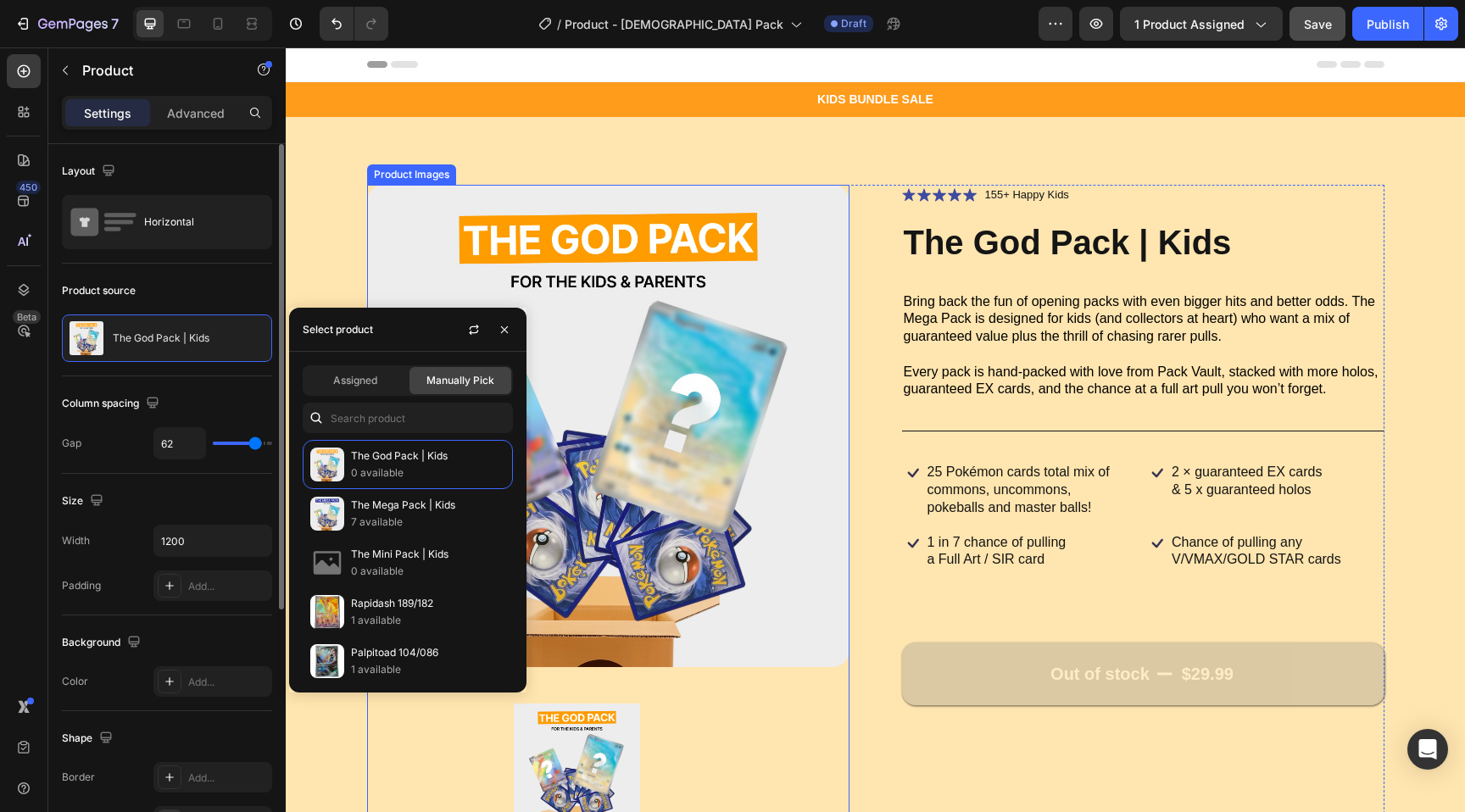
click at [737, 190] on img at bounding box center [608, 426] width 483 height 483
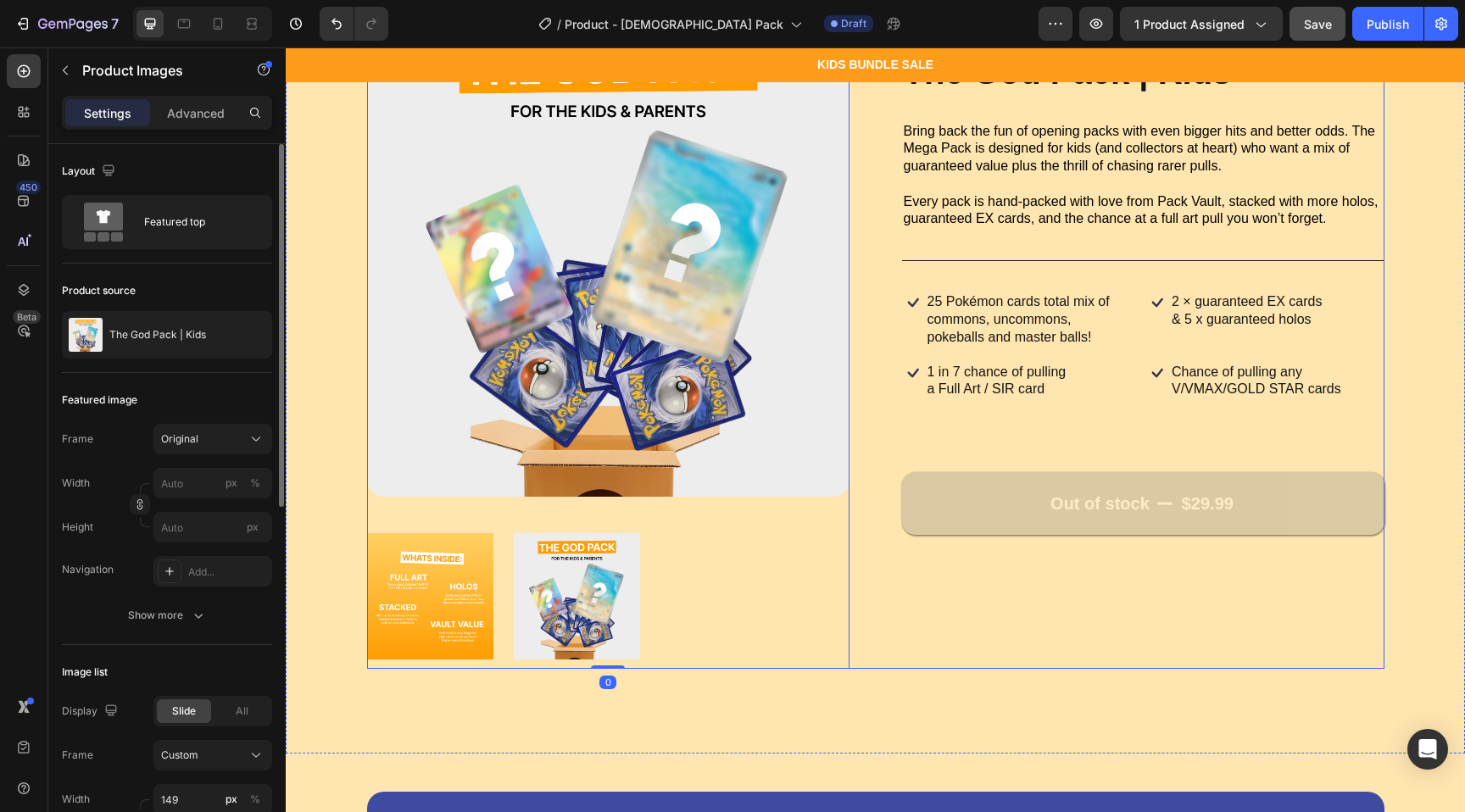
scroll to position [172, 0]
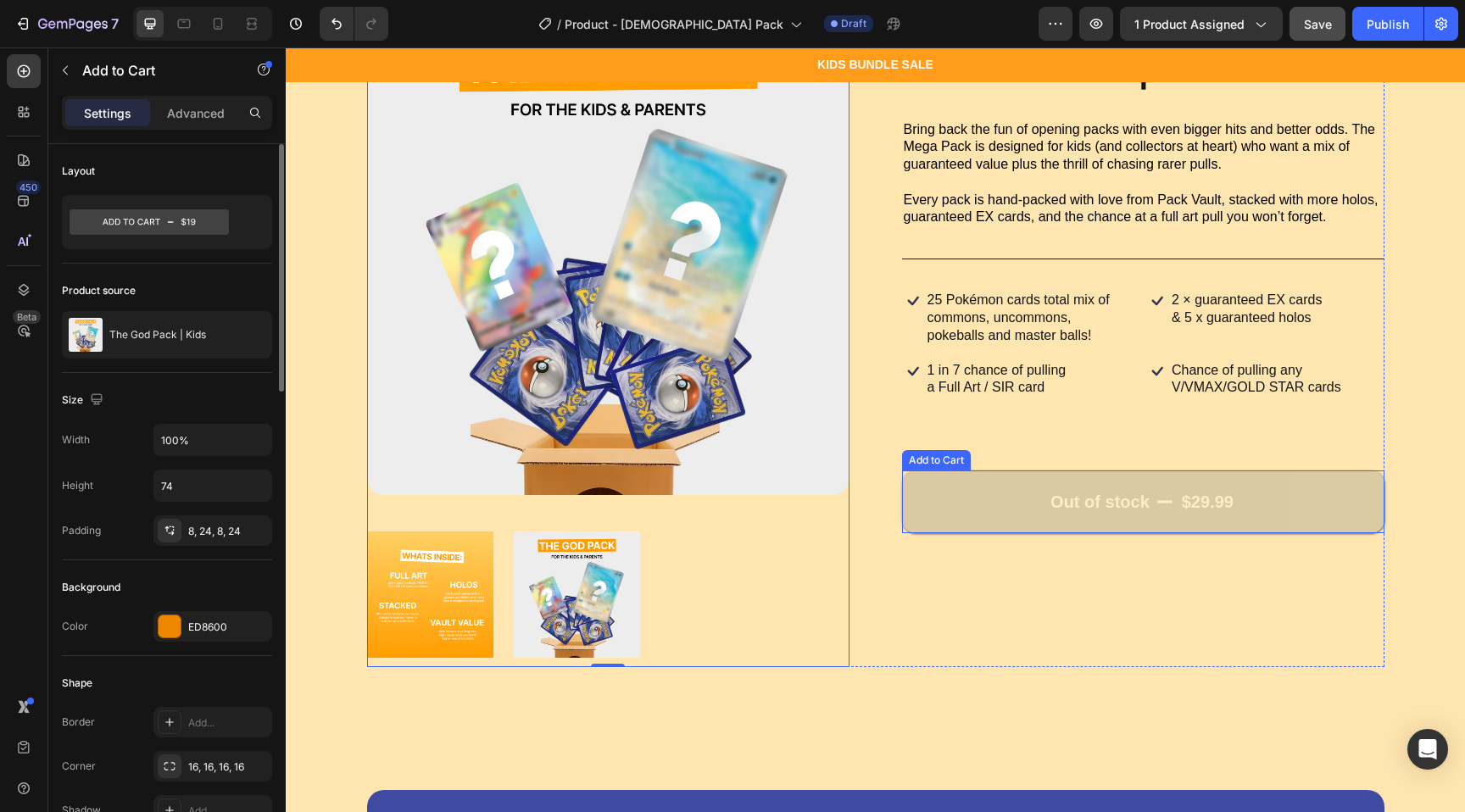
click at [969, 492] on button "Out of stock $29.99" at bounding box center [1143, 501] width 483 height 63
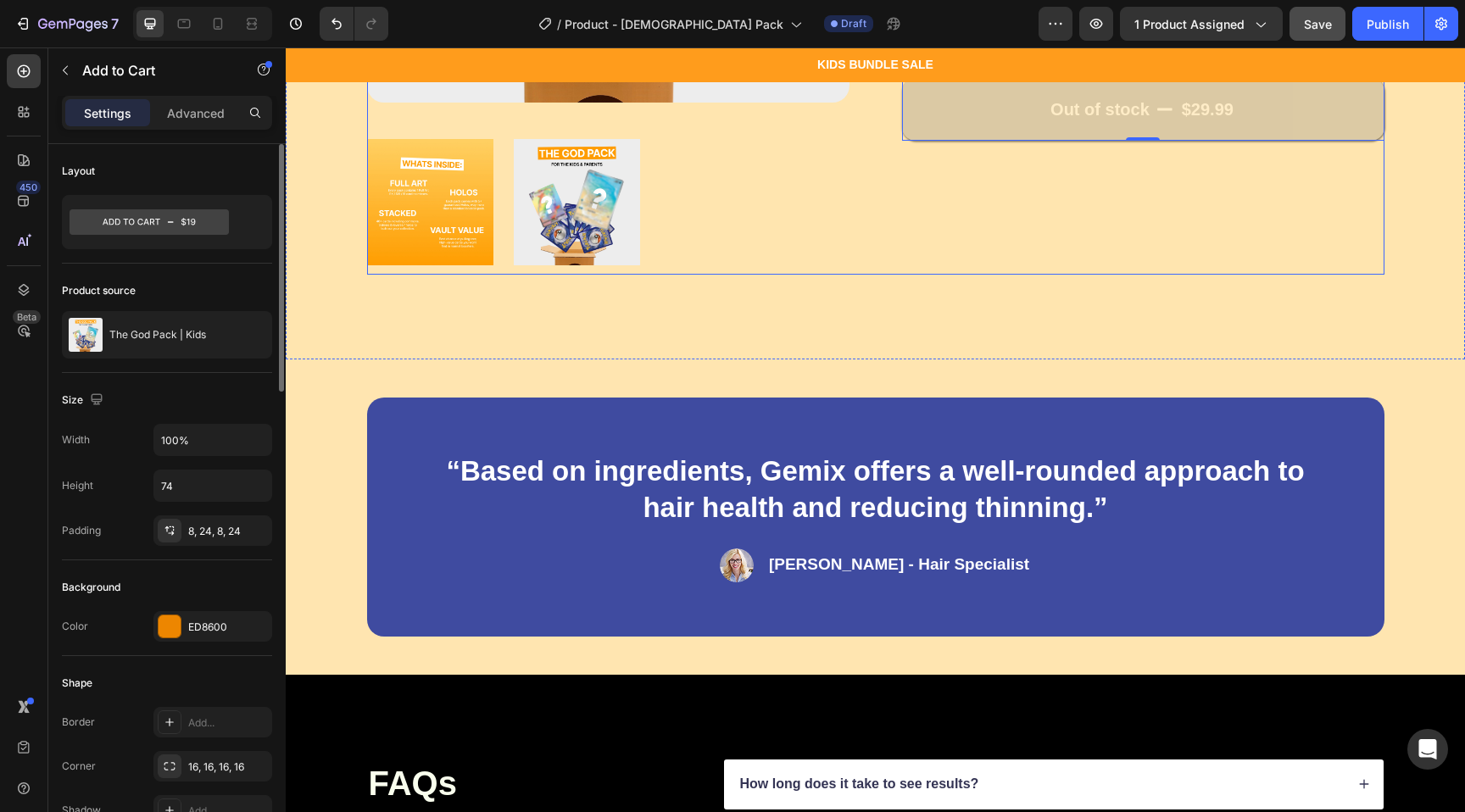
scroll to position [576, 0]
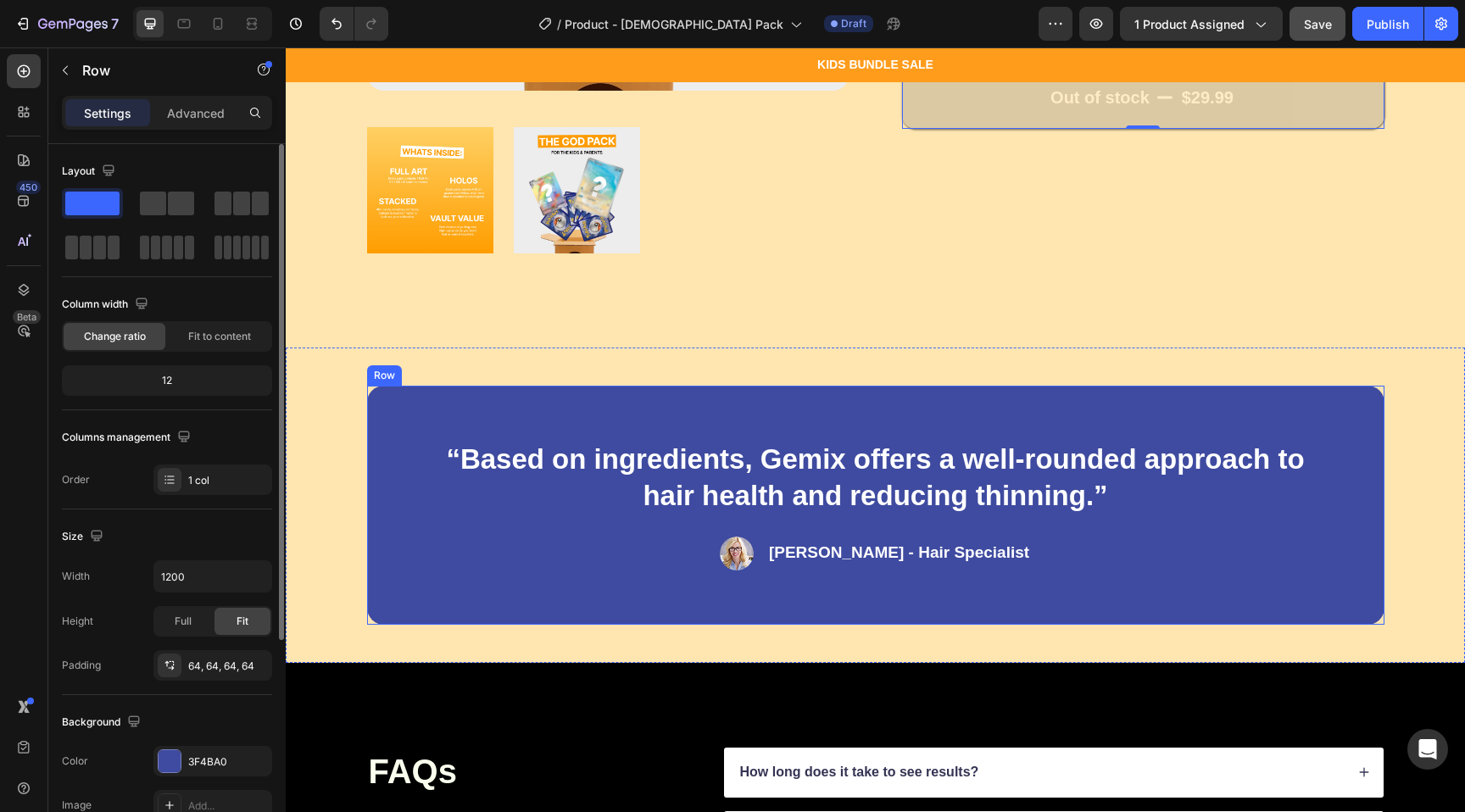
click at [934, 419] on div "“Based on ingredients, Gemix offers a well-rounded approach to hair health and …" at bounding box center [876, 505] width 1018 height 239
click at [173, 752] on div at bounding box center [170, 761] width 22 height 22
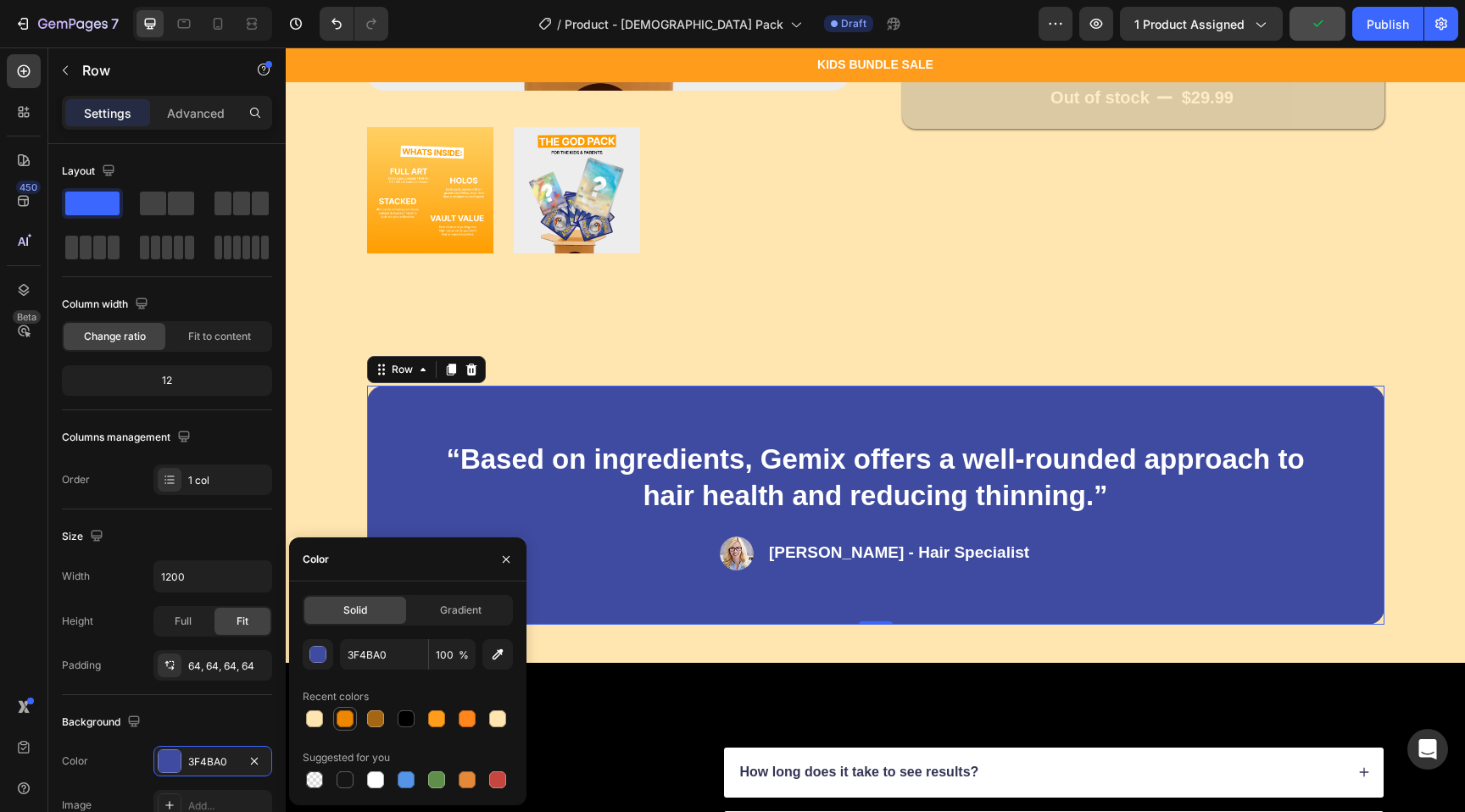
click at [352, 723] on div at bounding box center [345, 719] width 17 height 17
type input "ED8600"
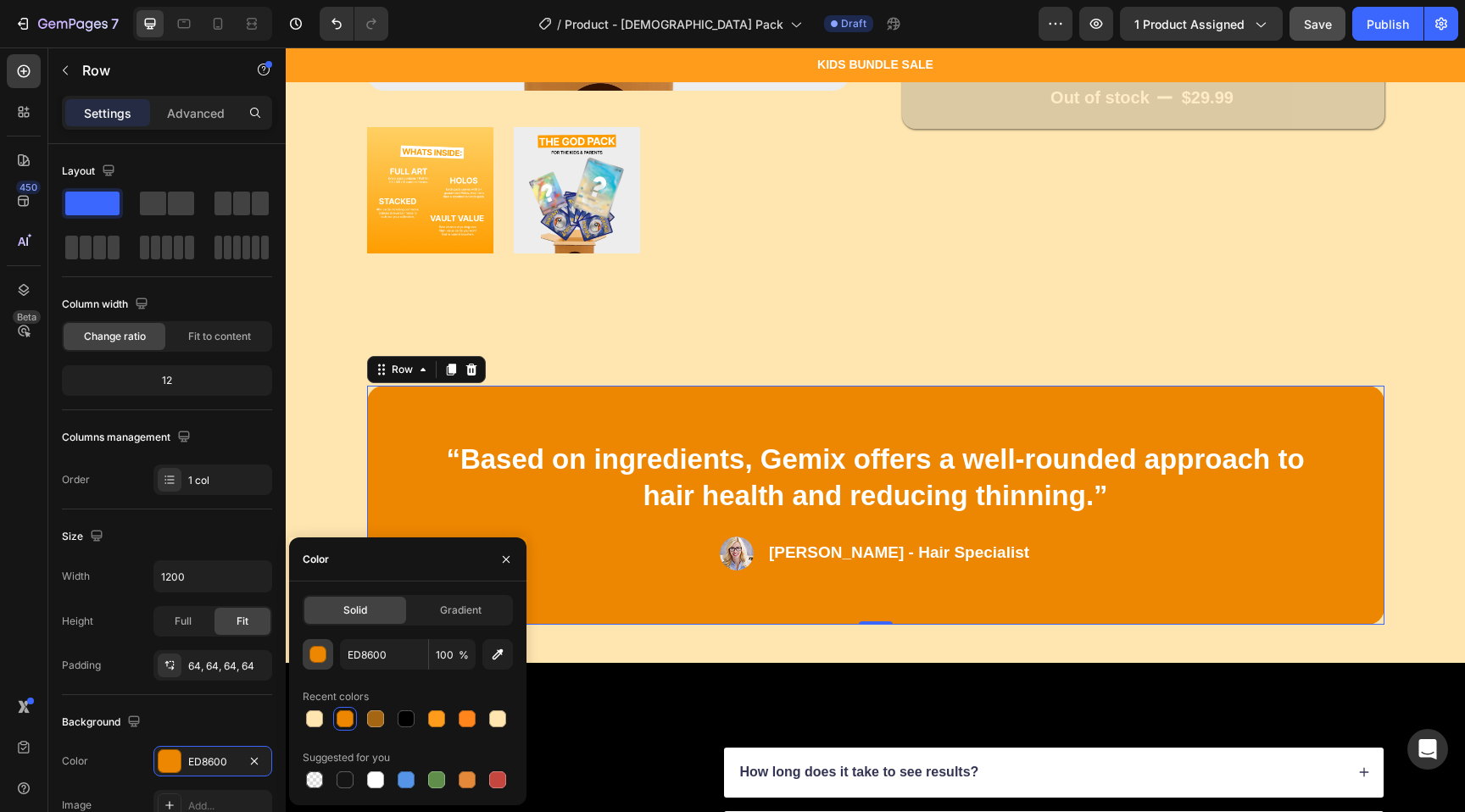
click at [325, 654] on div "button" at bounding box center [319, 655] width 17 height 17
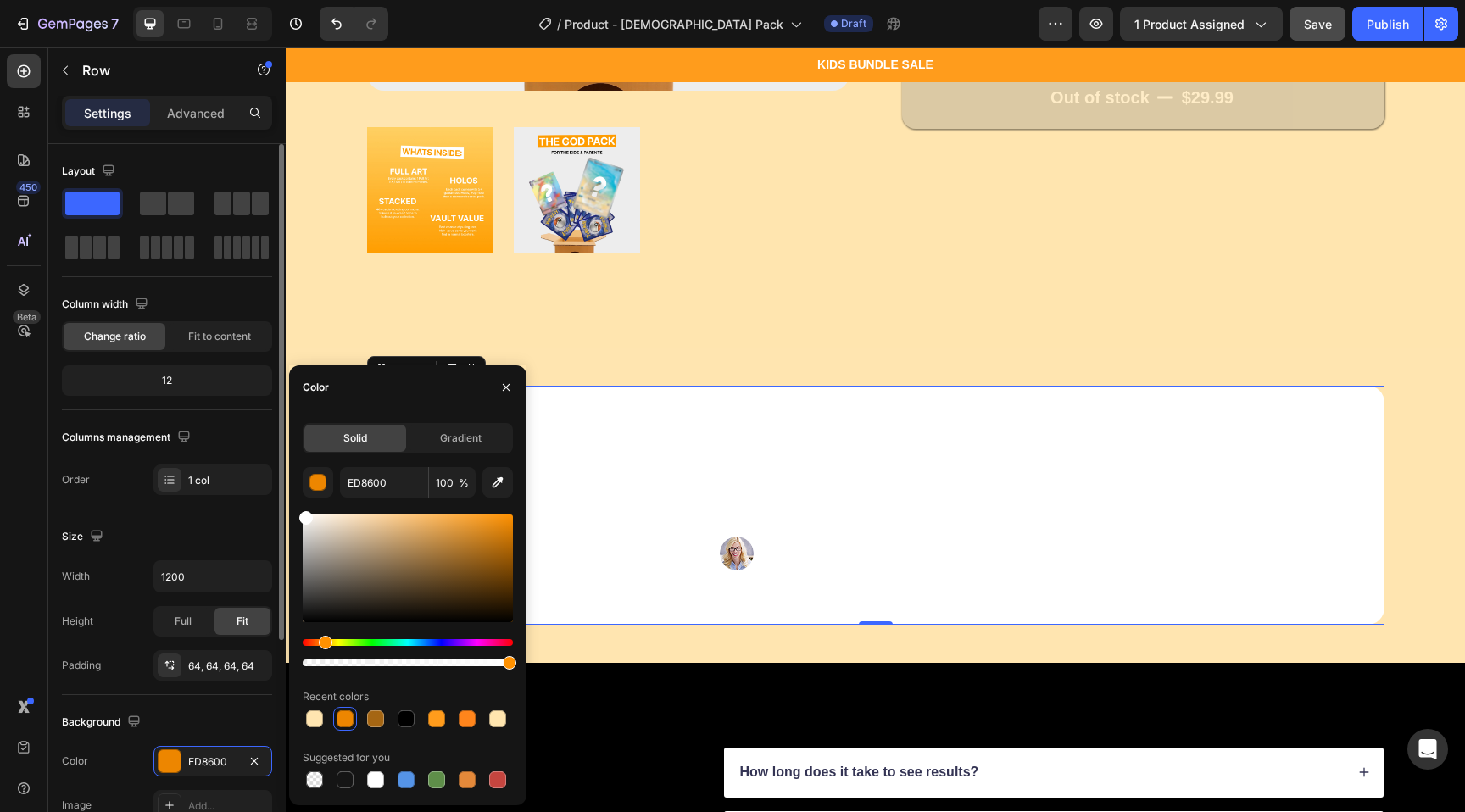
drag, startPoint x: 312, startPoint y: 525, endPoint x: 271, endPoint y: 506, distance: 45.2
click at [271, 506] on div "450 Beta Sections(18) Elements(84) Section Element Hero Section Product Detail …" at bounding box center [143, 429] width 285 height 764
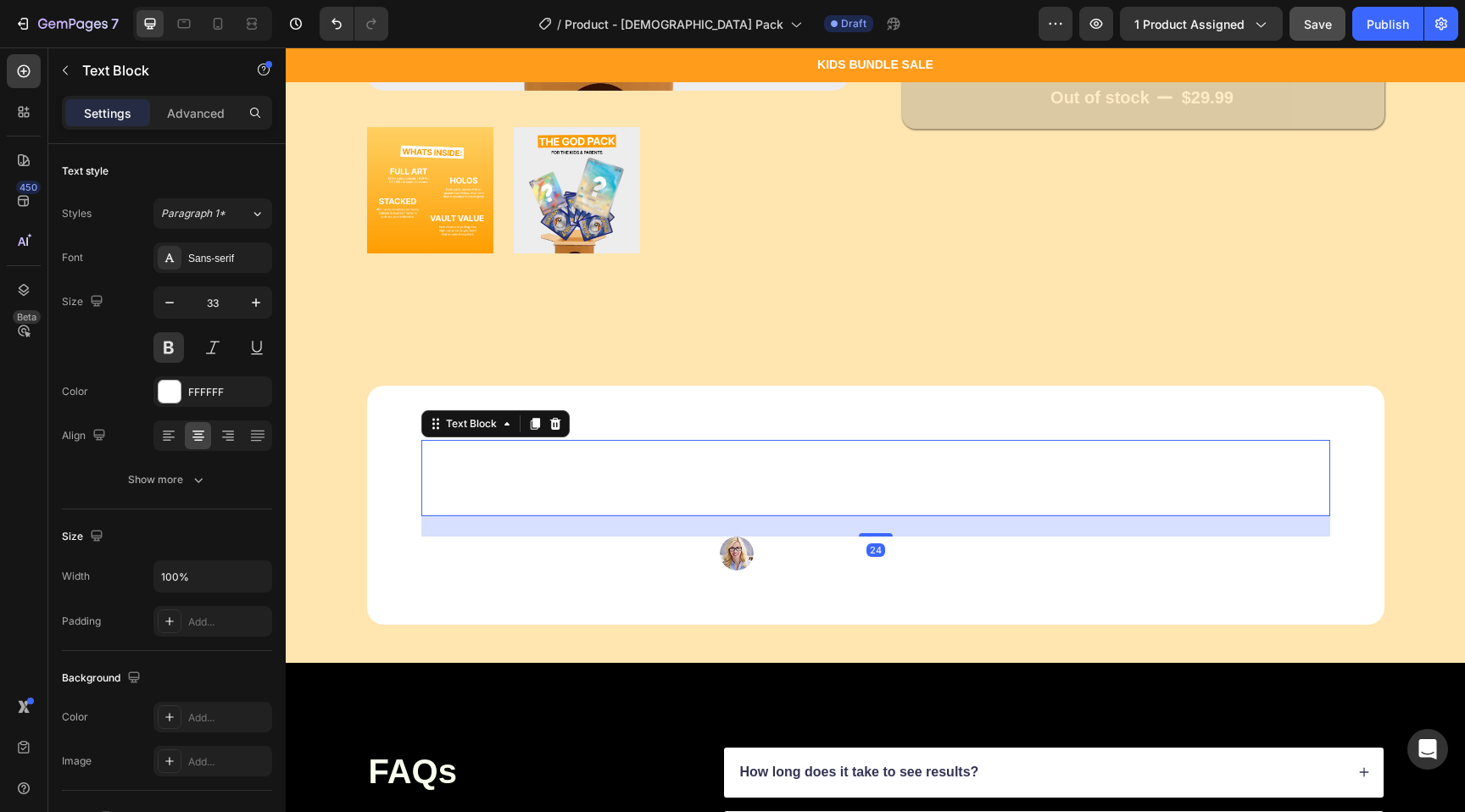
click at [819, 486] on p "“Based on ingredients, Gemix offers a well-rounded approach to hair health and …" at bounding box center [876, 478] width 906 height 73
click at [168, 393] on div at bounding box center [170, 391] width 22 height 22
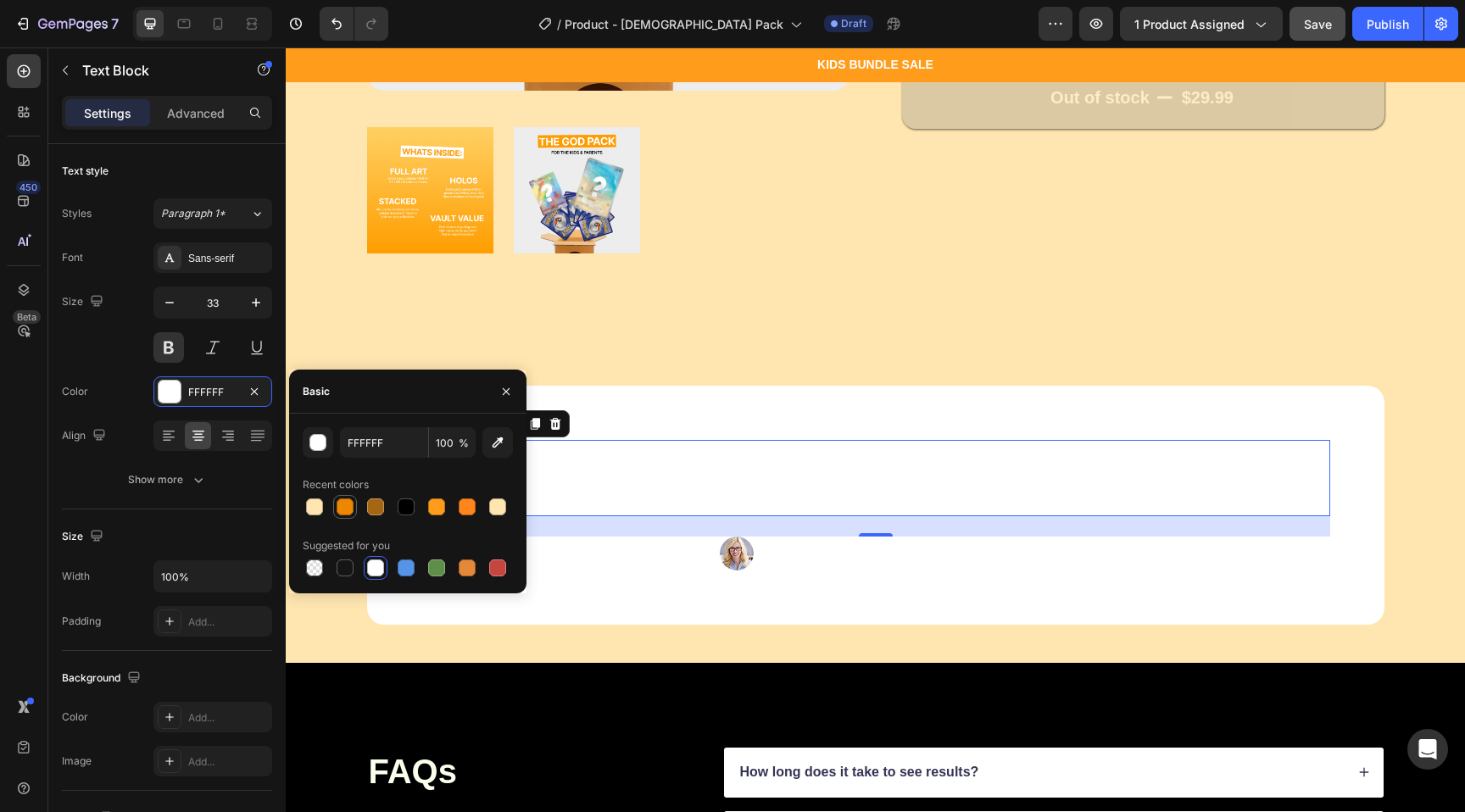
click at [342, 508] on div at bounding box center [345, 507] width 17 height 17
type input "ED8600"
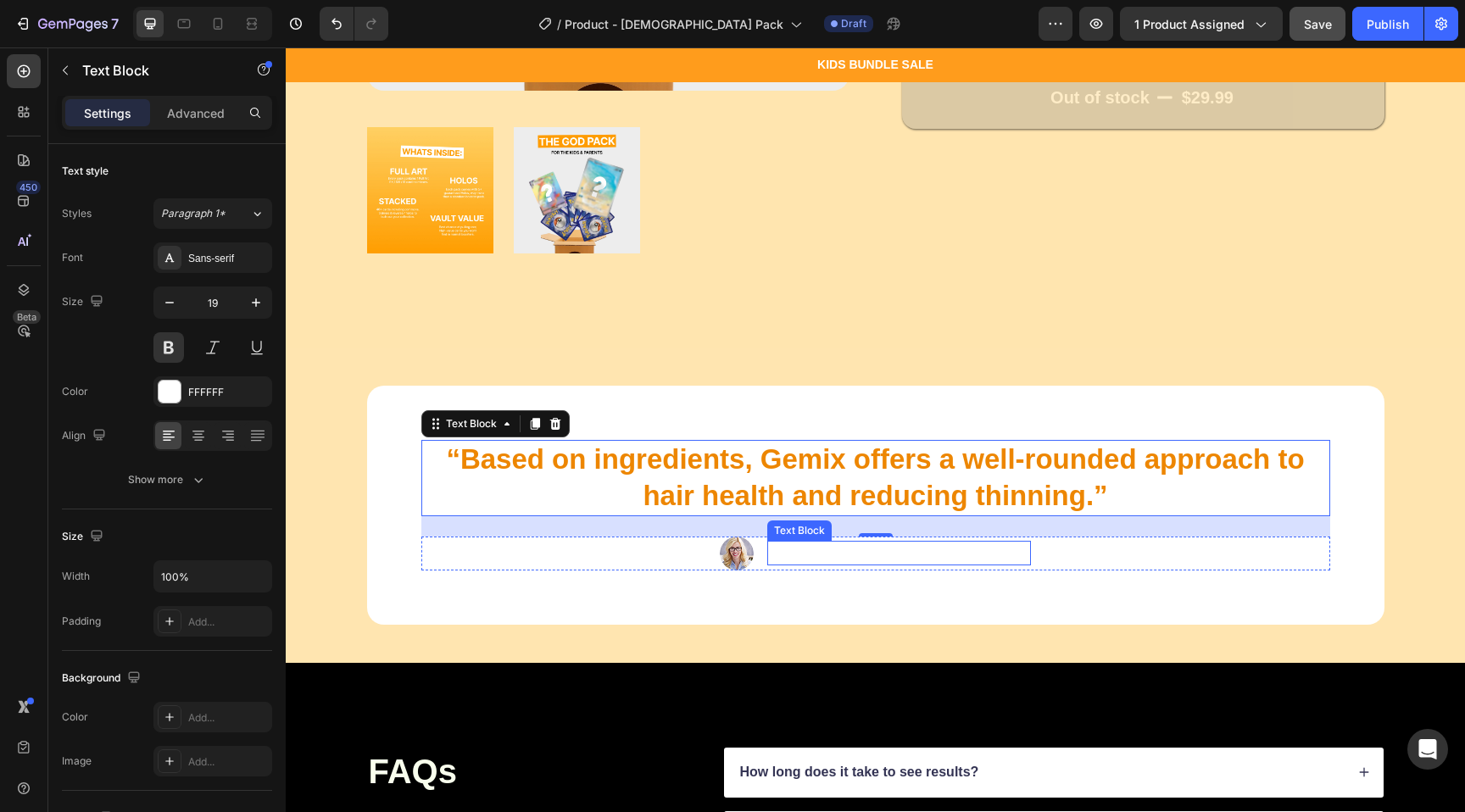
click at [902, 555] on p "Rachel Lin - Hair Specialist" at bounding box center [899, 553] width 260 height 21
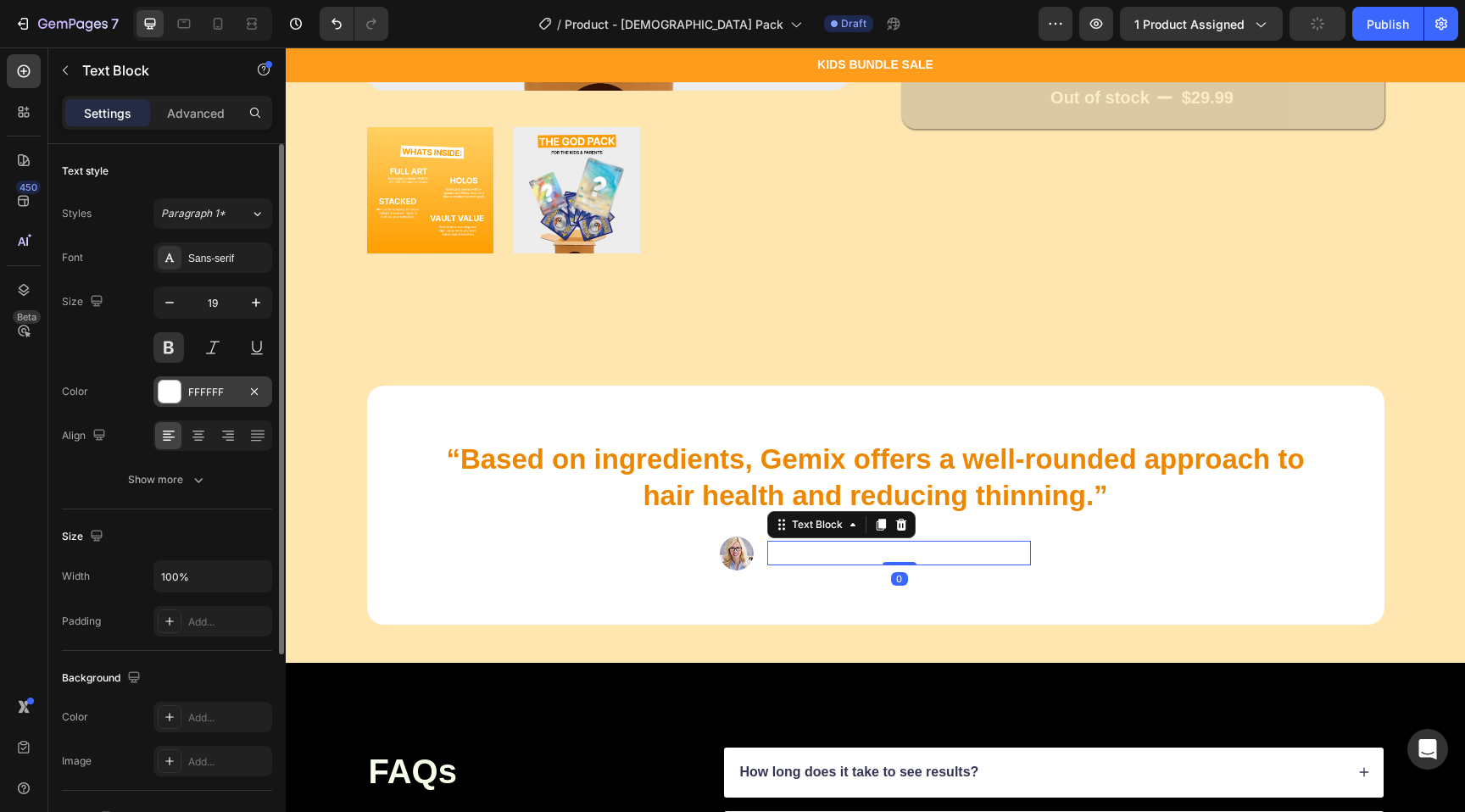
click at [173, 383] on div at bounding box center [170, 391] width 22 height 22
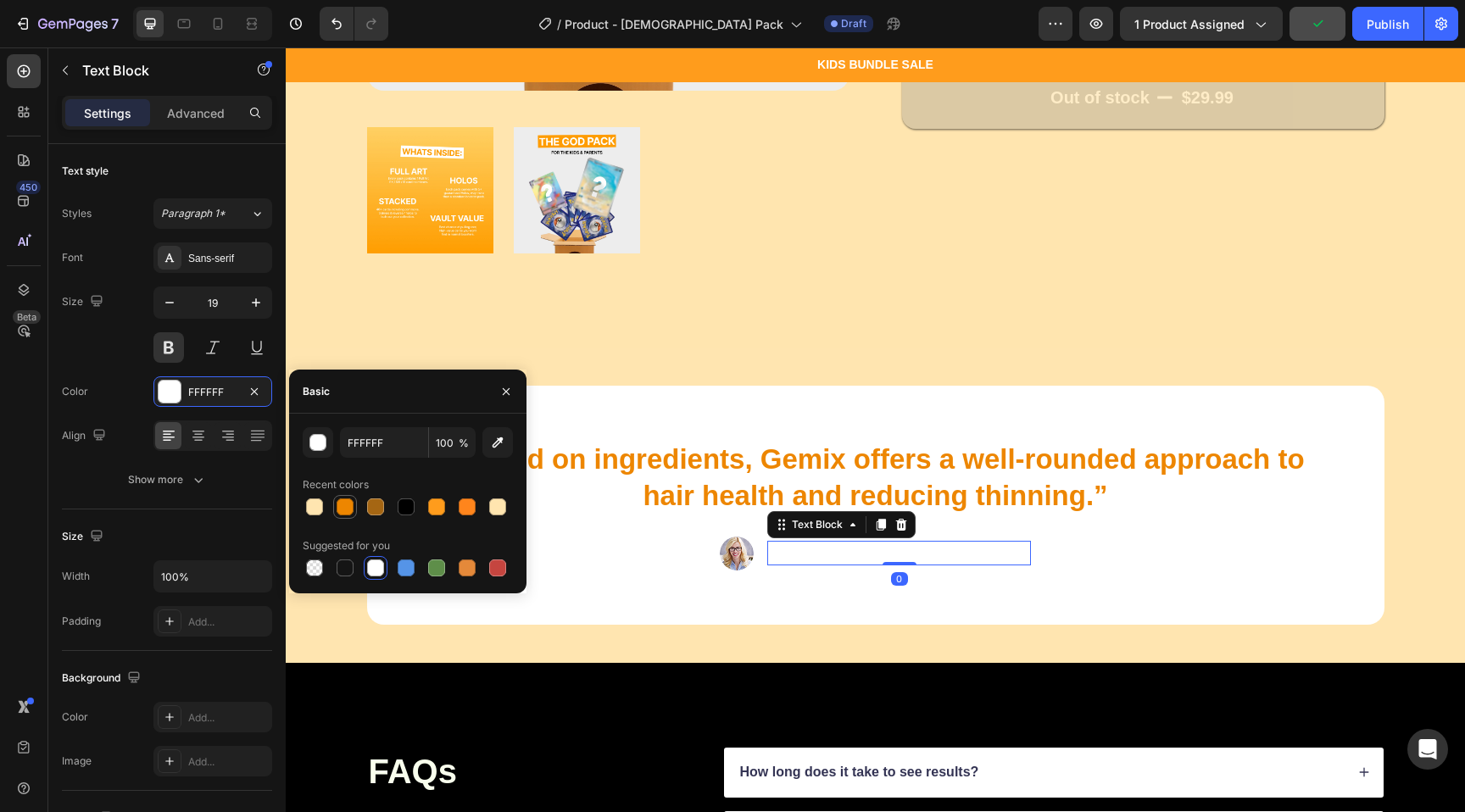
click at [337, 501] on div at bounding box center [345, 507] width 17 height 17
type input "ED8600"
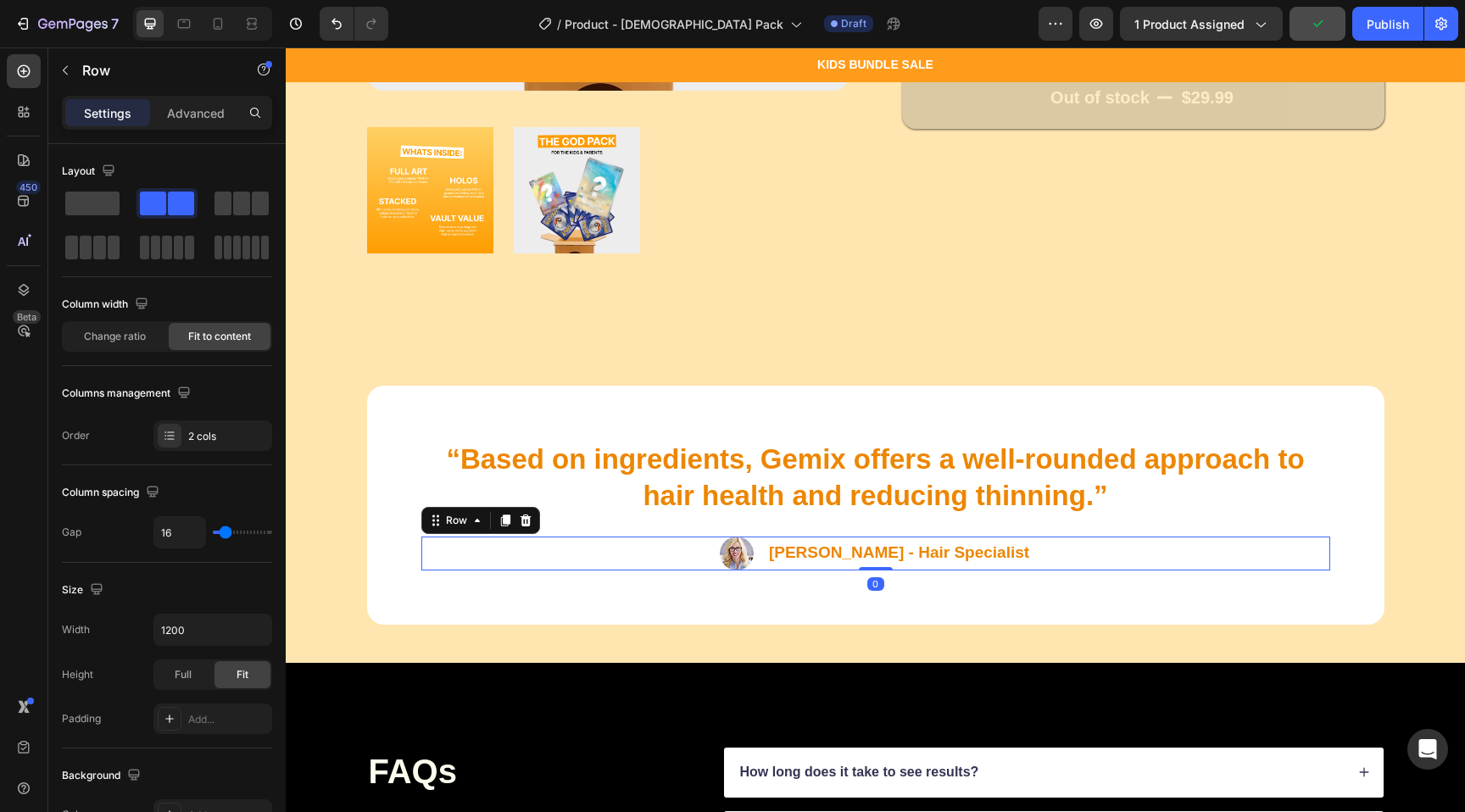
click at [669, 561] on div "Image Rachel Lin - Hair Specialist Text Block Row 0" at bounding box center [875, 553] width 909 height 34
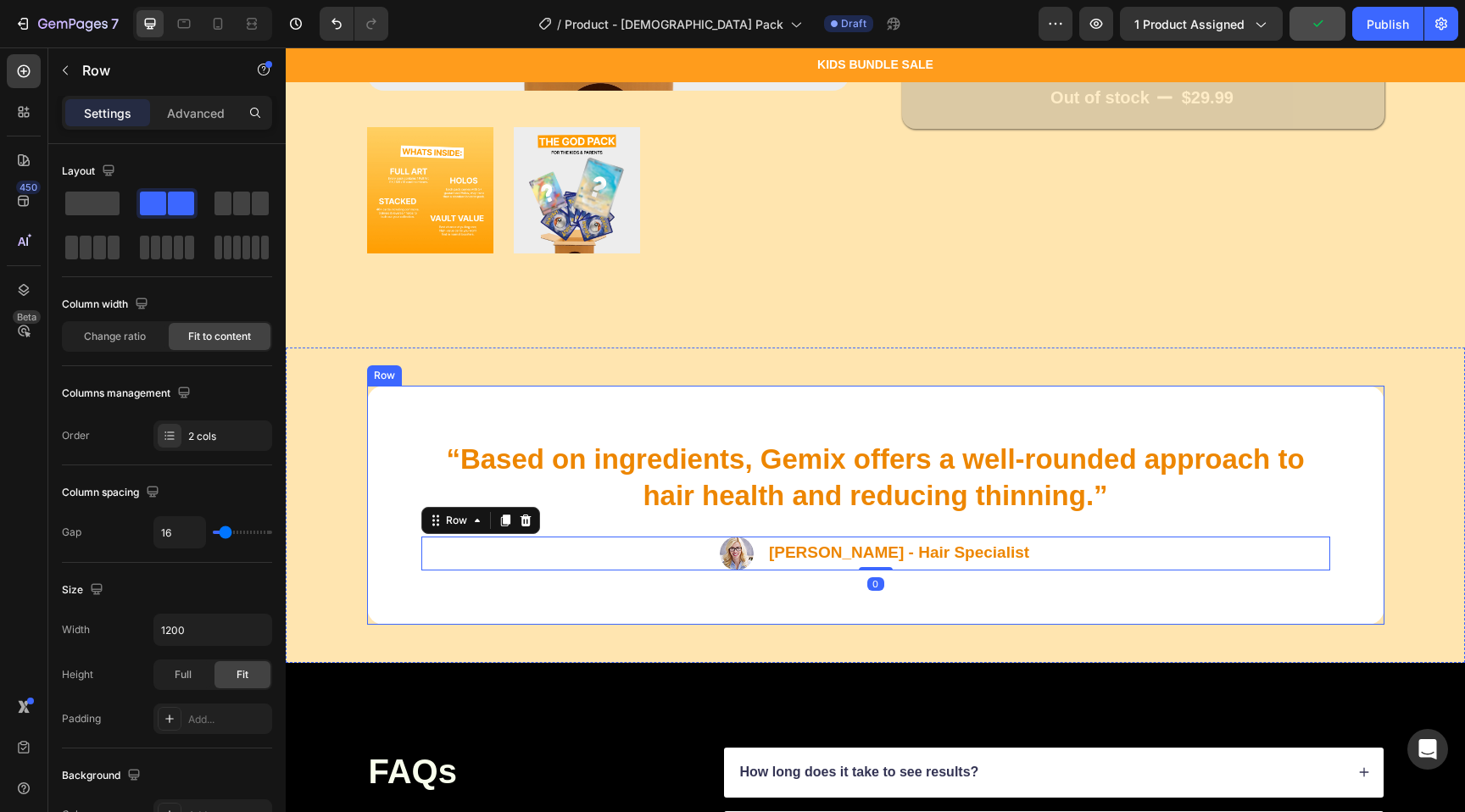
click at [685, 434] on div "“Based on ingredients, Gemix offers a well-rounded approach to hair health and …" at bounding box center [876, 505] width 1018 height 239
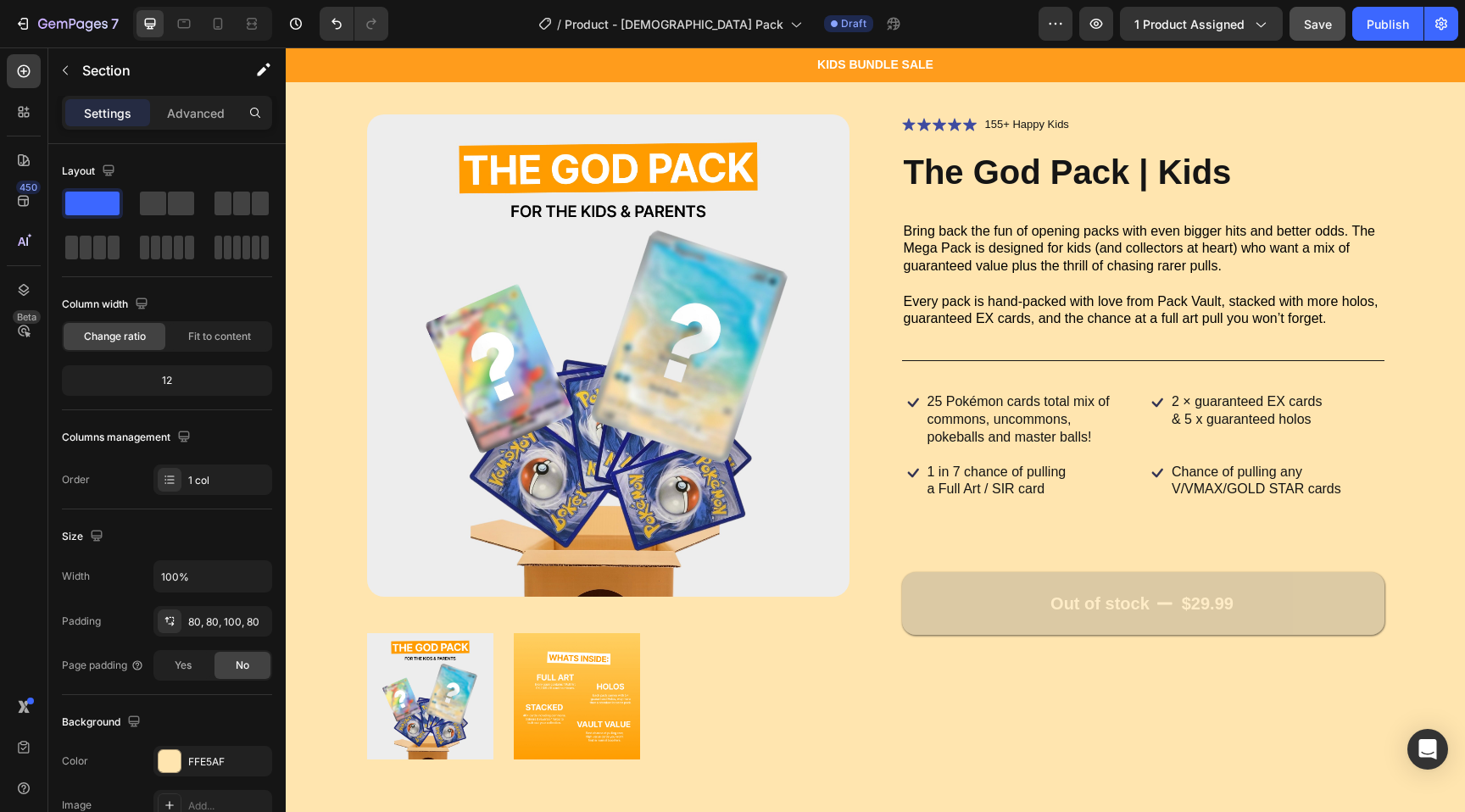
scroll to position [0, 0]
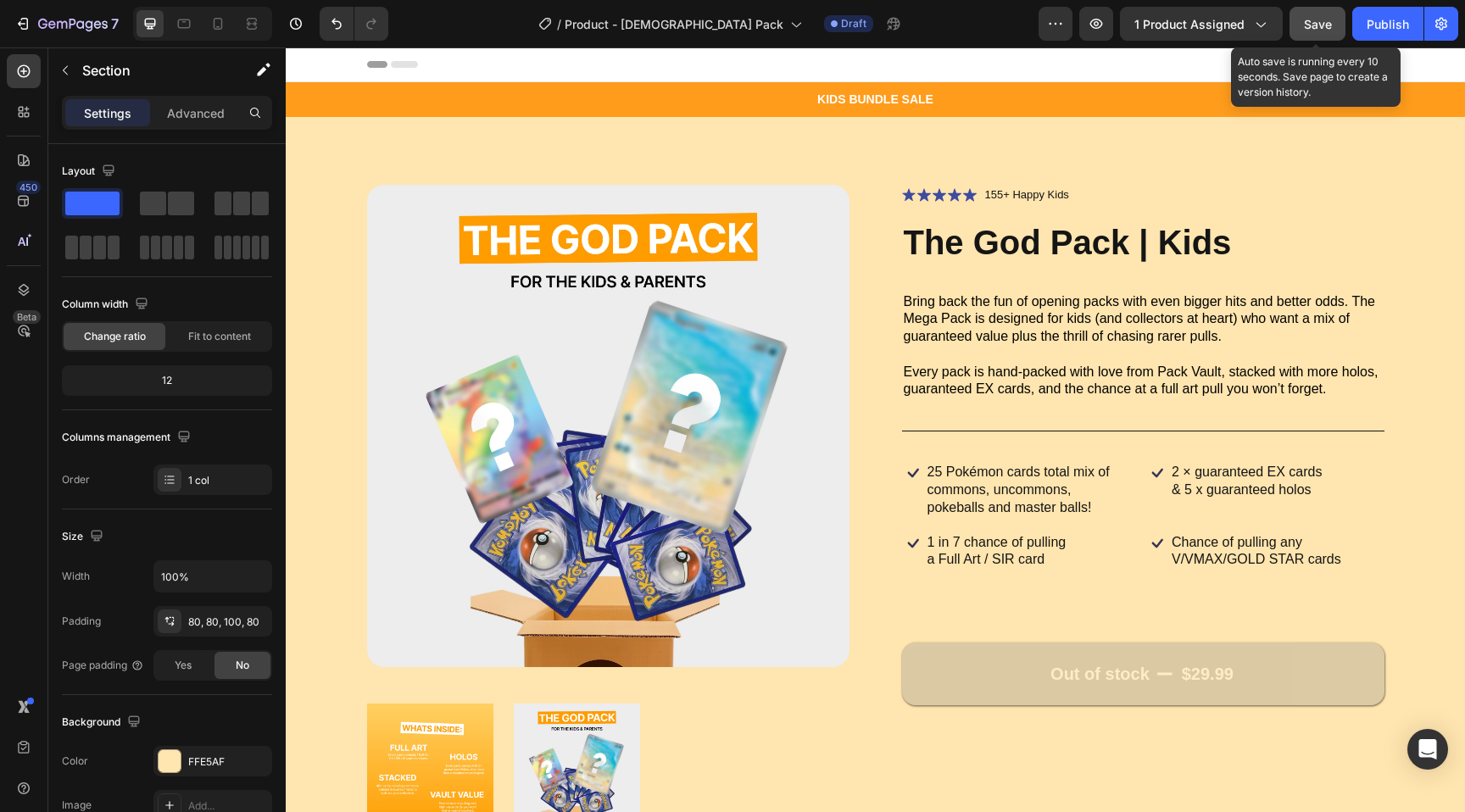
click at [1321, 25] on span "Save" at bounding box center [1318, 24] width 28 height 14
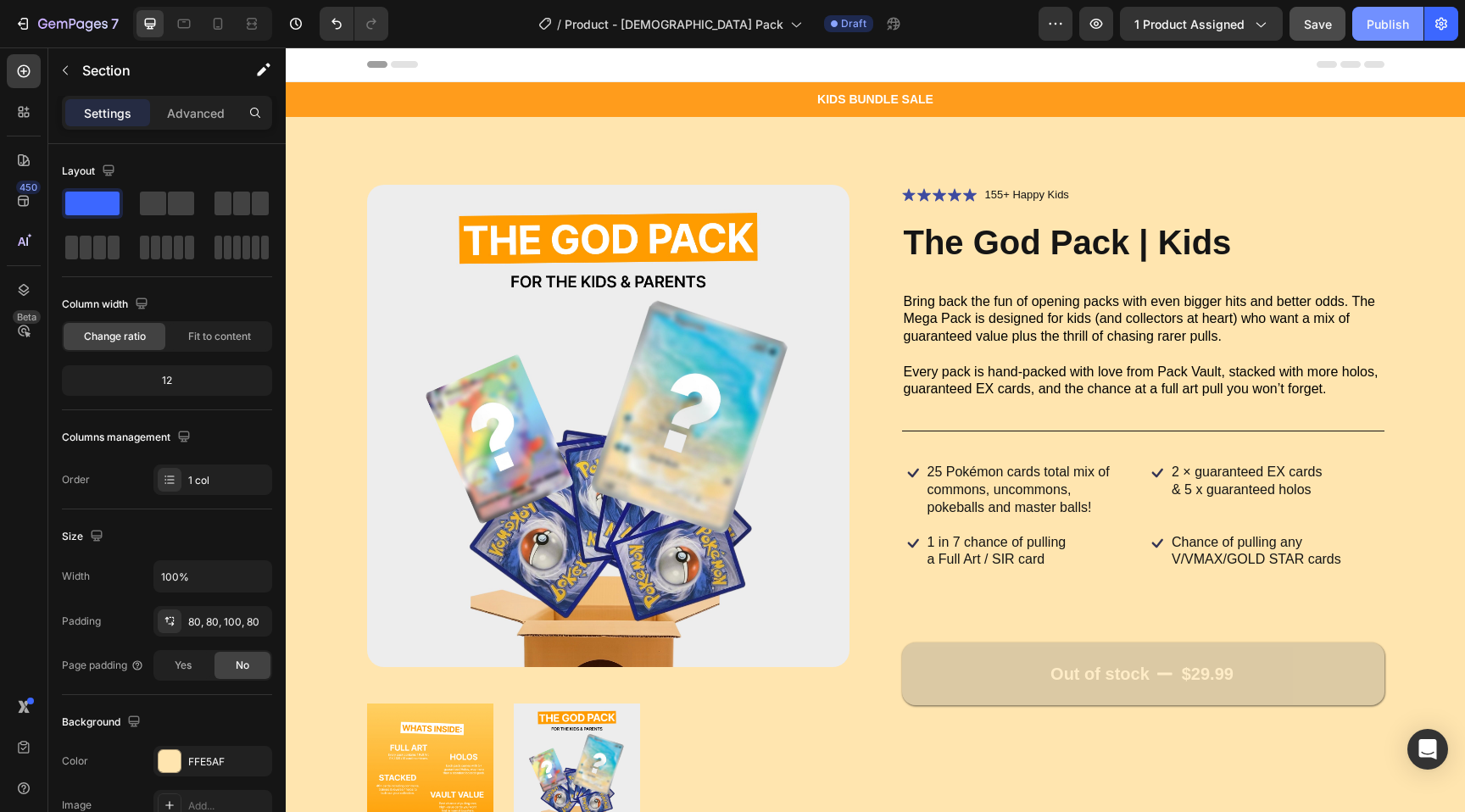
click at [1382, 19] on div "Publish" at bounding box center [1388, 24] width 42 height 17
click at [1160, 31] on span "1 product assigned" at bounding box center [1189, 24] width 110 height 17
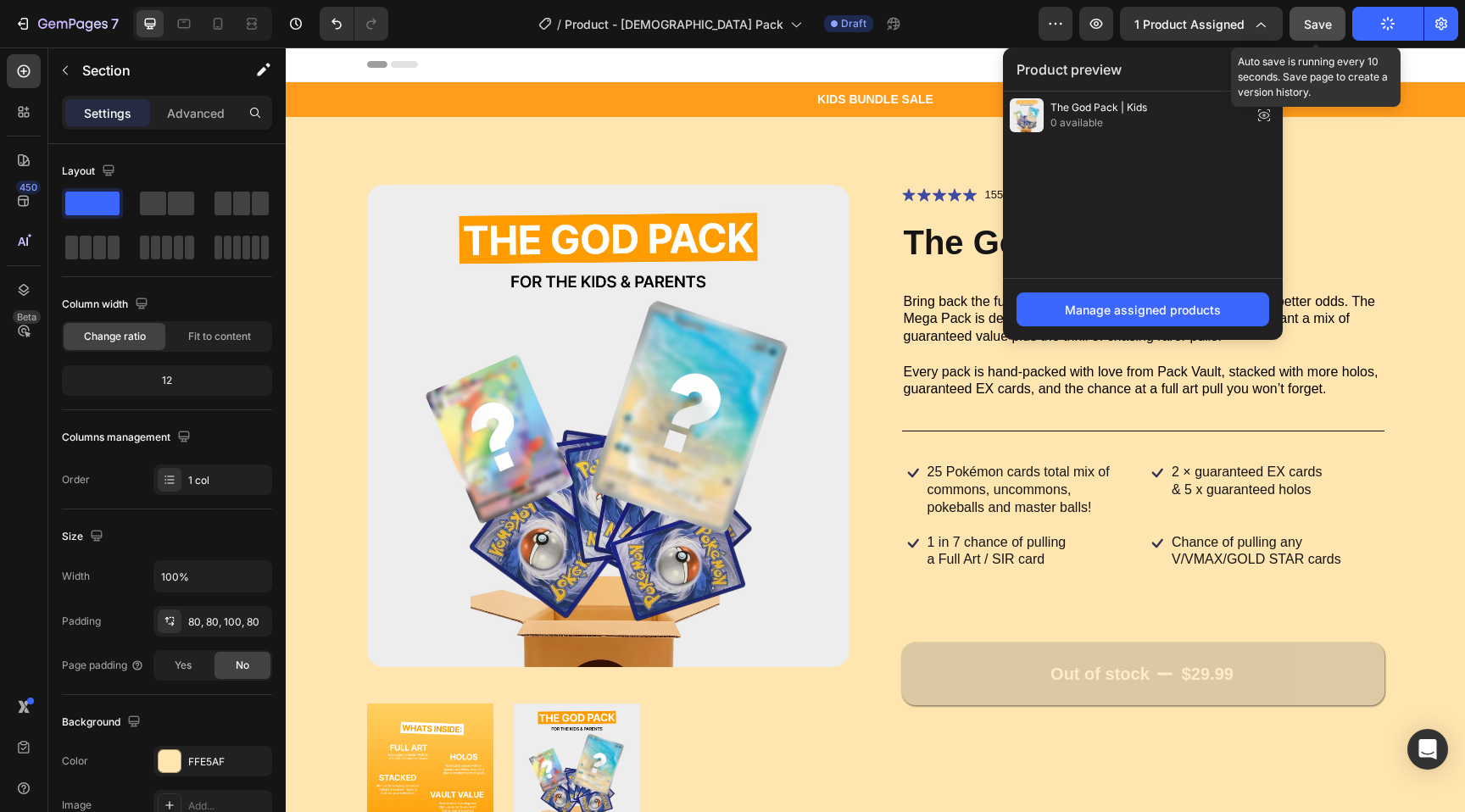
click at [1332, 25] on span "Save" at bounding box center [1318, 24] width 28 height 14
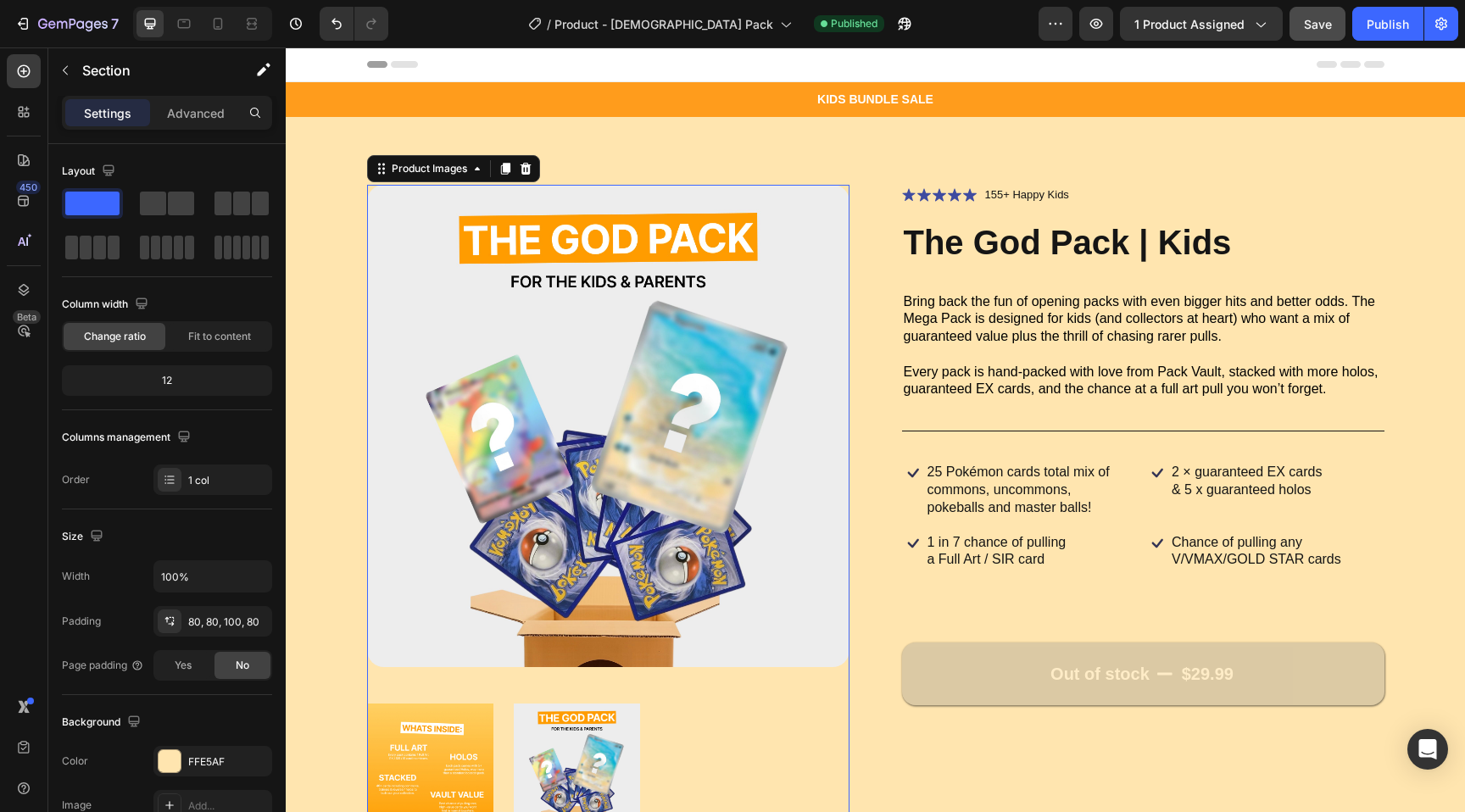
click at [419, 750] on img at bounding box center [430, 766] width 126 height 144
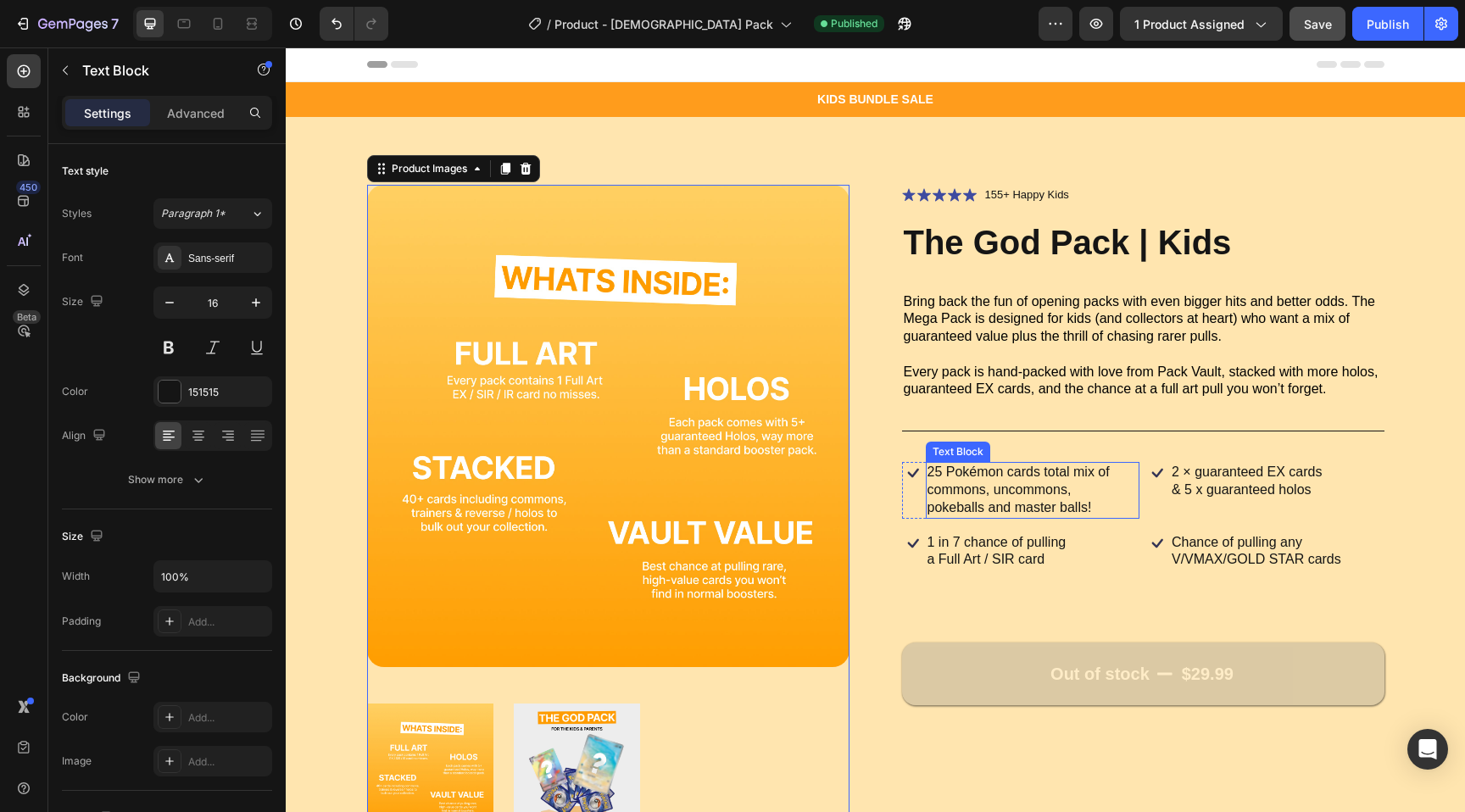
click at [944, 471] on p "25 Pokémon cards total mix of commons, uncommons," at bounding box center [1032, 481] width 211 height 36
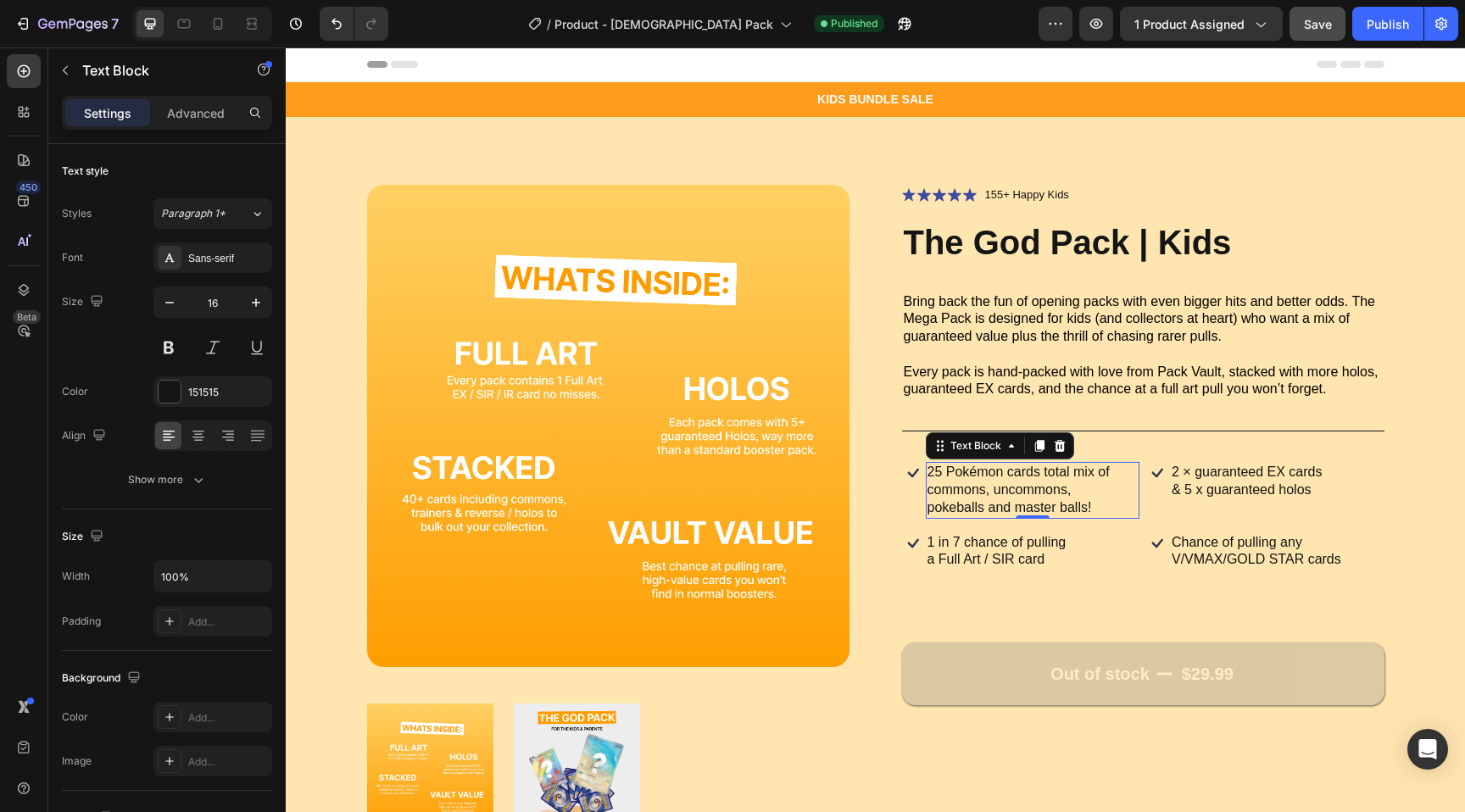
click at [944, 471] on p "25 Pokémon cards total mix of commons, uncommons," at bounding box center [1032, 481] width 211 height 36
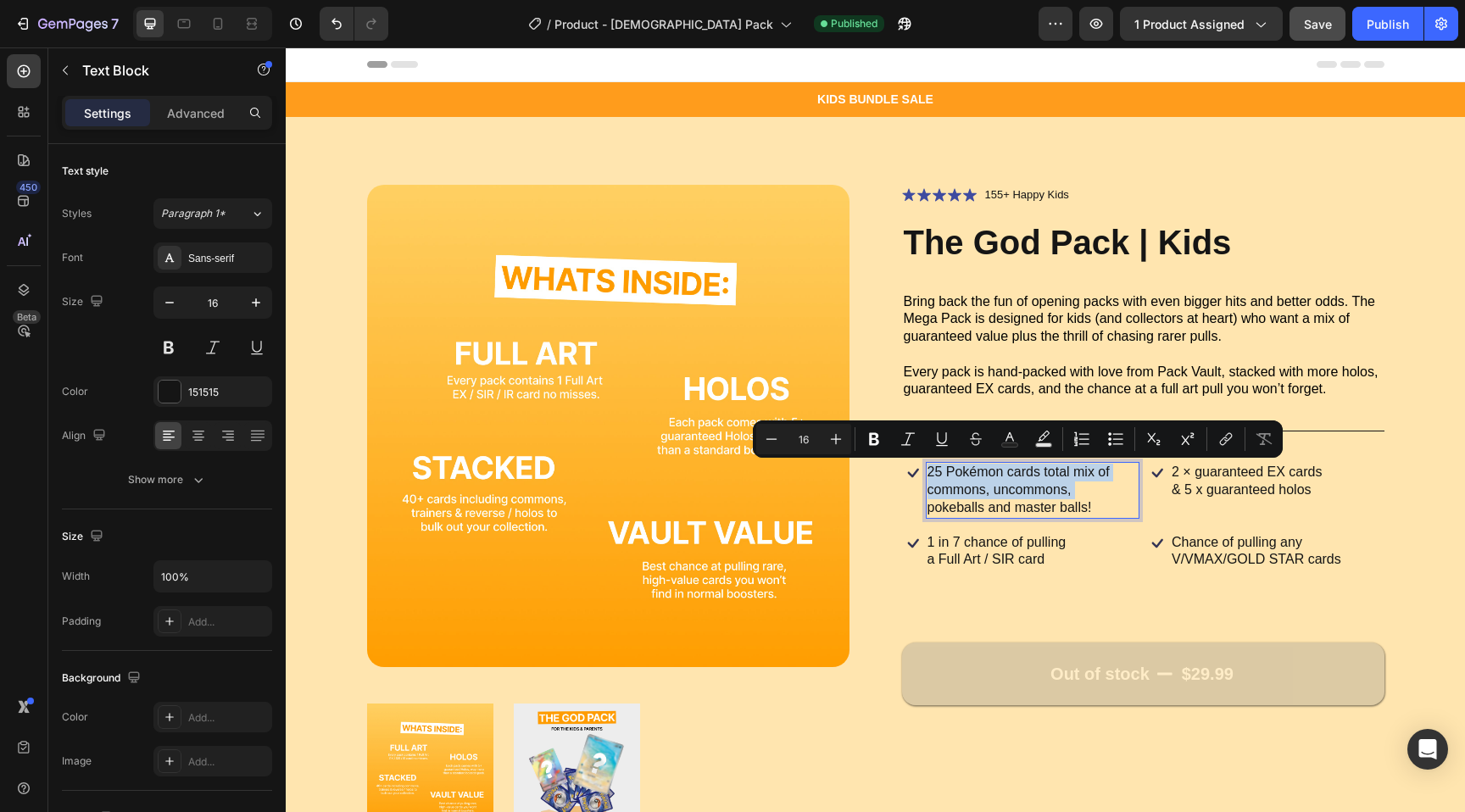
click at [940, 471] on p "25 Pokémon cards total mix of commons, uncommons," at bounding box center [1032, 481] width 211 height 36
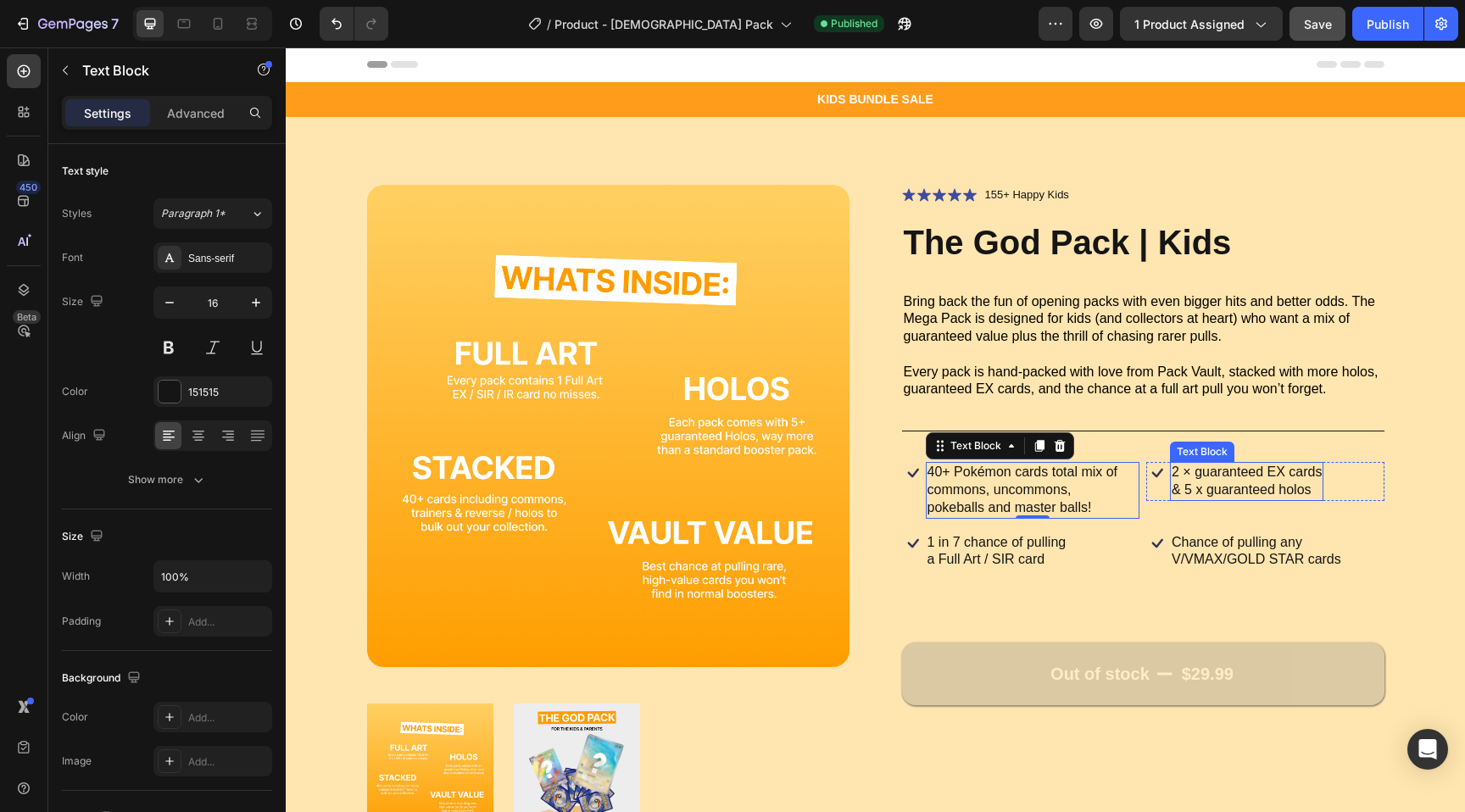
click at [1207, 477] on p "2 × guaranteed EX cards" at bounding box center [1247, 472] width 150 height 17
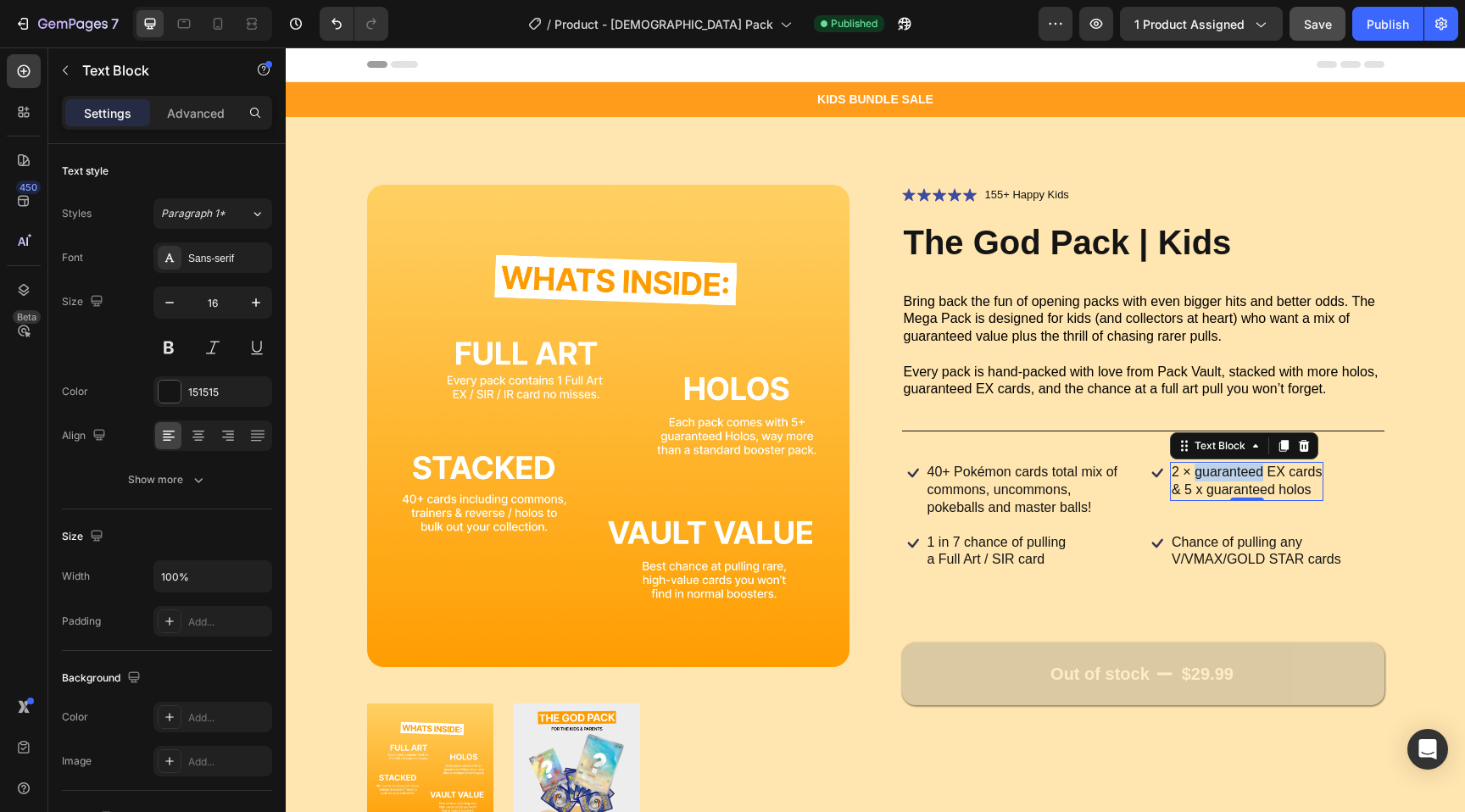
click at [1207, 477] on p "2 × guaranteed EX cards" at bounding box center [1247, 472] width 150 height 17
click at [1313, 468] on p "1 × guaranteed Full Art / SIR / IR card" at bounding box center [1277, 481] width 211 height 36
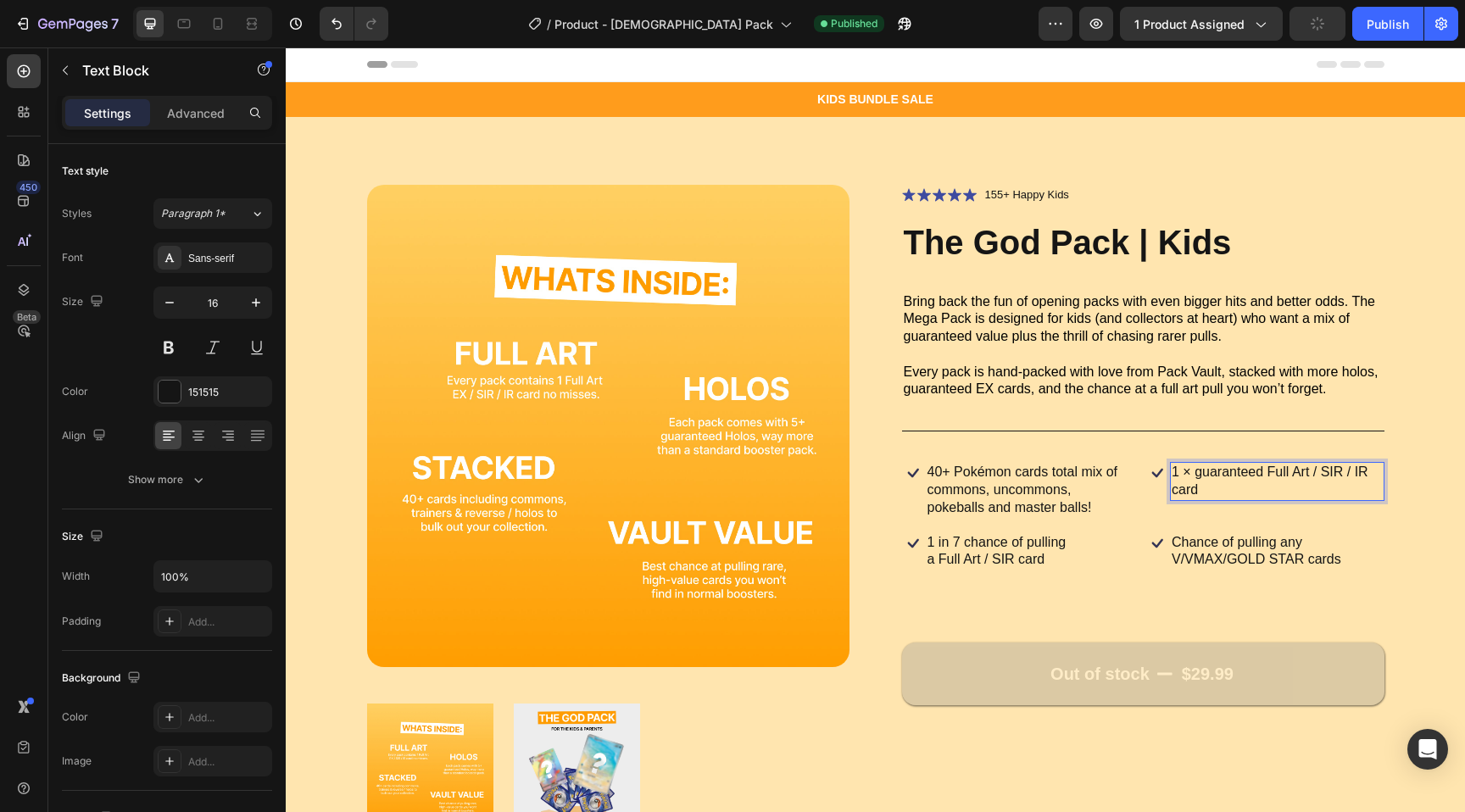
click at [1284, 489] on p "1 × guaranteed Full Art / SIR / IR card" at bounding box center [1277, 481] width 211 height 36
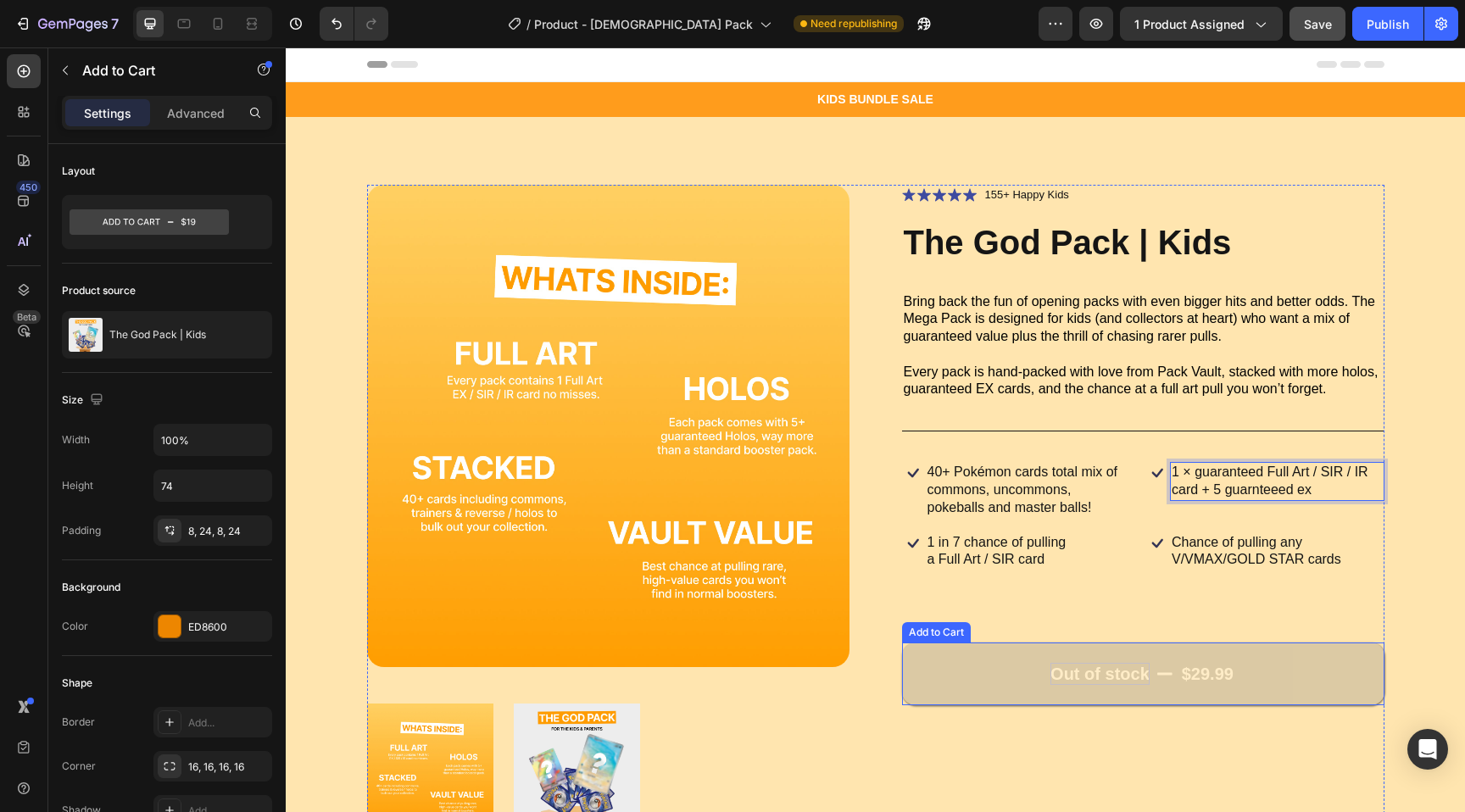
click at [1060, 669] on div "Out of stock" at bounding box center [1100, 673] width 99 height 22
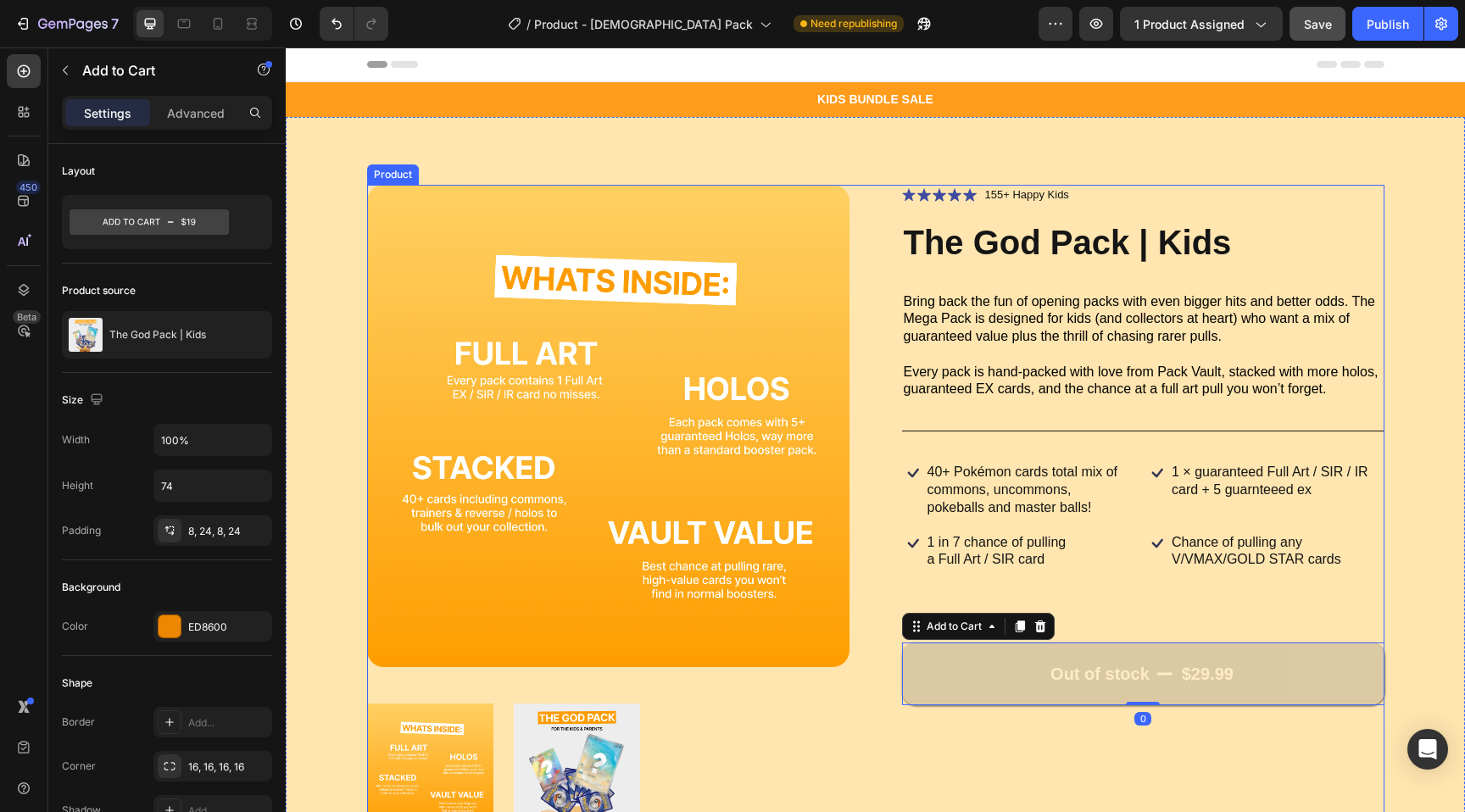
click at [1065, 620] on div "Out of stock $29.99 Add to Cart 0" at bounding box center [1143, 660] width 483 height 90
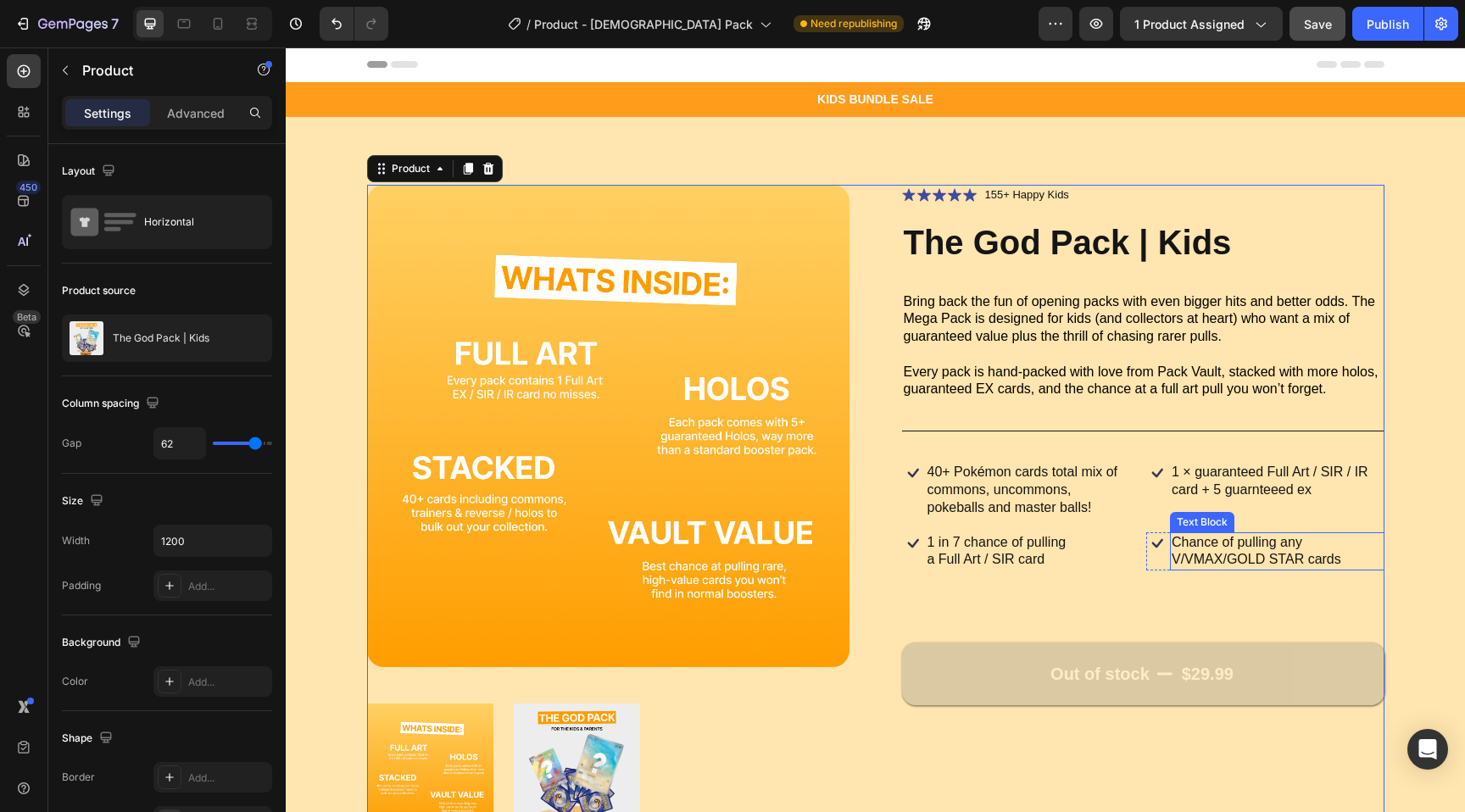
click at [1257, 555] on p "Chance of pulling any V/VMAX/GOLD STAR cards" at bounding box center [1277, 551] width 211 height 36
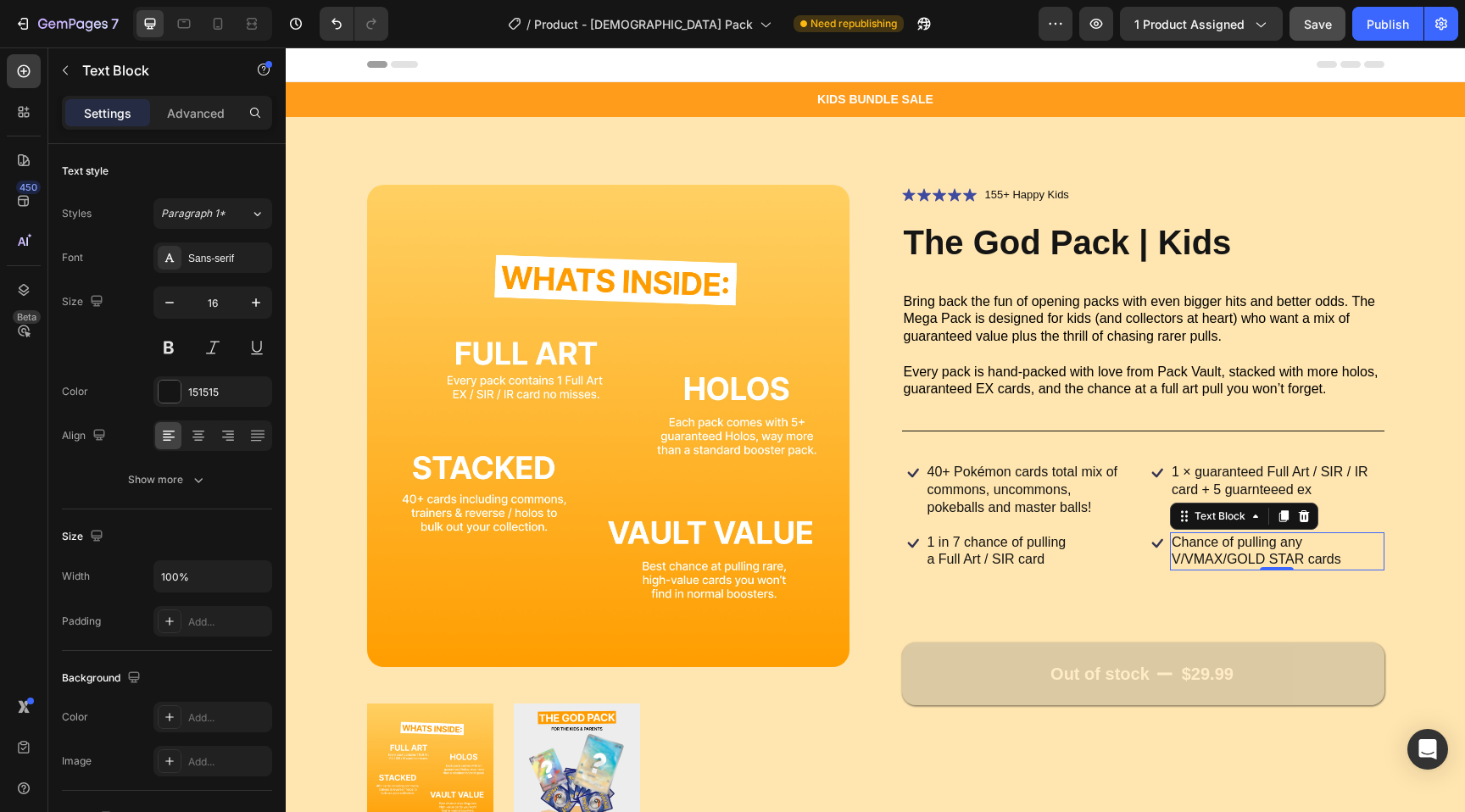
click at [1257, 555] on p "Chance of pulling any V/VMAX/GOLD STAR cards" at bounding box center [1277, 551] width 211 height 36
click at [1193, 554] on p "Chance of pulling any V/VMAX/GOLD STAR cards" at bounding box center [1277, 551] width 211 height 36
click at [1221, 557] on p "Chance of pulling any V/VMAX/GOLD STAR cards" at bounding box center [1277, 551] width 211 height 36
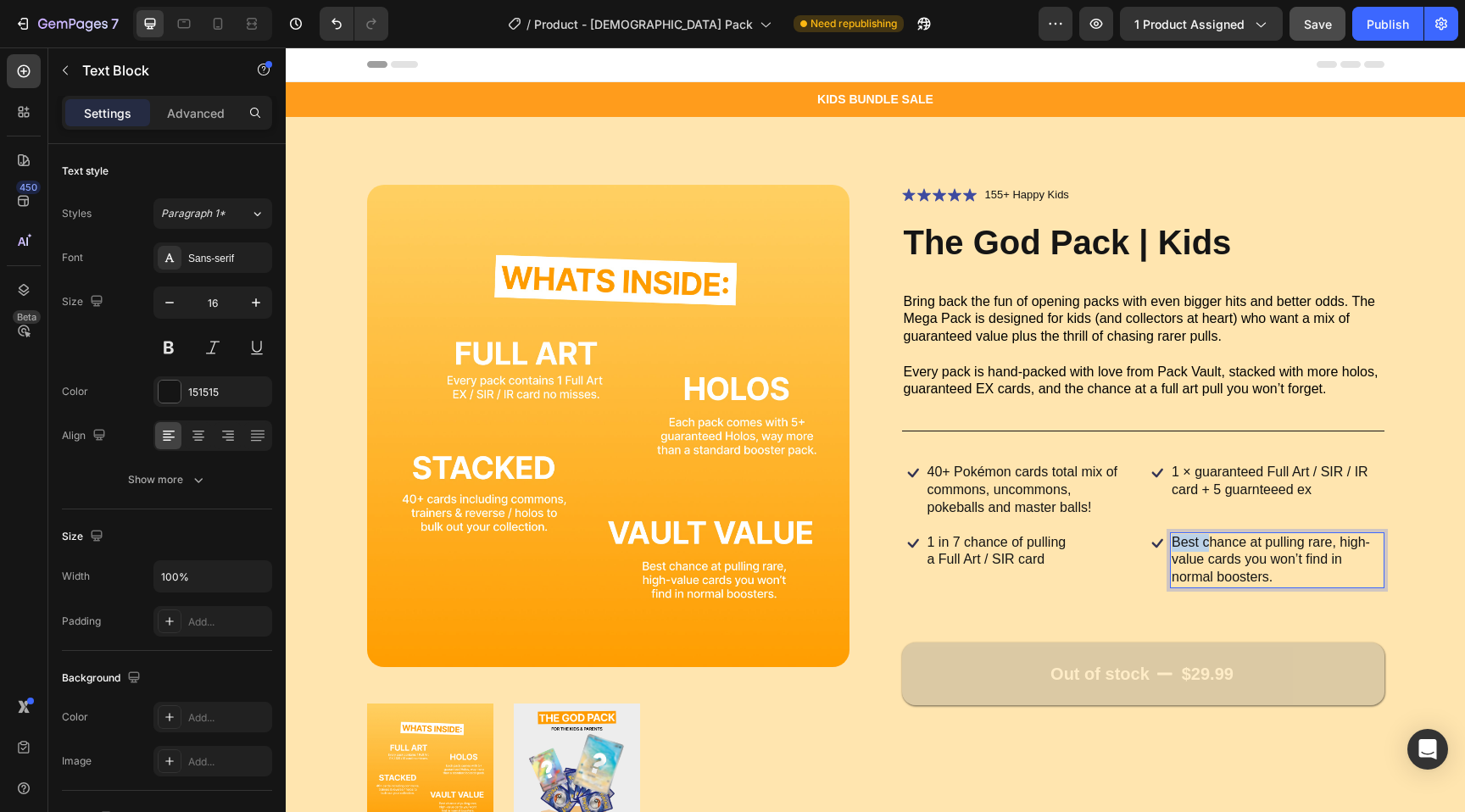
drag, startPoint x: 1209, startPoint y: 545, endPoint x: 1145, endPoint y: 542, distance: 64.1
click at [1145, 542] on div "Icon 1 in 7 chance of pulling a Full Art / SIR card Text Block Row Icon Best ch…" at bounding box center [1143, 560] width 483 height 56
click at [1235, 543] on p "Chance at pulling rare, high-value cards you won’t find in normal boosters." at bounding box center [1277, 560] width 211 height 53
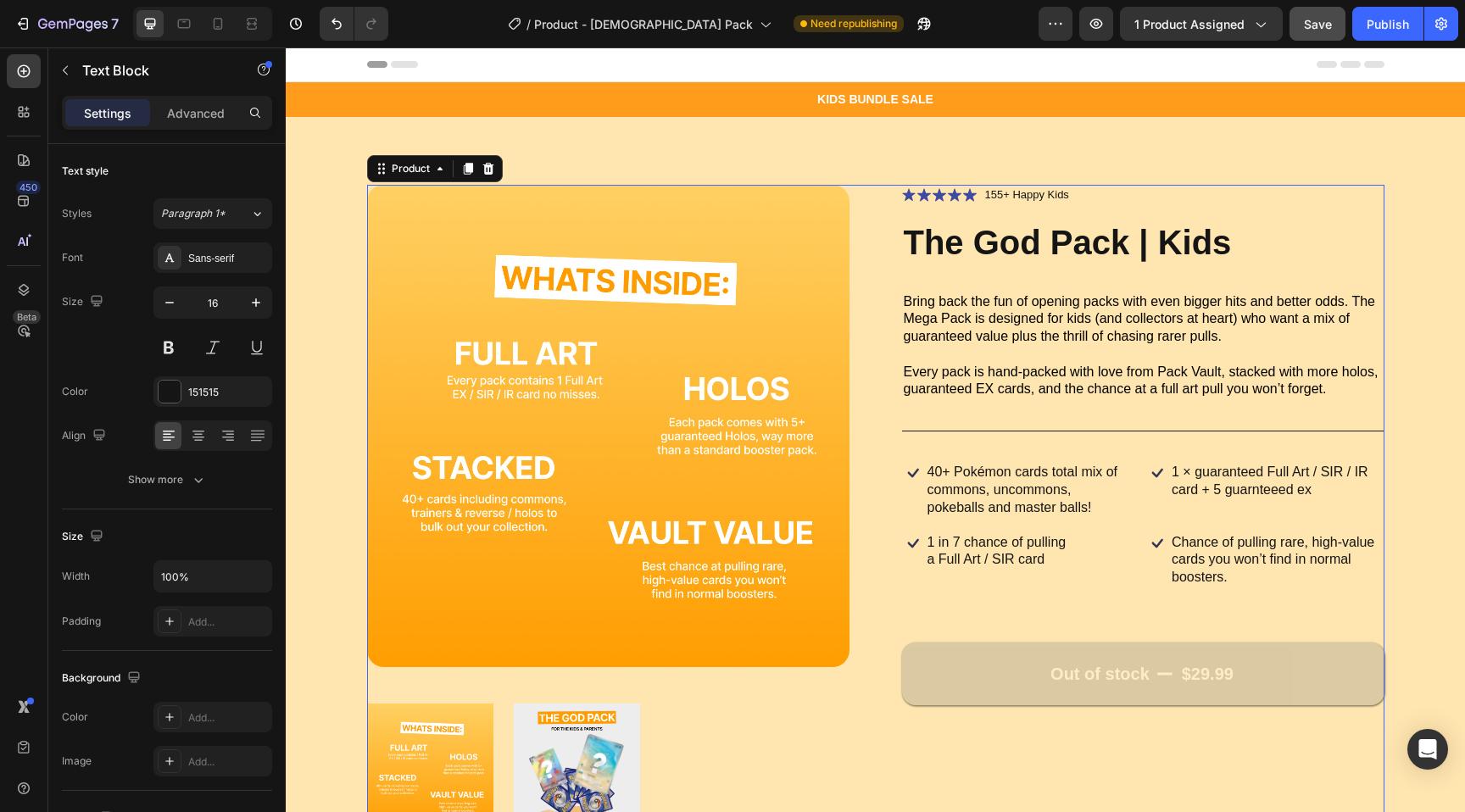
click at [1332, 602] on div "Icon Icon Icon Icon Icon Icon List 155+ Happy Kids Text Block Row The God Pack …" at bounding box center [1143, 511] width 483 height 654
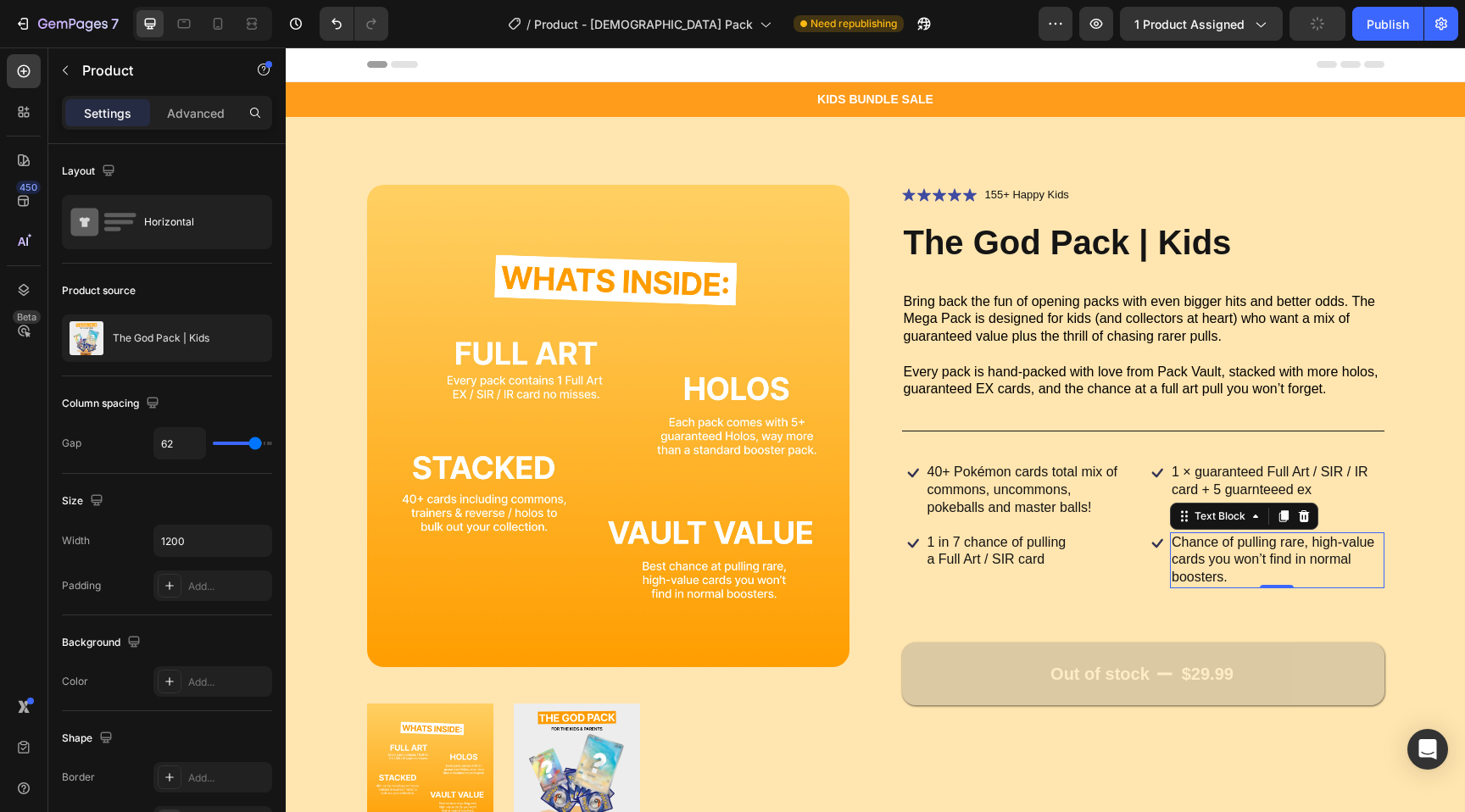
click at [1290, 564] on p "Chance of pulling rare, high-value cards you won’t find in normal boosters." at bounding box center [1277, 560] width 211 height 53
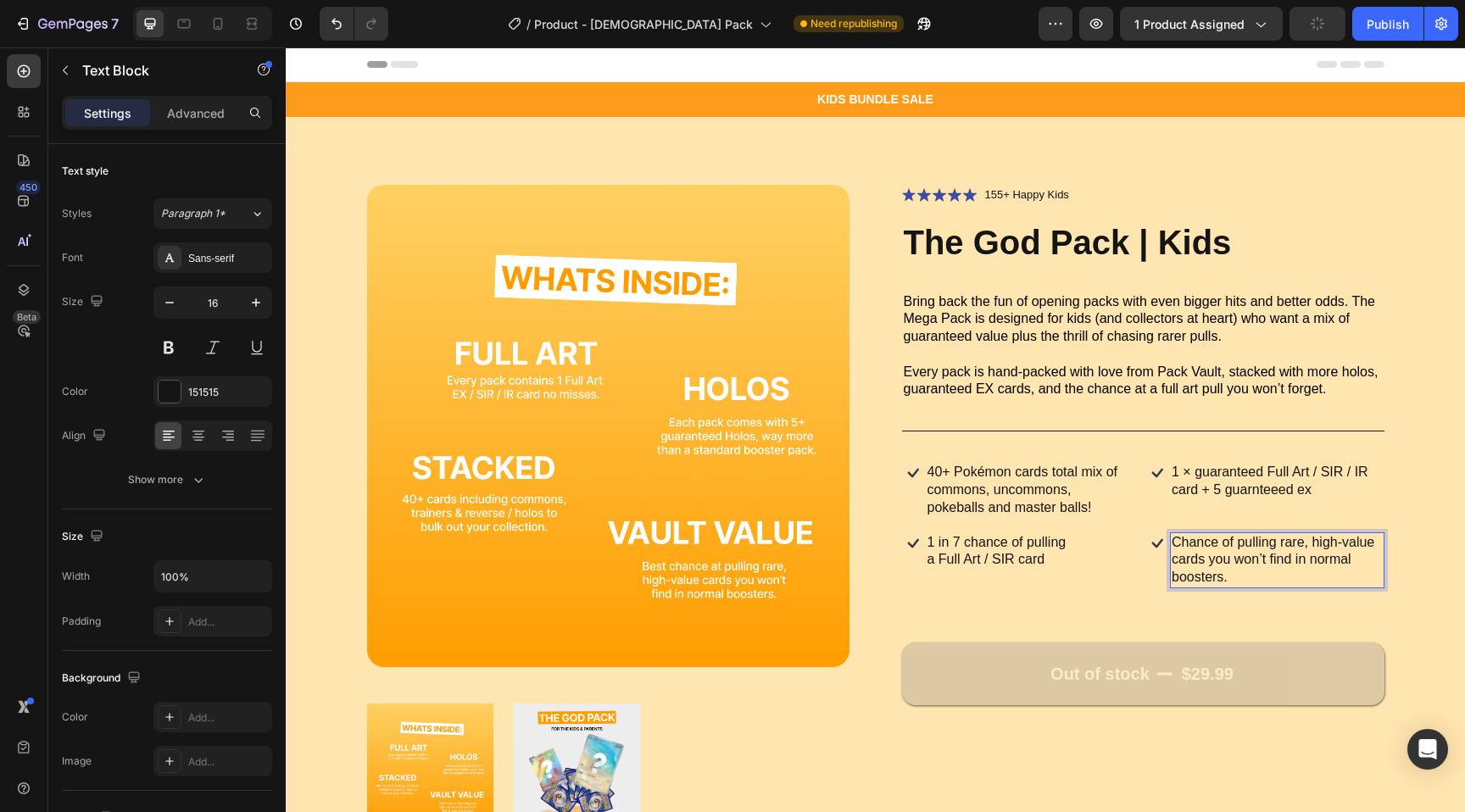
click at [1314, 564] on p "Chance of pulling rare, high-value cards you won’t find in normal boosters." at bounding box center [1277, 560] width 211 height 53
click at [1307, 560] on p "Chance of pulling rare, high-value cards you won’t find in normal boosters." at bounding box center [1277, 560] width 211 height 53
drag, startPoint x: 1292, startPoint y: 559, endPoint x: 1349, endPoint y: 602, distance: 71.4
click at [1347, 601] on div "Icon Icon Icon Icon Icon Icon List 155+ Happy Kids Text Block Row The God Pack …" at bounding box center [1143, 511] width 483 height 654
click at [1296, 687] on button "Out of stock $29.99" at bounding box center [1143, 673] width 483 height 63
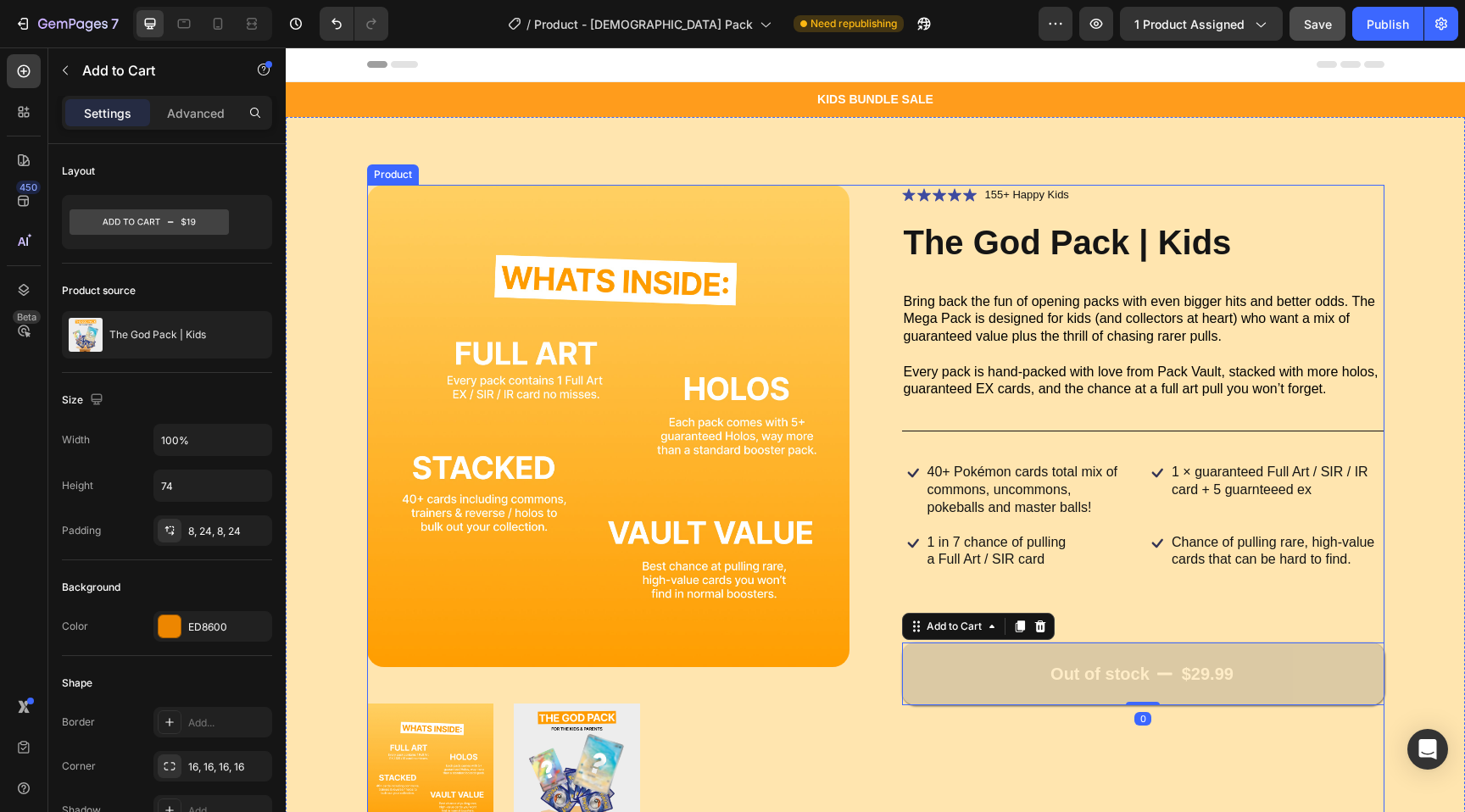
click at [1219, 637] on div "Out of stock $29.99 Add to Cart 0" at bounding box center [1143, 660] width 483 height 90
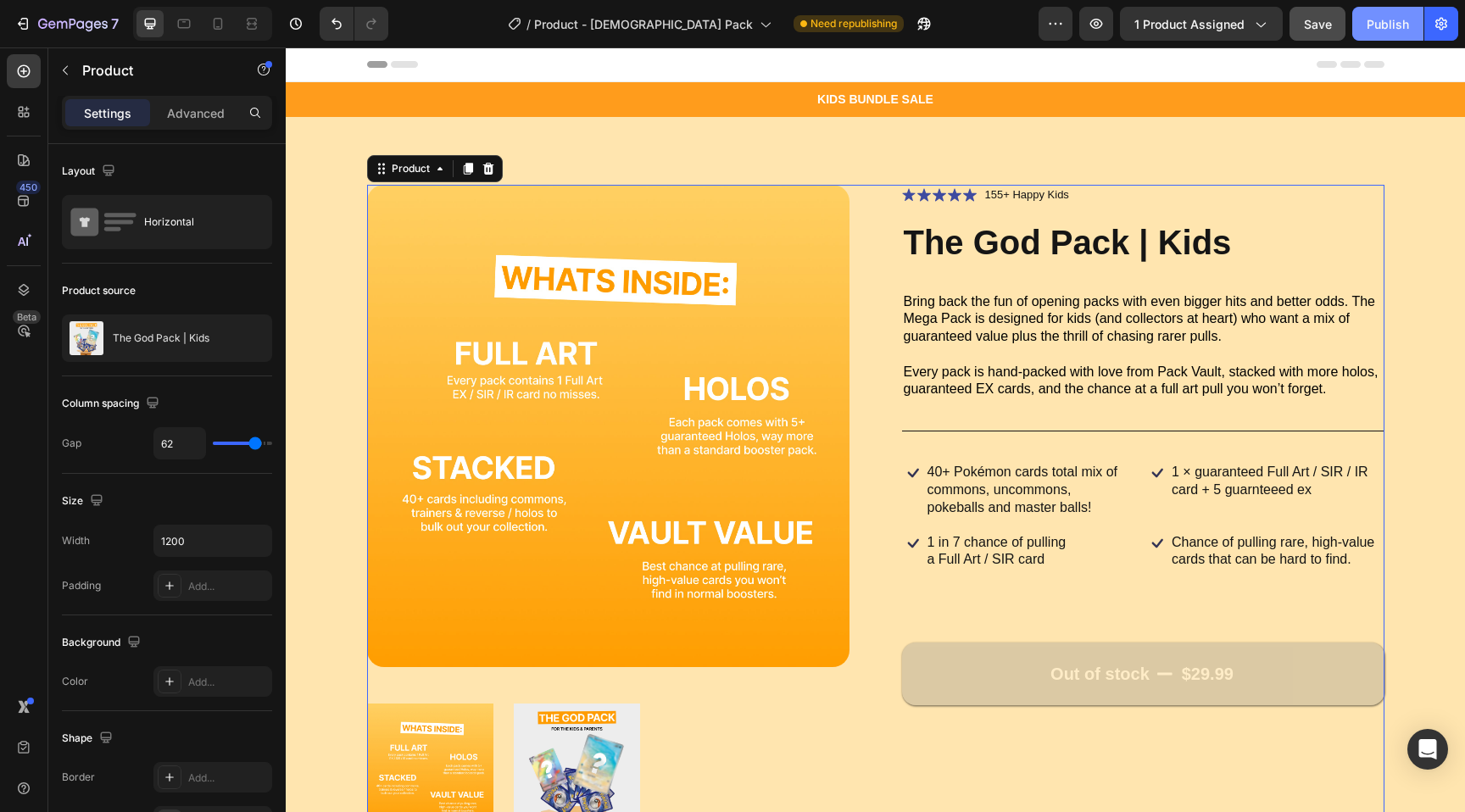
click at [1383, 34] on button "Publish" at bounding box center [1388, 23] width 71 height 34
click at [1229, 552] on p "Chance of pulling rare, high-value cards that can be hard to find." at bounding box center [1277, 551] width 211 height 36
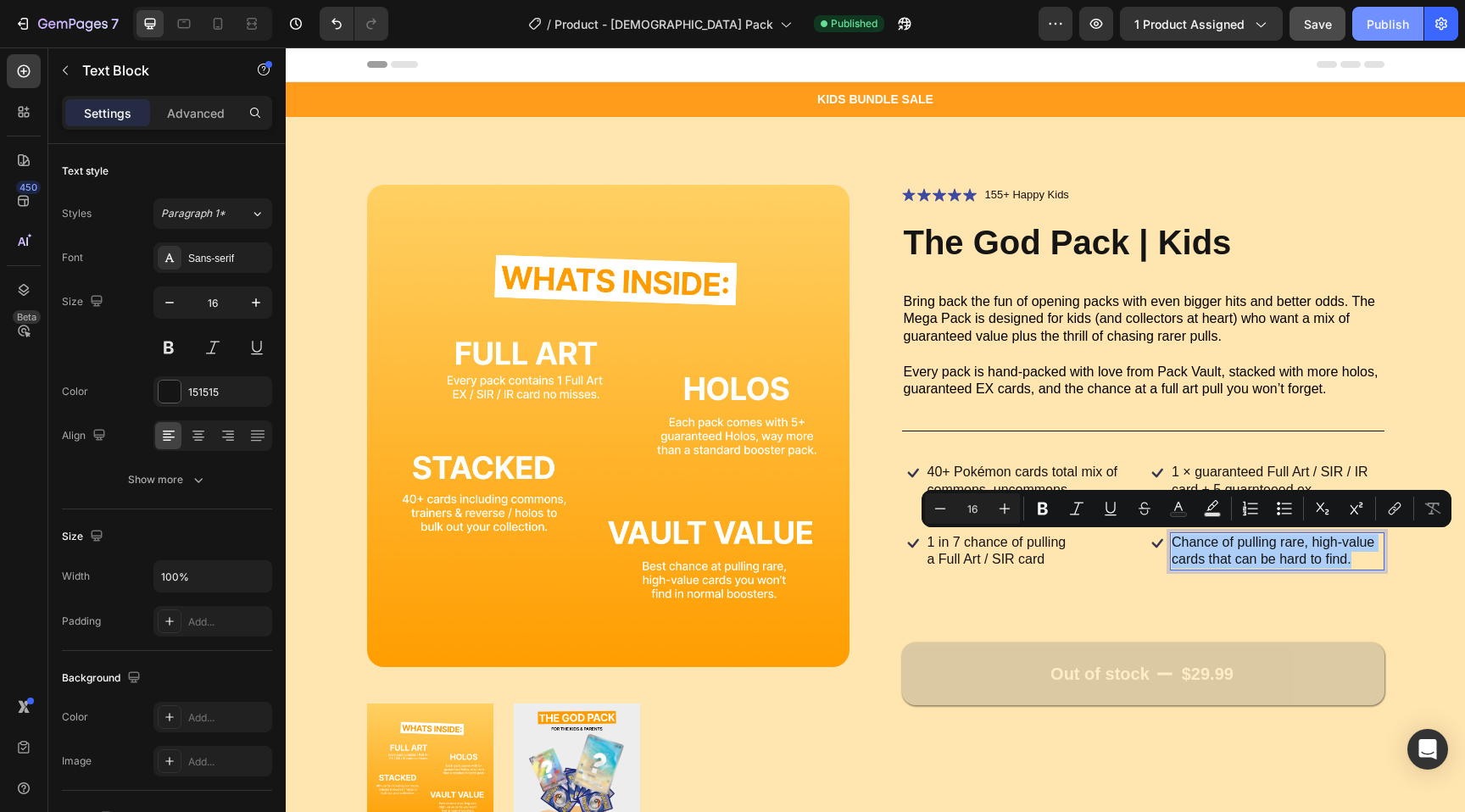
click at [1408, 15] on div "Publish" at bounding box center [1388, 24] width 42 height 17
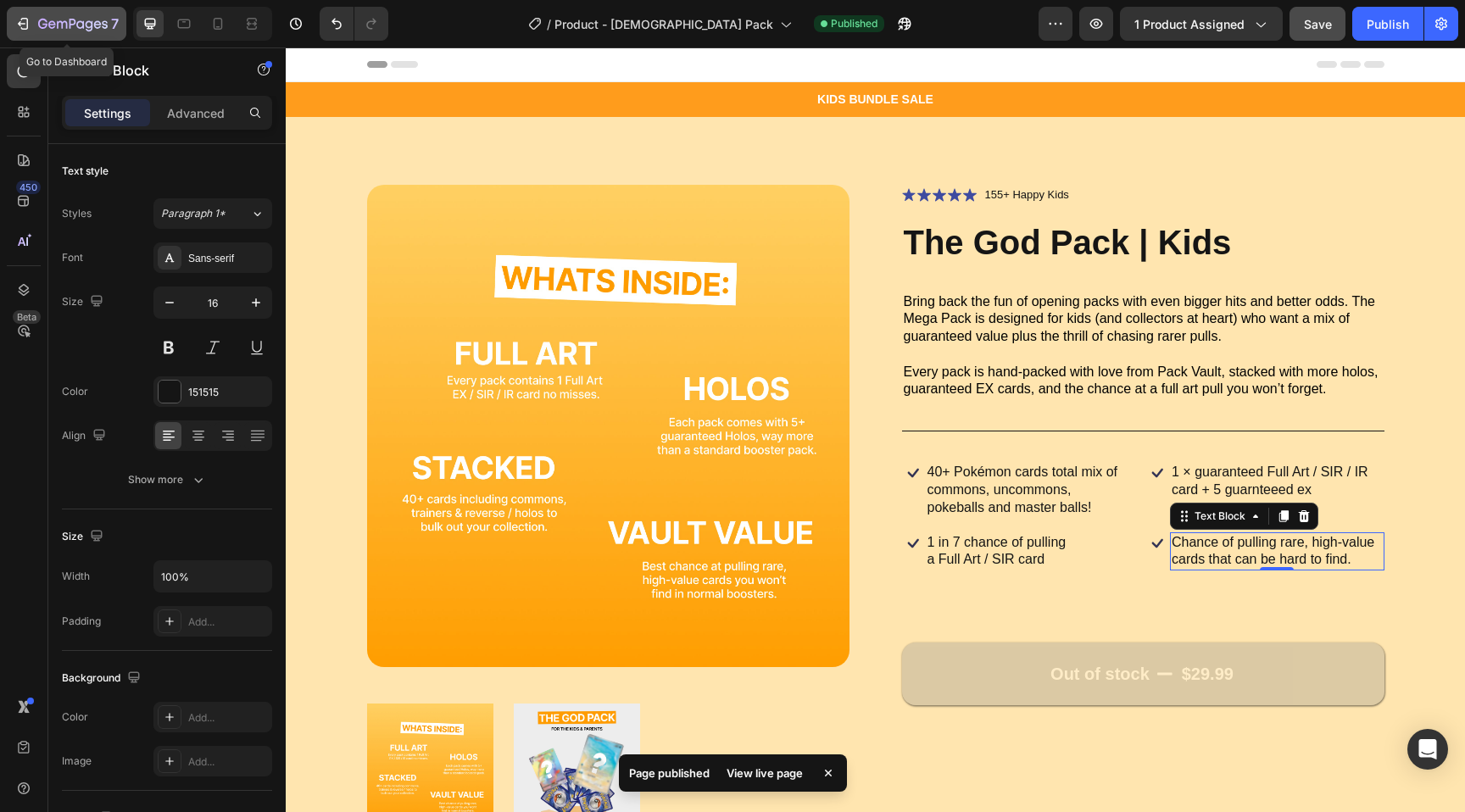
click at [79, 18] on icon "button" at bounding box center [73, 24] width 69 height 14
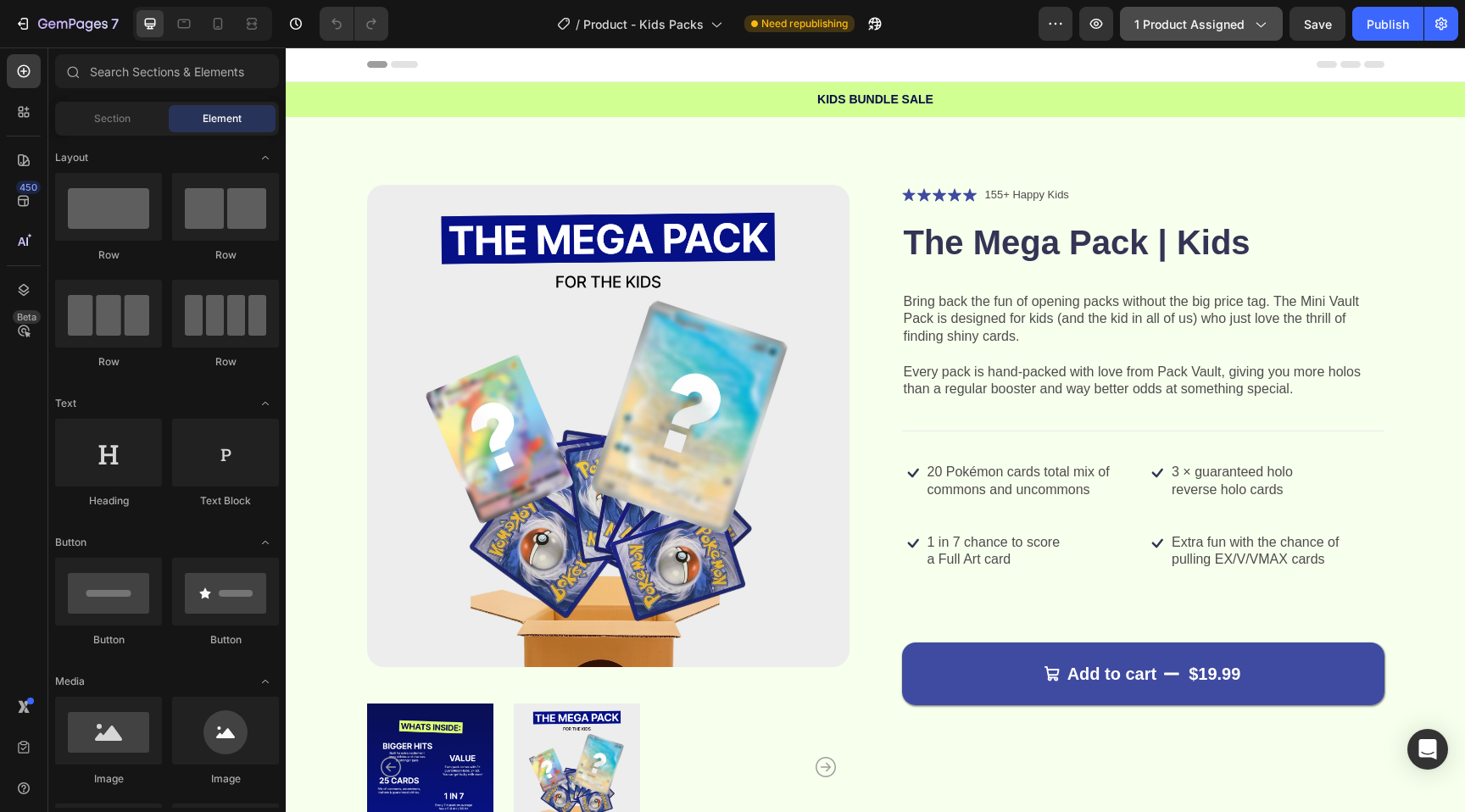
click at [1202, 25] on span "1 product assigned" at bounding box center [1189, 24] width 110 height 17
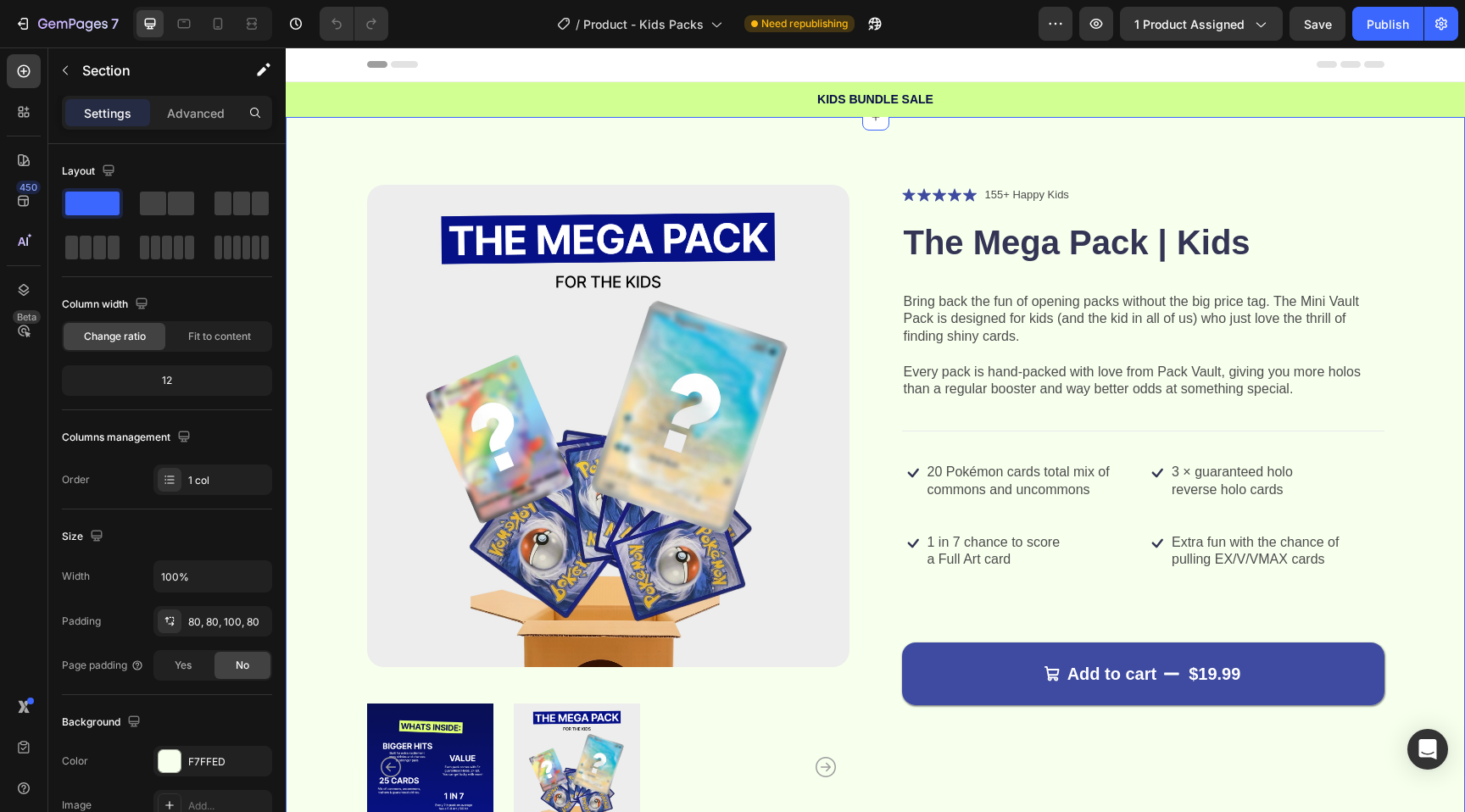
click at [908, 145] on div "Product Images Icon Icon Icon Icon Icon Icon List 155+ Happy Kids Text Block Ro…" at bounding box center [875, 519] width 1180 height 806
click at [1393, 24] on div "Publish" at bounding box center [1388, 24] width 42 height 17
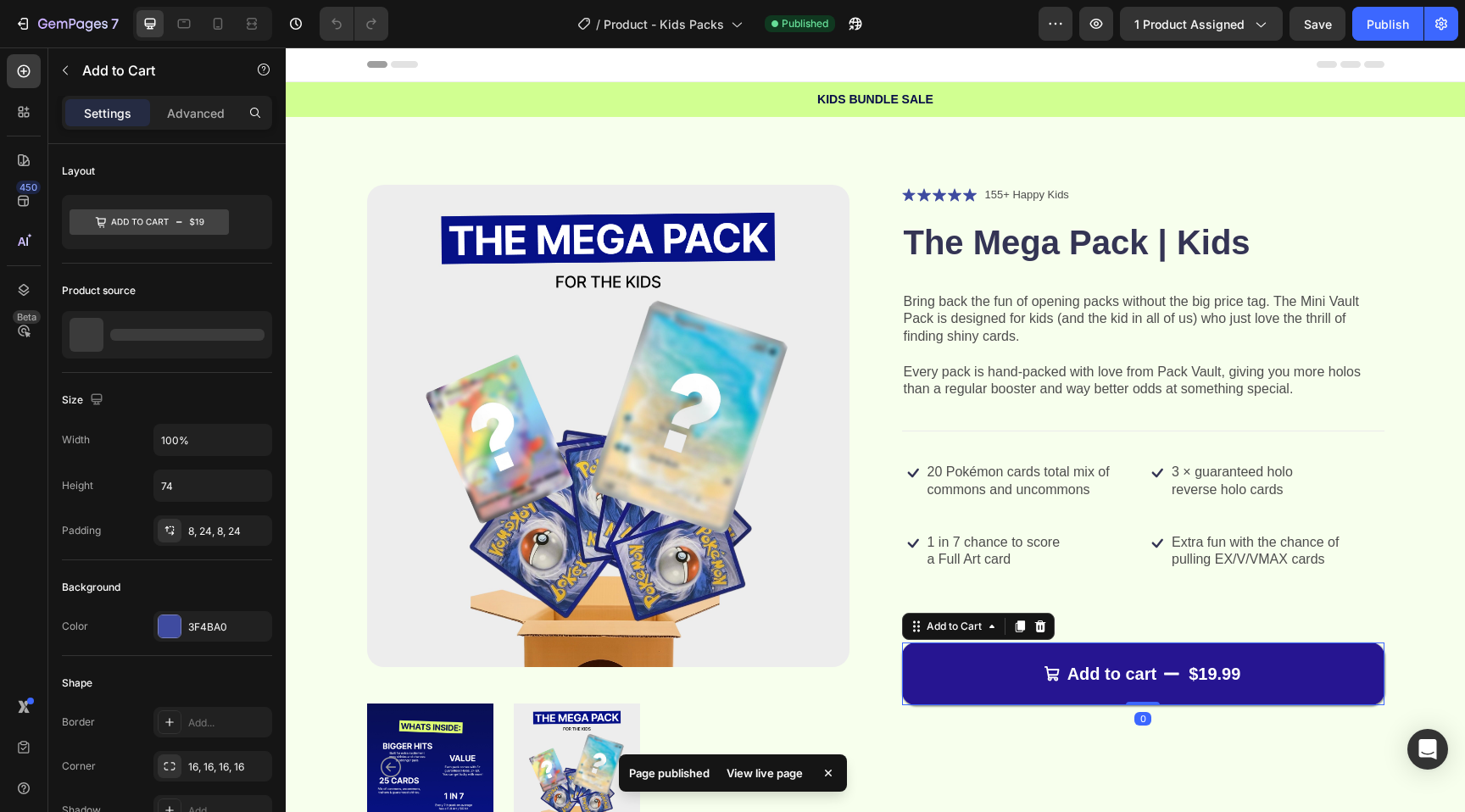
click at [983, 674] on button "Add to cart $19.99" at bounding box center [1143, 673] width 483 height 63
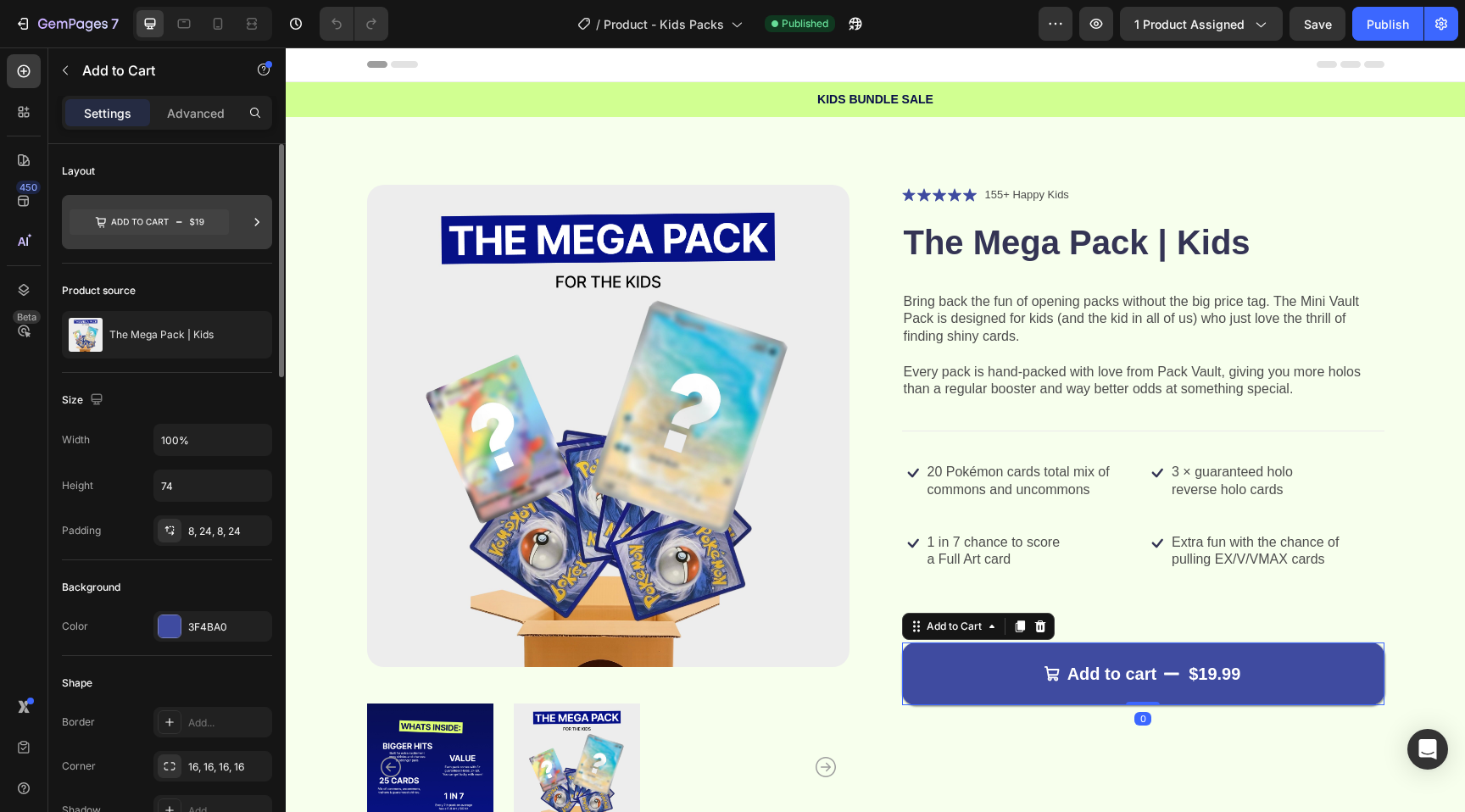
click at [199, 233] on icon at bounding box center [148, 222] width 159 height 25
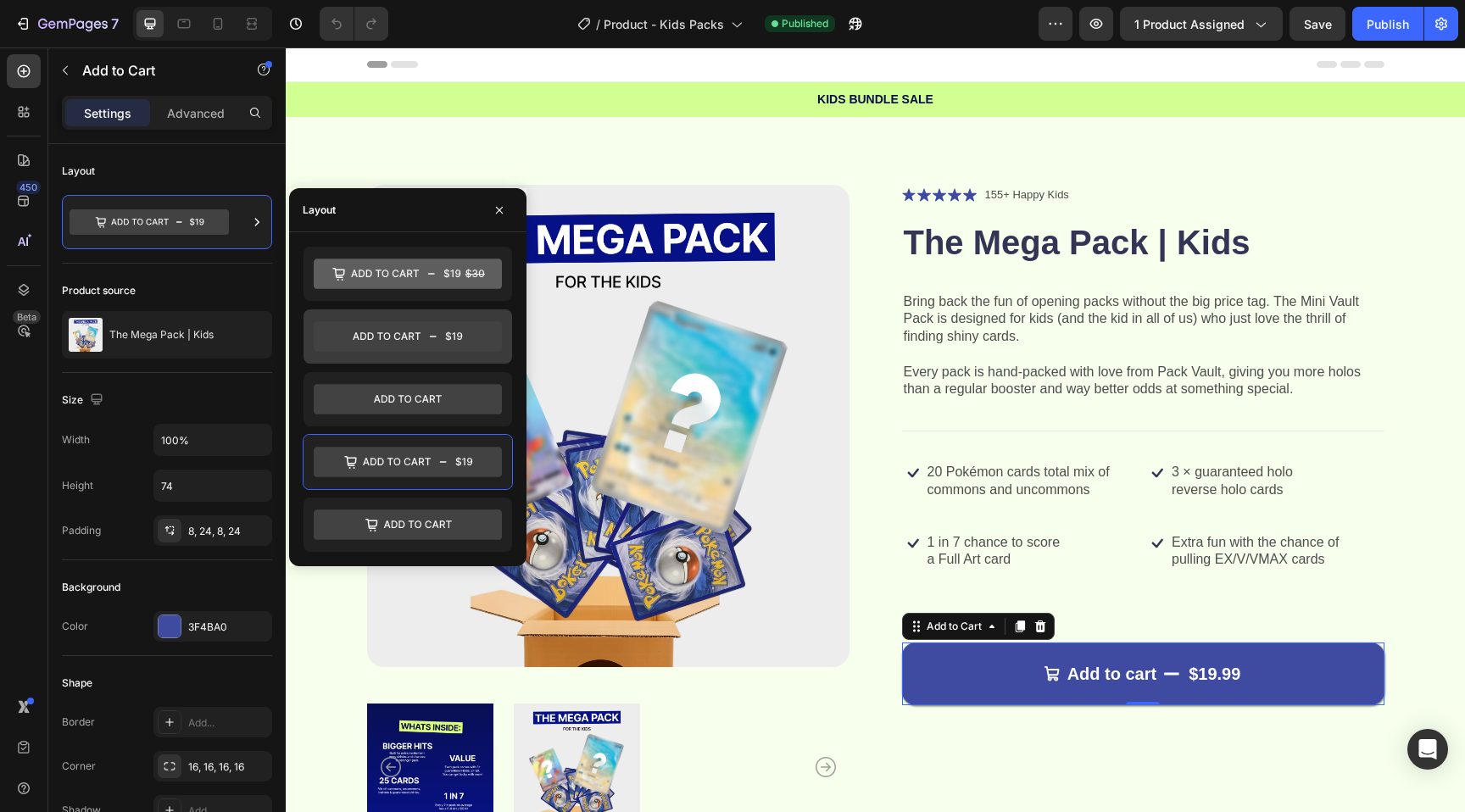
click at [366, 340] on icon at bounding box center [407, 336] width 188 height 31
click at [1250, 62] on div "Header" at bounding box center [876, 64] width 1018 height 34
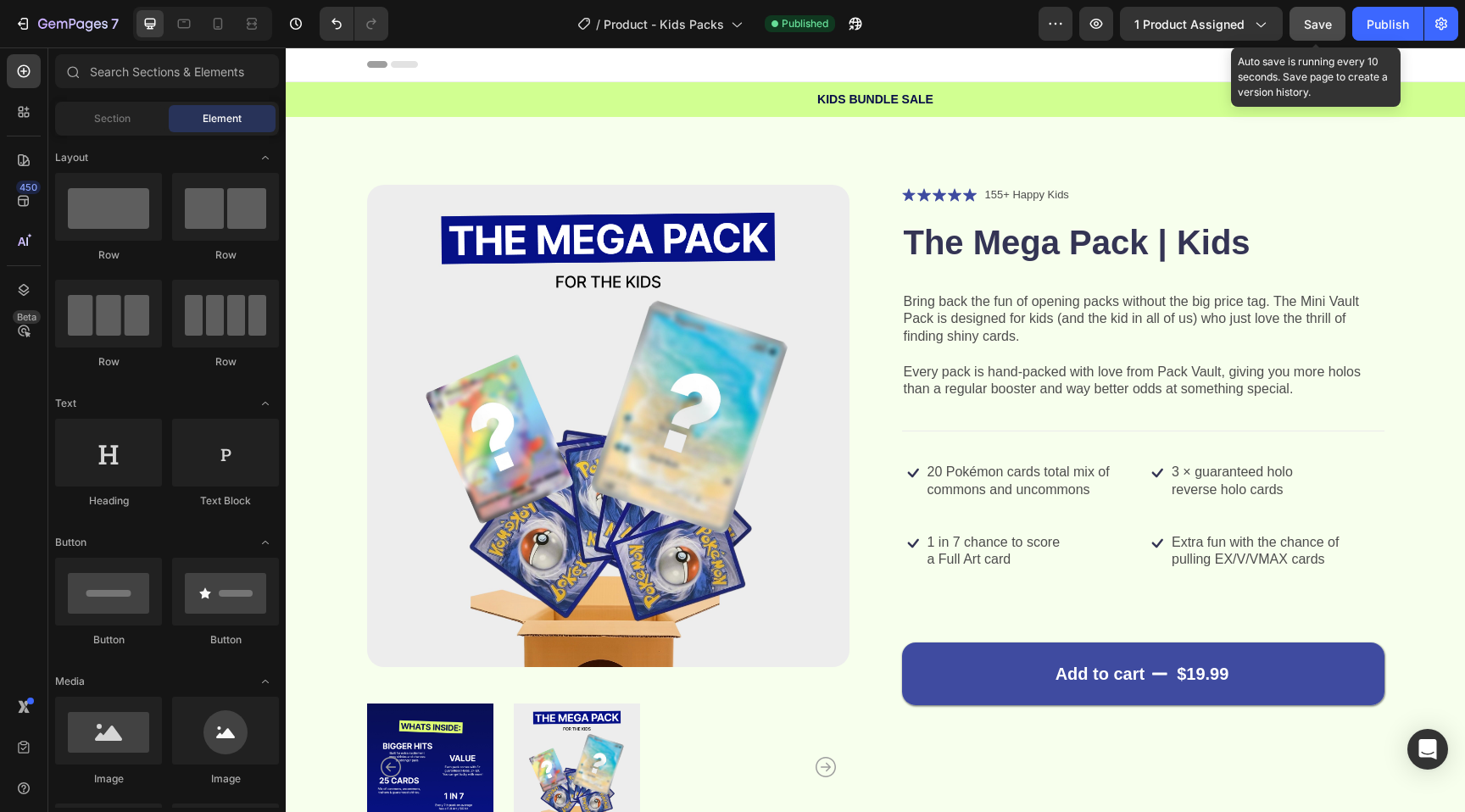
click at [1306, 29] on span "Save" at bounding box center [1318, 24] width 28 height 14
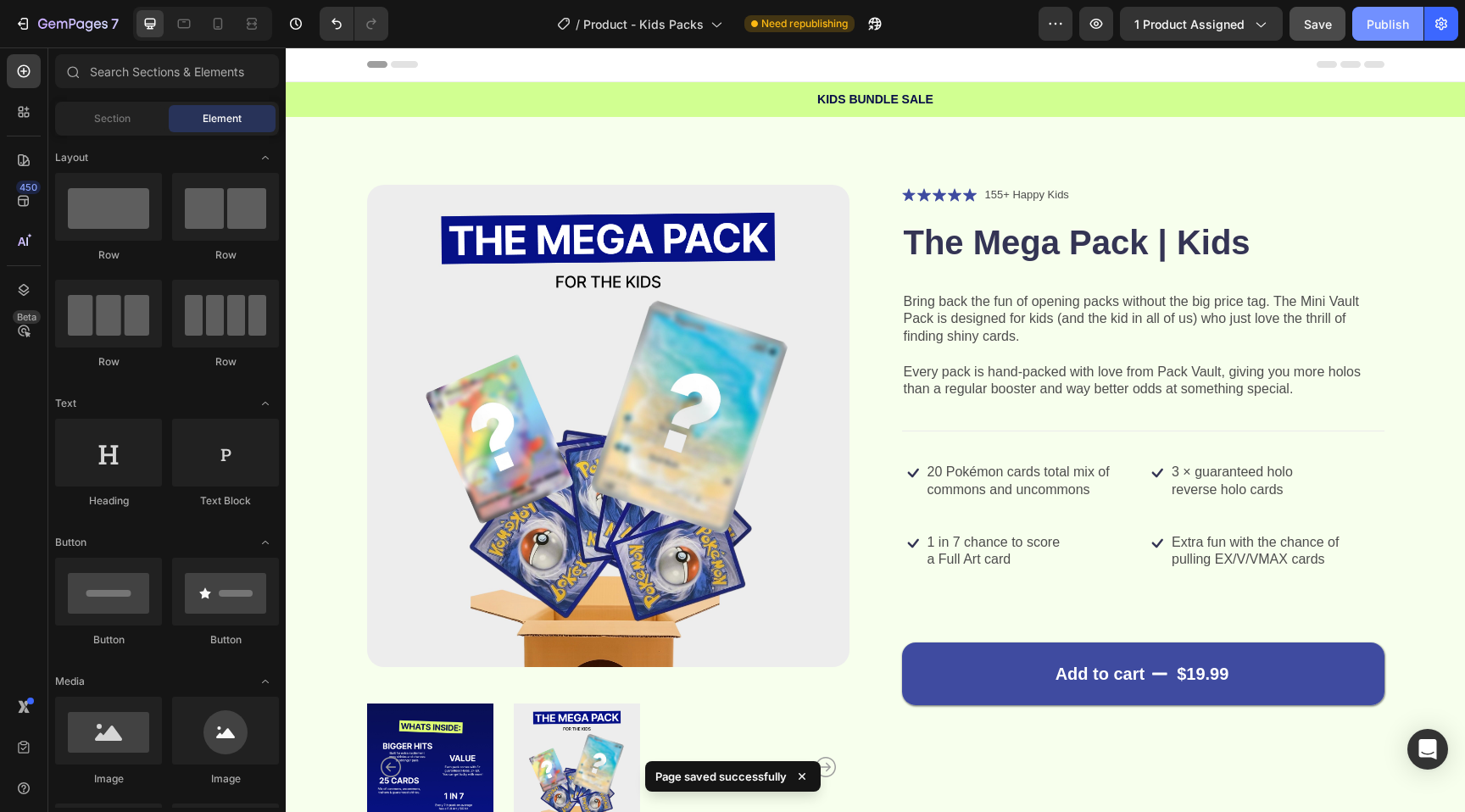
click at [1387, 36] on button "Publish" at bounding box center [1388, 23] width 71 height 34
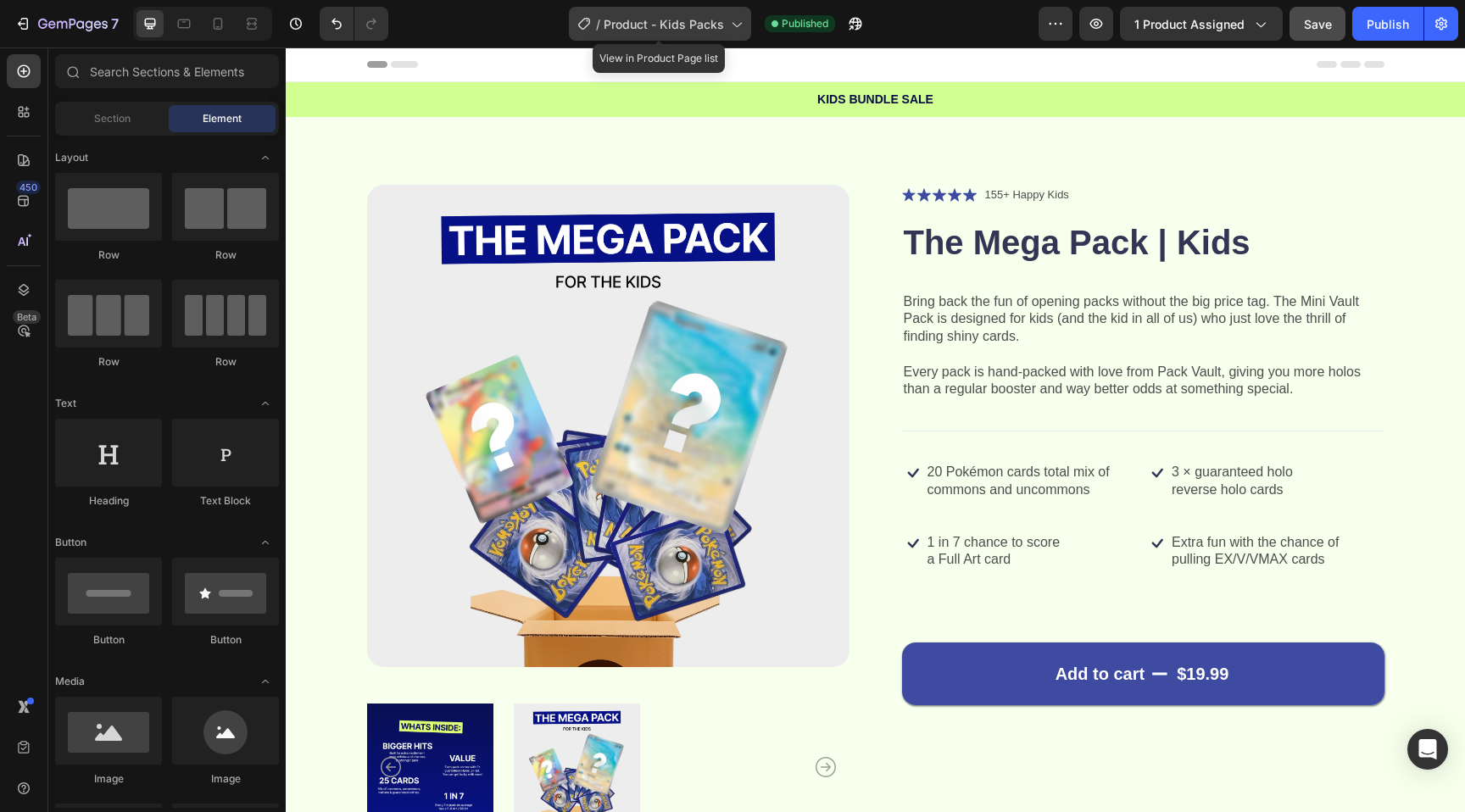
click at [712, 25] on span "Product - Kids Packs" at bounding box center [663, 24] width 120 height 17
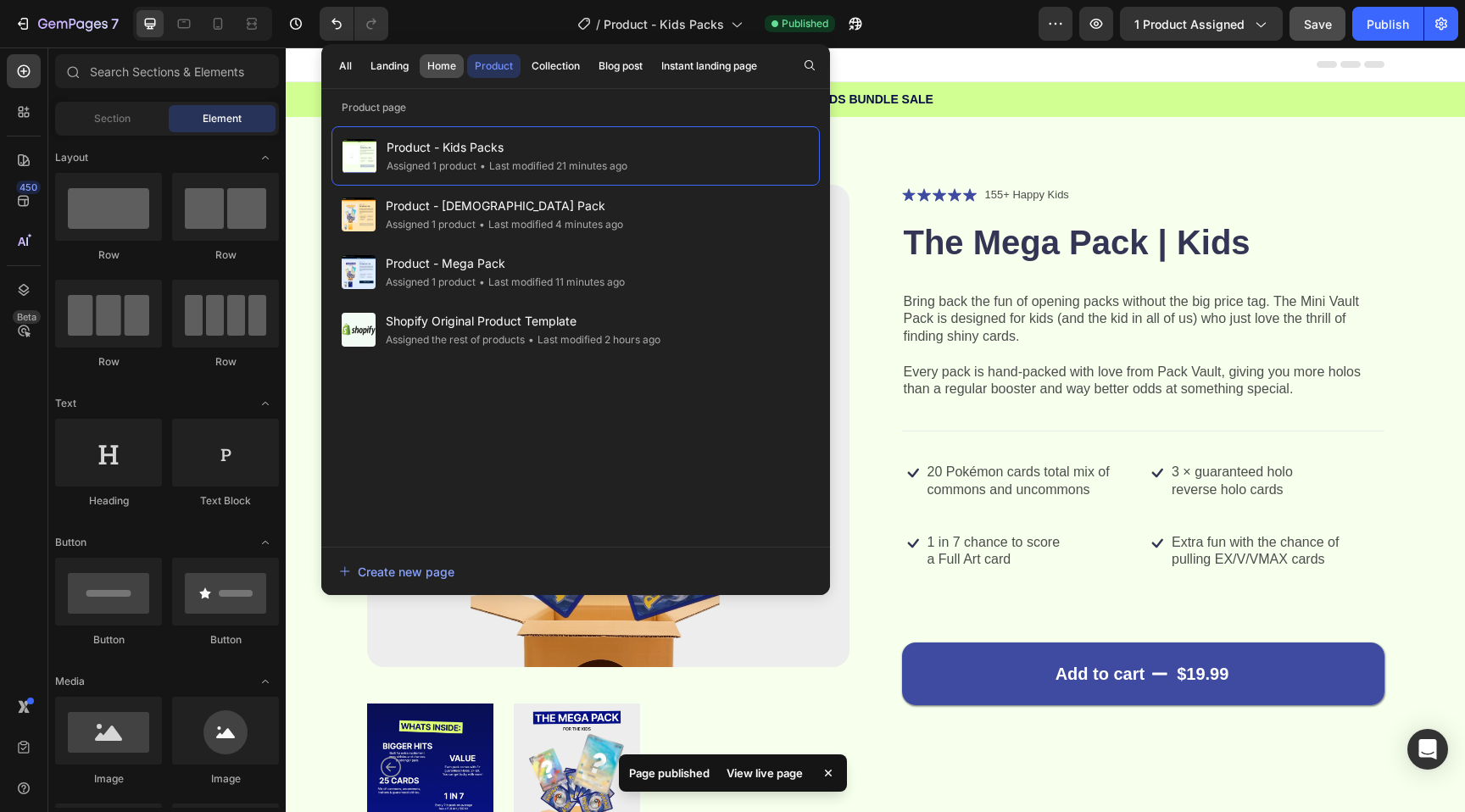
click at [431, 70] on div "Home" at bounding box center [441, 66] width 29 height 15
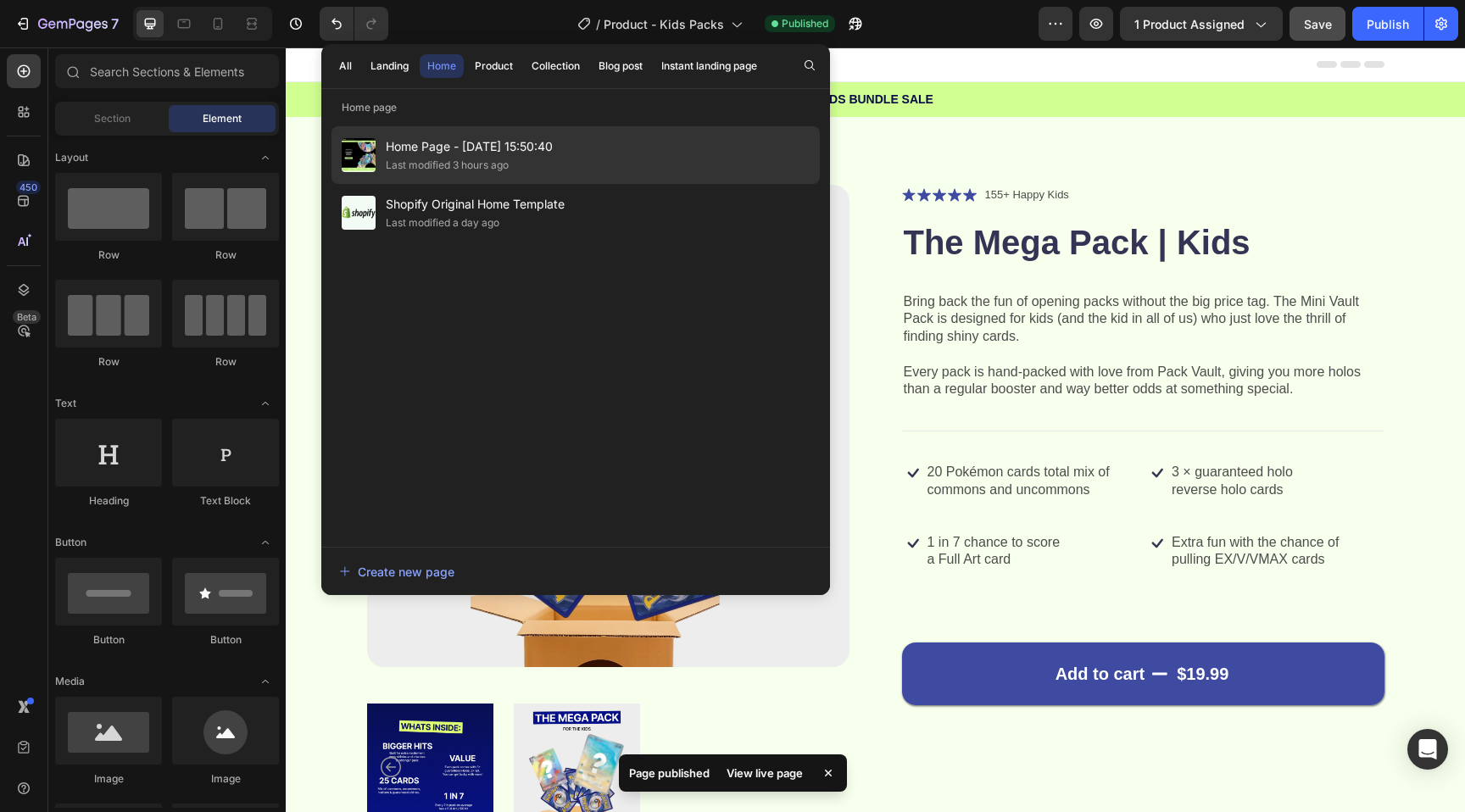
click at [433, 160] on div "Last modified 3 hours ago" at bounding box center [447, 166] width 123 height 17
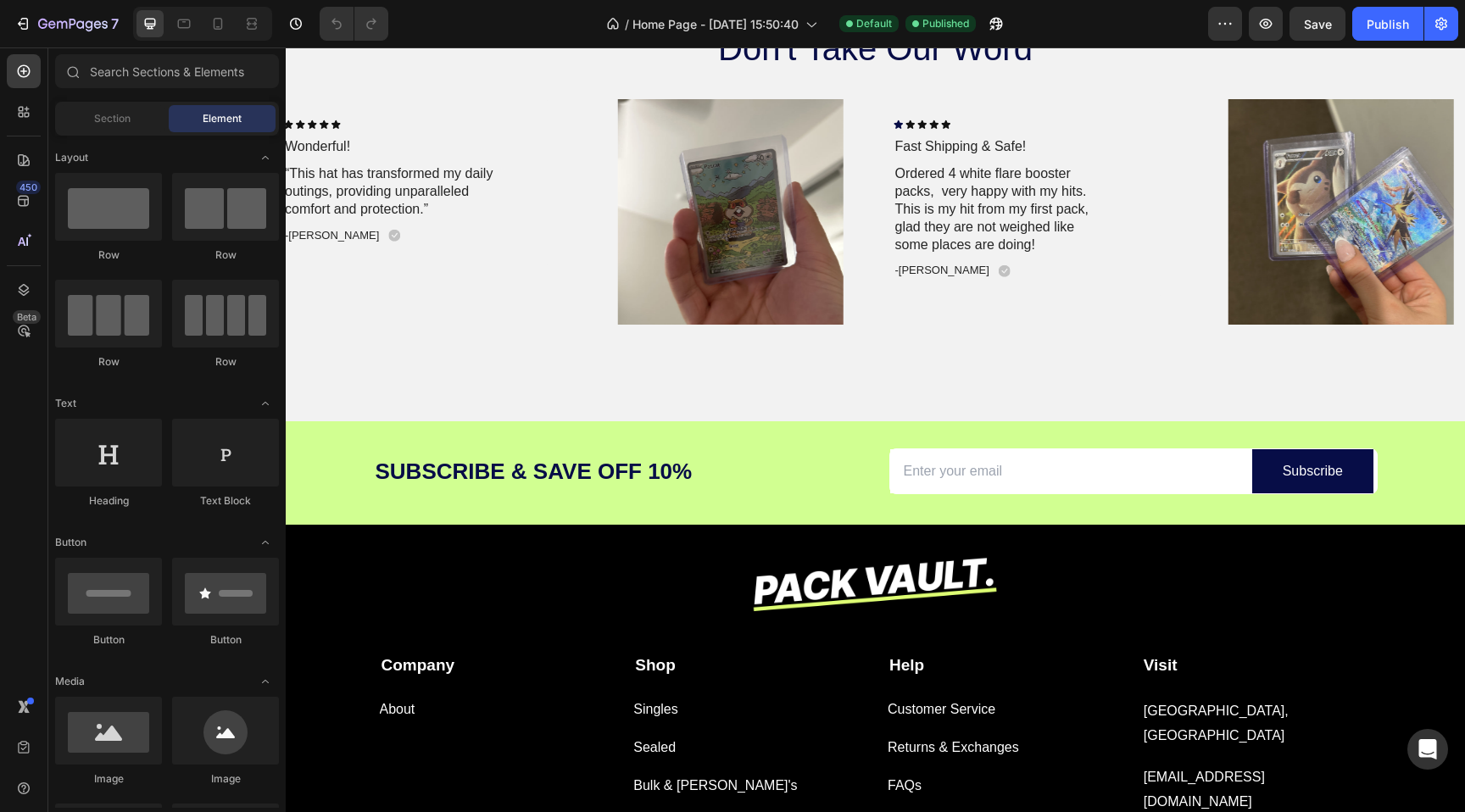
scroll to position [3019, 0]
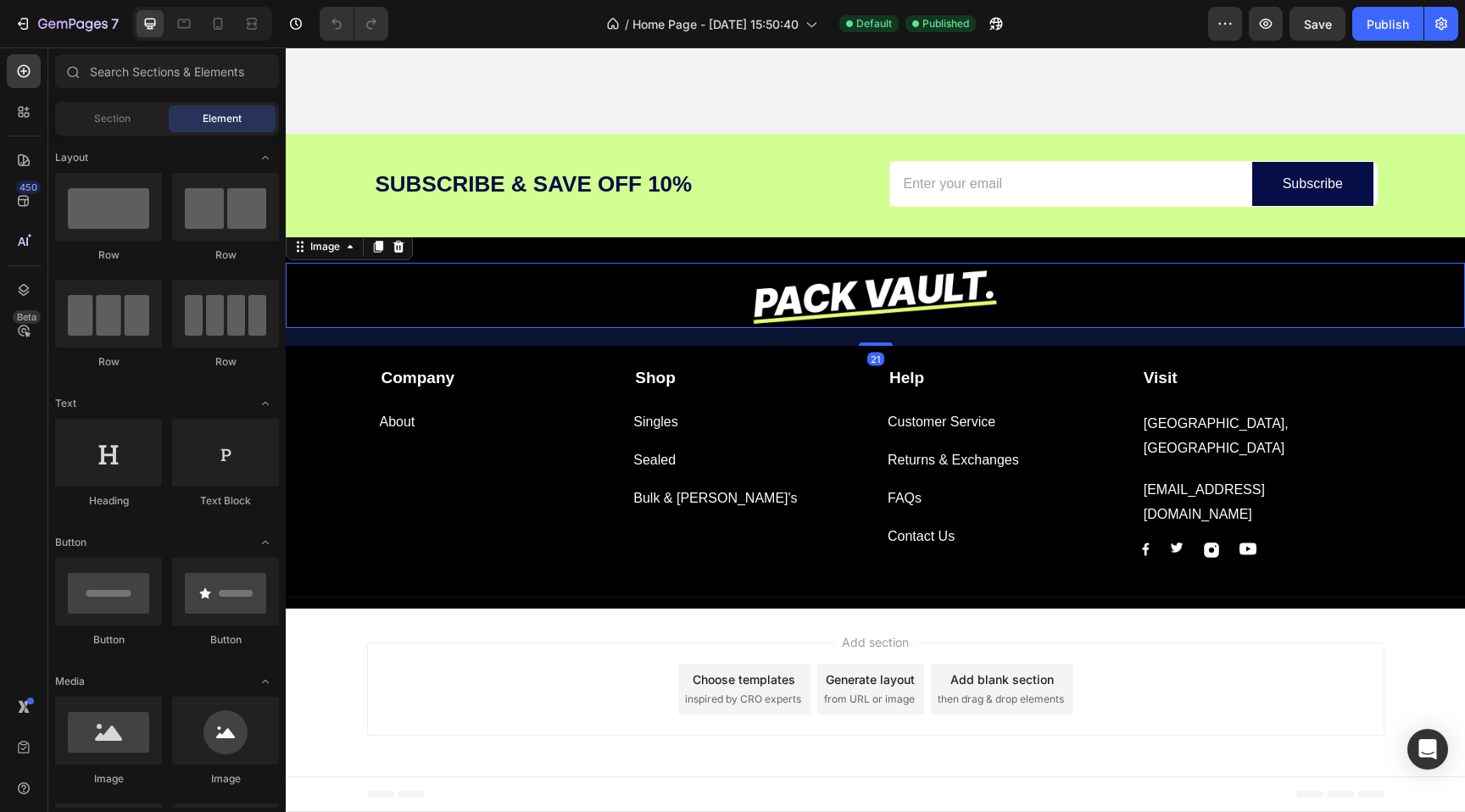
click at [560, 278] on div at bounding box center [875, 295] width 1180 height 65
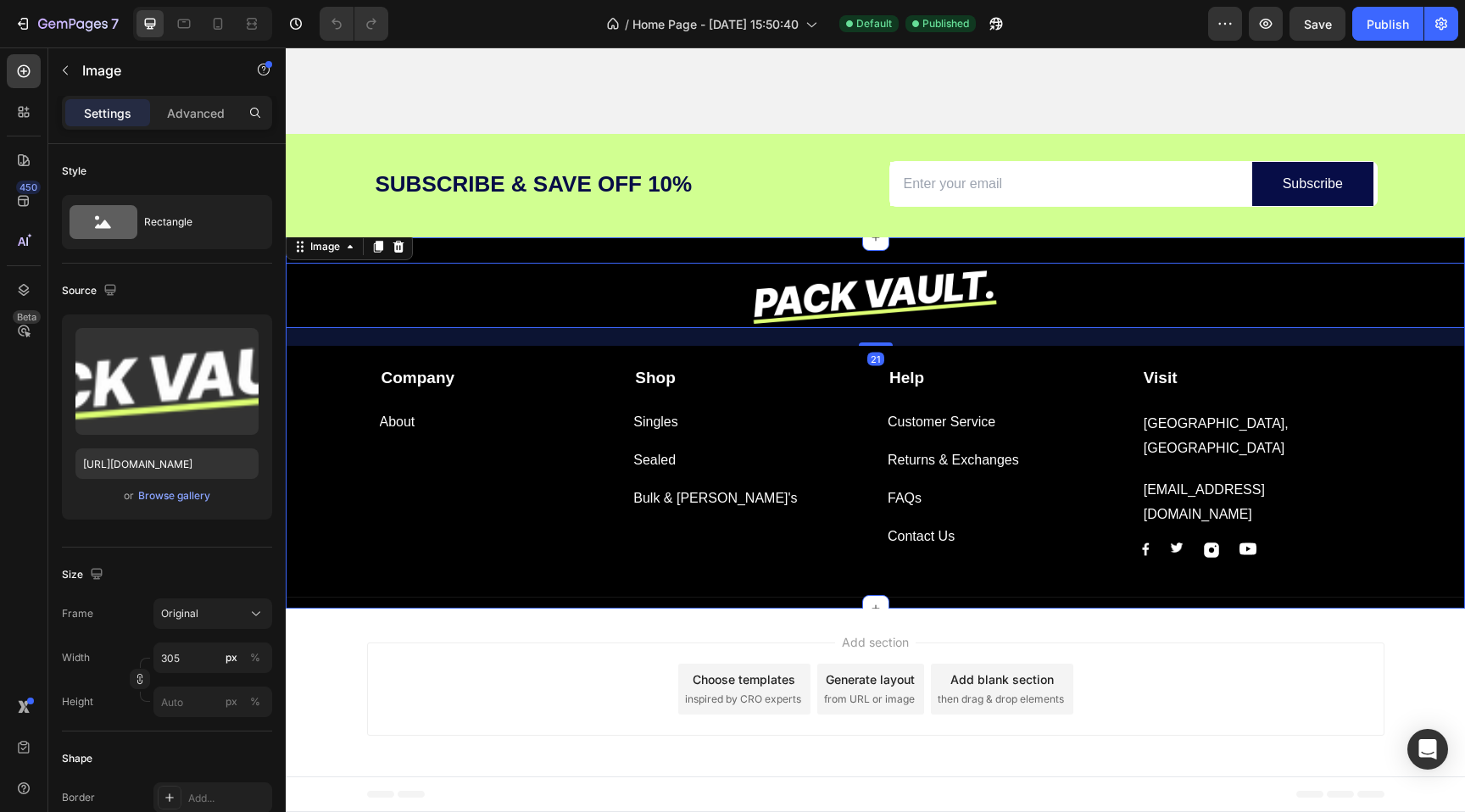
click at [560, 245] on div "Image 21 Company Text block About Button Shop Text block Singles Button Sealed …" at bounding box center [875, 422] width 1180 height 370
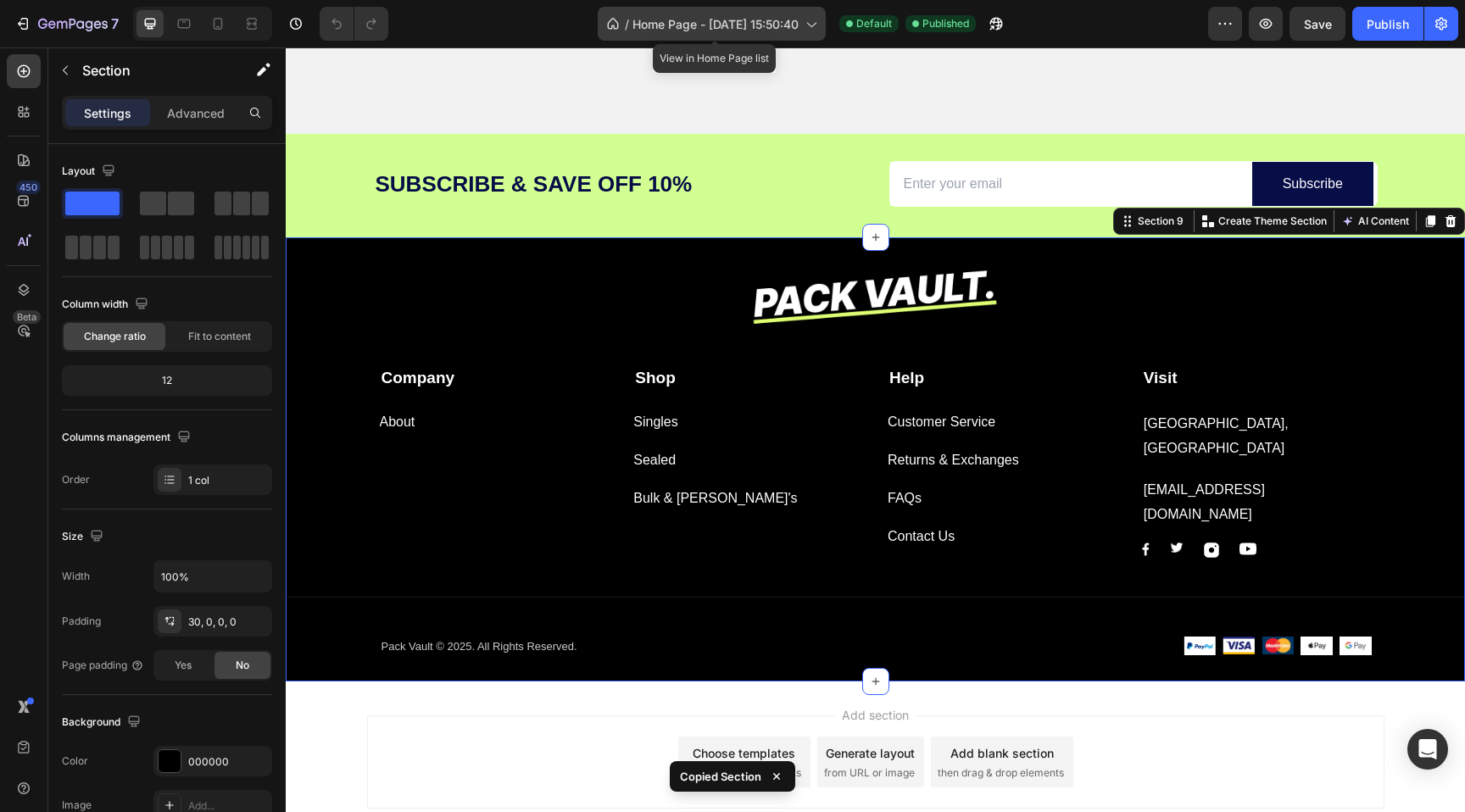
click at [739, 34] on div "/ Home Page - [DATE] 15:50:40" at bounding box center [711, 23] width 228 height 34
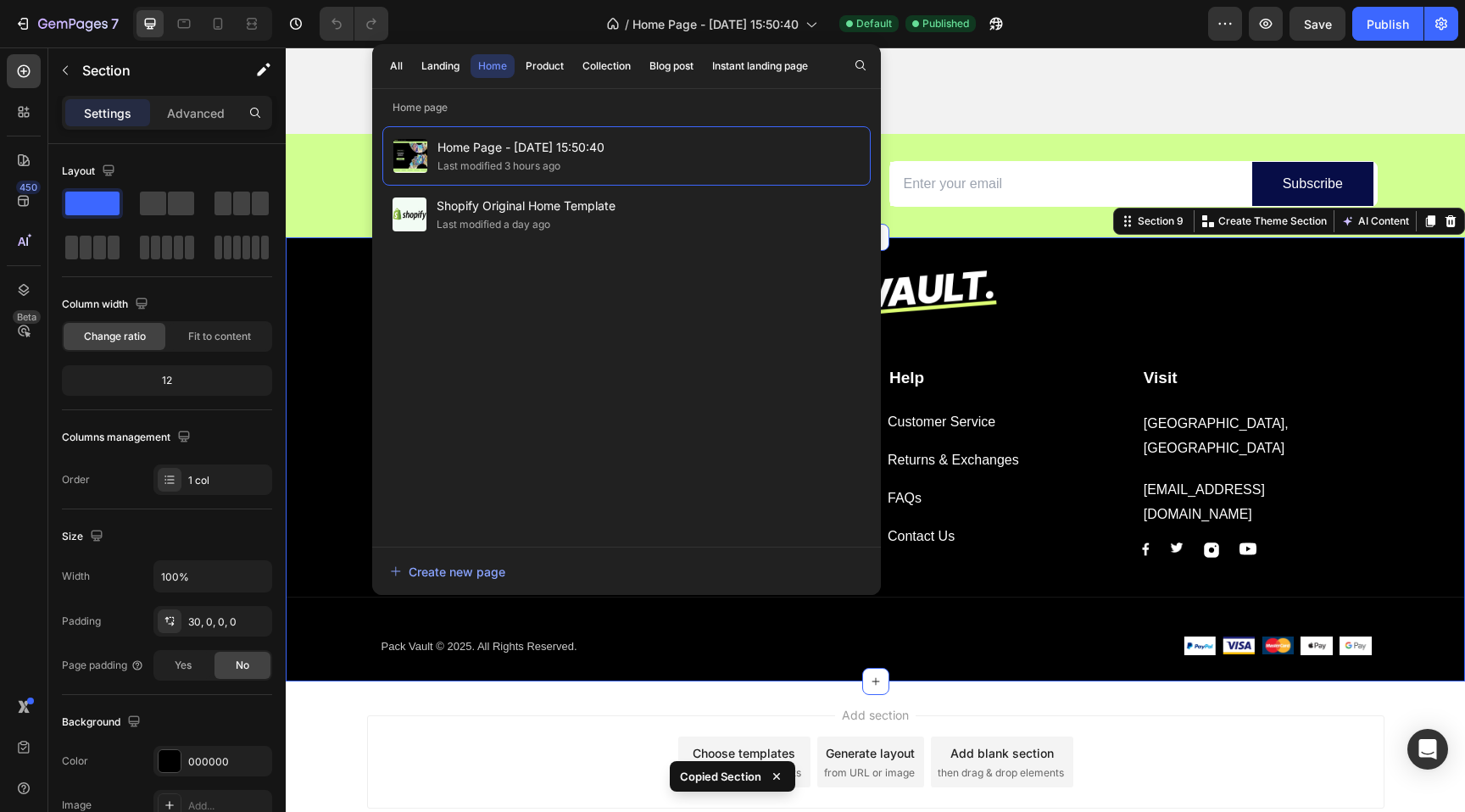
click at [1033, 330] on div "Image Company Text block About Button Shop Text block Singles Button Sealed But…" at bounding box center [875, 472] width 1180 height 419
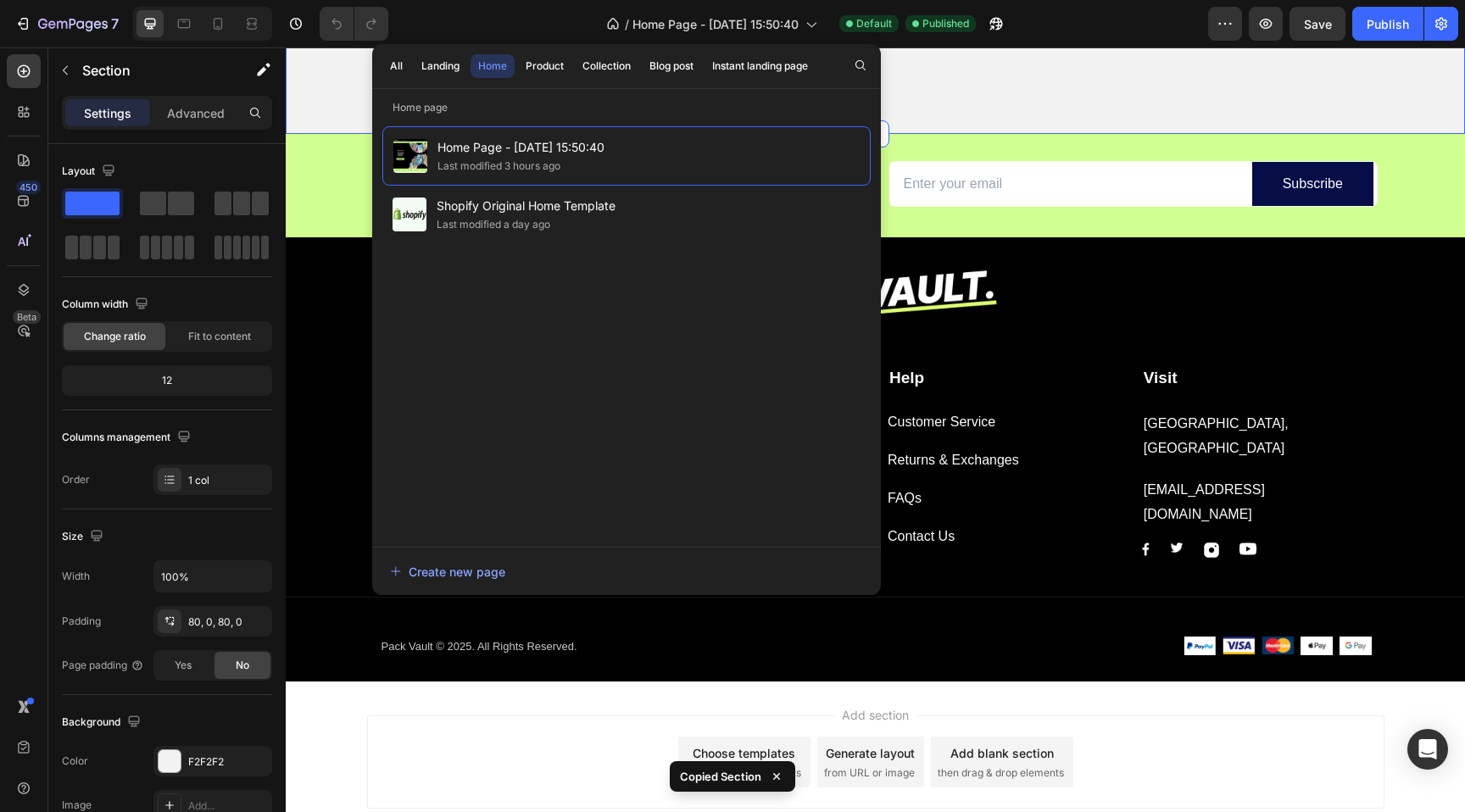
click at [472, 34] on div "/ Home Page - [DATE] 15:50:40 Default Published" at bounding box center [805, 23] width 807 height 34
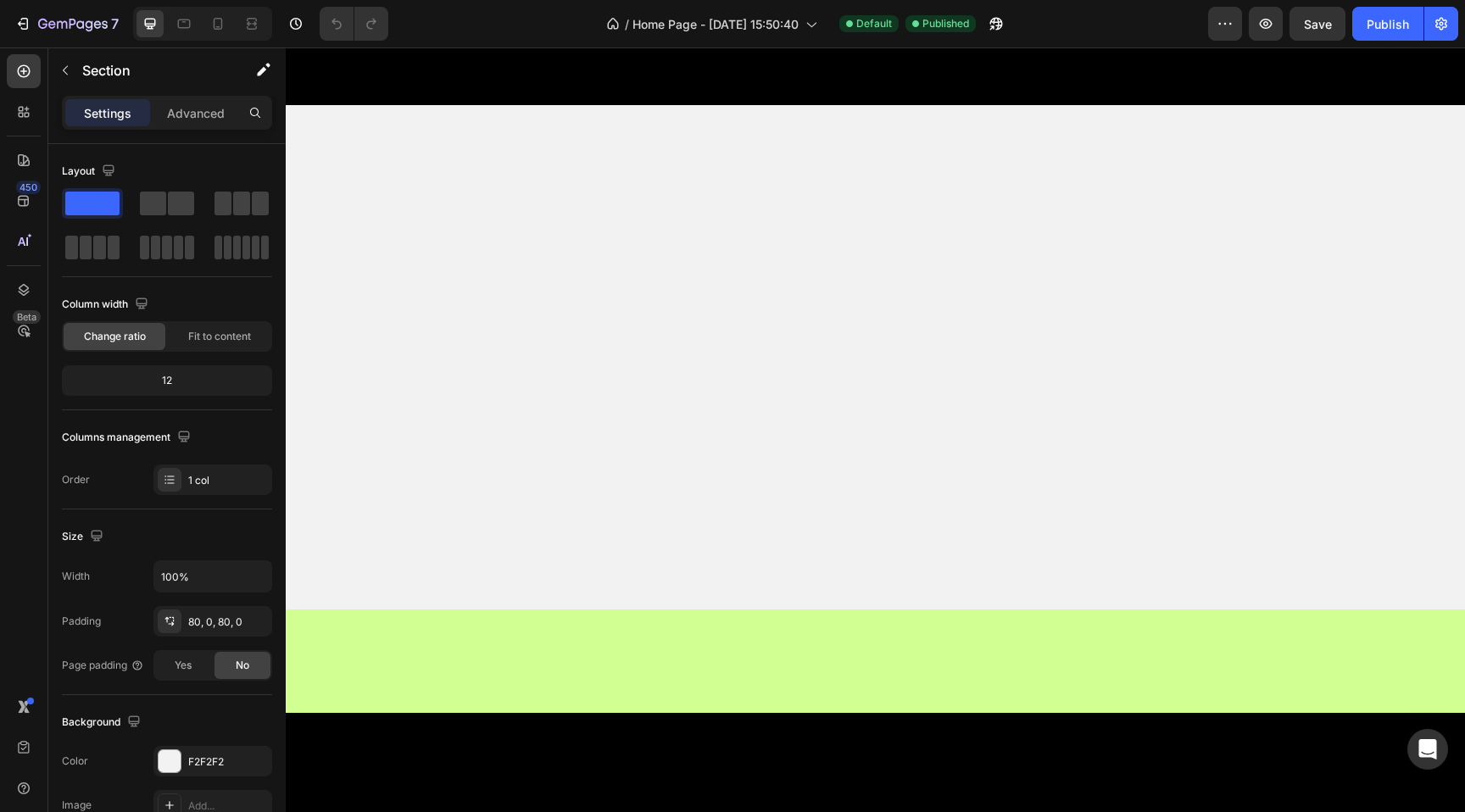
scroll to position [0, 0]
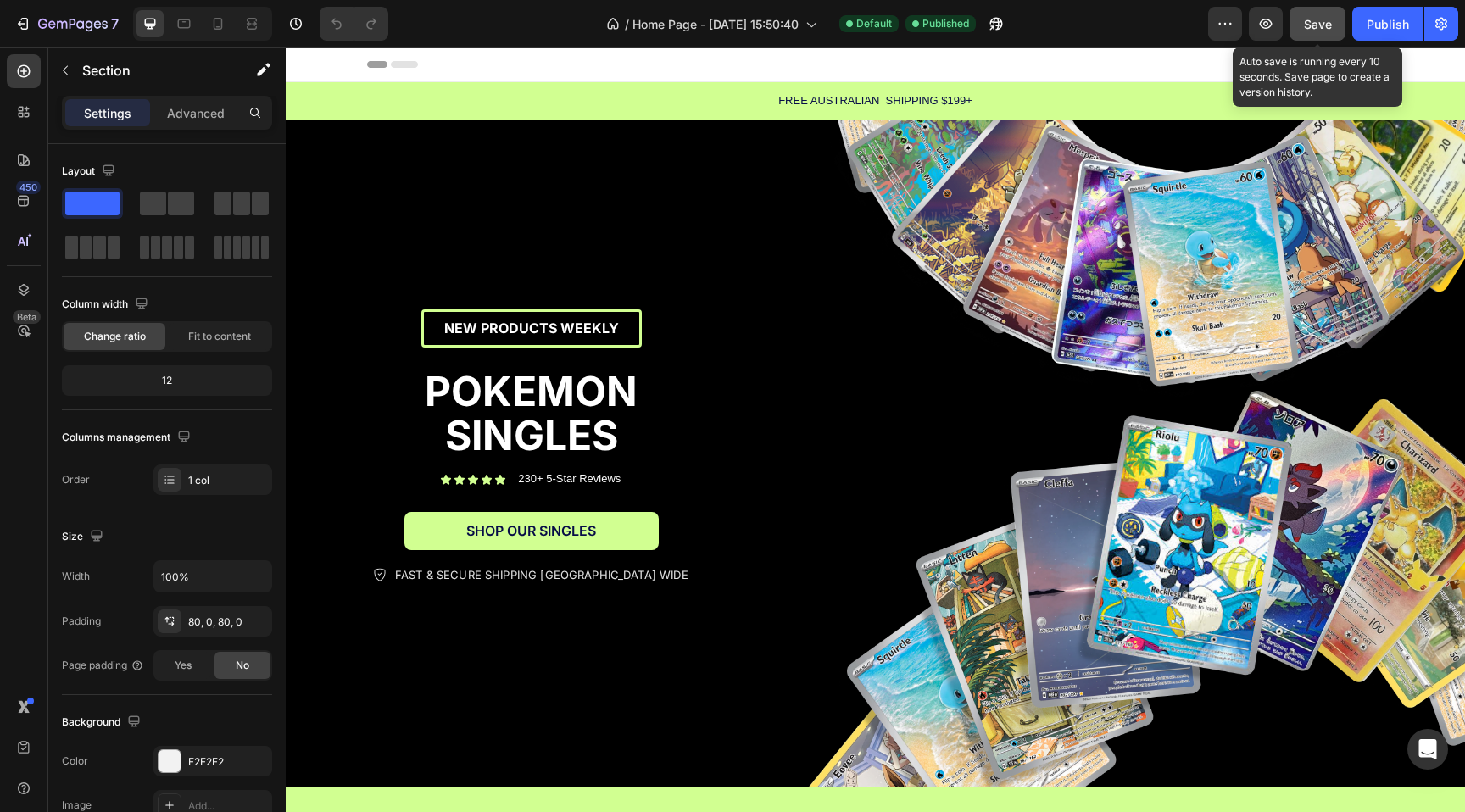
click at [1319, 13] on button "Save" at bounding box center [1318, 23] width 56 height 34
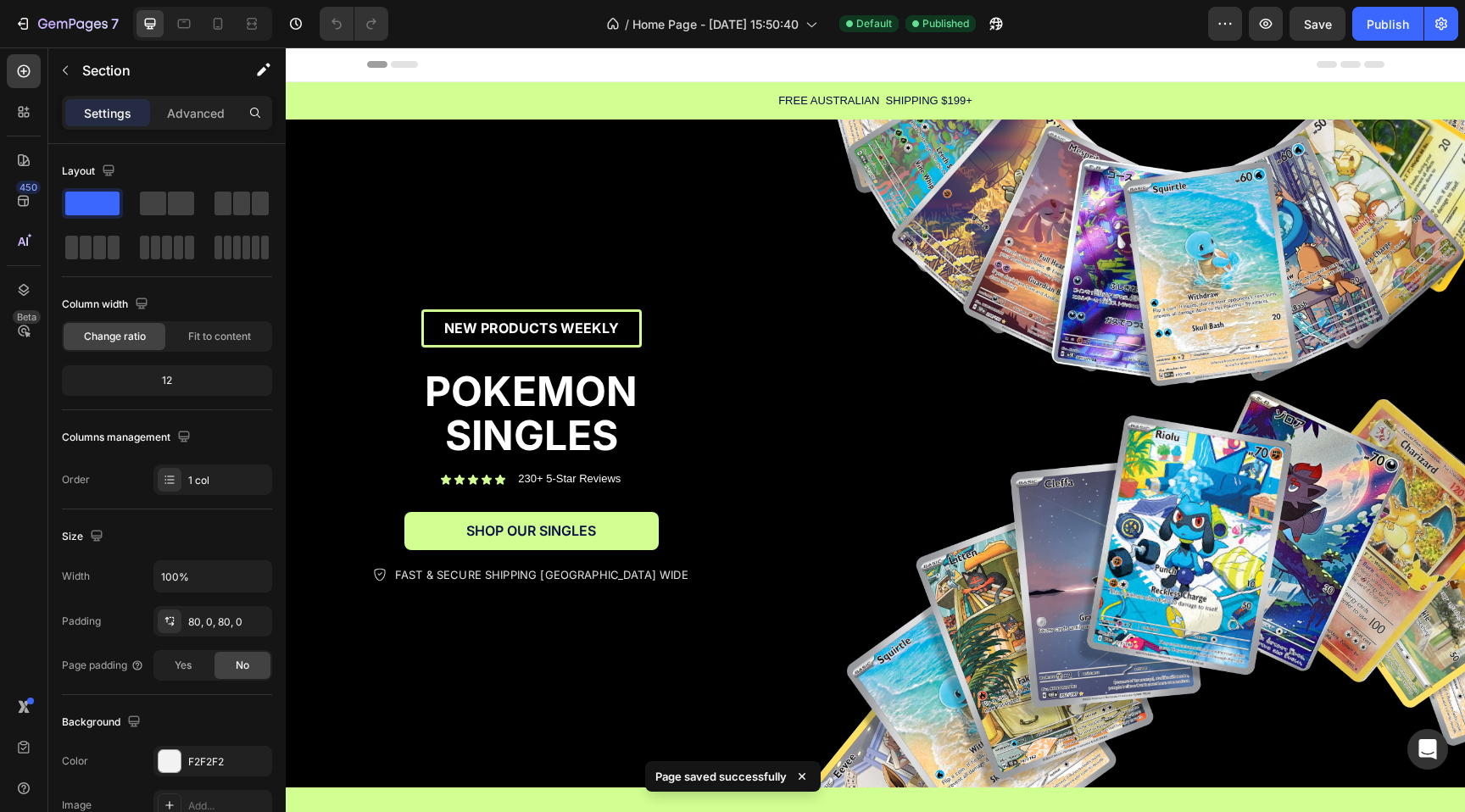
click at [541, 54] on div "Header" at bounding box center [876, 64] width 1018 height 34
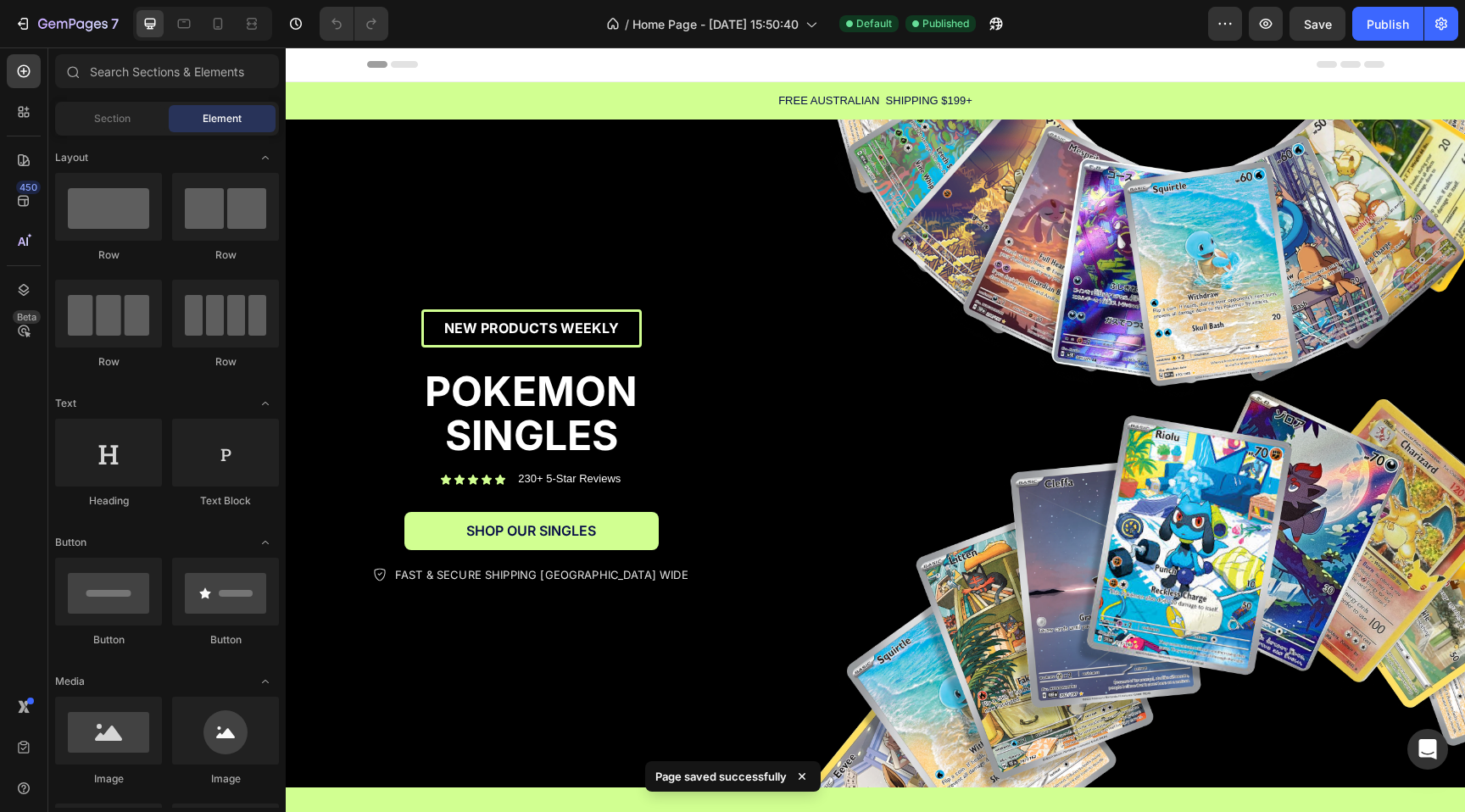
click at [334, 65] on span "Header" at bounding box center [336, 65] width 38 height 17
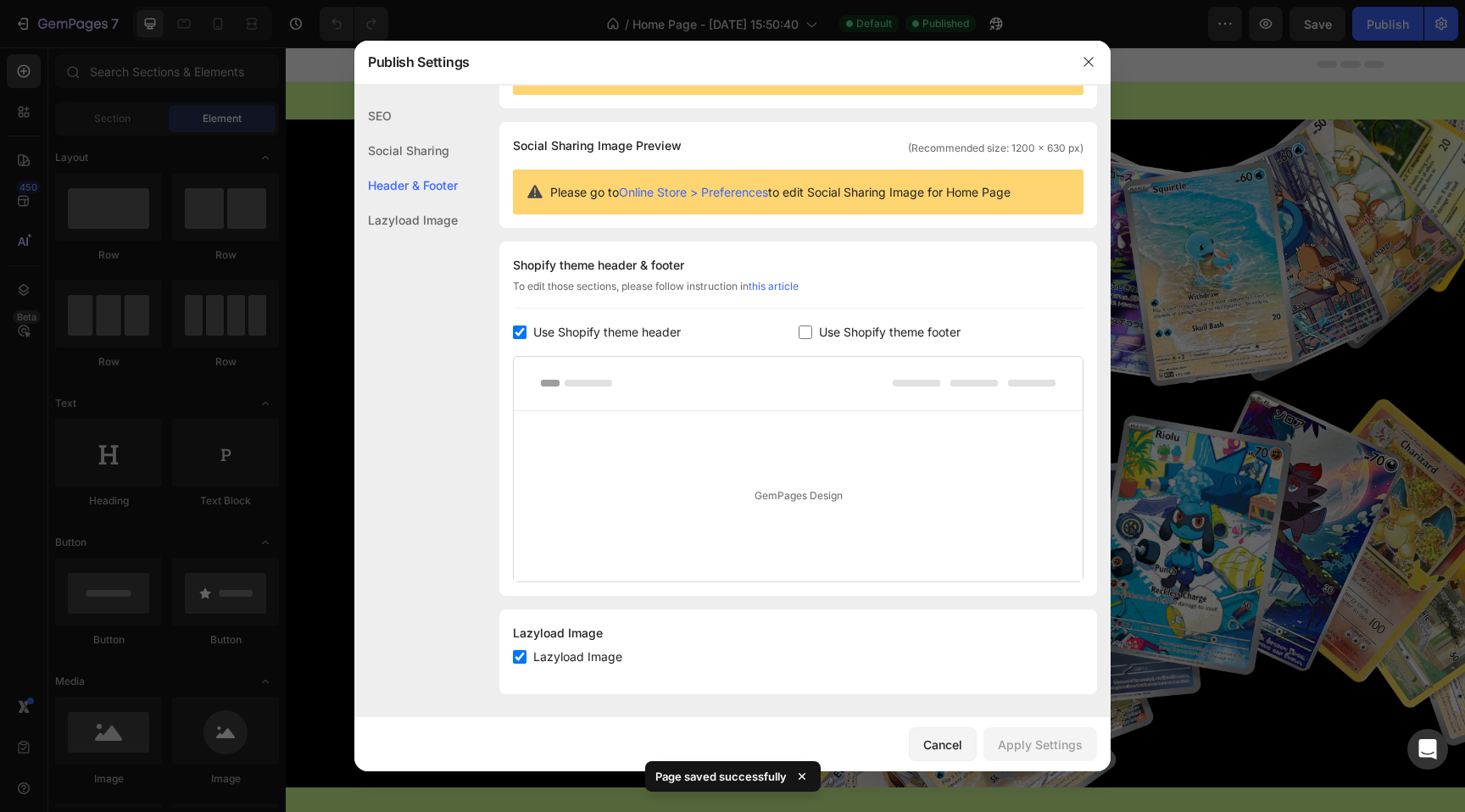
scroll to position [93, 0]
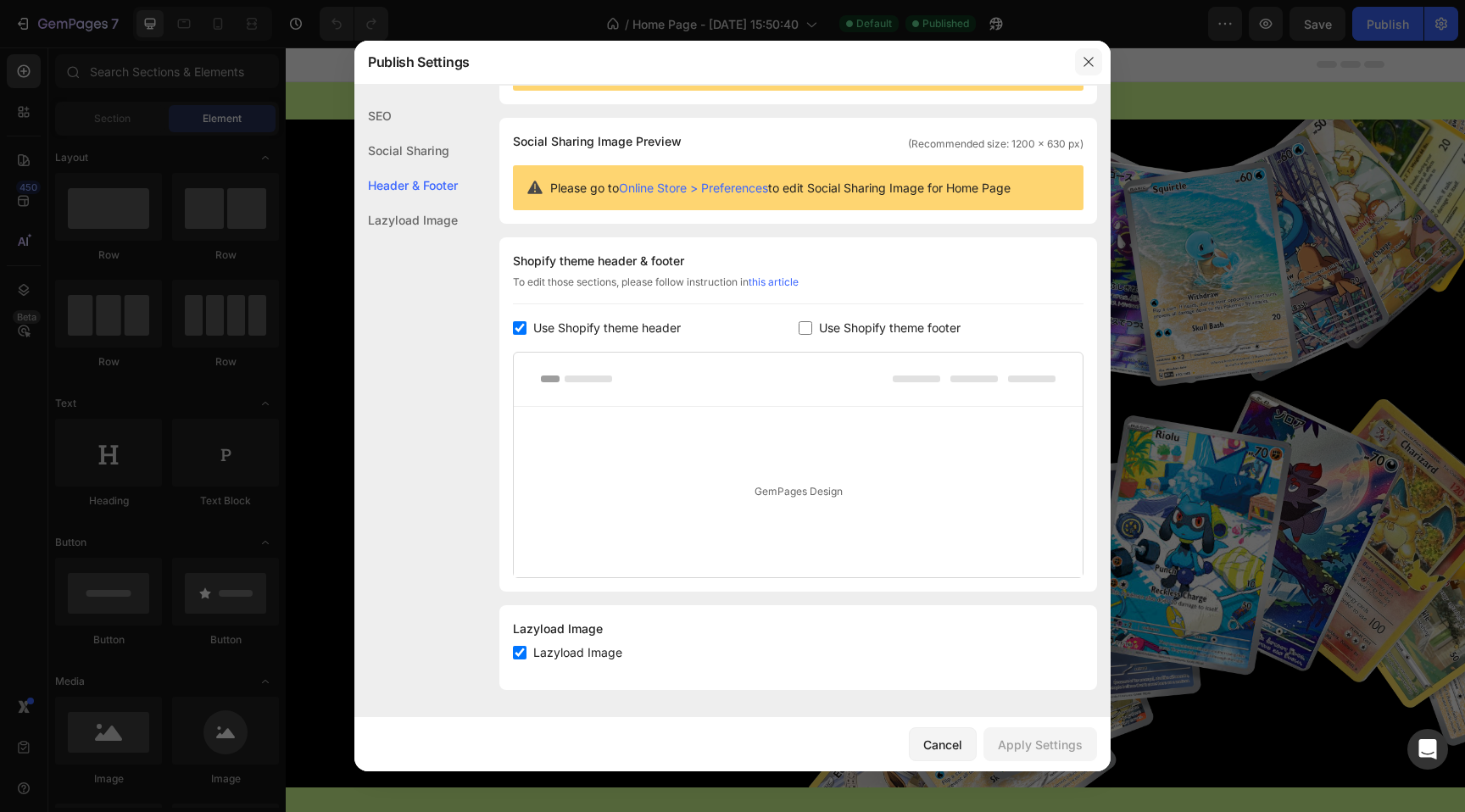
click at [1081, 74] on button "button" at bounding box center [1088, 62] width 27 height 27
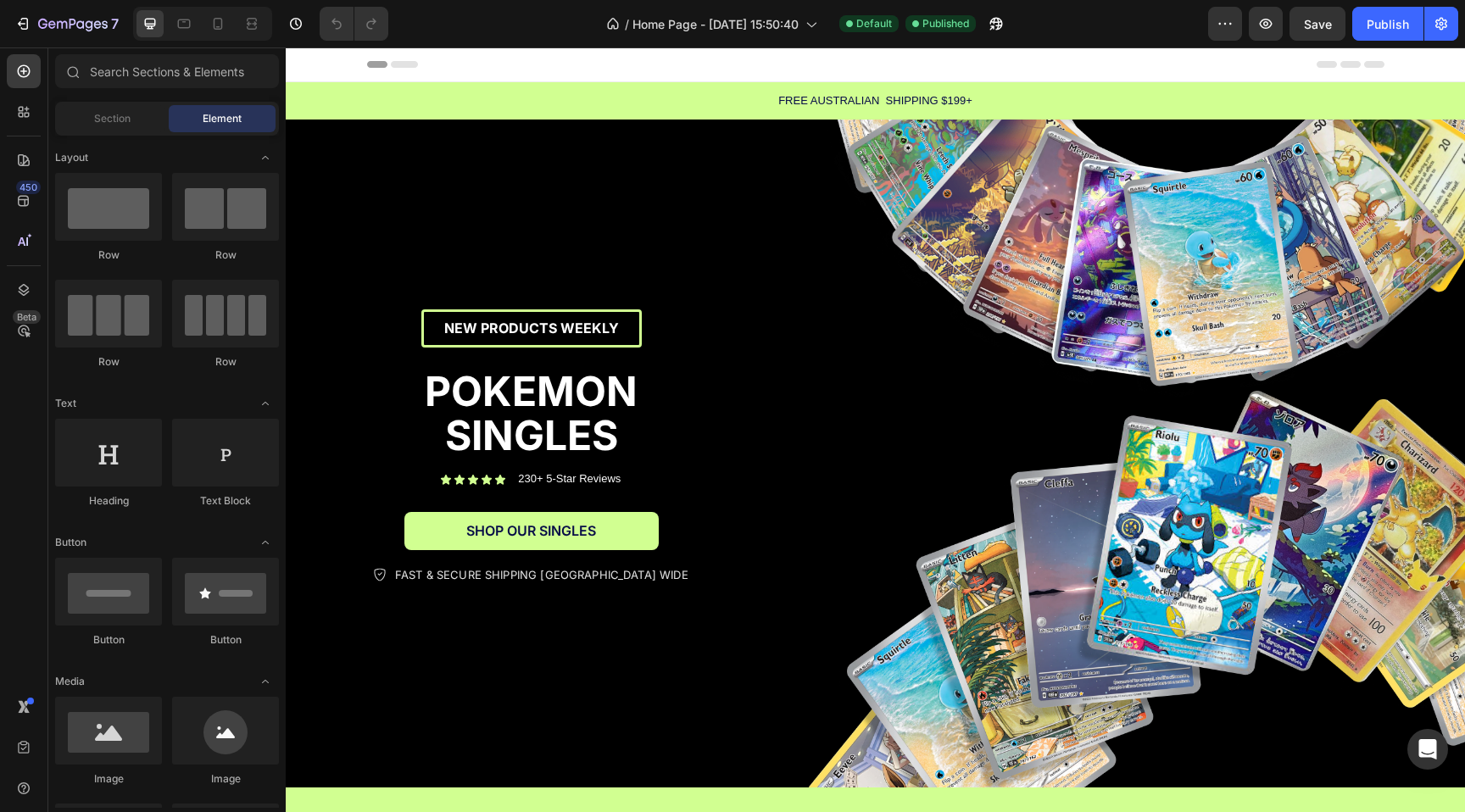
click at [594, 71] on div "Header" at bounding box center [876, 64] width 1018 height 34
click at [325, 68] on span "Header" at bounding box center [336, 65] width 38 height 17
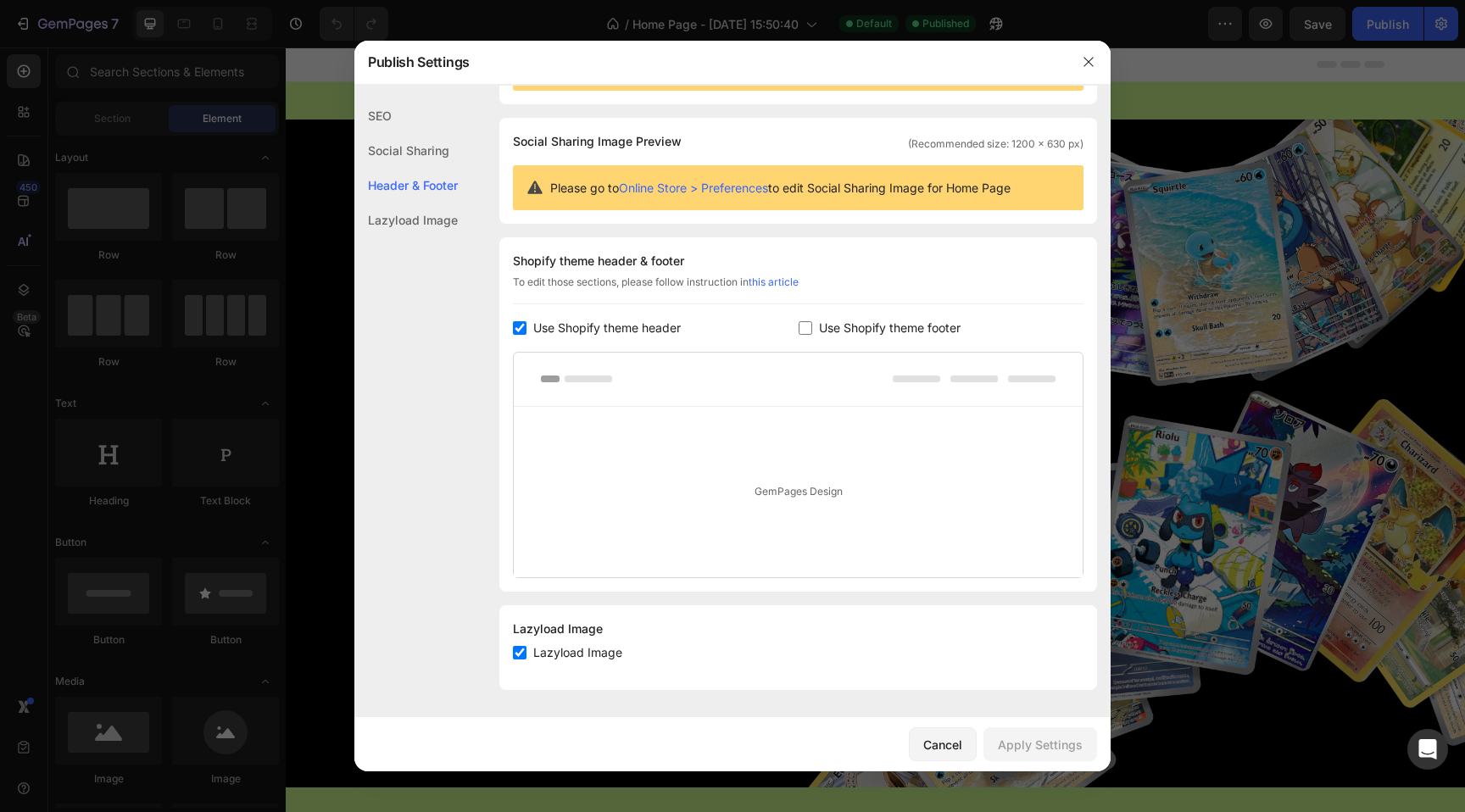
click at [730, 188] on link "Online Store > Preferences" at bounding box center [693, 187] width 149 height 14
click at [292, 146] on div at bounding box center [732, 406] width 1465 height 812
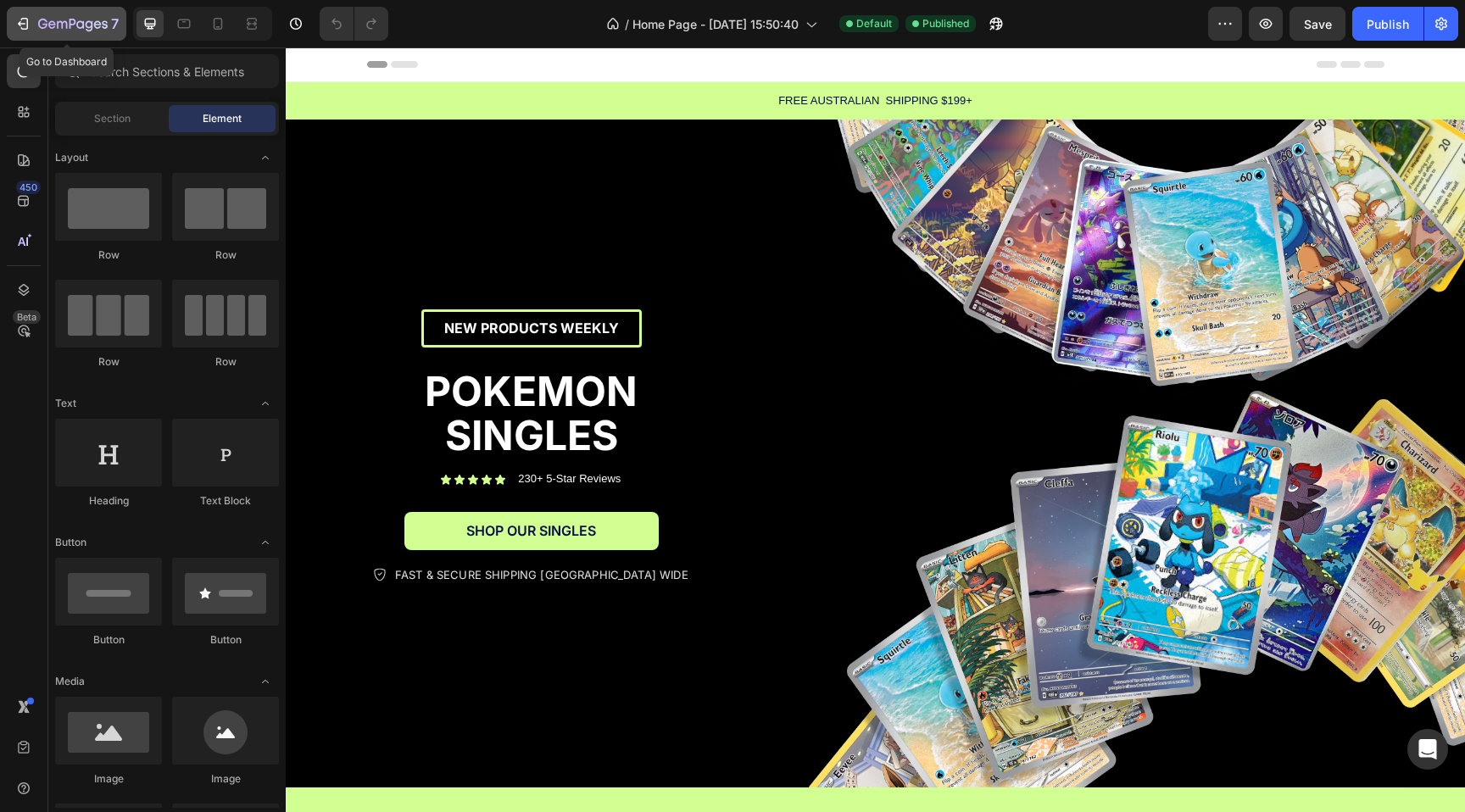
click at [93, 36] on button "7" at bounding box center [67, 23] width 120 height 34
